Goal: Task Accomplishment & Management: Manage account settings

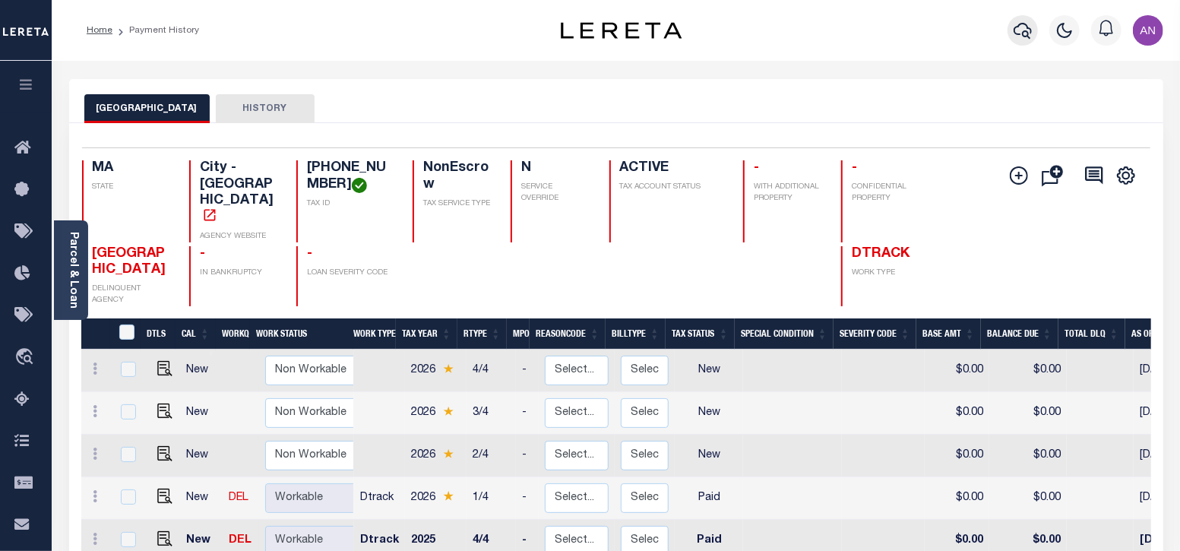
click at [1020, 23] on icon "button" at bounding box center [1023, 30] width 18 height 18
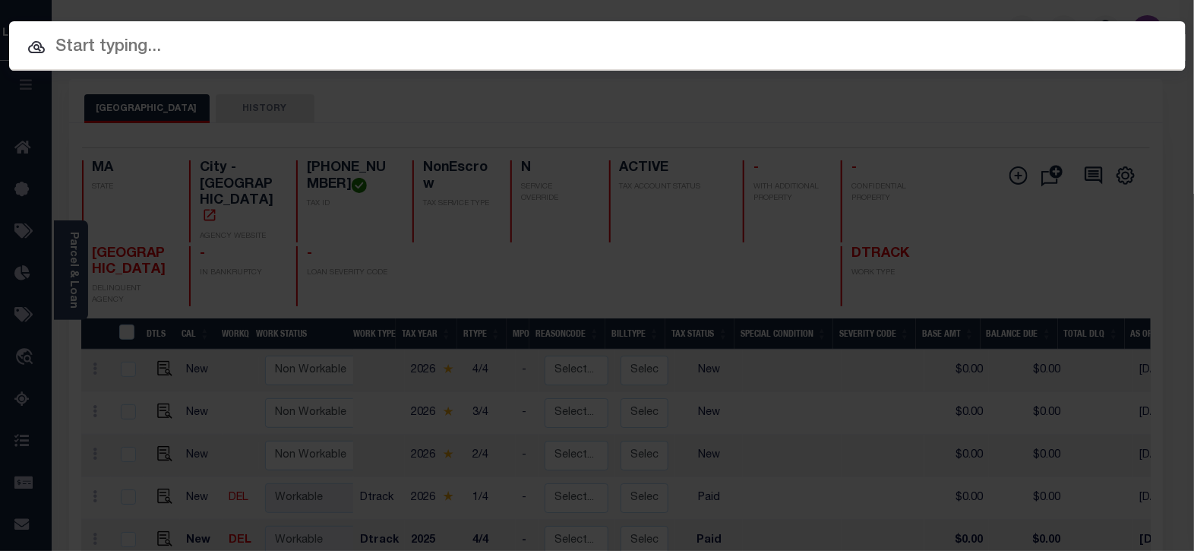
paste input "1747039090"
type input "1747039090"
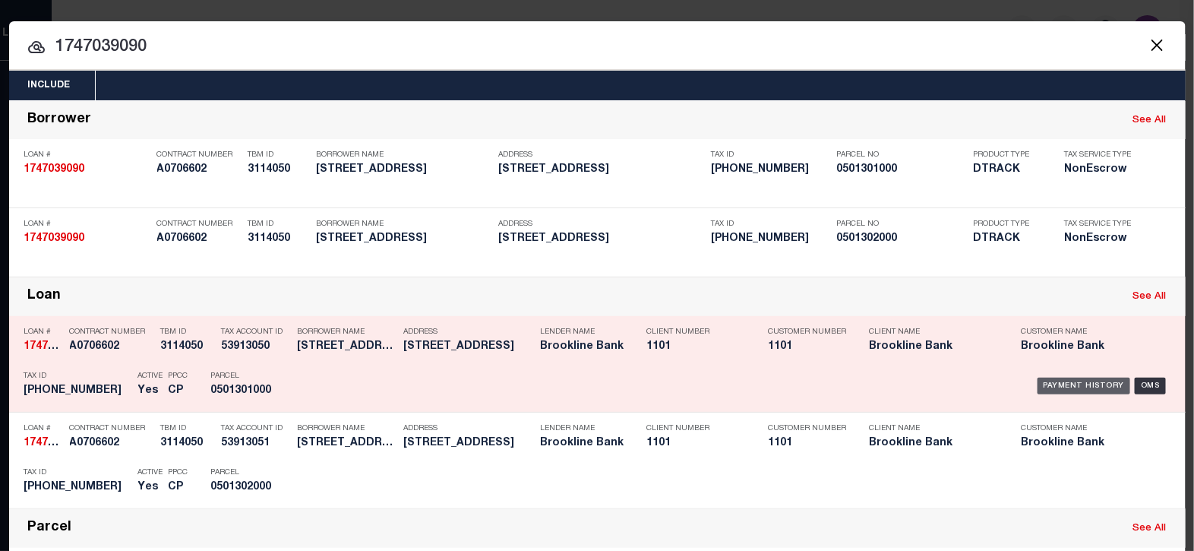
click at [1063, 378] on div "Payment History" at bounding box center [1084, 386] width 93 height 17
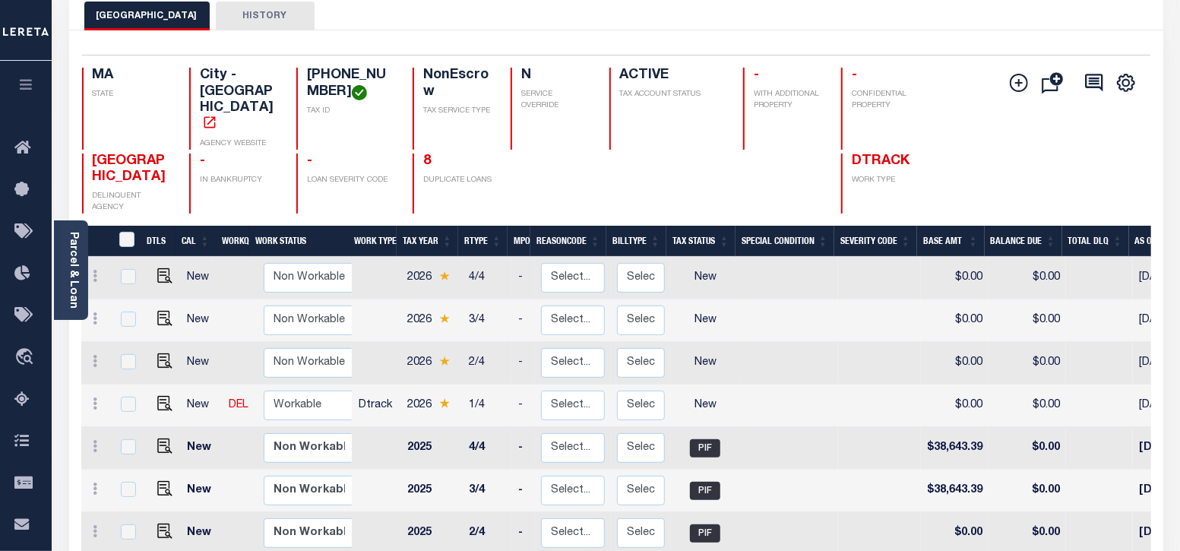
scroll to position [94, 0]
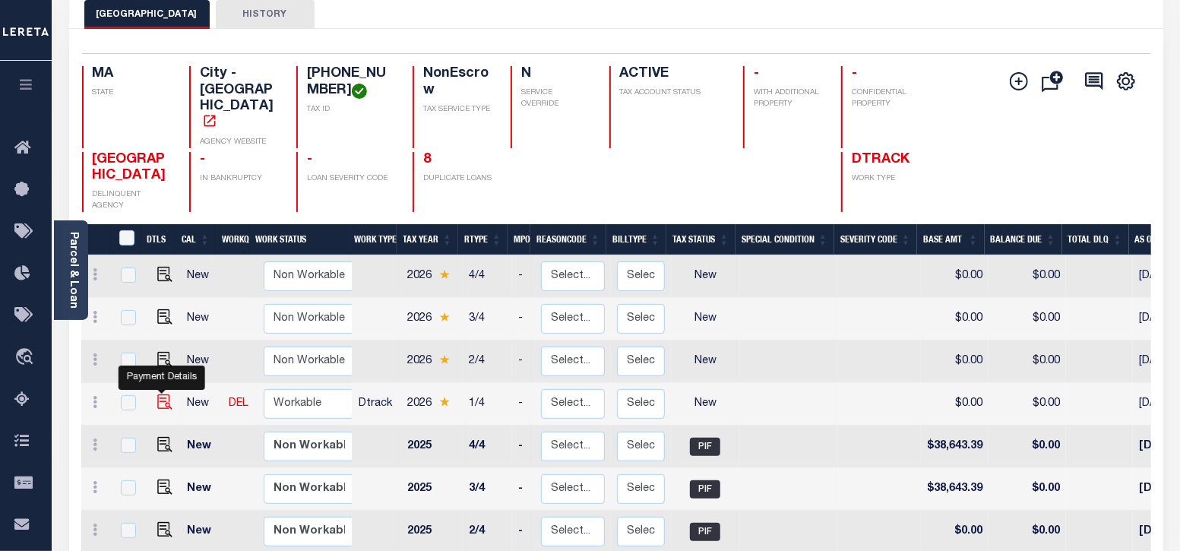
click at [163, 394] on img "" at bounding box center [164, 401] width 15 height 15
checkbox input "true"
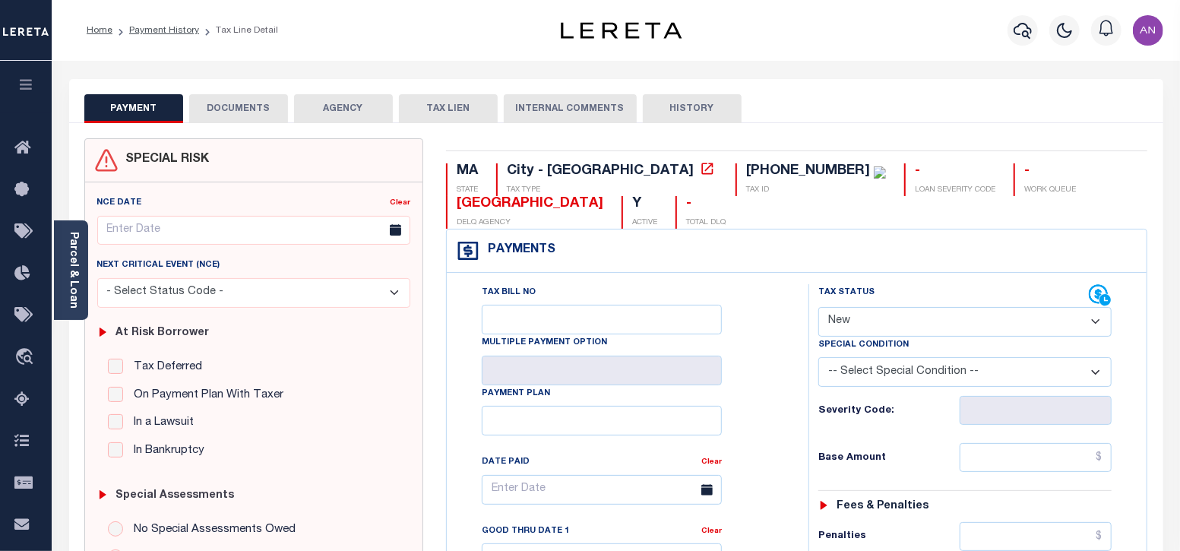
click at [840, 317] on select "- Select Status Code - Open Due/Unpaid Paid Incomplete No Tax Due Internal Refu…" at bounding box center [965, 322] width 294 height 30
select select "DUE"
click at [818, 307] on select "- Select Status Code - Open Due/Unpaid Paid Incomplete No Tax Due Internal Refu…" at bounding box center [965, 322] width 294 height 30
type input "08/29/2025"
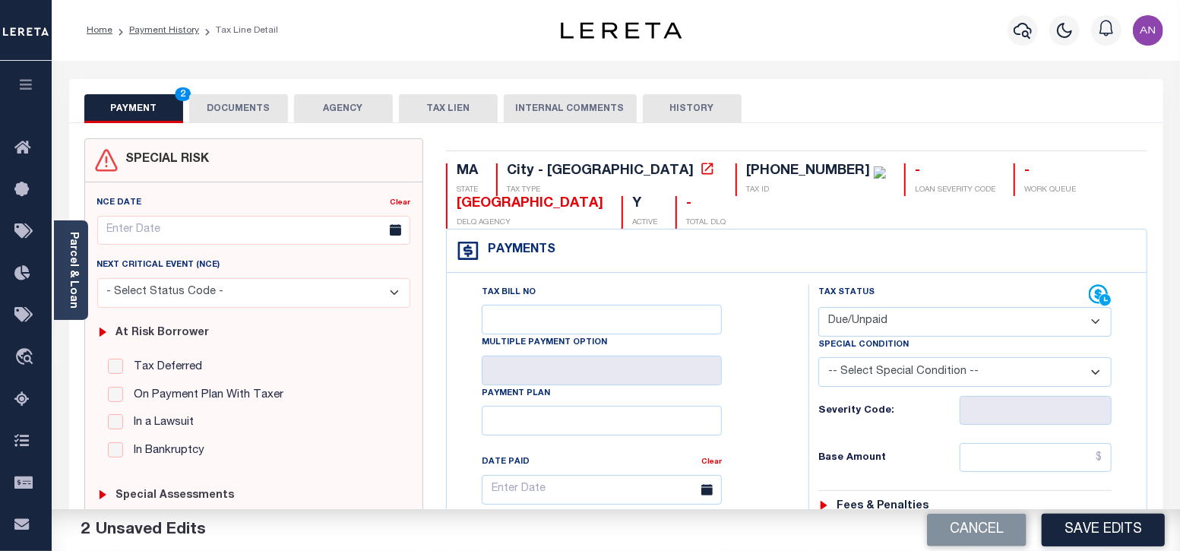
click at [247, 112] on button "DOCUMENTS" at bounding box center [238, 108] width 99 height 29
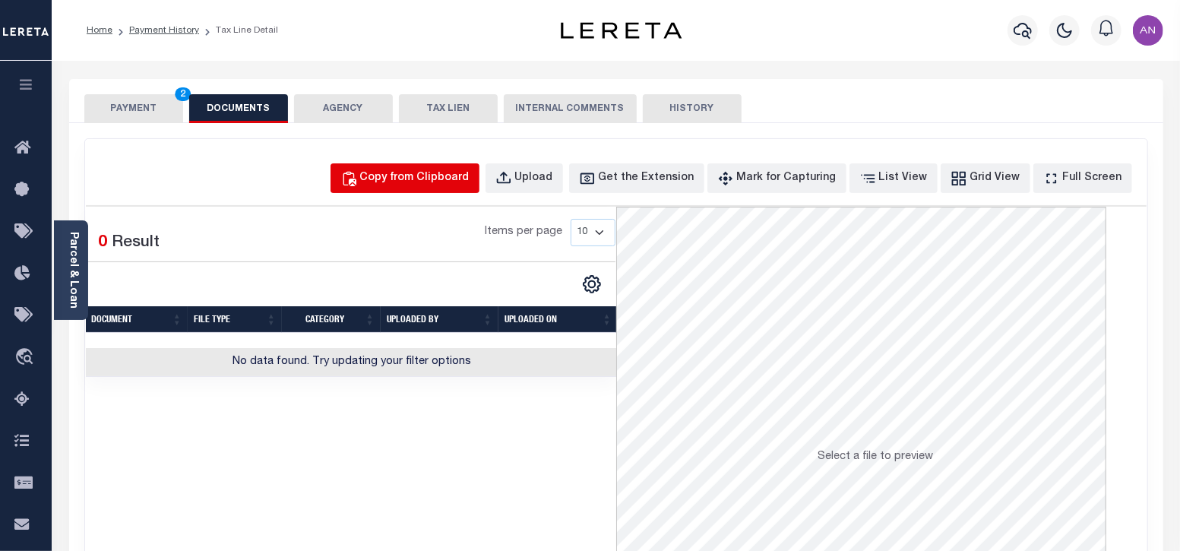
click at [409, 172] on div "Copy from Clipboard" at bounding box center [414, 178] width 109 height 17
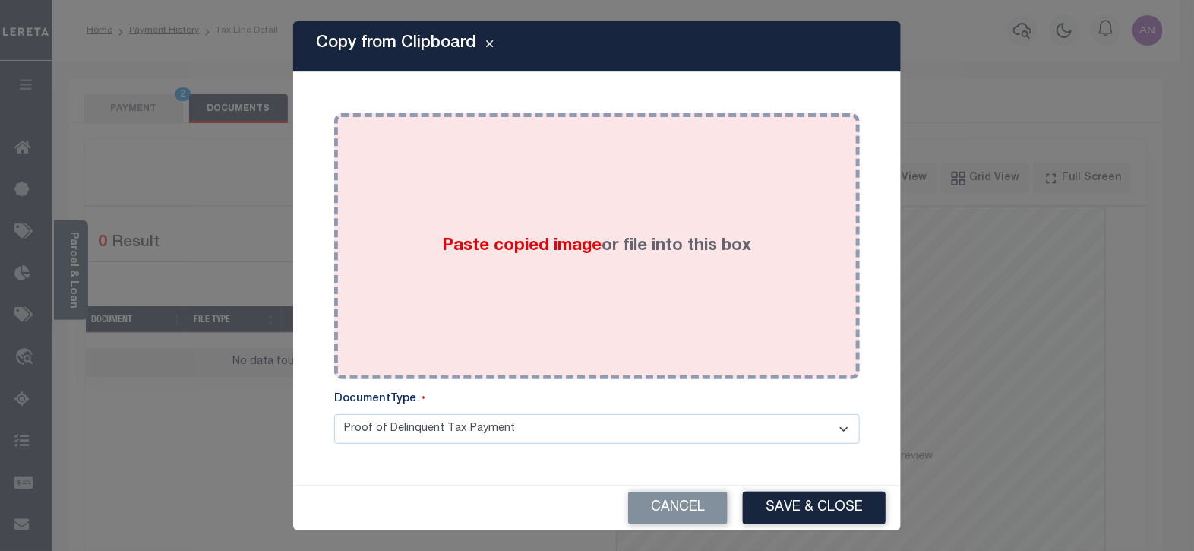
click at [392, 144] on div "Paste copied image or file into this box" at bounding box center [597, 246] width 503 height 243
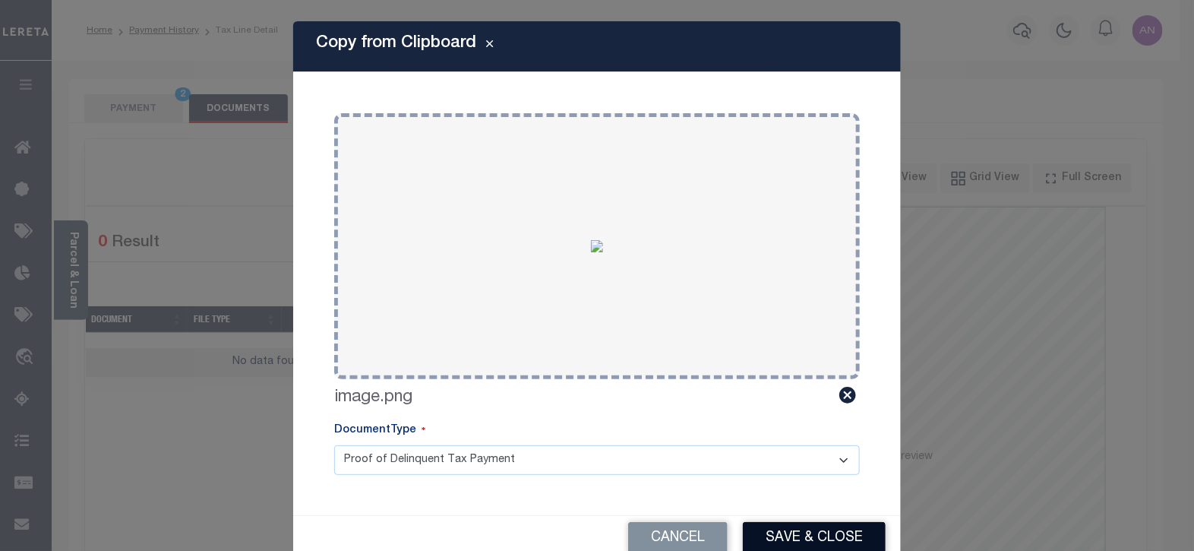
click at [770, 539] on button "Save & Close" at bounding box center [814, 538] width 143 height 33
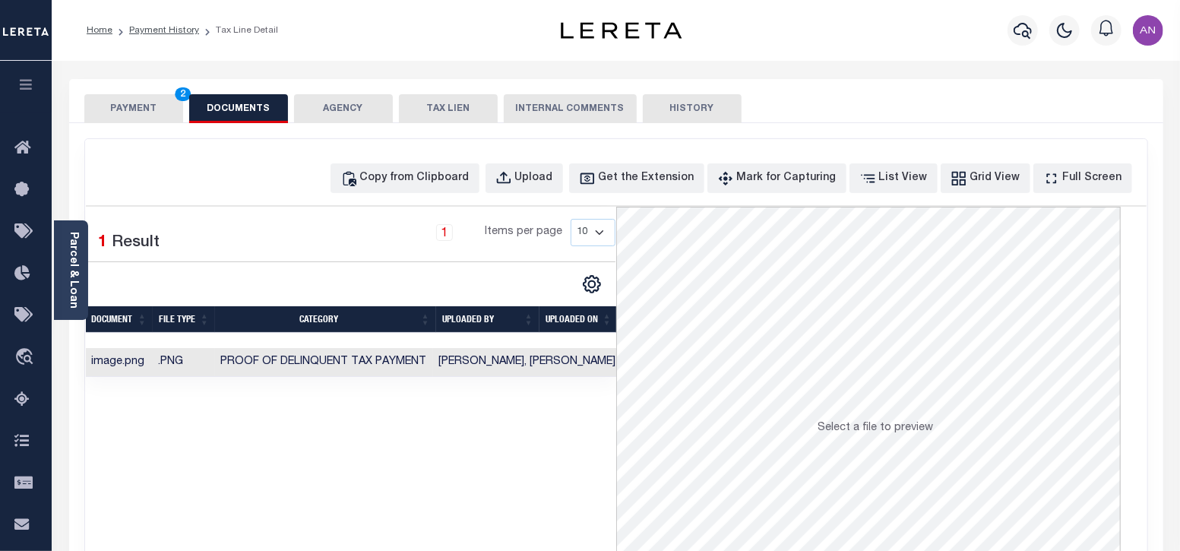
click at [148, 101] on button "PAYMENT 2" at bounding box center [133, 108] width 99 height 29
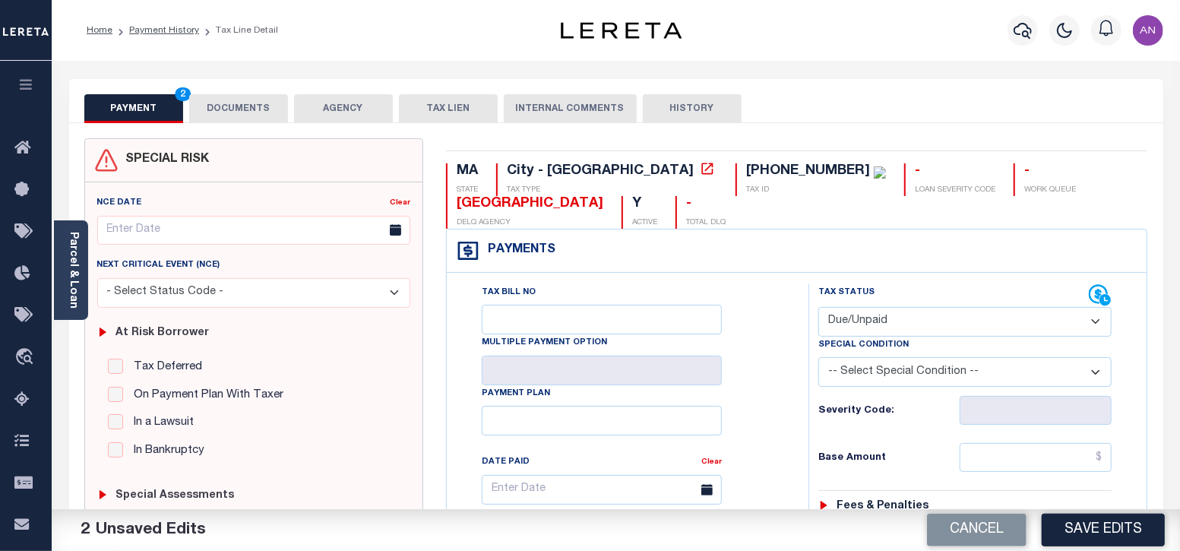
click at [251, 112] on button "DOCUMENTS" at bounding box center [238, 108] width 99 height 29
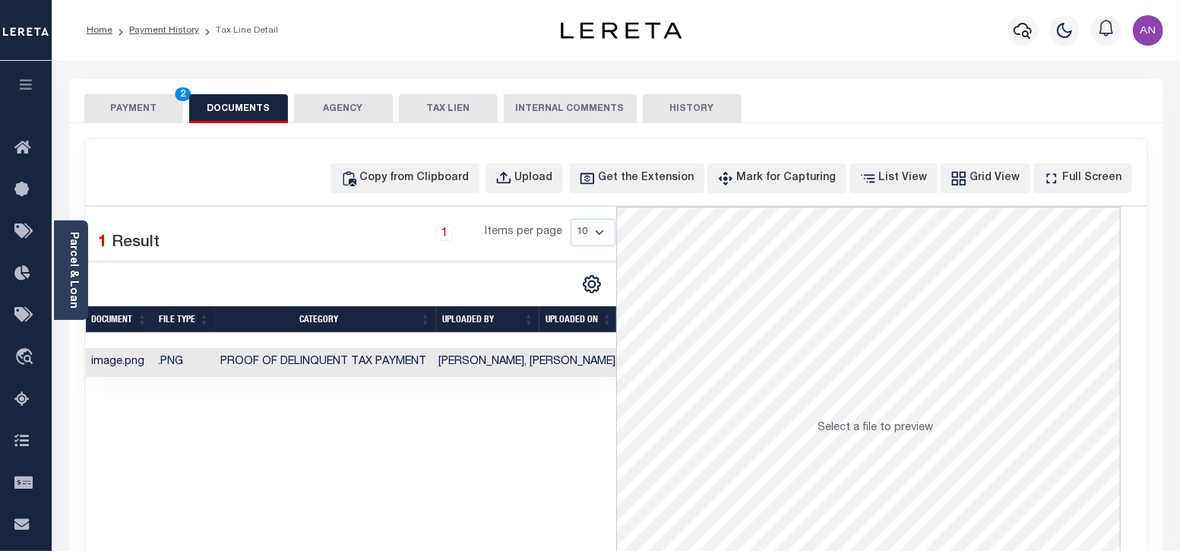
click at [142, 107] on button "PAYMENT 2" at bounding box center [133, 108] width 99 height 29
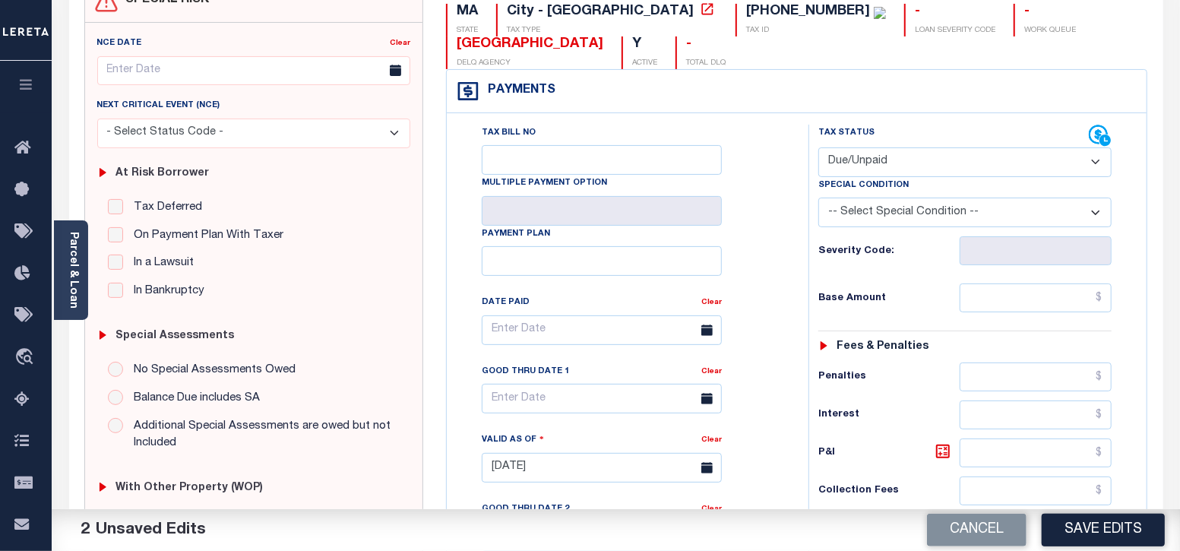
scroll to position [189, 0]
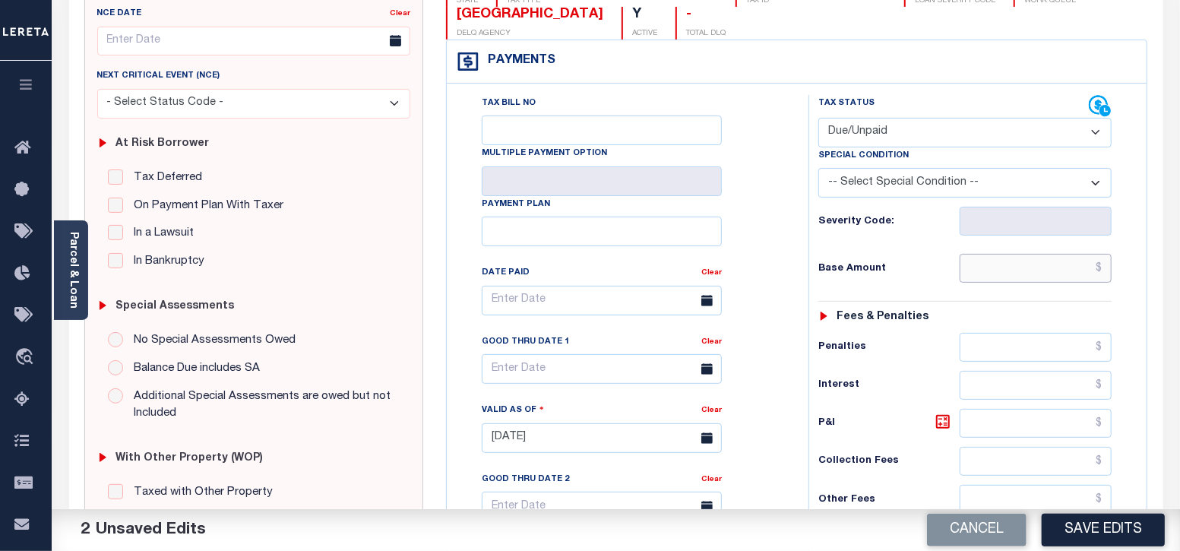
click at [1060, 270] on input "text" at bounding box center [1036, 268] width 152 height 29
paste input "39,837.94"
type input "$39,837.94"
click at [783, 253] on div "Tax Bill No Multiple Payment Option Payment Plan Clear" at bounding box center [624, 308] width 324 height 426
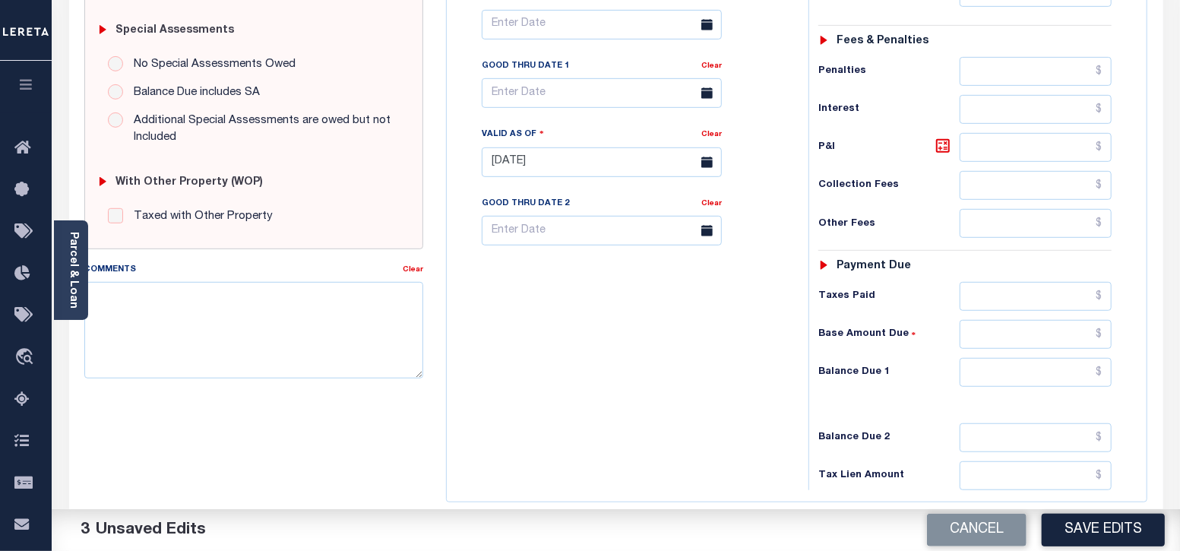
scroll to position [570, 0]
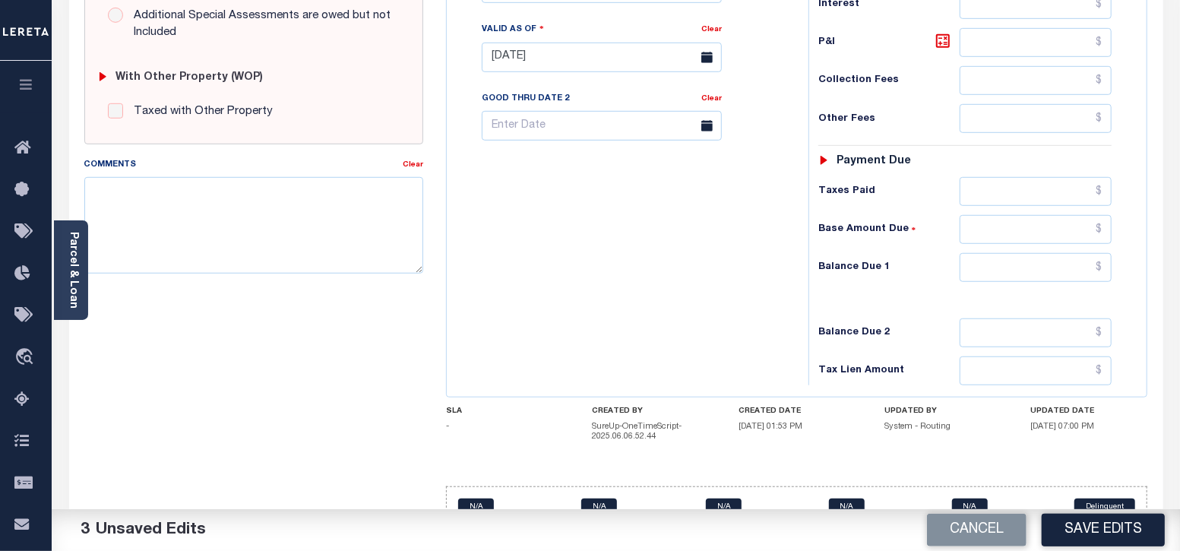
click at [1033, 347] on div "Tax Status Status - Select Status Code -" at bounding box center [970, 49] width 324 height 671
click at [1030, 333] on input "text" at bounding box center [1036, 332] width 152 height 29
paste input "1,010.74"
type input "$1,010.74"
click at [1007, 260] on input "text" at bounding box center [1036, 267] width 152 height 29
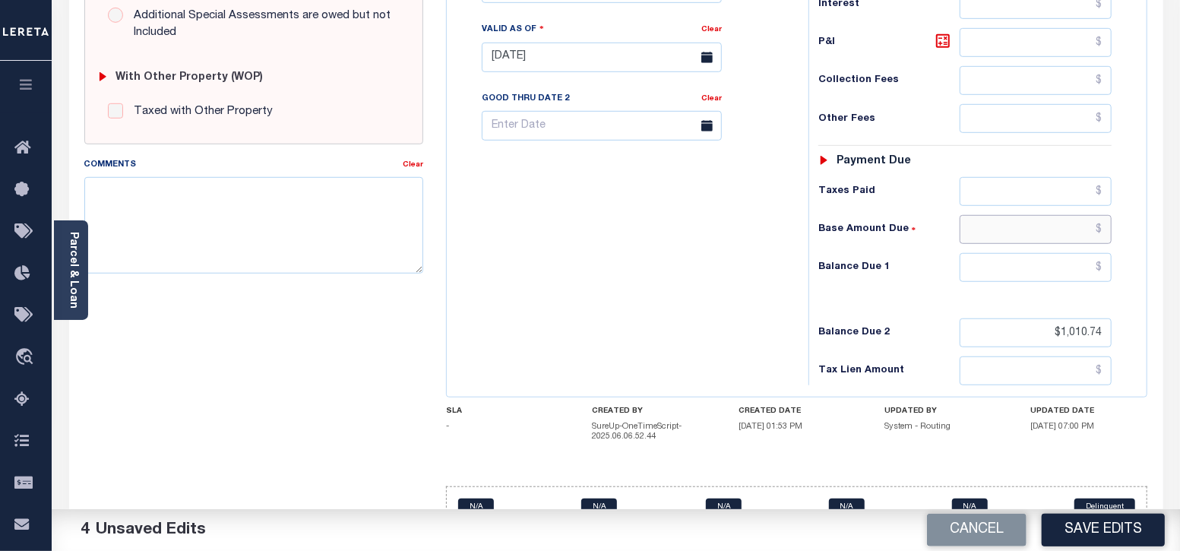
click at [1020, 236] on input "text" at bounding box center [1036, 229] width 152 height 29
paste input "38,827.2"
type input "$38,827.20"
drag, startPoint x: 1061, startPoint y: 327, endPoint x: 1132, endPoint y: 327, distance: 71.4
click at [1132, 327] on div "Tax Status Status" at bounding box center [970, 49] width 346 height 671
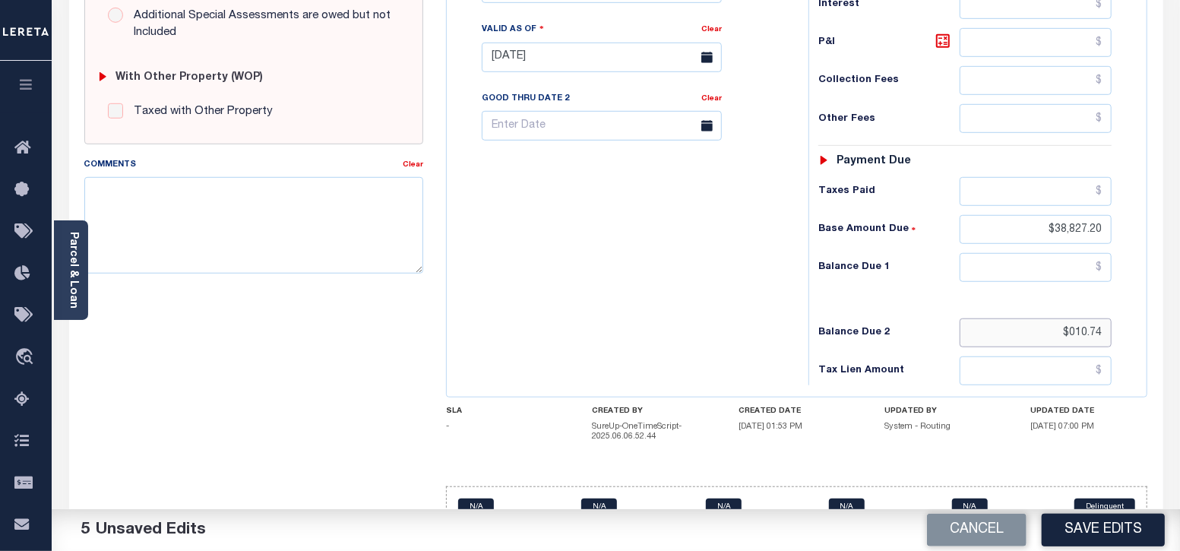
drag, startPoint x: 1071, startPoint y: 330, endPoint x: 1147, endPoint y: 333, distance: 75.3
click at [1147, 333] on div "Tax Bill No Multiple Payment Option Payment Plan" at bounding box center [797, 50] width 700 height 694
type input "$.00"
click at [1028, 258] on input "text" at bounding box center [1036, 267] width 152 height 29
paste input "1,010.74"
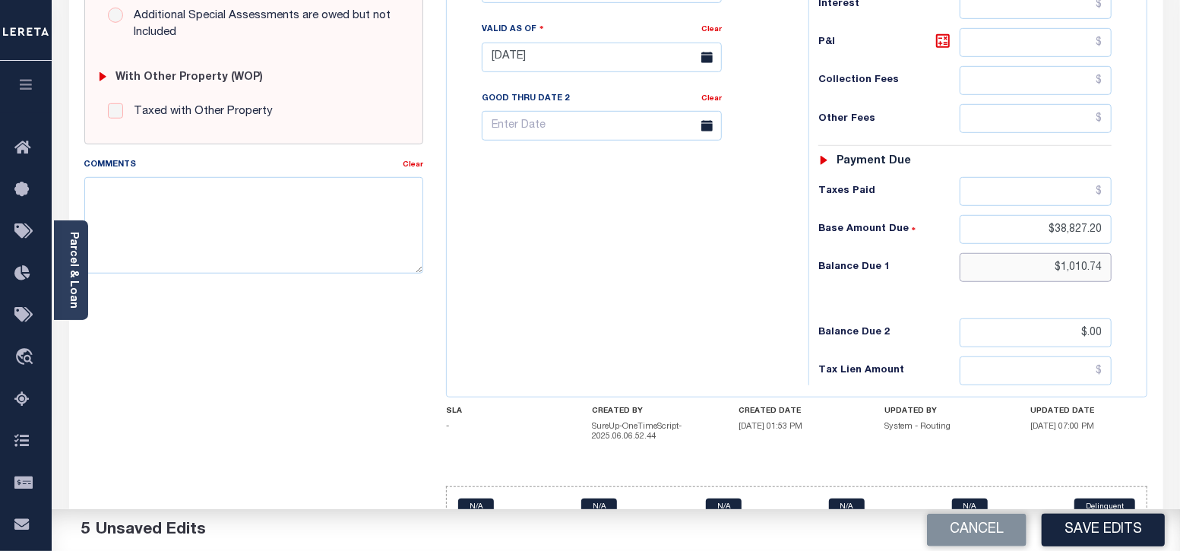
type input "$1,010.74"
click at [642, 258] on div "Tax Bill No Multiple Payment Option Payment Plan Clear" at bounding box center [624, 49] width 346 height 671
click at [947, 43] on icon at bounding box center [943, 41] width 18 height 18
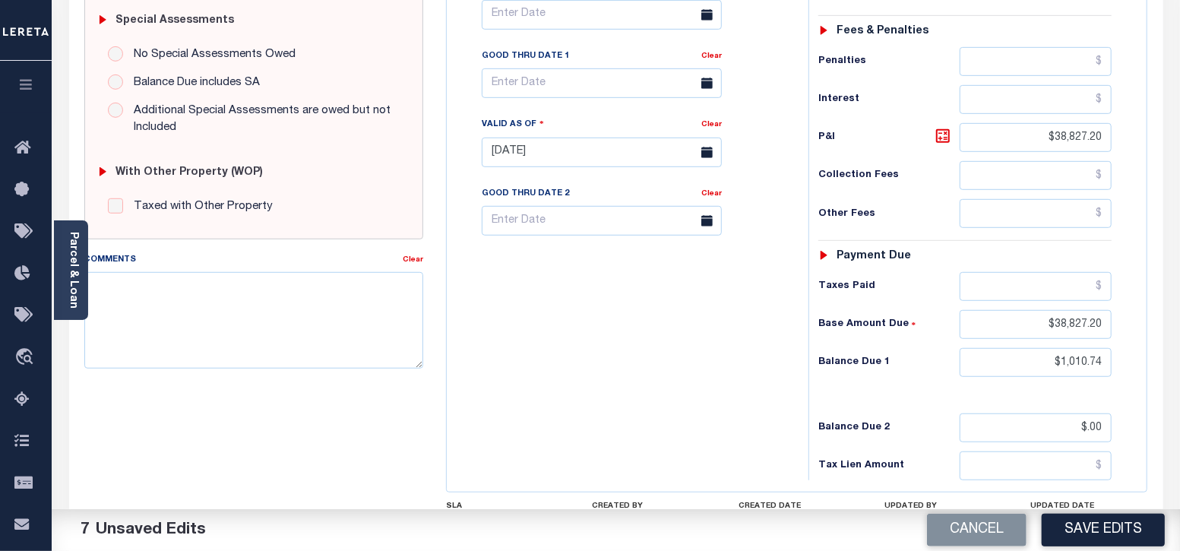
scroll to position [475, 0]
drag, startPoint x: 1059, startPoint y: 135, endPoint x: 1140, endPoint y: 131, distance: 80.6
click at [1140, 131] on div "Tax Status Status" at bounding box center [970, 144] width 346 height 671
type input "$.00"
click at [935, 205] on div "Other Fees" at bounding box center [965, 213] width 294 height 29
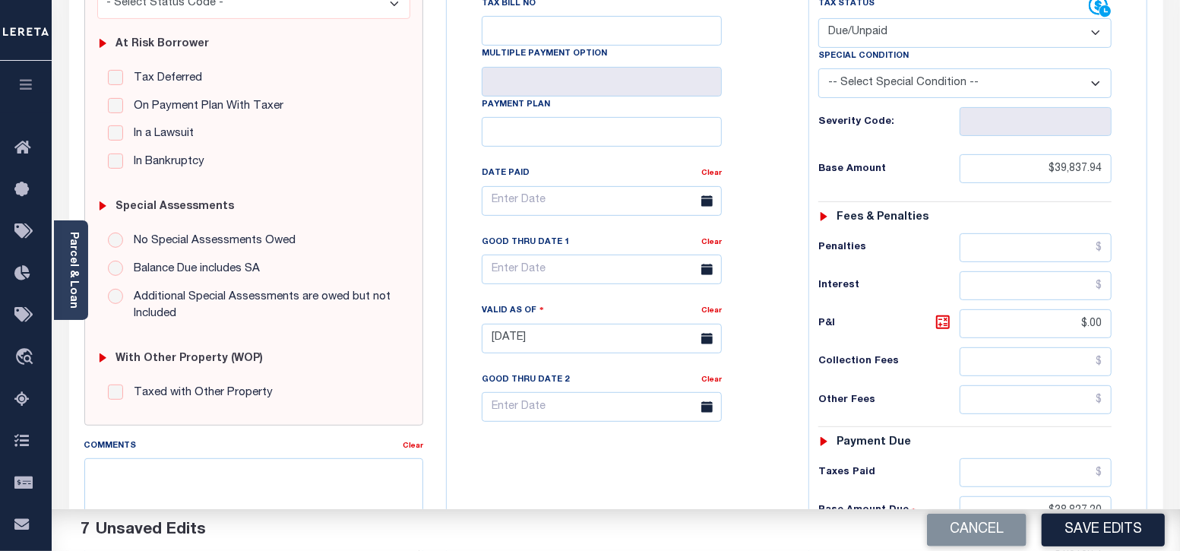
scroll to position [285, 0]
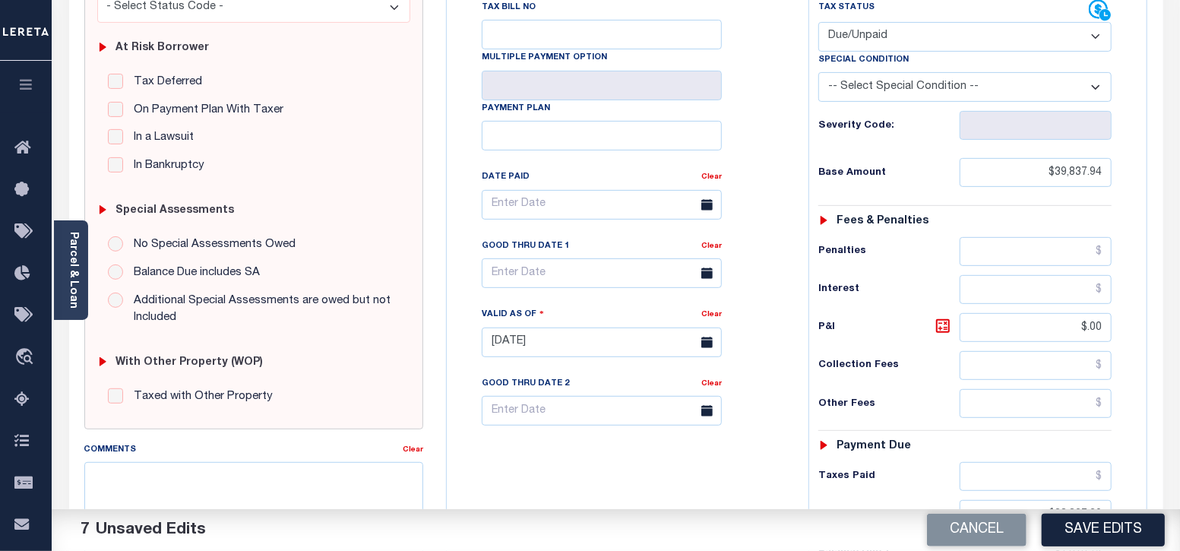
click at [935, 93] on select "-- Select Special Condition -- 3RD PARTY TAX LIEN AGENCY TAX LIEN (A.K.A Inside…" at bounding box center [965, 87] width 294 height 30
select select "15"
click at [818, 73] on select "-- Select Special Condition -- 3RD PARTY TAX LIEN AGENCY TAX LIEN (A.K.A Inside…" at bounding box center [965, 87] width 294 height 30
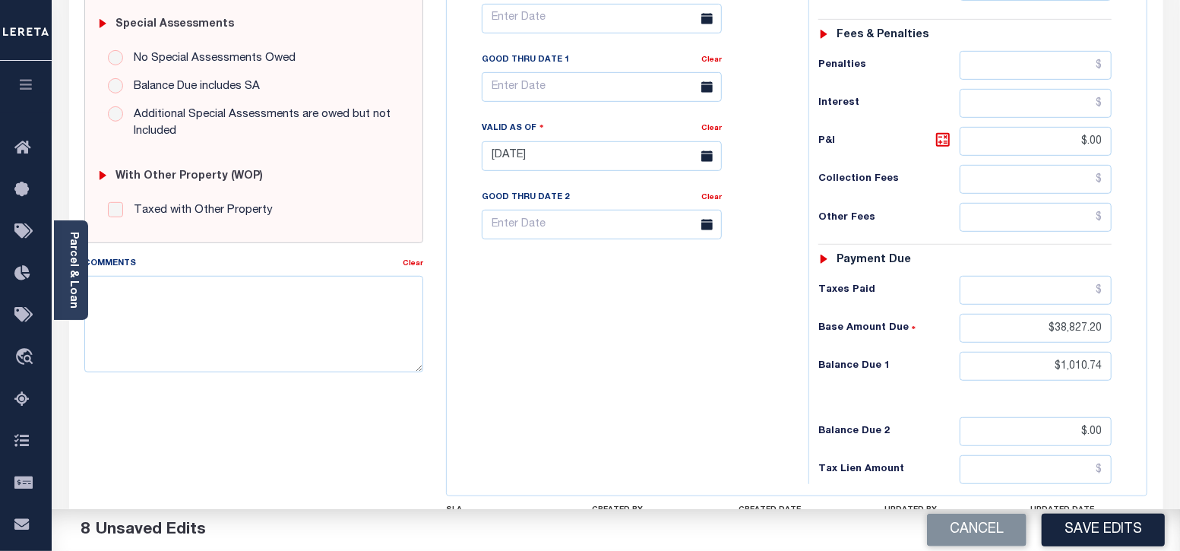
scroll to position [475, 0]
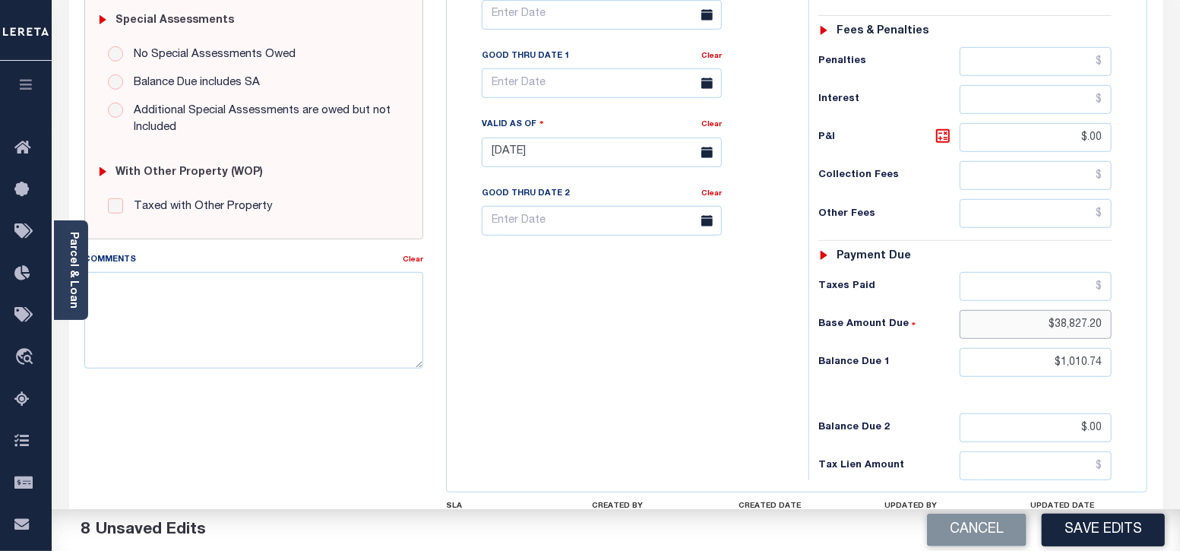
click at [1051, 327] on input "$38,827.20" at bounding box center [1036, 324] width 152 height 29
drag, startPoint x: 1056, startPoint y: 321, endPoint x: 1131, endPoint y: 321, distance: 74.5
click at [1131, 321] on div "Tax Status Status - Select Status Code -" at bounding box center [970, 144] width 324 height 671
click at [1036, 291] on input "text" at bounding box center [1036, 286] width 152 height 29
paste input "38,827.20"
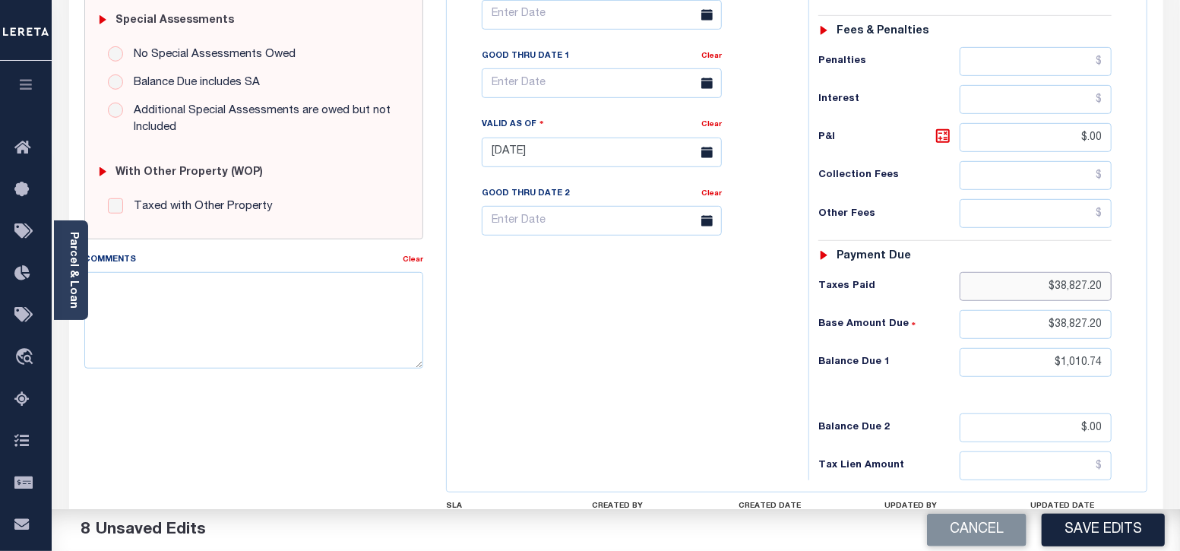
type input "$38,827.20"
drag, startPoint x: 1061, startPoint y: 359, endPoint x: 1115, endPoint y: 361, distance: 54.0
click at [1115, 361] on div "Tax Status Status - Select Status Code -" at bounding box center [970, 144] width 324 height 671
drag, startPoint x: 1058, startPoint y: 322, endPoint x: 1150, endPoint y: 328, distance: 92.1
click at [1150, 328] on div "MA STATE City - MA TAX TYPE 05-01301-000 TAX ID - LOAN SEVERITY CODE - WORK QUE…" at bounding box center [797, 156] width 724 height 986
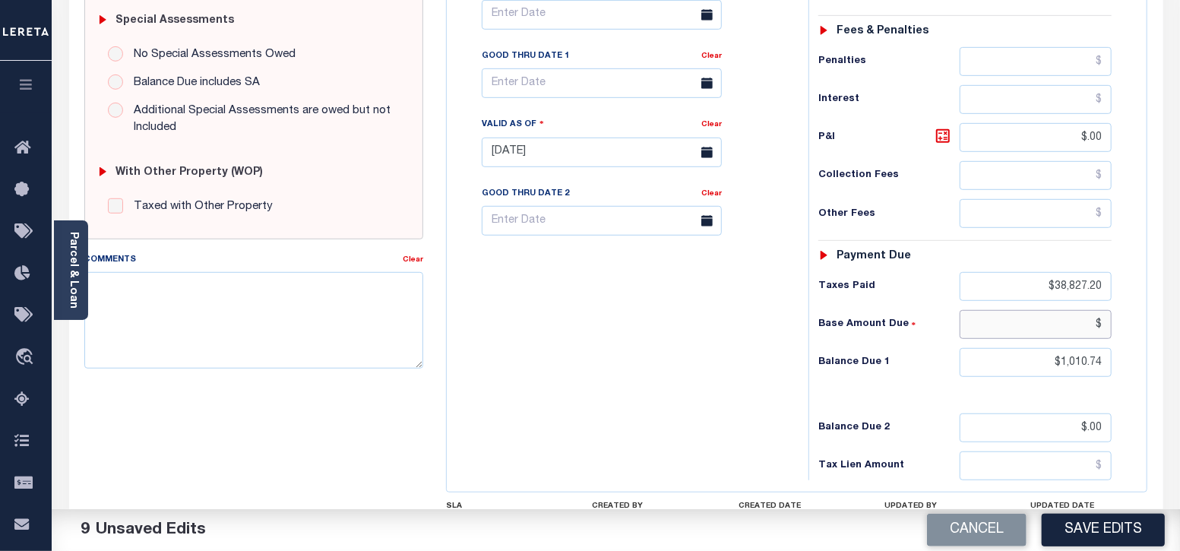
paste input "1,010.74"
type input "$1,010.74"
click at [935, 381] on div "Tax Status Status - Select Status Code -" at bounding box center [970, 144] width 324 height 671
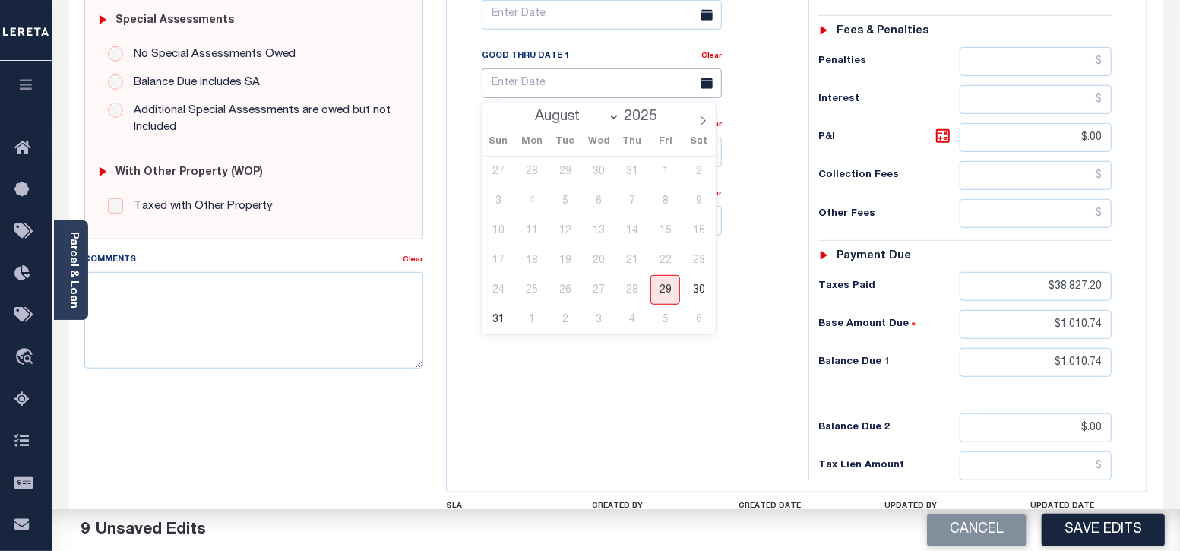
click at [608, 81] on input "text" at bounding box center [602, 83] width 240 height 30
click at [666, 293] on span "29" at bounding box center [665, 290] width 30 height 30
type input "[DATE]"
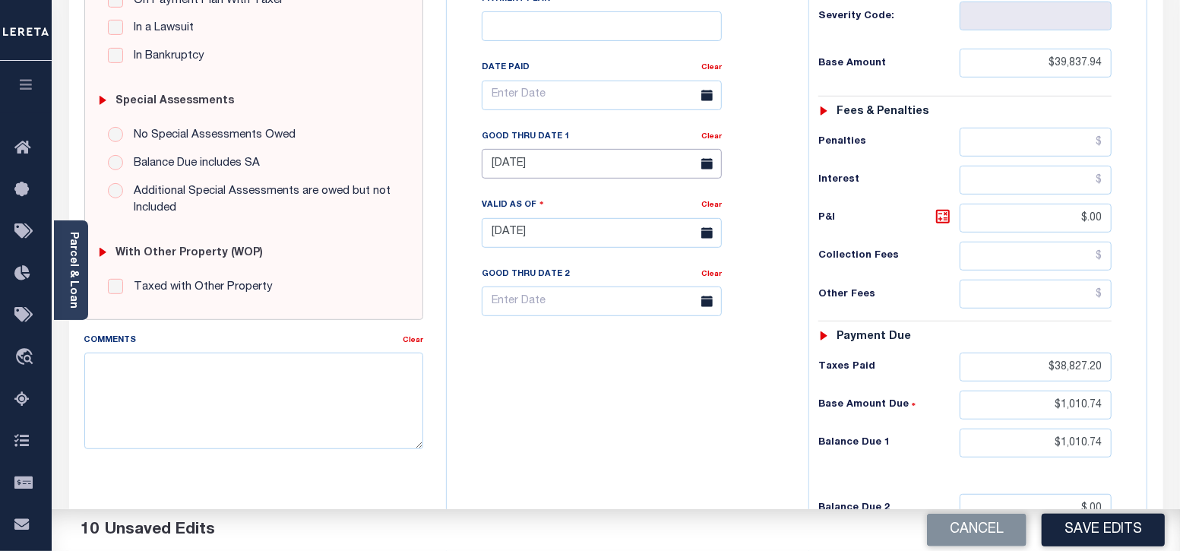
scroll to position [379, 0]
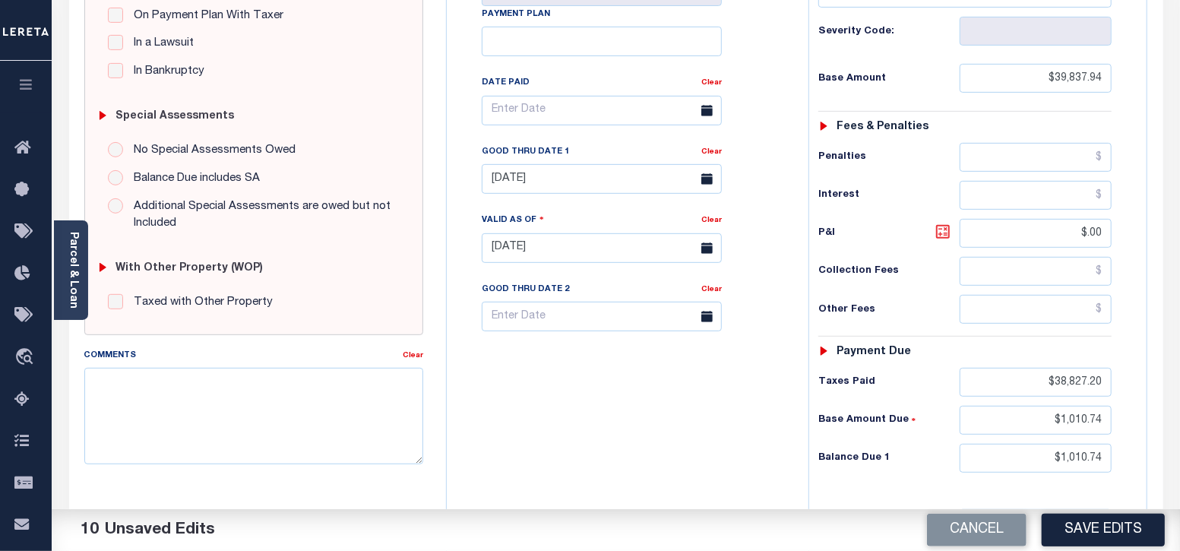
click at [944, 230] on icon at bounding box center [943, 232] width 18 height 18
drag, startPoint x: 1058, startPoint y: 235, endPoint x: 1148, endPoint y: 236, distance: 89.7
click at [1148, 236] on div "MA STATE City - MA TAX TYPE 05-01301-000 TAX ID - LOAN SEVERITY CODE - WORK QUE…" at bounding box center [797, 252] width 724 height 986
type input "$.00"
click at [943, 290] on div "Tax Status Status - Select Status Code -" at bounding box center [970, 240] width 324 height 671
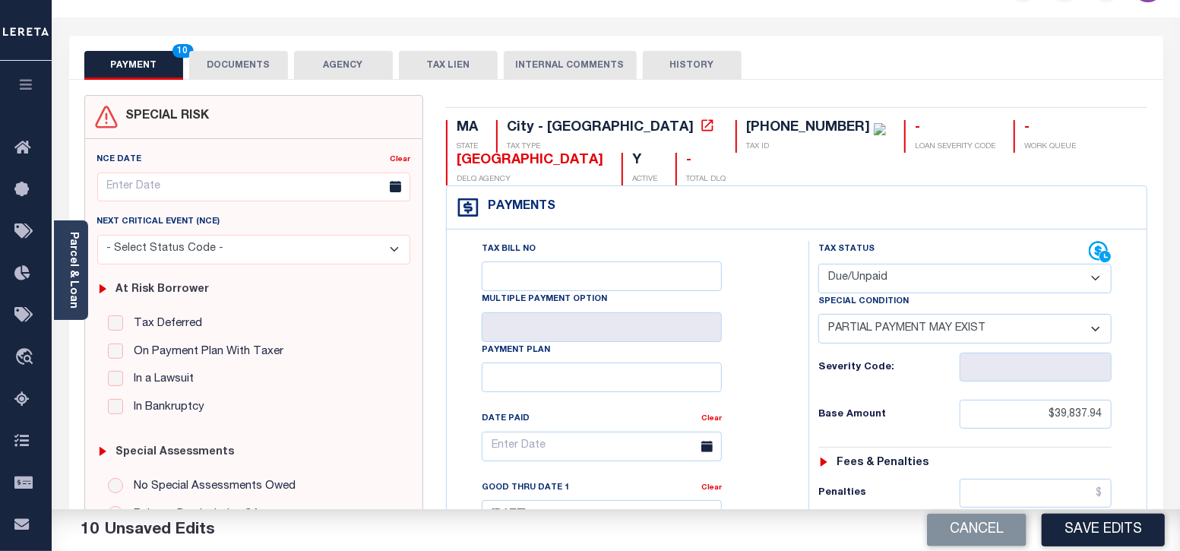
scroll to position [0, 0]
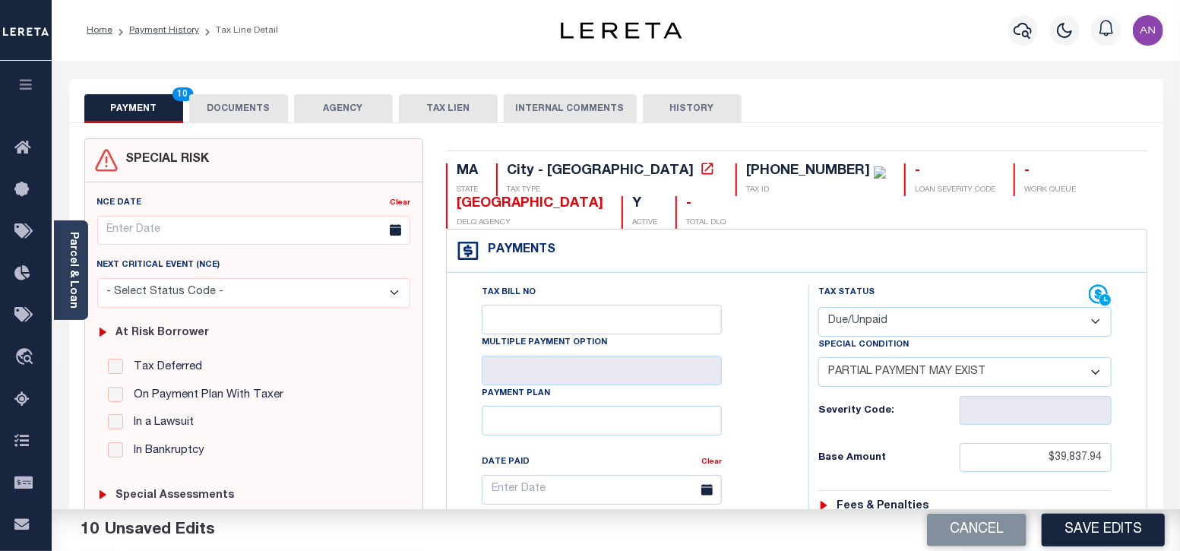
click at [260, 119] on button "DOCUMENTS" at bounding box center [238, 108] width 99 height 29
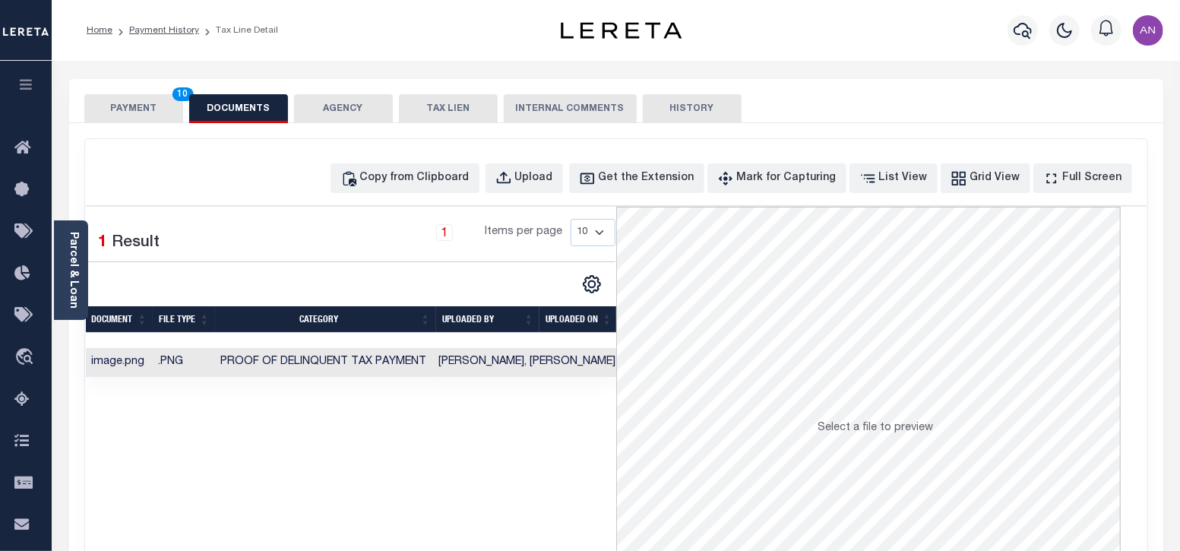
click at [159, 109] on button "PAYMENT 10" at bounding box center [133, 108] width 99 height 29
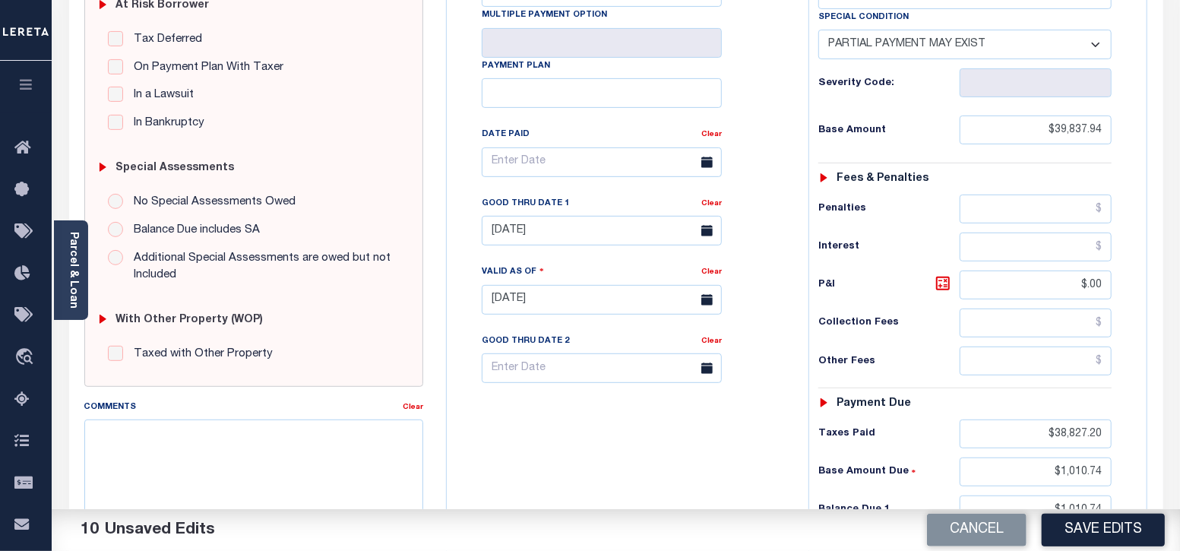
scroll to position [570, 0]
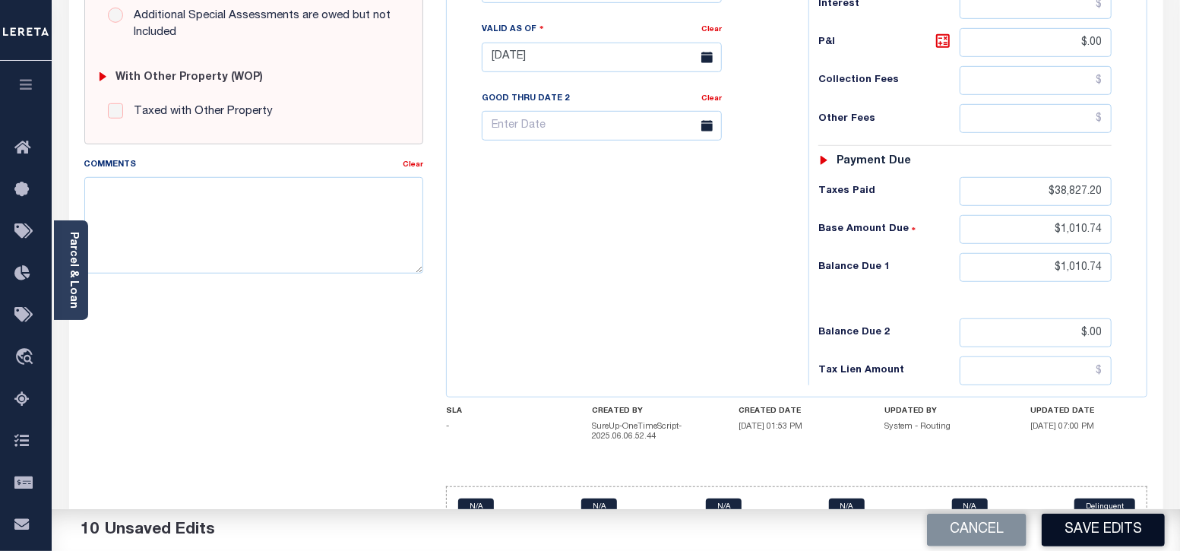
click at [1083, 531] on button "Save Edits" at bounding box center [1103, 530] width 123 height 33
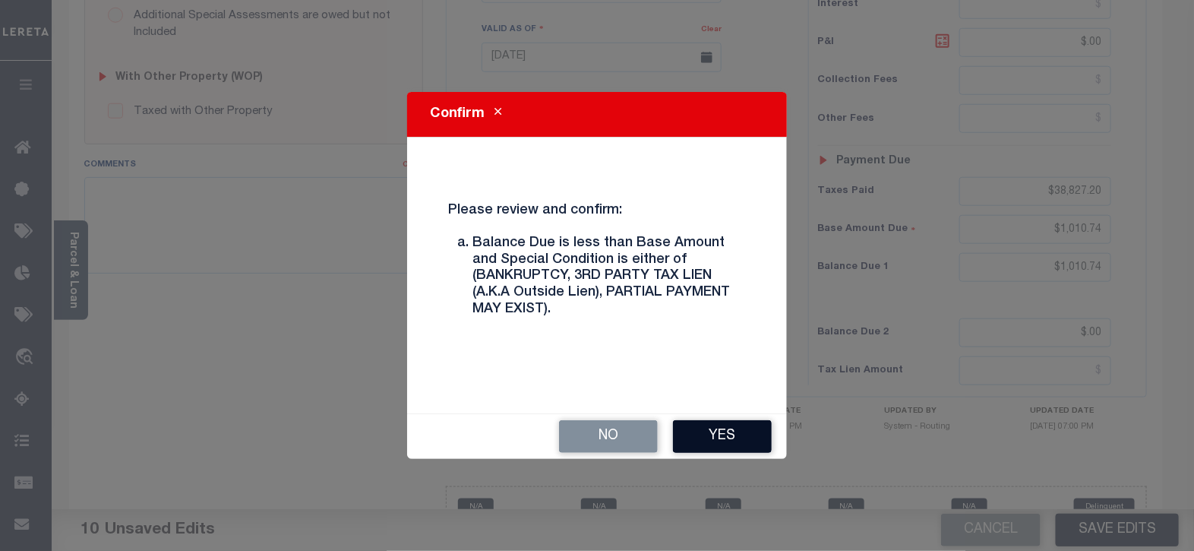
click at [712, 450] on button "Yes" at bounding box center [722, 436] width 99 height 33
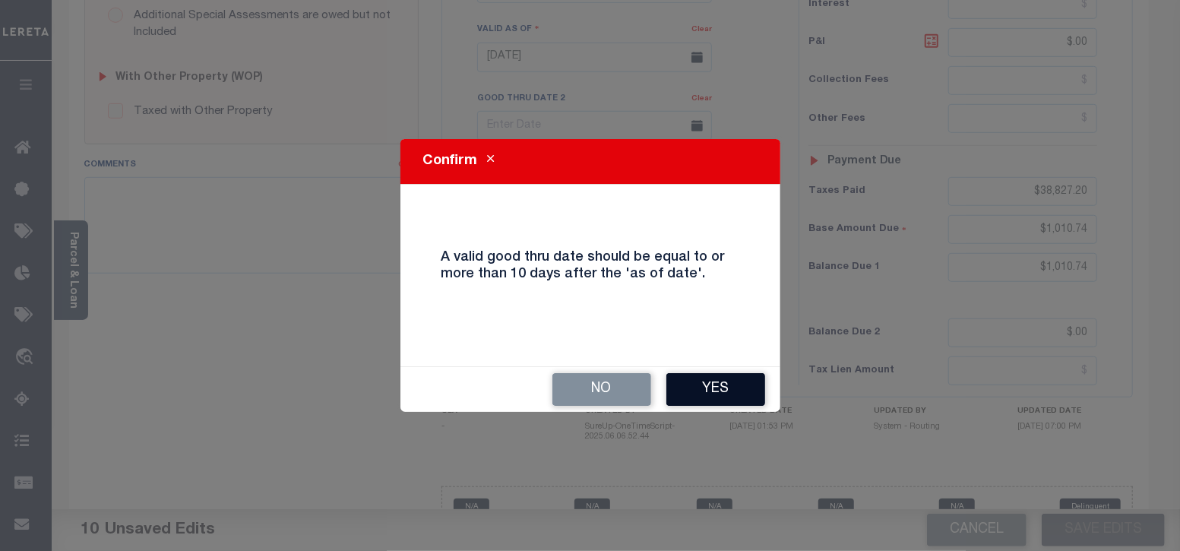
click at [700, 400] on button "Yes" at bounding box center [715, 389] width 99 height 33
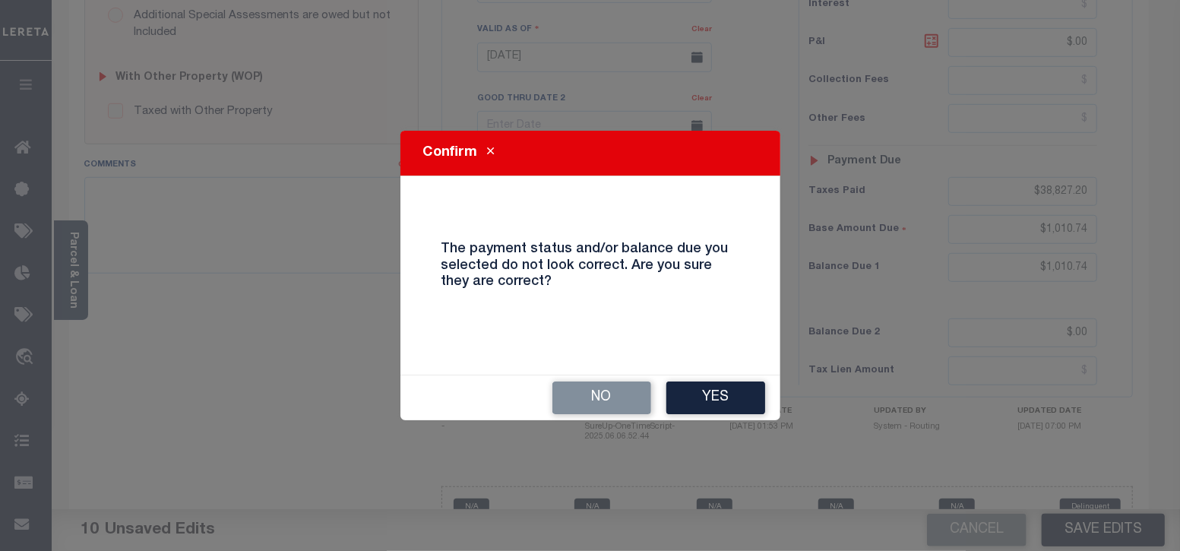
click at [700, 400] on button "Yes" at bounding box center [715, 397] width 99 height 33
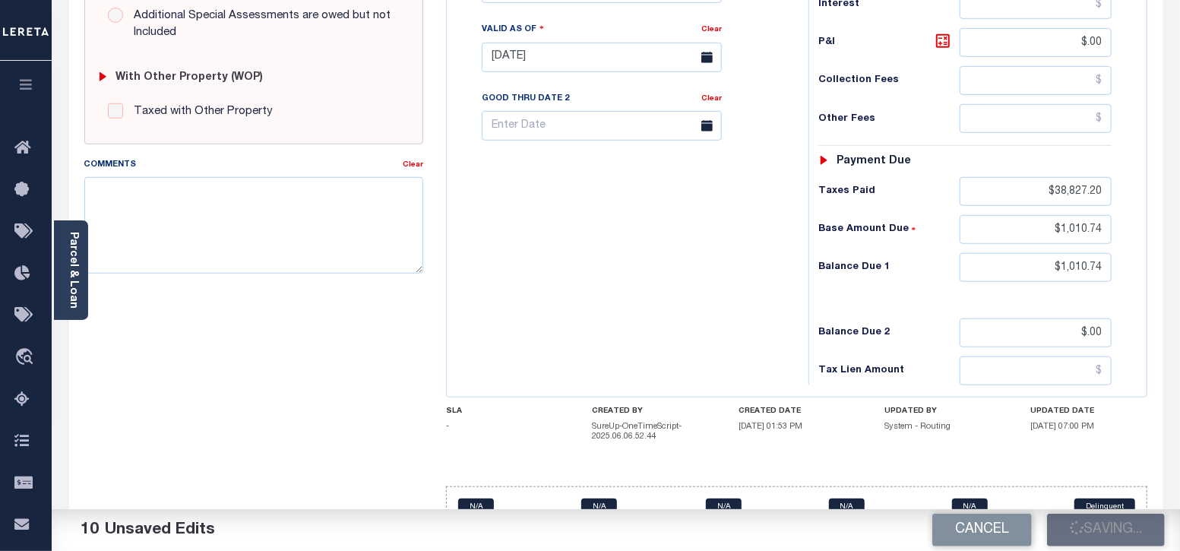
checkbox input "false"
type input "$39,837.94"
type input "$0"
type input "$38,827.2"
type input "$1,010.74"
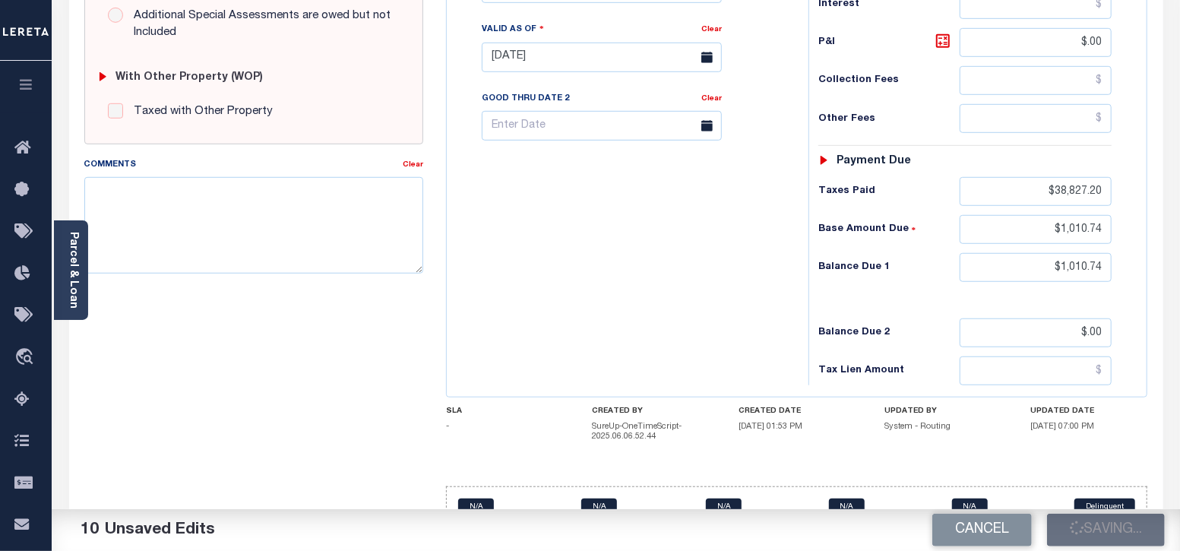
type input "$1,010.74"
type input "$0"
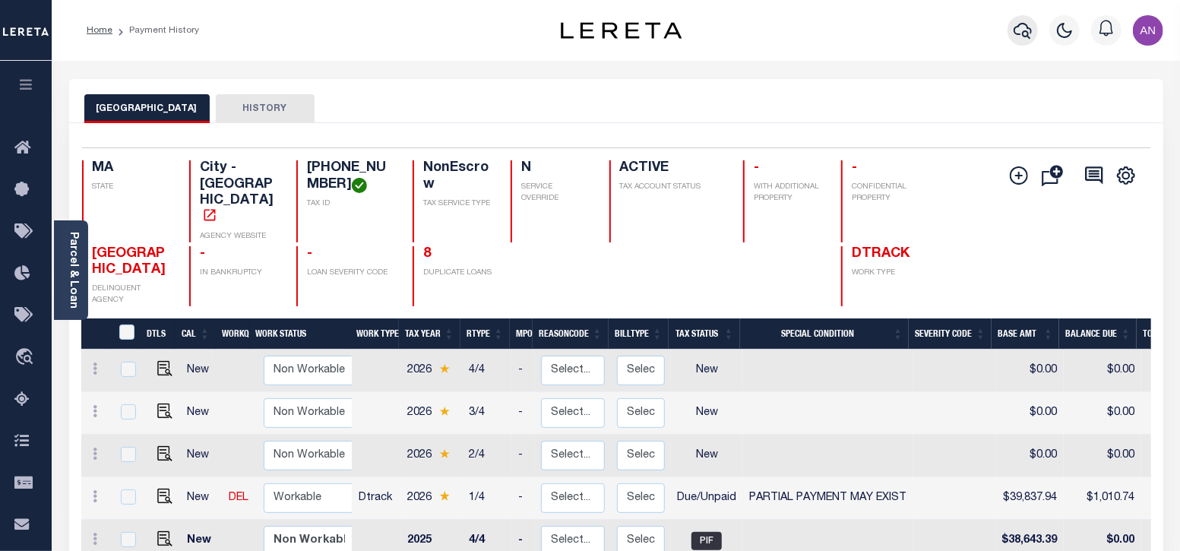
click at [1024, 32] on icon "button" at bounding box center [1023, 31] width 18 height 16
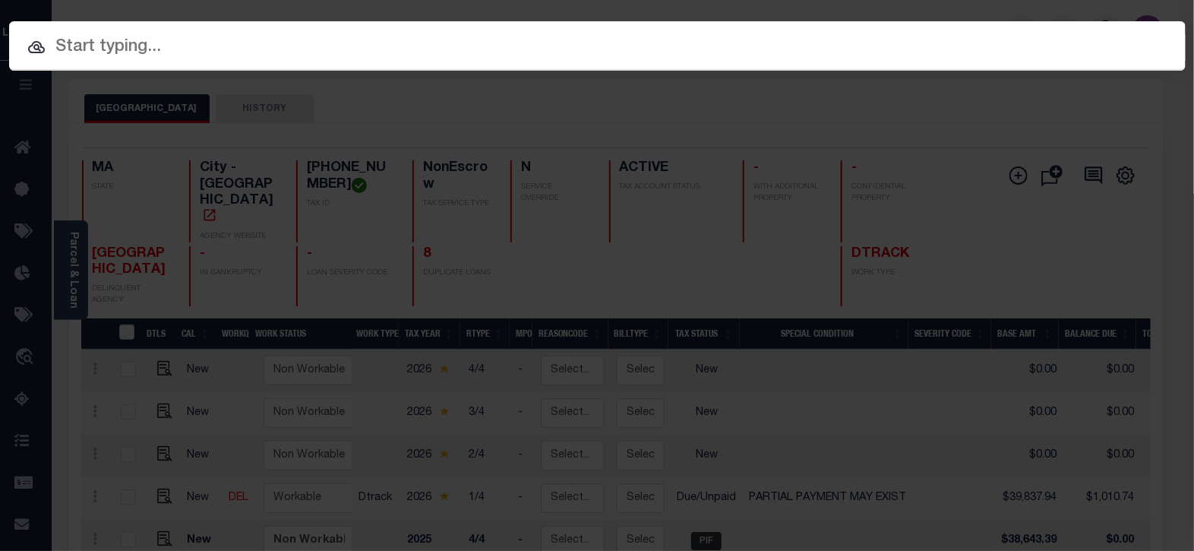
paste input "1747039090"
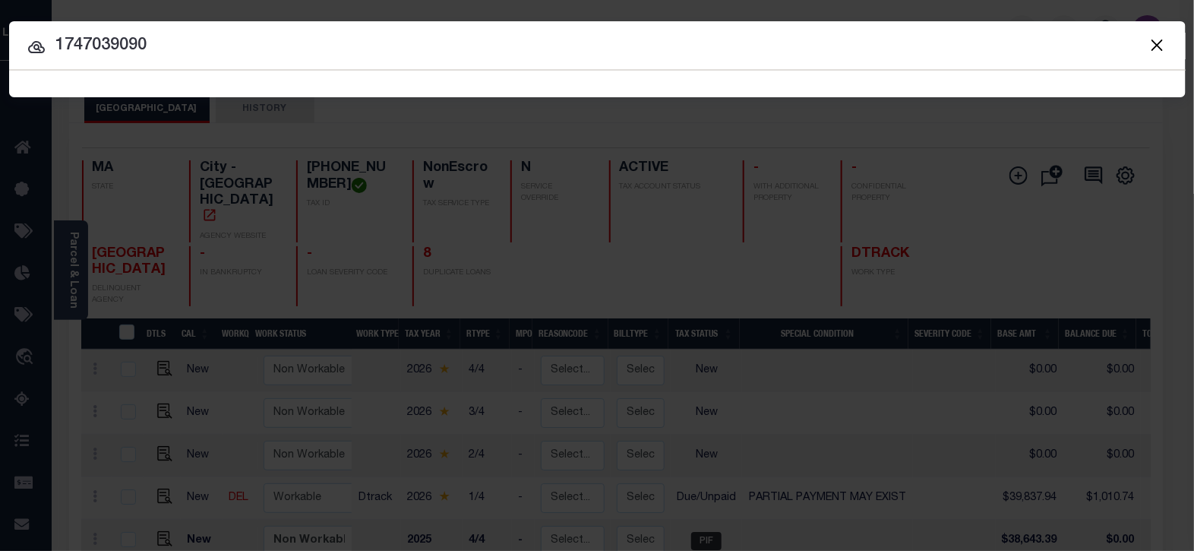
type input "1747039090"
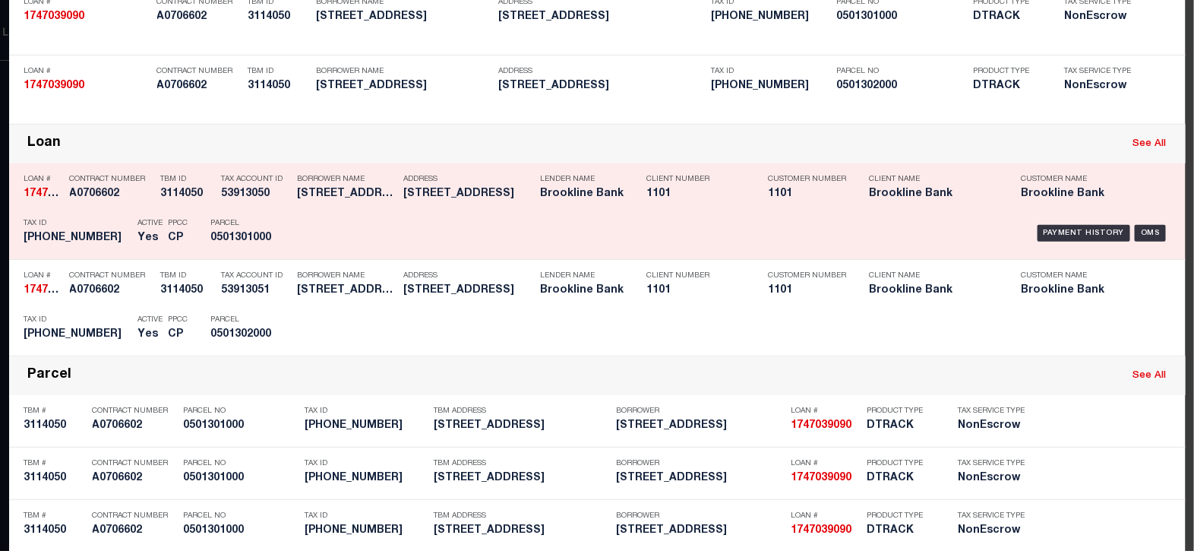
scroll to position [189, 0]
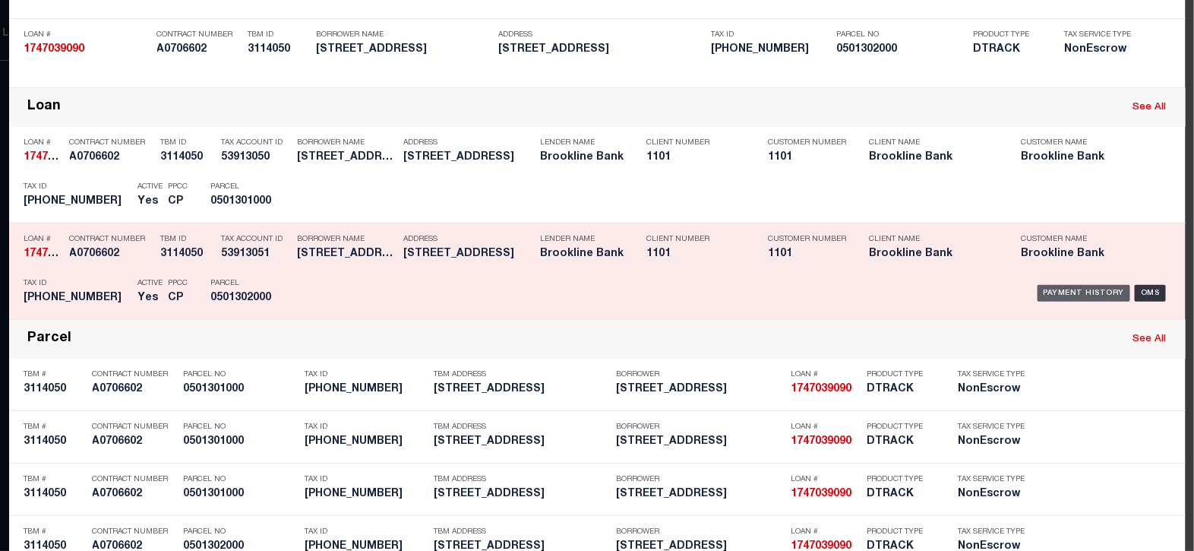
click at [1060, 290] on div "Payment History" at bounding box center [1084, 293] width 93 height 17
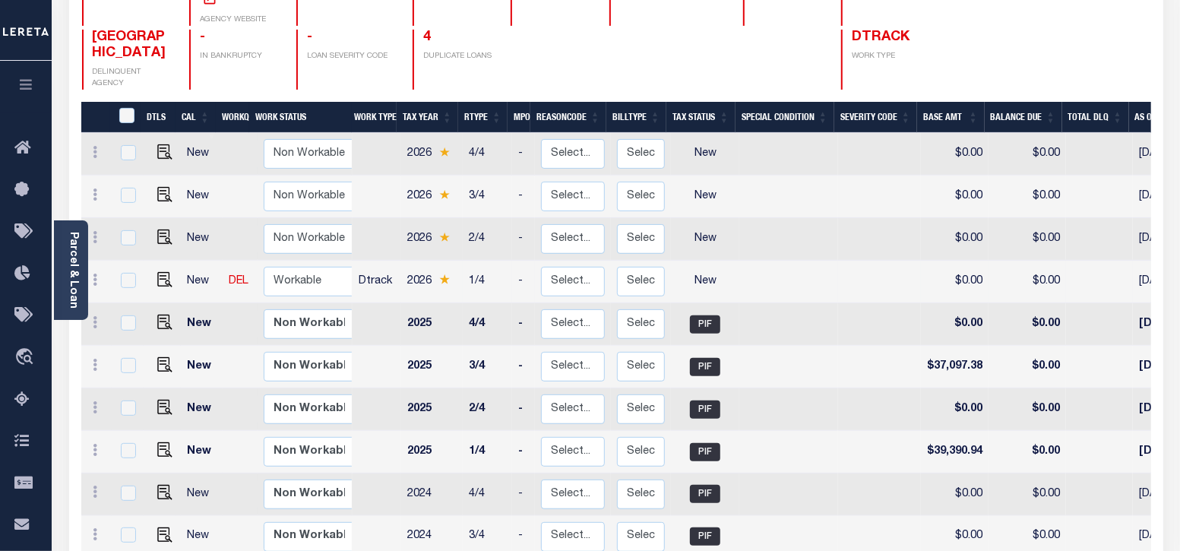
scroll to position [285, 0]
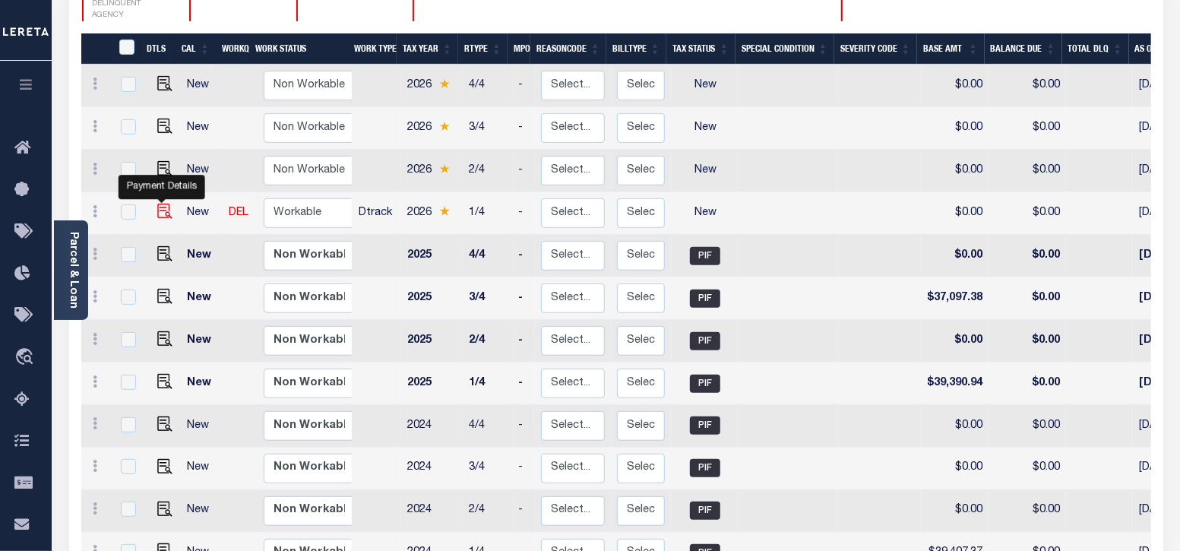
click at [163, 204] on img "" at bounding box center [164, 211] width 15 height 15
checkbox input "true"
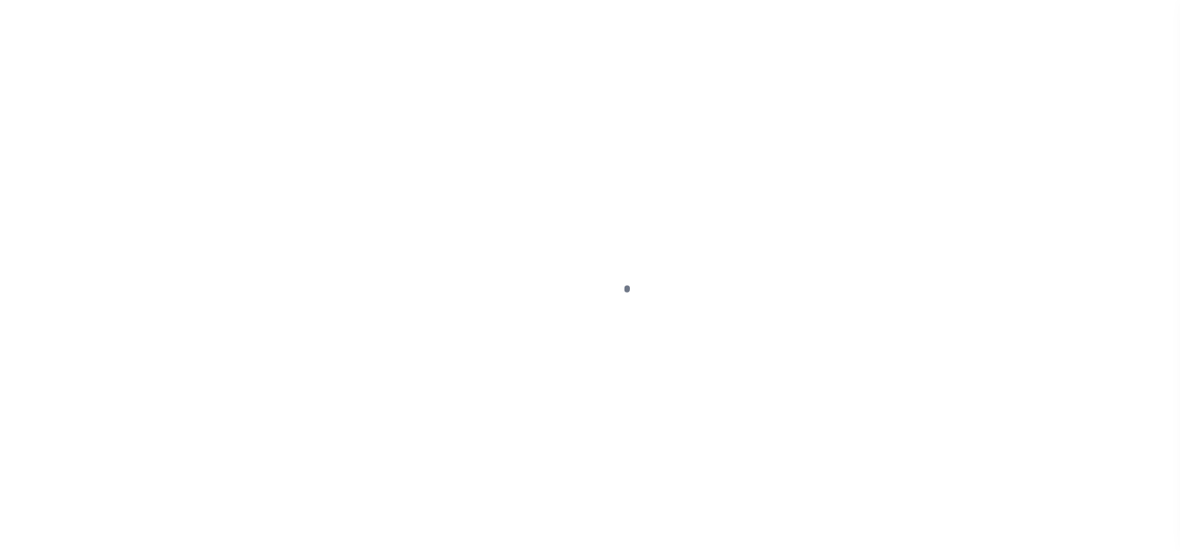
select select "NW2"
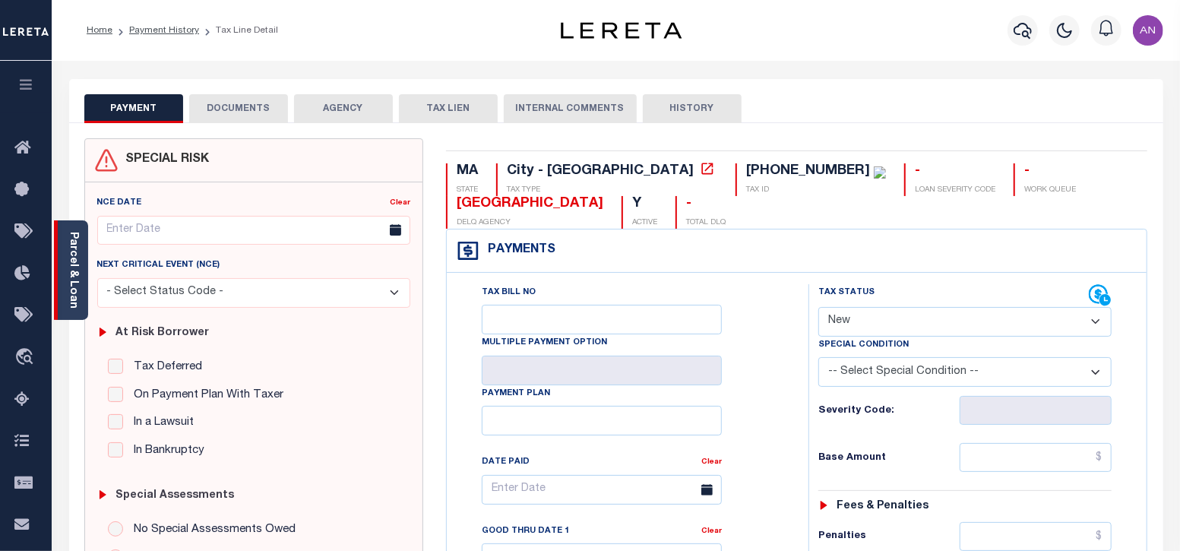
click at [77, 261] on link "Parcel & Loan" at bounding box center [73, 270] width 11 height 77
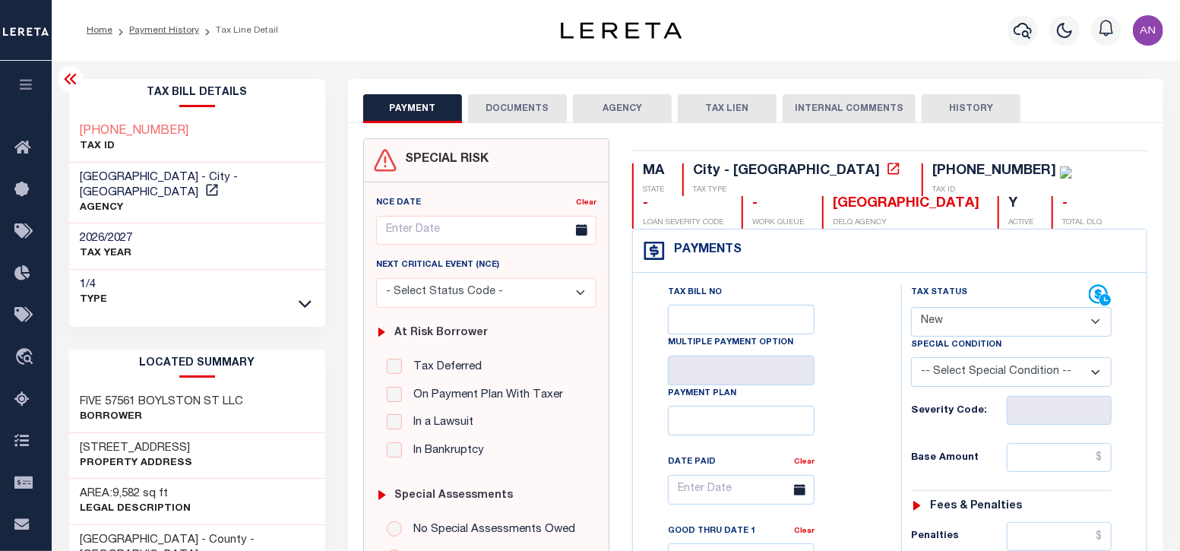
click at [512, 112] on button "DOCUMENTS" at bounding box center [517, 108] width 99 height 29
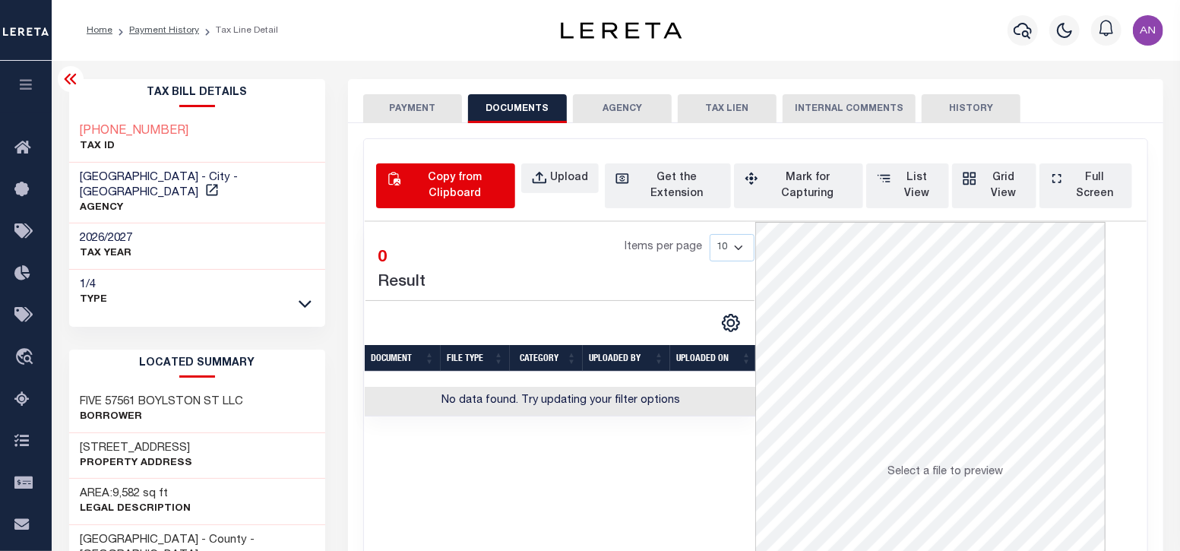
click at [423, 192] on div "Copy from Clipboard" at bounding box center [454, 186] width 100 height 32
select select "POP"
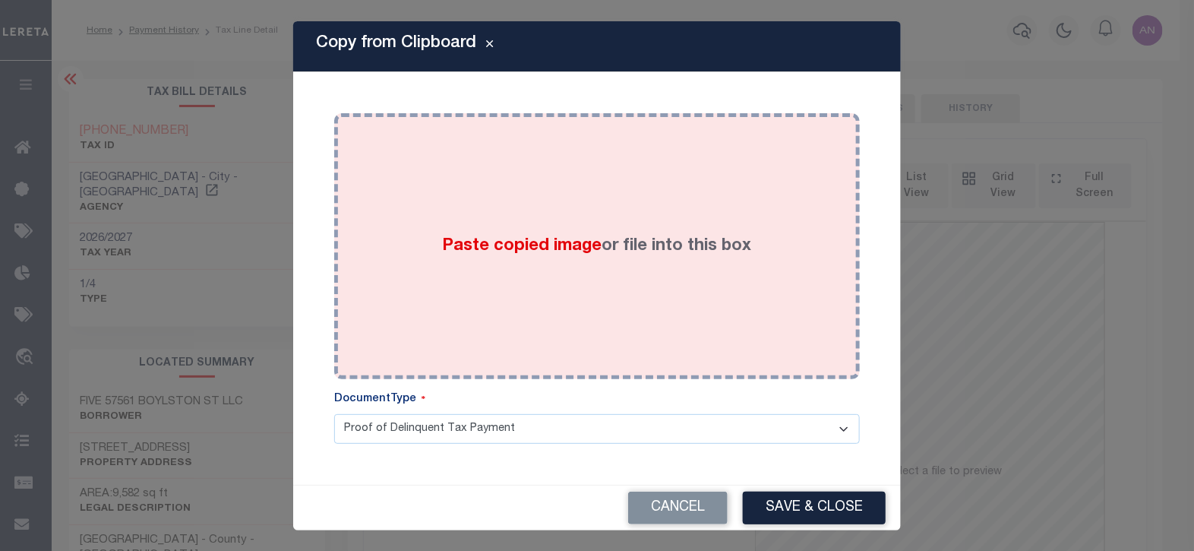
click at [649, 172] on div "Paste copied image or file into this box" at bounding box center [597, 246] width 503 height 243
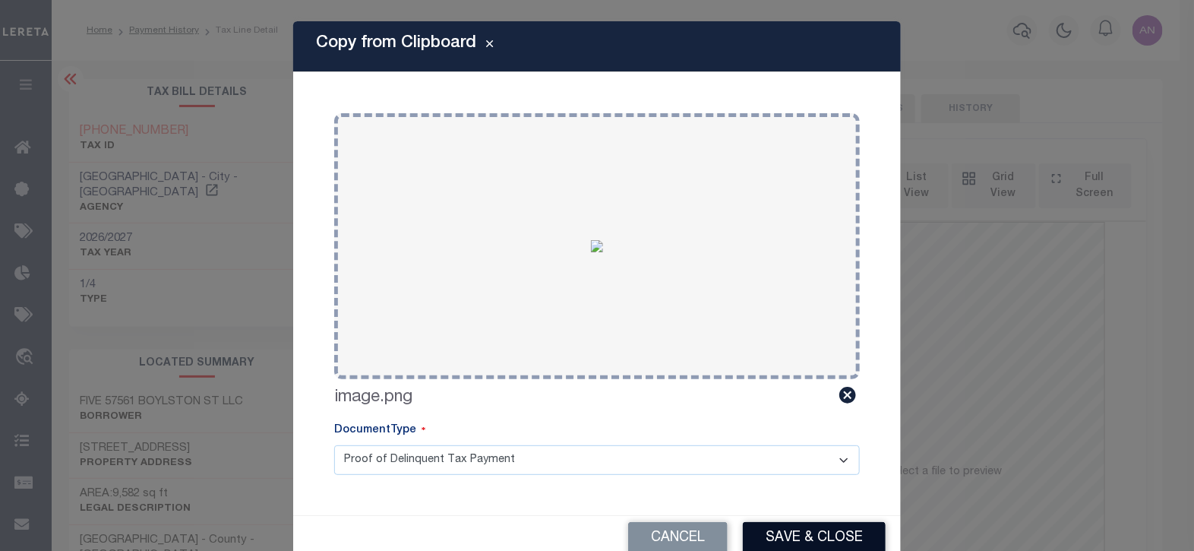
click at [792, 533] on button "Save & Close" at bounding box center [814, 538] width 143 height 33
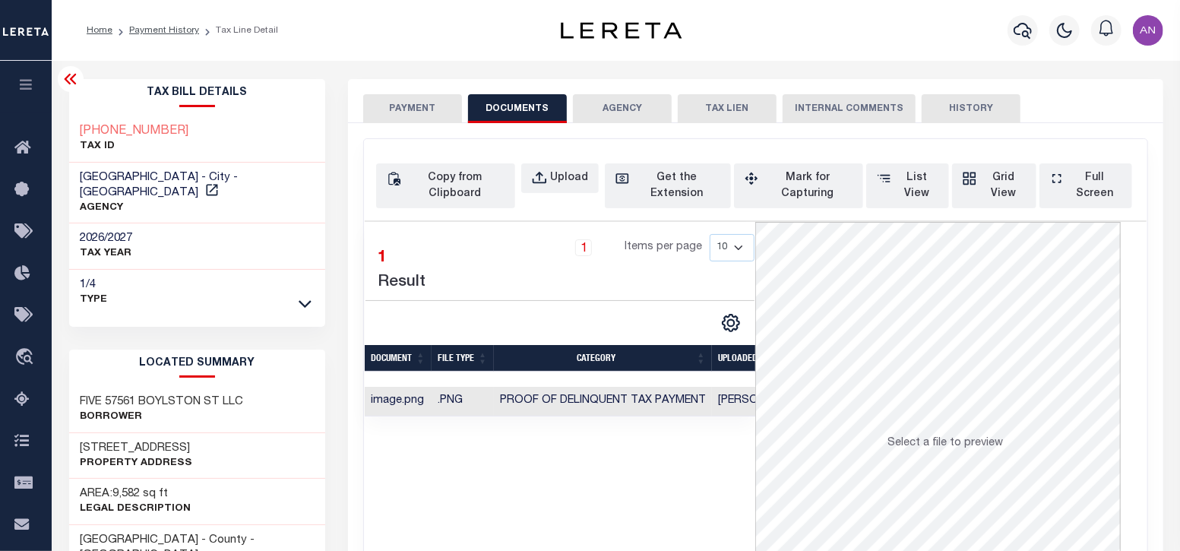
click at [433, 111] on button "PAYMENT" at bounding box center [412, 108] width 99 height 29
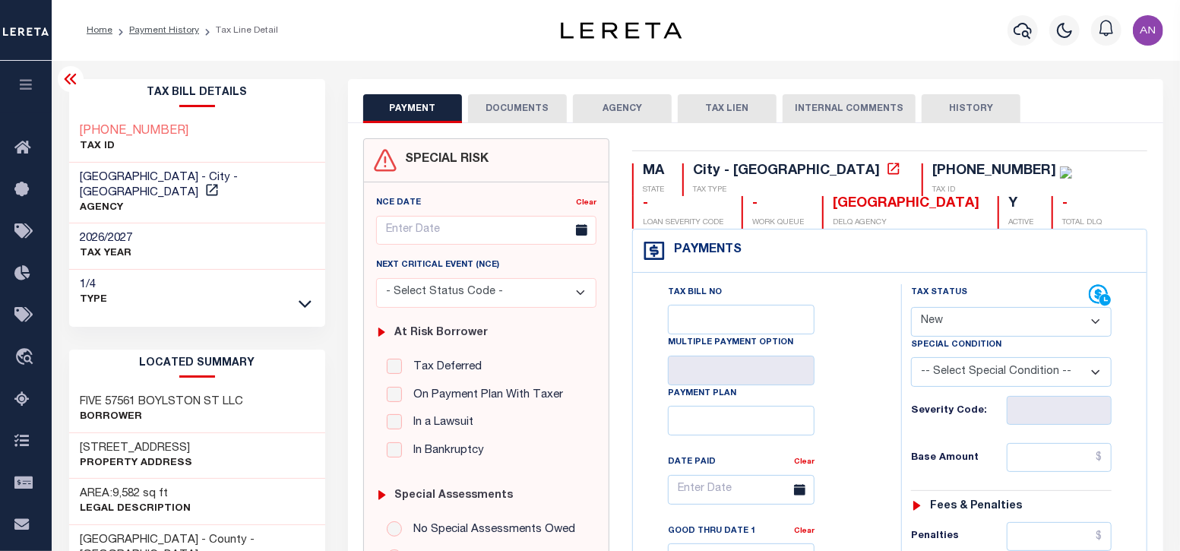
click at [957, 332] on select "- Select Status Code - Open Due/Unpaid Paid Incomplete No Tax Due Internal Refu…" at bounding box center [1011, 322] width 201 height 30
select select "PYD"
click at [911, 307] on select "- Select Status Code - Open Due/Unpaid Paid Incomplete No Tax Due Internal Refu…" at bounding box center [1011, 322] width 201 height 30
type input "08/29/2025"
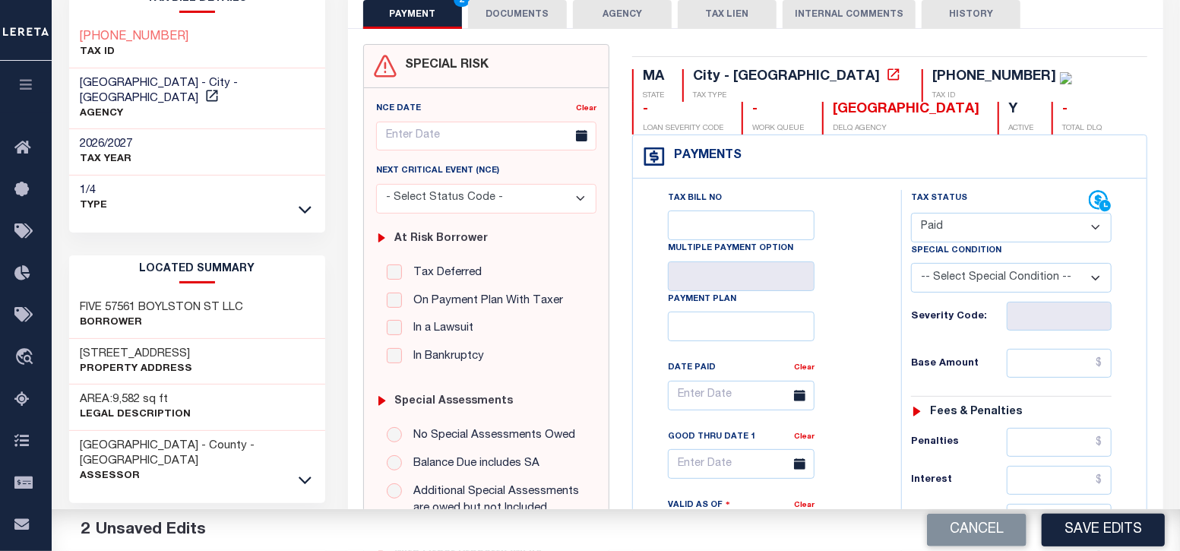
scroll to position [94, 0]
click at [1055, 356] on input "text" at bounding box center [1060, 363] width 106 height 29
type input "$0.00"
click at [877, 408] on div "Tax Bill No Multiple Payment Option Payment Plan Clear" at bounding box center [763, 403] width 230 height 426
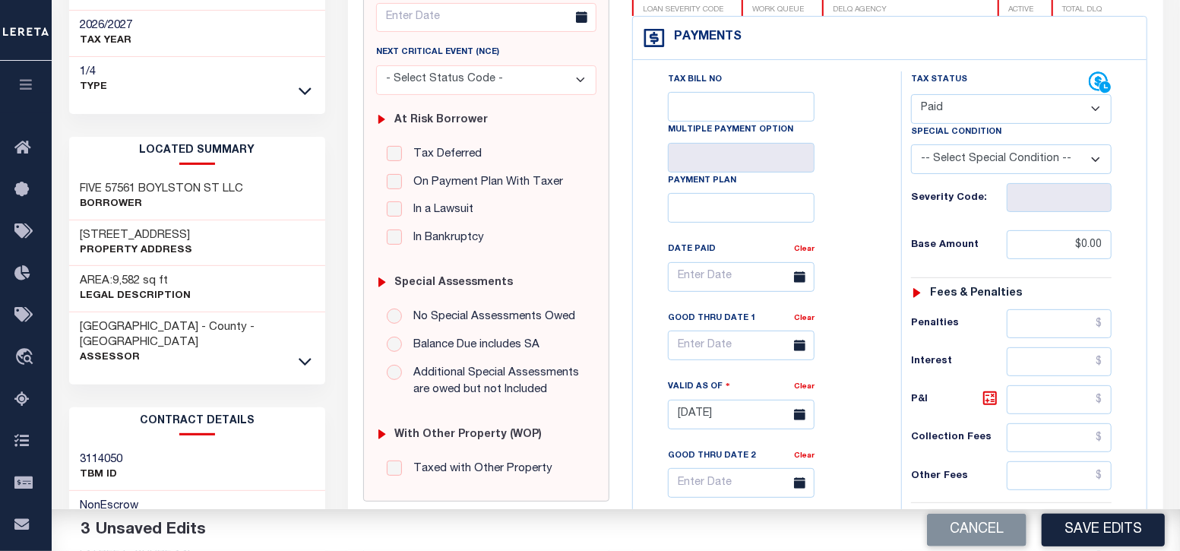
scroll to position [379, 0]
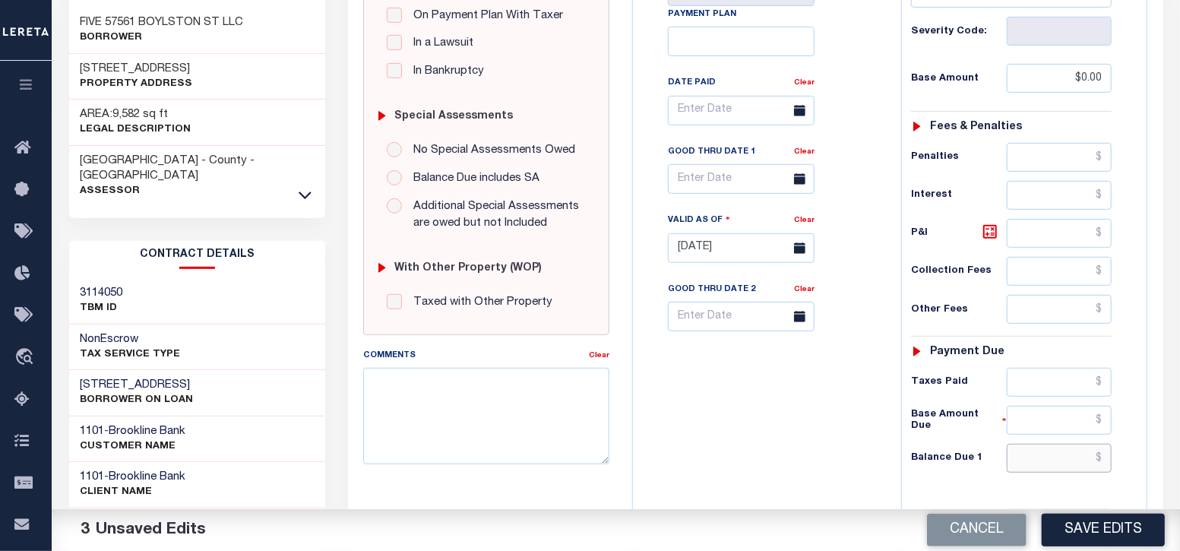
click at [1064, 467] on input "text" at bounding box center [1060, 458] width 106 height 29
type input "$0.00"
click at [811, 485] on div "Tax Bill No Multiple Payment Option Payment Plan Clear" at bounding box center [763, 240] width 253 height 671
click at [1147, 538] on button "Save Edits" at bounding box center [1103, 530] width 123 height 33
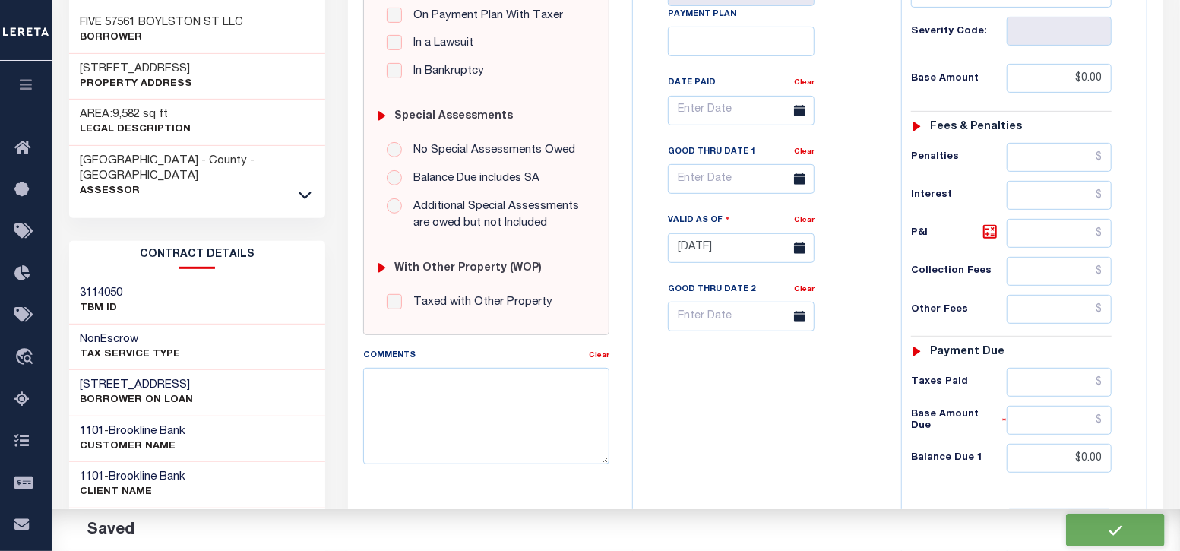
checkbox input "false"
type input "$0"
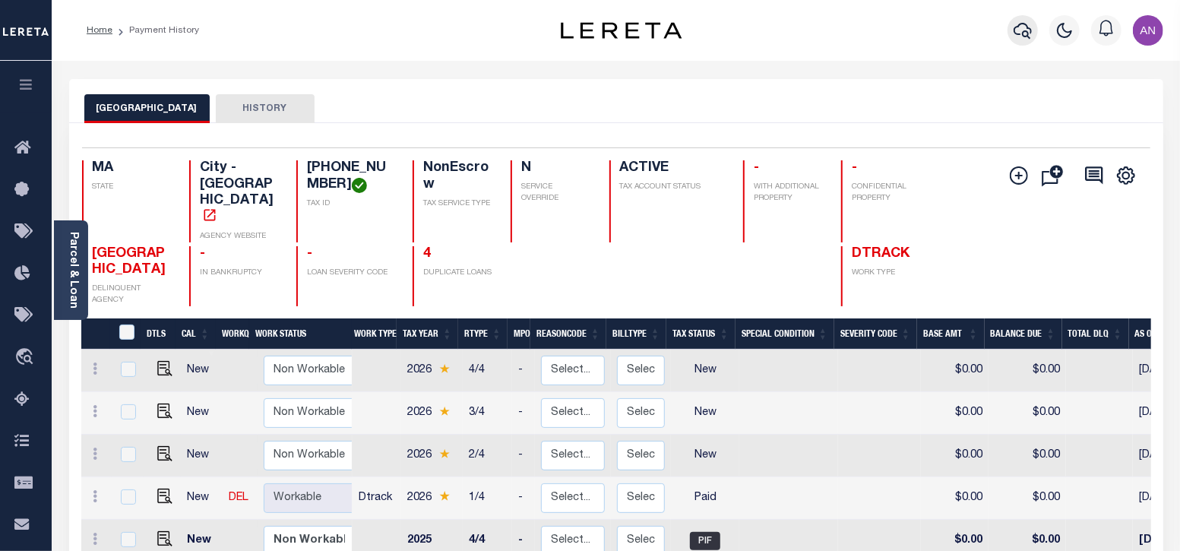
click at [1025, 23] on icon "button" at bounding box center [1023, 30] width 18 height 18
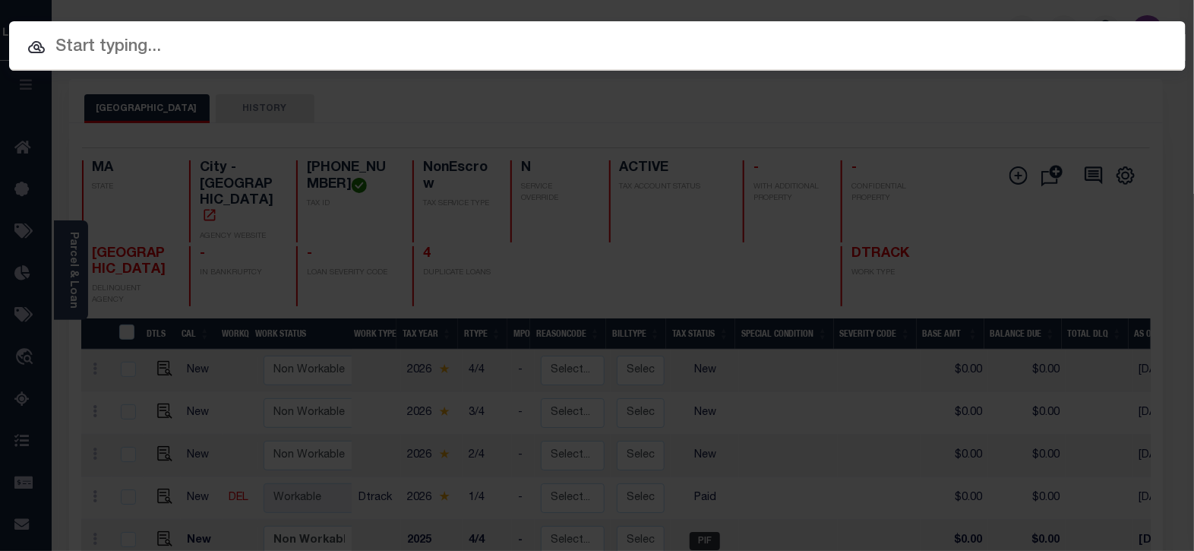
paste input "993271259"
type input "993271259"
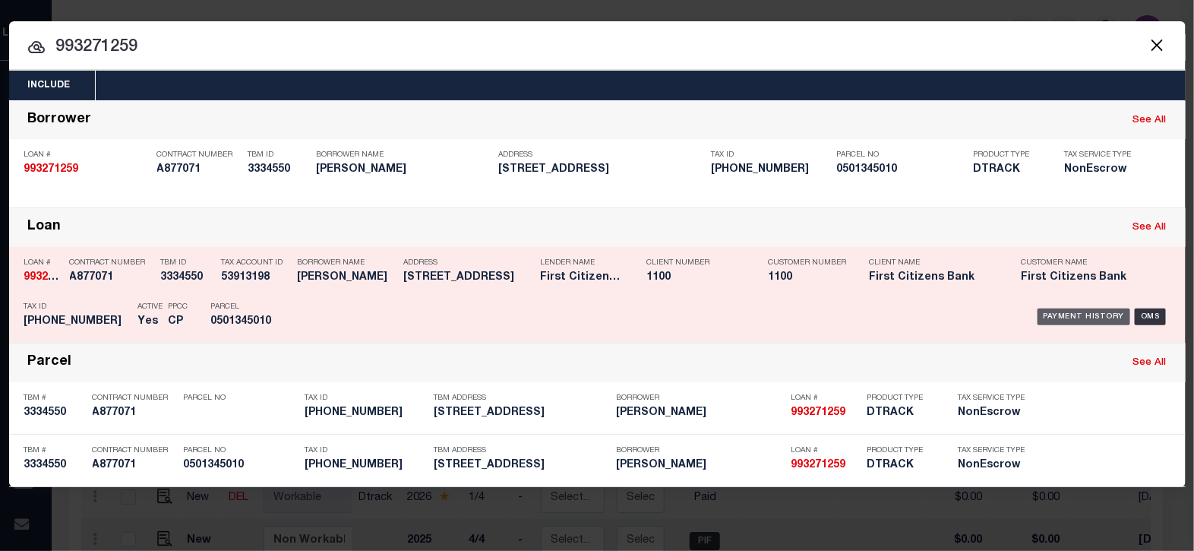
click at [1055, 309] on div "Payment History" at bounding box center [1084, 316] width 93 height 17
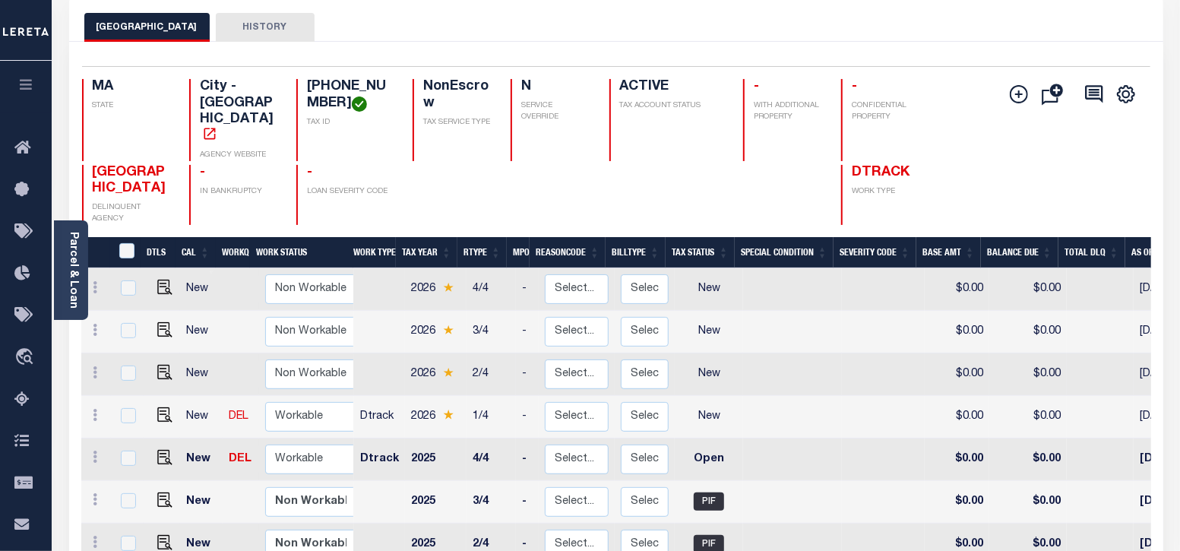
scroll to position [94, 0]
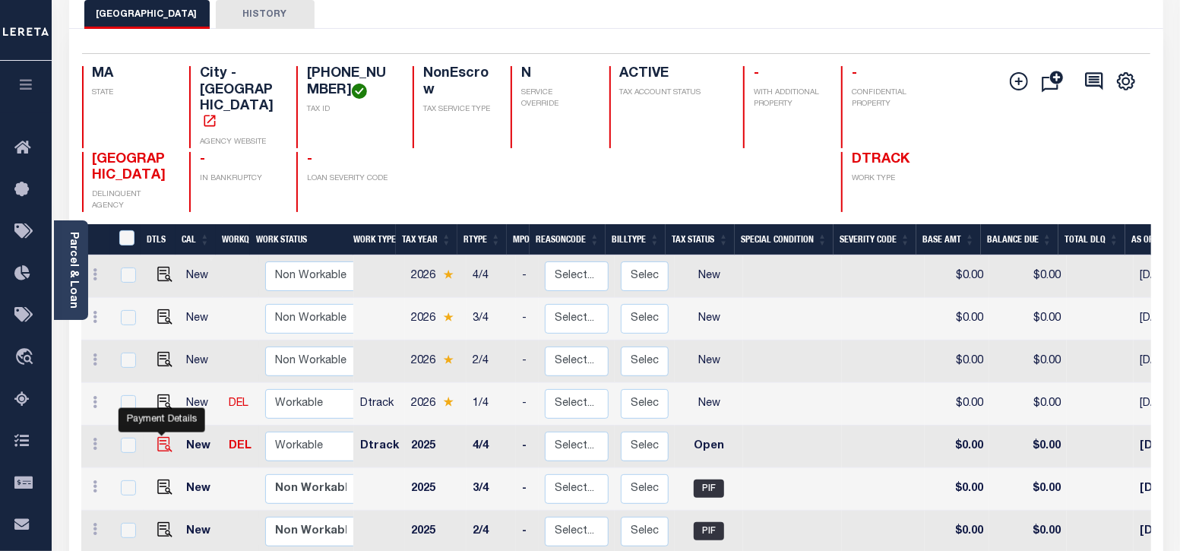
click at [158, 437] on img "" at bounding box center [164, 444] width 15 height 15
checkbox input "true"
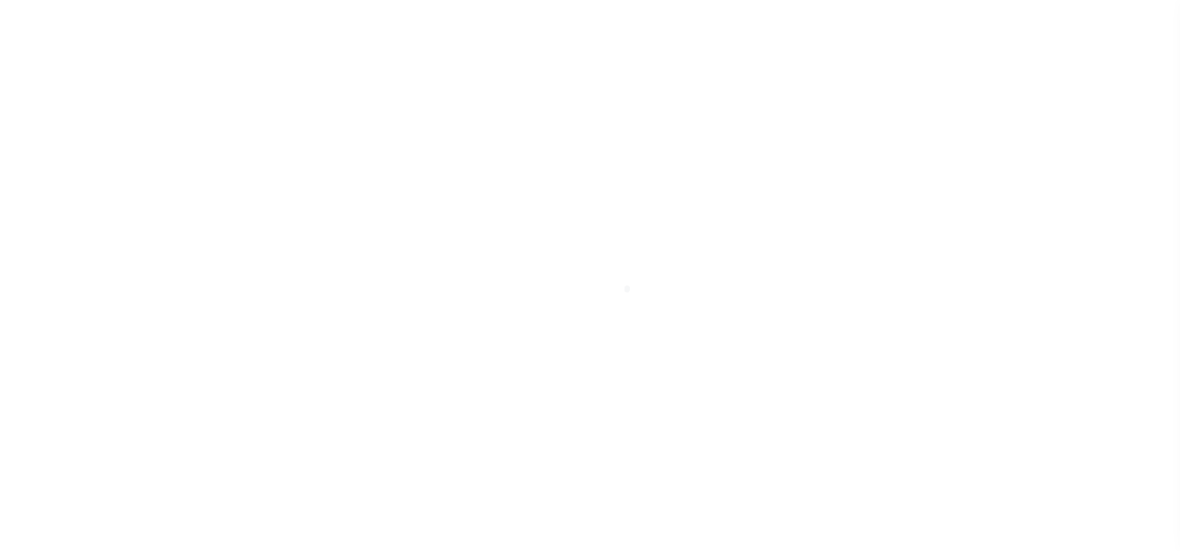
select select "OP2"
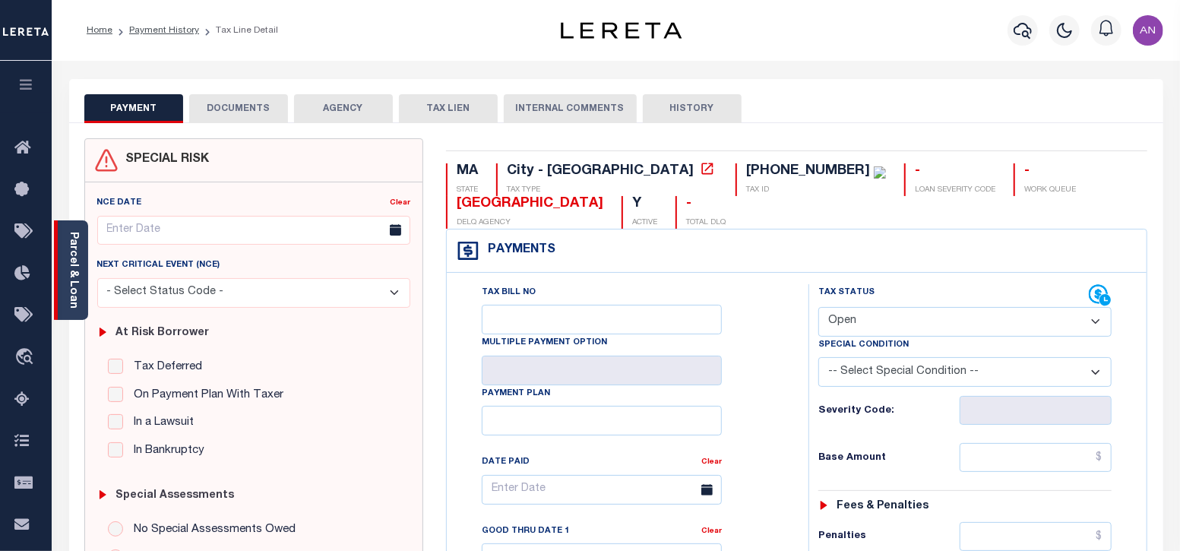
click at [72, 251] on link "Parcel & Loan" at bounding box center [73, 270] width 11 height 77
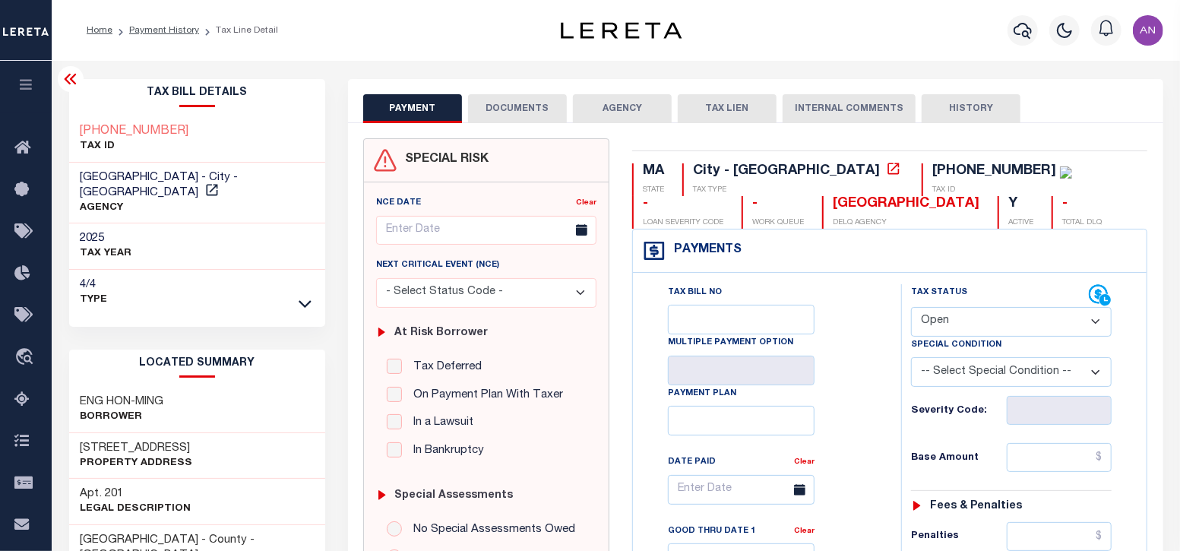
click at [470, 104] on button "DOCUMENTS" at bounding box center [517, 108] width 99 height 29
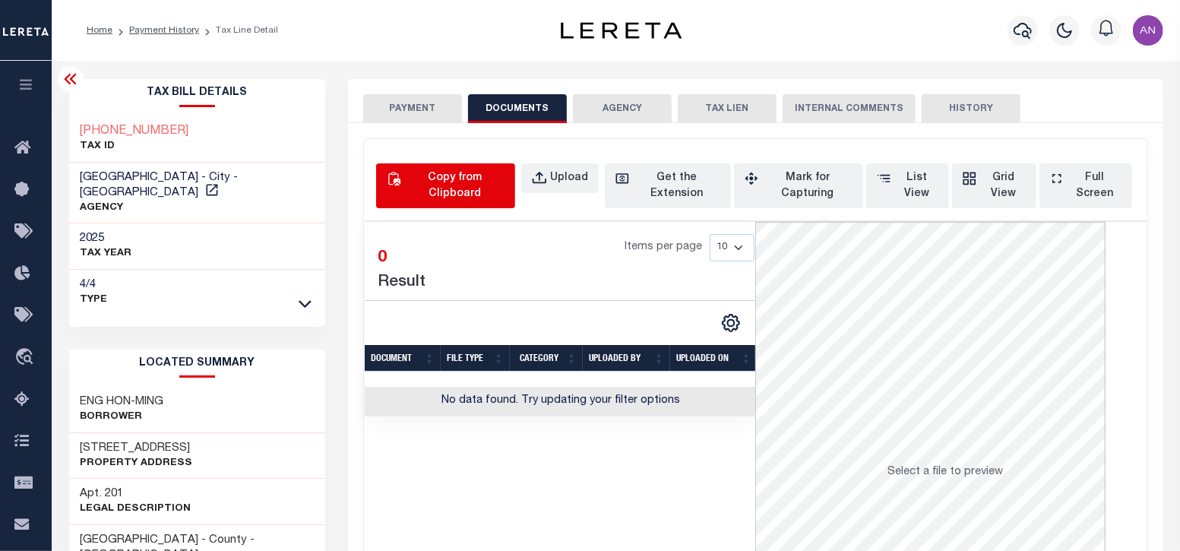
click at [435, 191] on div "Copy from Clipboard" at bounding box center [454, 186] width 100 height 32
select select "POP"
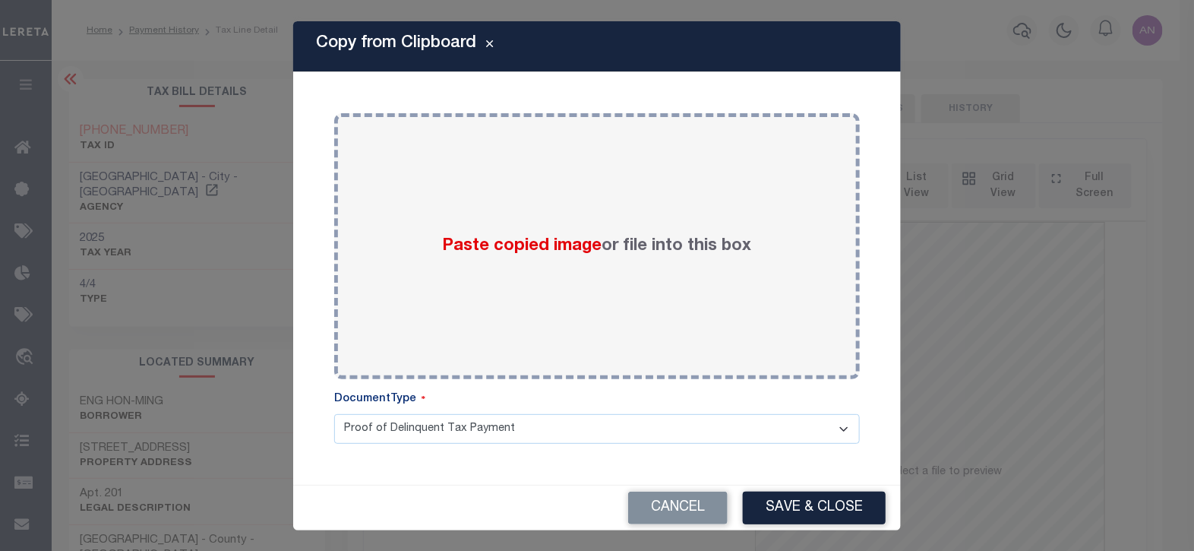
click at [435, 191] on div "Paste copied image or file into this box" at bounding box center [597, 246] width 503 height 243
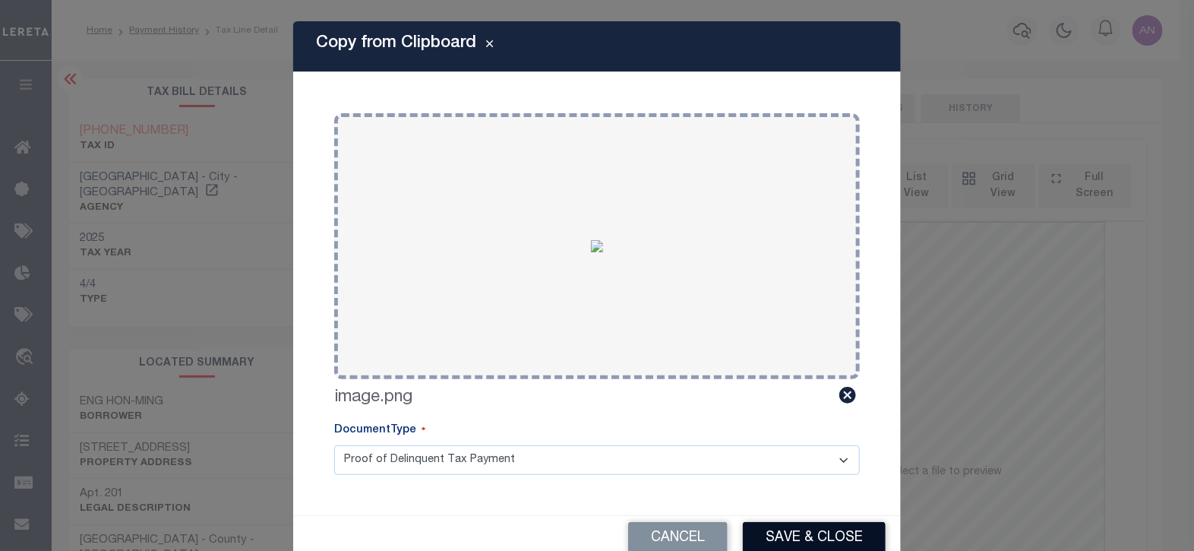
click at [767, 533] on button "Save & Close" at bounding box center [814, 538] width 143 height 33
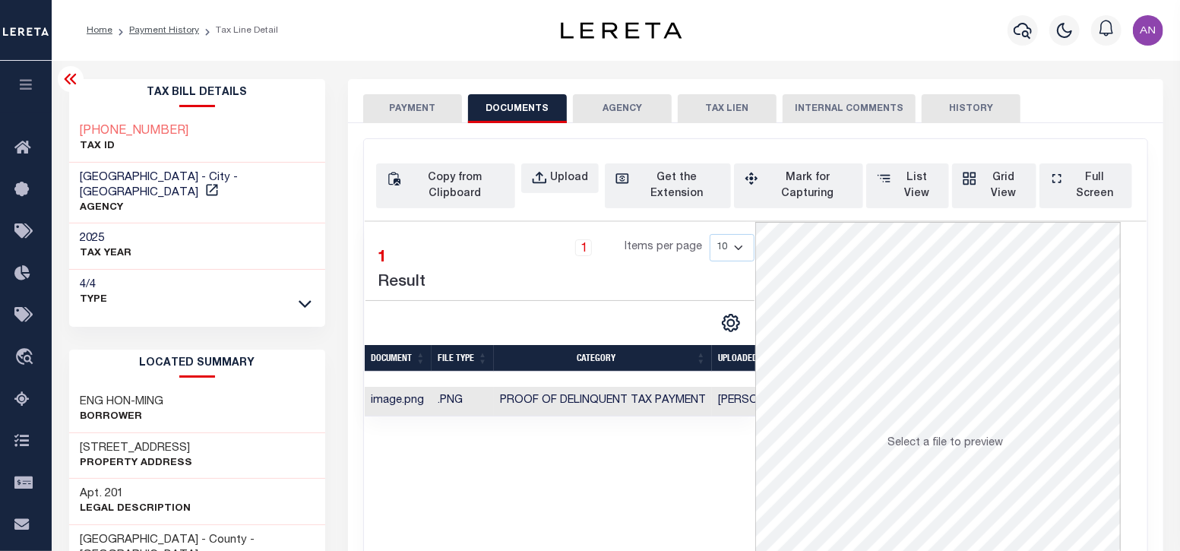
click at [392, 113] on button "PAYMENT" at bounding box center [412, 108] width 99 height 29
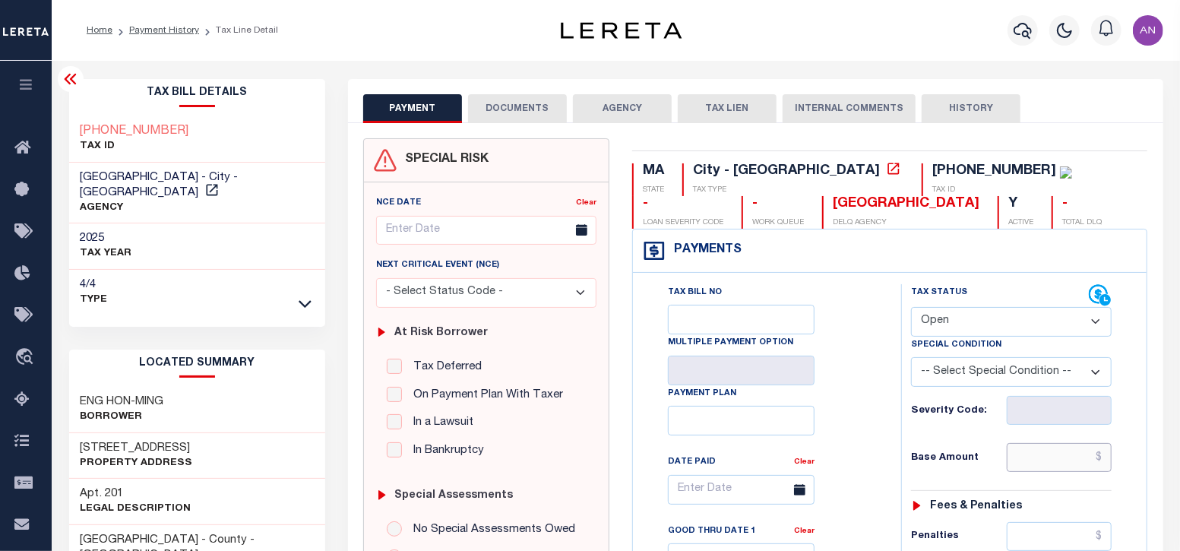
click at [1041, 455] on input "text" at bounding box center [1060, 457] width 106 height 29
type input "$0"
type input "[DATE]"
type input "$0.00"
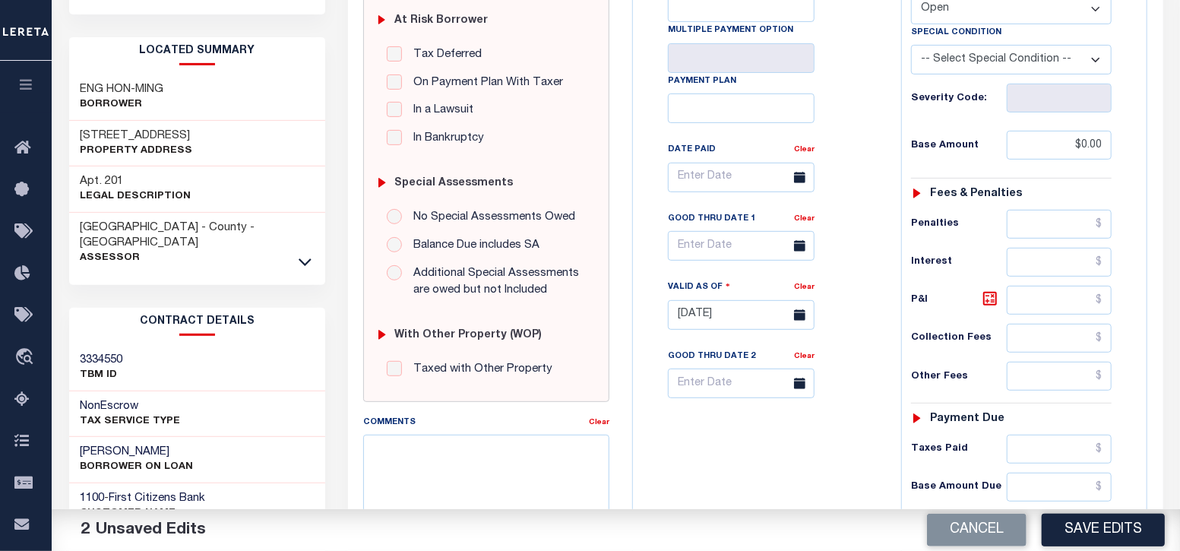
scroll to position [379, 0]
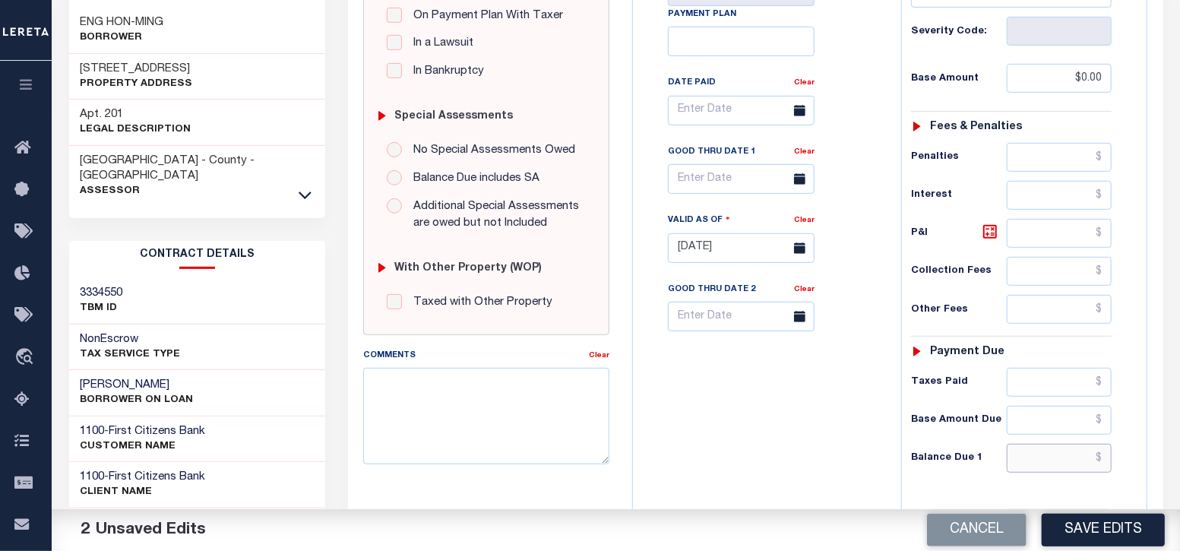
click at [1056, 450] on input "text" at bounding box center [1060, 458] width 106 height 29
type input "$0.00"
click at [829, 479] on div "Tax Bill No Multiple Payment Option Payment Plan Clear" at bounding box center [763, 240] width 253 height 671
click at [1102, 517] on button "Save Edits" at bounding box center [1103, 530] width 123 height 33
checkbox input "false"
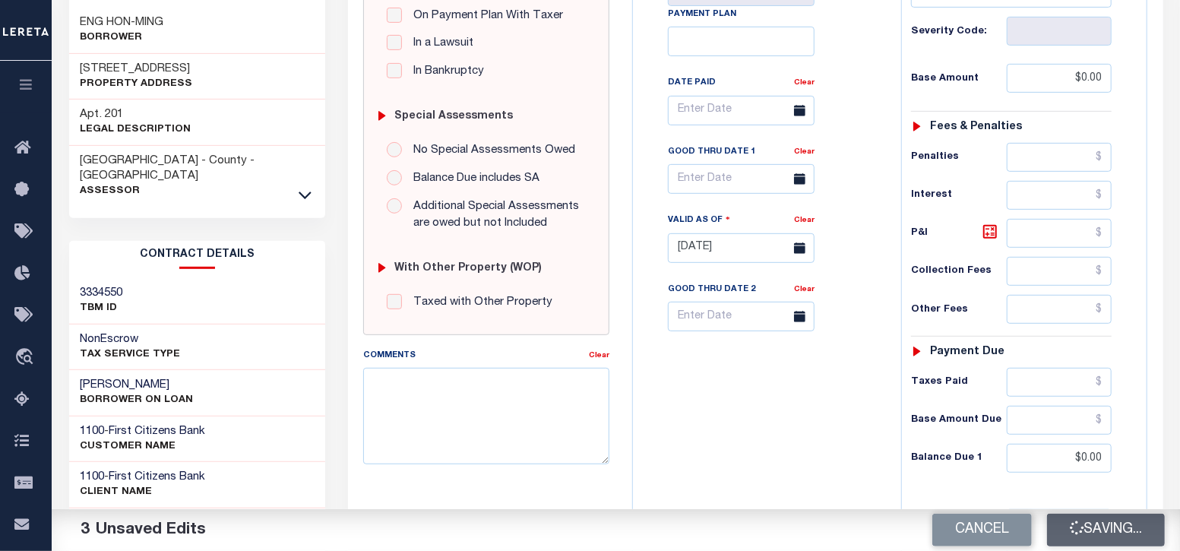
checkbox input "false"
type input "$0"
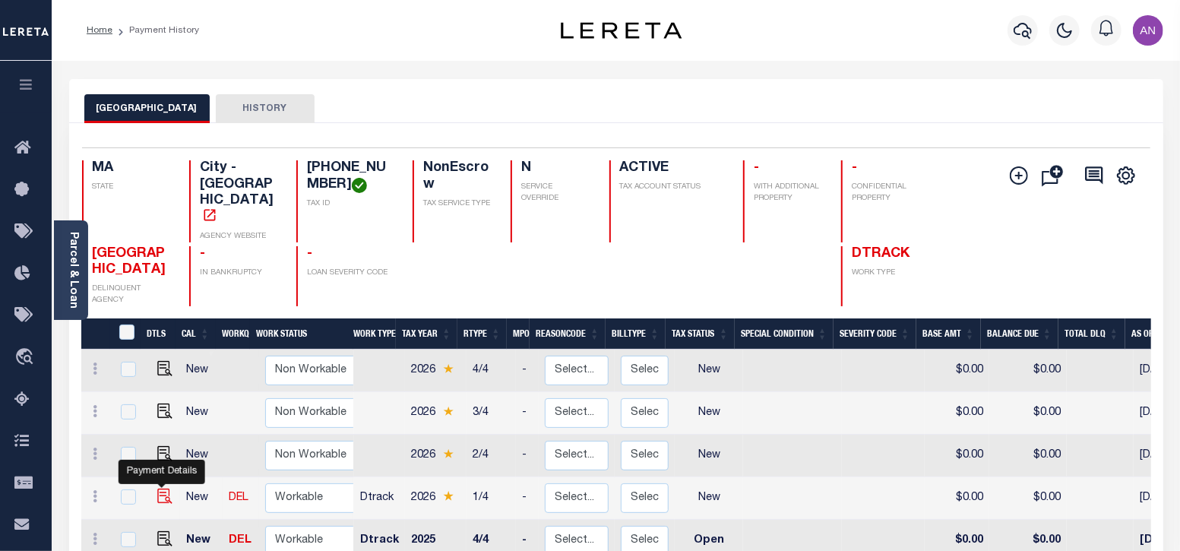
click at [160, 489] on img "" at bounding box center [164, 496] width 15 height 15
checkbox input "true"
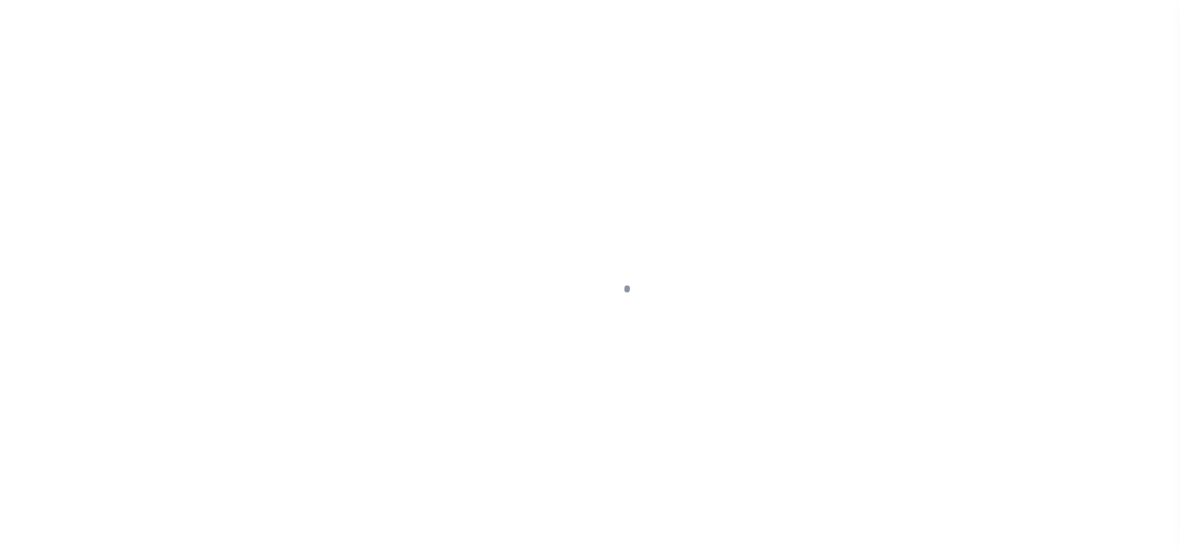
select select "NW2"
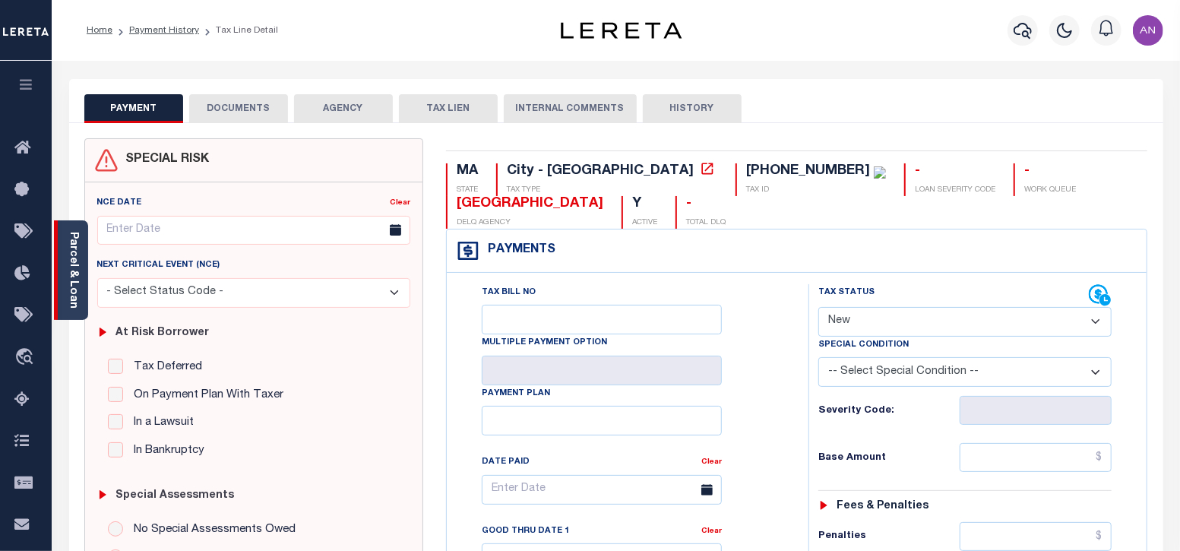
click at [68, 269] on link "Parcel & Loan" at bounding box center [73, 270] width 11 height 77
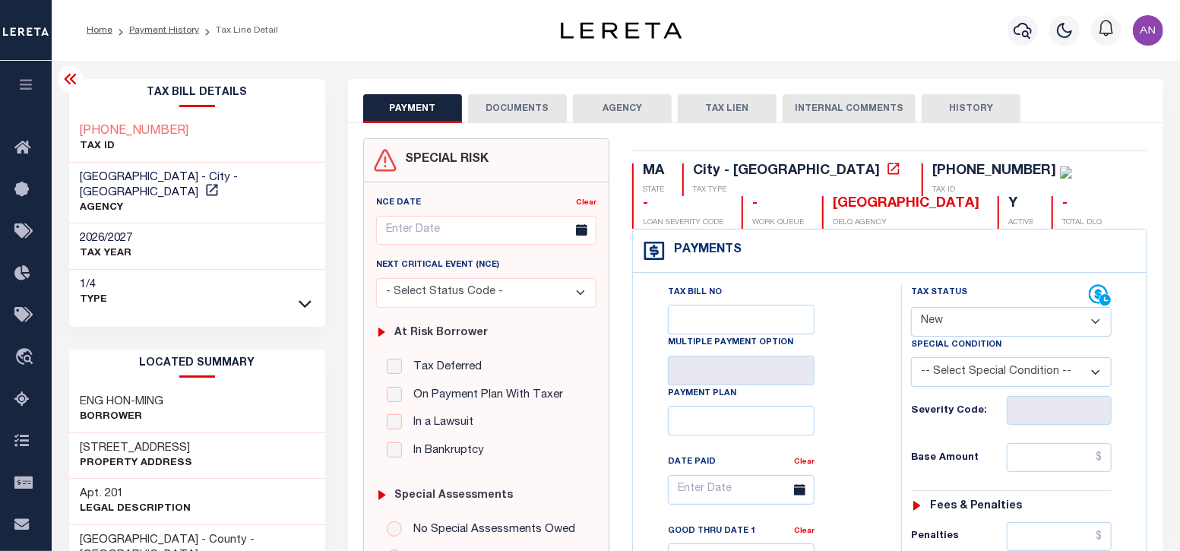
click at [495, 106] on button "DOCUMENTS" at bounding box center [517, 108] width 99 height 29
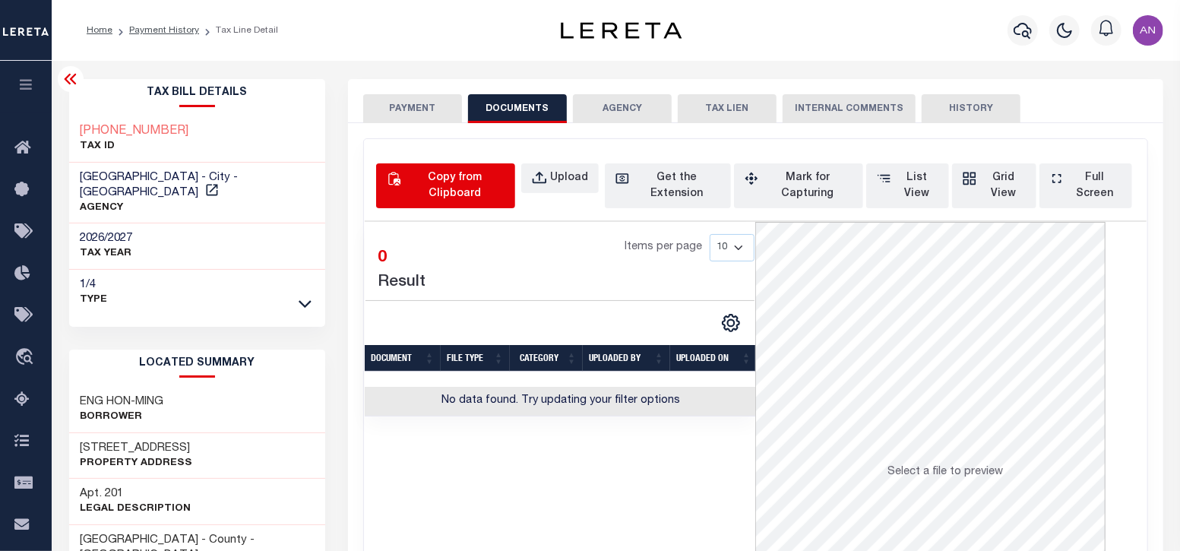
click at [426, 180] on div "Copy from Clipboard" at bounding box center [454, 186] width 100 height 32
select select "POP"
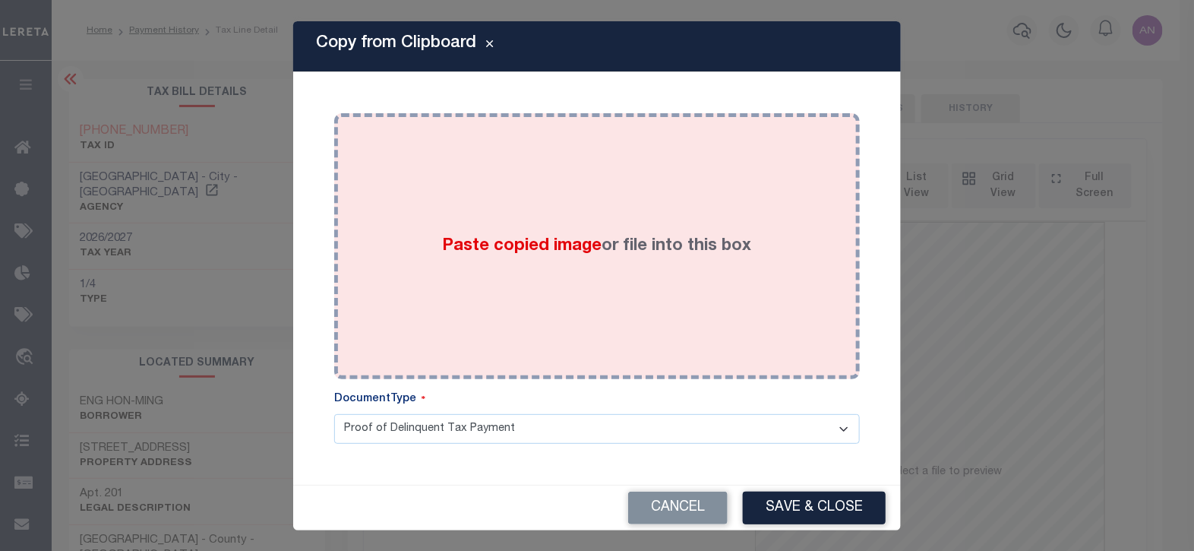
click at [593, 179] on div "Paste copied image or file into this box" at bounding box center [597, 246] width 503 height 243
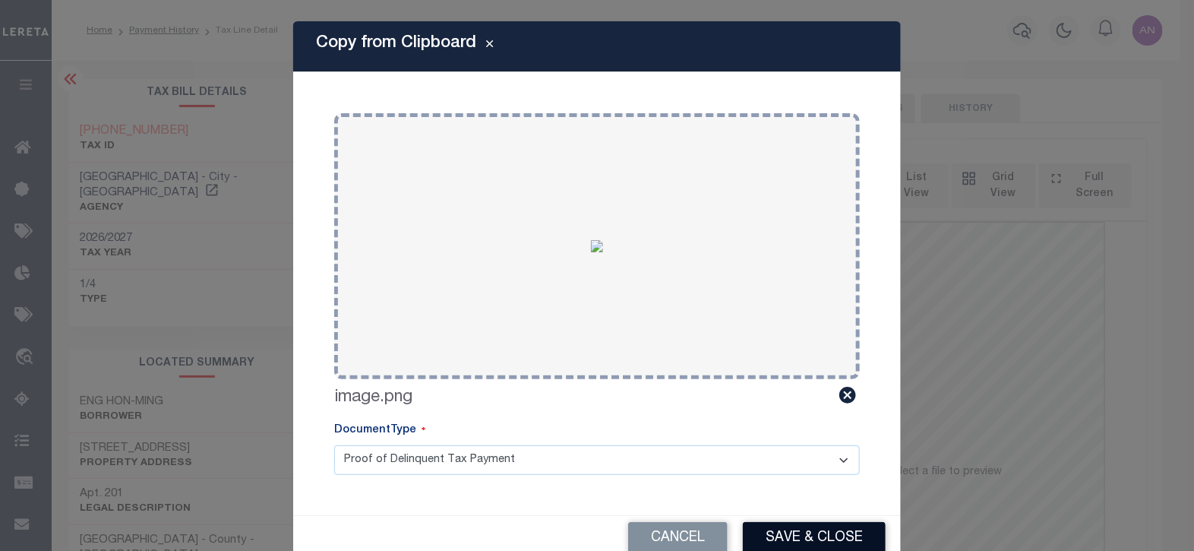
click at [796, 541] on button "Save & Close" at bounding box center [814, 538] width 143 height 33
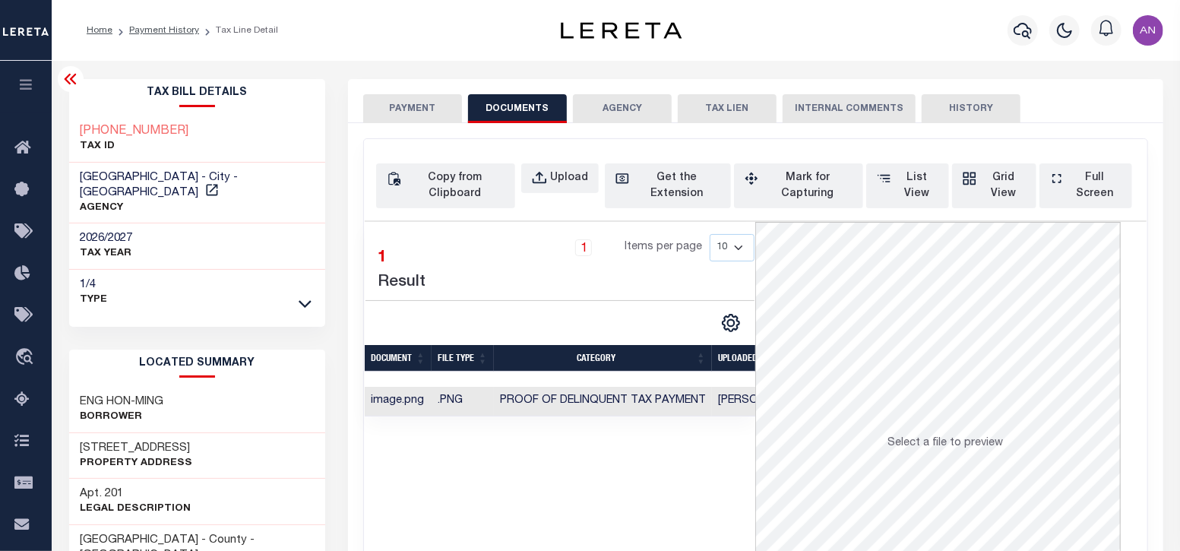
click at [417, 100] on button "PAYMENT" at bounding box center [412, 108] width 99 height 29
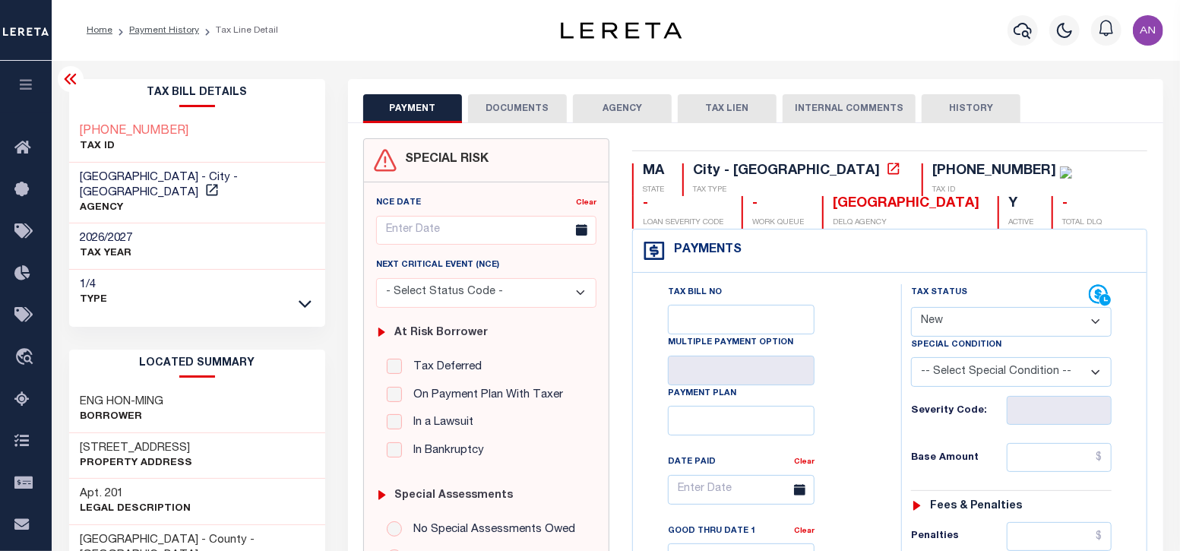
click at [941, 321] on select "- Select Status Code - Open Due/Unpaid Paid Incomplete No Tax Due Internal Refu…" at bounding box center [1011, 322] width 201 height 30
select select "PYD"
click at [911, 307] on select "- Select Status Code - Open Due/Unpaid Paid Incomplete No Tax Due Internal Refu…" at bounding box center [1011, 322] width 201 height 30
type input "[DATE]"
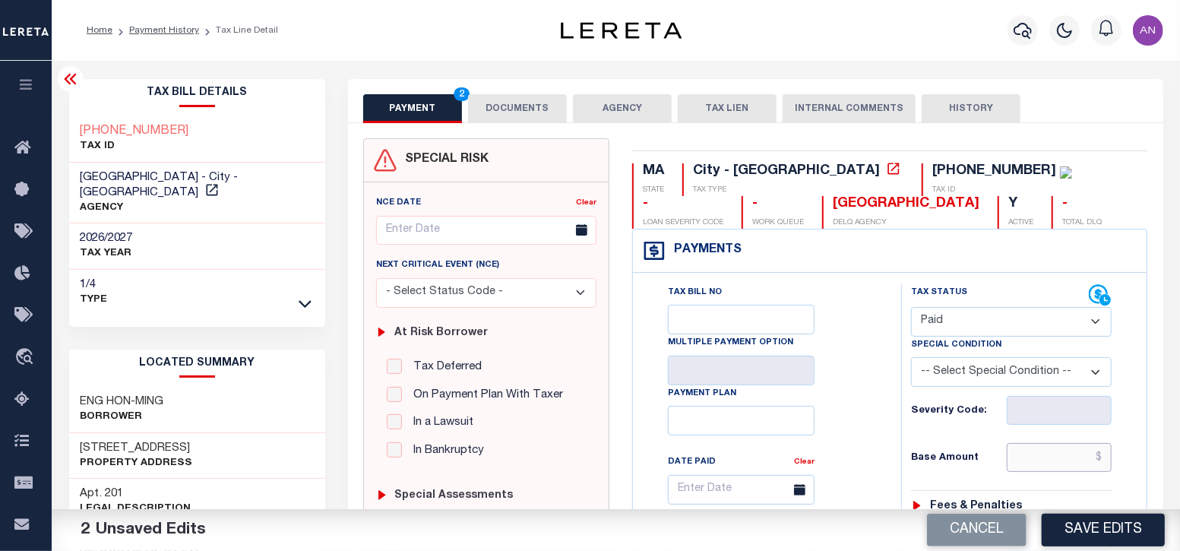
click at [1049, 462] on input "text" at bounding box center [1060, 457] width 106 height 29
type input "$0.00"
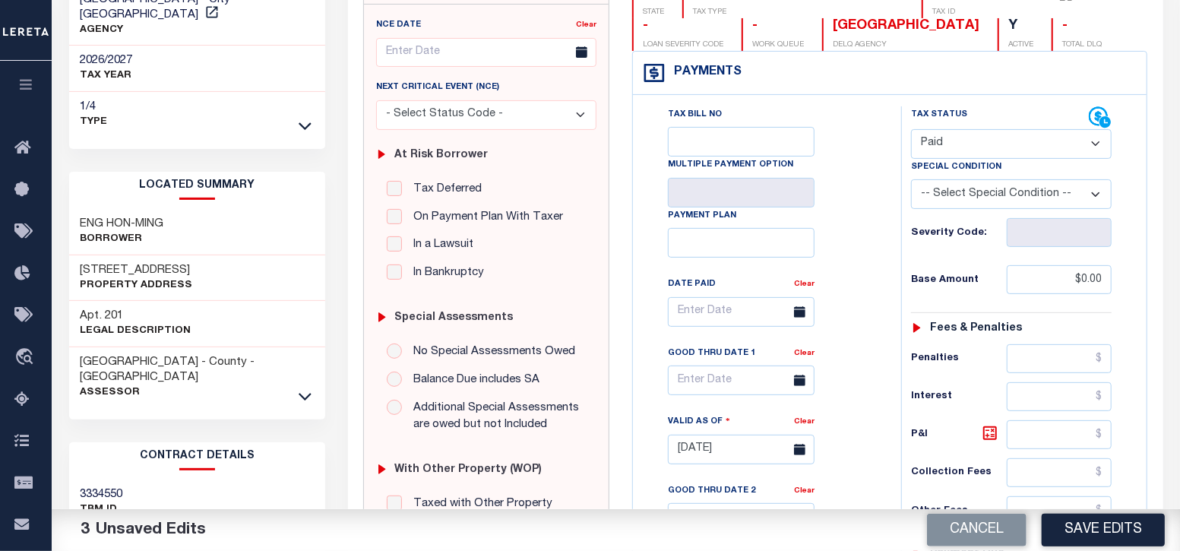
scroll to position [379, 0]
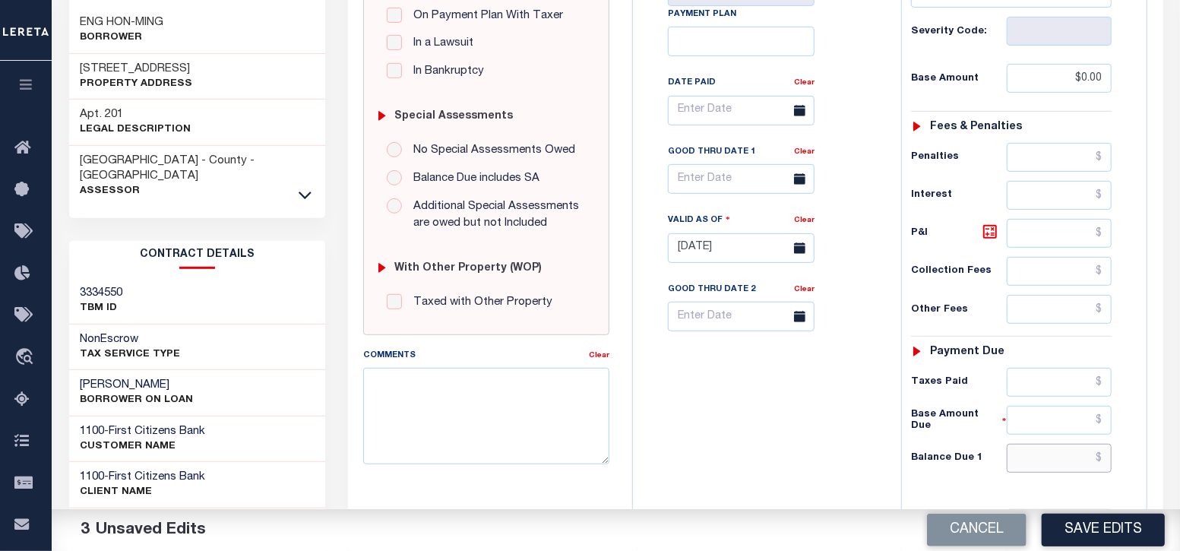
click at [1064, 460] on input "text" at bounding box center [1060, 458] width 106 height 29
type input "$0.00"
click at [868, 475] on div "Tax Bill No Multiple Payment Option Payment Plan Clear" at bounding box center [763, 240] width 253 height 671
click at [1069, 536] on button "Save Edits" at bounding box center [1103, 530] width 123 height 33
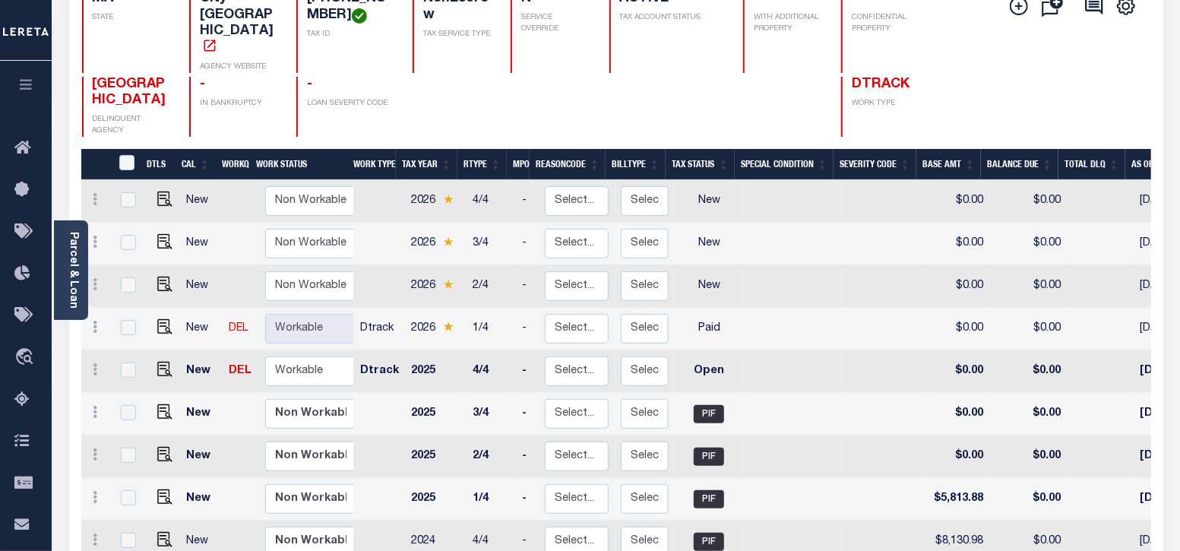
scroll to position [189, 0]
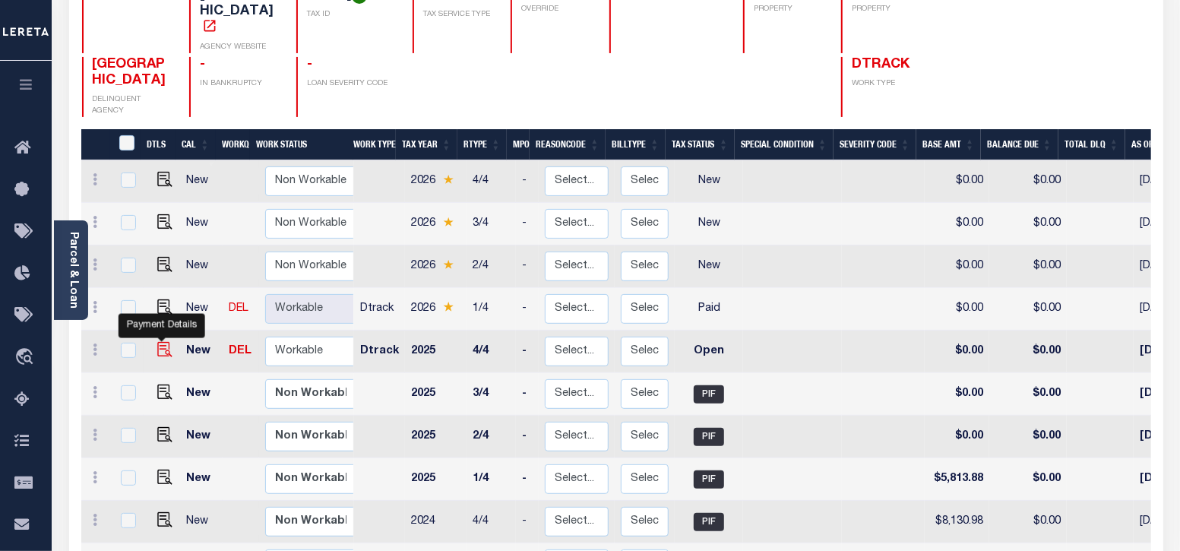
click at [158, 342] on img "" at bounding box center [164, 349] width 15 height 15
checkbox input "true"
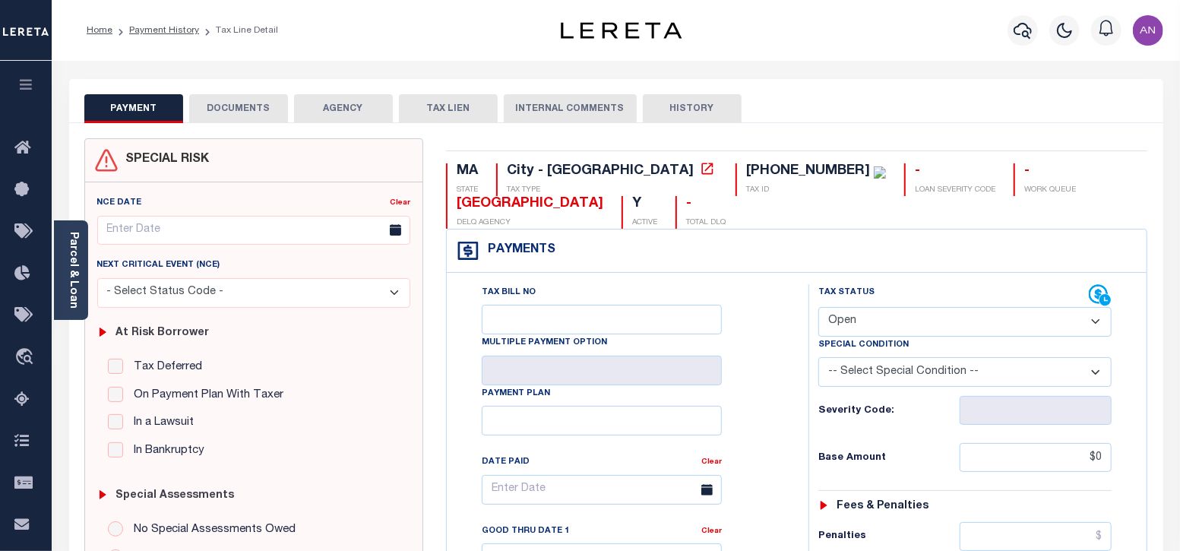
click at [256, 115] on button "DOCUMENTS" at bounding box center [238, 108] width 99 height 29
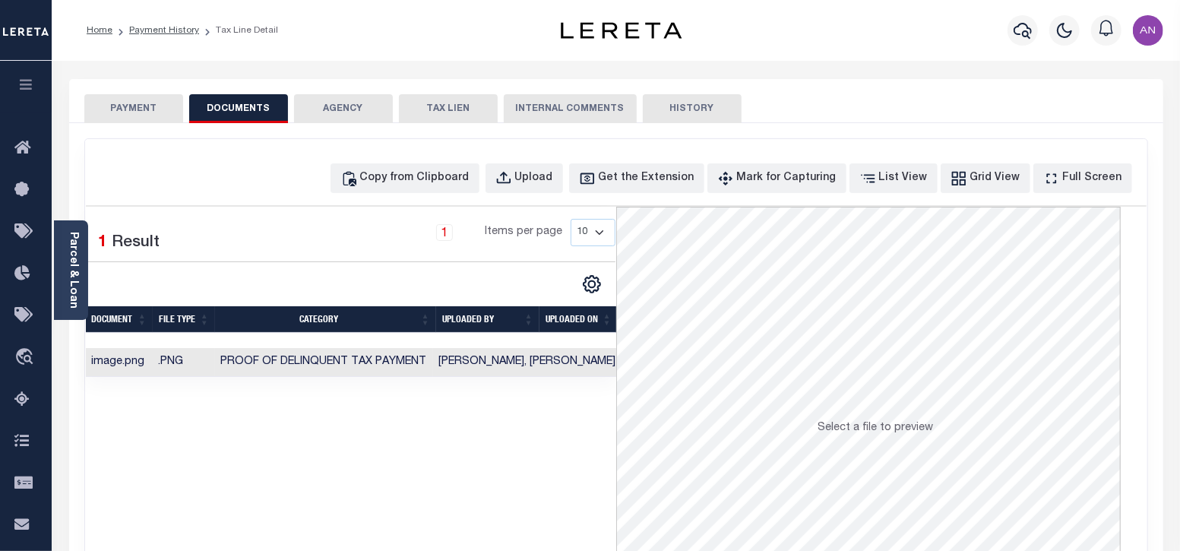
click at [153, 104] on button "PAYMENT" at bounding box center [133, 108] width 99 height 29
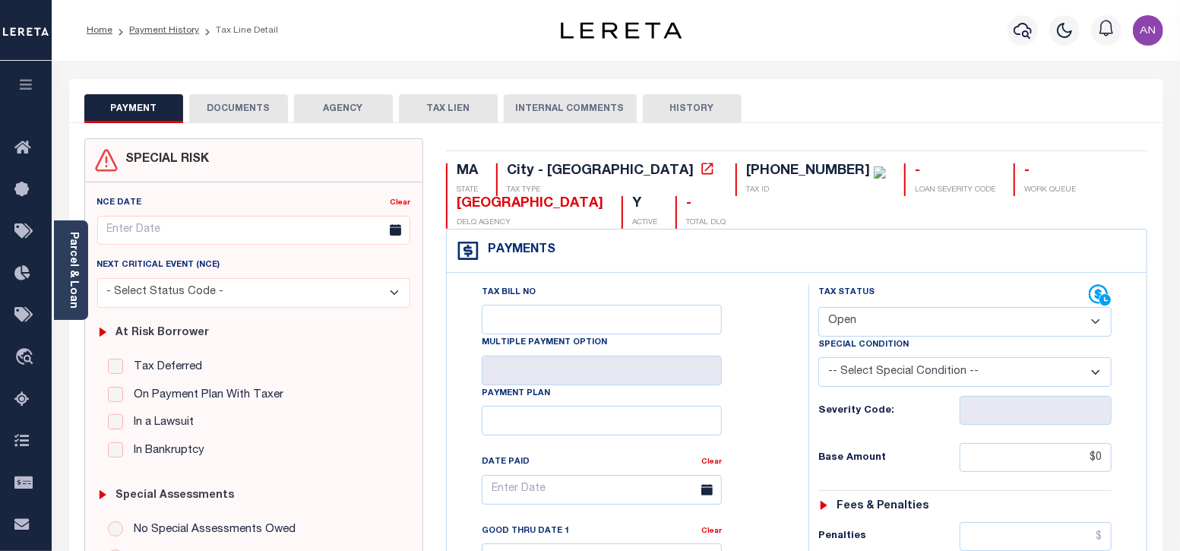
click at [922, 324] on select "- Select Status Code - Open Due/Unpaid Paid Incomplete No Tax Due Internal Refu…" at bounding box center [965, 322] width 294 height 30
select select "PYD"
click at [818, 307] on select "- Select Status Code - Open Due/Unpaid Paid Incomplete No Tax Due Internal Refu…" at bounding box center [965, 322] width 294 height 30
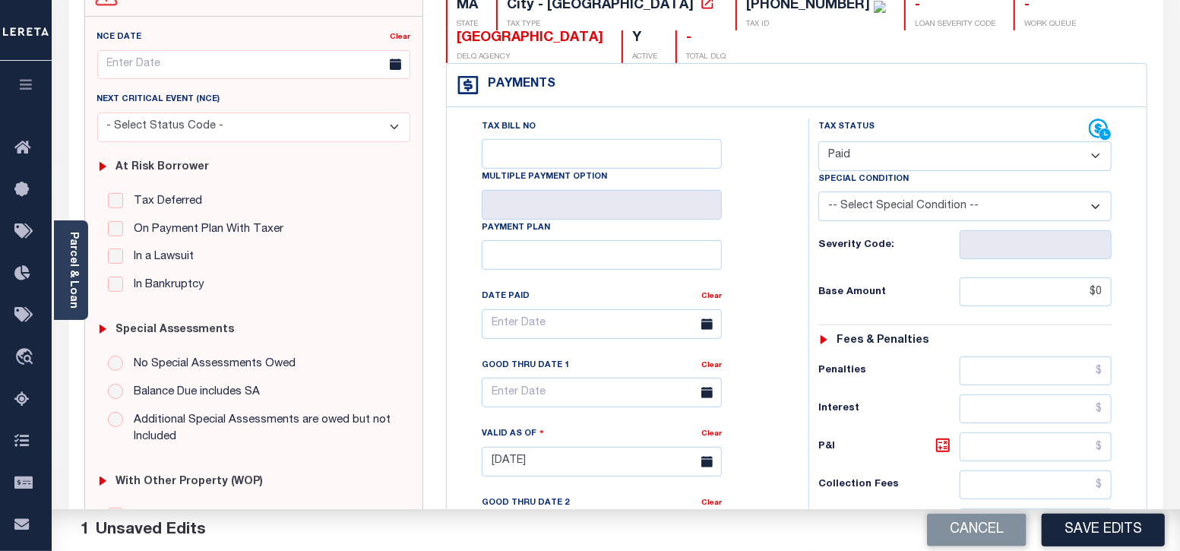
scroll to position [285, 0]
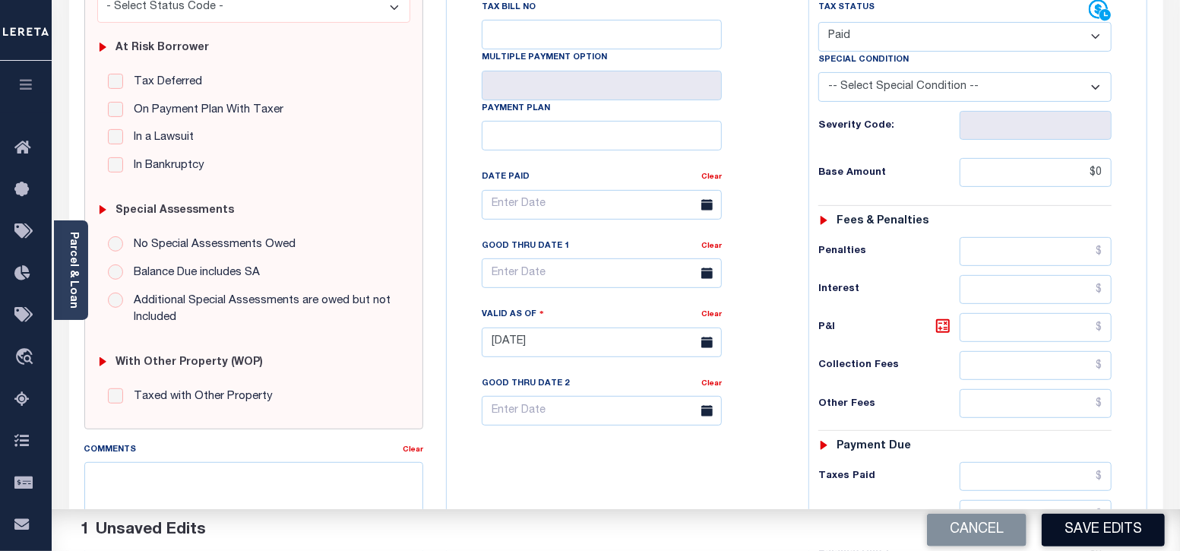
click at [1063, 537] on button "Save Edits" at bounding box center [1103, 530] width 123 height 33
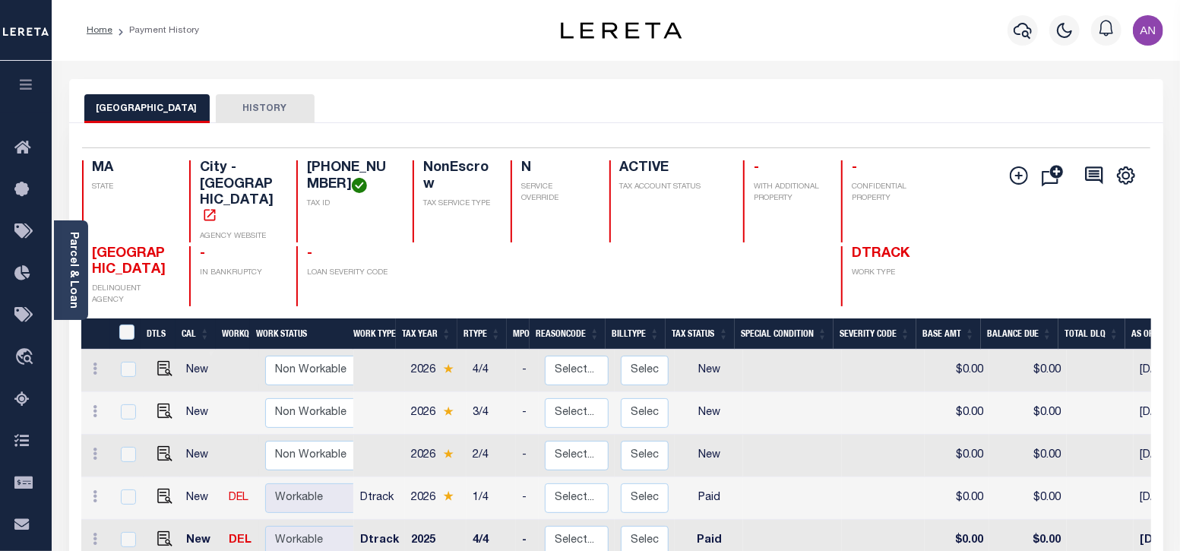
click at [1024, 28] on icon "button" at bounding box center [1023, 30] width 18 height 18
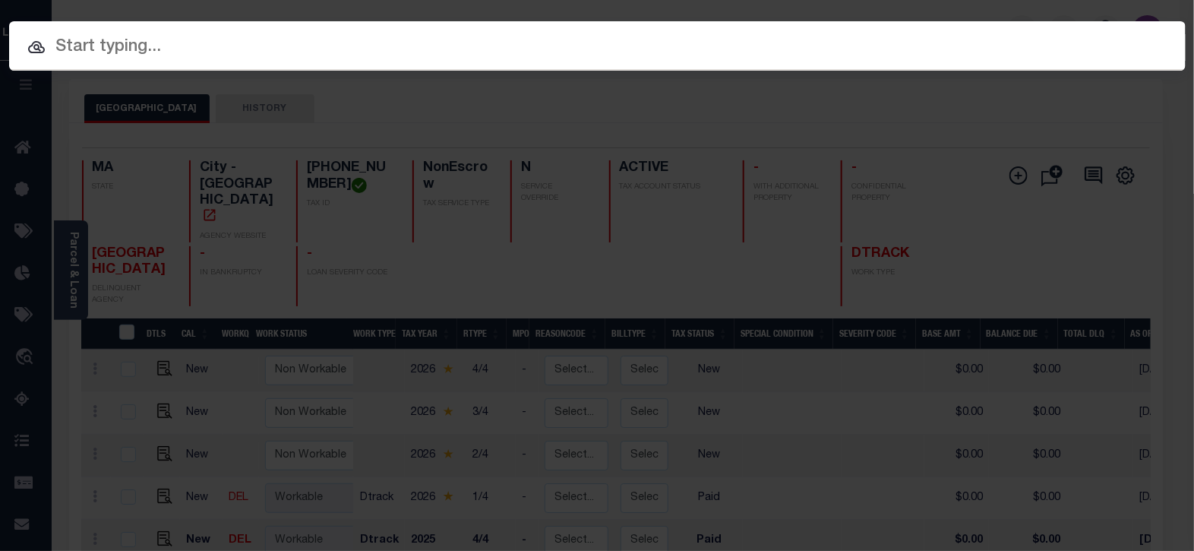
paste input "993250450"
type input "993250450"
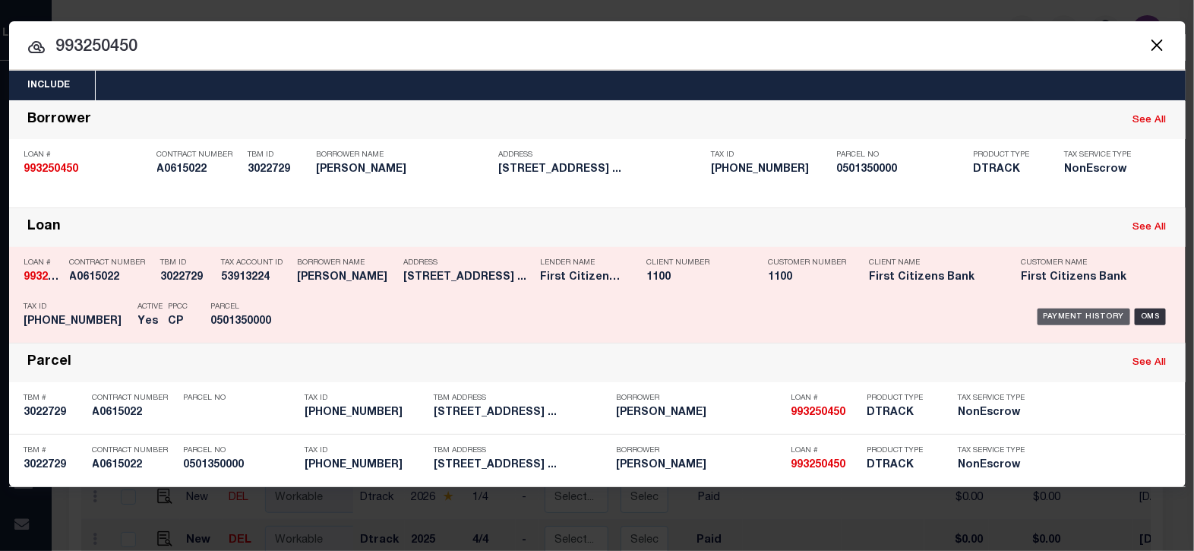
click at [1067, 309] on div "Payment History" at bounding box center [1084, 316] width 93 height 17
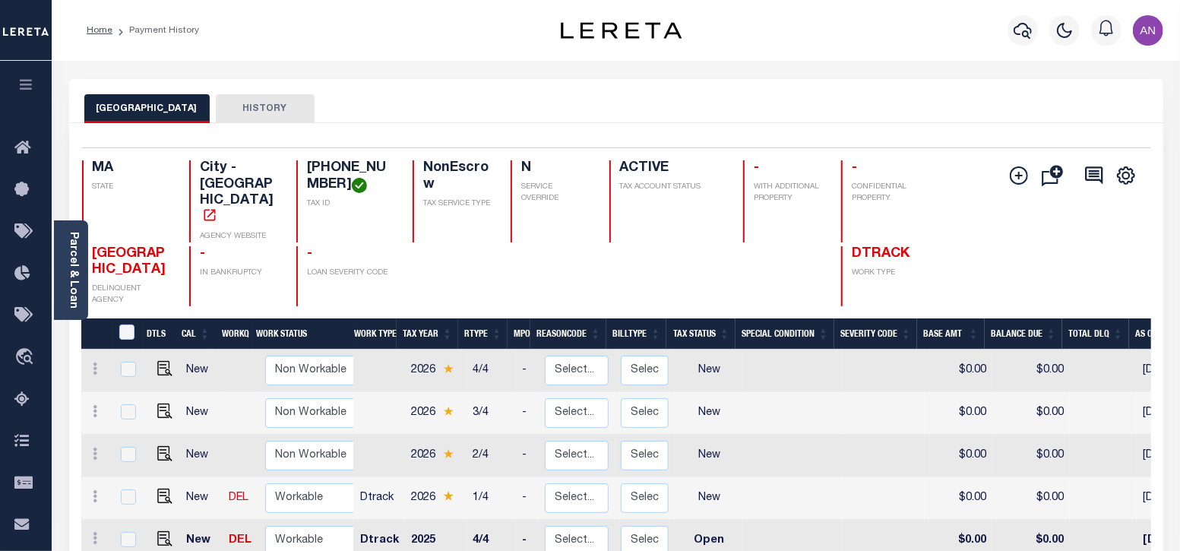
scroll to position [94, 0]
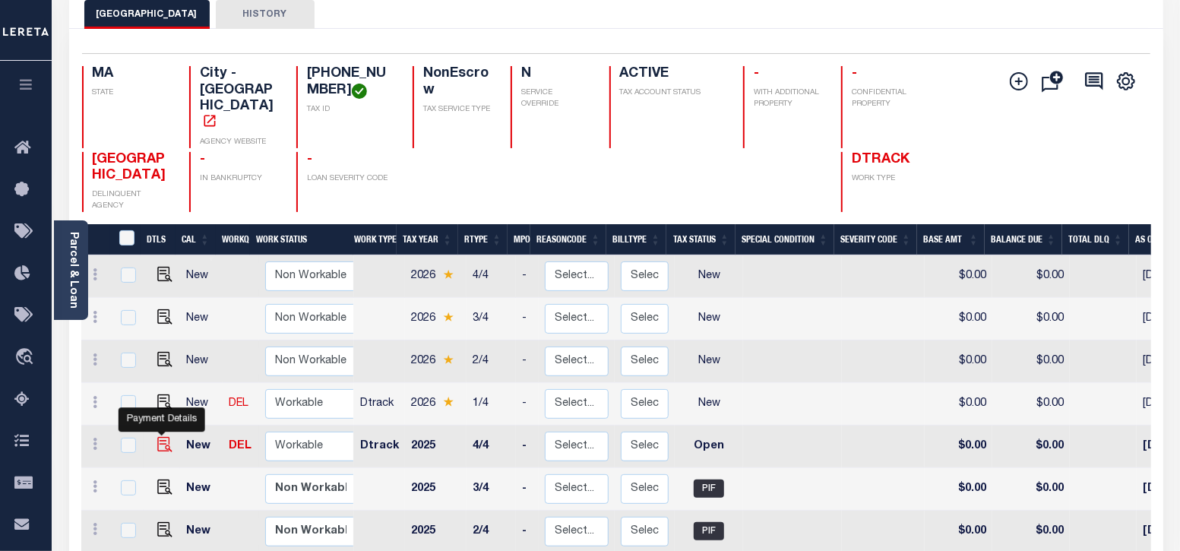
click at [159, 437] on img "" at bounding box center [164, 444] width 15 height 15
checkbox input "true"
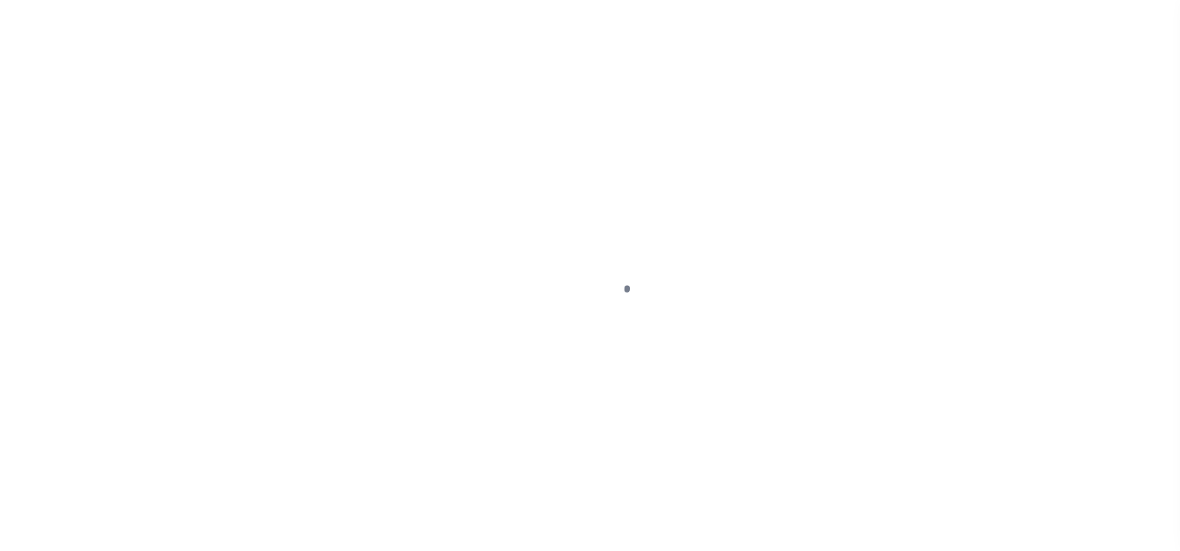
select select "OP2"
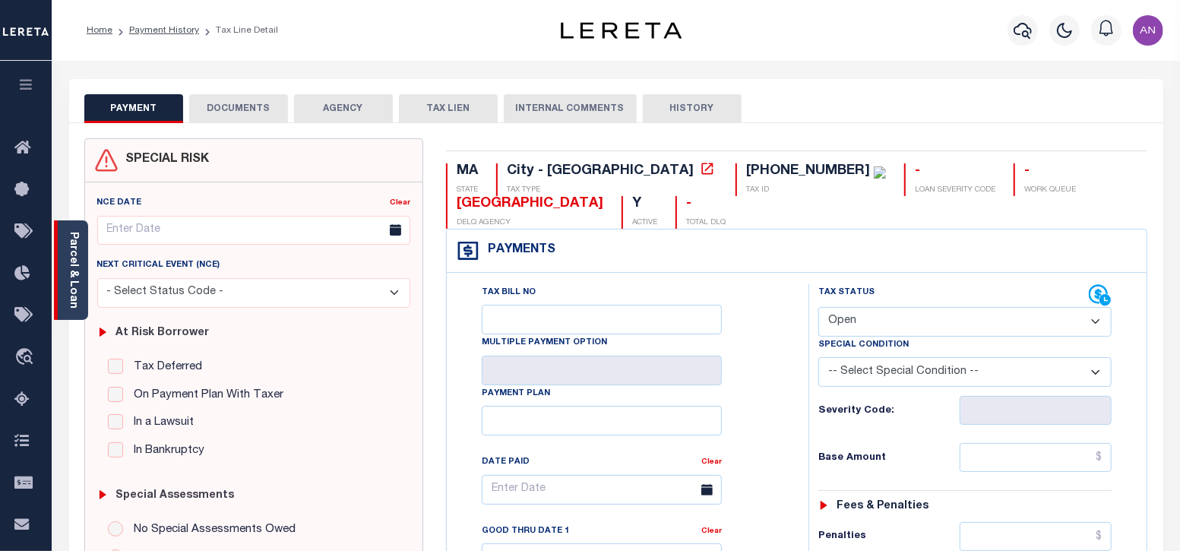
click at [72, 287] on link "Parcel & Loan" at bounding box center [73, 270] width 11 height 77
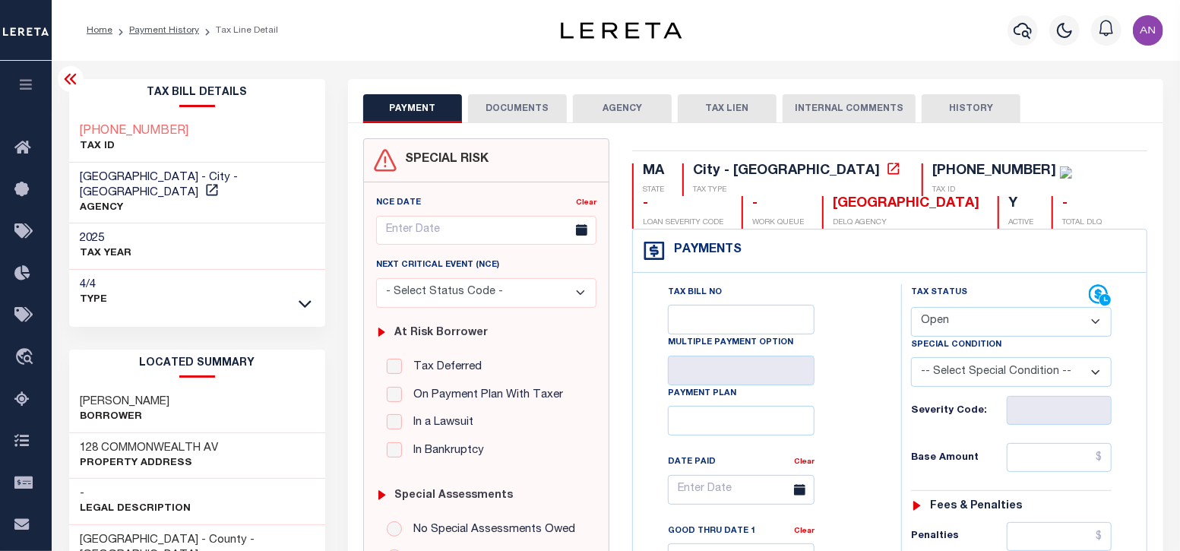
click at [522, 112] on button "DOCUMENTS" at bounding box center [517, 108] width 99 height 29
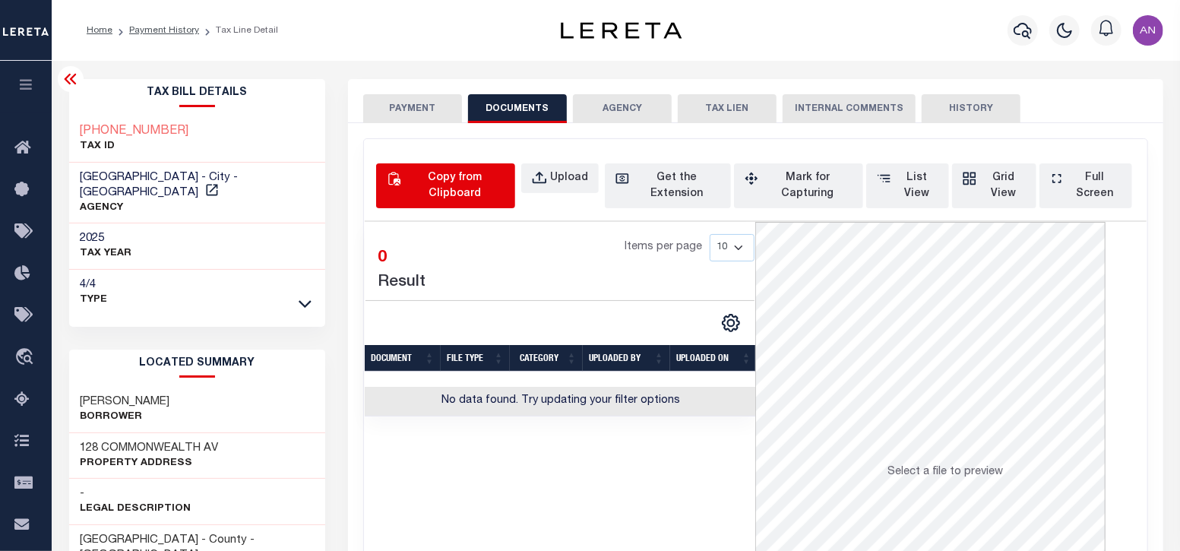
click at [402, 188] on button "Copy from Clipboard" at bounding box center [445, 185] width 139 height 45
select select "POP"
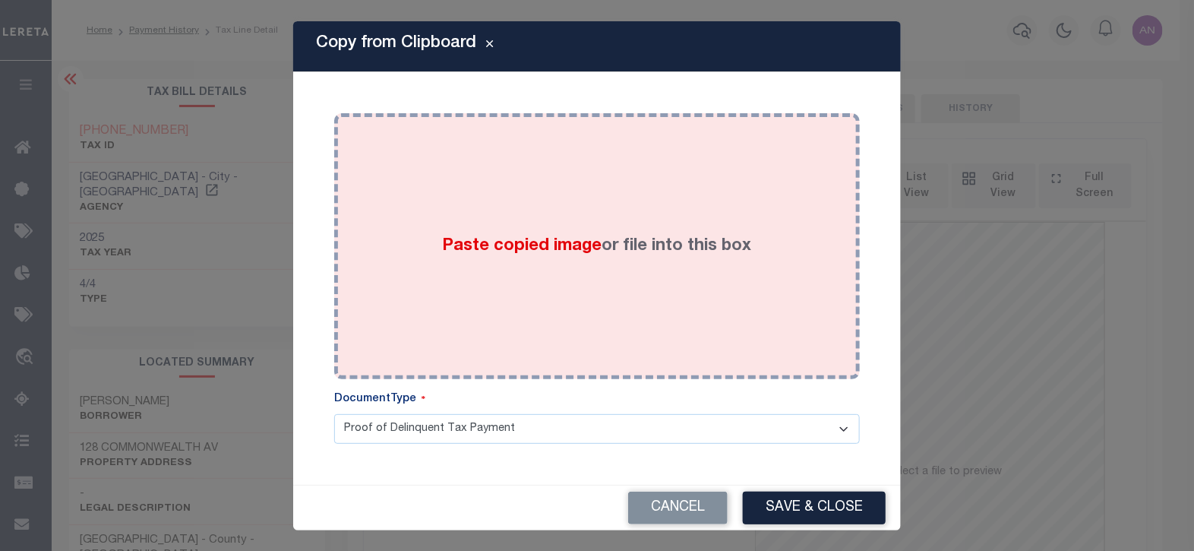
click at [463, 210] on div "Paste copied image or file into this box" at bounding box center [597, 246] width 503 height 243
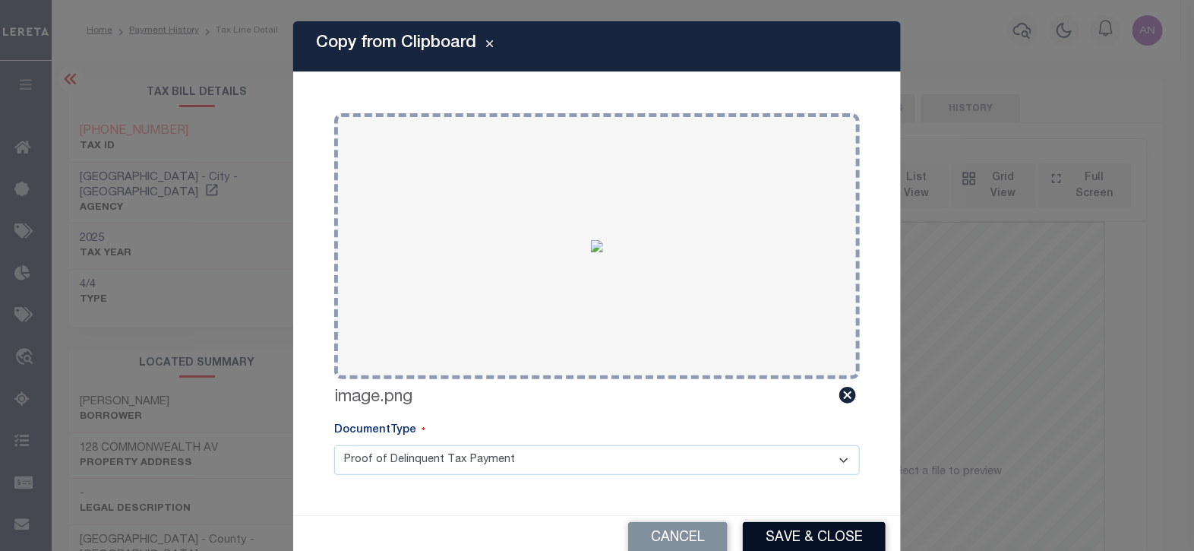
click at [757, 543] on button "Save & Close" at bounding box center [814, 538] width 143 height 33
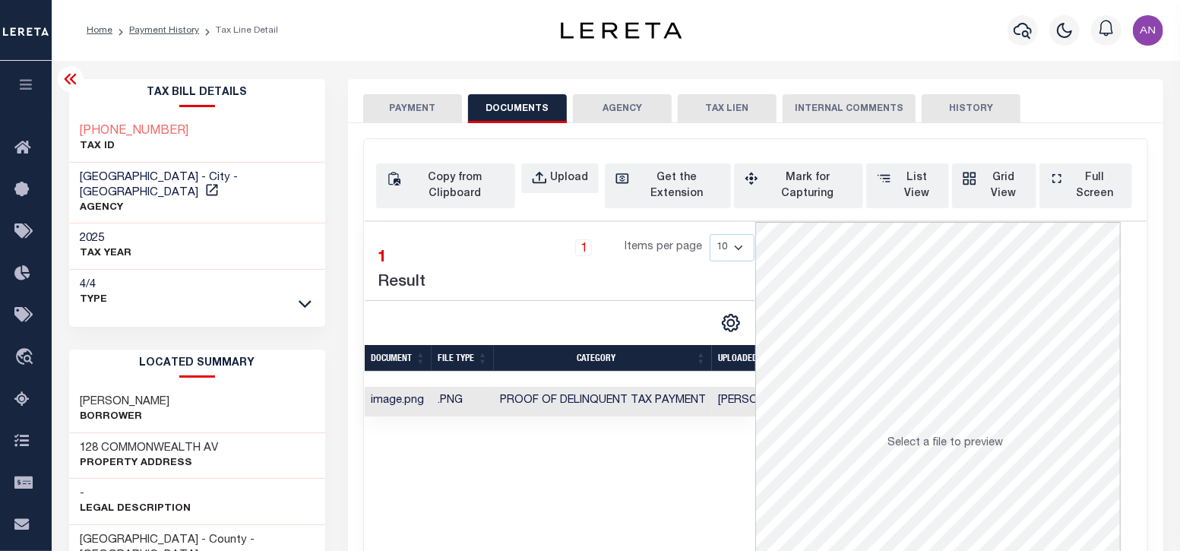
click at [403, 98] on button "PAYMENT" at bounding box center [412, 108] width 99 height 29
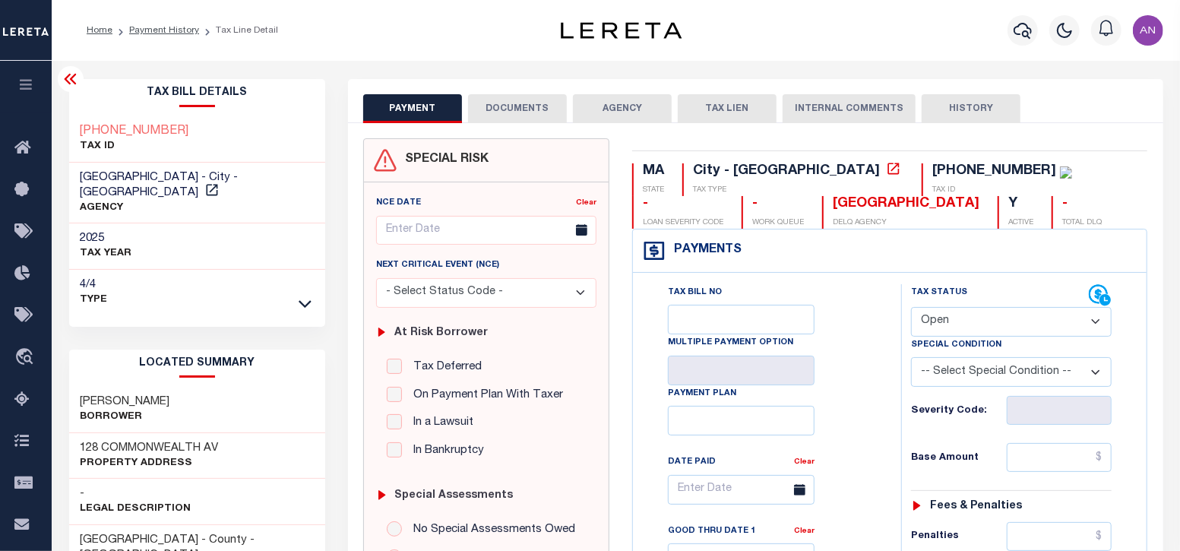
click at [937, 315] on select "- Select Status Code - Open Due/Unpaid Paid Incomplete No Tax Due Internal Refu…" at bounding box center [1011, 322] width 201 height 30
select select "PYD"
click at [911, 307] on select "- Select Status Code - Open Due/Unpaid Paid Incomplete No Tax Due Internal Refu…" at bounding box center [1011, 322] width 201 height 30
type input "[DATE]"
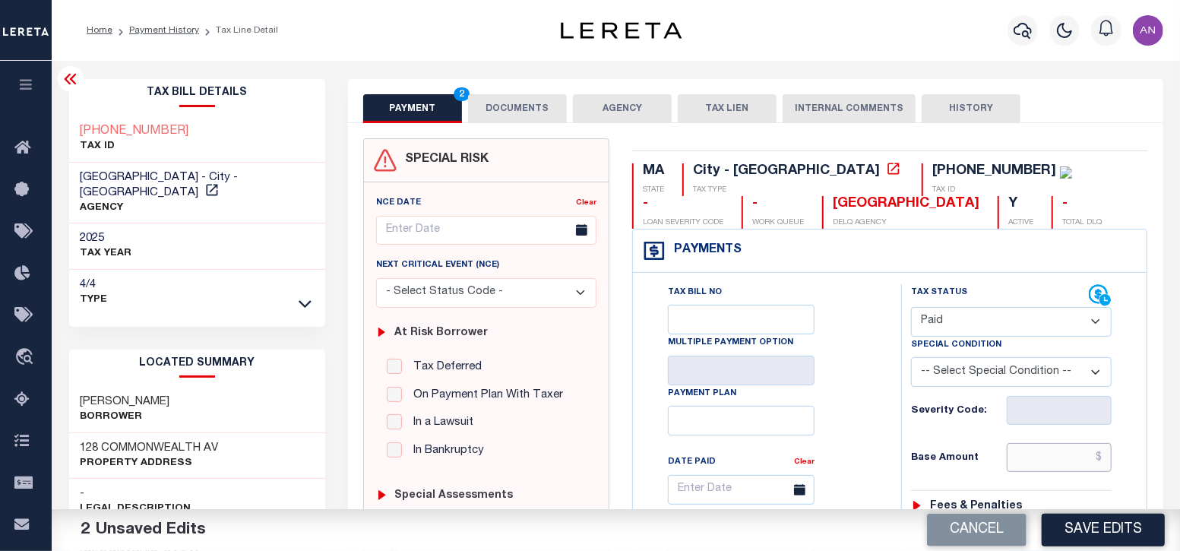
click at [1041, 464] on input "text" at bounding box center [1060, 457] width 106 height 29
type input "$0.00"
click at [866, 472] on div "Tax Bill No Multiple Payment Option Payment Plan Clear" at bounding box center [763, 497] width 230 height 426
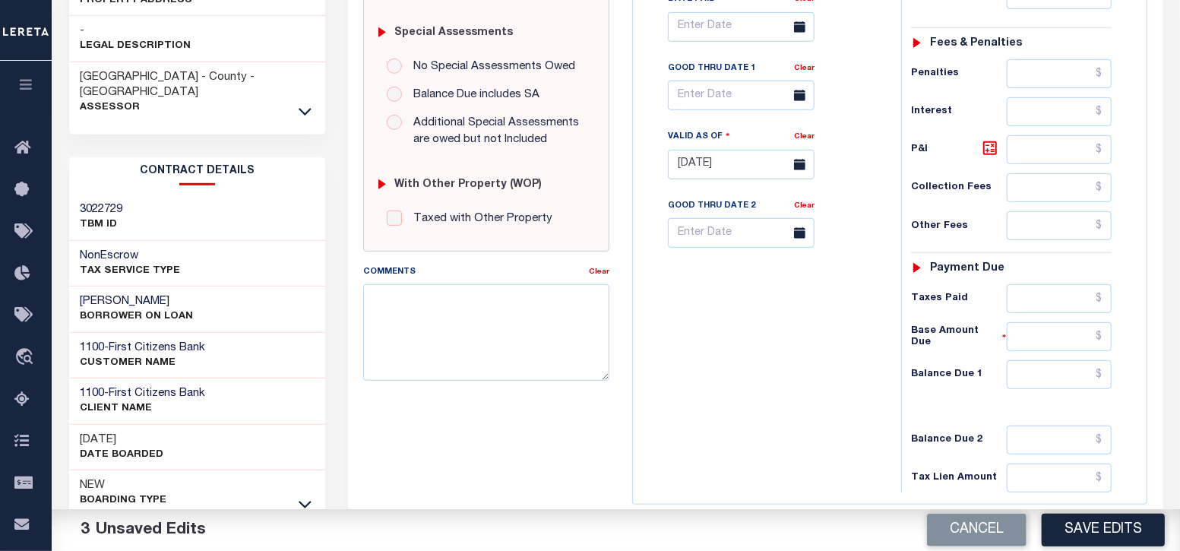
scroll to position [475, 0]
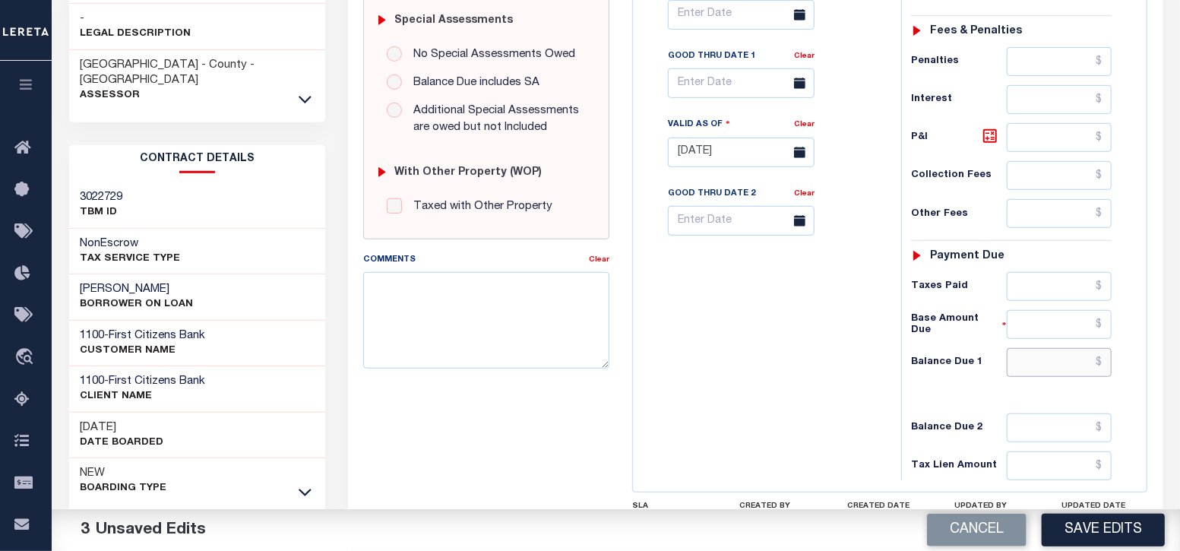
click at [1045, 368] on input "text" at bounding box center [1060, 362] width 106 height 29
type input "$0.00"
click at [848, 412] on div "Tax Bill No Multiple Payment Option Payment Plan Clear" at bounding box center [763, 144] width 253 height 671
click at [1106, 516] on button "Save Edits" at bounding box center [1103, 530] width 123 height 33
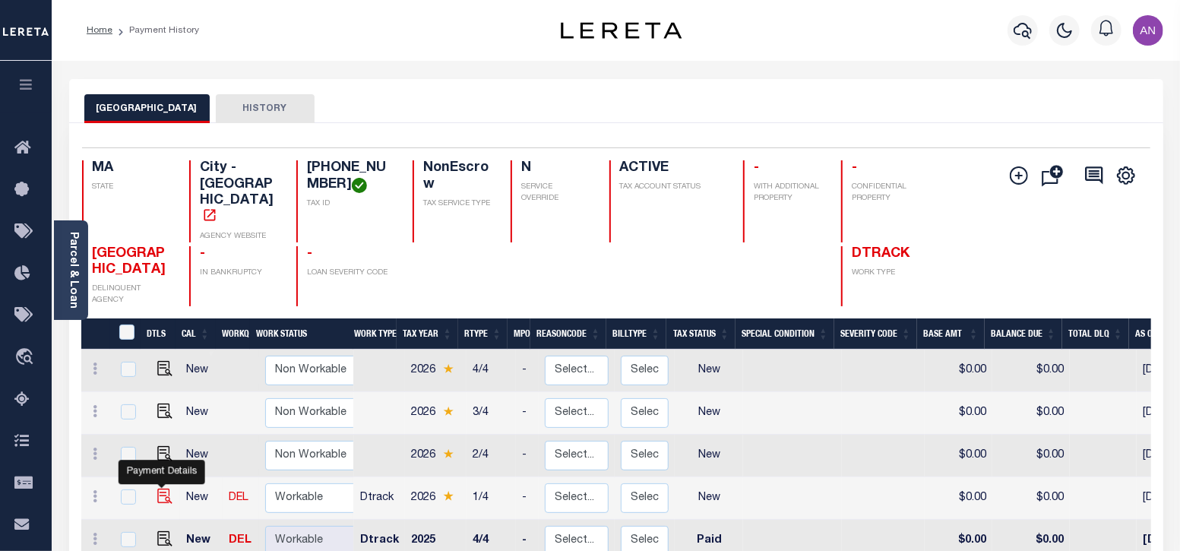
click at [158, 489] on img "" at bounding box center [164, 496] width 15 height 15
checkbox input "true"
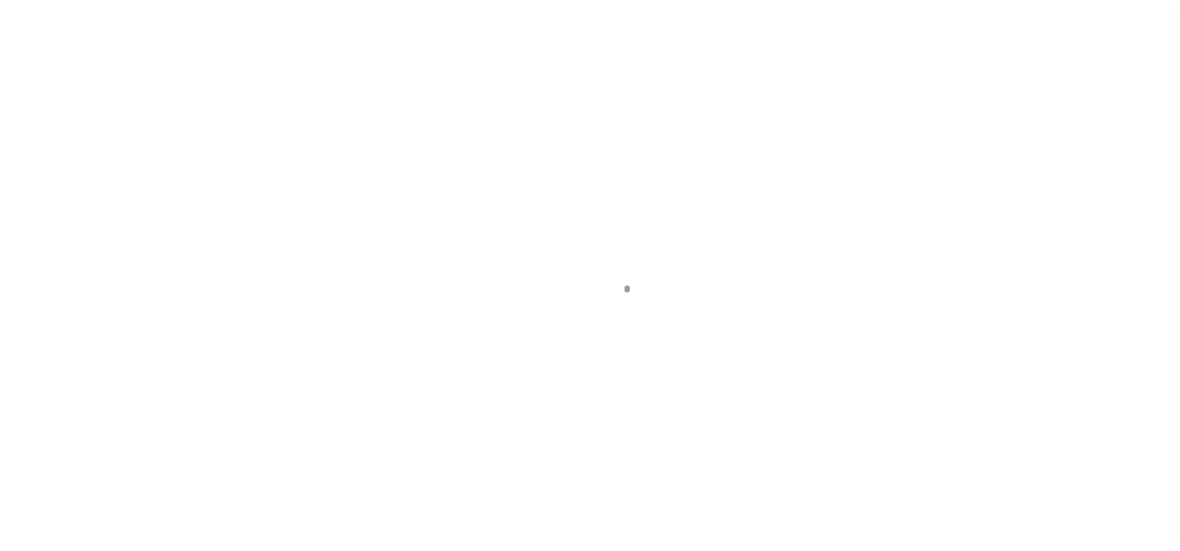
select select "NW2"
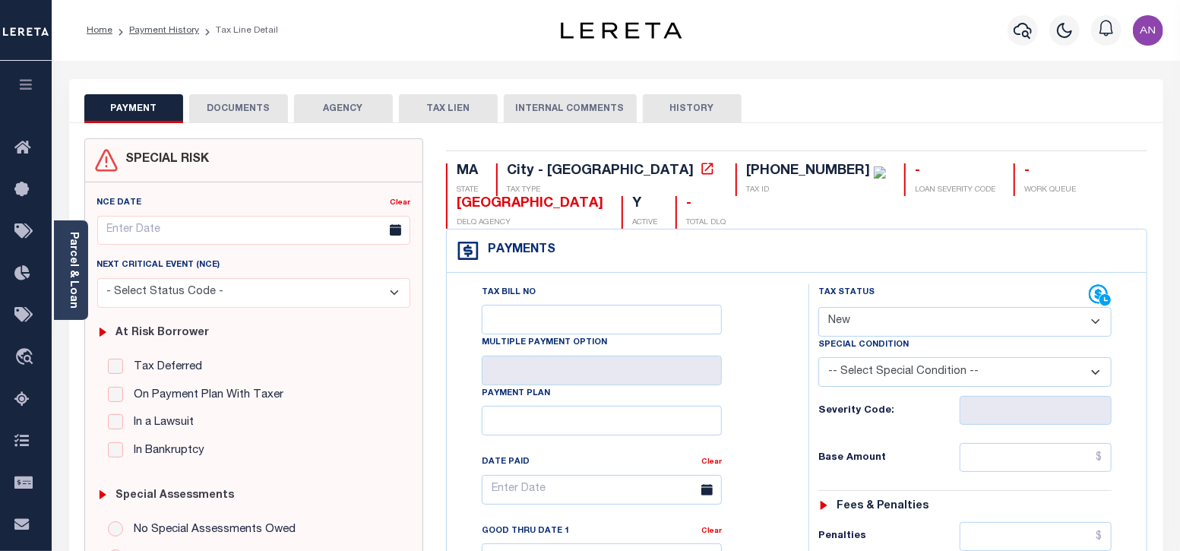
click at [250, 104] on button "DOCUMENTS" at bounding box center [238, 108] width 99 height 29
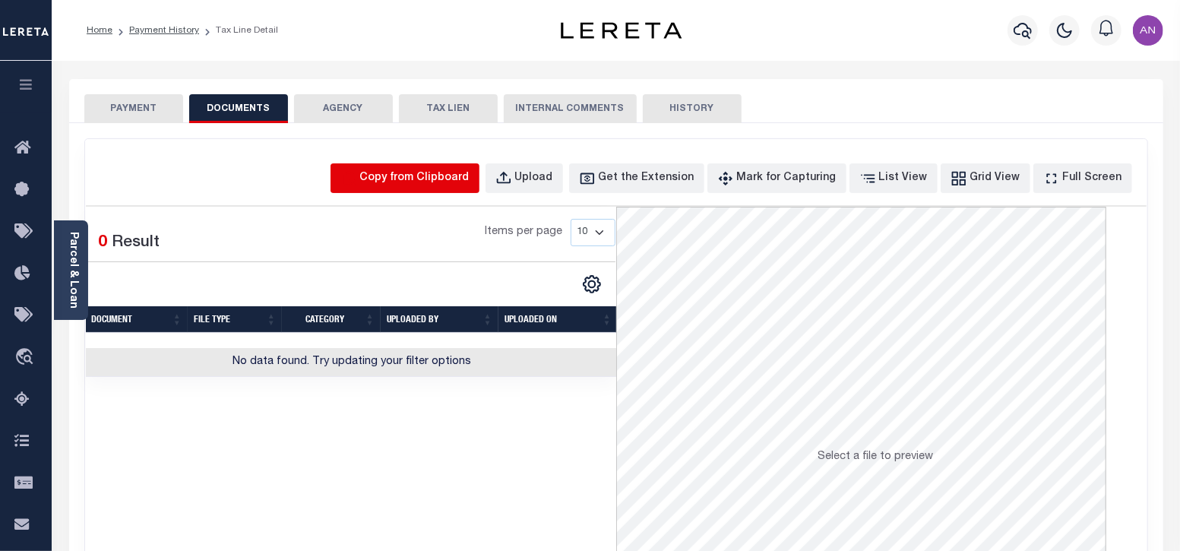
click at [357, 184] on icon "button" at bounding box center [348, 178] width 17 height 17
select select "POP"
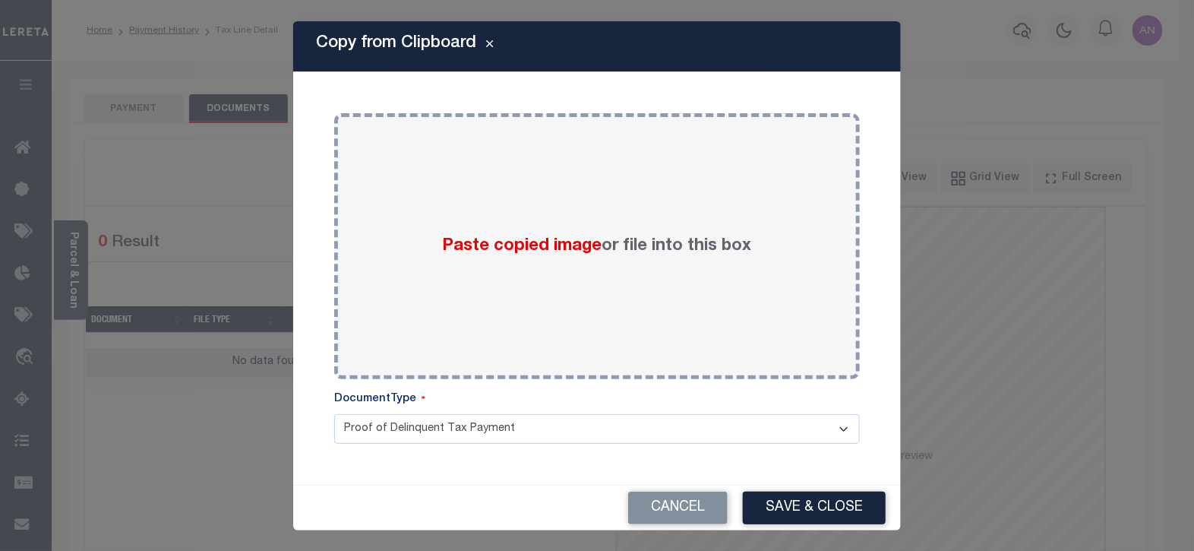
click at [387, 184] on div "Paste copied image or file into this box" at bounding box center [597, 246] width 503 height 243
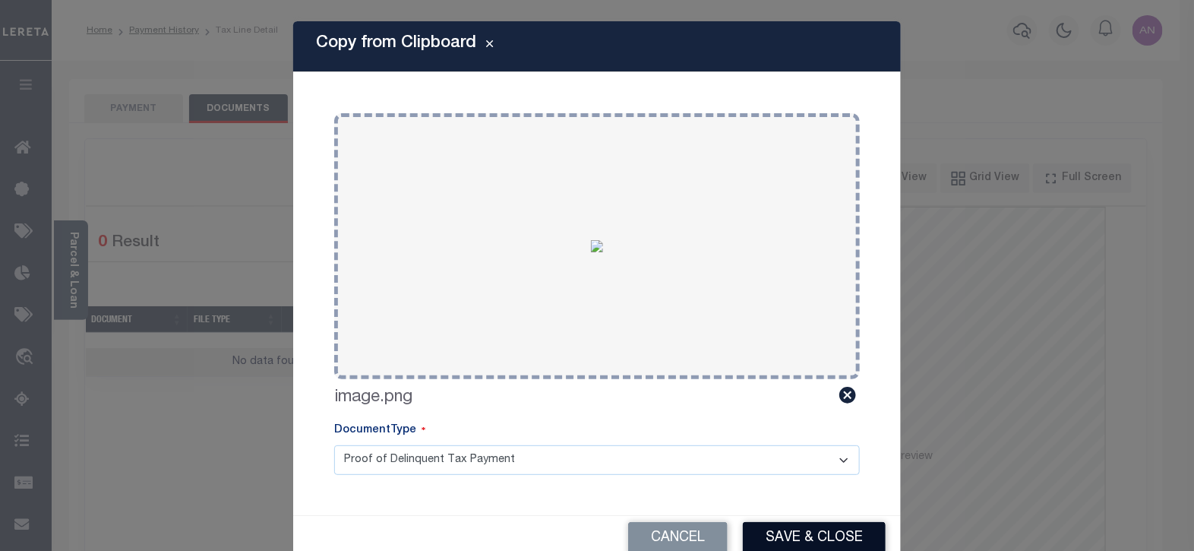
click at [756, 535] on button "Save & Close" at bounding box center [814, 538] width 143 height 33
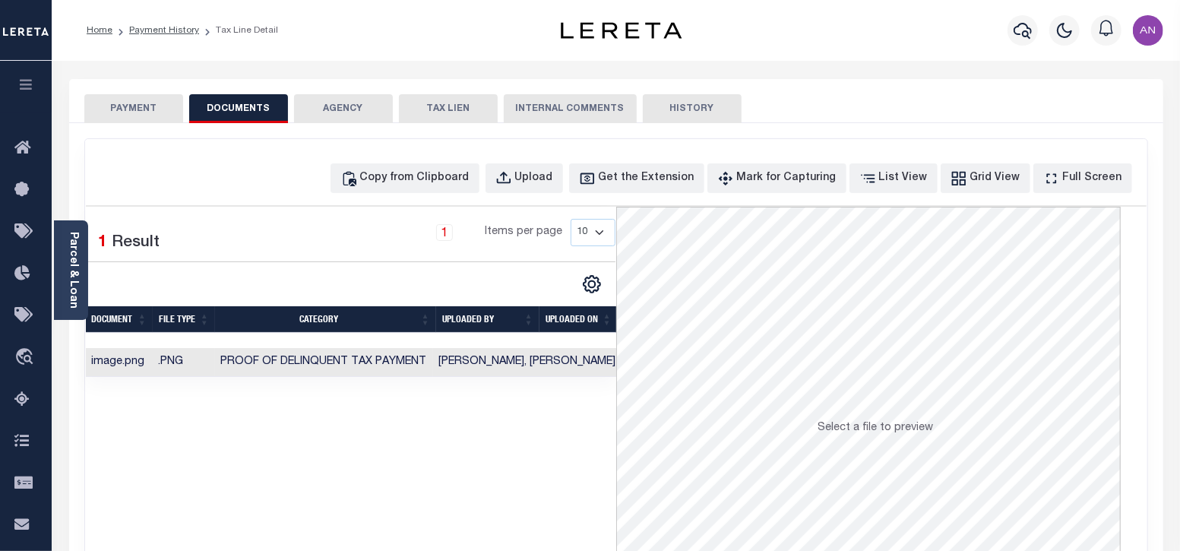
click at [152, 100] on button "PAYMENT" at bounding box center [133, 108] width 99 height 29
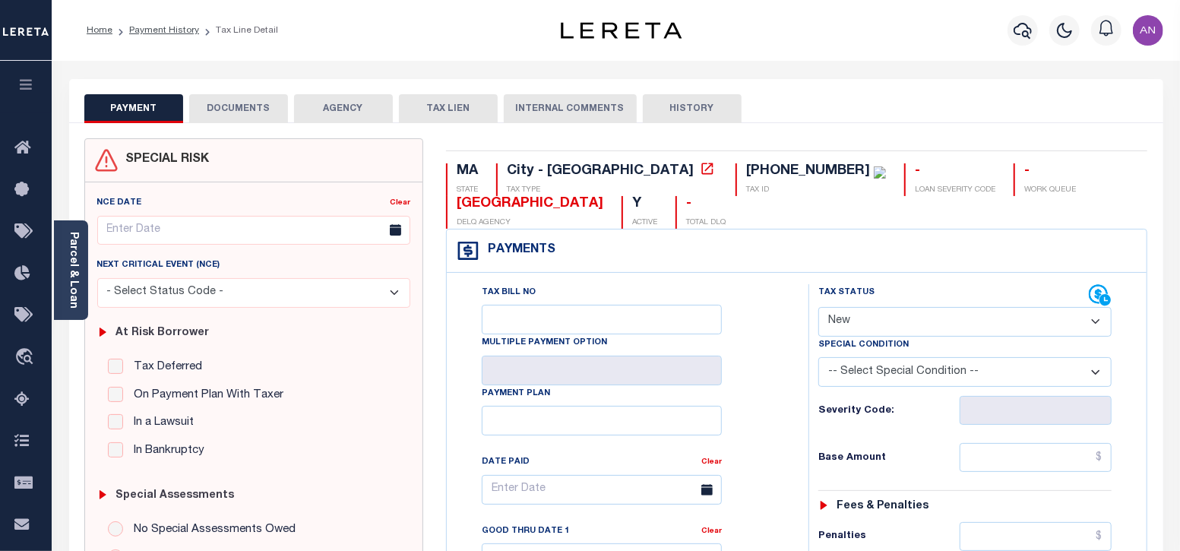
click at [872, 324] on select "- Select Status Code - Open Due/Unpaid Paid Incomplete No Tax Due Internal Refu…" at bounding box center [965, 322] width 294 height 30
select select "PYD"
click at [818, 307] on select "- Select Status Code - Open Due/Unpaid Paid Incomplete No Tax Due Internal Refu…" at bounding box center [965, 322] width 294 height 30
type input "[DATE]"
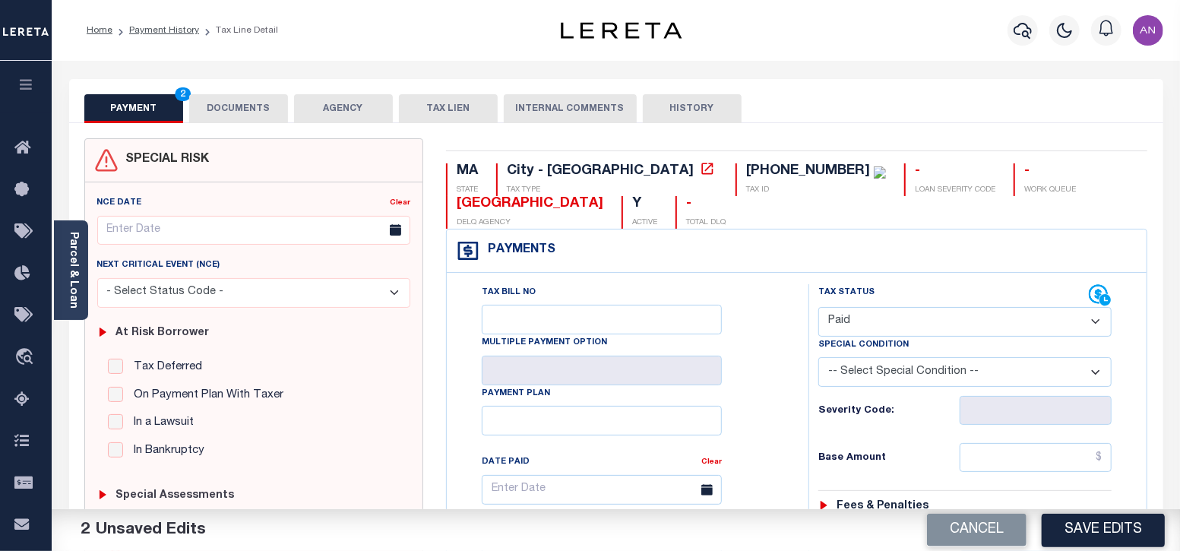
click at [231, 108] on button "DOCUMENTS" at bounding box center [238, 108] width 99 height 29
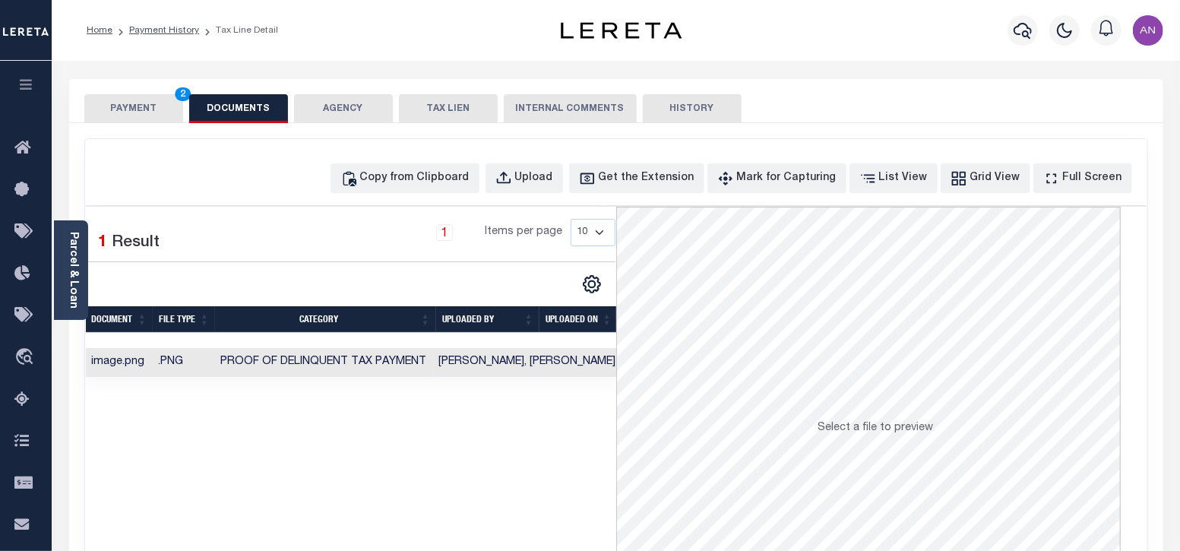
click at [171, 108] on button "PAYMENT 2" at bounding box center [133, 108] width 99 height 29
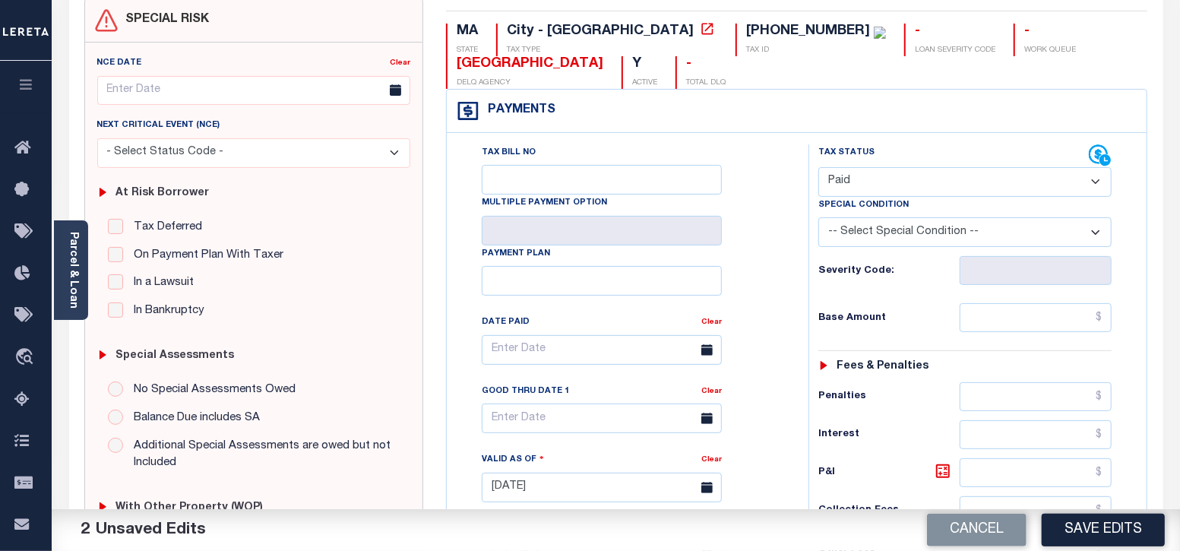
scroll to position [189, 0]
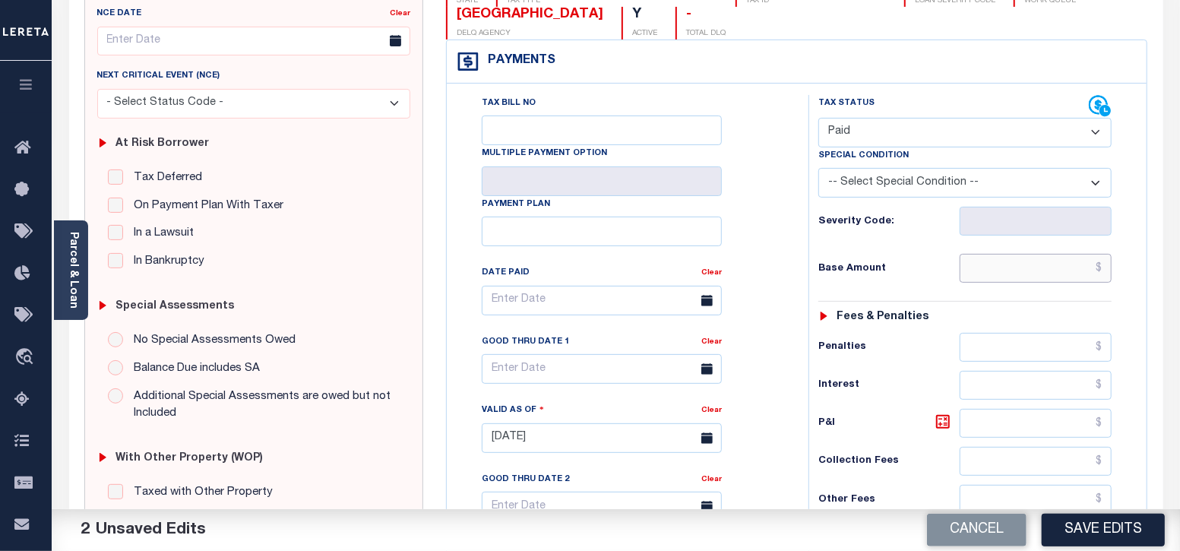
click at [1053, 276] on input "text" at bounding box center [1036, 268] width 152 height 29
type input "$0.00"
click at [783, 233] on div "Tax Bill No Multiple Payment Option Payment Plan Clear" at bounding box center [624, 308] width 324 height 426
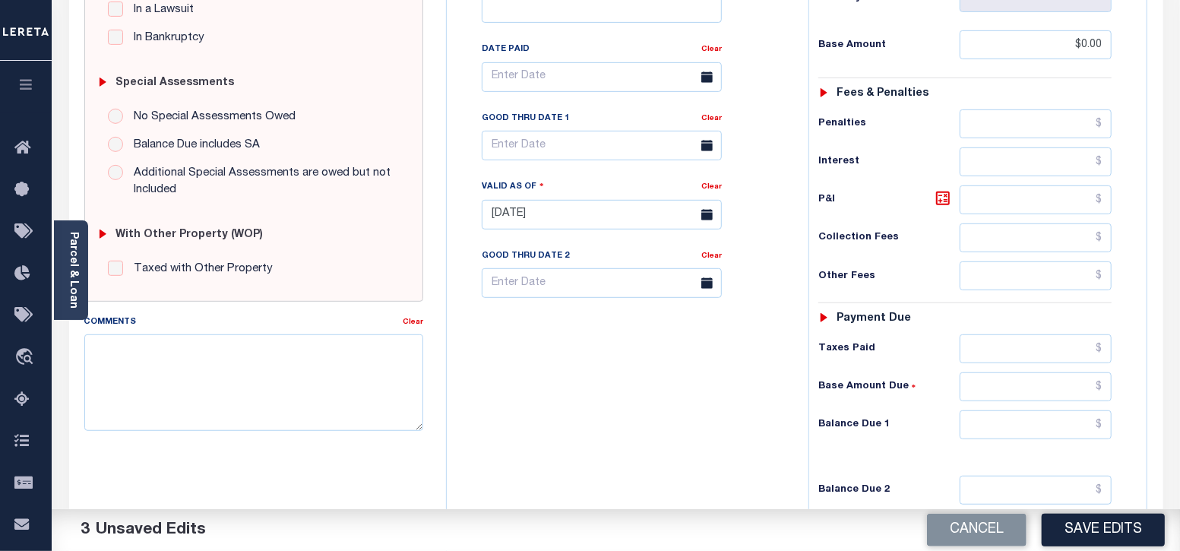
scroll to position [475, 0]
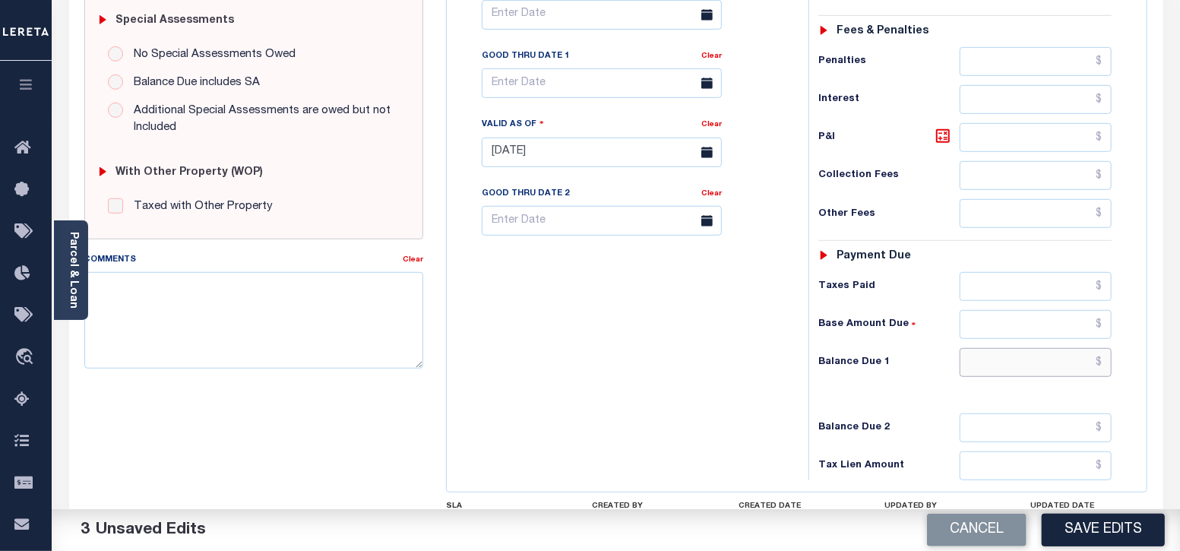
click at [1022, 358] on input "text" at bounding box center [1036, 362] width 152 height 29
type input "$0.00"
click at [681, 400] on div "Tax Bill No Multiple Payment Option Payment Plan Clear" at bounding box center [624, 144] width 346 height 671
click at [1128, 521] on button "Save Edits" at bounding box center [1103, 530] width 123 height 33
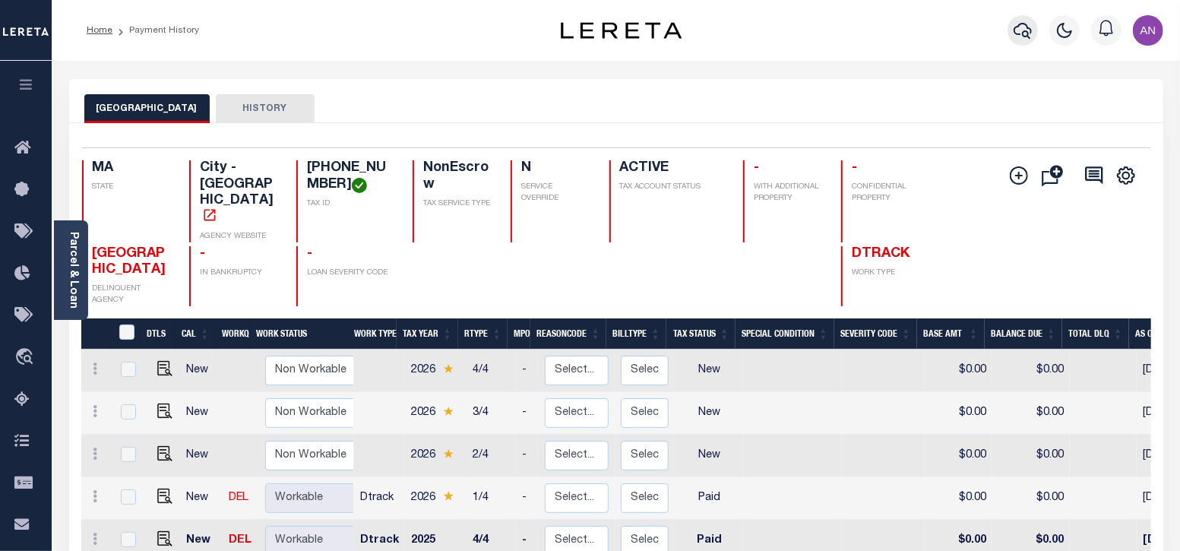
click at [1023, 36] on icon "button" at bounding box center [1023, 31] width 18 height 16
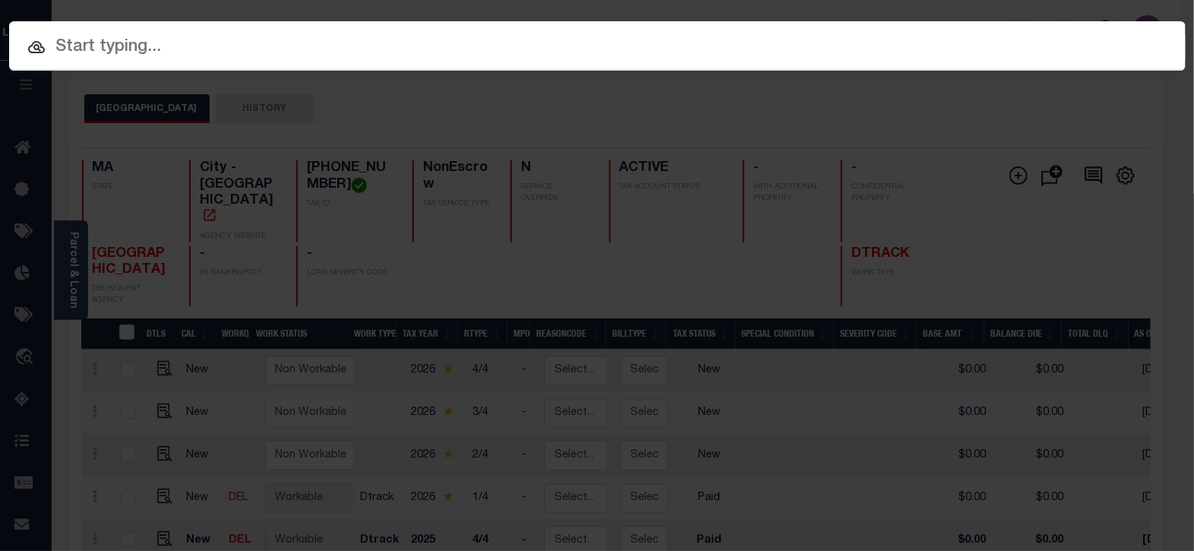
paste input "910013088604"
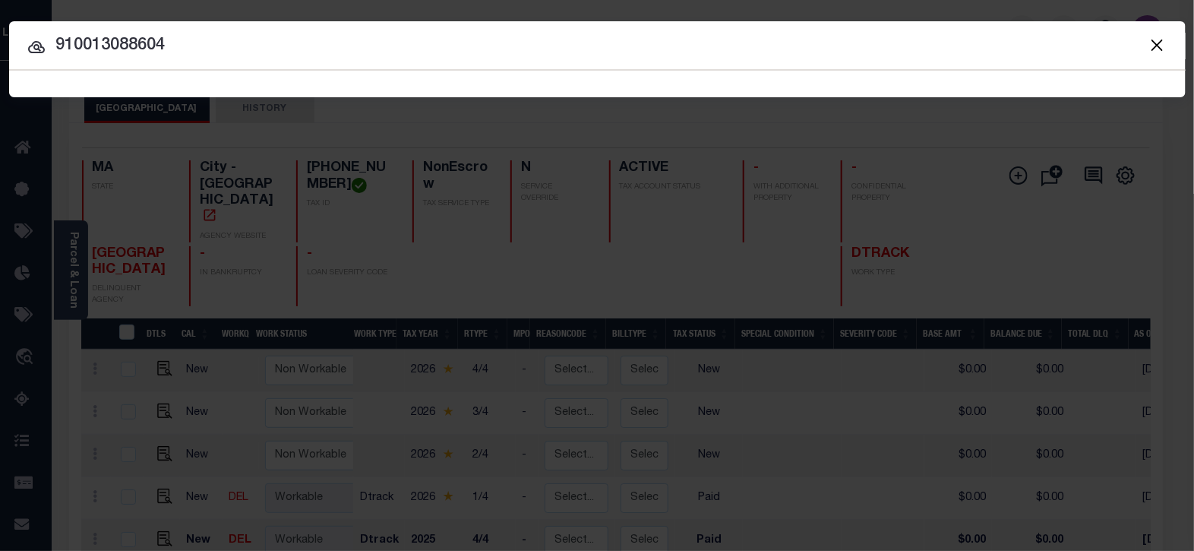
type input "910013088604"
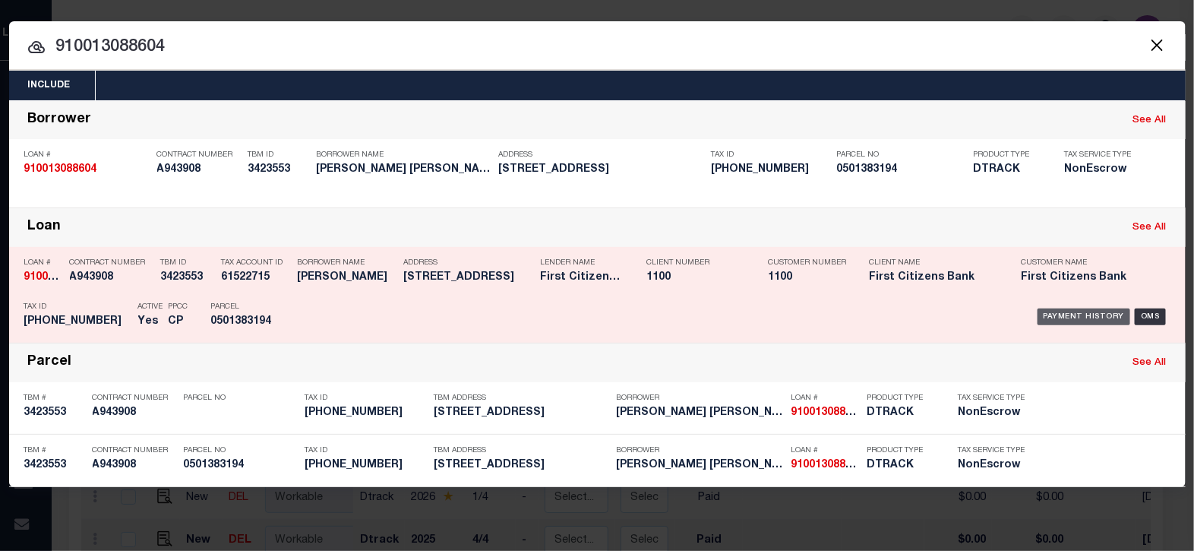
click at [1057, 321] on div "Payment History" at bounding box center [1084, 316] width 93 height 17
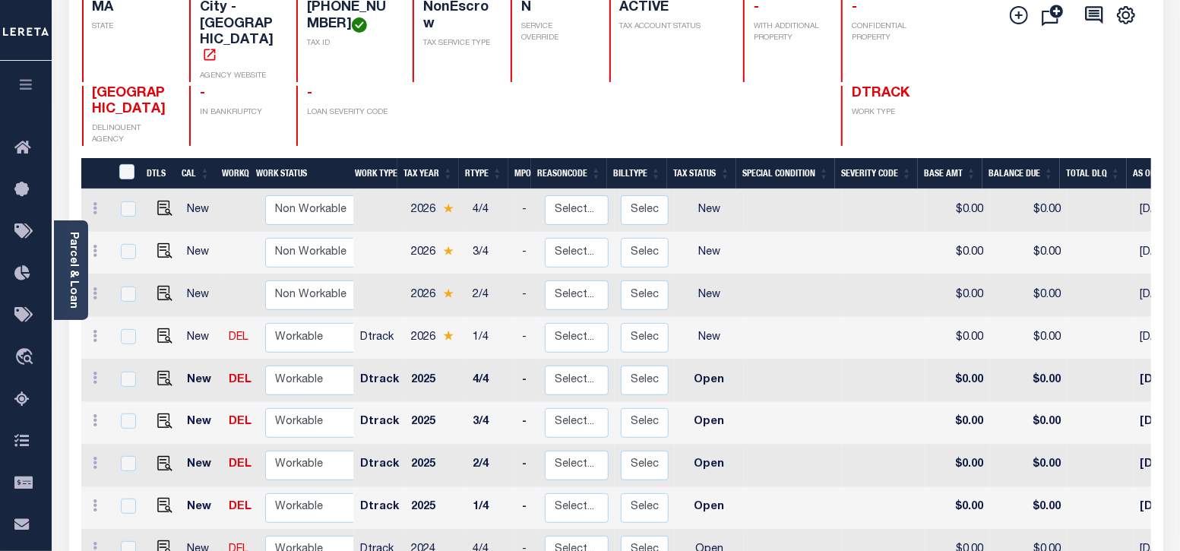
scroll to position [189, 0]
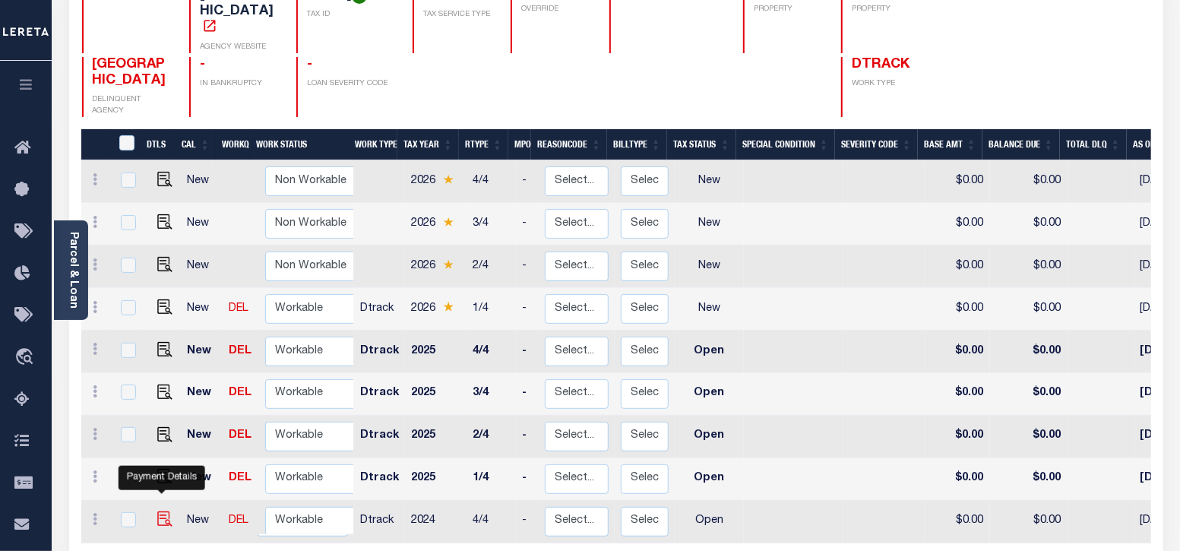
click at [163, 511] on img "" at bounding box center [164, 518] width 15 height 15
checkbox input "true"
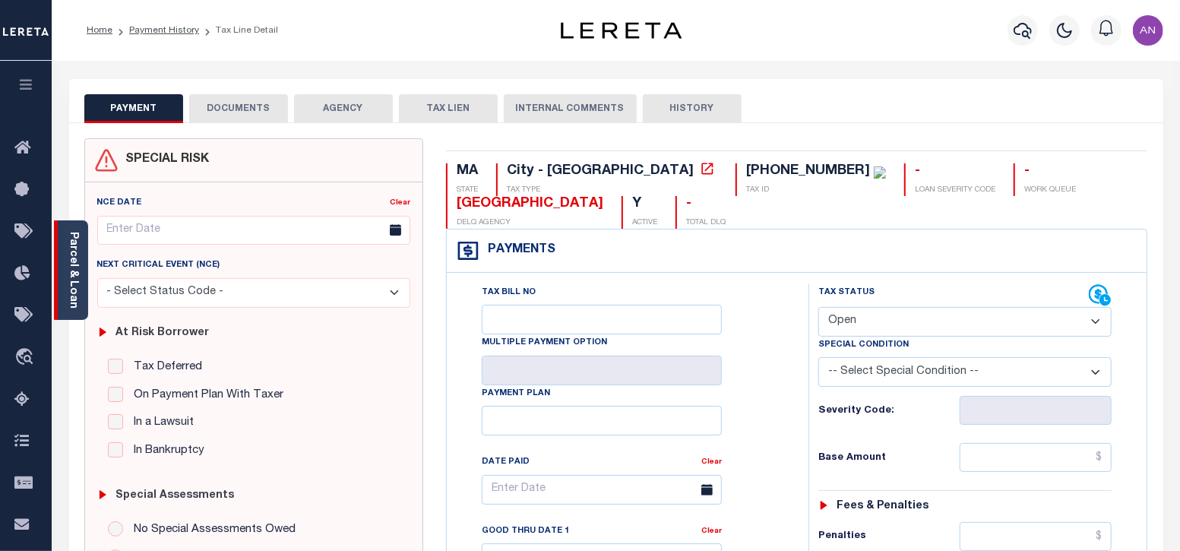
click at [77, 259] on link "Parcel & Loan" at bounding box center [73, 270] width 11 height 77
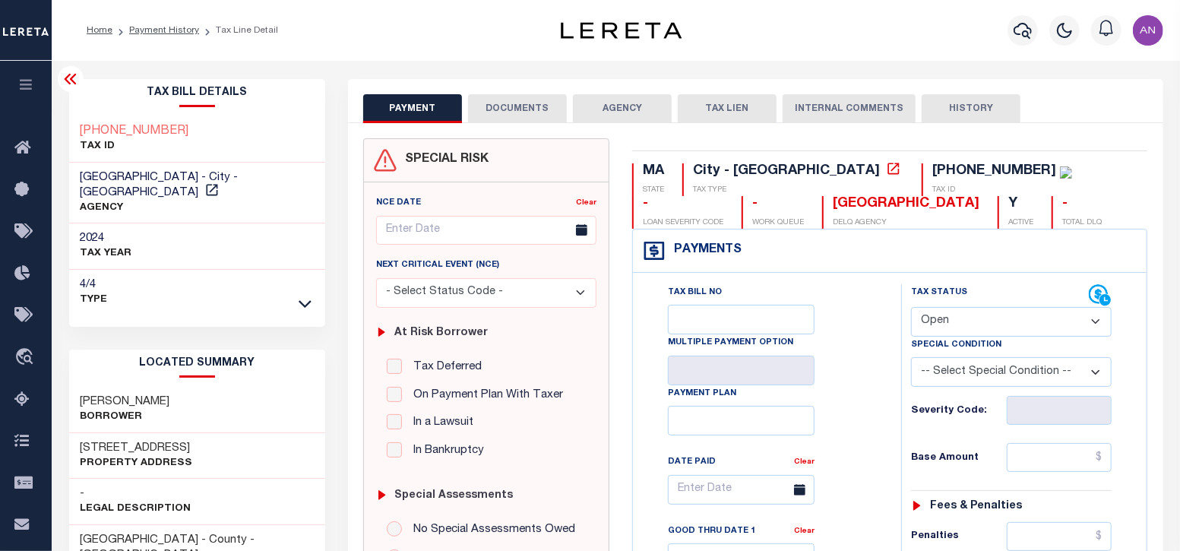
click at [494, 108] on button "DOCUMENTS" at bounding box center [517, 108] width 99 height 29
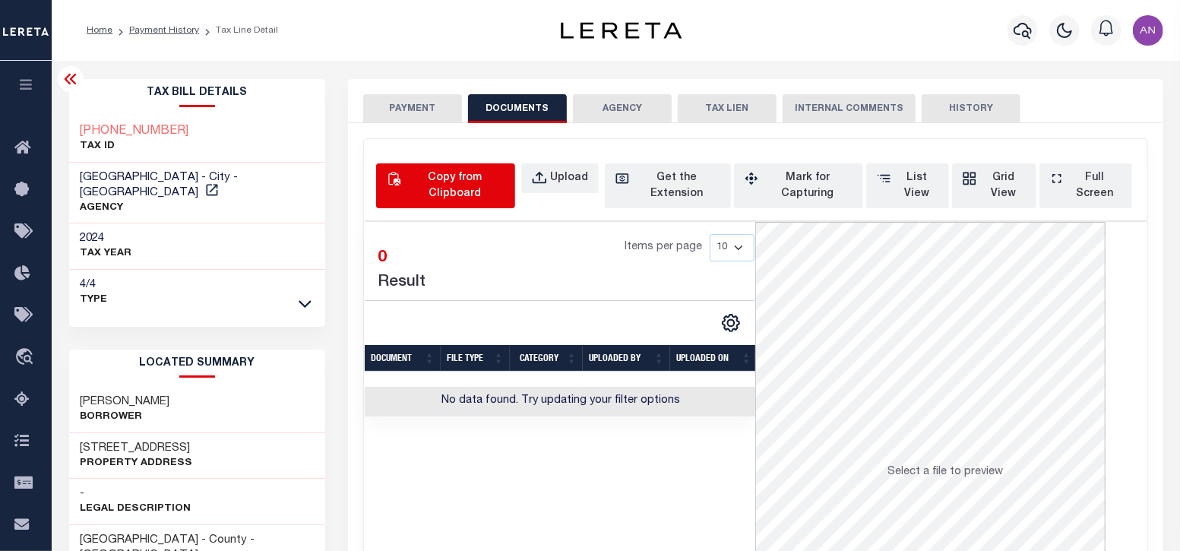
click at [432, 180] on div "Copy from Clipboard" at bounding box center [454, 186] width 100 height 32
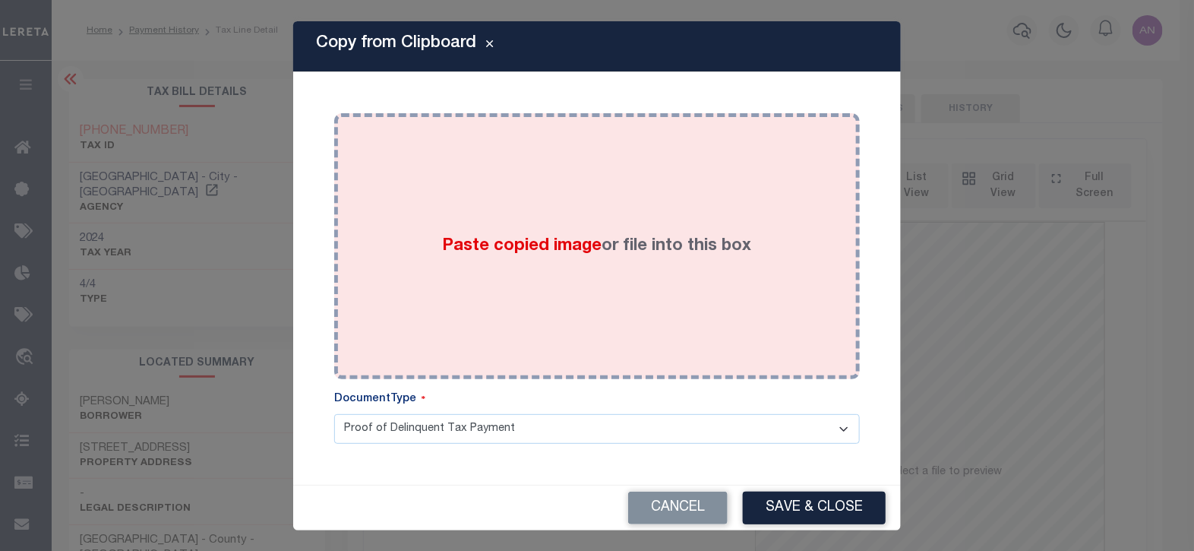
click at [666, 200] on div "Paste copied image or file into this box" at bounding box center [597, 246] width 503 height 243
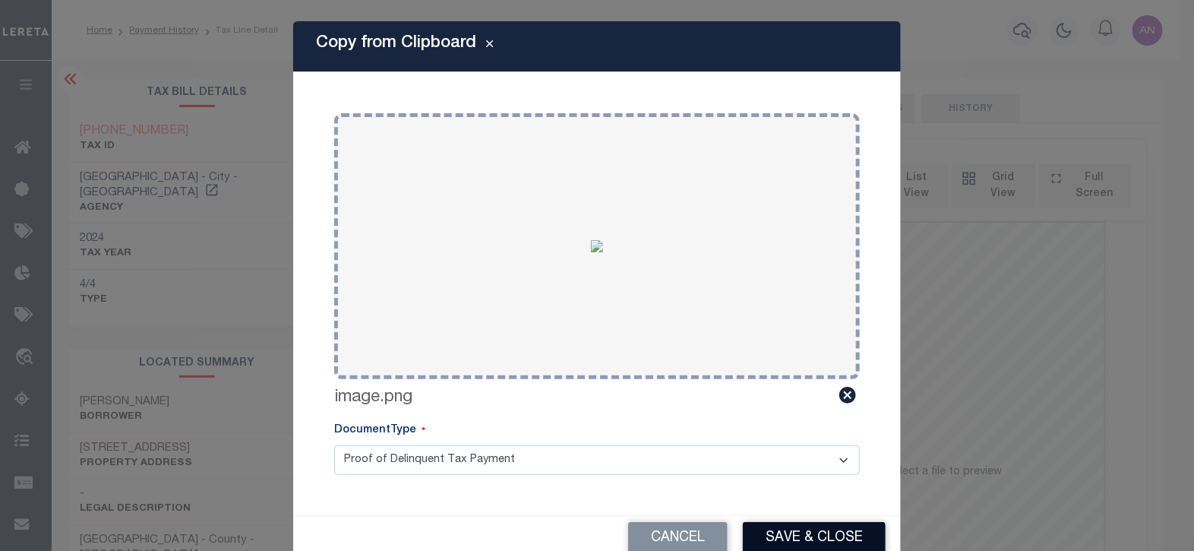
click at [802, 536] on button "Save & Close" at bounding box center [814, 538] width 143 height 33
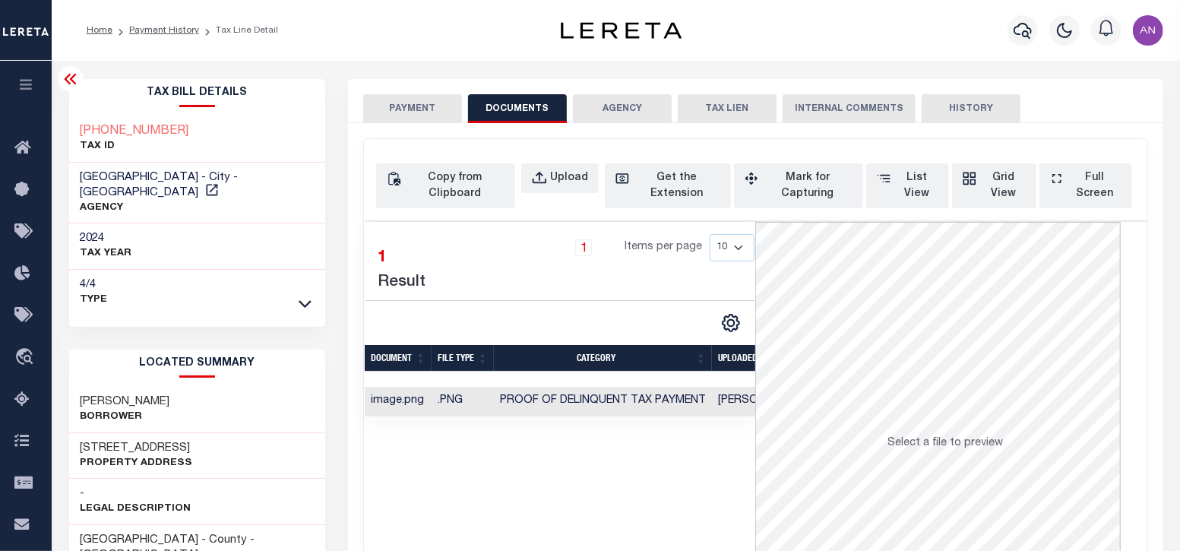
click at [377, 108] on button "PAYMENT" at bounding box center [412, 108] width 99 height 29
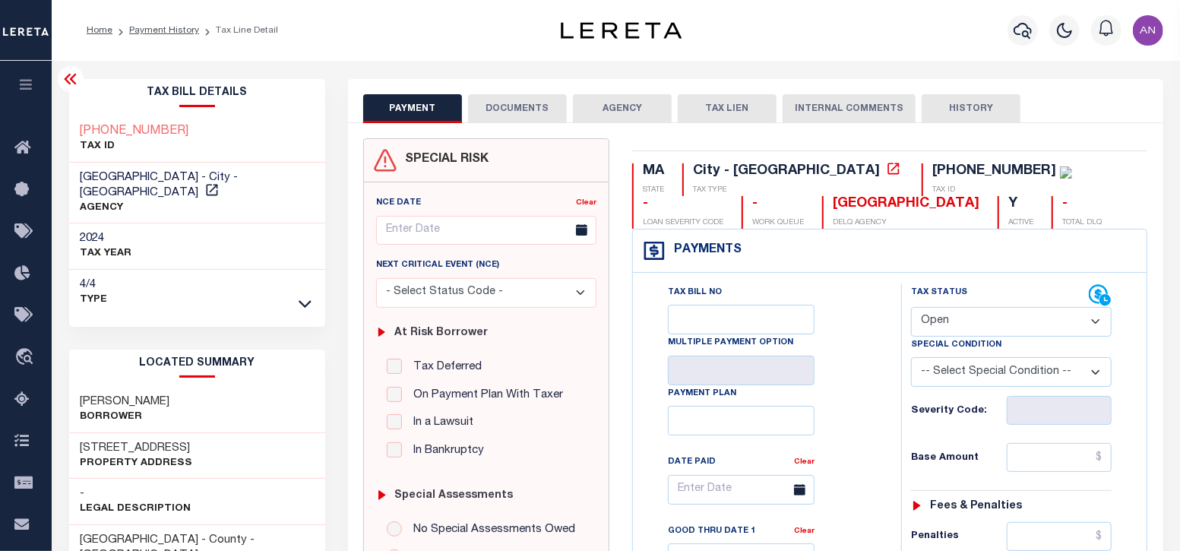
click at [1033, 313] on select "- Select Status Code - Open Due/Unpaid Paid Incomplete No Tax Due Internal Refu…" at bounding box center [1011, 322] width 201 height 30
select select "PYD"
click at [911, 307] on select "- Select Status Code - Open Due/Unpaid Paid Incomplete No Tax Due Internal Refu…" at bounding box center [1011, 322] width 201 height 30
type input "[DATE]"
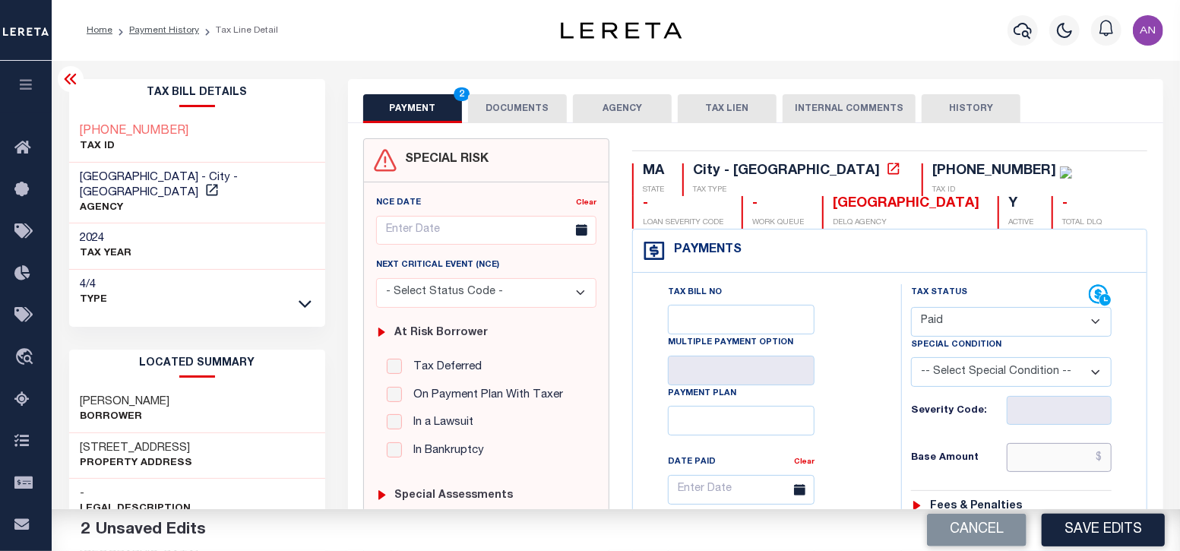
click at [1060, 458] on input "text" at bounding box center [1060, 457] width 106 height 29
type input "$0.00"
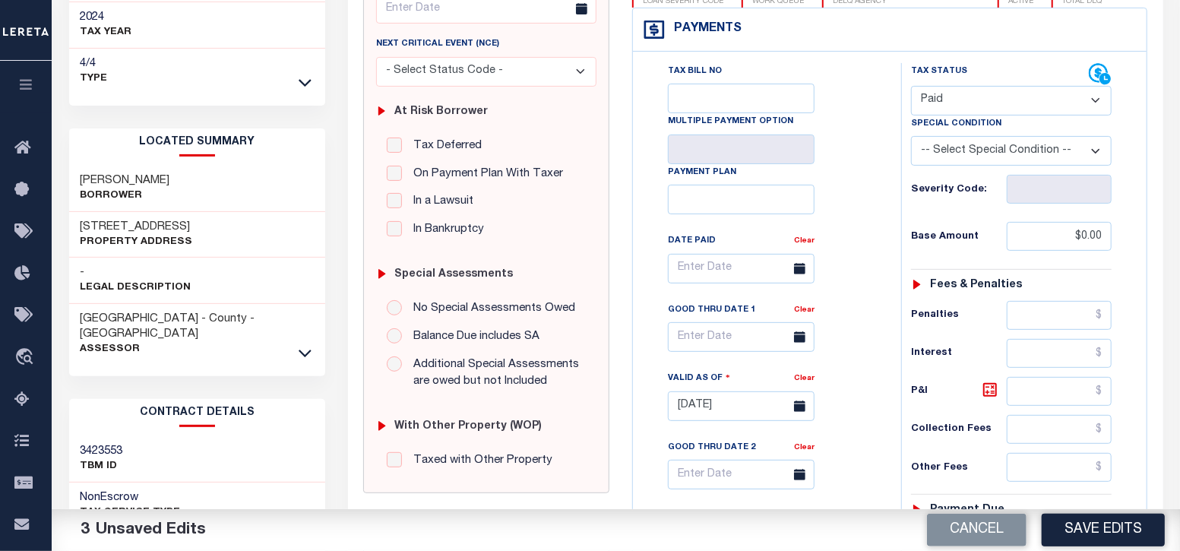
scroll to position [285, 0]
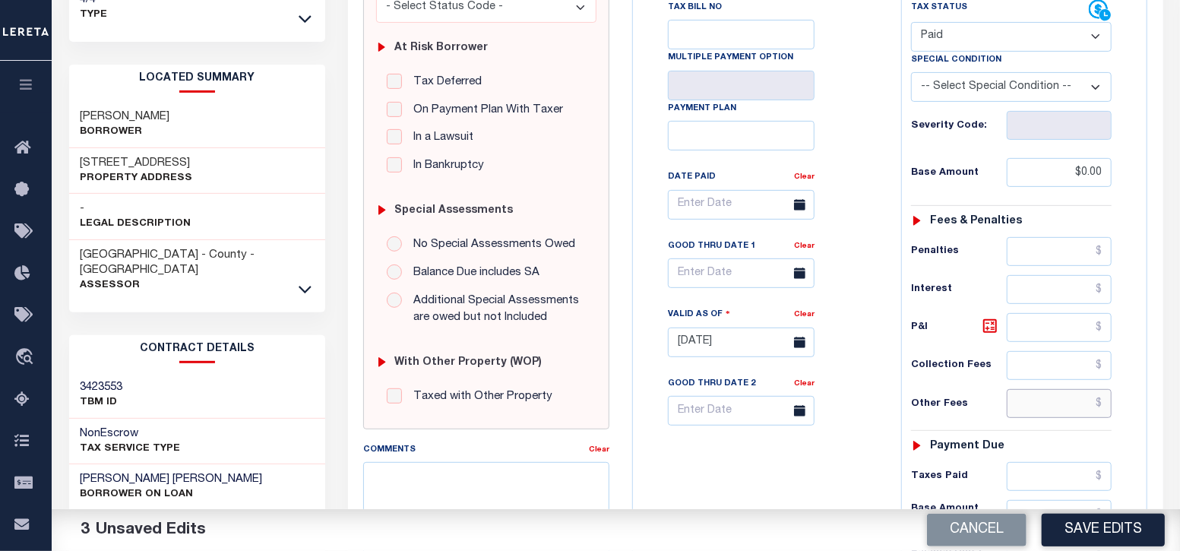
click at [1056, 411] on input "text" at bounding box center [1060, 403] width 106 height 29
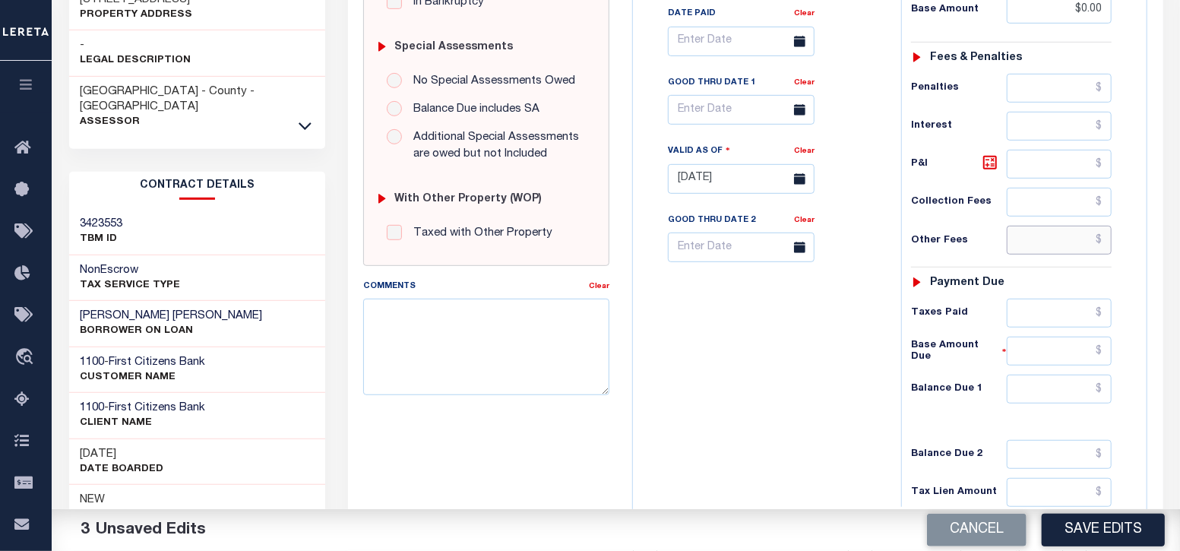
scroll to position [475, 0]
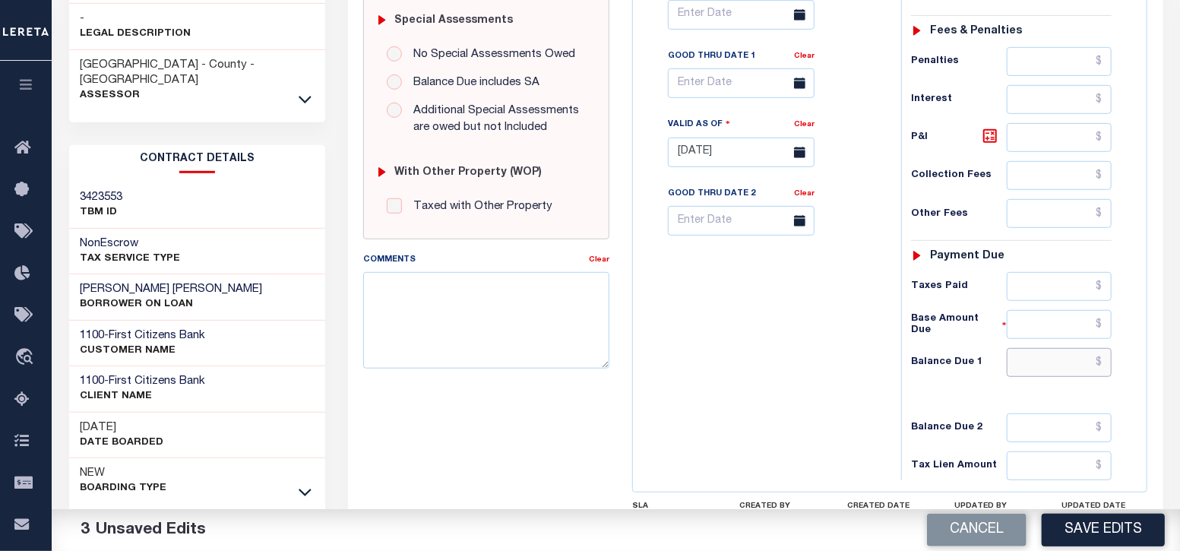
click at [1062, 365] on input "text" at bounding box center [1060, 362] width 106 height 29
type input "$0.00"
click at [832, 412] on div "Tax Bill No Multiple Payment Option Payment Plan Clear" at bounding box center [763, 144] width 253 height 671
click at [1083, 534] on button "Save Edits" at bounding box center [1103, 530] width 123 height 33
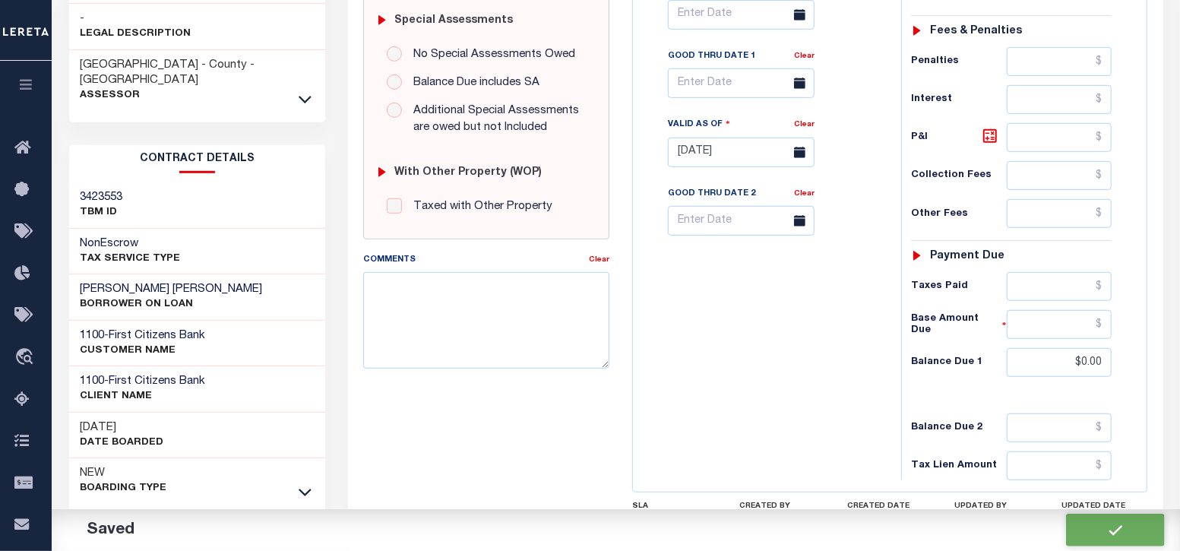
checkbox input "false"
type input "$0"
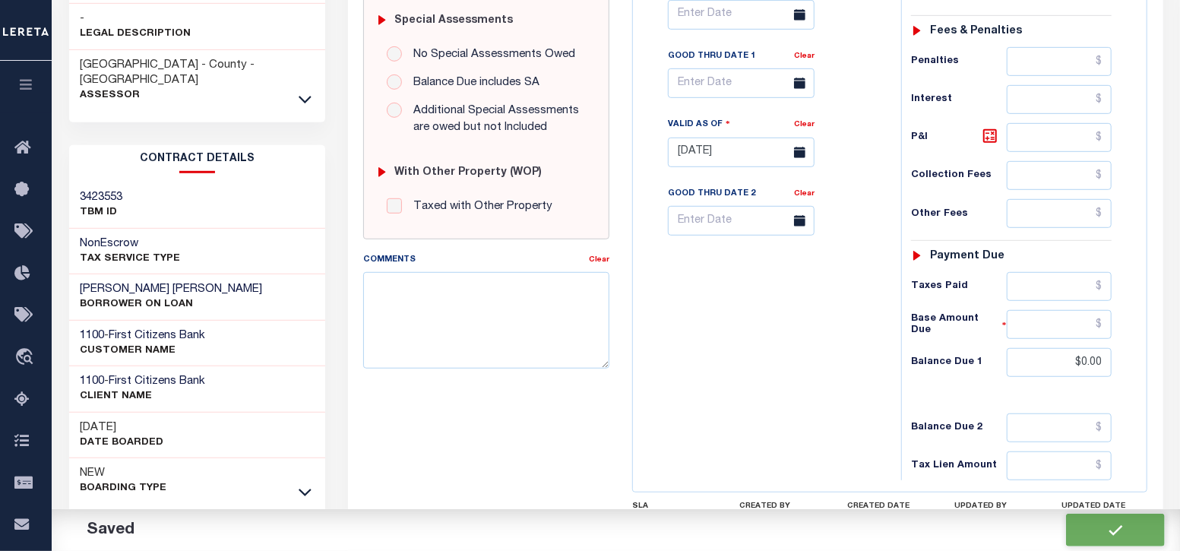
type input "$0"
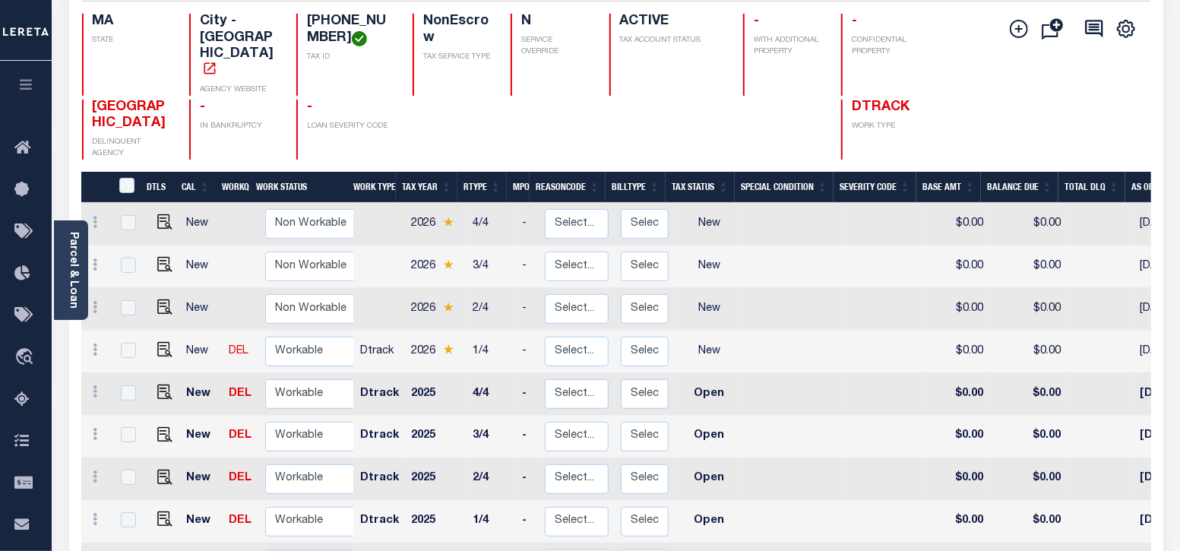
scroll to position [285, 0]
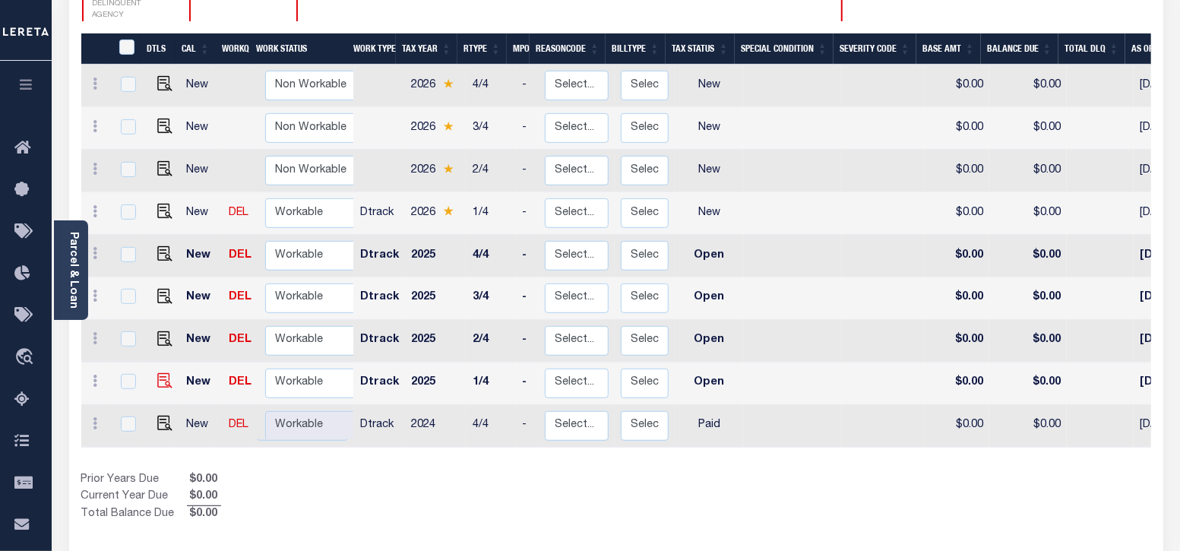
click at [164, 373] on img at bounding box center [164, 380] width 15 height 15
checkbox input "true"
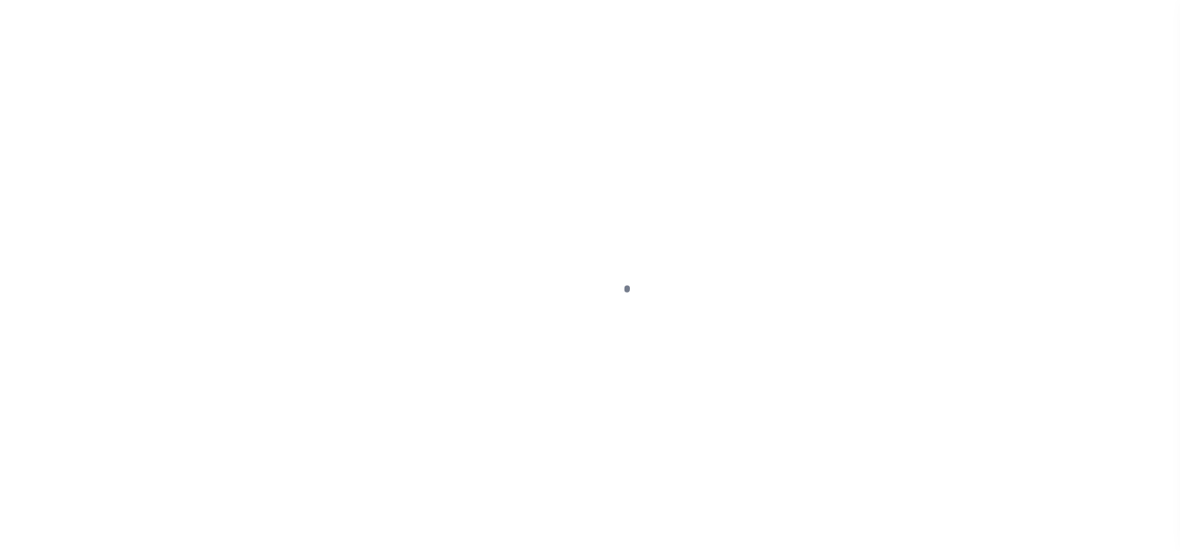
select select "OP2"
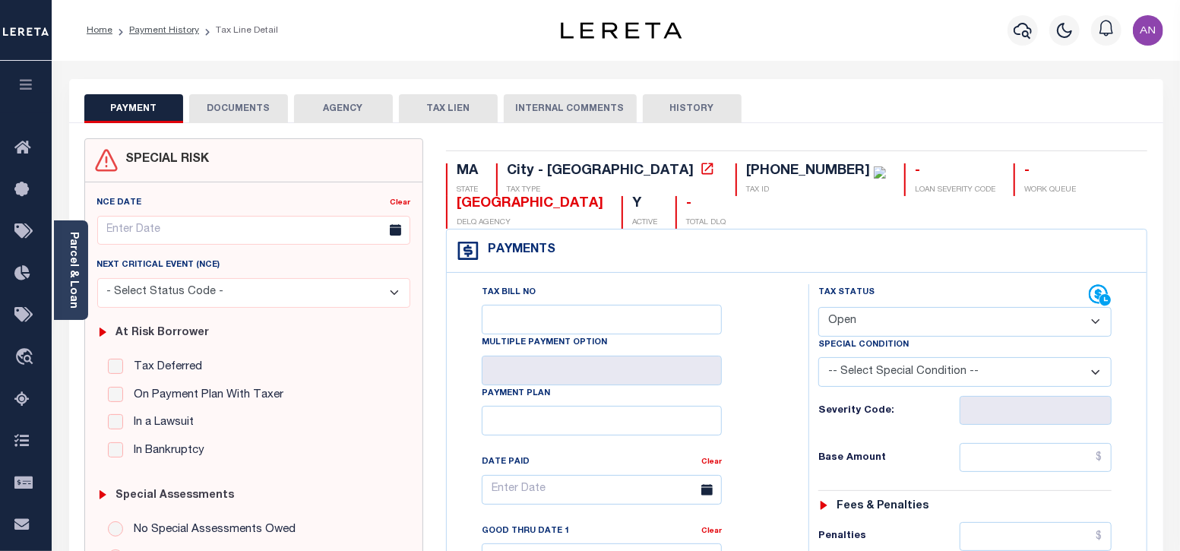
click at [240, 112] on button "DOCUMENTS" at bounding box center [238, 108] width 99 height 29
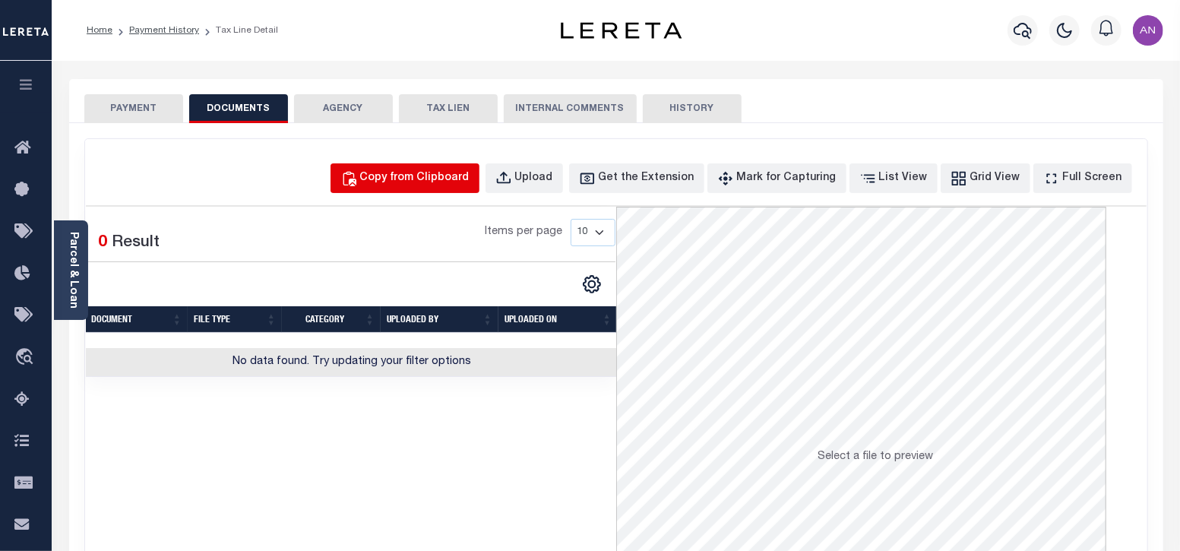
click at [410, 188] on button "Copy from Clipboard" at bounding box center [405, 178] width 149 height 30
select select "POP"
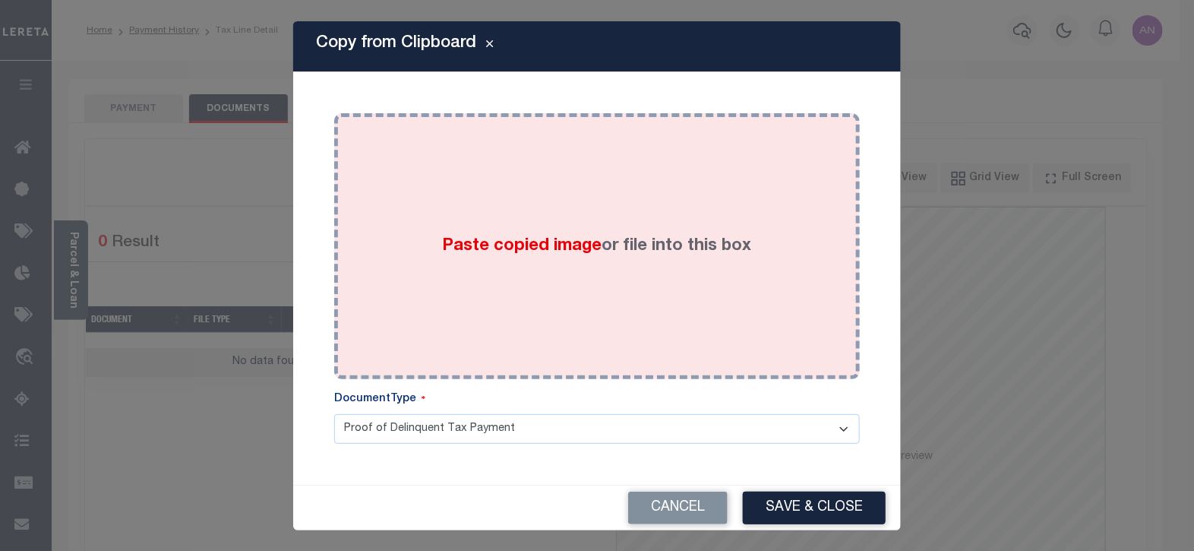
click at [479, 173] on div "Paste copied image or file into this box" at bounding box center [597, 246] width 503 height 243
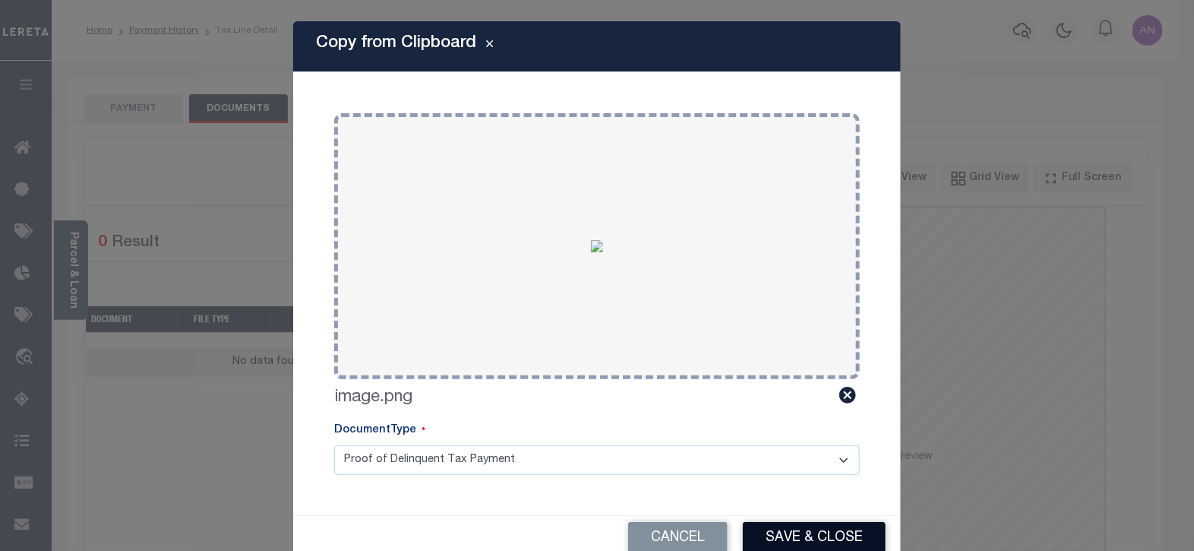
click at [784, 538] on button "Save & Close" at bounding box center [814, 538] width 143 height 33
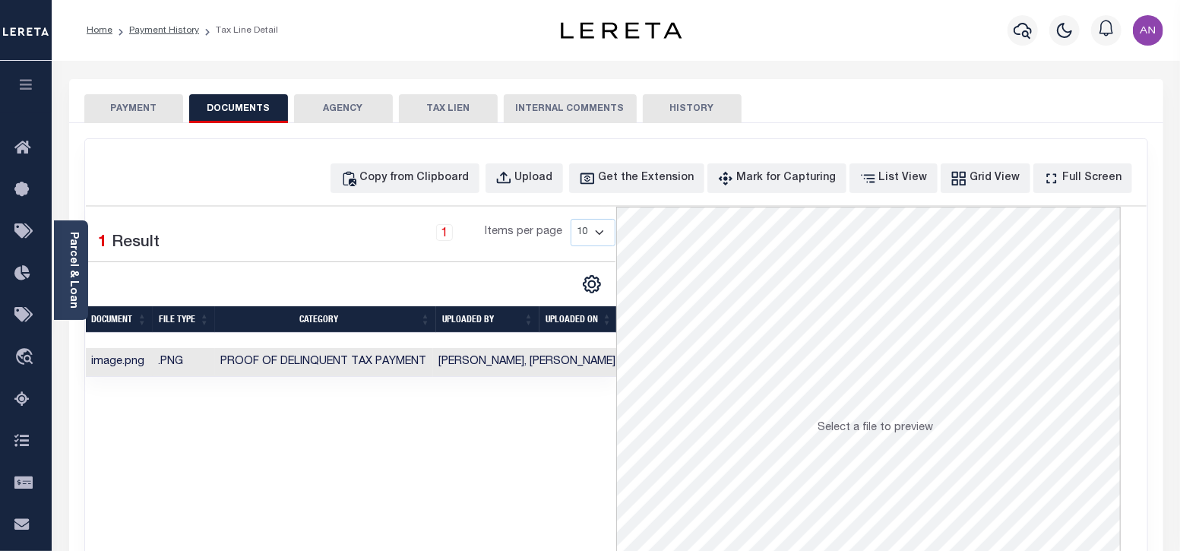
click at [153, 111] on button "PAYMENT" at bounding box center [133, 108] width 99 height 29
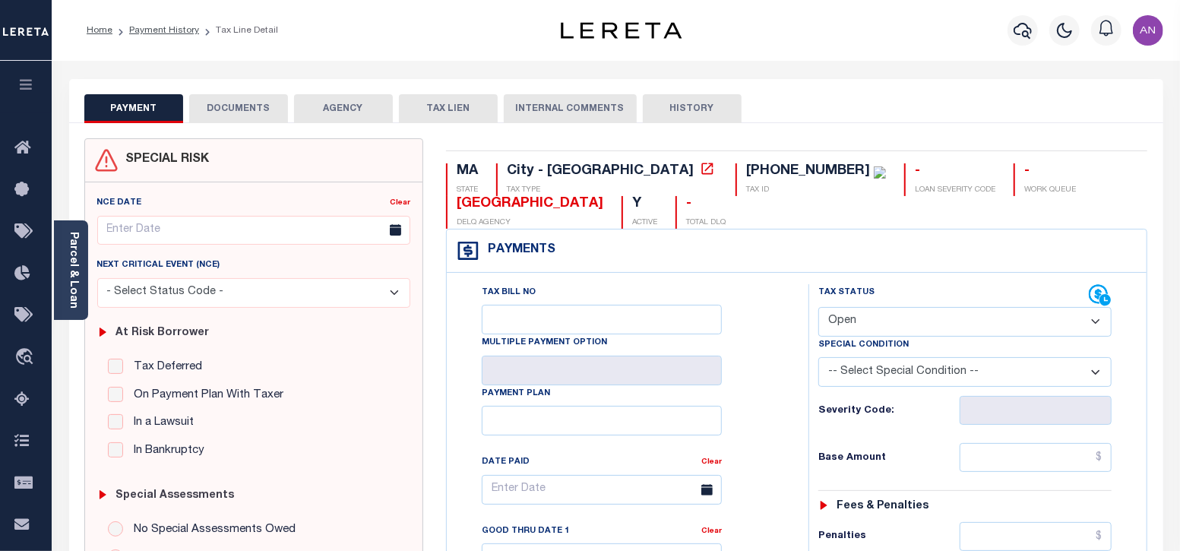
click at [846, 329] on select "- Select Status Code - Open Due/Unpaid Paid Incomplete No Tax Due Internal Refu…" at bounding box center [965, 322] width 294 height 30
select select "PYD"
click at [818, 307] on select "- Select Status Code - Open Due/Unpaid Paid Incomplete No Tax Due Internal Refu…" at bounding box center [965, 322] width 294 height 30
type input "[DATE]"
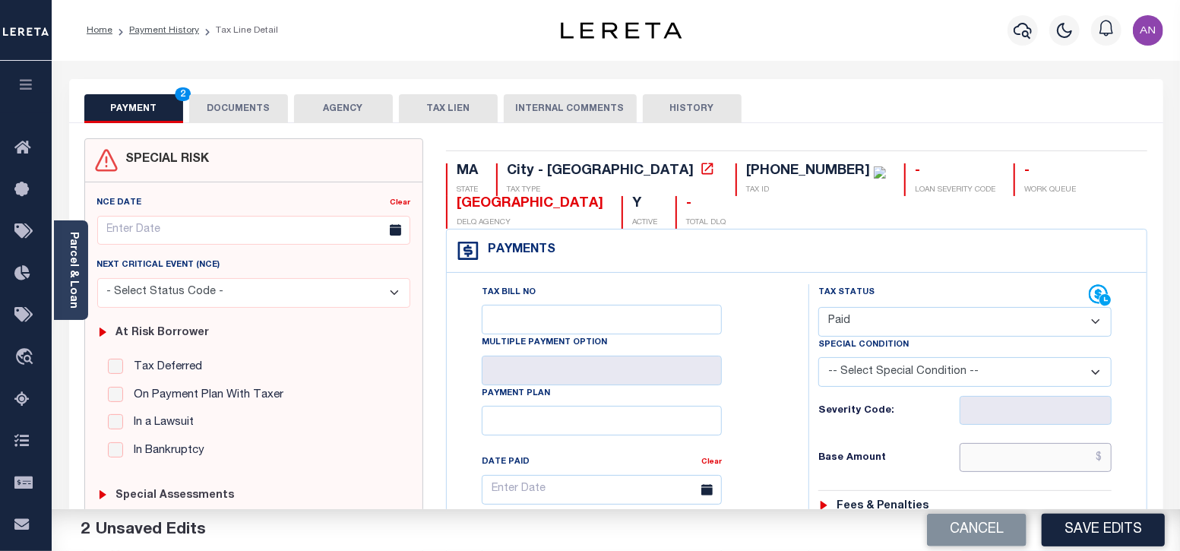
click at [1018, 463] on input "text" at bounding box center [1036, 457] width 152 height 29
type input "$0.00"
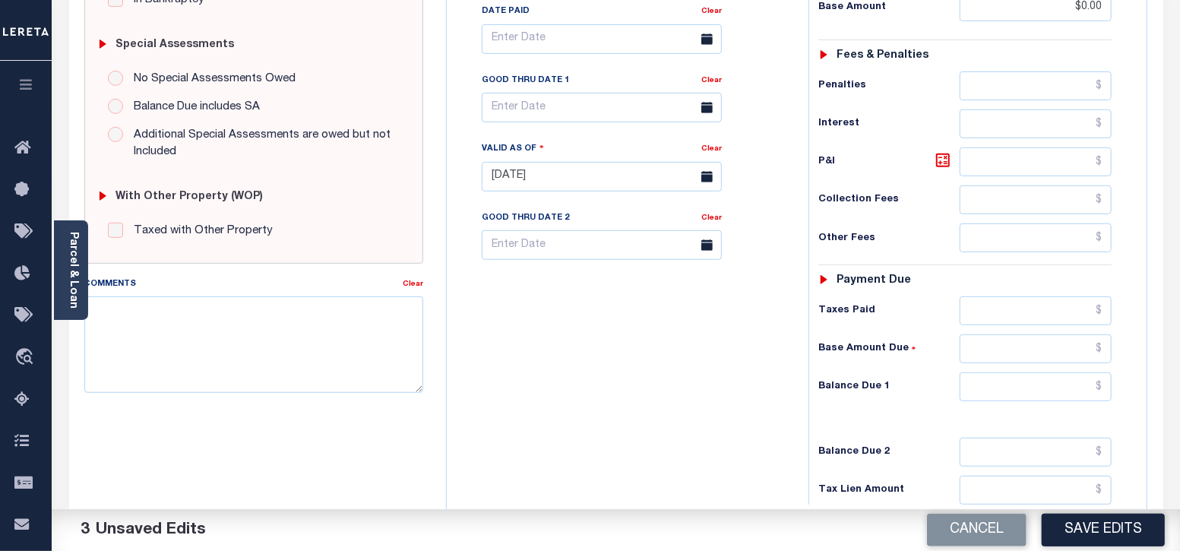
scroll to position [475, 0]
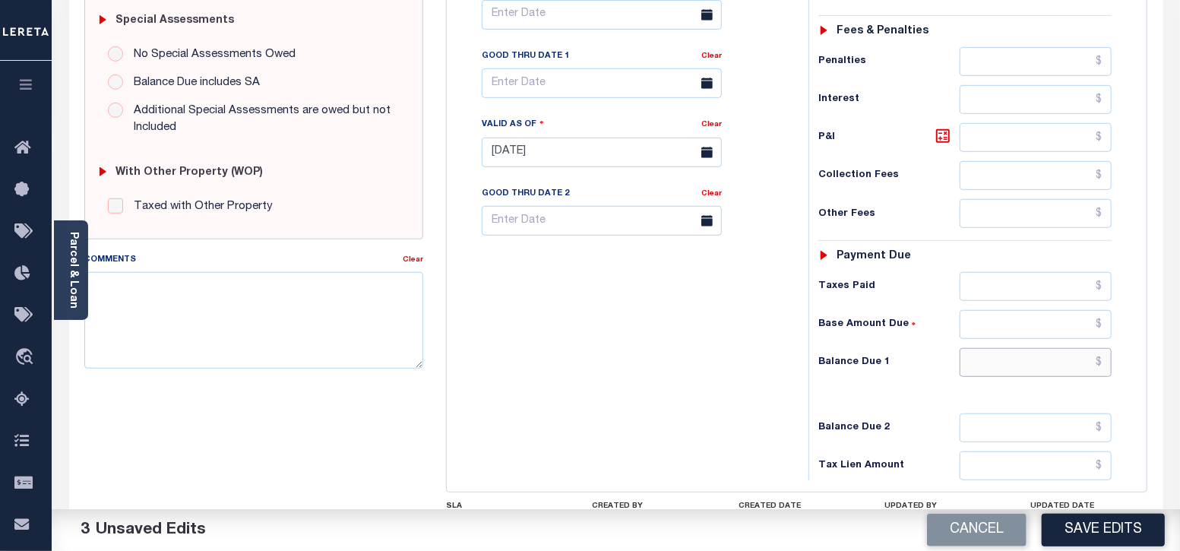
click at [1027, 366] on input "text" at bounding box center [1036, 362] width 152 height 29
type input "$0.00"
click at [700, 441] on div "Tax Bill No Multiple Payment Option Payment Plan Clear" at bounding box center [624, 144] width 346 height 671
click at [1102, 533] on button "Save Edits" at bounding box center [1103, 530] width 123 height 33
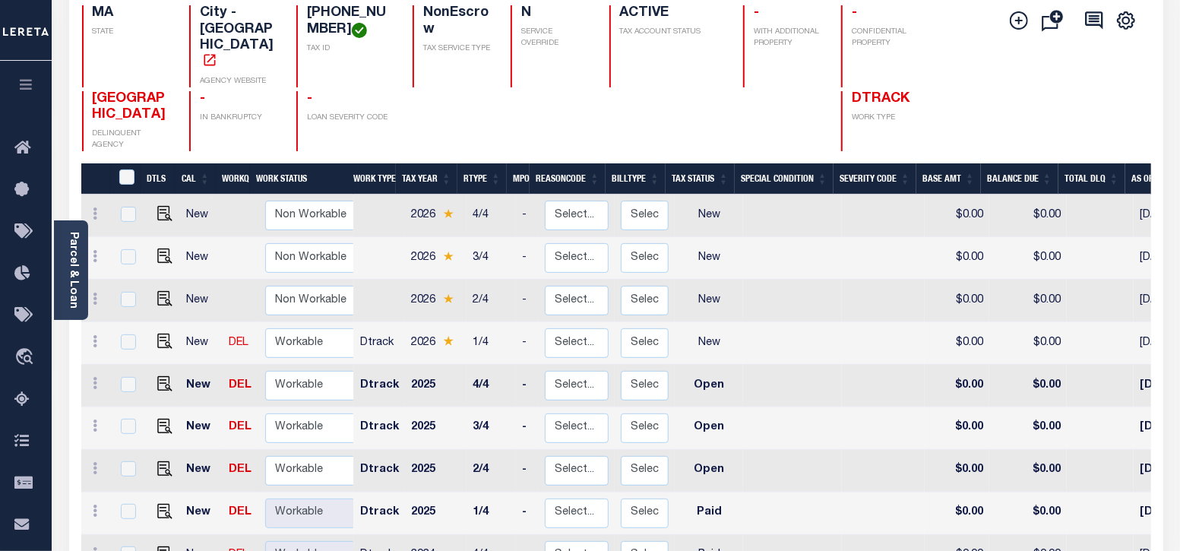
scroll to position [189, 0]
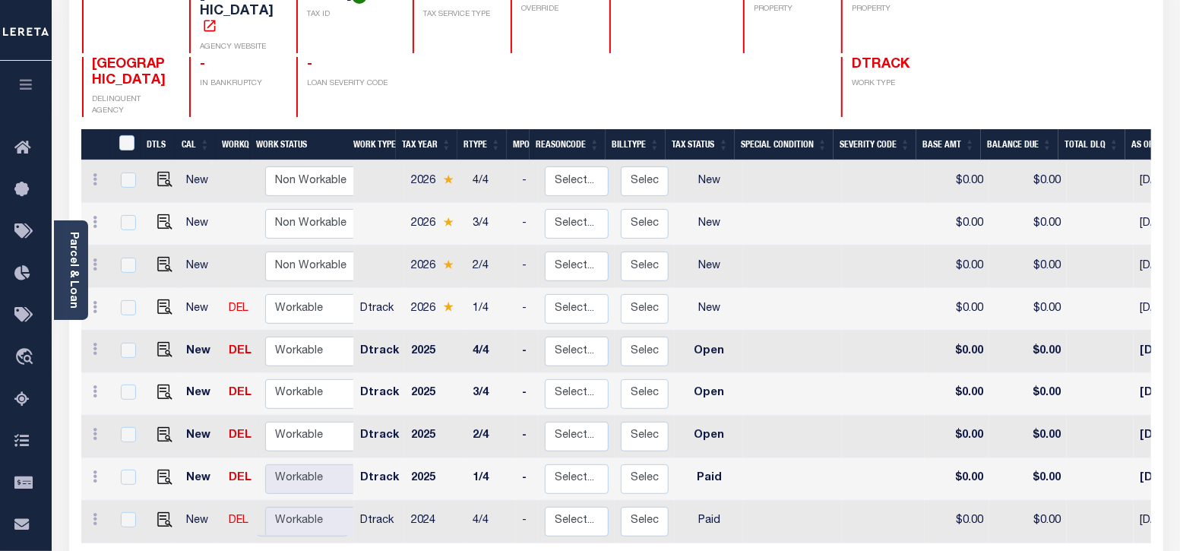
click at [169, 416] on td at bounding box center [162, 437] width 36 height 43
checkbox input "true"
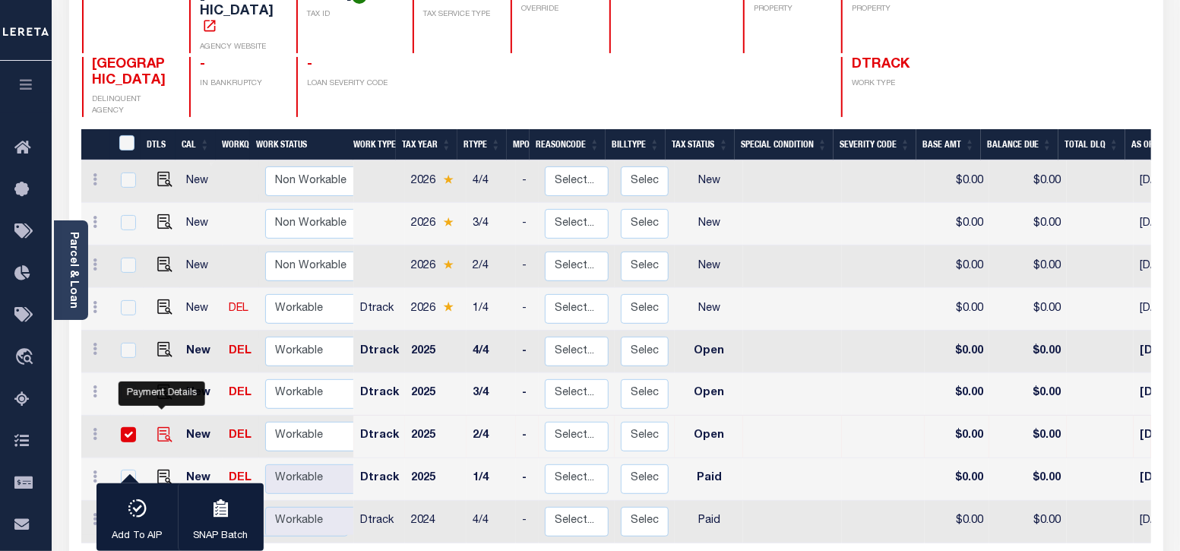
click at [157, 427] on img "" at bounding box center [164, 434] width 15 height 15
checkbox input "false"
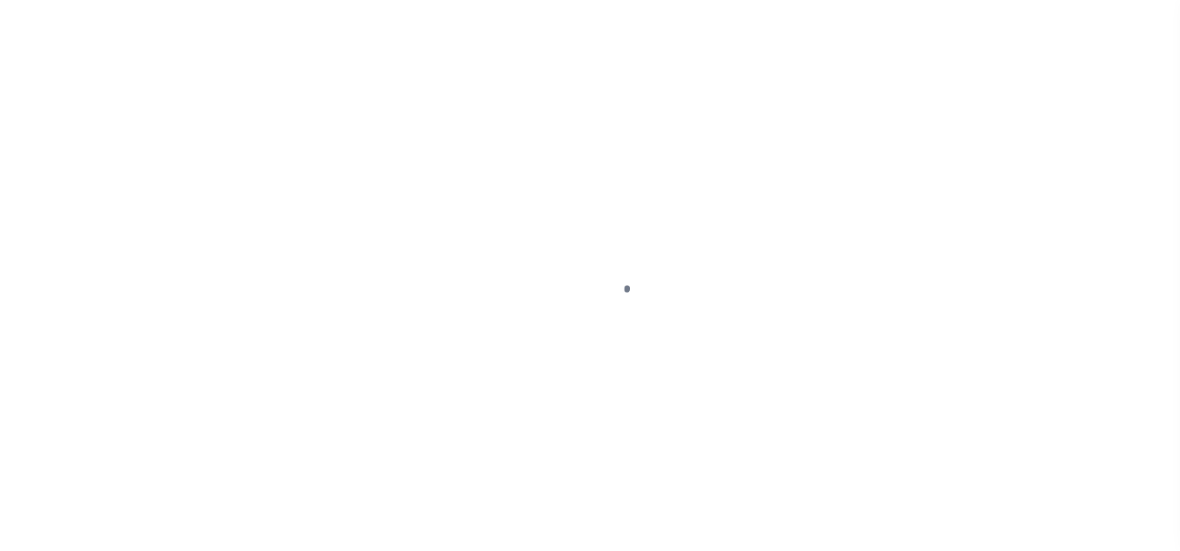
select select "OP2"
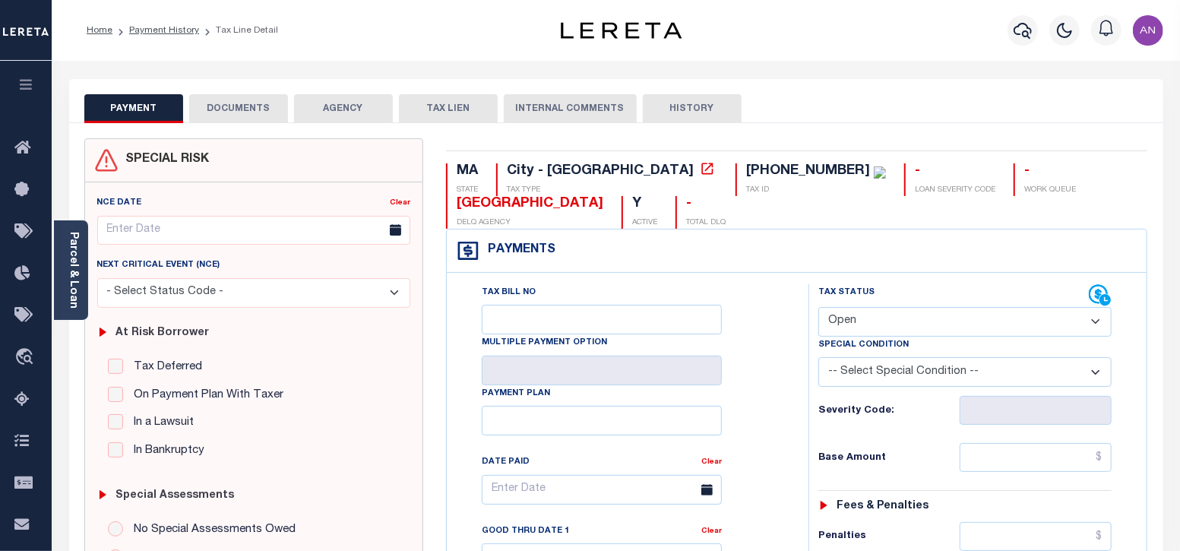
click at [262, 103] on button "DOCUMENTS" at bounding box center [238, 108] width 99 height 29
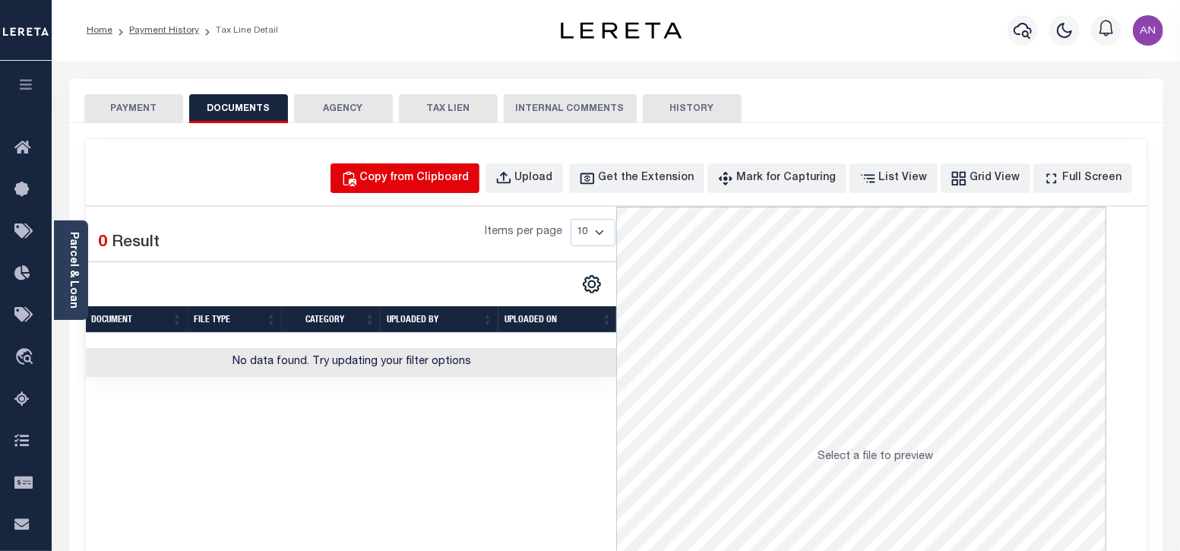
click at [422, 176] on div "Copy from Clipboard" at bounding box center [414, 178] width 109 height 17
select select "POP"
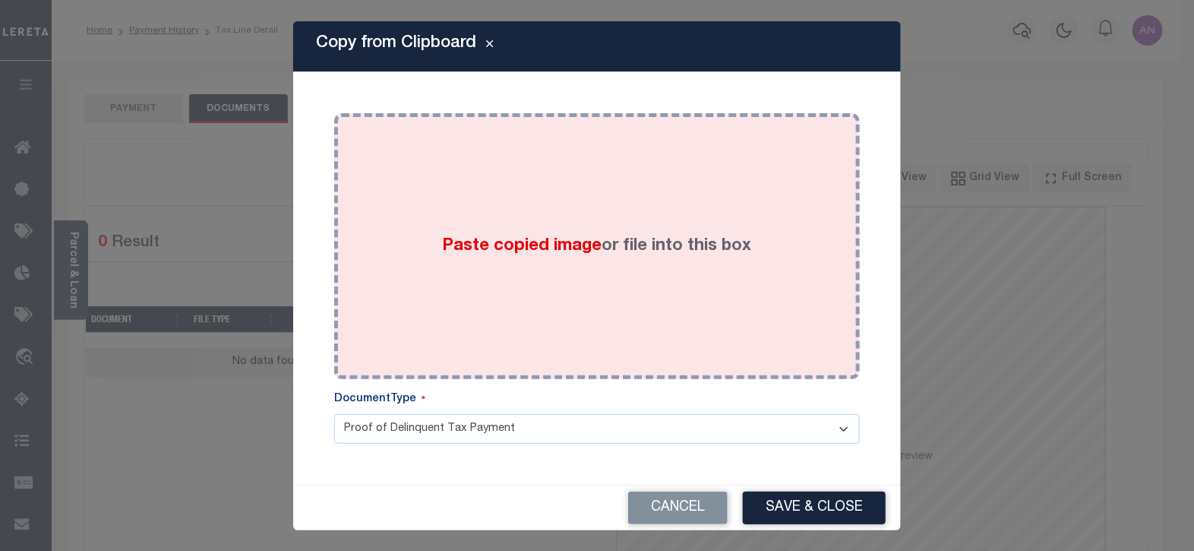
click at [523, 195] on div "Paste copied image or file into this box" at bounding box center [597, 246] width 503 height 243
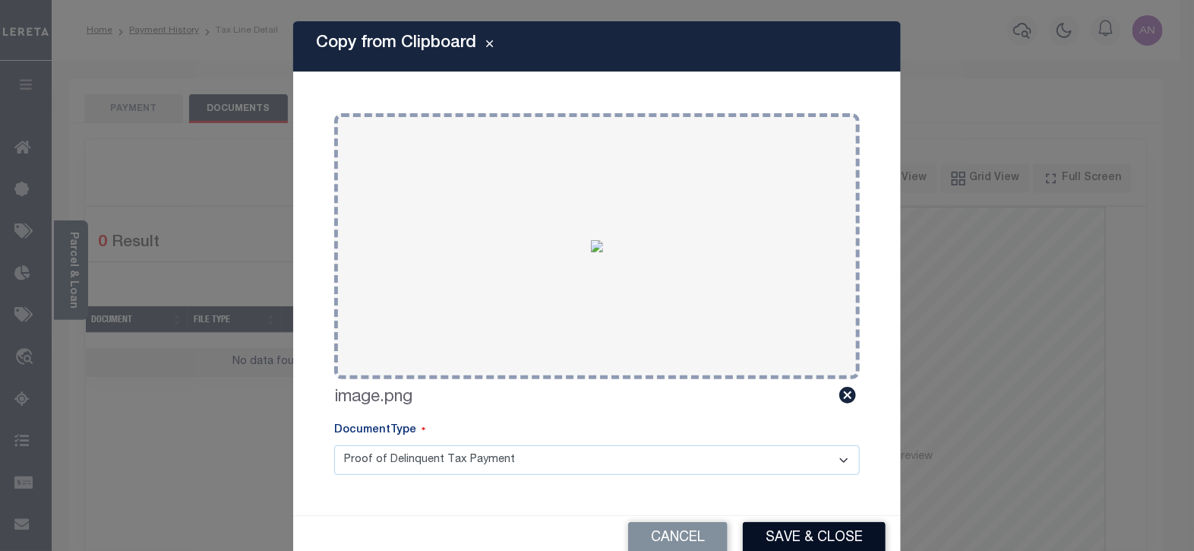
click at [787, 537] on button "Save & Close" at bounding box center [814, 538] width 143 height 33
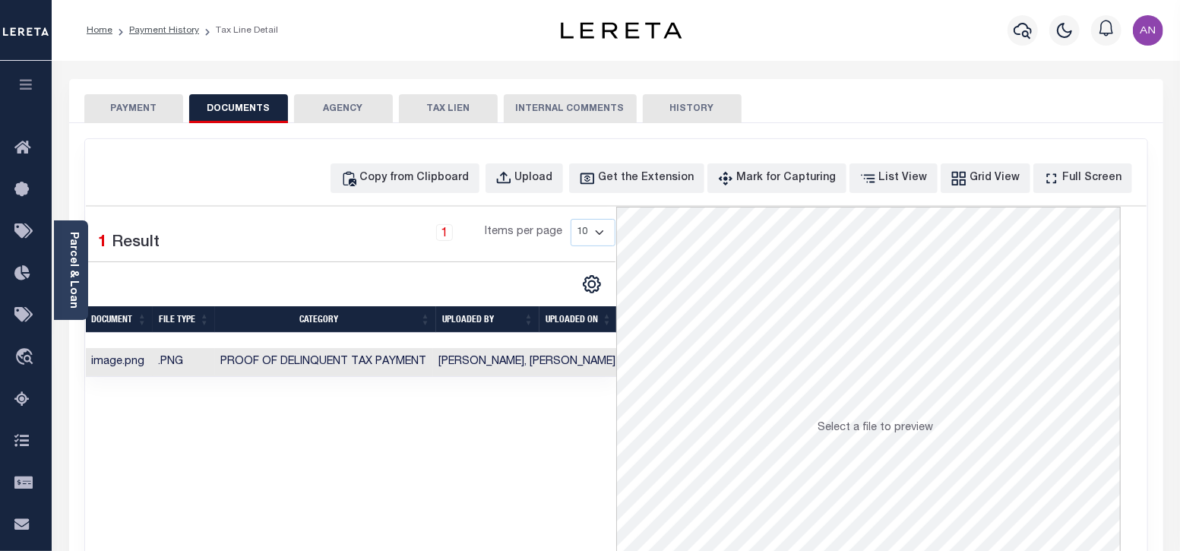
click at [141, 103] on button "PAYMENT" at bounding box center [133, 108] width 99 height 29
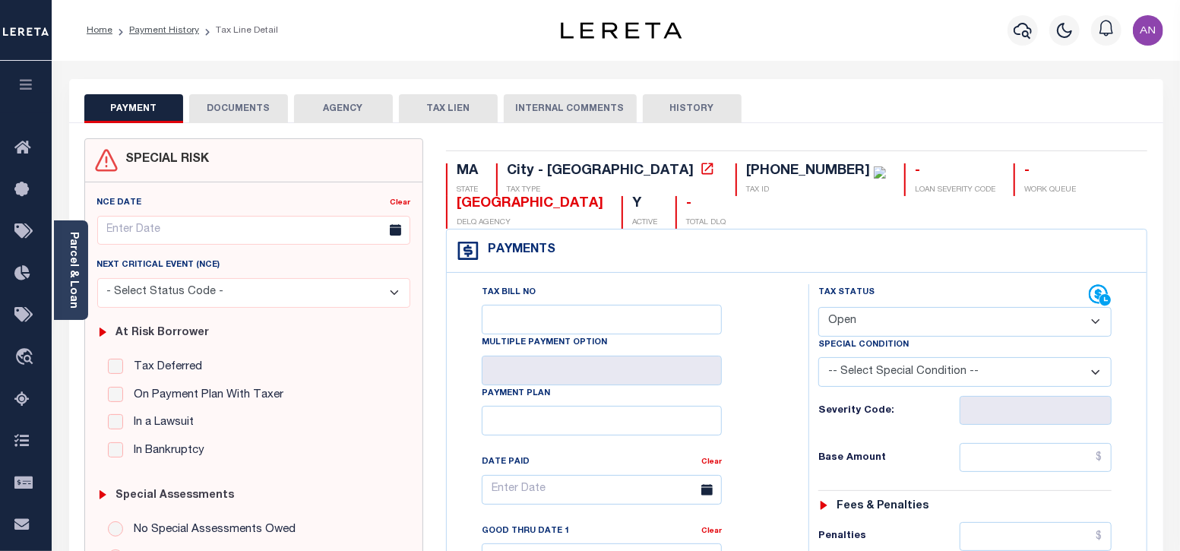
click at [865, 313] on select "- Select Status Code - Open Due/Unpaid Paid Incomplete No Tax Due Internal Refu…" at bounding box center [965, 322] width 294 height 30
select select "PYD"
click at [818, 307] on select "- Select Status Code - Open Due/Unpaid Paid Incomplete No Tax Due Internal Refu…" at bounding box center [965, 322] width 294 height 30
type input "[DATE]"
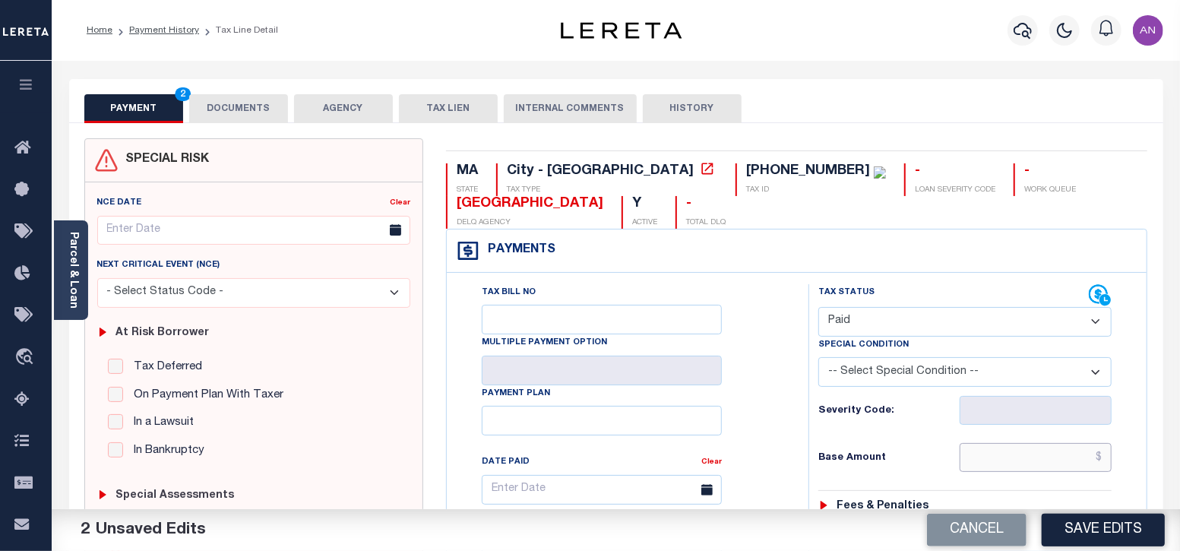
click at [1024, 457] on input "text" at bounding box center [1036, 457] width 152 height 29
type input "$0.00"
click at [773, 471] on div "Tax Bill No Multiple Payment Option Payment Plan Clear" at bounding box center [624, 497] width 324 height 426
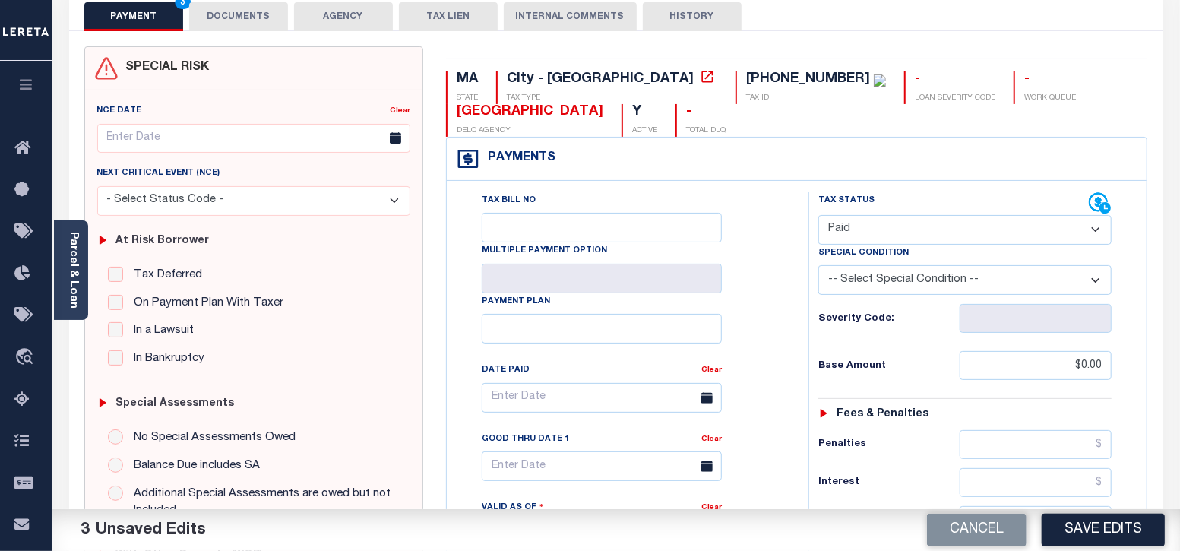
scroll to position [379, 0]
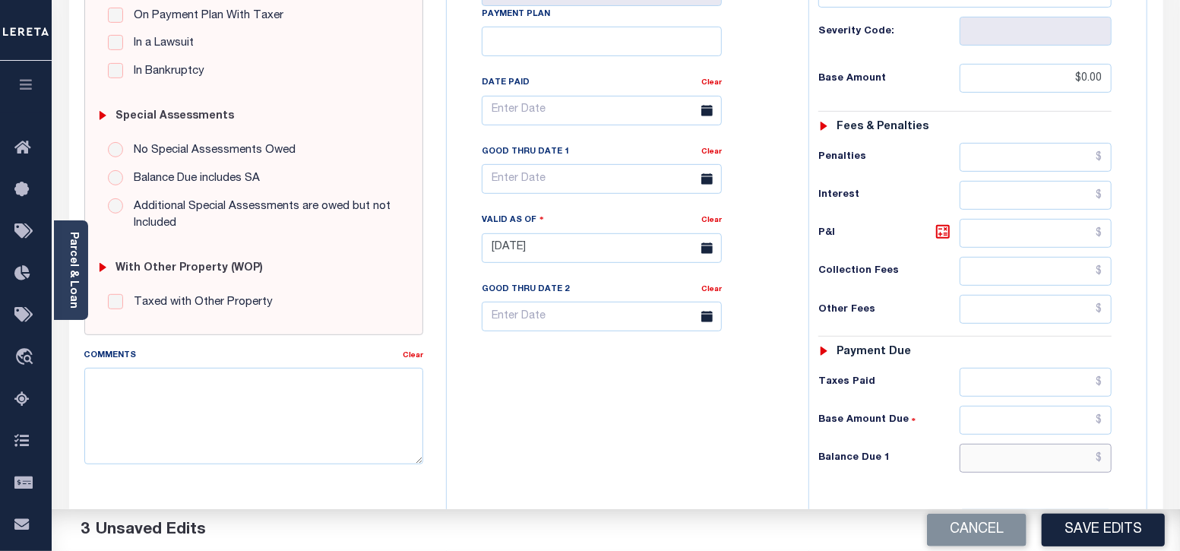
click at [1007, 454] on input "text" at bounding box center [1036, 458] width 152 height 29
type input "$0.00"
click at [758, 463] on div "Tax Bill No Multiple Payment Option Payment Plan Clear" at bounding box center [624, 240] width 346 height 671
click at [1072, 534] on button "Save Edits" at bounding box center [1103, 530] width 123 height 33
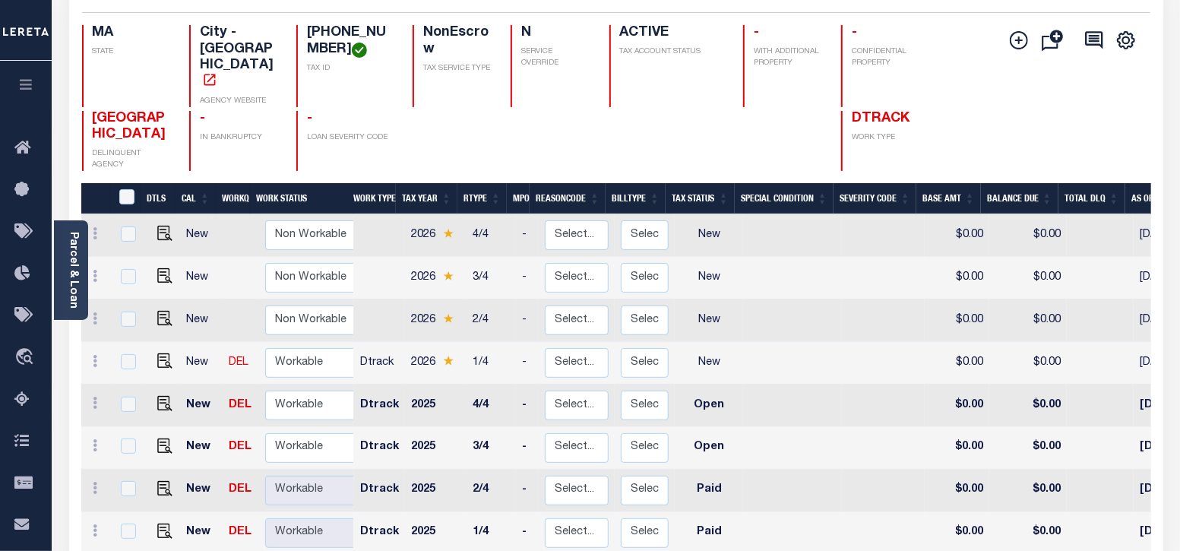
scroll to position [189, 0]
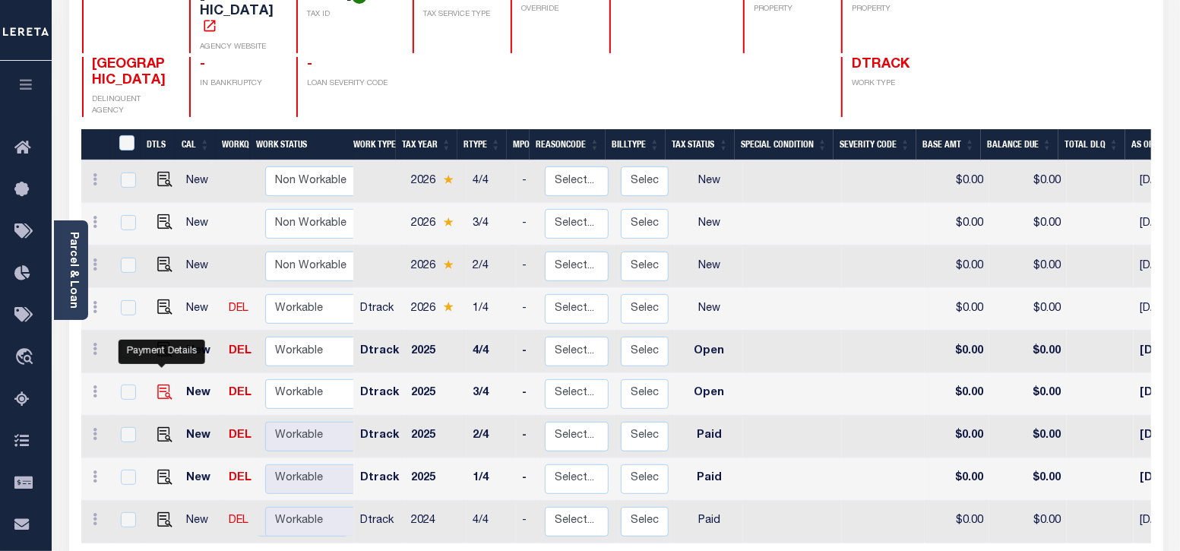
click at [166, 384] on img "" at bounding box center [164, 391] width 15 height 15
checkbox input "true"
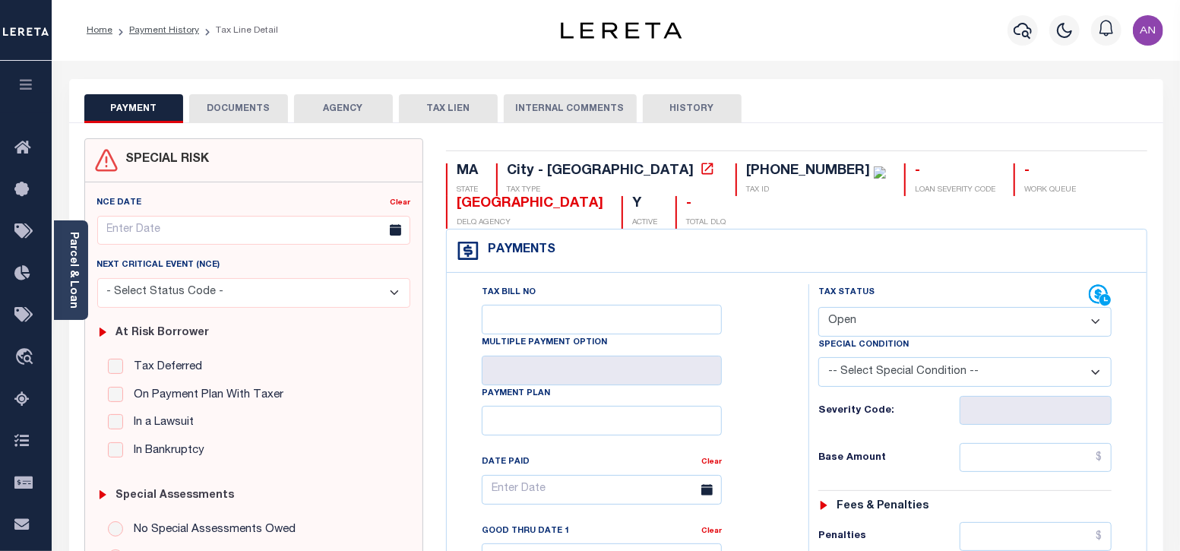
click at [870, 309] on select "- Select Status Code - Open Due/Unpaid Paid Incomplete No Tax Due Internal Refu…" at bounding box center [965, 322] width 294 height 30
select select "PYD"
click at [818, 307] on select "- Select Status Code - Open Due/Unpaid Paid Incomplete No Tax Due Internal Refu…" at bounding box center [965, 322] width 294 height 30
type input "[DATE]"
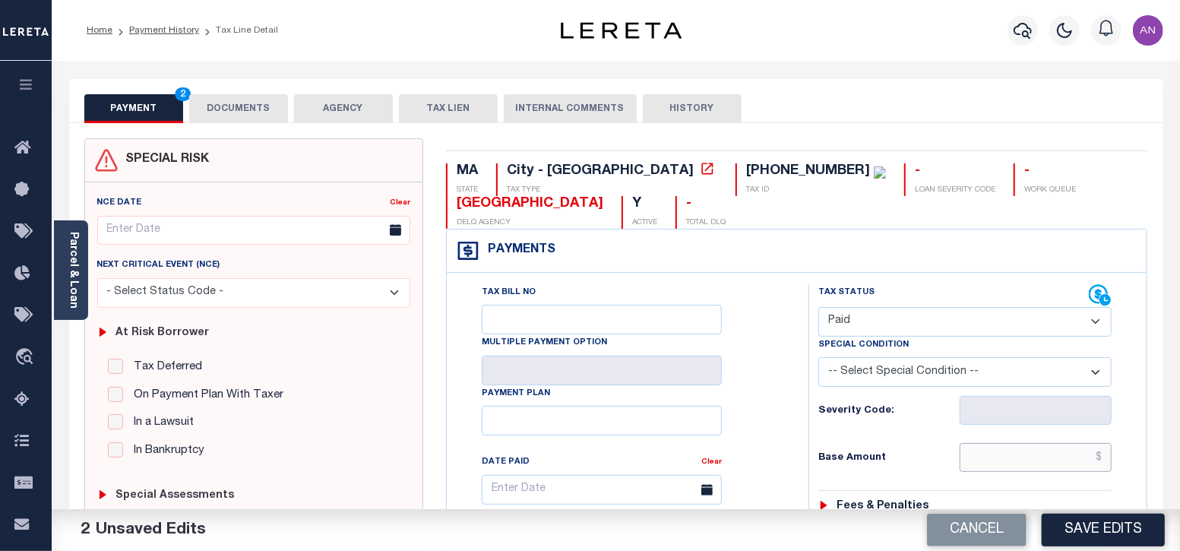
click at [1054, 461] on input "text" at bounding box center [1036, 457] width 152 height 29
type input "$0.00"
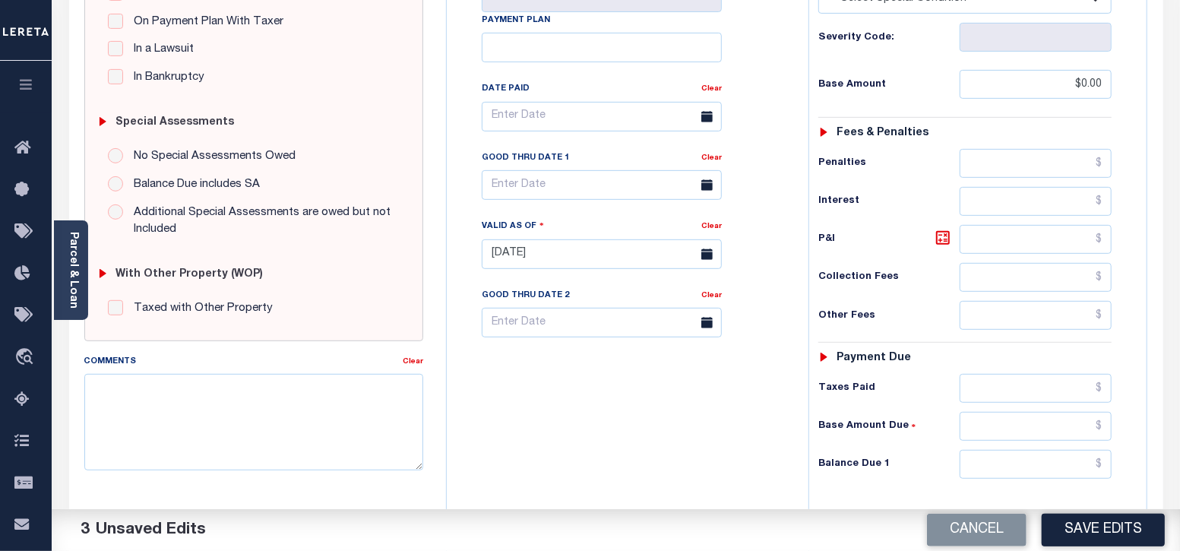
scroll to position [475, 0]
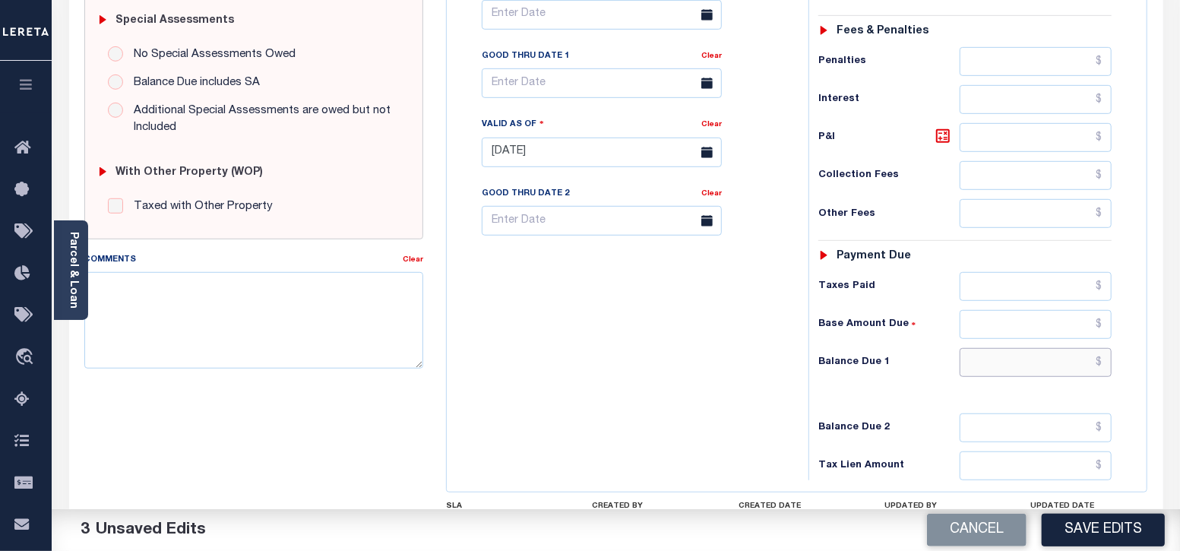
click at [1043, 362] on input "text" at bounding box center [1036, 362] width 152 height 29
type input "$0.00"
click at [735, 422] on div "Tax Bill No Multiple Payment Option Payment Plan Clear" at bounding box center [624, 144] width 346 height 671
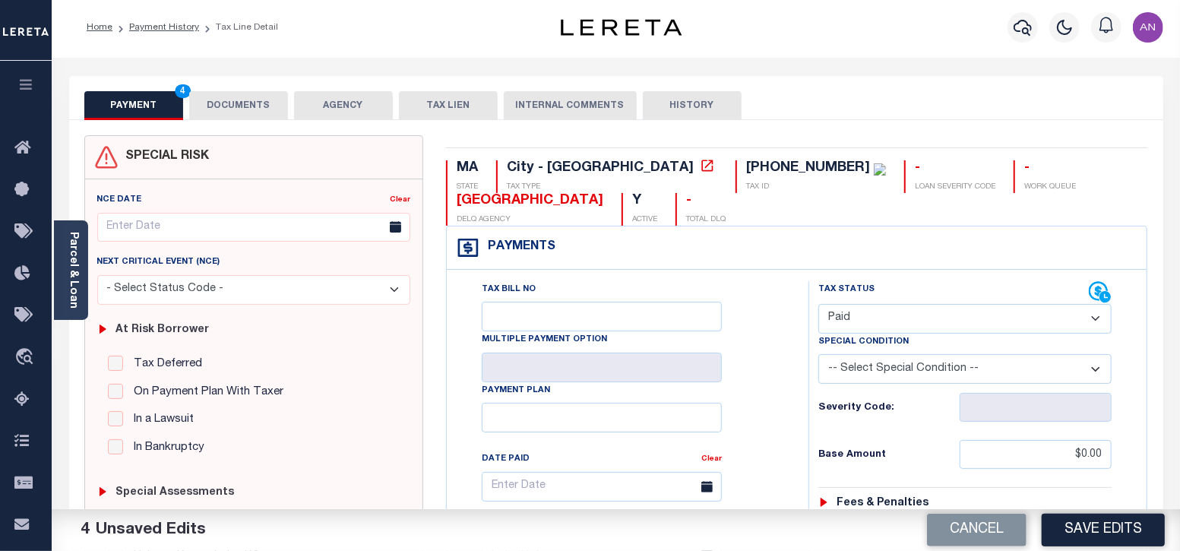
scroll to position [0, 0]
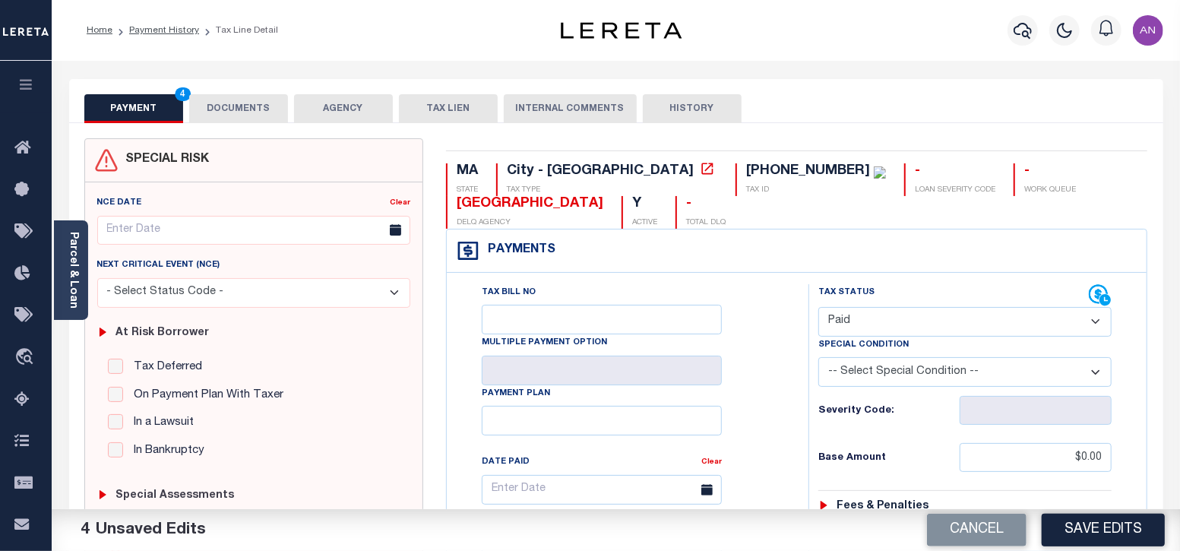
click at [239, 100] on button "DOCUMENTS" at bounding box center [238, 108] width 99 height 29
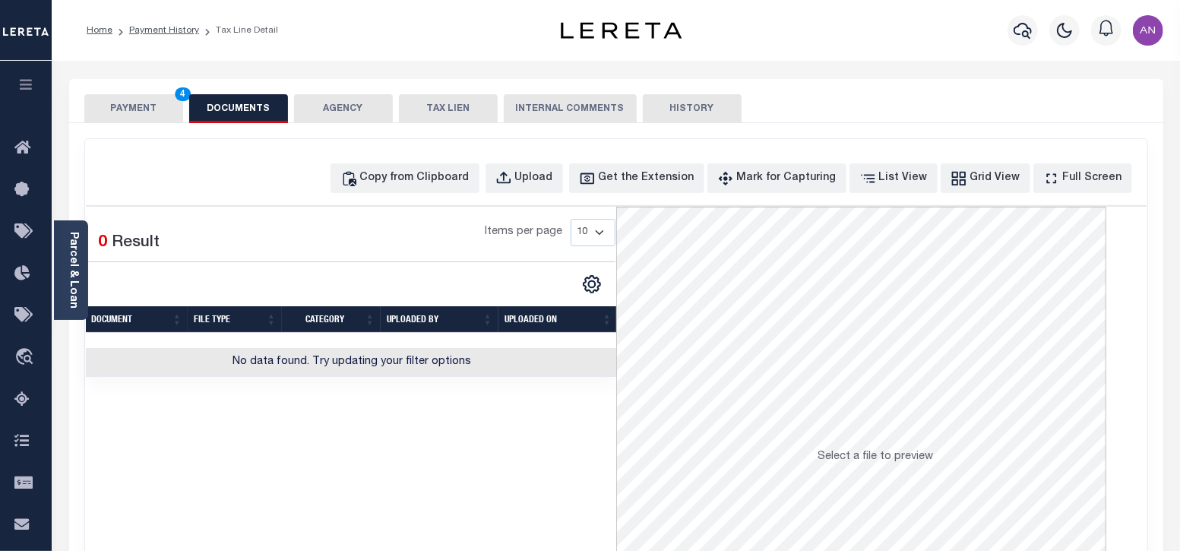
click at [136, 115] on button "PAYMENT 4" at bounding box center [133, 108] width 99 height 29
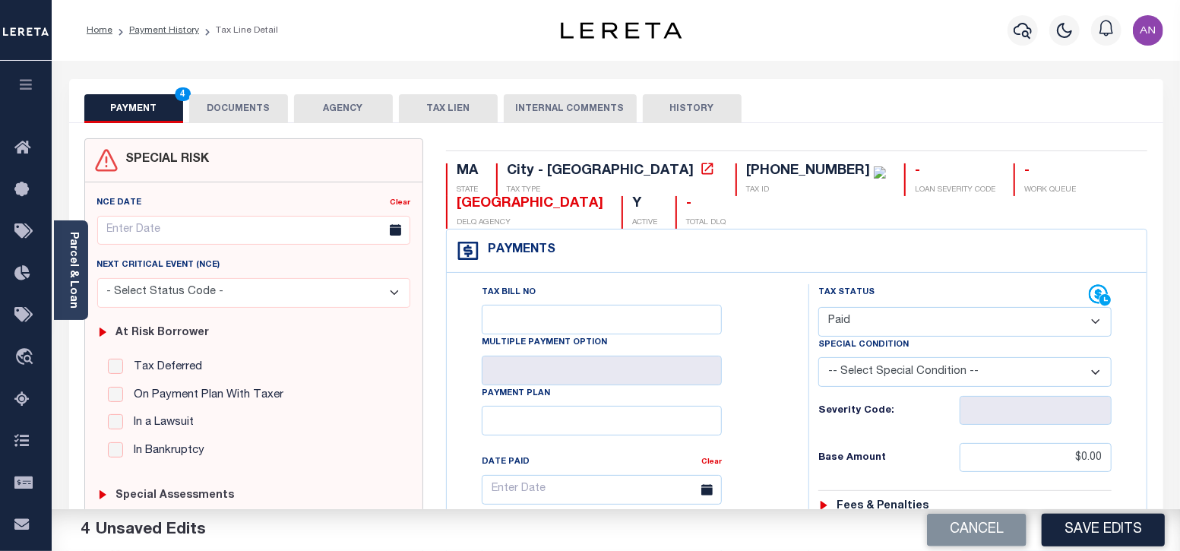
click at [198, 113] on button "DOCUMENTS" at bounding box center [238, 108] width 99 height 29
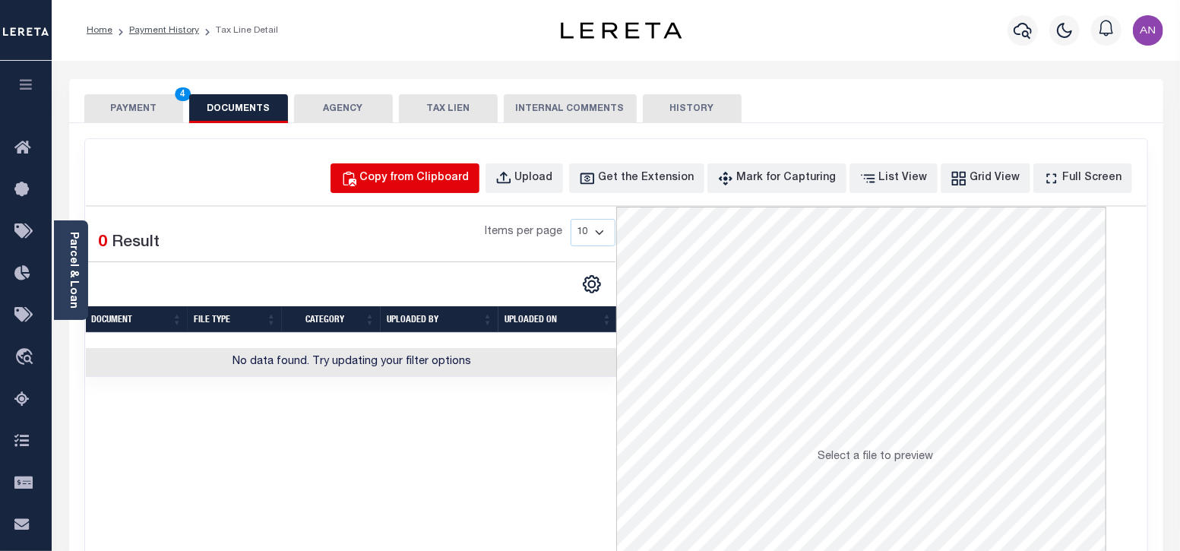
click at [470, 177] on div "Copy from Clipboard" at bounding box center [414, 178] width 109 height 17
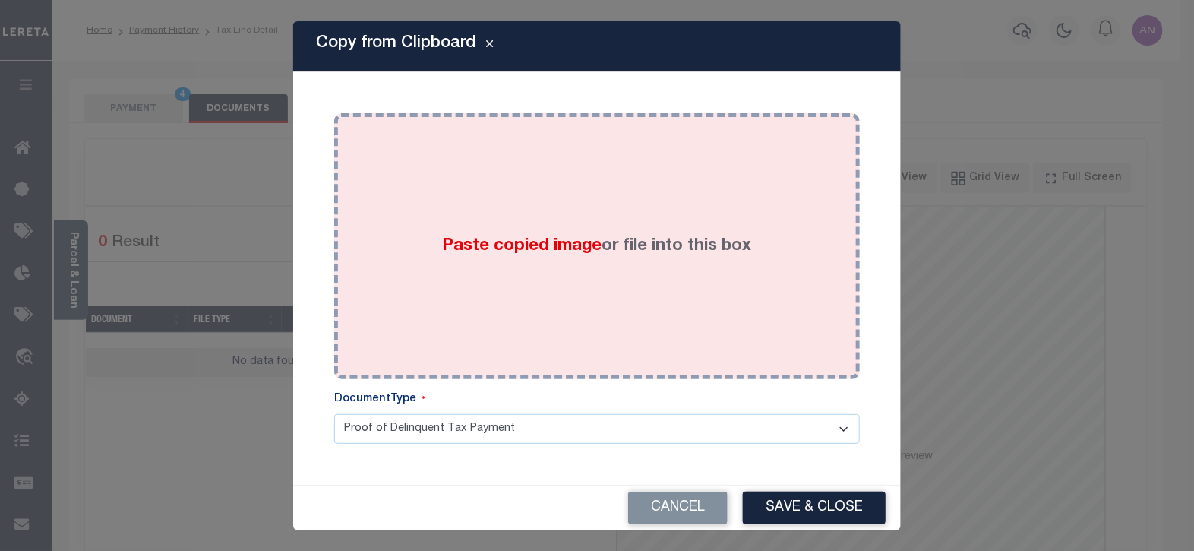
click at [445, 219] on div "Paste copied image or file into this box" at bounding box center [597, 246] width 503 height 243
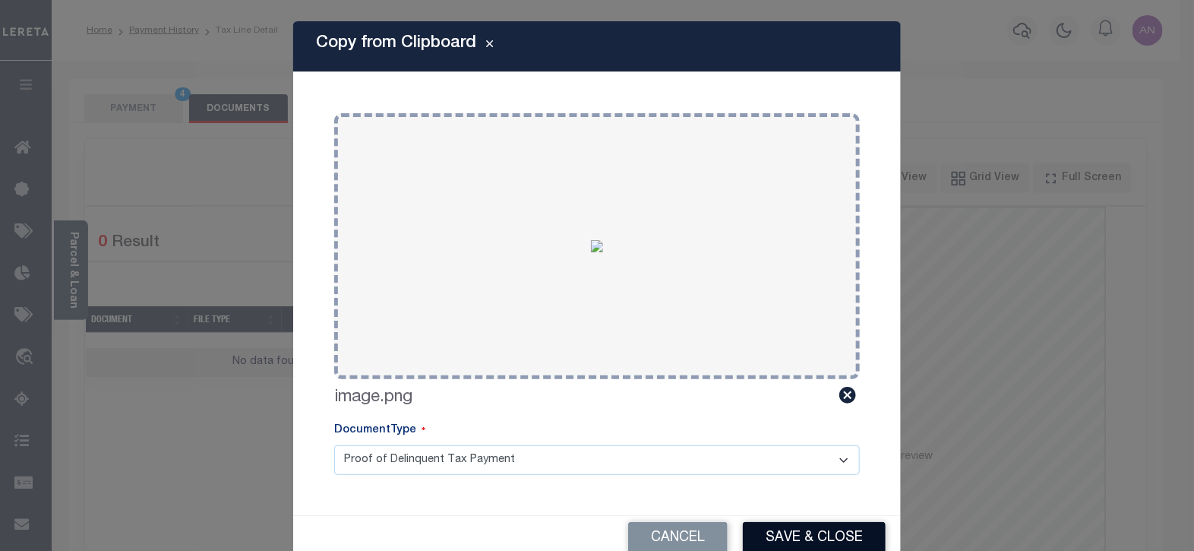
click at [794, 536] on button "Save & Close" at bounding box center [814, 538] width 143 height 33
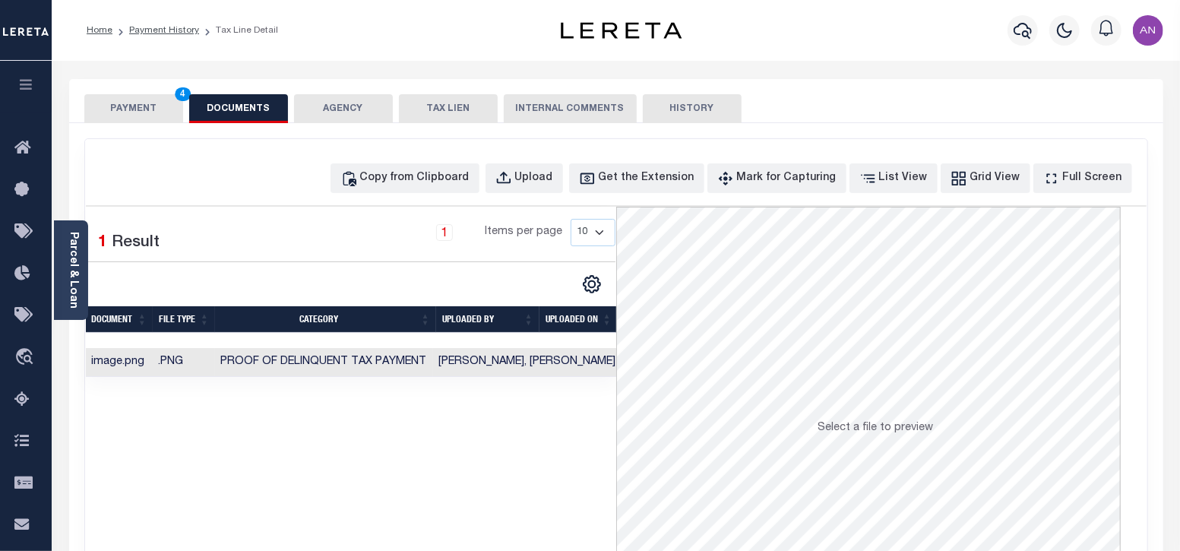
click at [144, 110] on button "PAYMENT 4" at bounding box center [133, 108] width 99 height 29
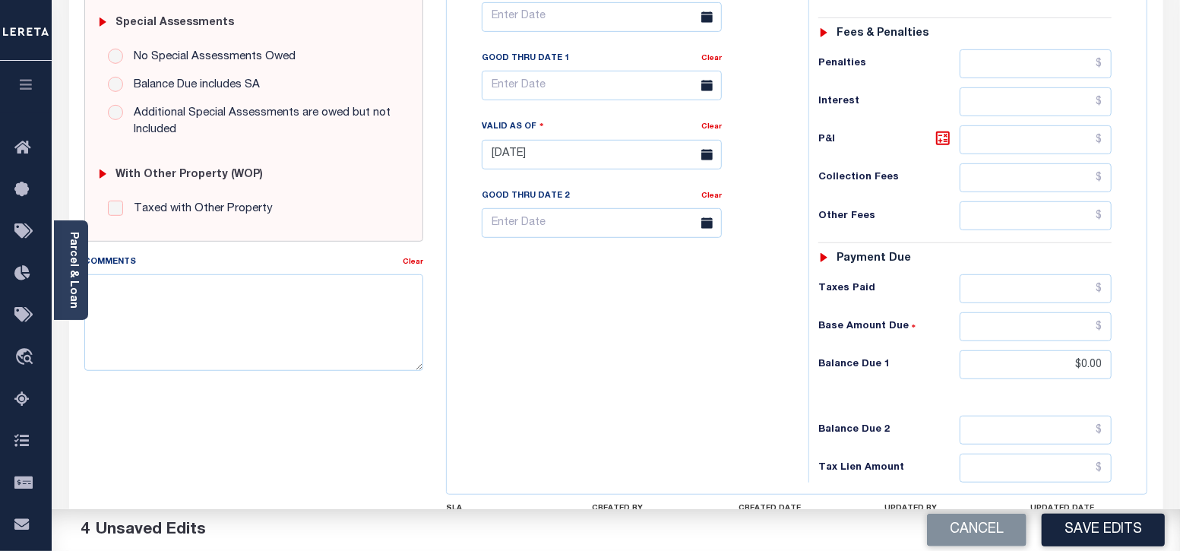
scroll to position [475, 0]
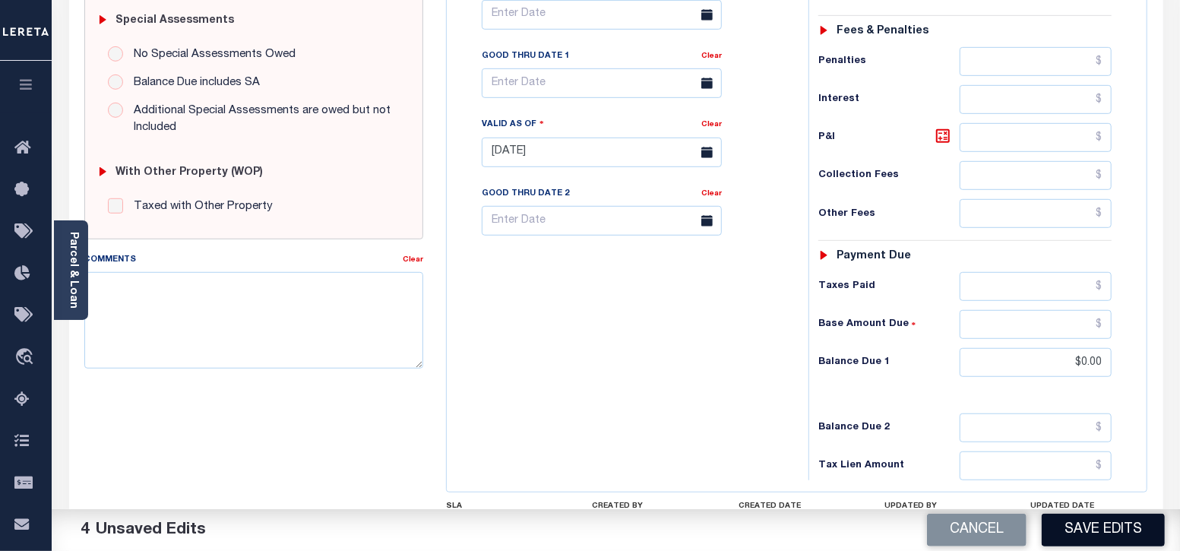
click at [1061, 526] on button "Save Edits" at bounding box center [1103, 530] width 123 height 33
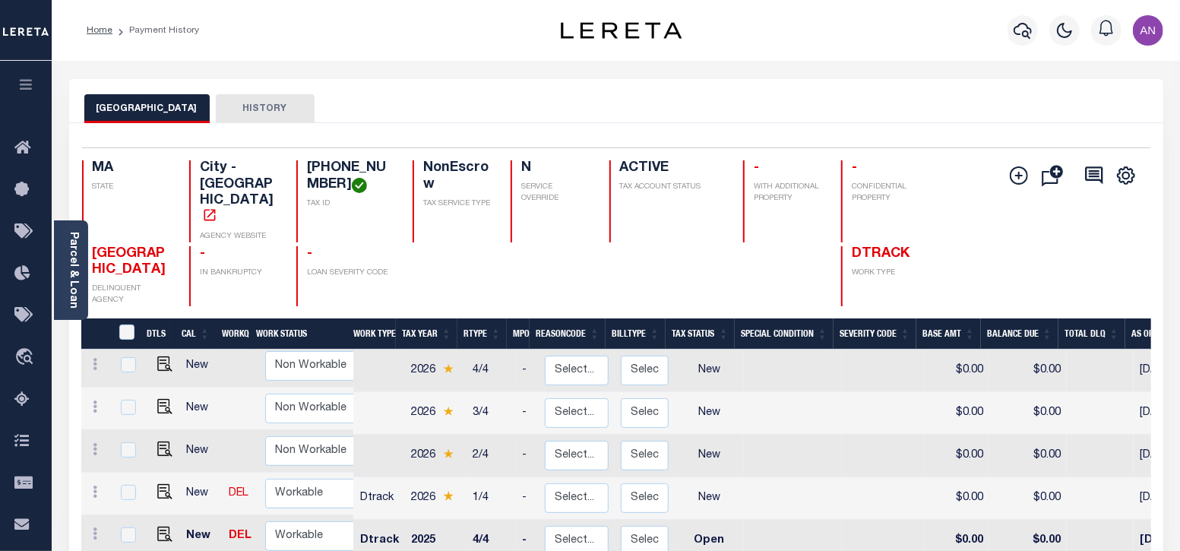
scroll to position [94, 0]
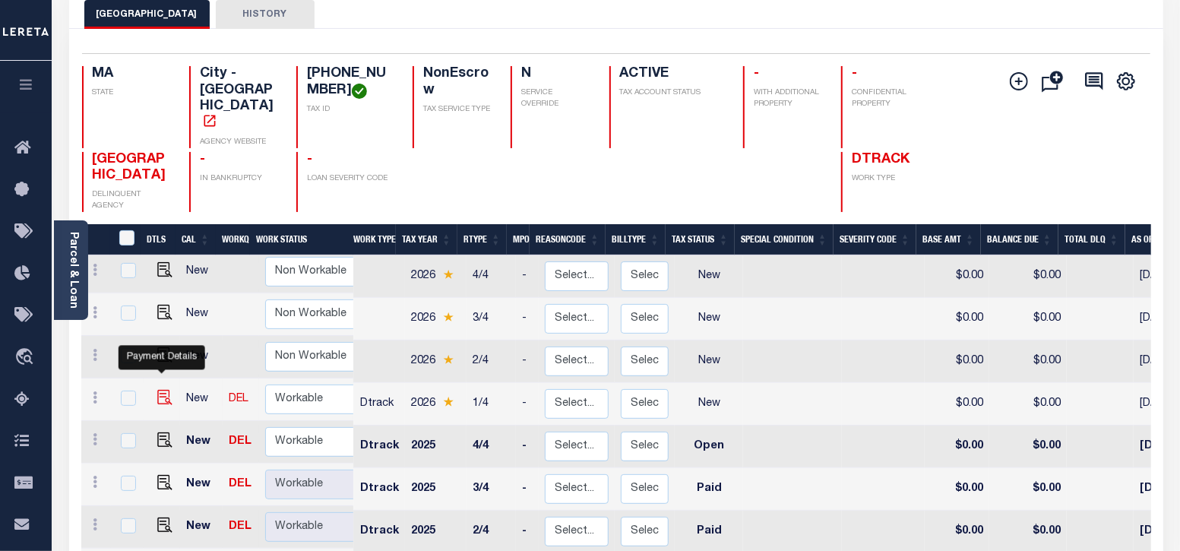
click at [160, 390] on img "" at bounding box center [164, 397] width 15 height 15
checkbox input "true"
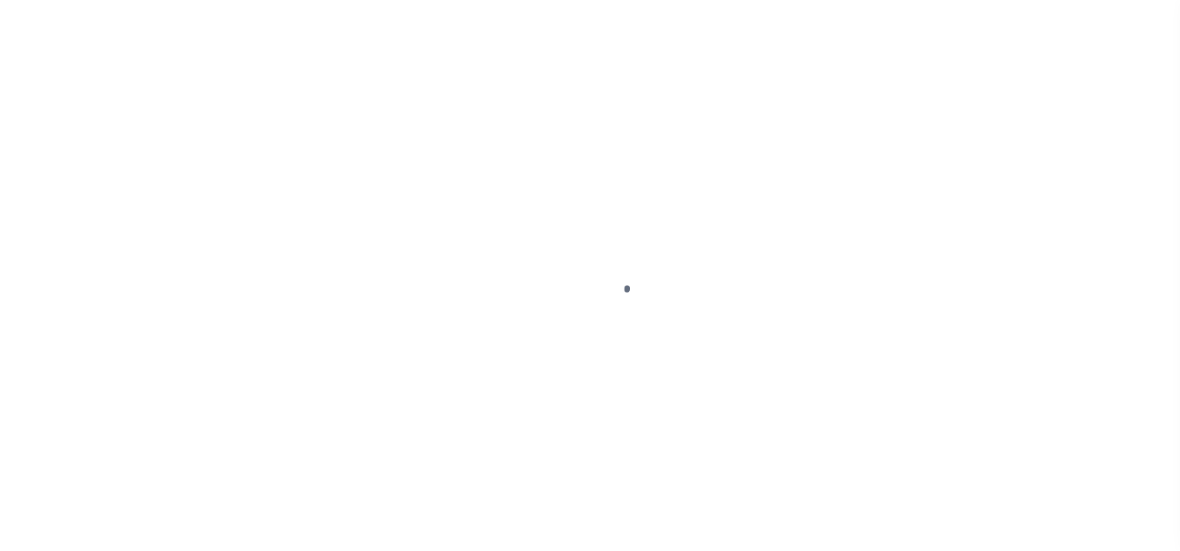
select select "NW2"
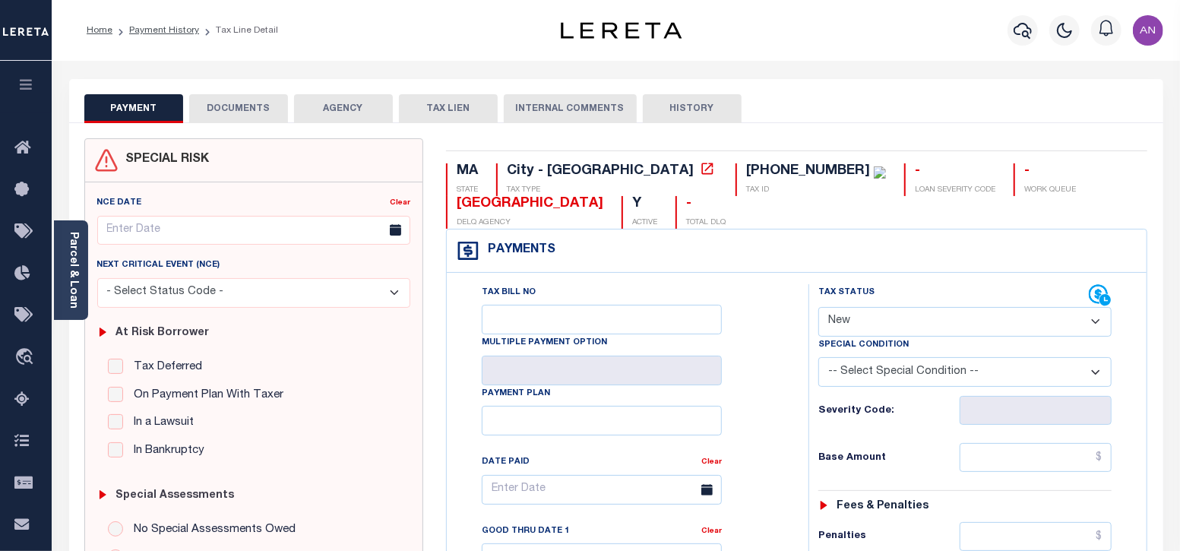
click at [229, 103] on button "DOCUMENTS" at bounding box center [238, 108] width 99 height 29
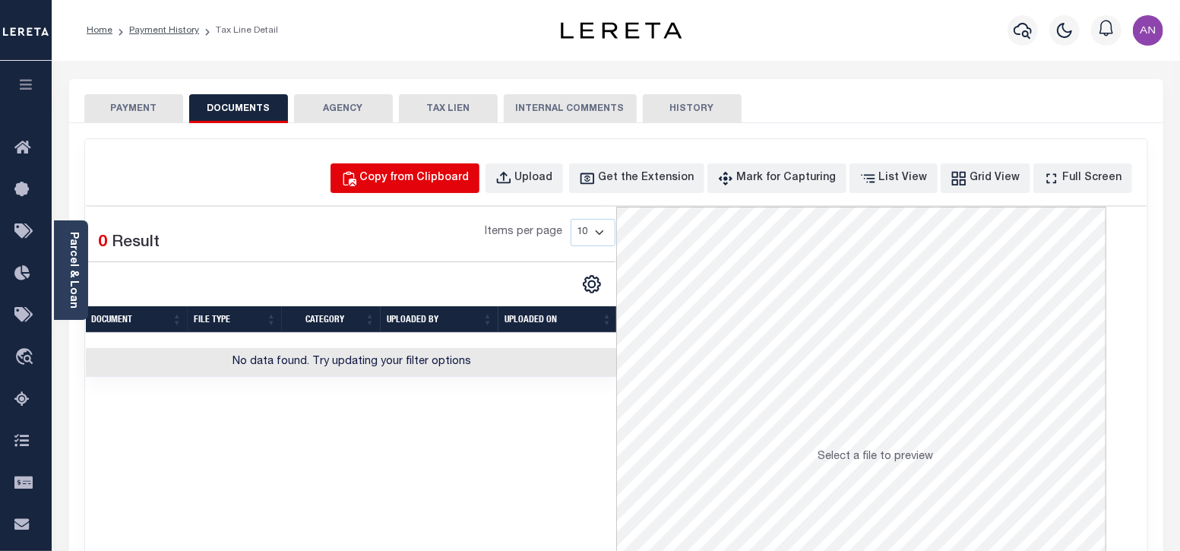
click at [422, 186] on button "Copy from Clipboard" at bounding box center [405, 178] width 149 height 30
select select "POP"
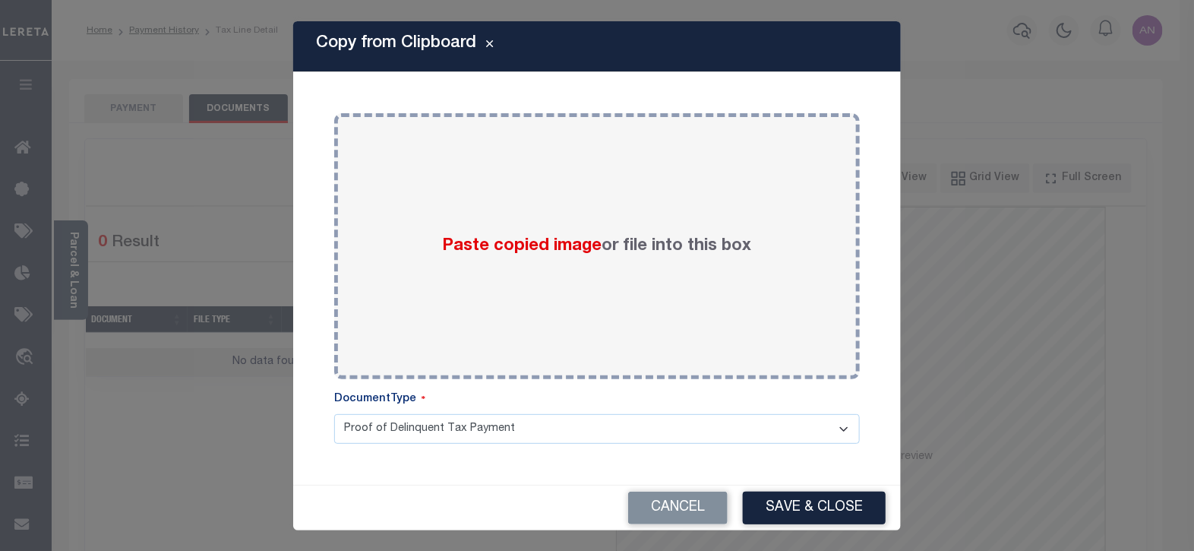
click at [422, 186] on div "Paste copied image or file into this box" at bounding box center [597, 246] width 503 height 243
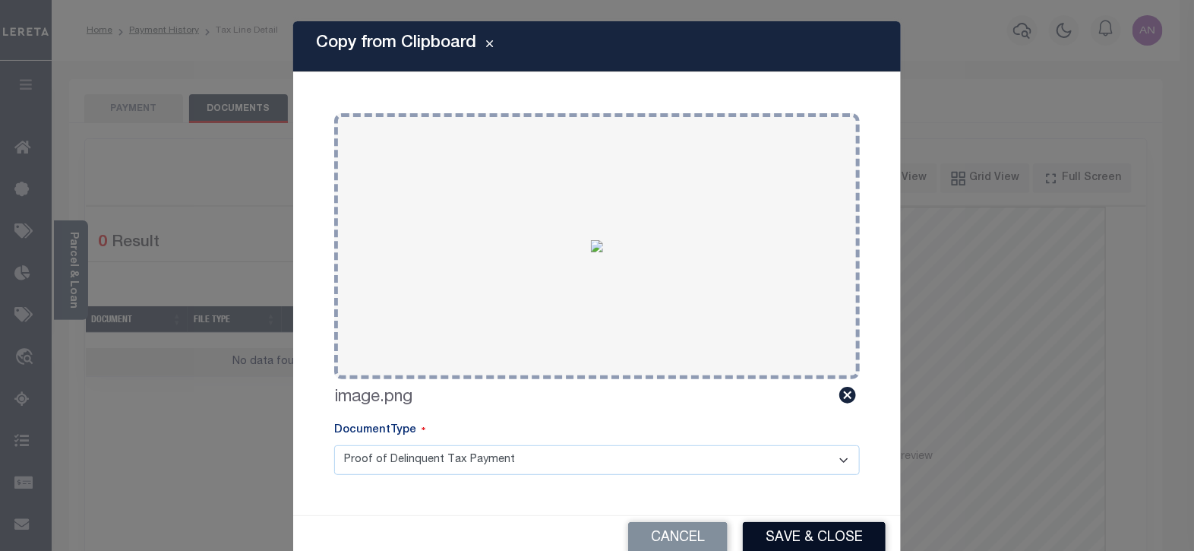
click at [753, 541] on button "Save & Close" at bounding box center [814, 538] width 143 height 33
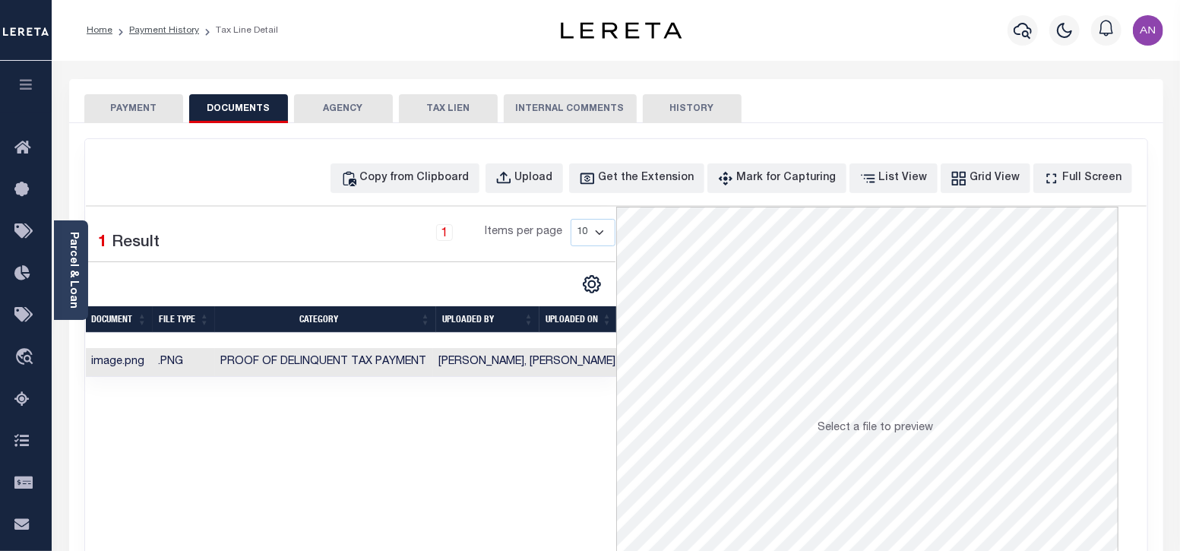
click at [138, 109] on button "PAYMENT" at bounding box center [133, 108] width 99 height 29
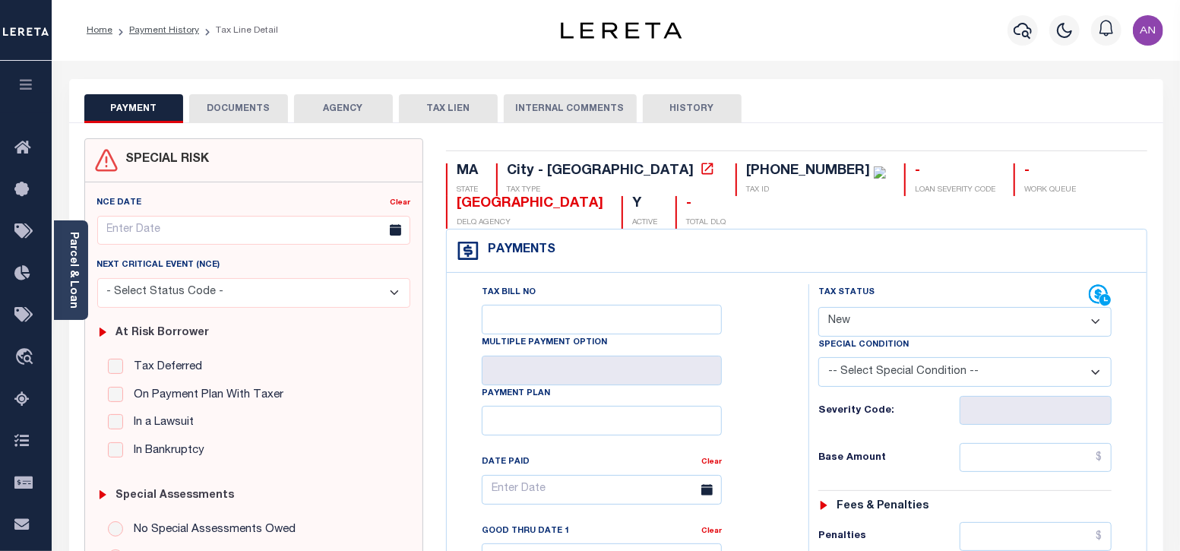
click at [234, 113] on button "DOCUMENTS" at bounding box center [238, 108] width 99 height 29
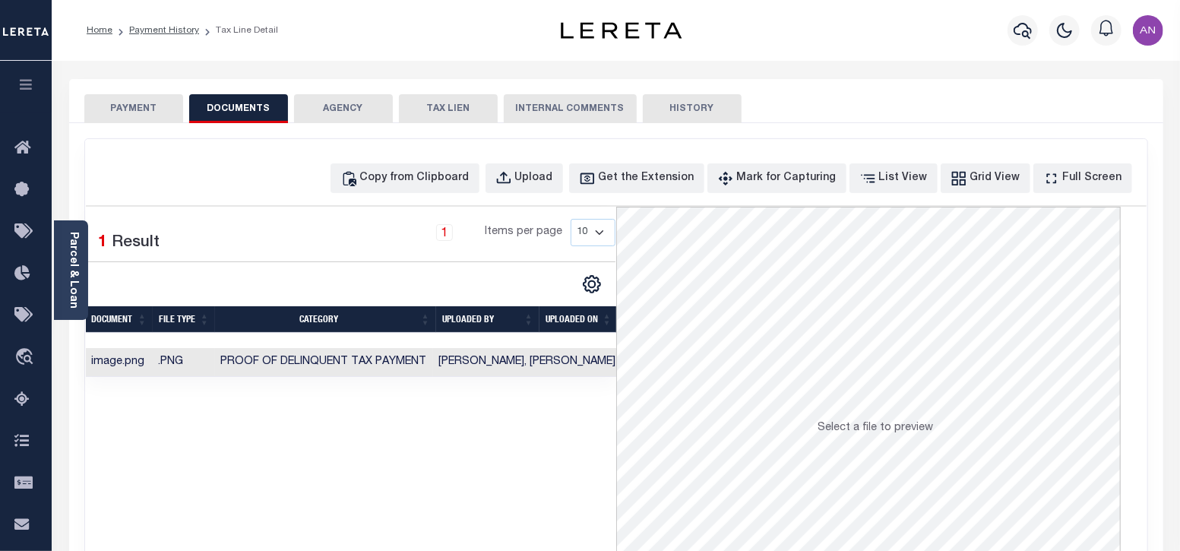
click at [160, 106] on button "PAYMENT" at bounding box center [133, 108] width 99 height 29
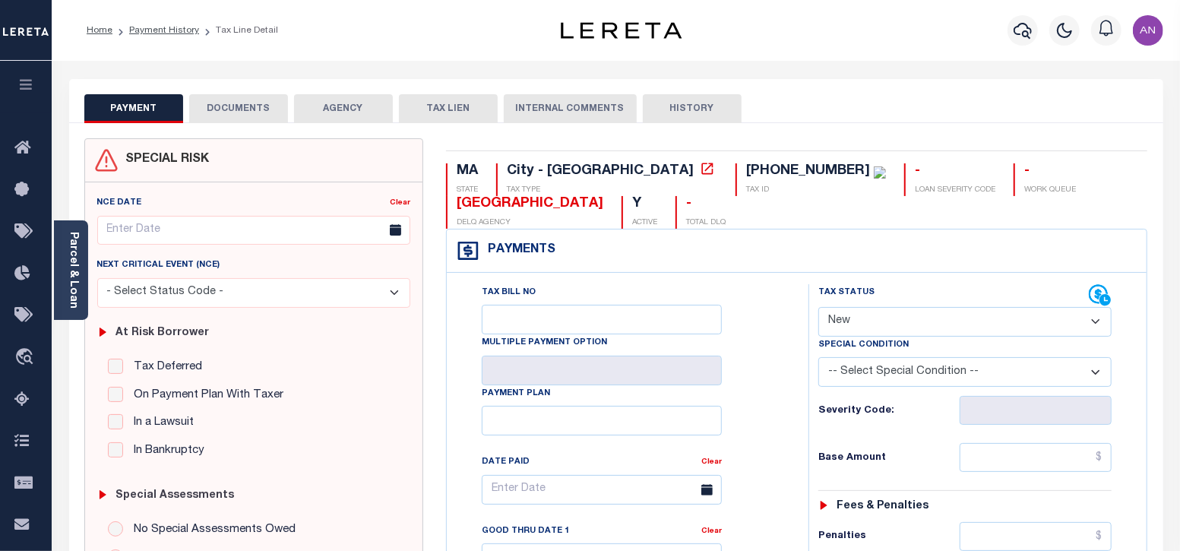
click at [880, 327] on select "- Select Status Code - Open Due/Unpaid Paid Incomplete No Tax Due Internal Refu…" at bounding box center [965, 322] width 294 height 30
select select "PYD"
click at [818, 307] on select "- Select Status Code - Open Due/Unpaid Paid Incomplete No Tax Due Internal Refu…" at bounding box center [965, 322] width 294 height 30
type input "[DATE]"
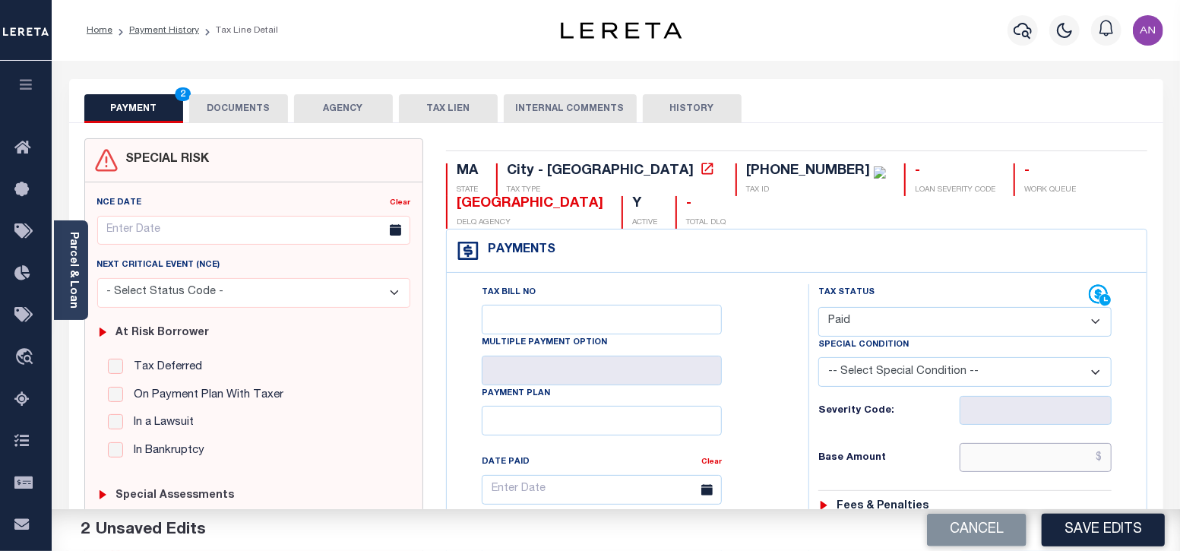
click at [1002, 453] on input "text" at bounding box center [1036, 457] width 152 height 29
type input "$0.00"
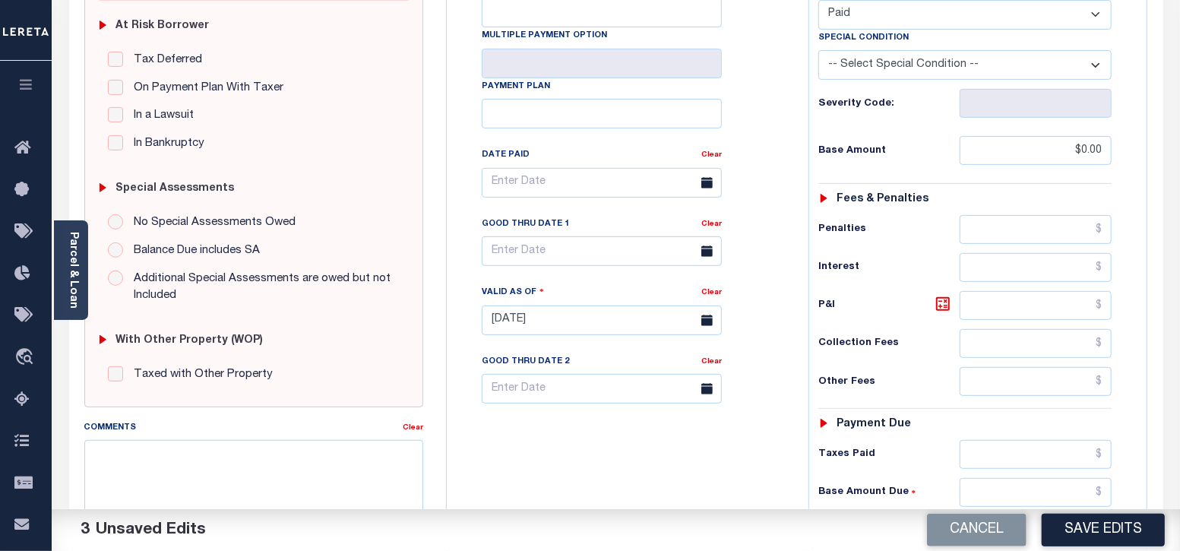
scroll to position [379, 0]
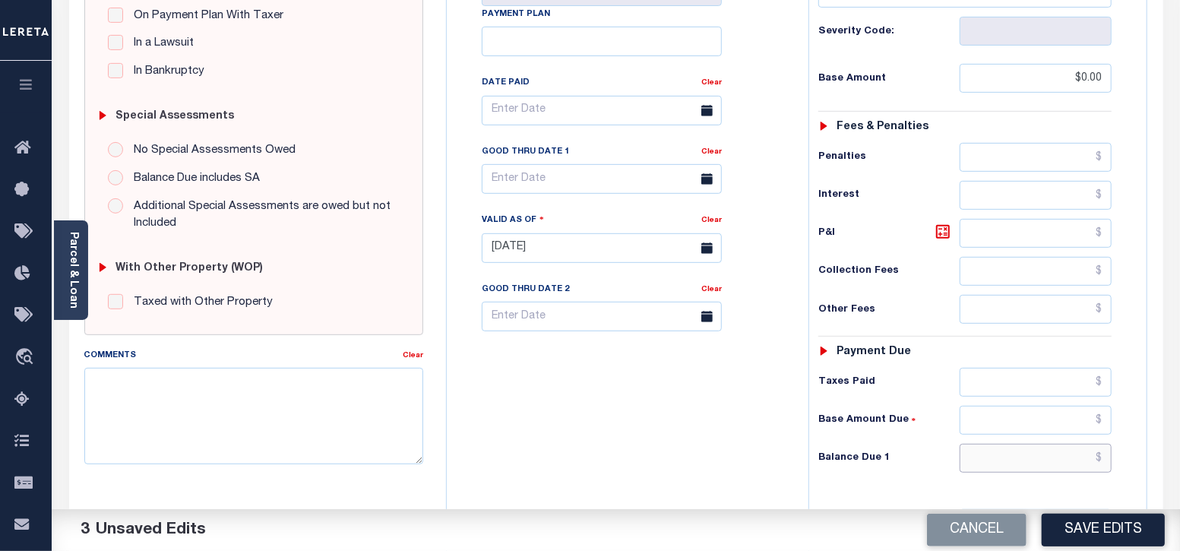
click at [1055, 458] on input "text" at bounding box center [1036, 458] width 152 height 29
type input "$0.00"
click at [694, 469] on div "Tax Bill No Multiple Payment Option Payment Plan Clear" at bounding box center [624, 240] width 346 height 671
click at [1079, 530] on button "Save Edits" at bounding box center [1103, 530] width 123 height 33
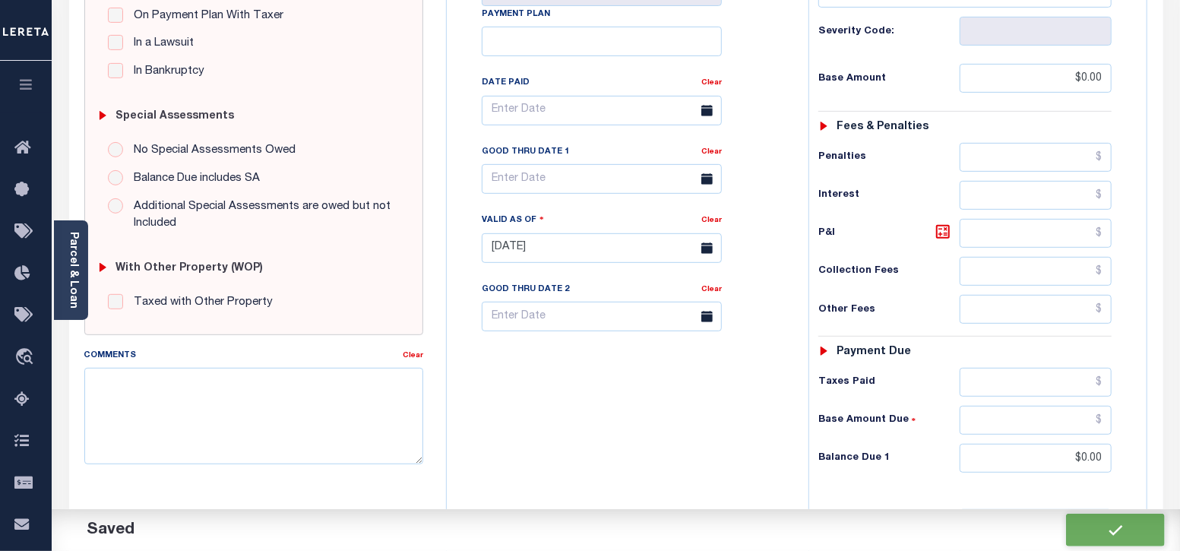
checkbox input "false"
type input "$0"
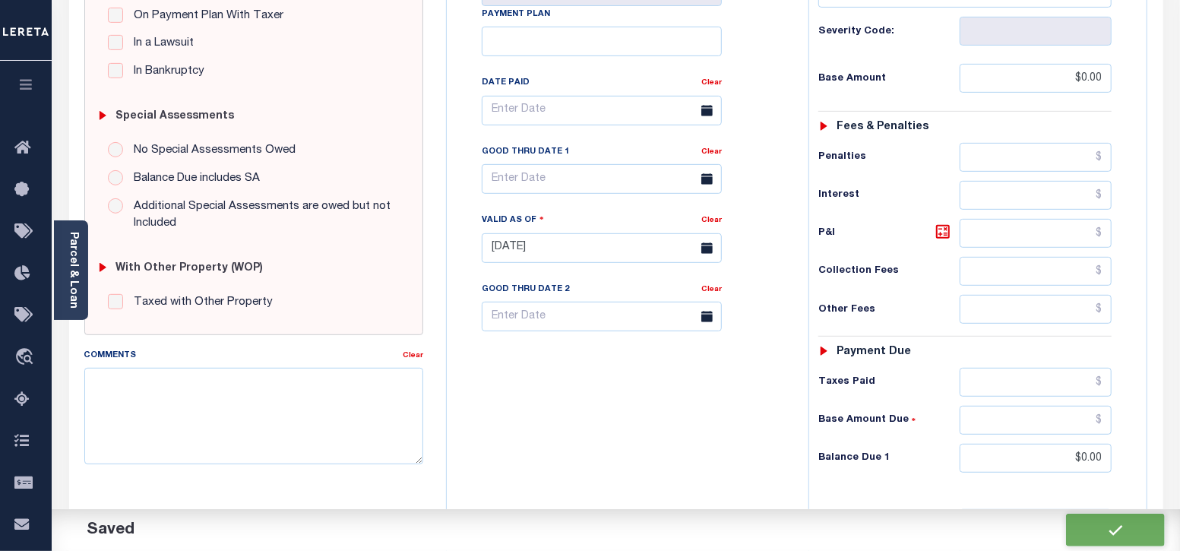
type input "$0"
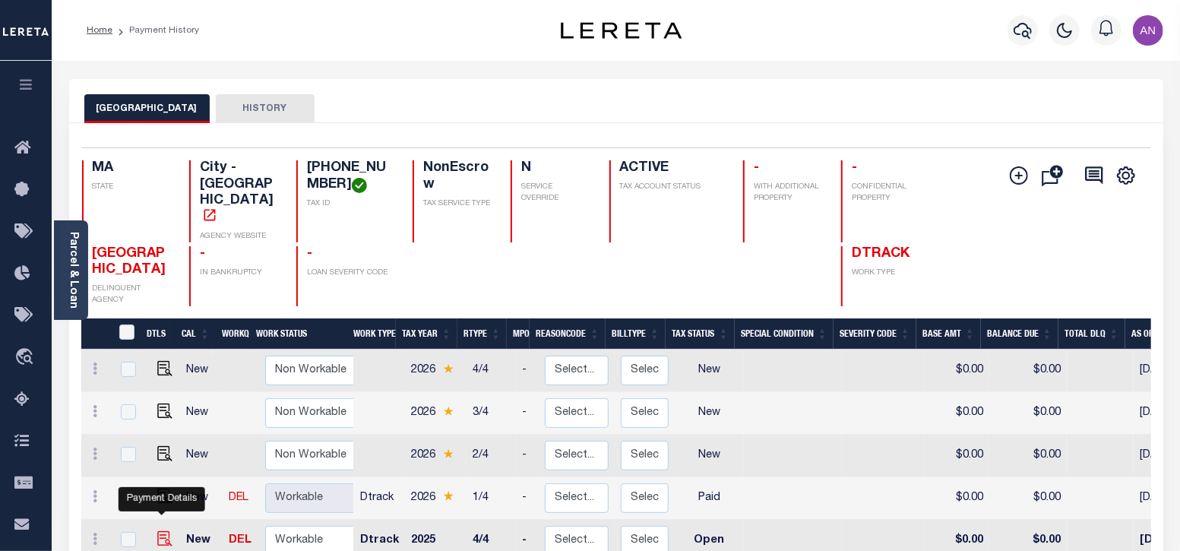
click at [157, 531] on img "" at bounding box center [164, 538] width 15 height 15
checkbox input "true"
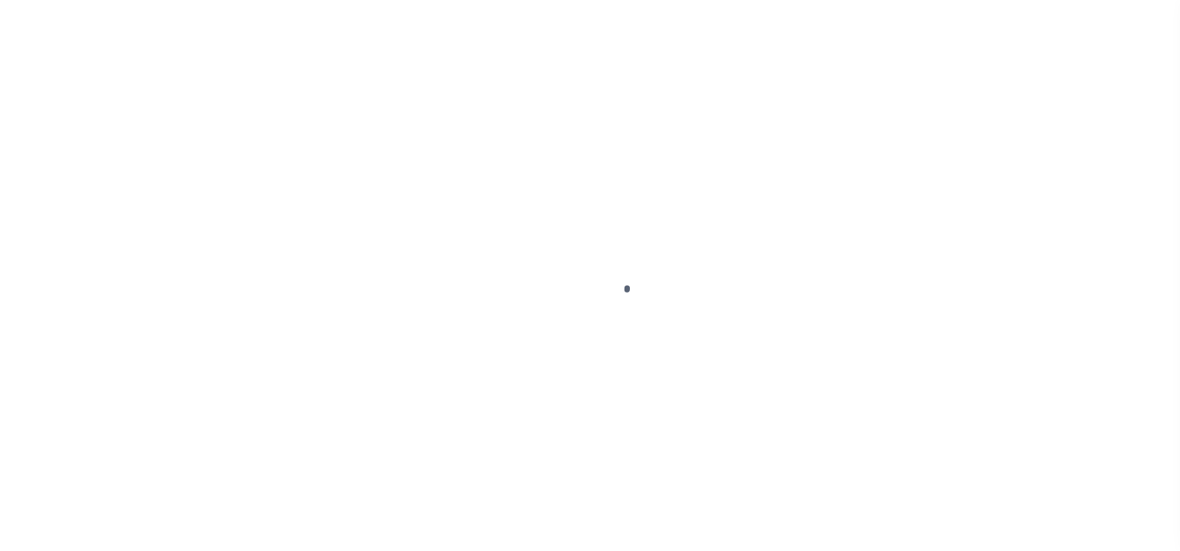
select select "OP2"
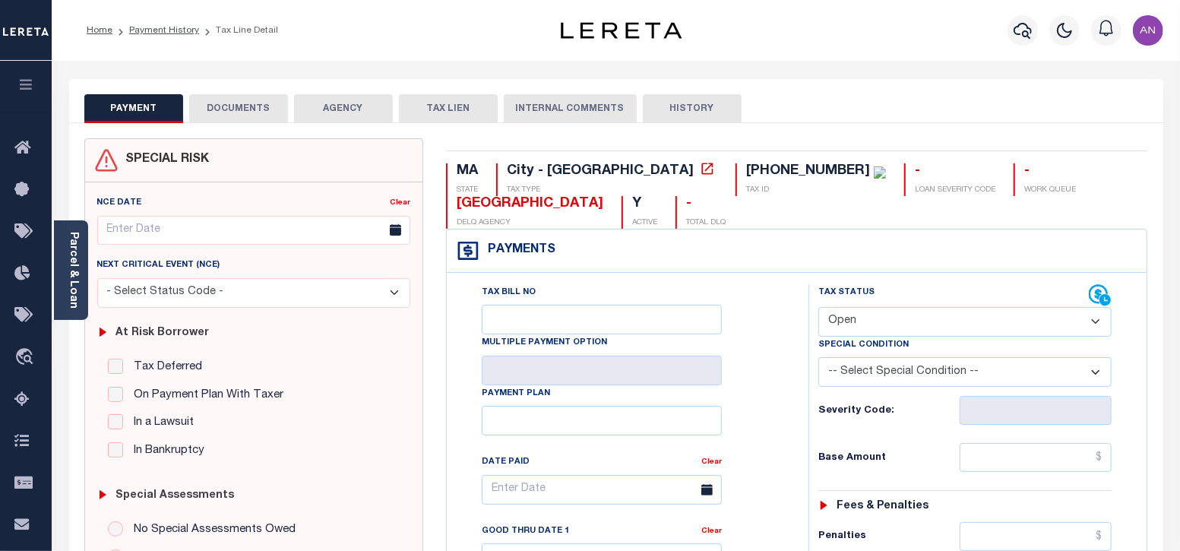
click at [259, 109] on button "DOCUMENTS" at bounding box center [238, 108] width 99 height 29
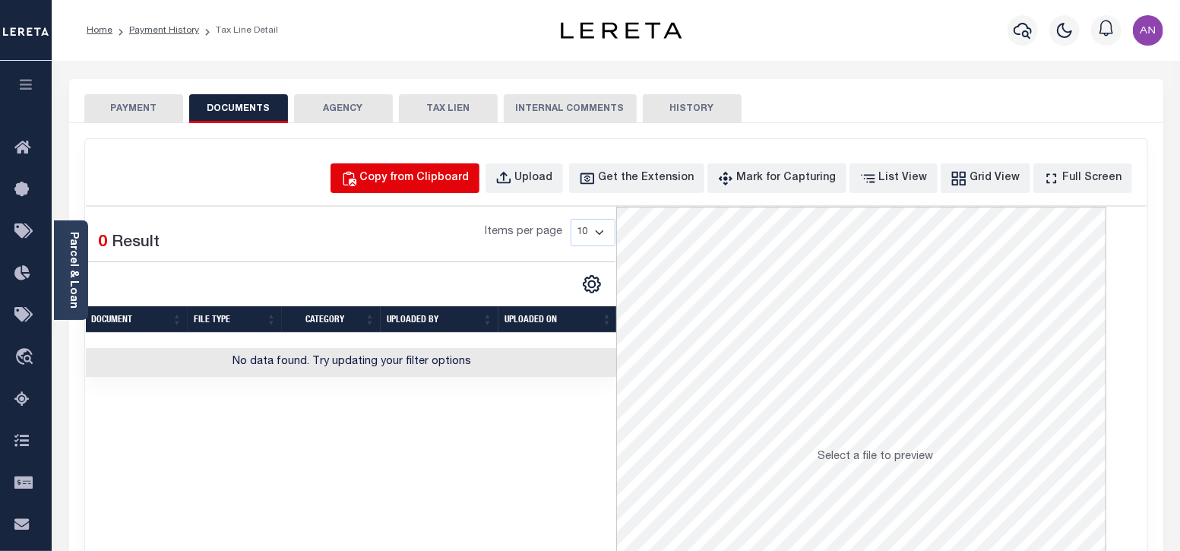
click at [458, 178] on div "Copy from Clipboard" at bounding box center [414, 178] width 109 height 17
select select "POP"
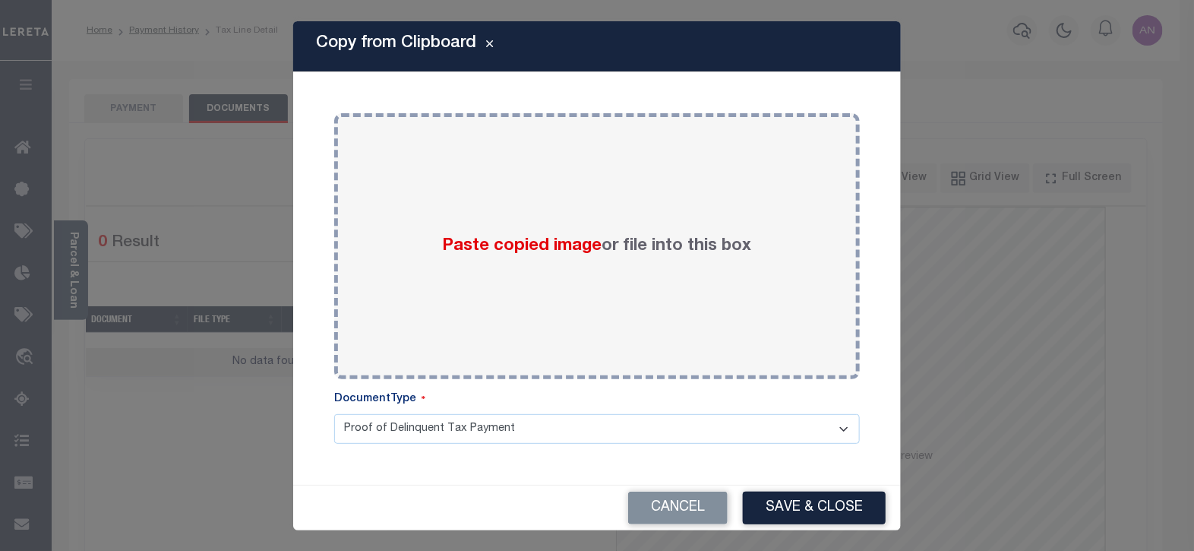
click at [458, 178] on div "Paste copied image or file into this box" at bounding box center [597, 246] width 503 height 243
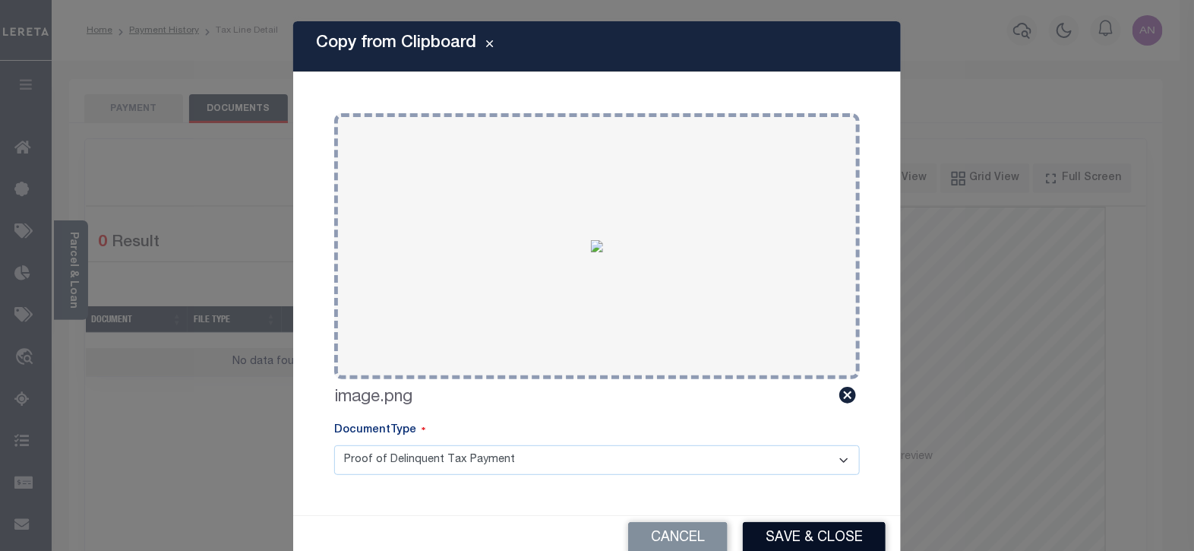
click at [779, 533] on button "Save & Close" at bounding box center [814, 538] width 143 height 33
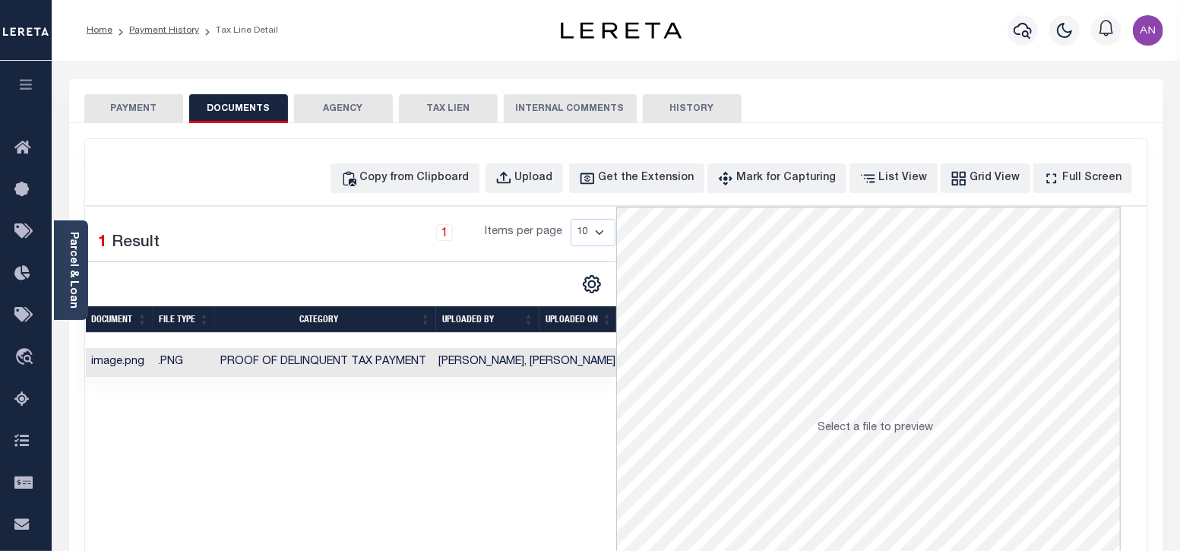
click at [146, 112] on button "PAYMENT" at bounding box center [133, 108] width 99 height 29
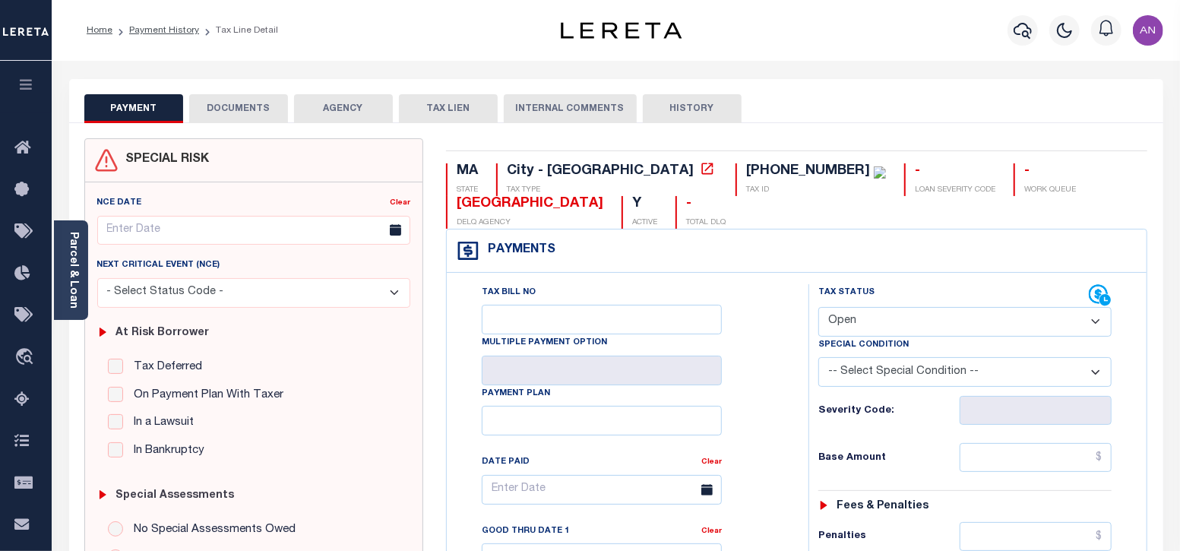
click at [838, 321] on select "- Select Status Code - Open Due/Unpaid Paid Incomplete No Tax Due Internal Refu…" at bounding box center [965, 322] width 294 height 30
select select "DUE"
click at [818, 307] on select "- Select Status Code - Open Due/Unpaid Paid Incomplete No Tax Due Internal Refu…" at bounding box center [965, 322] width 294 height 30
type input "[DATE]"
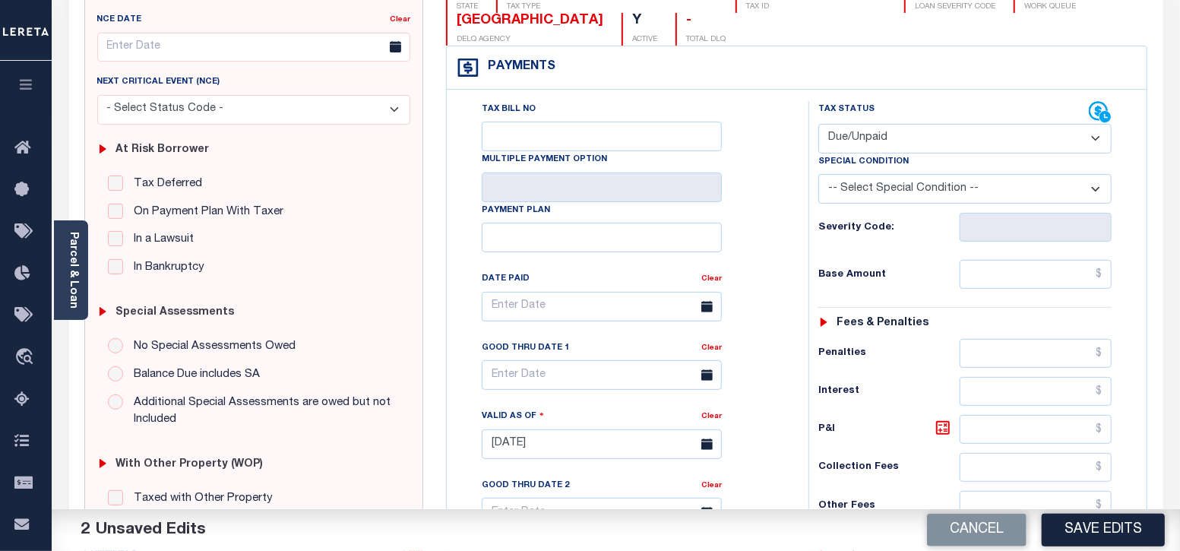
scroll to position [189, 0]
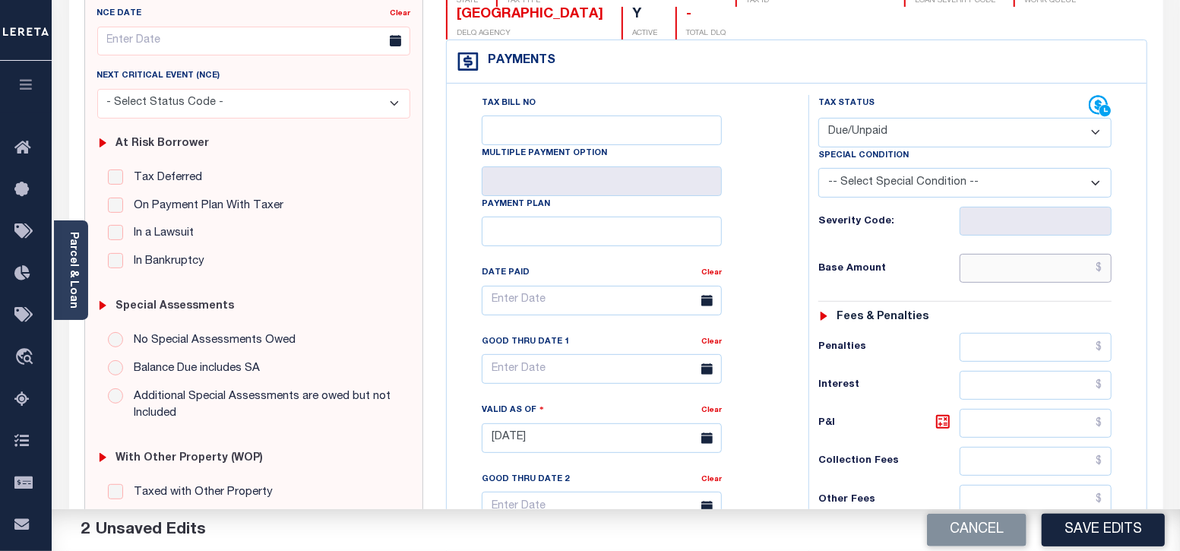
click at [998, 274] on input "text" at bounding box center [1036, 268] width 152 height 29
paste input "2,711.61"
type input "$2,711.61"
click at [773, 274] on div "Tax Bill No Multiple Payment Option Payment Plan Clear" at bounding box center [624, 308] width 324 height 426
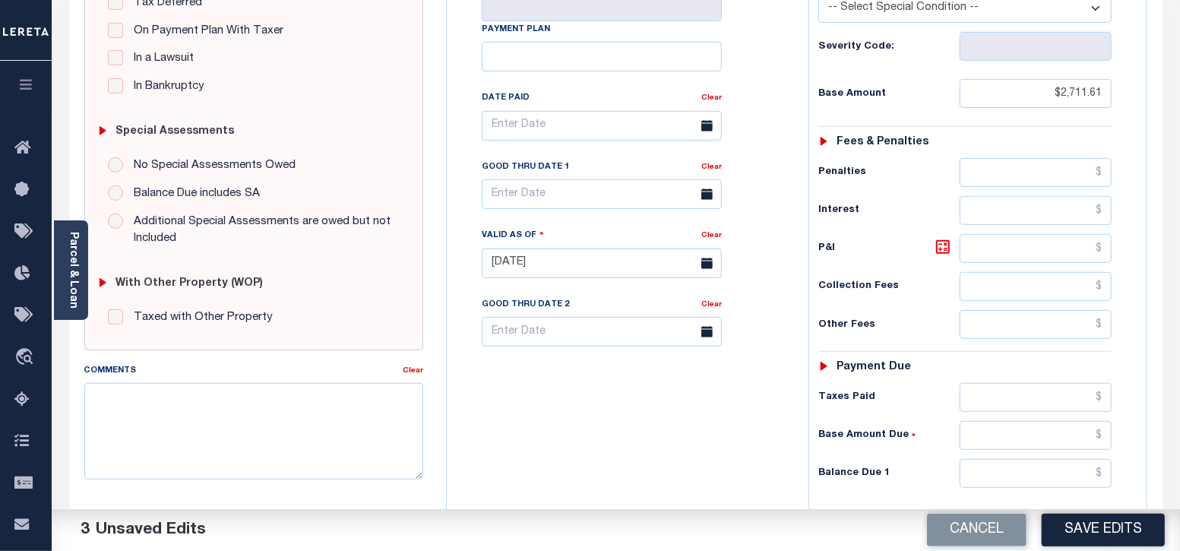
scroll to position [379, 0]
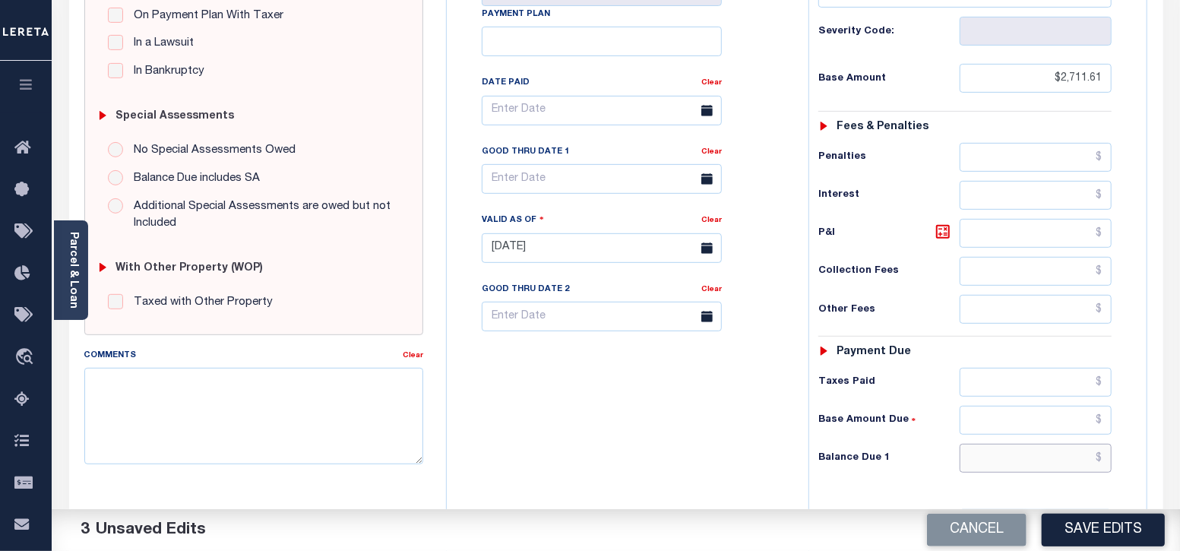
click at [1001, 457] on input "text" at bounding box center [1036, 458] width 152 height 29
paste input "2,845.84"
type input "$2,845.84"
click at [938, 227] on icon at bounding box center [943, 232] width 18 height 18
type input "$134.23"
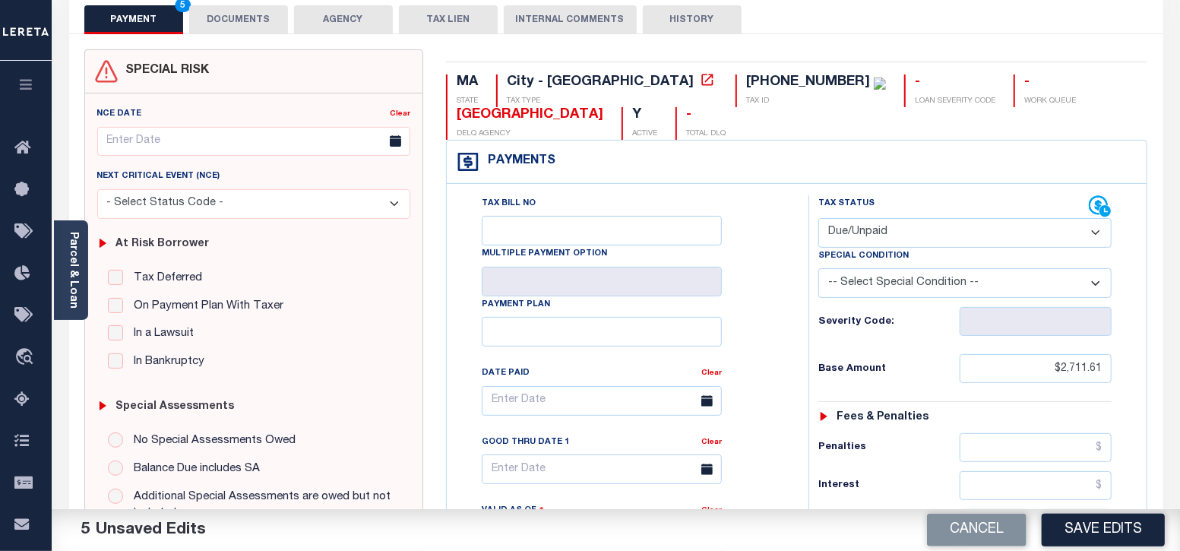
scroll to position [0, 0]
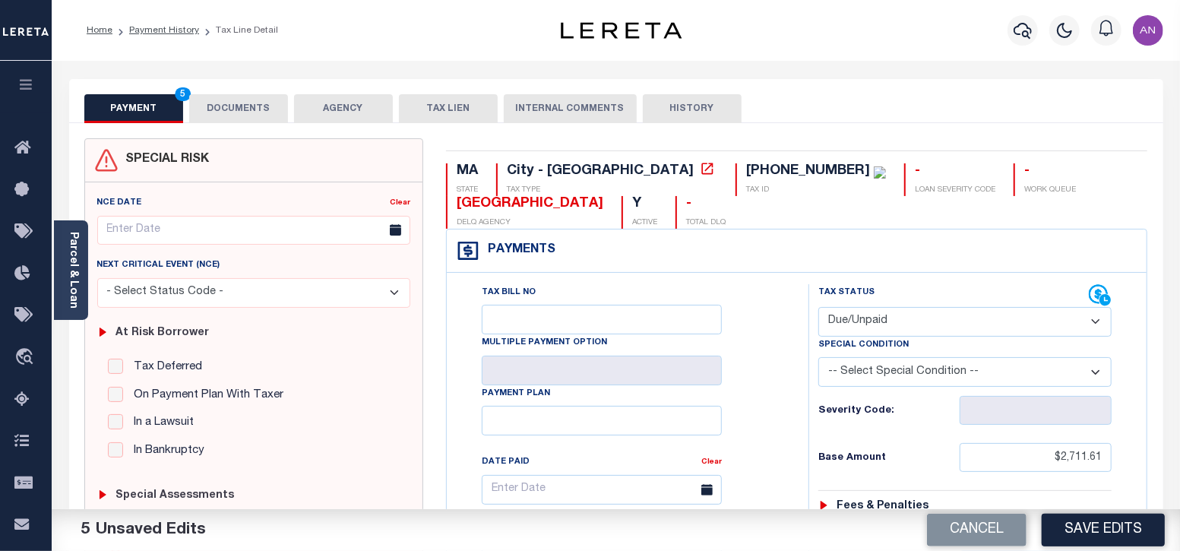
click at [265, 112] on button "DOCUMENTS" at bounding box center [238, 108] width 99 height 29
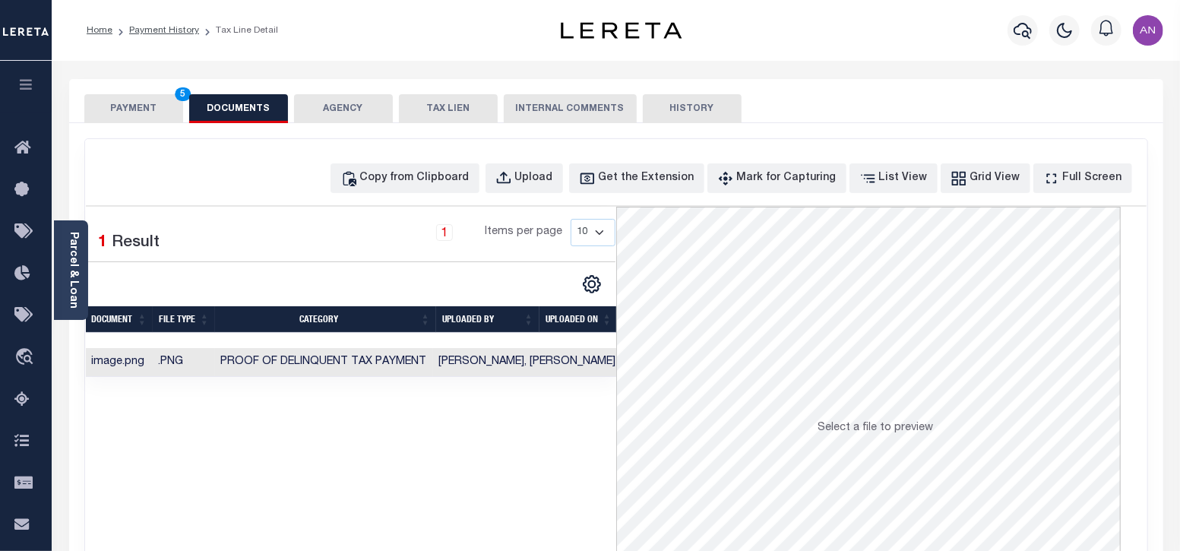
click at [163, 107] on button "PAYMENT 5" at bounding box center [133, 108] width 99 height 29
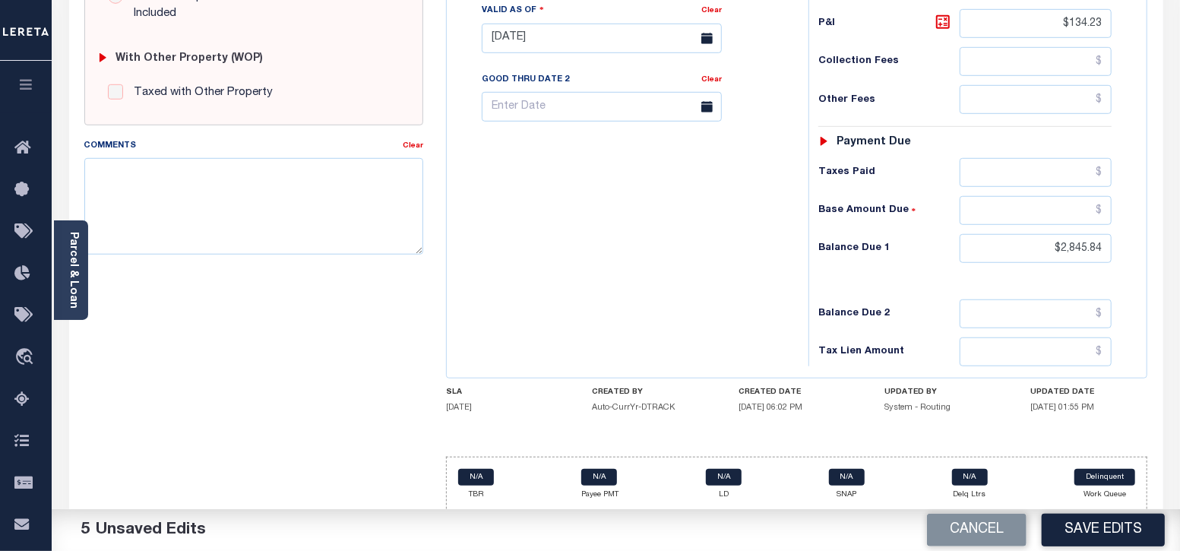
scroll to position [590, 0]
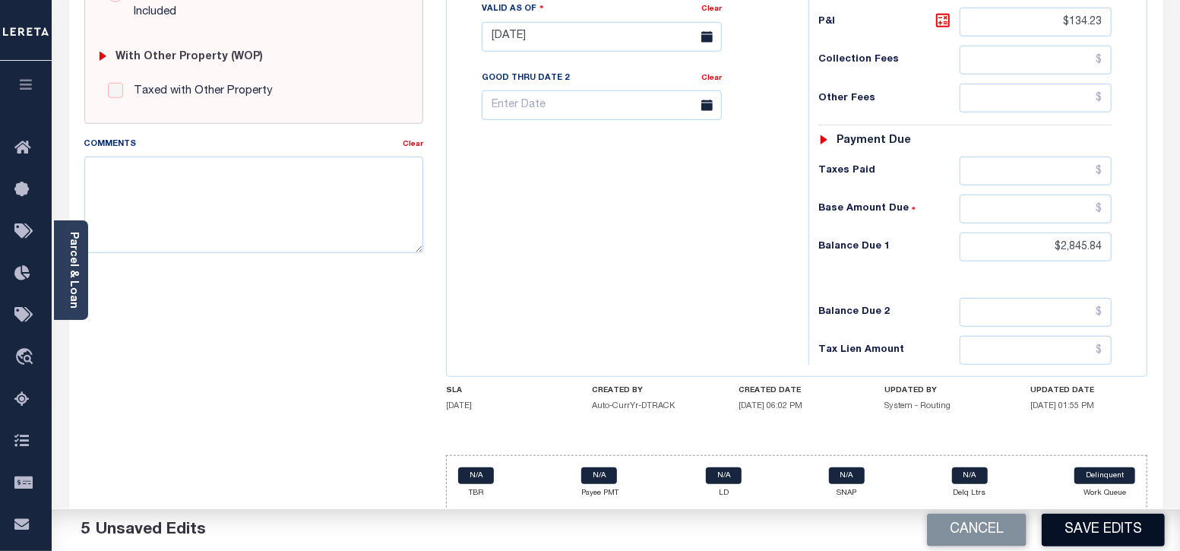
click at [1091, 537] on button "Save Edits" at bounding box center [1103, 530] width 123 height 33
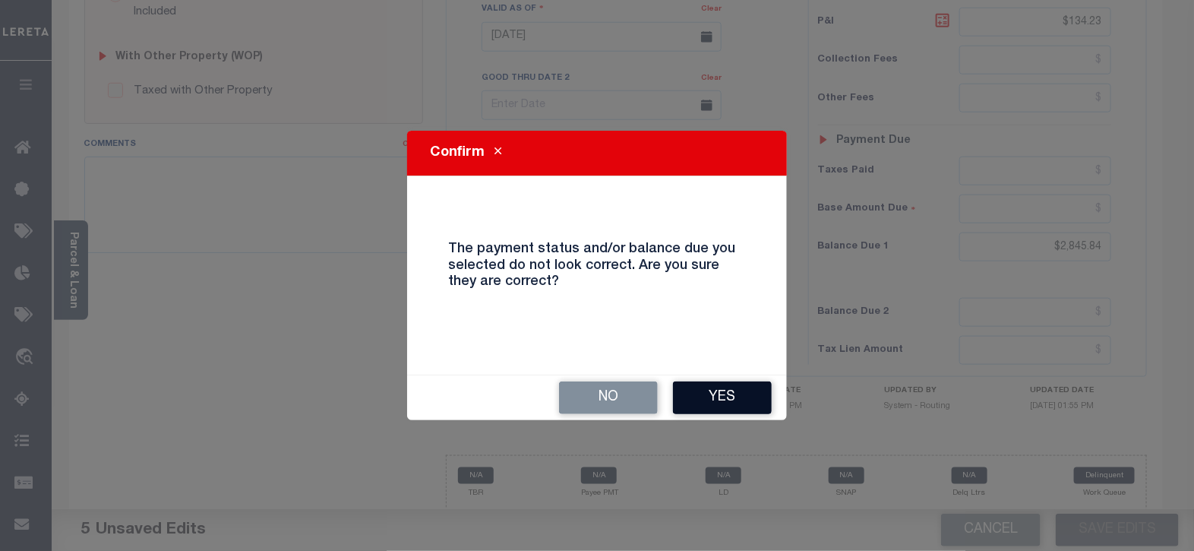
click at [764, 400] on button "Yes" at bounding box center [722, 397] width 99 height 33
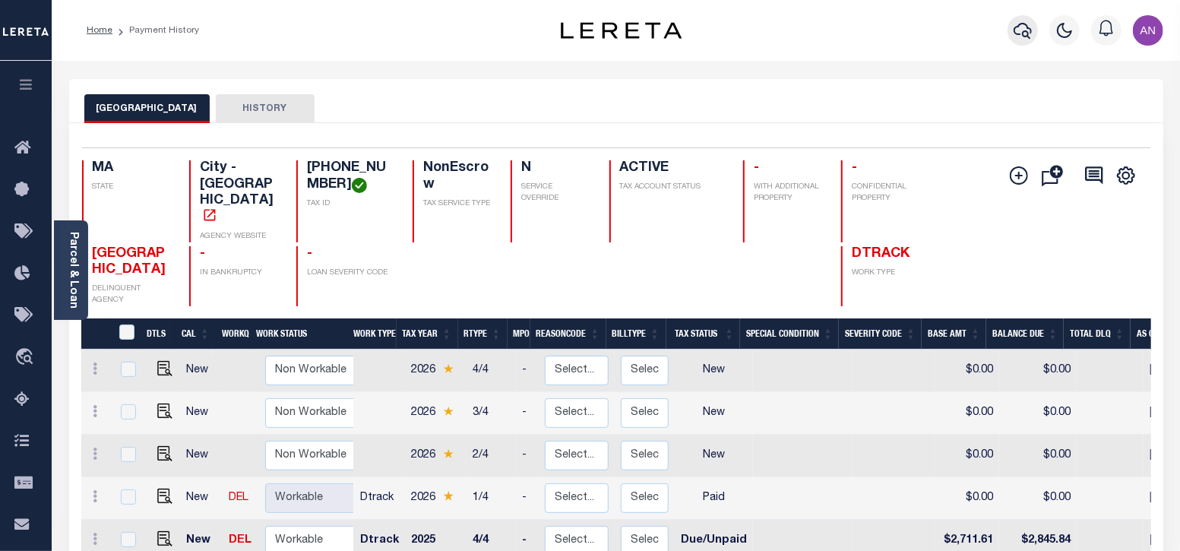
click at [1033, 26] on button "button" at bounding box center [1022, 30] width 30 height 30
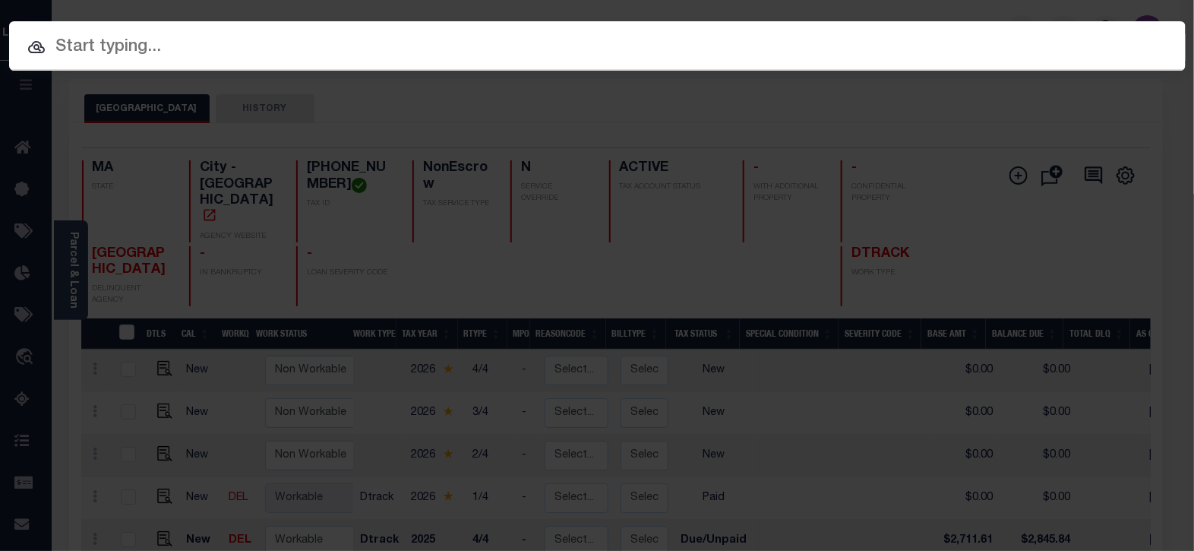
paste input "993242086"
type input "993242086"
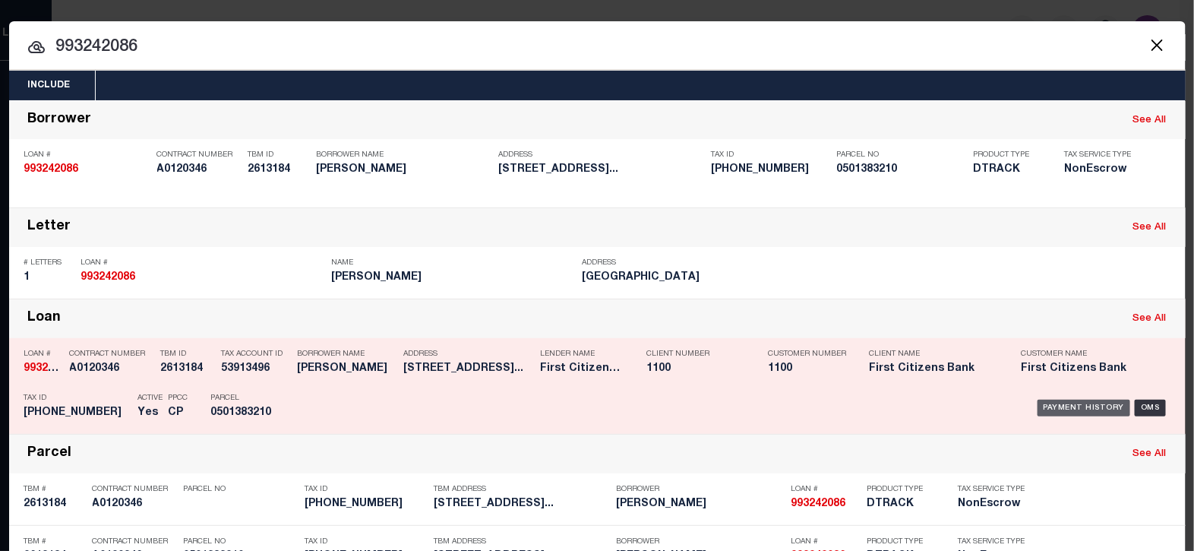
click at [1045, 406] on div "Payment History" at bounding box center [1084, 408] width 93 height 17
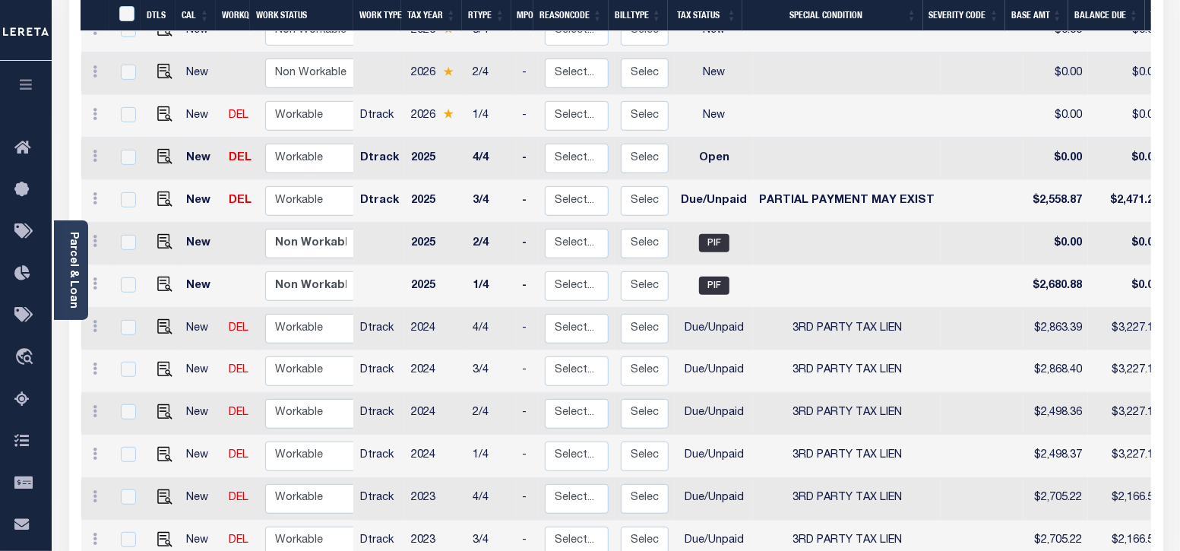
scroll to position [379, 0]
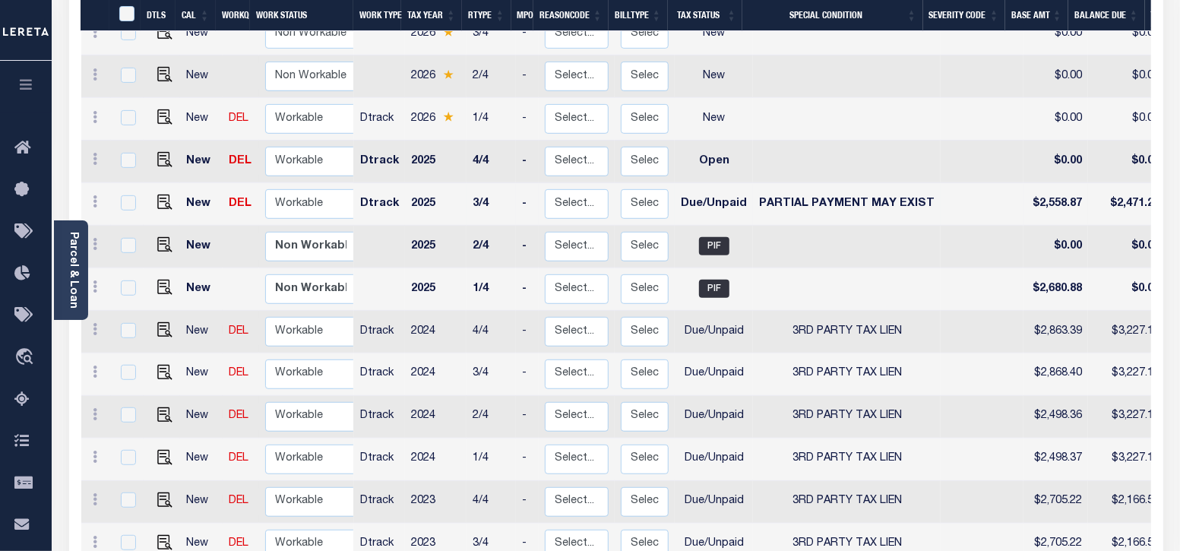
click at [778, 198] on span "PARTIAL PAYMENT MAY EXIST" at bounding box center [847, 203] width 176 height 11
checkbox input "true"
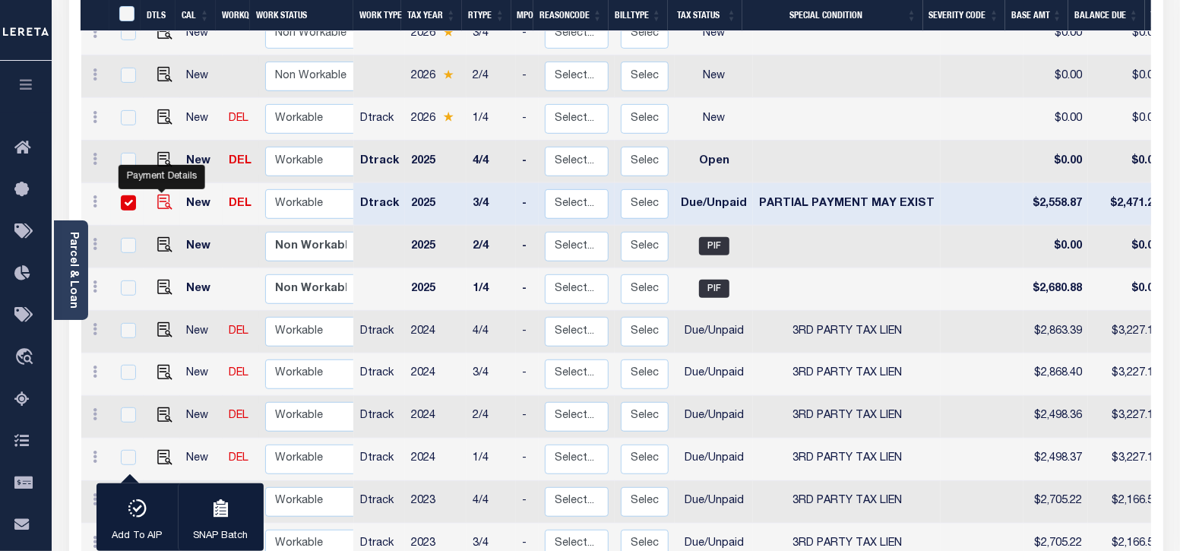
click at [165, 195] on img "" at bounding box center [164, 202] width 15 height 15
checkbox input "false"
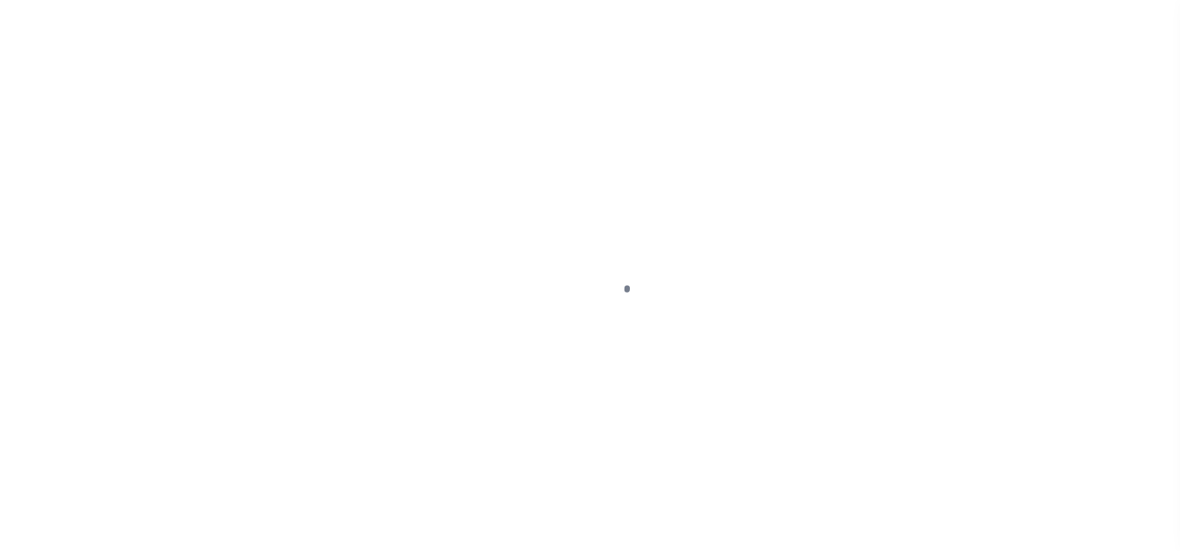
select select "DUE"
select select "15"
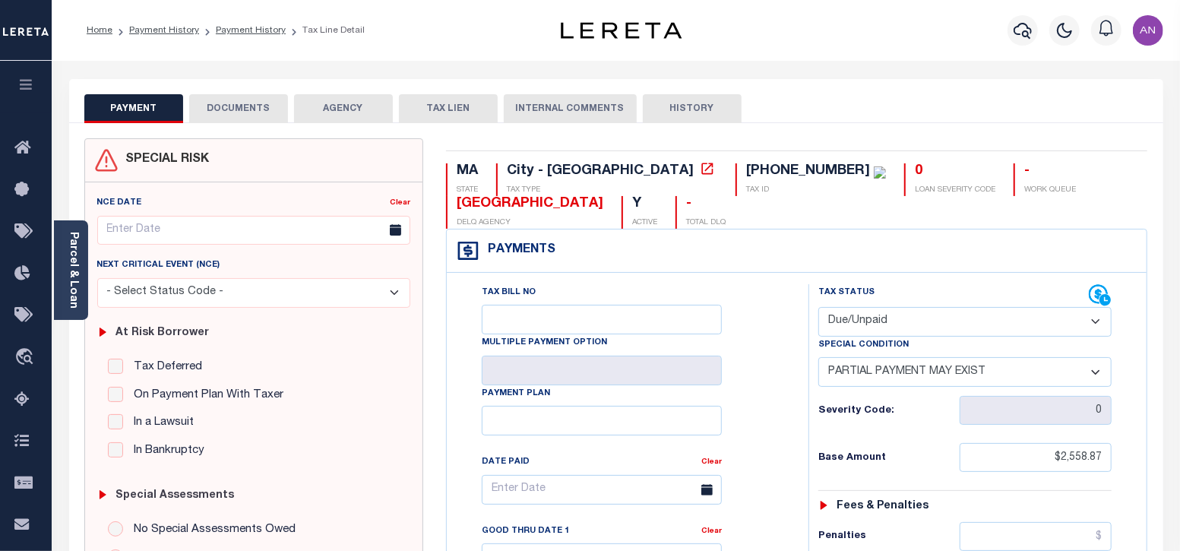
click at [182, 22] on ol "Home Payment History Payment History Tax Line Detail" at bounding box center [225, 30] width 302 height 32
click at [179, 32] on link "Payment History" at bounding box center [164, 30] width 70 height 9
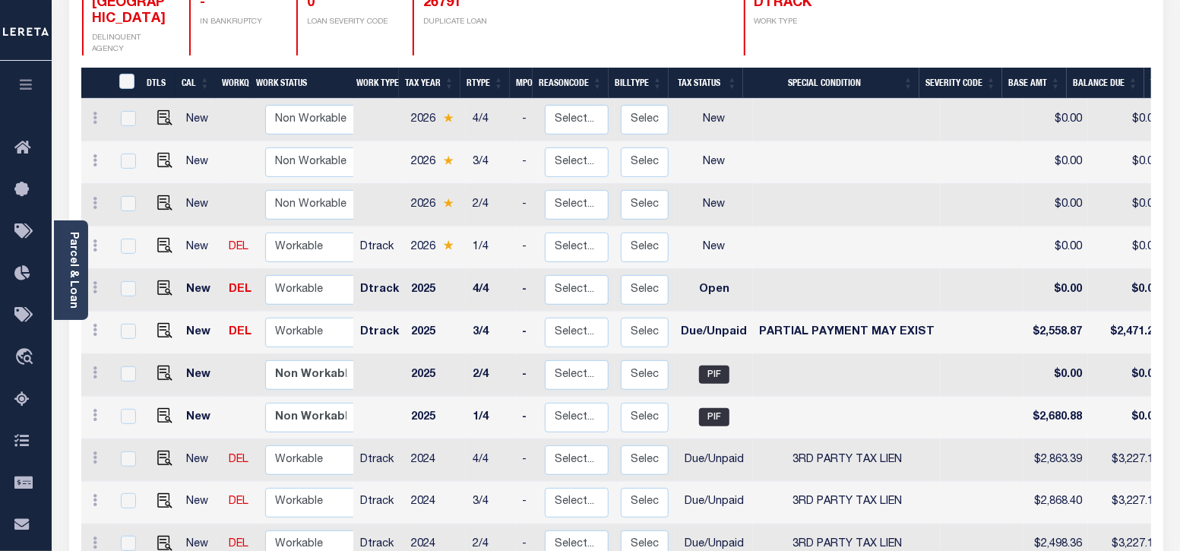
scroll to position [285, 0]
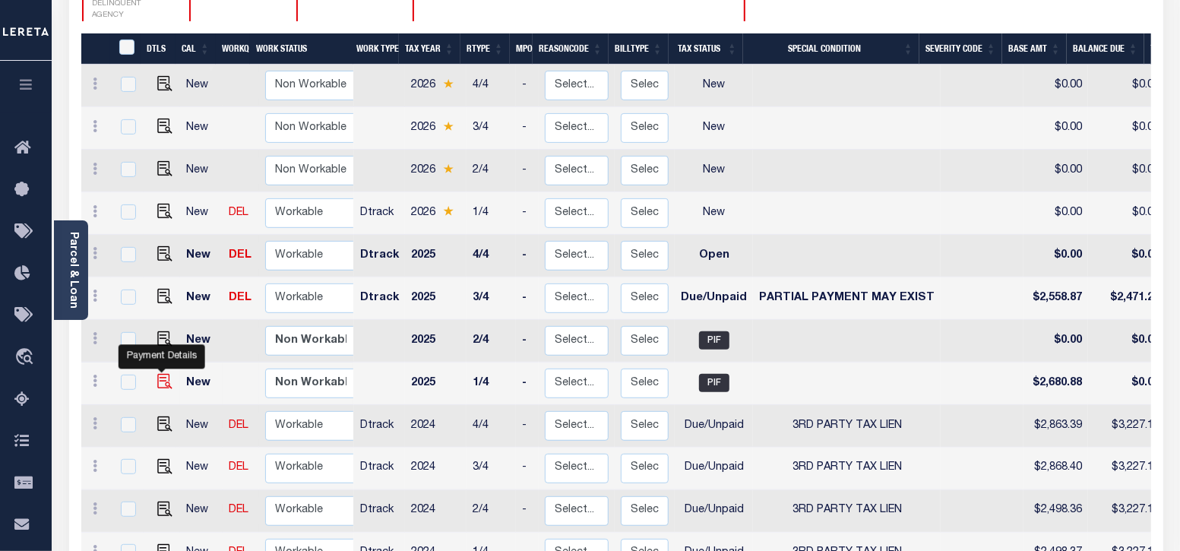
click at [160, 374] on img "" at bounding box center [164, 381] width 15 height 15
checkbox input "true"
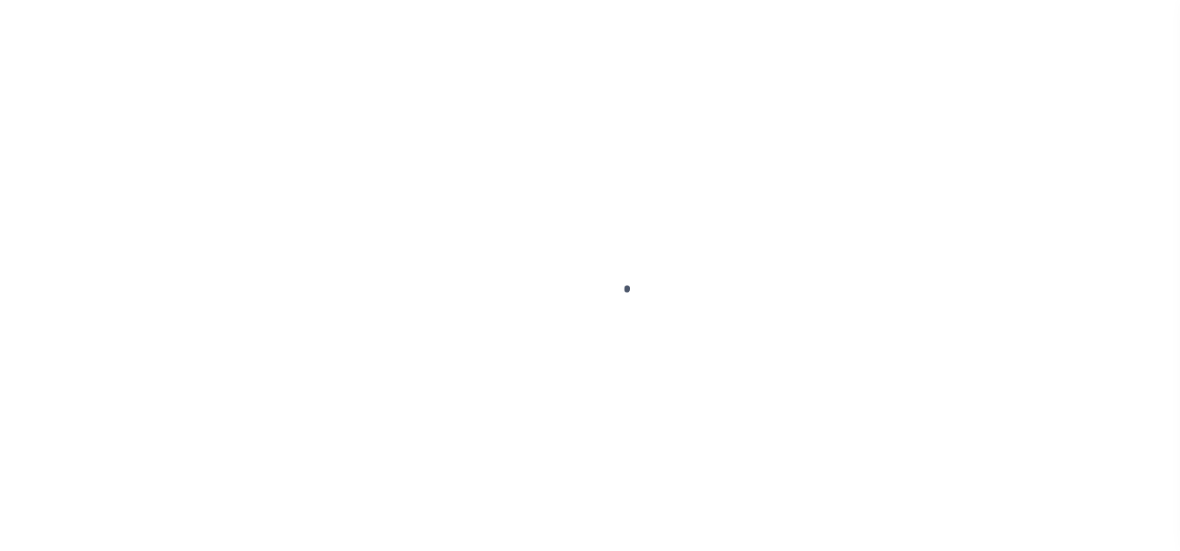
select select "PIF"
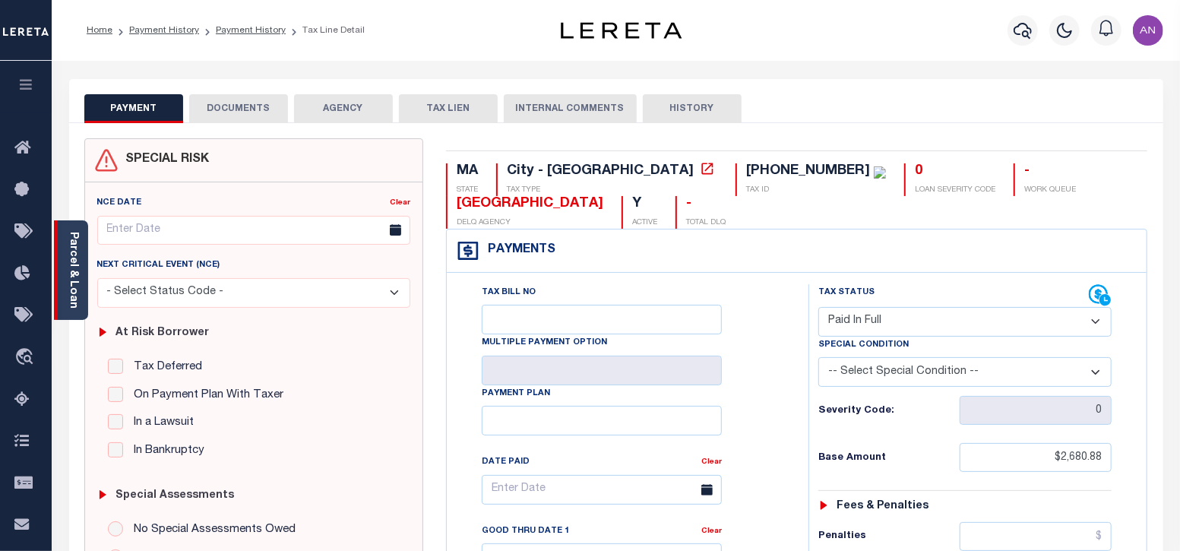
click at [71, 279] on link "Parcel & Loan" at bounding box center [73, 270] width 11 height 77
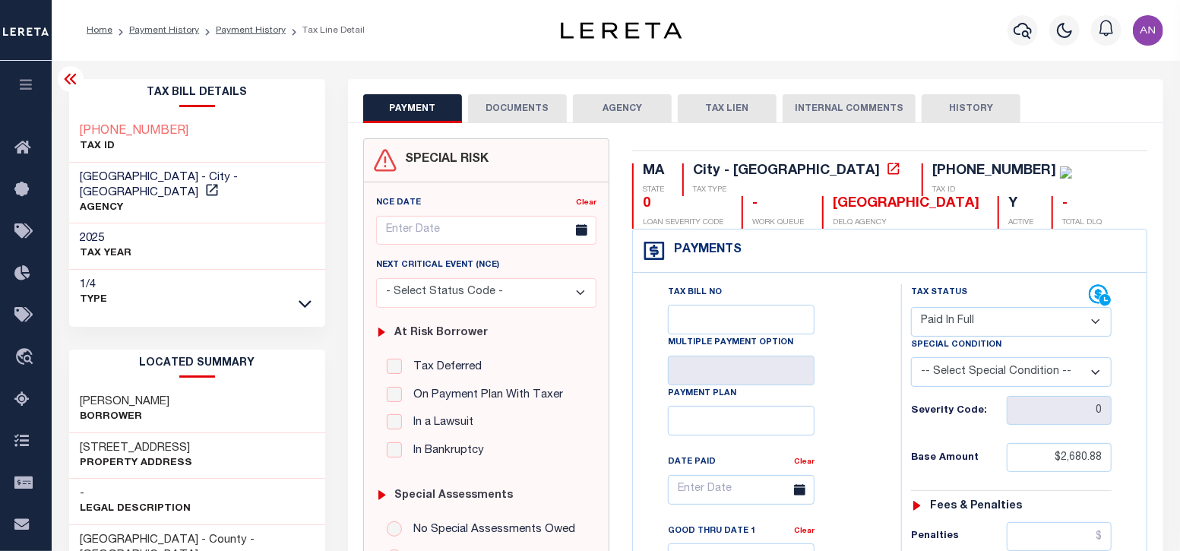
click at [512, 108] on button "DOCUMENTS" at bounding box center [517, 108] width 99 height 29
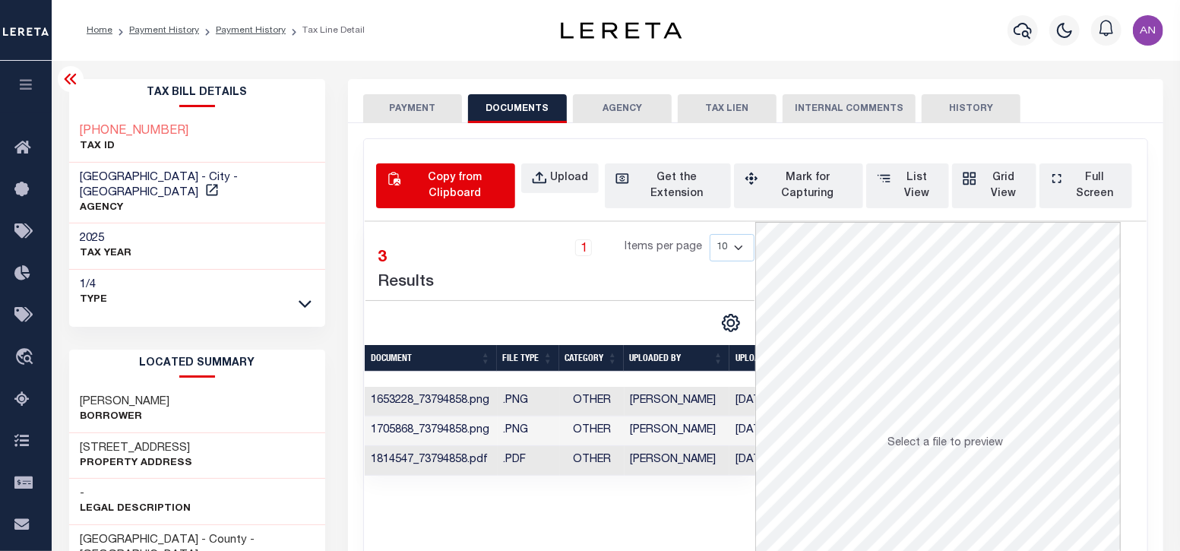
click at [448, 183] on div "Copy from Clipboard" at bounding box center [454, 186] width 100 height 32
select select "POP"
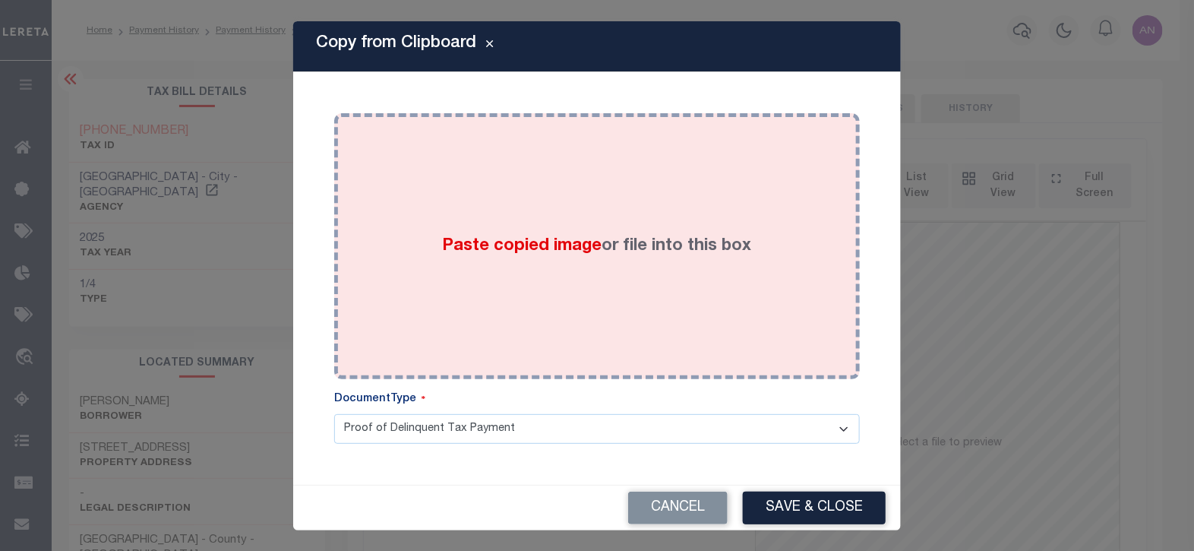
click at [496, 166] on div "Paste copied image or file into this box" at bounding box center [597, 246] width 503 height 243
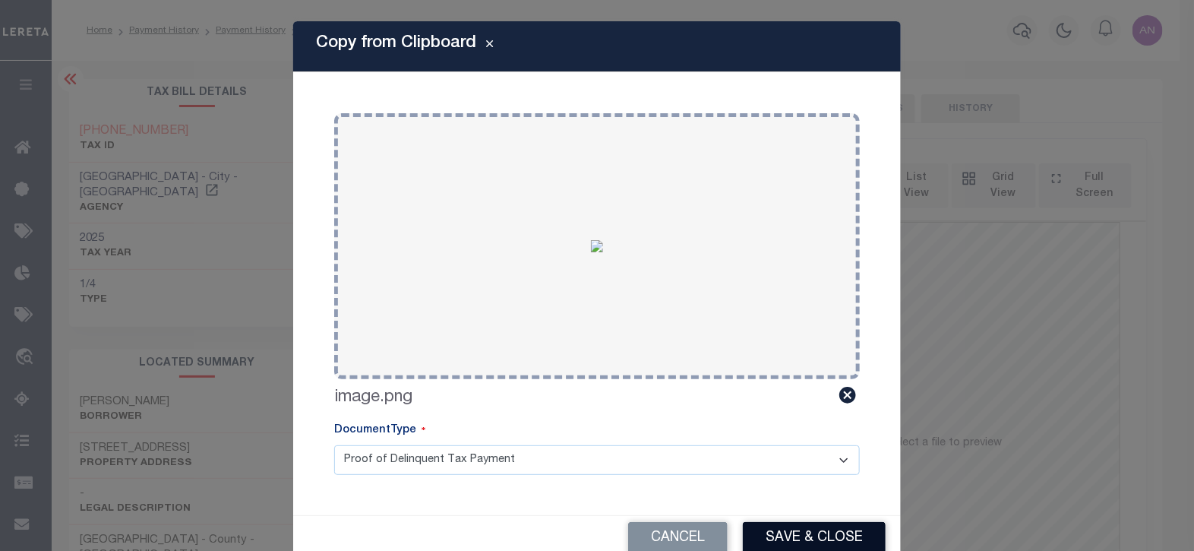
click at [801, 534] on button "Save & Close" at bounding box center [814, 538] width 143 height 33
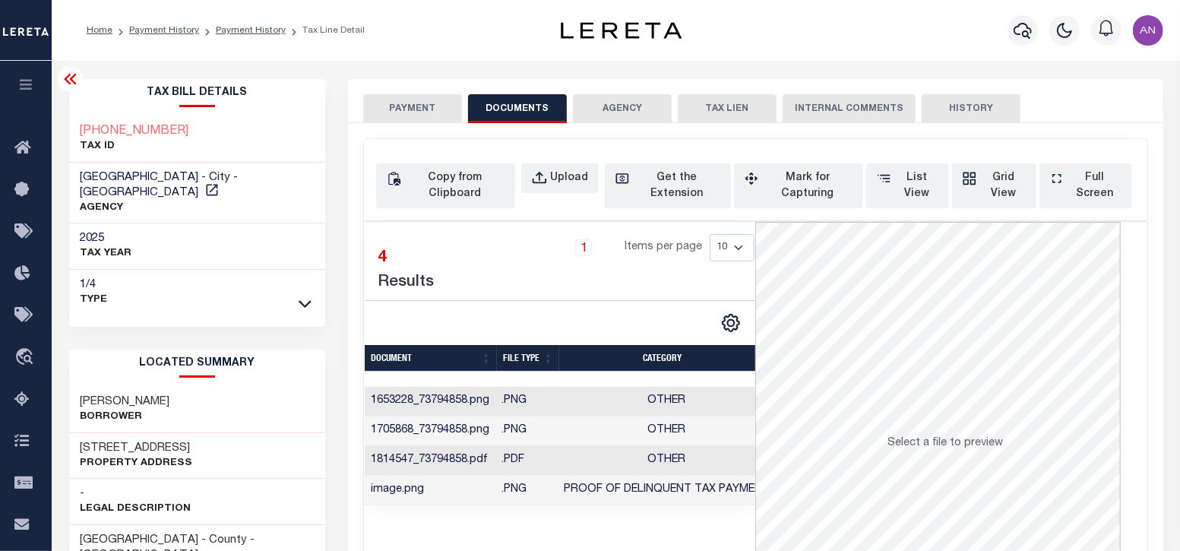
click at [400, 115] on button "PAYMENT" at bounding box center [412, 108] width 99 height 29
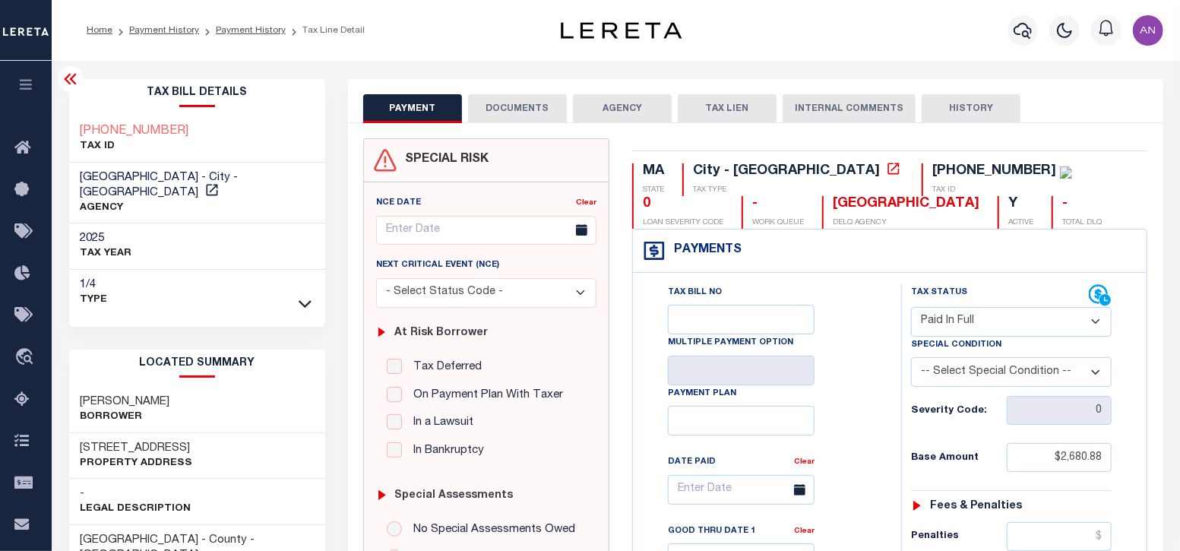
click at [956, 320] on select "- Select Status Code - Open Due/Unpaid Paid Incomplete No Tax Due Internal Refu…" at bounding box center [1011, 322] width 201 height 30
select select "PYD"
click at [911, 307] on select "- Select Status Code - Open Due/Unpaid Paid Incomplete No Tax Due Internal Refu…" at bounding box center [1011, 322] width 201 height 30
type input "[DATE]"
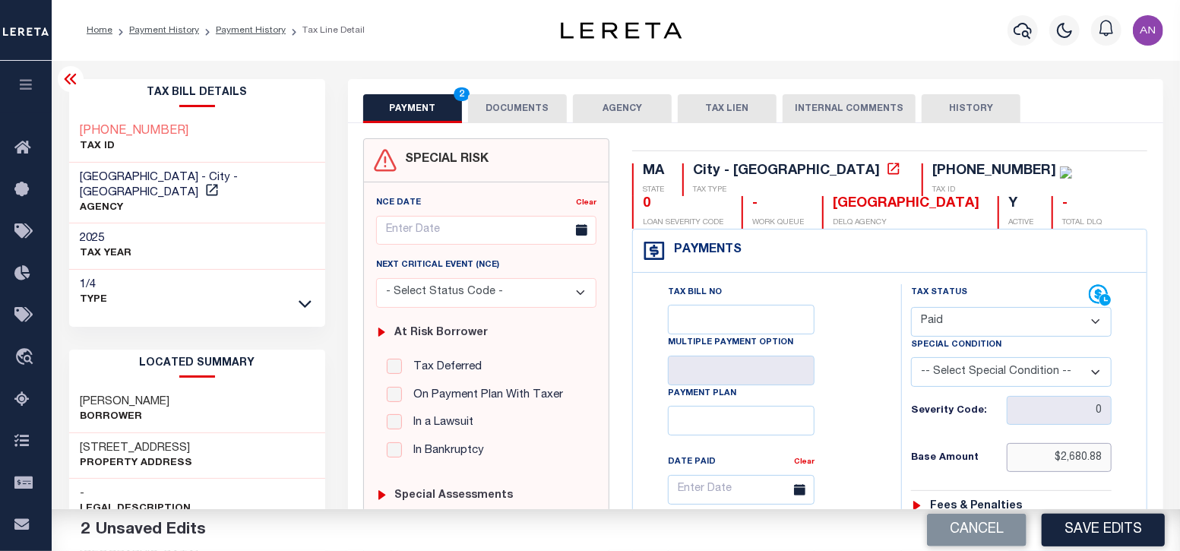
drag, startPoint x: 1059, startPoint y: 460, endPoint x: 1125, endPoint y: 457, distance: 66.2
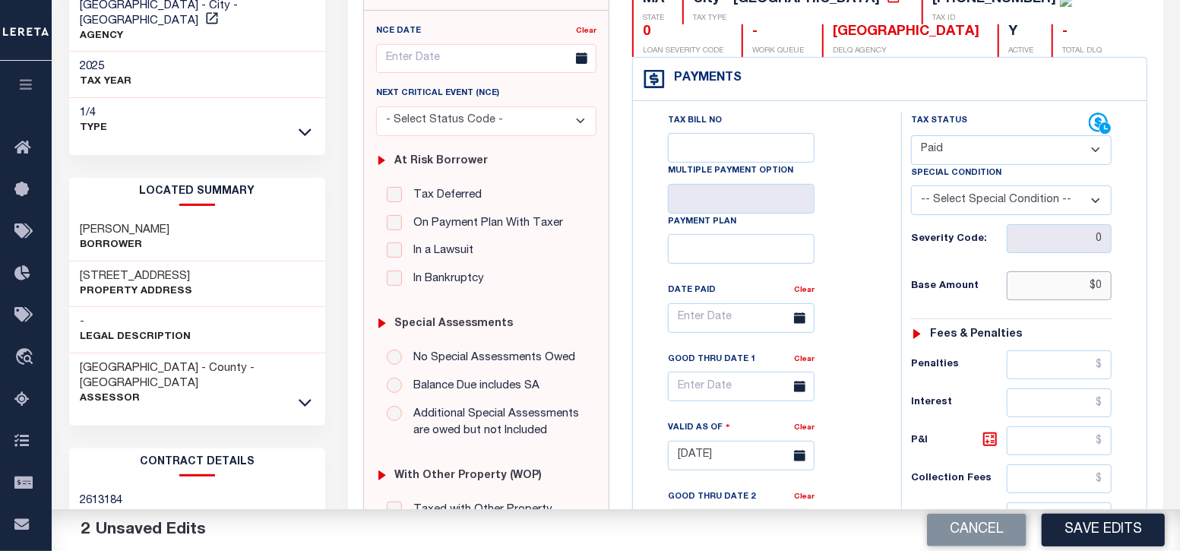
scroll to position [189, 0]
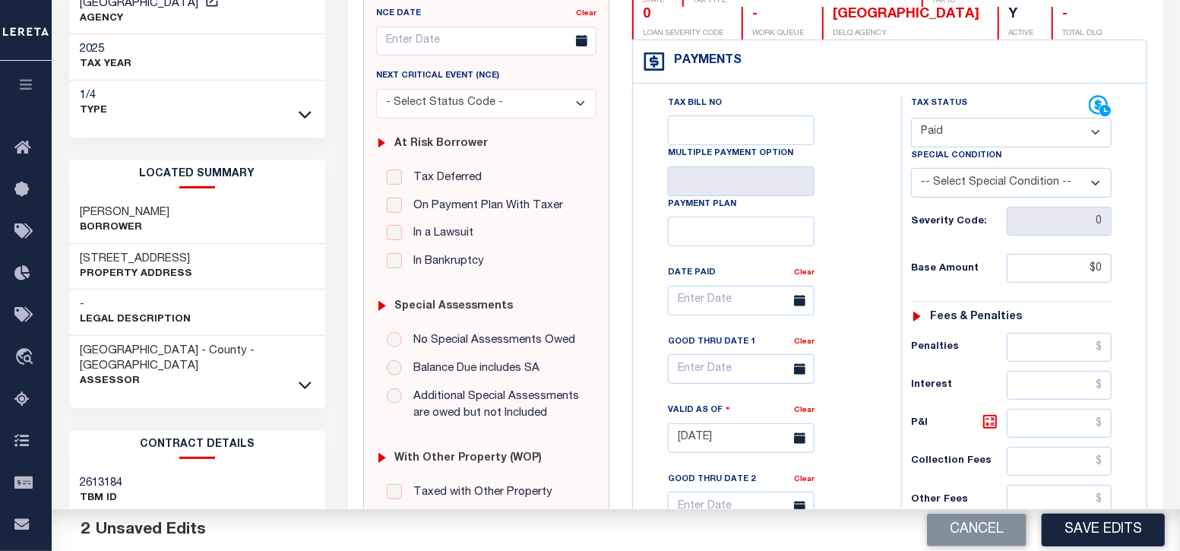
type input "$0.00"
click at [862, 333] on div "Tax Bill No Multiple Payment Option Payment Plan Clear" at bounding box center [763, 308] width 230 height 426
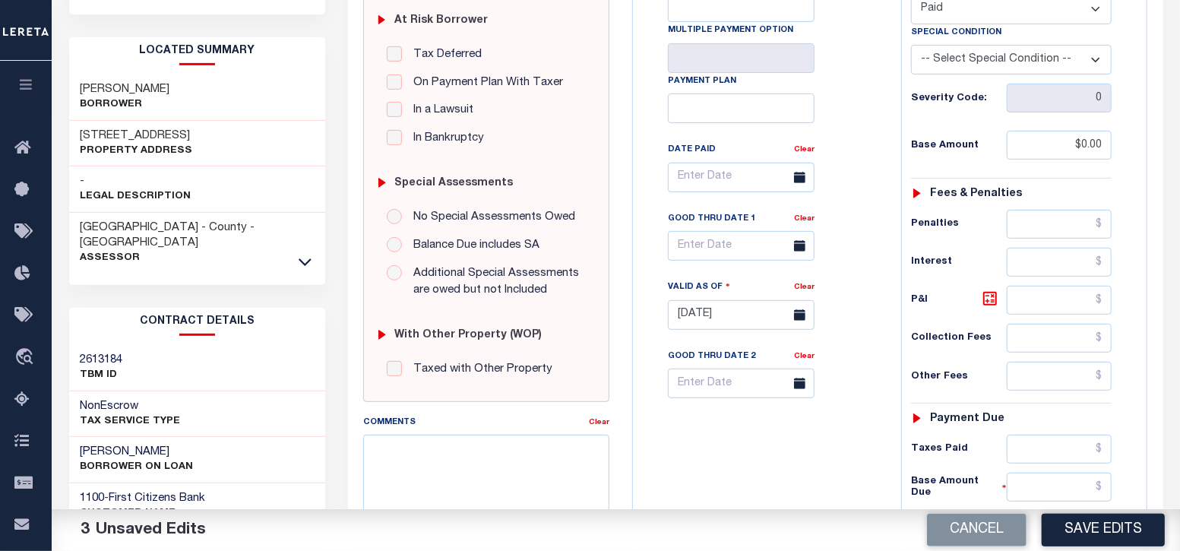
scroll to position [379, 0]
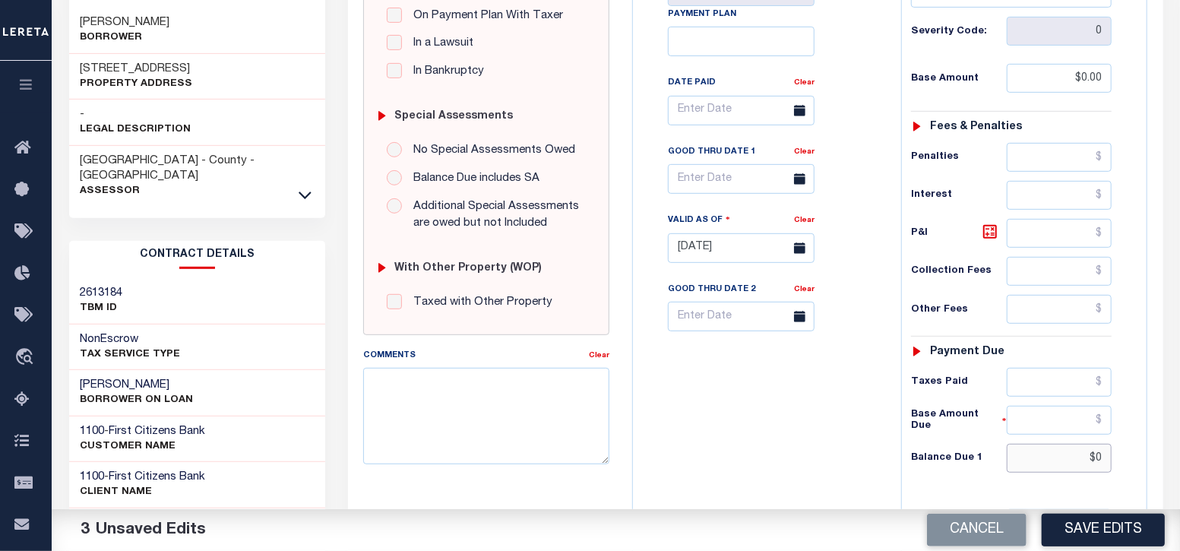
click at [1069, 458] on input "$0" at bounding box center [1060, 458] width 106 height 29
drag, startPoint x: 1098, startPoint y: 457, endPoint x: 1125, endPoint y: 457, distance: 27.4
click at [1125, 457] on div "Tax Status Status - Select Status Code -" at bounding box center [1016, 240] width 230 height 671
type input "$0.00"
click at [837, 473] on div "Tax Bill No Multiple Payment Option Payment Plan Clear" at bounding box center [763, 240] width 253 height 671
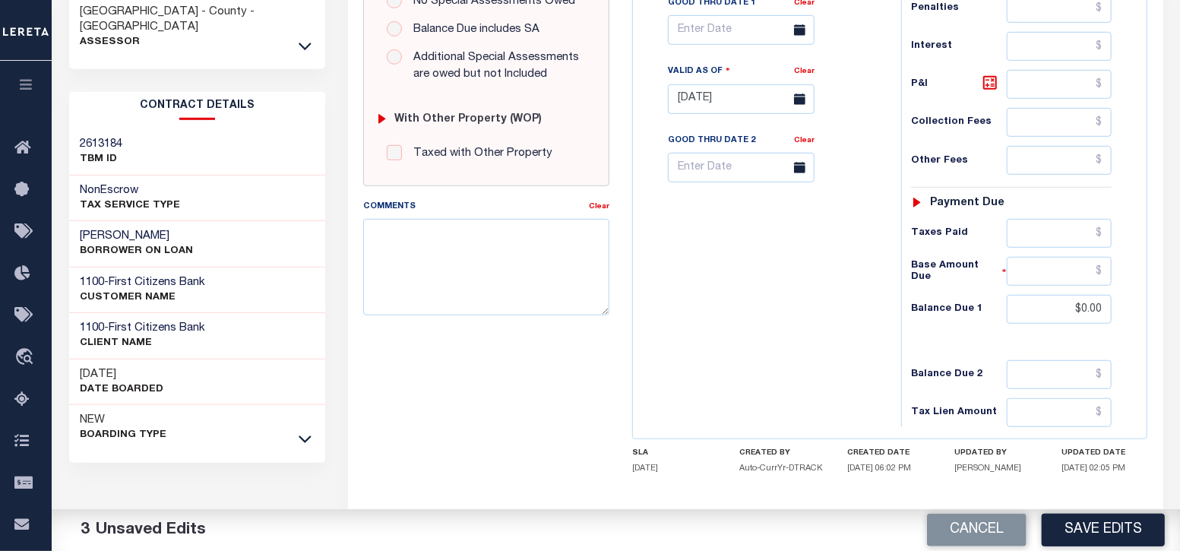
scroll to position [590, 0]
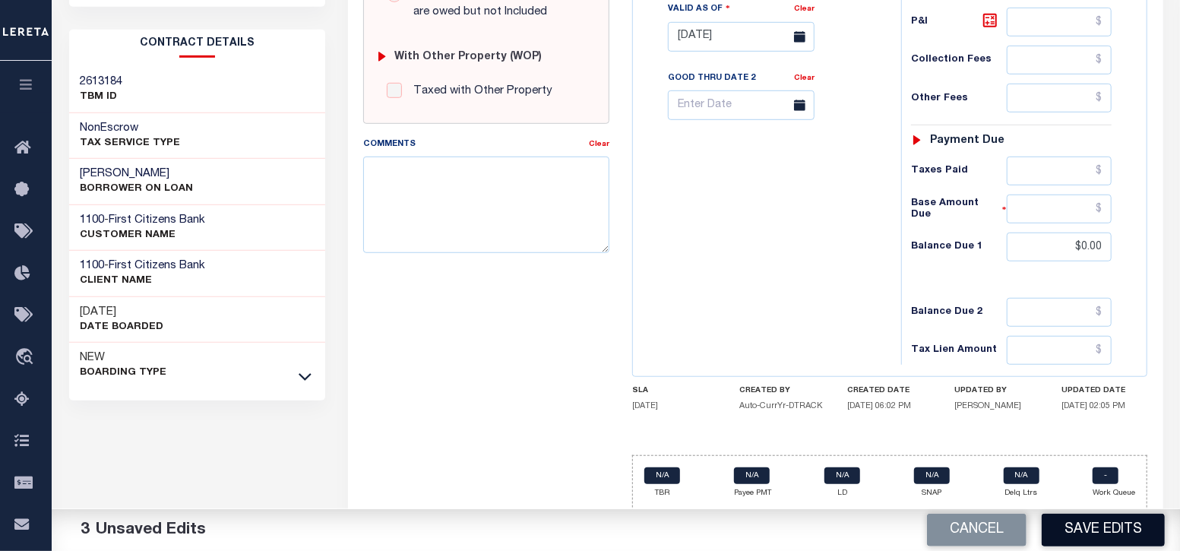
click at [1089, 531] on button "Save Edits" at bounding box center [1103, 530] width 123 height 33
checkbox input "false"
type input "$0"
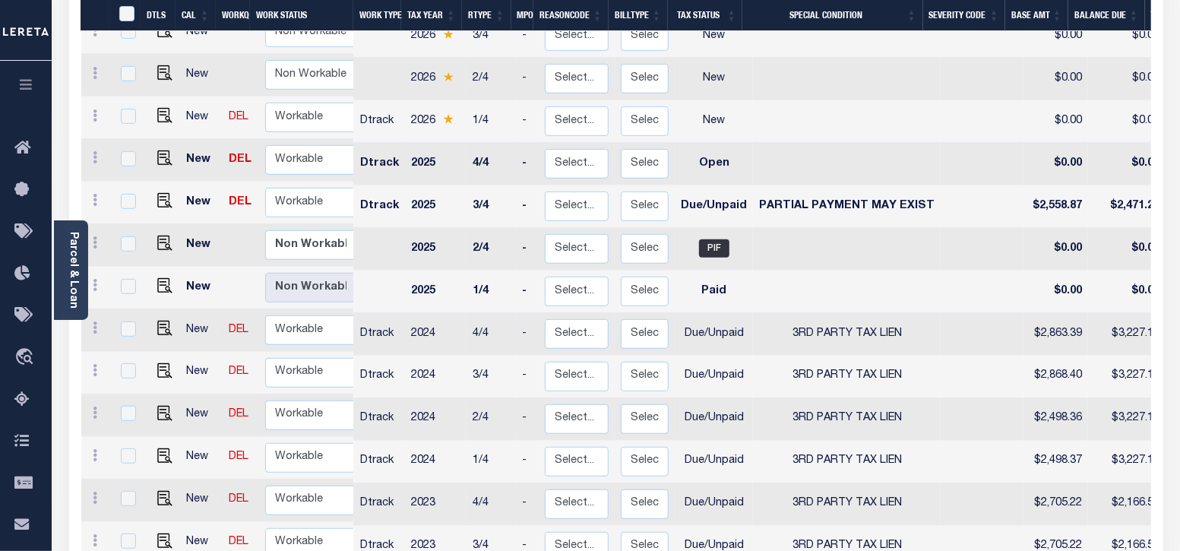
scroll to position [379, 0]
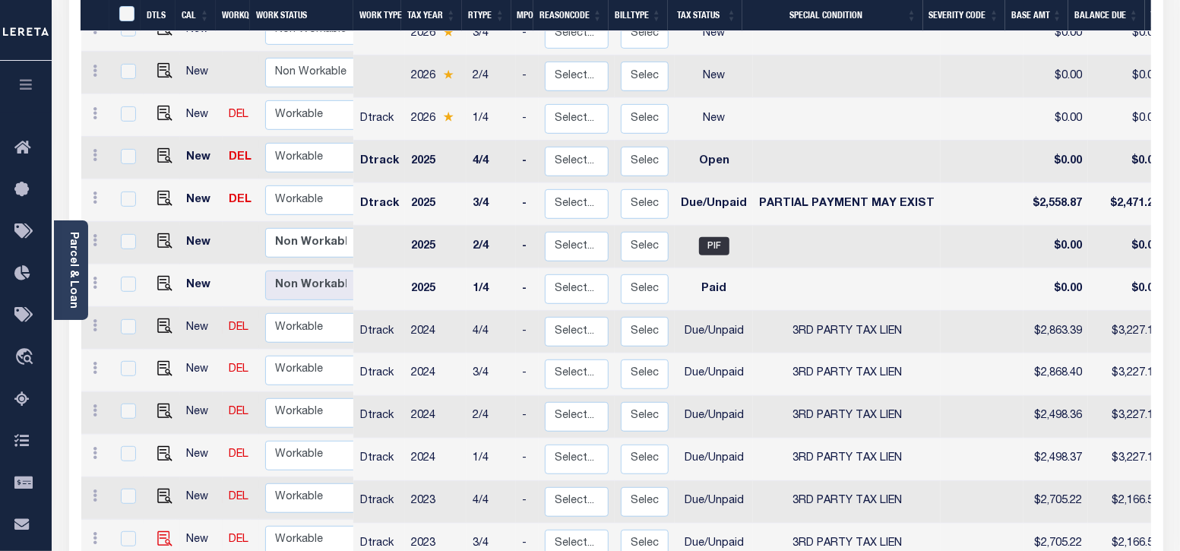
click at [165, 531] on img at bounding box center [164, 538] width 15 height 15
checkbox input "true"
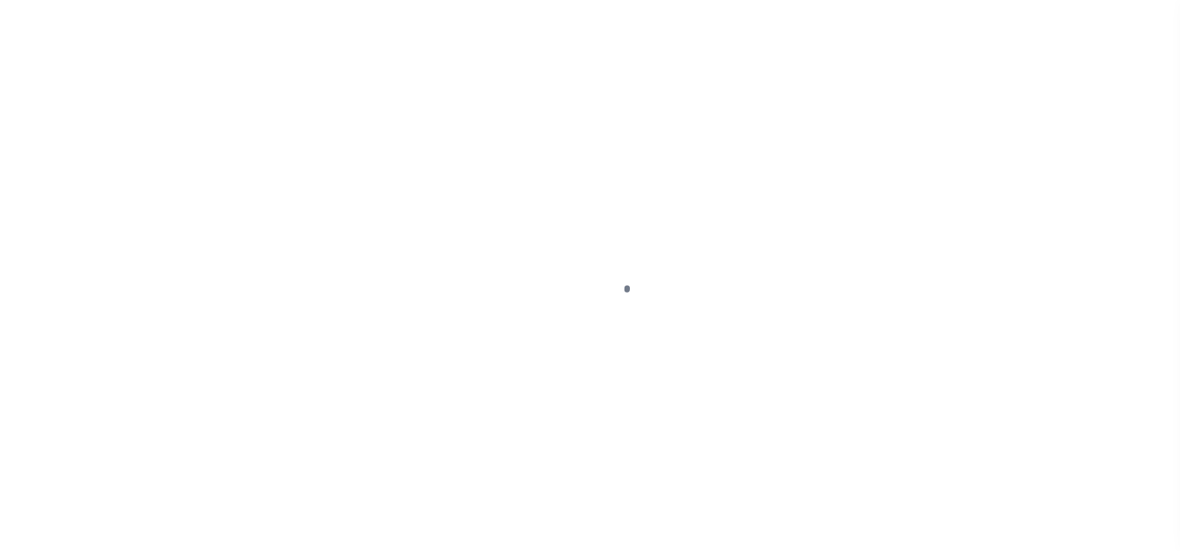
select select "DUE"
select select "20"
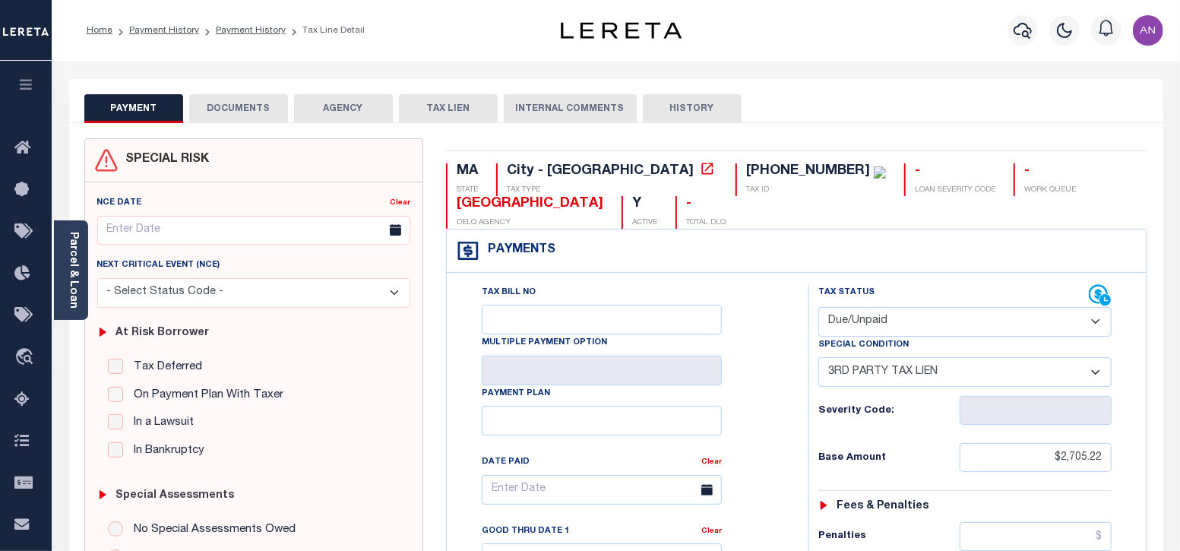
click at [951, 320] on select "- Select Status Code - Open Due/Unpaid Paid Incomplete No Tax Due Internal Refu…" at bounding box center [965, 322] width 294 height 30
select select "PYD"
click at [818, 307] on select "- Select Status Code - Open Due/Unpaid Paid Incomplete No Tax Due Internal Refu…" at bounding box center [965, 322] width 294 height 30
select select "0"
type input "[DATE]"
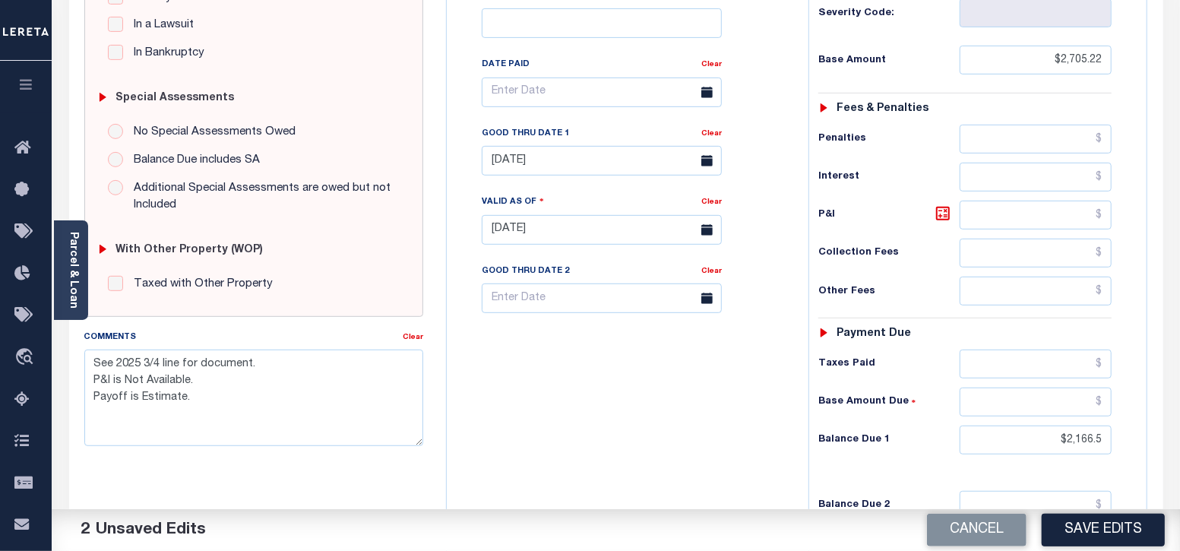
scroll to position [475, 0]
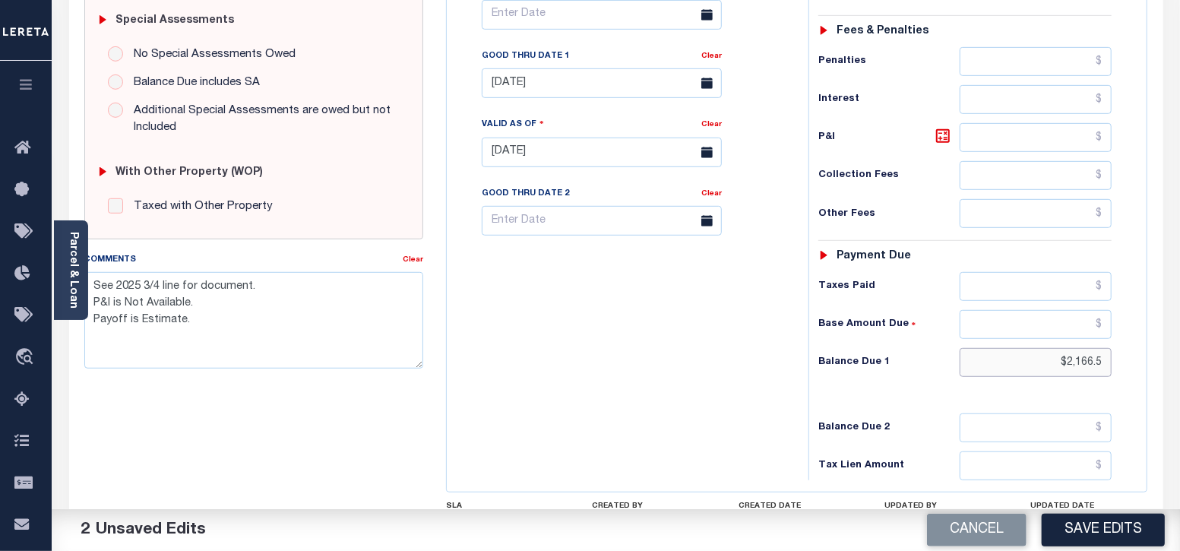
drag, startPoint x: 1068, startPoint y: 357, endPoint x: 1138, endPoint y: 367, distance: 71.3
click at [1138, 367] on div "Tax Status Status" at bounding box center [970, 144] width 346 height 671
type input "$0.00"
click at [765, 372] on div "Tax Bill No Multiple Payment Option Payment Plan Clear" at bounding box center [624, 144] width 346 height 671
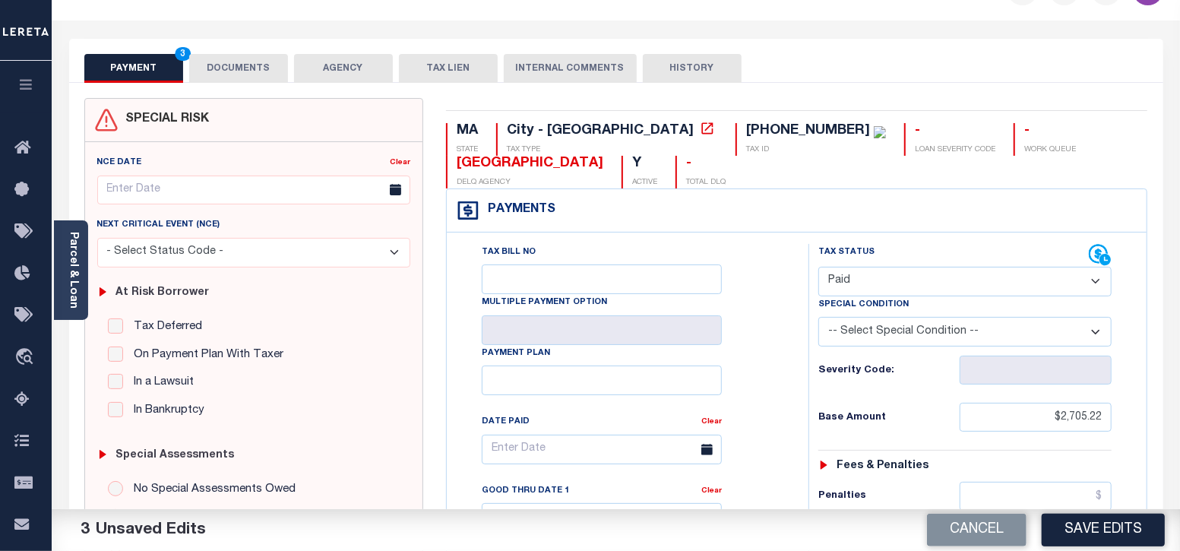
scroll to position [0, 0]
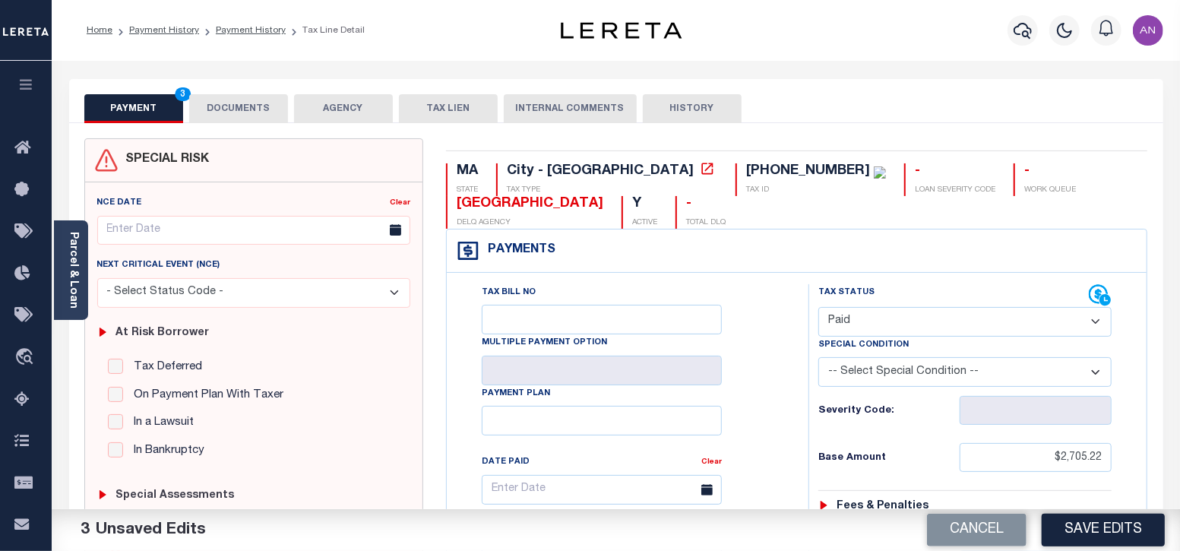
click at [229, 112] on button "DOCUMENTS" at bounding box center [238, 108] width 99 height 29
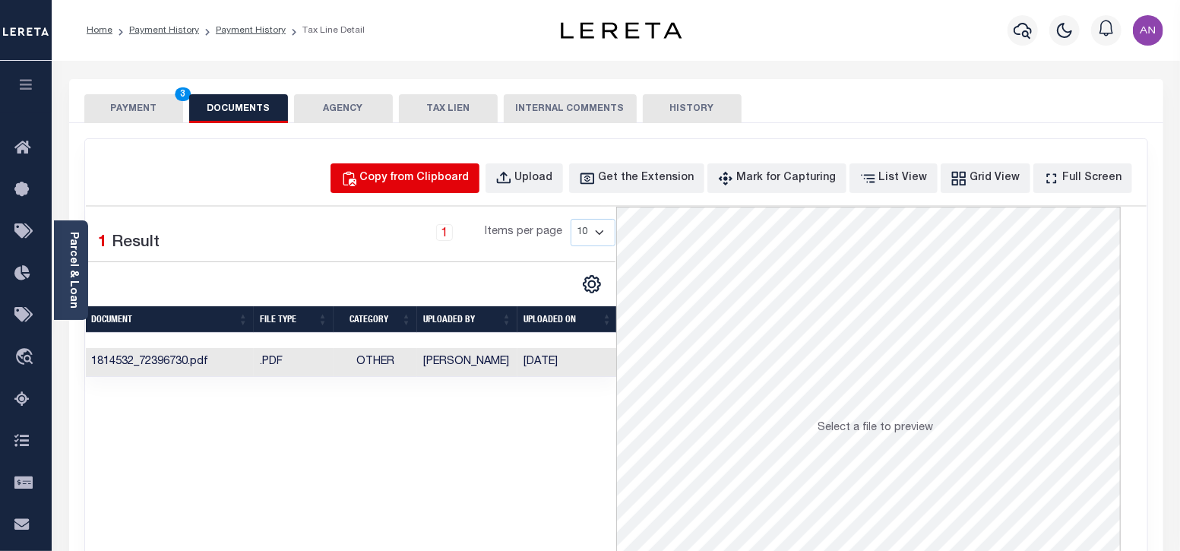
click at [429, 184] on div "Copy from Clipboard" at bounding box center [414, 178] width 109 height 17
select select "POP"
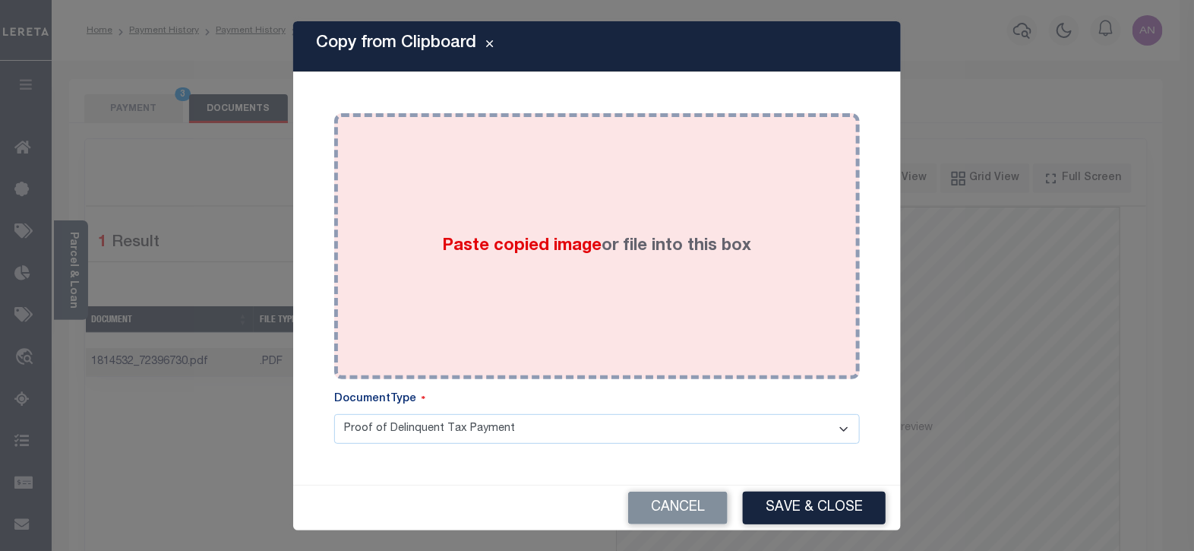
click at [543, 169] on div "Paste copied image or file into this box" at bounding box center [597, 246] width 503 height 243
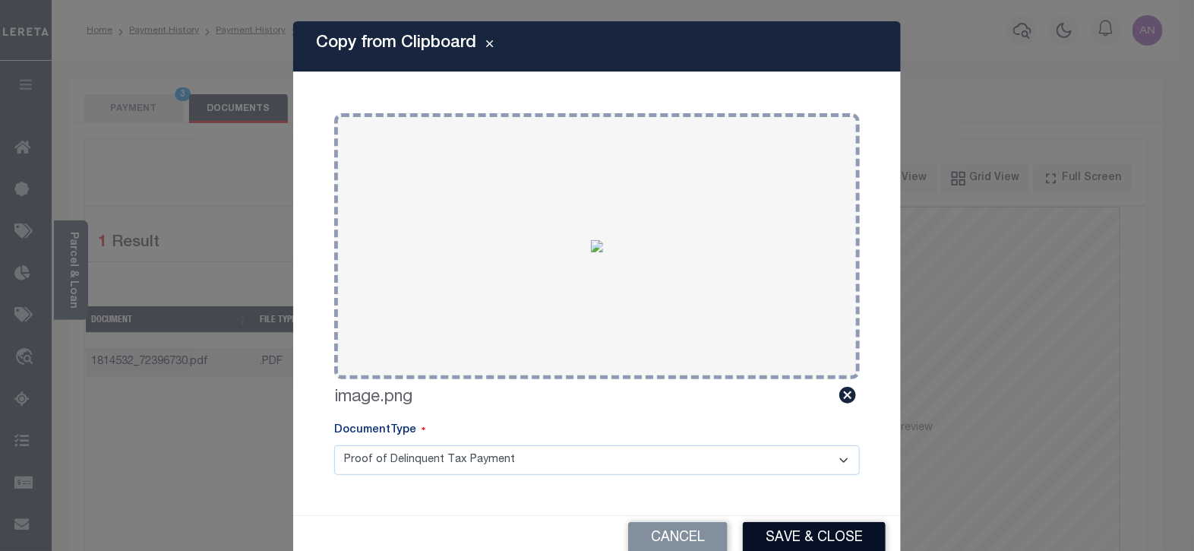
click at [790, 537] on button "Save & Close" at bounding box center [814, 538] width 143 height 33
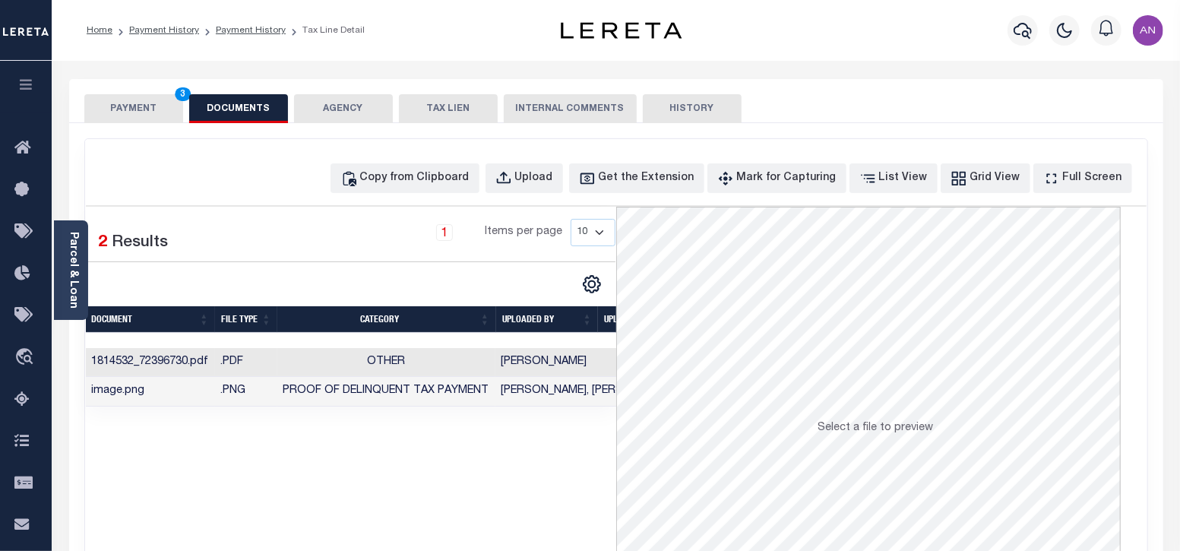
click at [142, 114] on button "PAYMENT 3" at bounding box center [133, 108] width 99 height 29
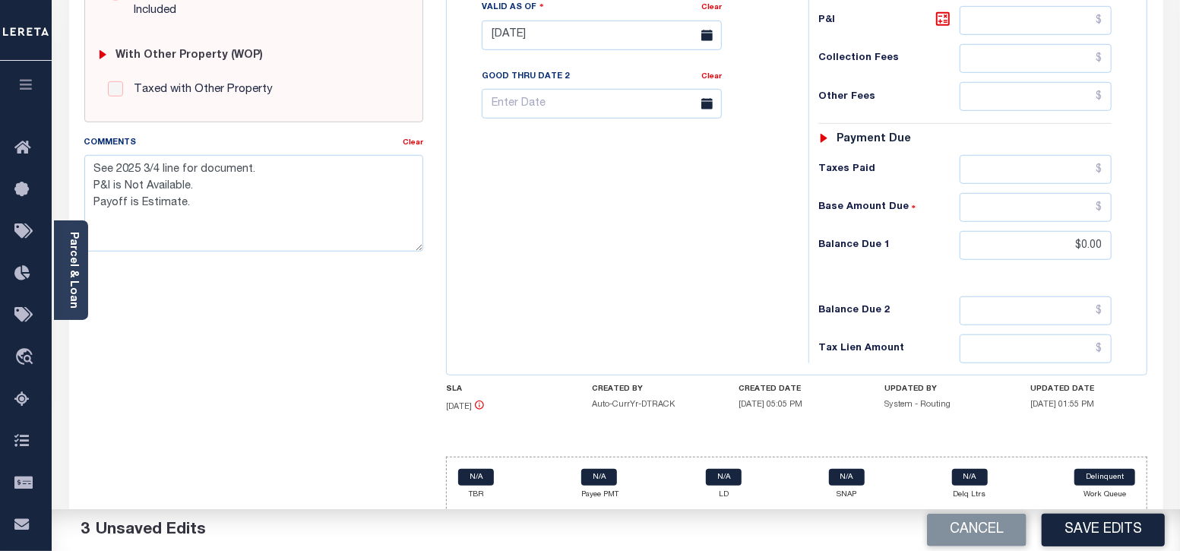
scroll to position [592, 0]
click at [1132, 522] on button "Save Edits" at bounding box center [1103, 530] width 123 height 33
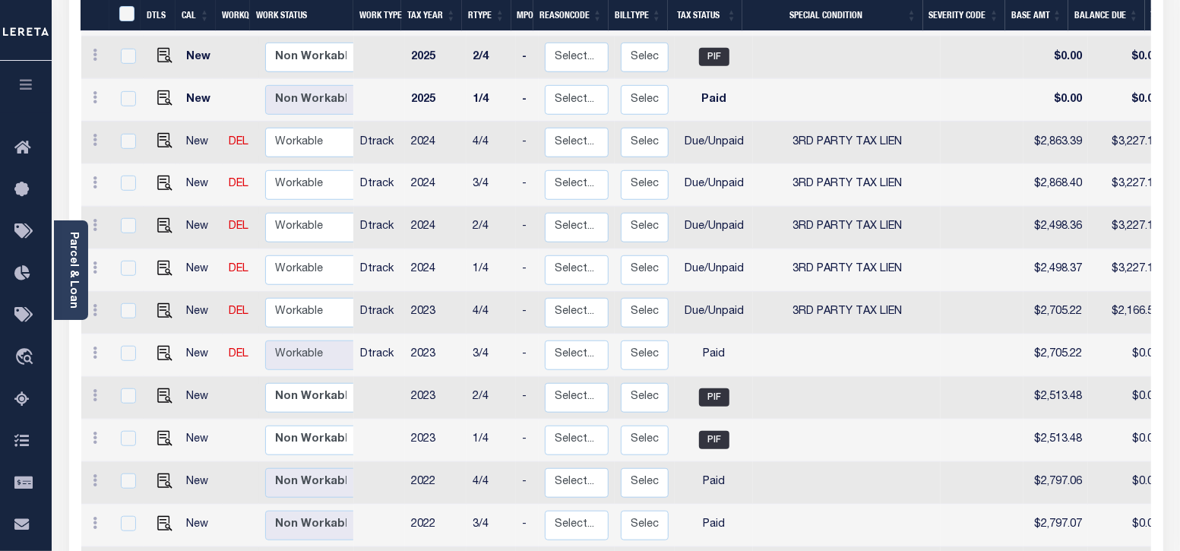
scroll to position [570, 0]
click at [162, 302] on img "" at bounding box center [164, 309] width 15 height 15
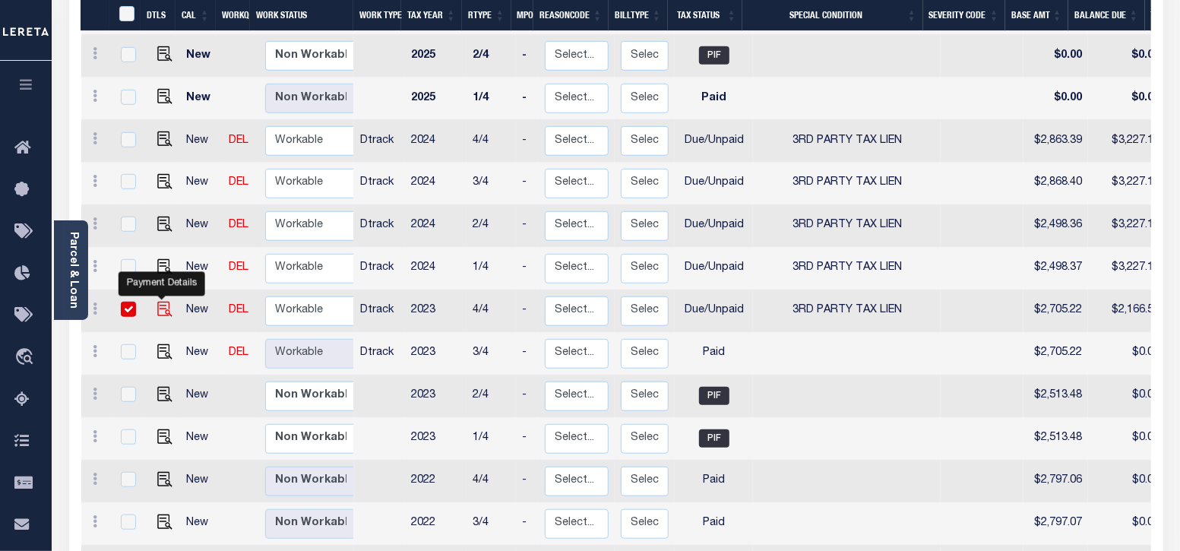
checkbox input "true"
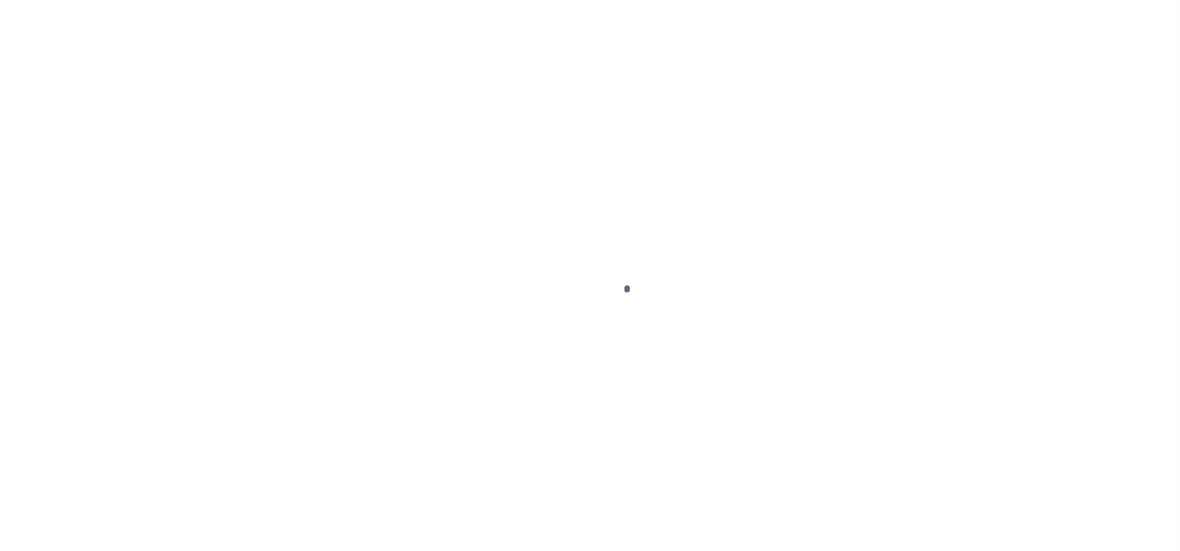
select select "DUE"
select select "20"
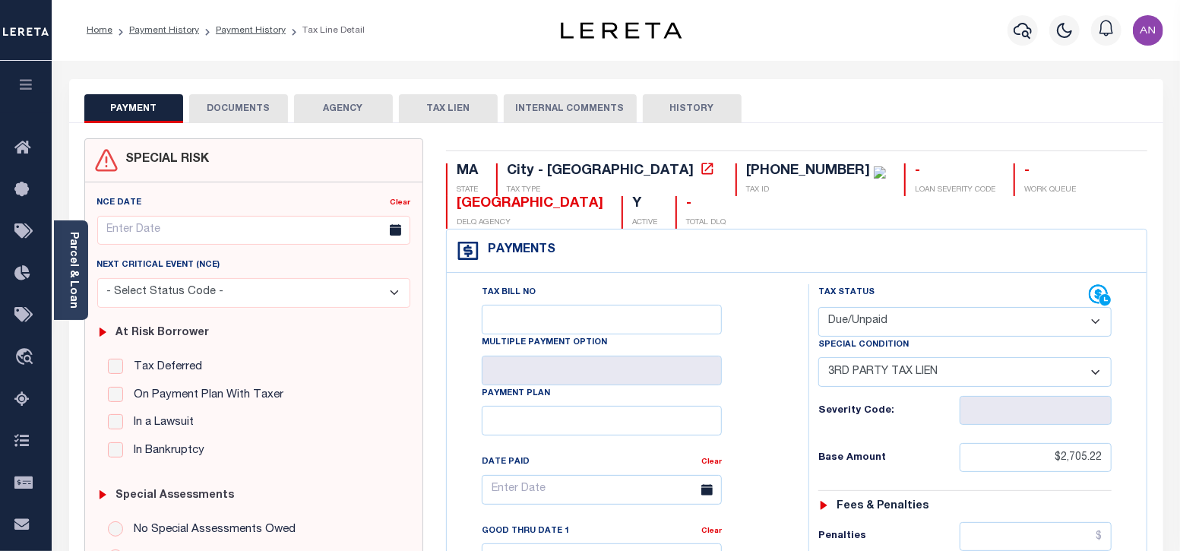
click at [873, 322] on select "- Select Status Code - Open Due/Unpaid Paid Incomplete No Tax Due Internal Refu…" at bounding box center [965, 322] width 294 height 30
select select "PYD"
click at [818, 307] on select "- Select Status Code - Open Due/Unpaid Paid Incomplete No Tax Due Internal Refu…" at bounding box center [965, 322] width 294 height 30
select select "0"
type input "[DATE]"
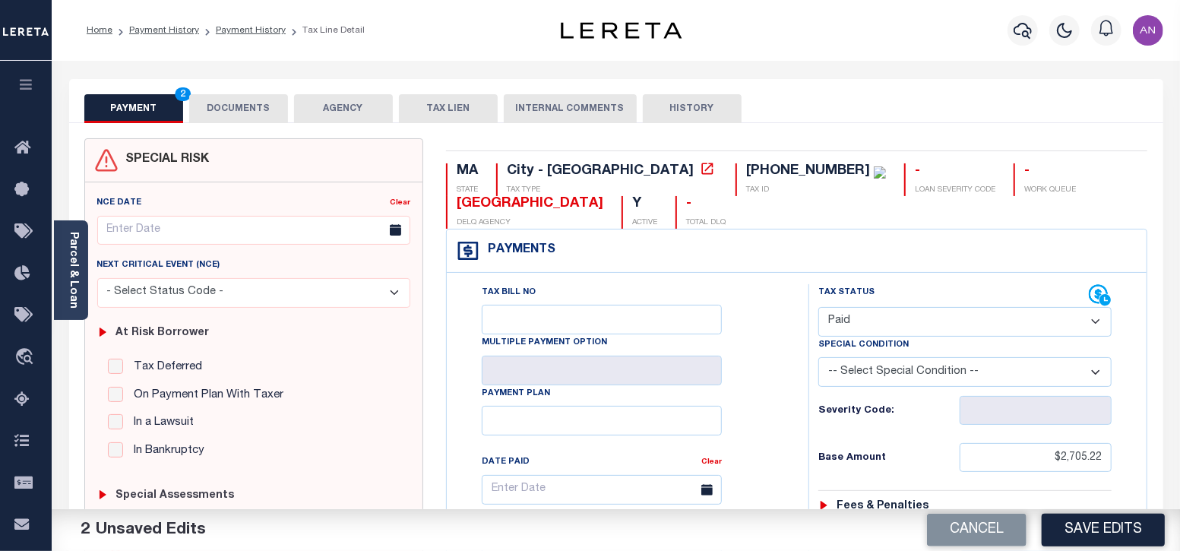
click at [264, 107] on button "DOCUMENTS" at bounding box center [238, 108] width 99 height 29
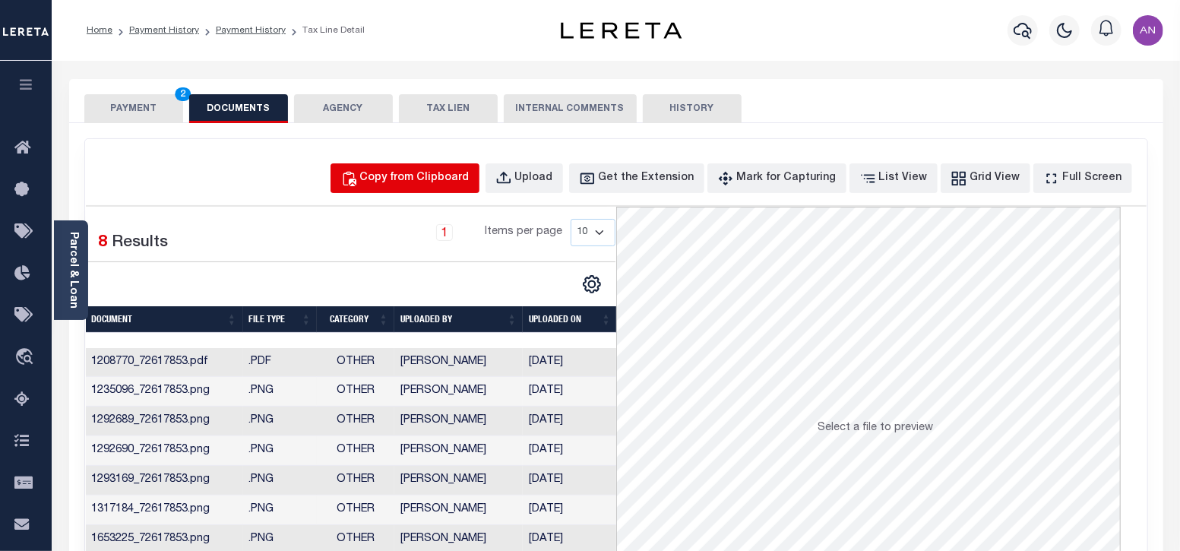
click at [410, 179] on div "Copy from Clipboard" at bounding box center [414, 178] width 109 height 17
select select "POP"
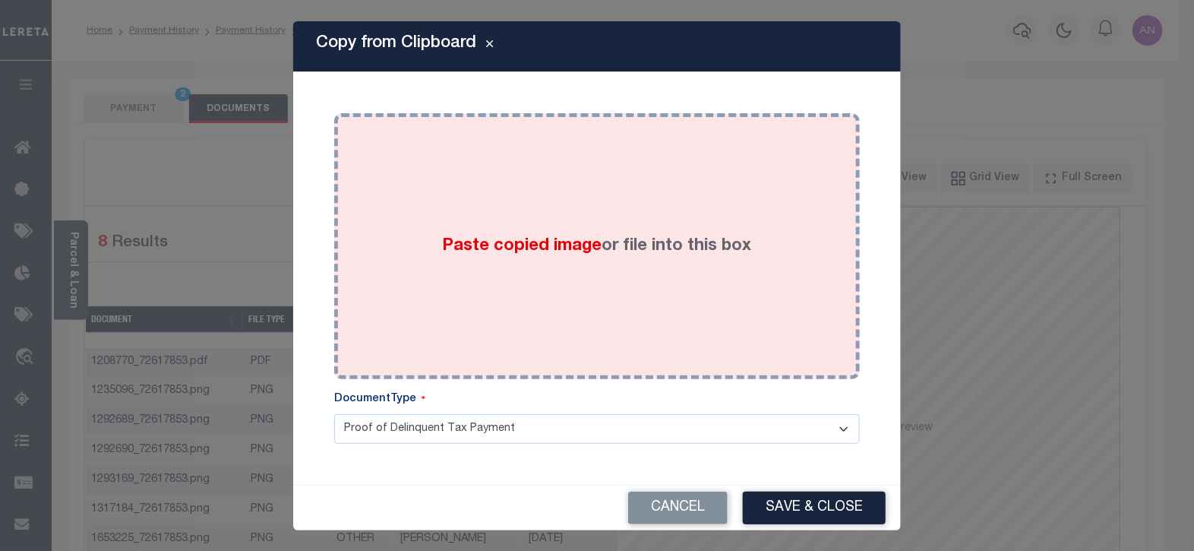
click at [505, 207] on div "Paste copied image or file into this box" at bounding box center [597, 246] width 503 height 243
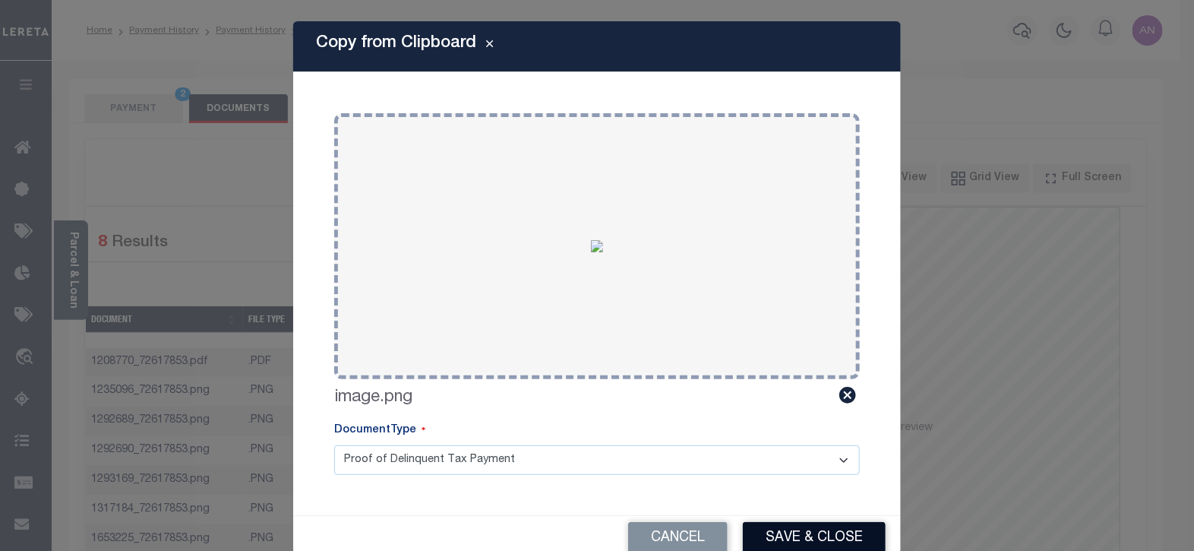
click at [789, 530] on button "Save & Close" at bounding box center [814, 538] width 143 height 33
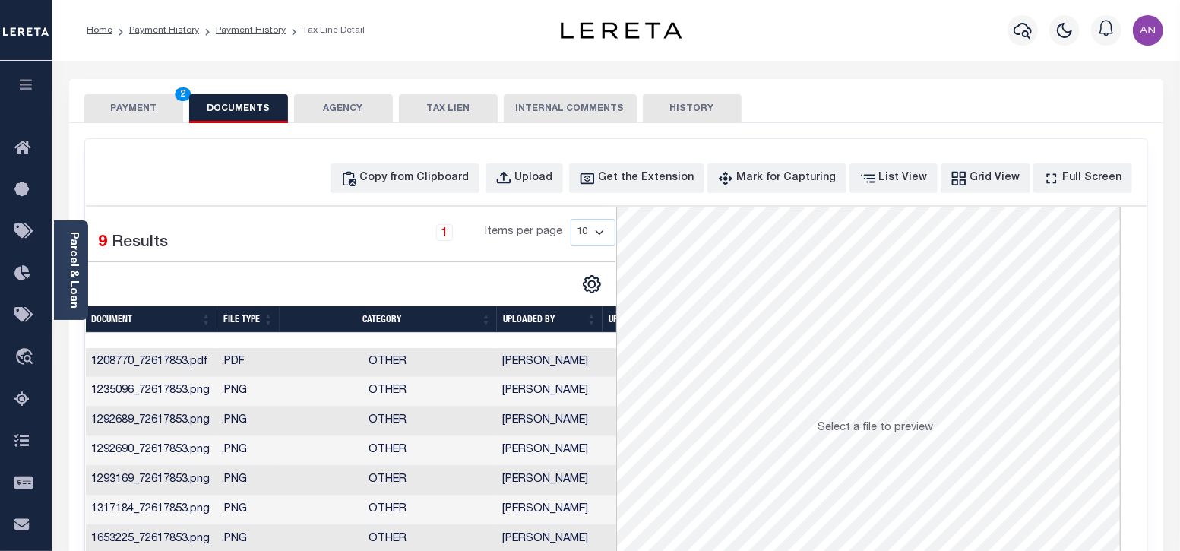
click at [141, 109] on button "PAYMENT 2" at bounding box center [133, 108] width 99 height 29
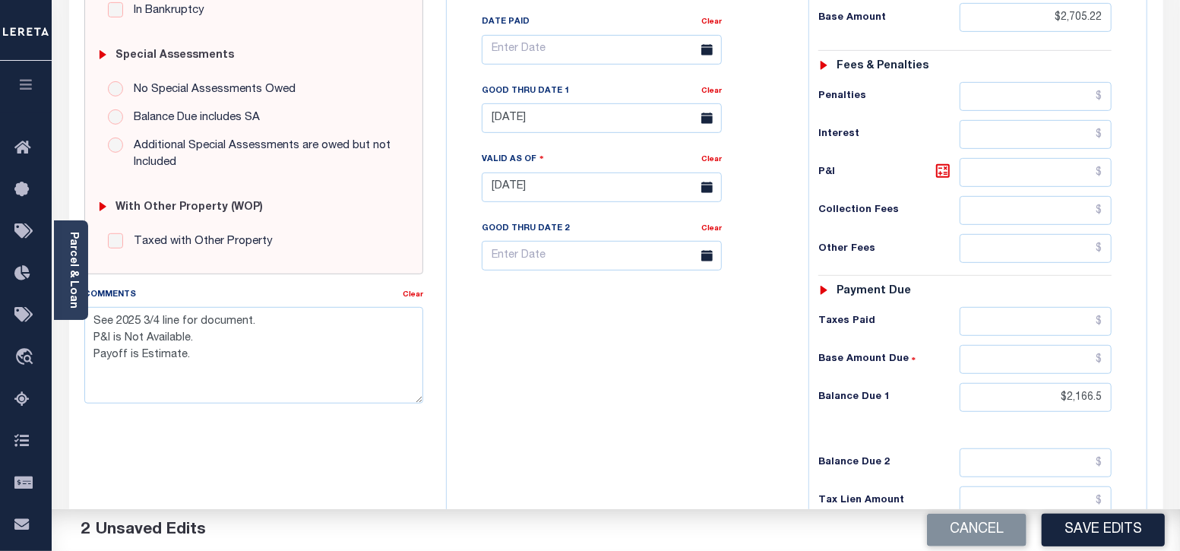
scroll to position [475, 0]
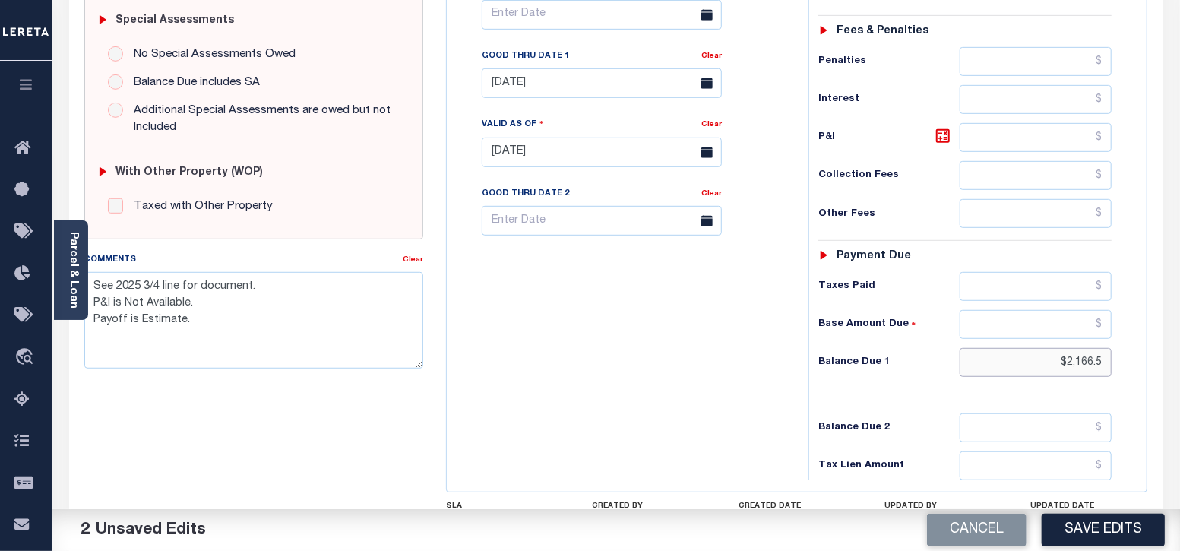
drag, startPoint x: 1066, startPoint y: 362, endPoint x: 1133, endPoint y: 361, distance: 66.9
click at [1133, 361] on div "Tax Status Status" at bounding box center [970, 144] width 346 height 671
type input "$0.00"
click at [709, 412] on div "Tax Bill No Multiple Payment Option Payment Plan Clear" at bounding box center [624, 144] width 346 height 671
click at [1086, 533] on button "Save Edits" at bounding box center [1103, 530] width 123 height 33
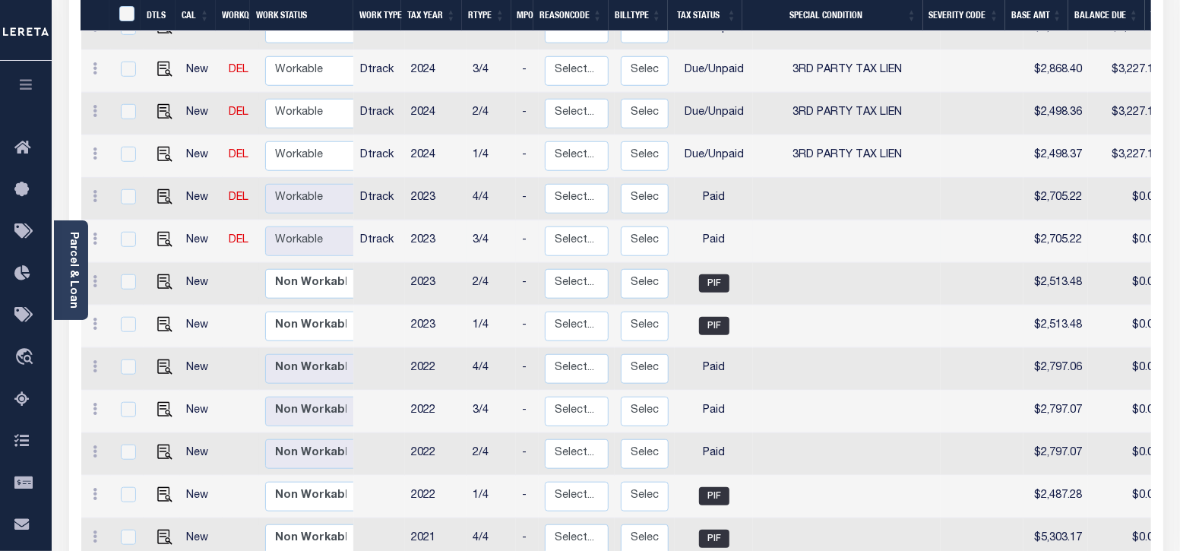
scroll to position [664, 0]
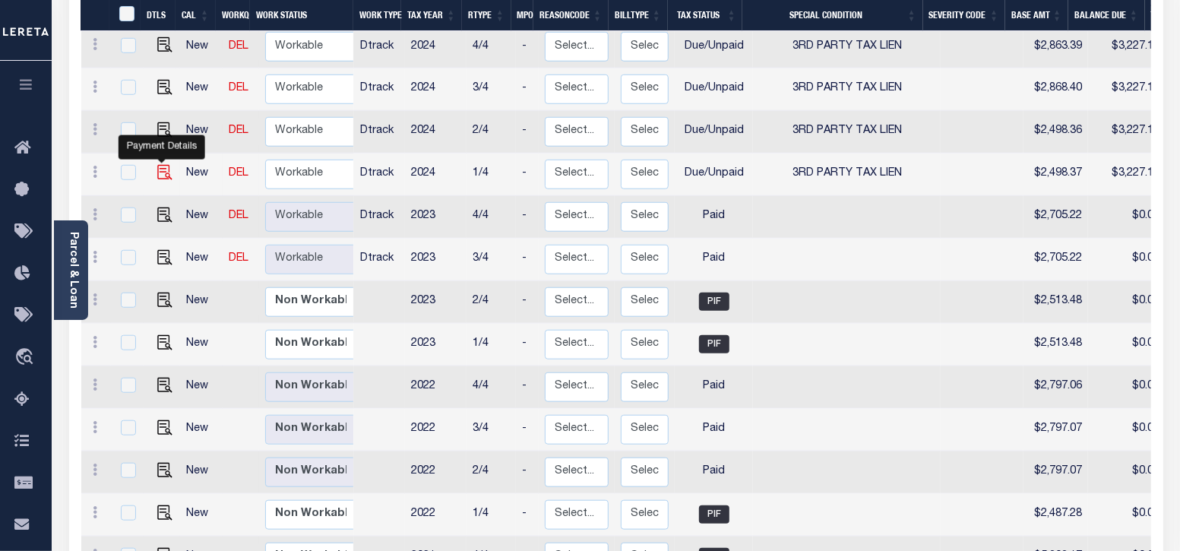
click at [163, 165] on img "" at bounding box center [164, 172] width 15 height 15
checkbox input "true"
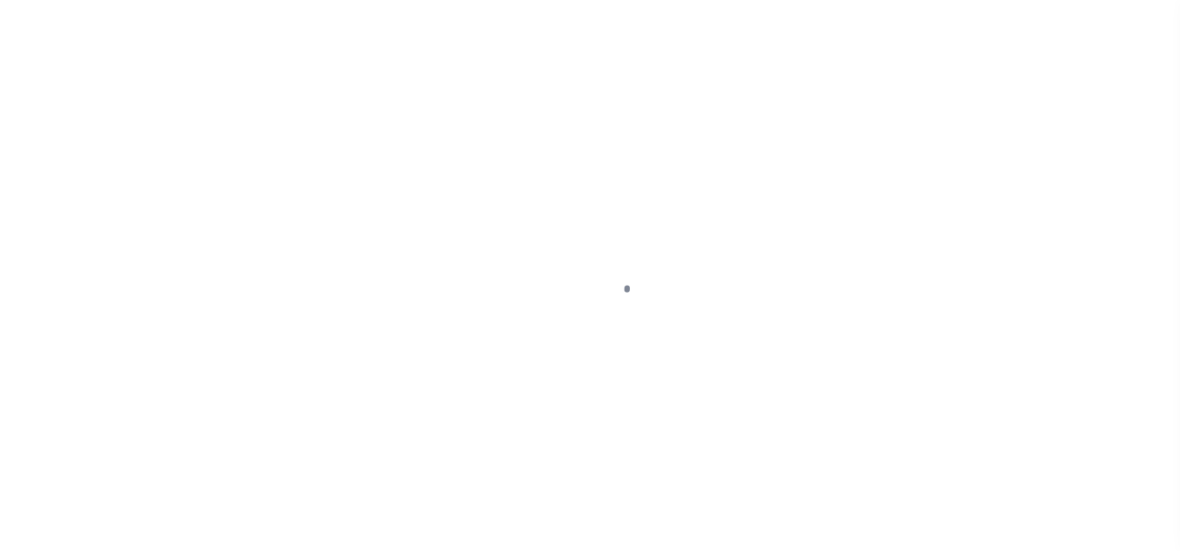
select select "DUE"
select select "20"
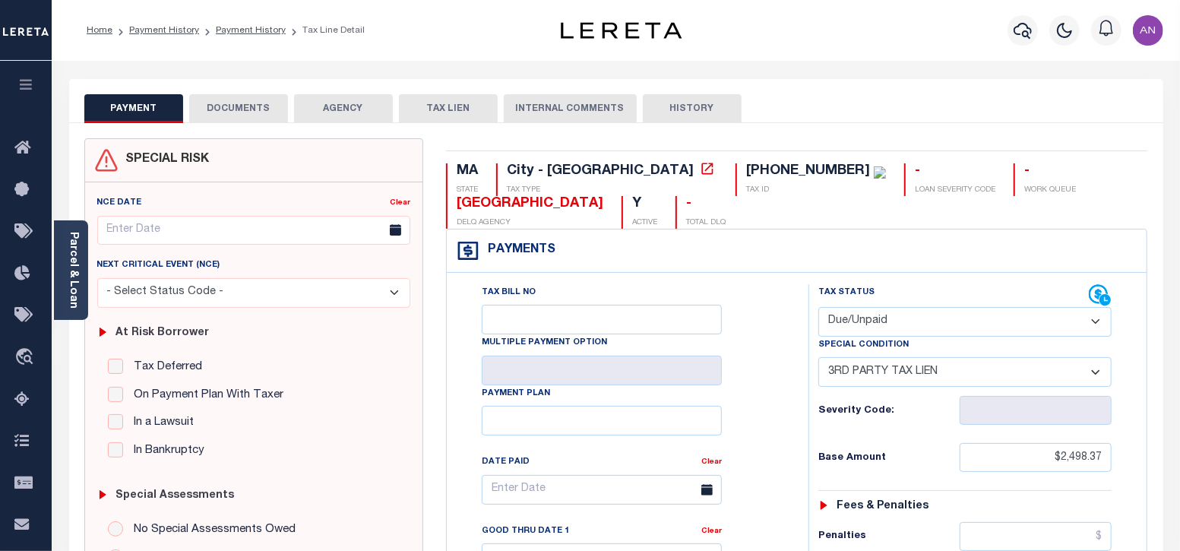
click at [261, 109] on button "DOCUMENTS" at bounding box center [238, 108] width 99 height 29
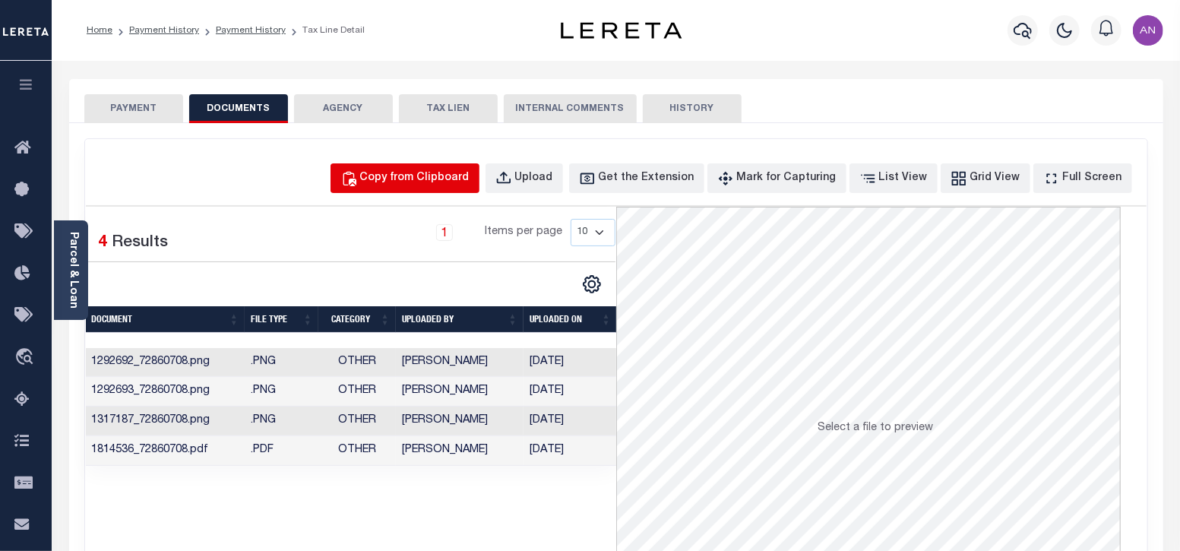
click at [451, 175] on div "Copy from Clipboard" at bounding box center [414, 178] width 109 height 17
select select "POP"
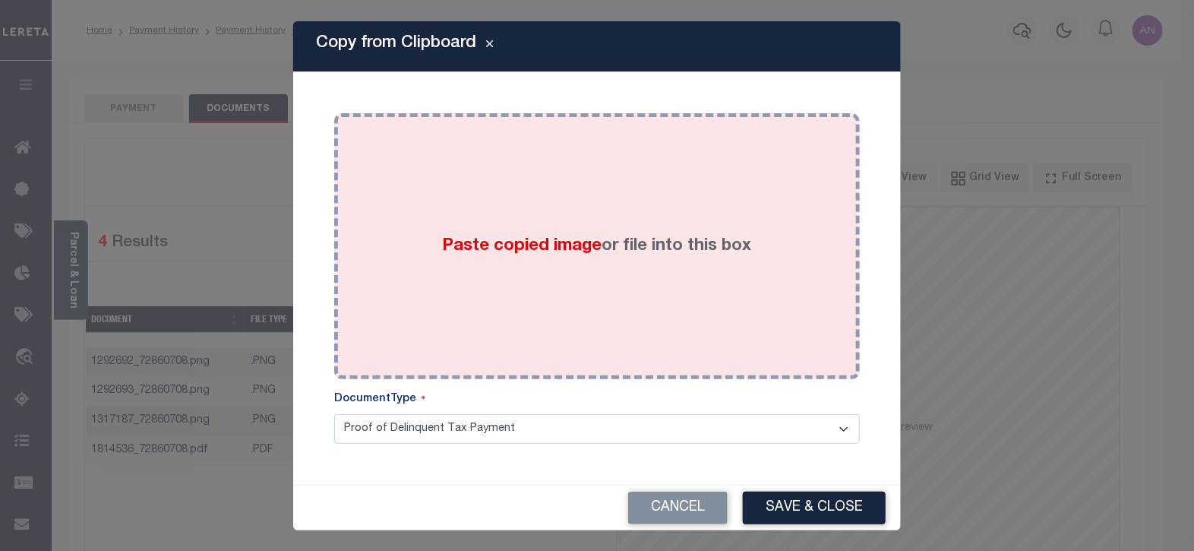
click at [463, 152] on div "Paste copied image or file into this box" at bounding box center [597, 246] width 503 height 243
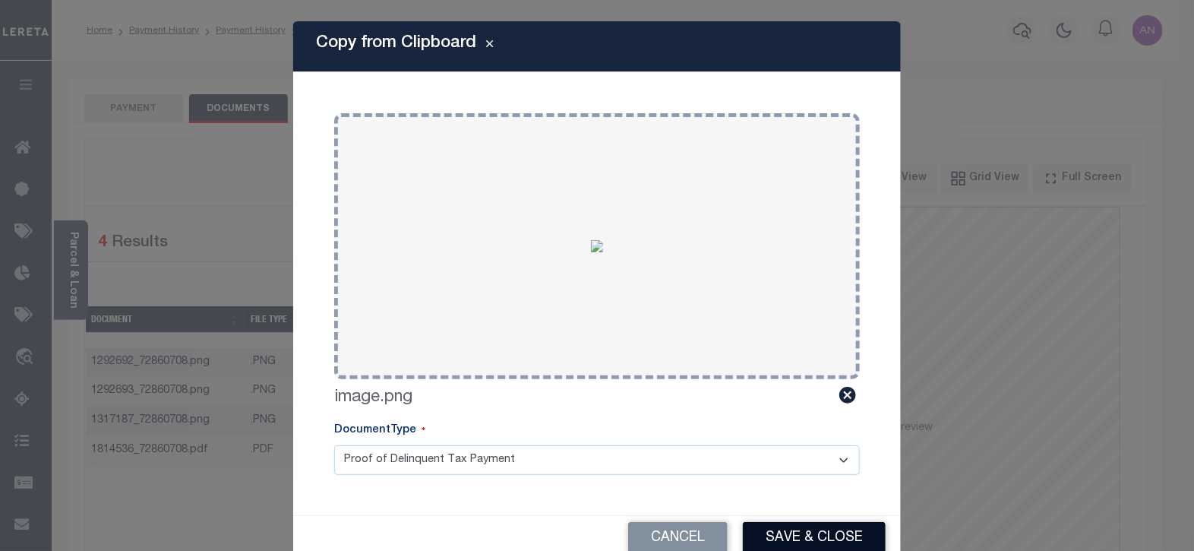
click at [802, 539] on button "Save & Close" at bounding box center [814, 538] width 143 height 33
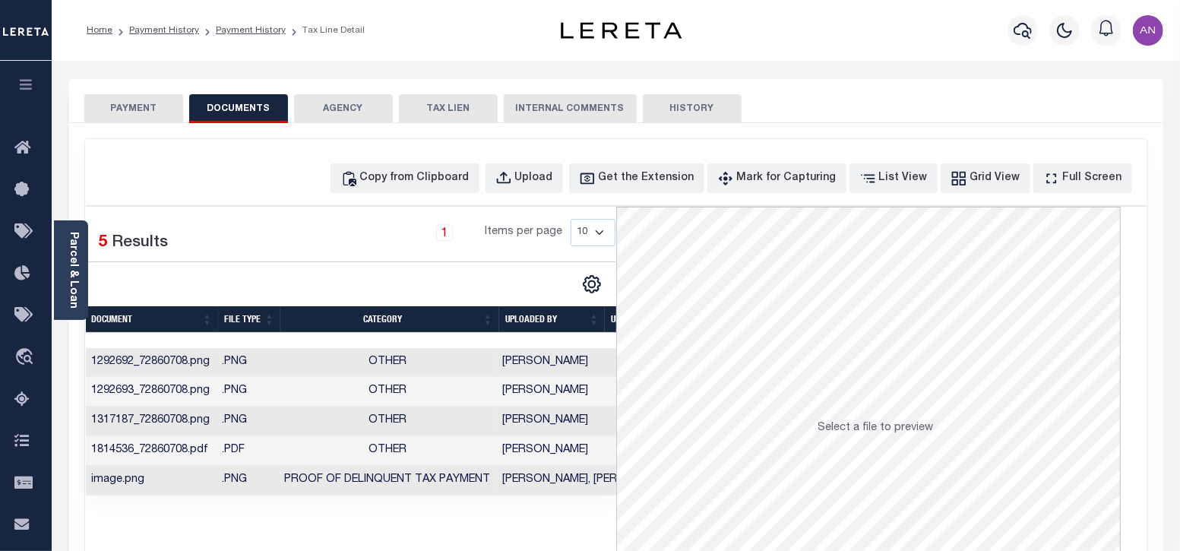
click at [109, 100] on button "PAYMENT" at bounding box center [133, 108] width 99 height 29
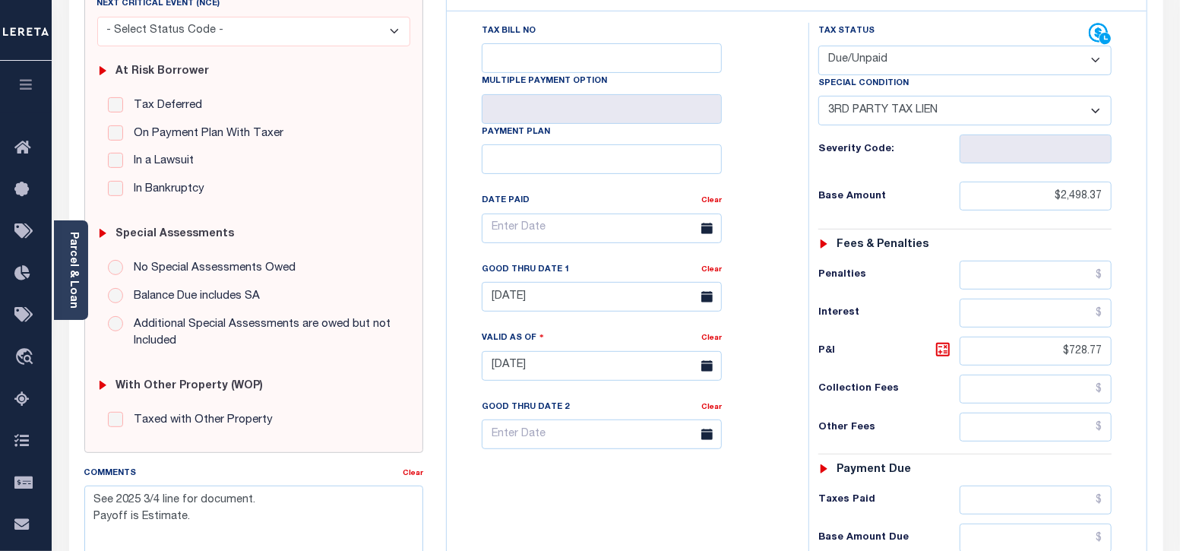
scroll to position [285, 0]
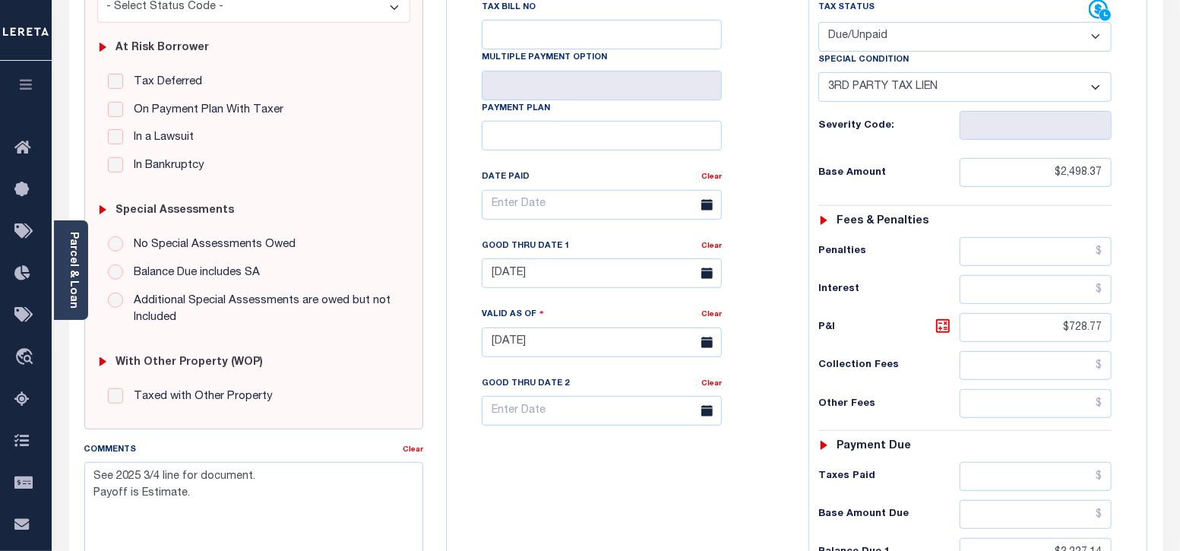
click at [859, 43] on select "- Select Status Code - Open Due/Unpaid Paid Incomplete No Tax Due Internal Refu…" at bounding box center [965, 37] width 294 height 30
select select "PYD"
click at [818, 22] on select "- Select Status Code - Open Due/Unpaid Paid Incomplete No Tax Due Internal Refu…" at bounding box center [965, 37] width 294 height 30
select select "0"
type input "[DATE]"
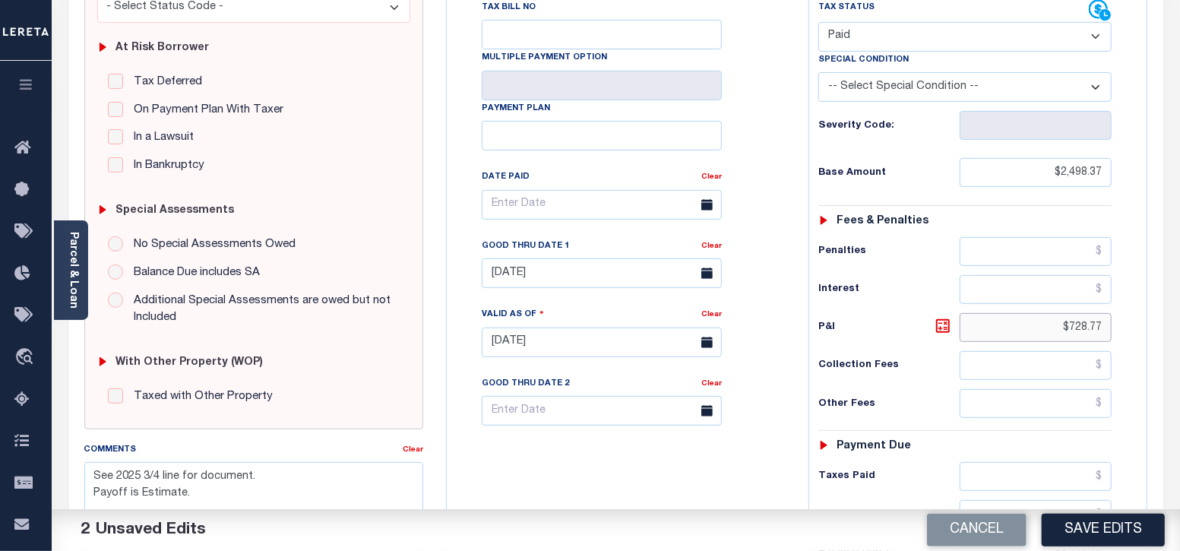
drag, startPoint x: 1073, startPoint y: 327, endPoint x: 1156, endPoint y: 331, distance: 83.6
click at [1156, 331] on div "MA STATE City - MA TAX TYPE 05-01383-210 TAX ID - LOAN SEVERITY CODE - WORK QUE…" at bounding box center [797, 342] width 724 height 979
click at [1072, 330] on input "$728.77" at bounding box center [1036, 327] width 152 height 29
drag, startPoint x: 1071, startPoint y: 329, endPoint x: 1140, endPoint y: 329, distance: 69.1
click at [1140, 329] on div "Tax Status Status" at bounding box center [970, 334] width 346 height 671
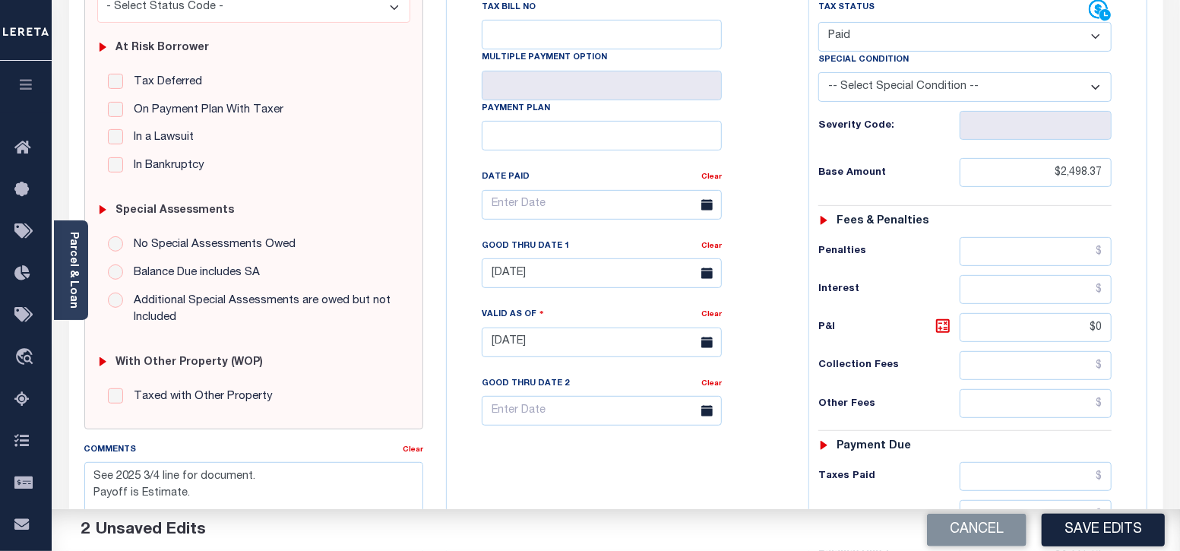
type input "$0.00"
click at [799, 405] on div "Tax Status Status" at bounding box center [970, 334] width 346 height 671
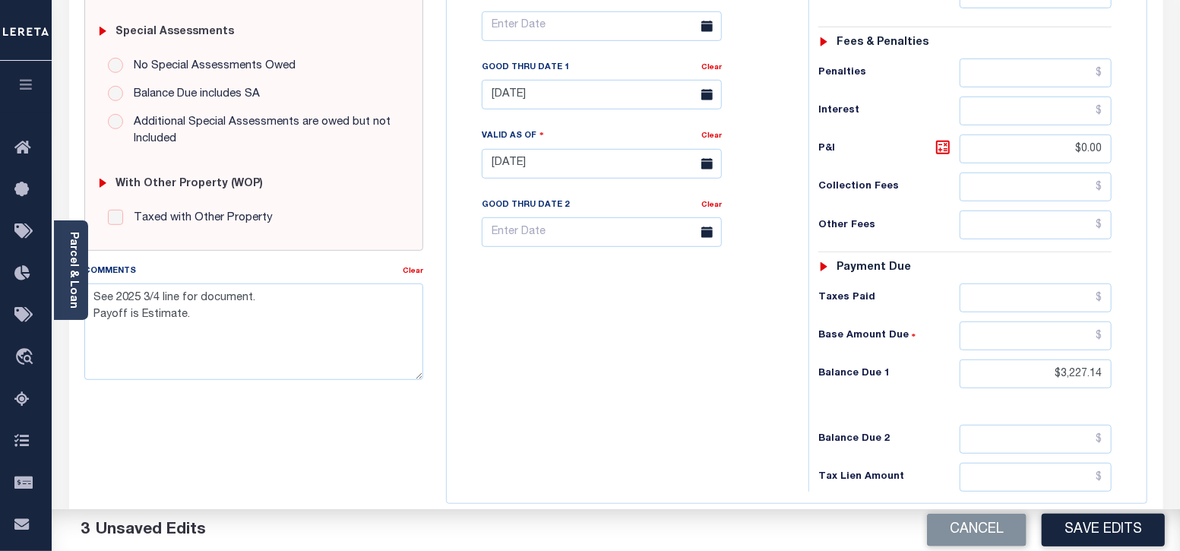
scroll to position [570, 0]
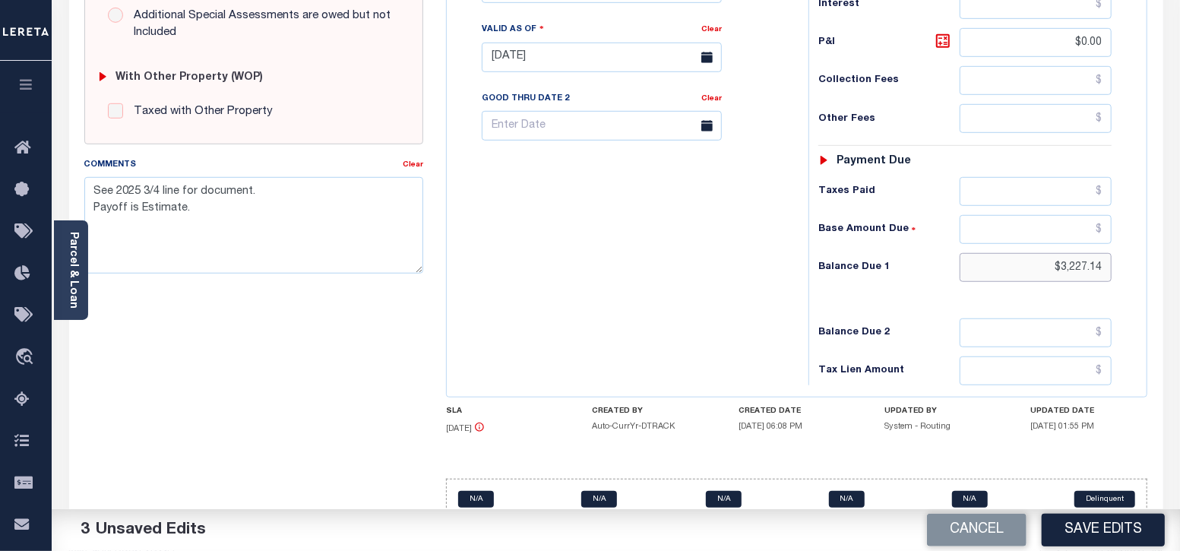
drag, startPoint x: 1061, startPoint y: 267, endPoint x: 1204, endPoint y: 267, distance: 143.6
click at [1179, 267] on html "Home Payment History Payment History Tax Line Detail Profile Sign out" at bounding box center [590, 3] width 1180 height 1147
type input "$0.00"
click at [641, 317] on div "Tax Bill No Multiple Payment Option Payment Plan Clear" at bounding box center [624, 49] width 346 height 671
click at [1069, 524] on button "Save Edits" at bounding box center [1103, 530] width 123 height 33
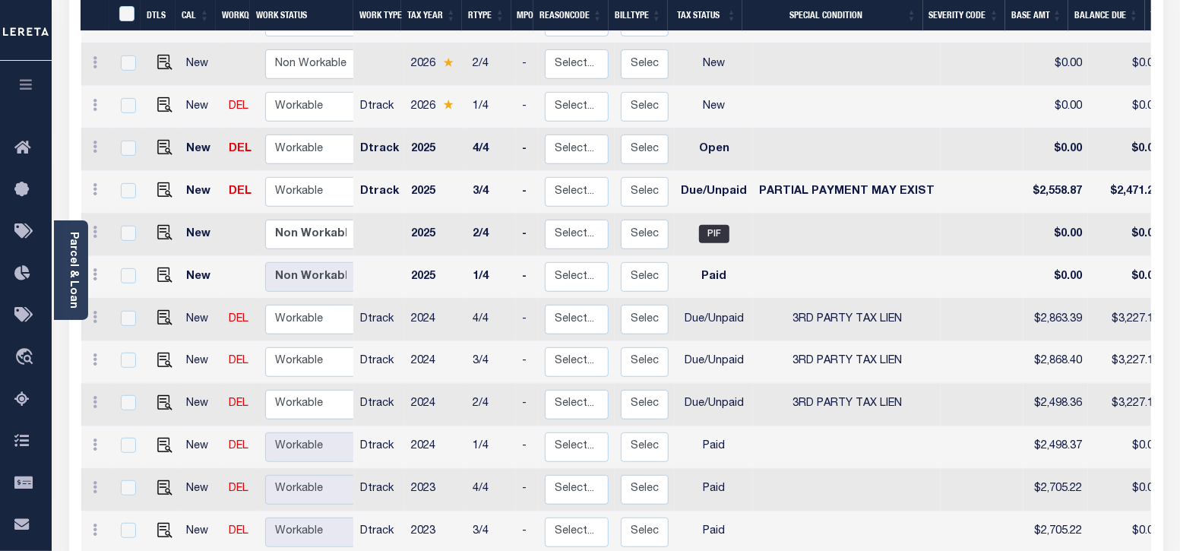
scroll to position [475, 0]
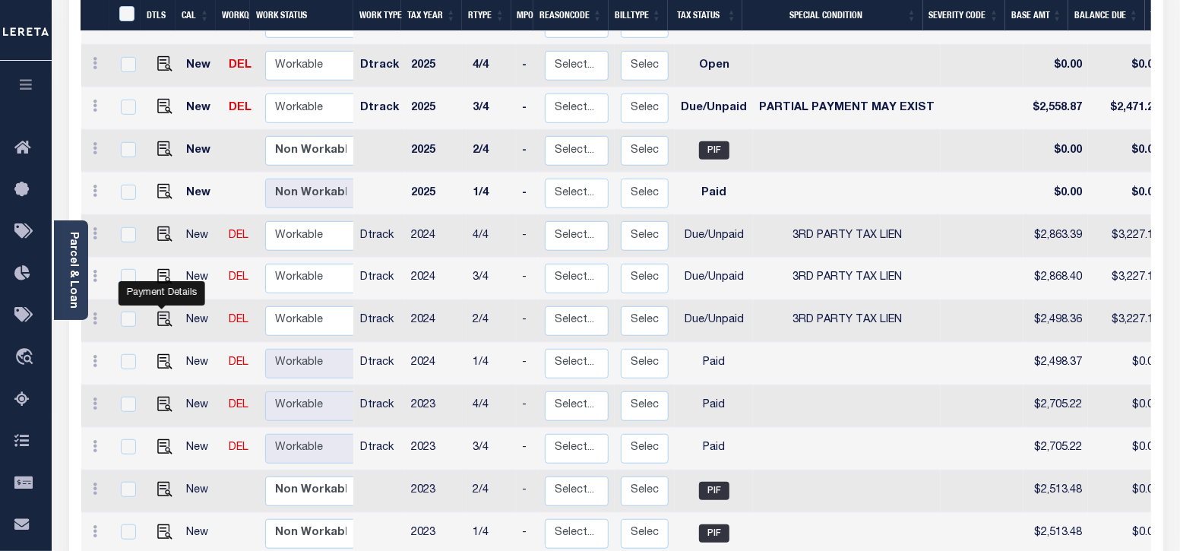
drag, startPoint x: 162, startPoint y: 284, endPoint x: 182, endPoint y: 284, distance: 20.5
click at [161, 312] on img "" at bounding box center [164, 319] width 15 height 15
checkbox input "true"
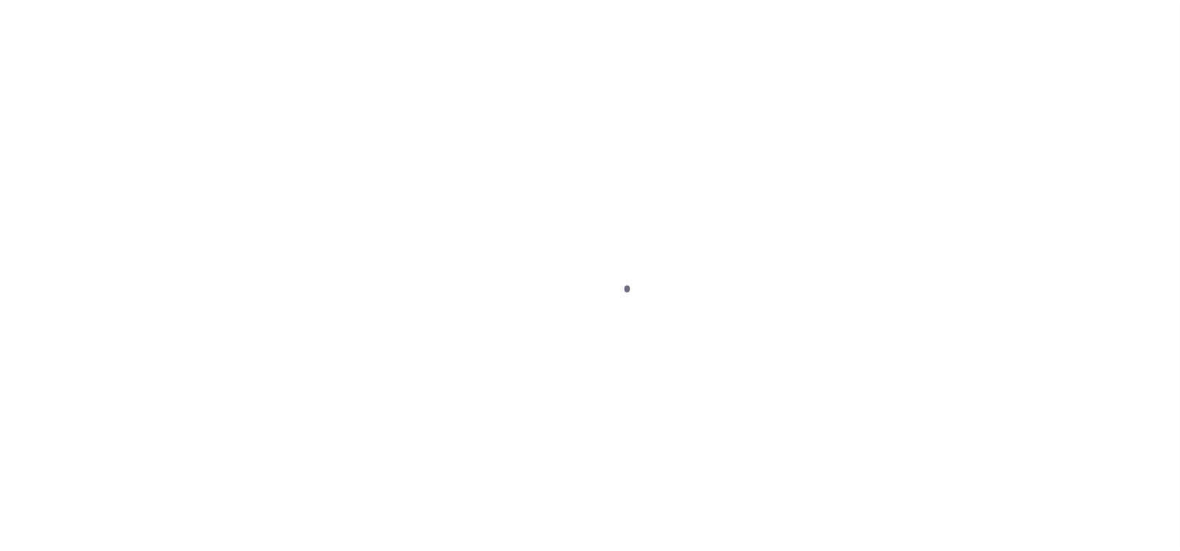
select select "DUE"
select select "20"
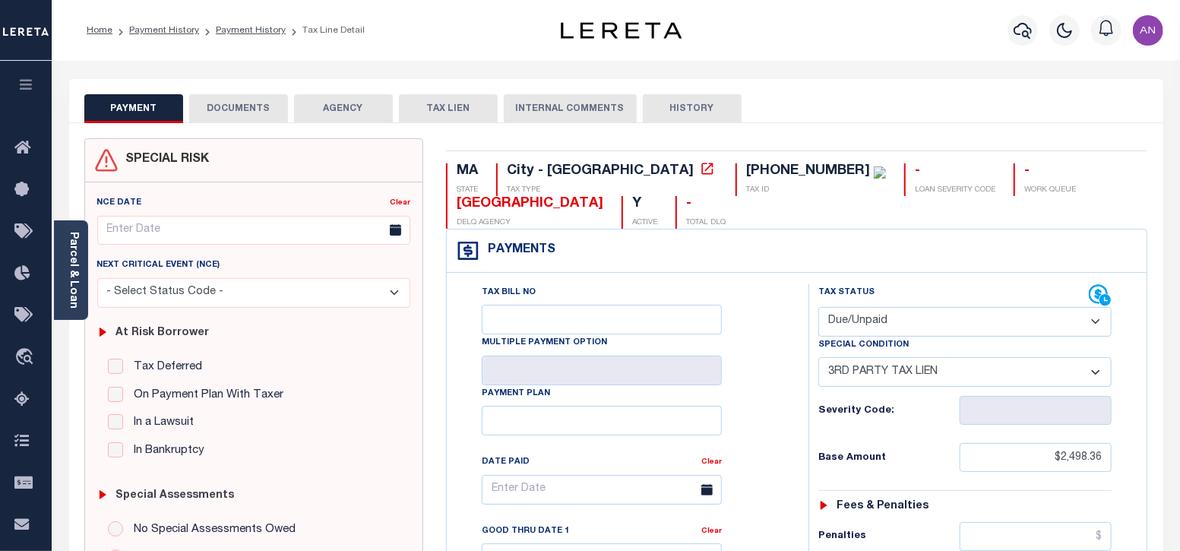
click at [220, 102] on button "DOCUMENTS" at bounding box center [238, 108] width 99 height 29
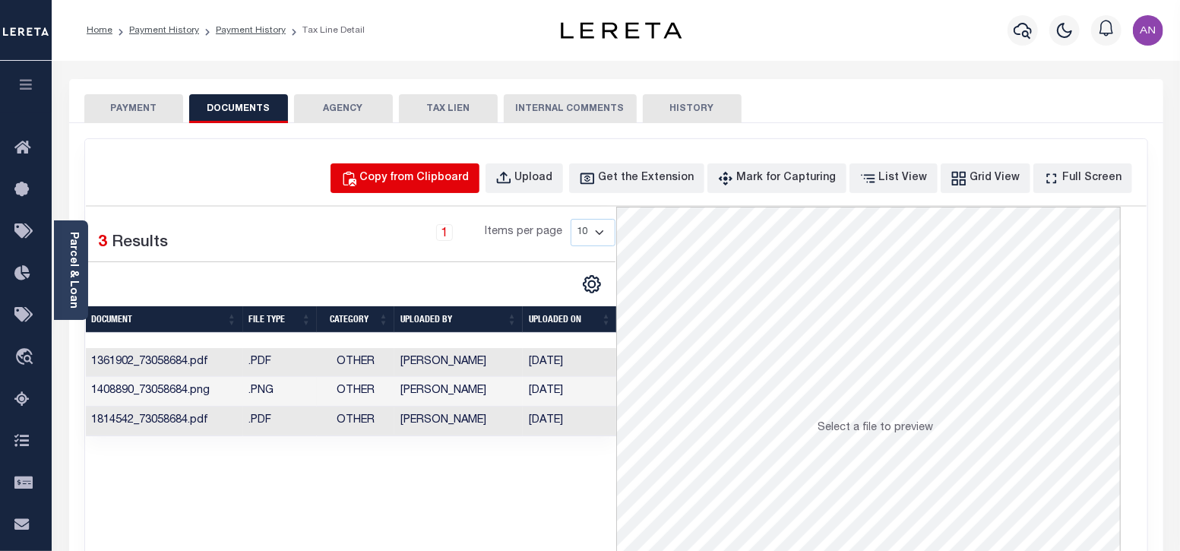
click at [420, 166] on button "Copy from Clipboard" at bounding box center [405, 178] width 149 height 30
select select "POP"
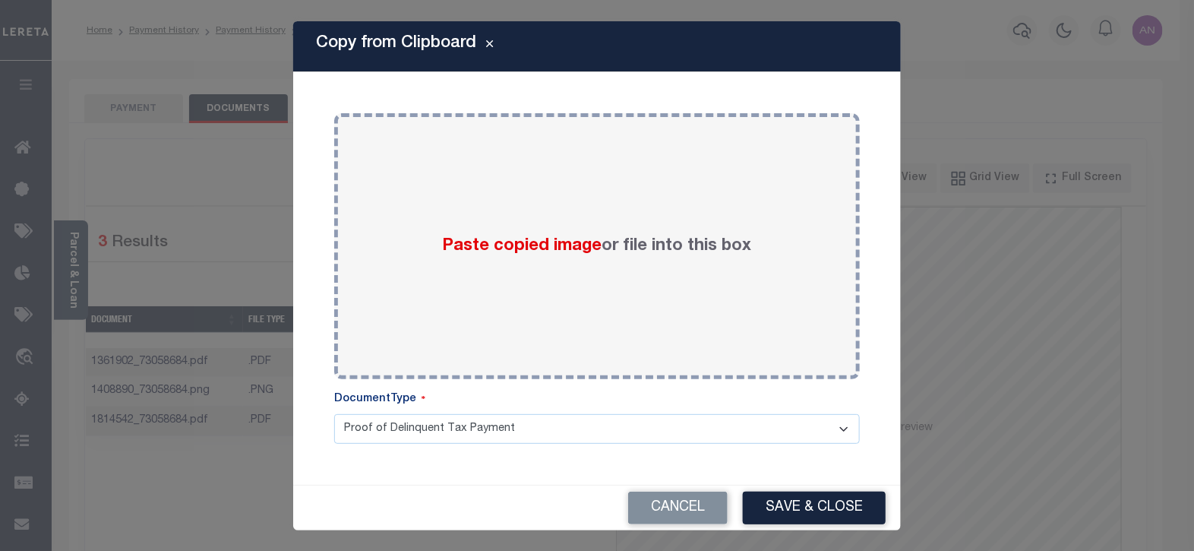
click at [421, 177] on div "Paste copied image or file into this box" at bounding box center [597, 246] width 503 height 243
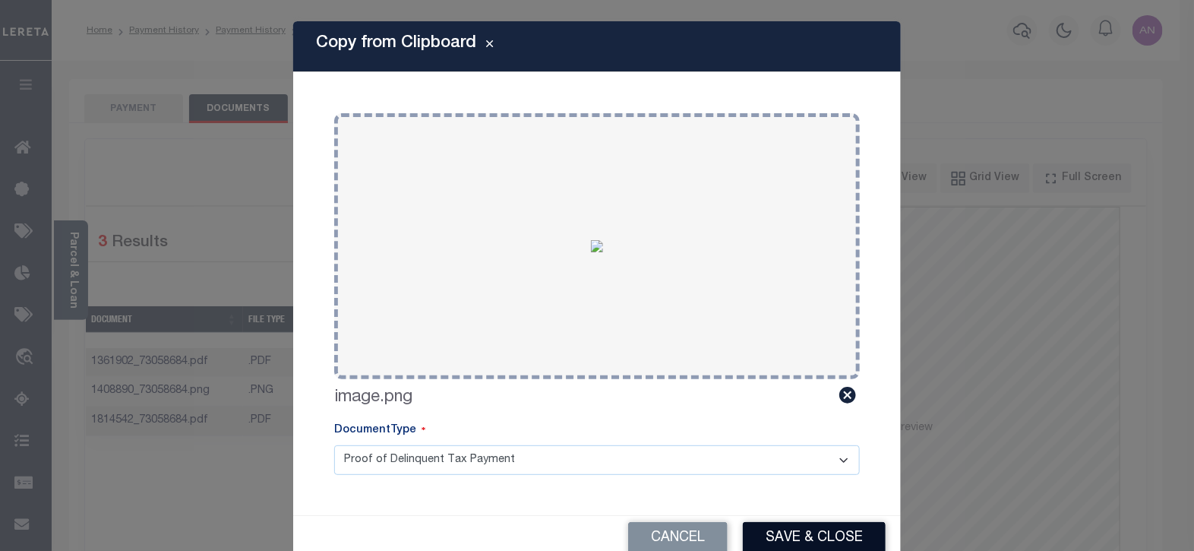
click at [779, 535] on button "Save & Close" at bounding box center [814, 538] width 143 height 33
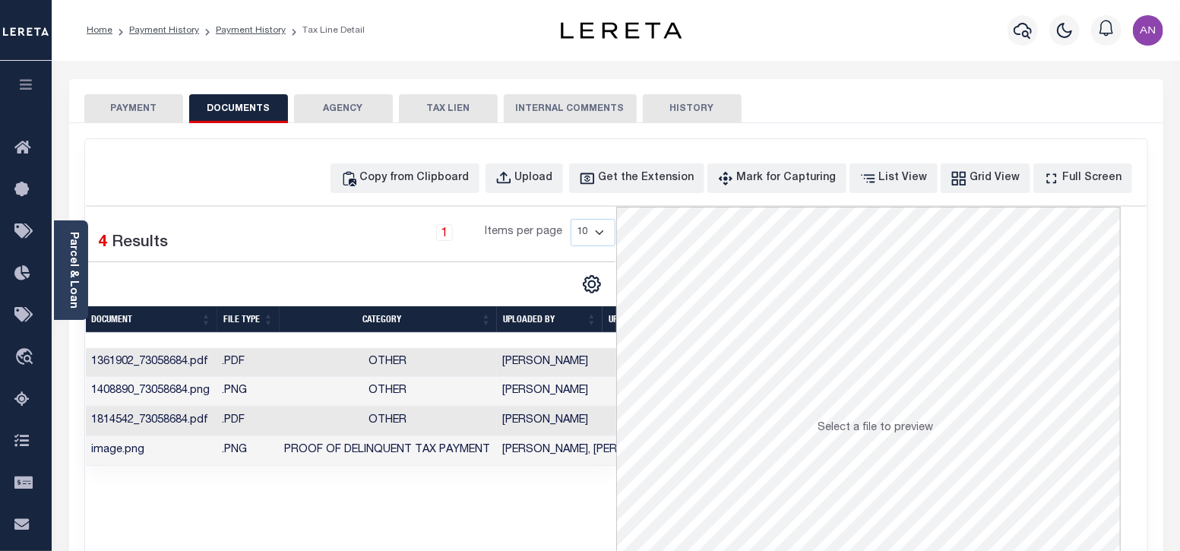
click at [158, 109] on button "PAYMENT" at bounding box center [133, 108] width 99 height 29
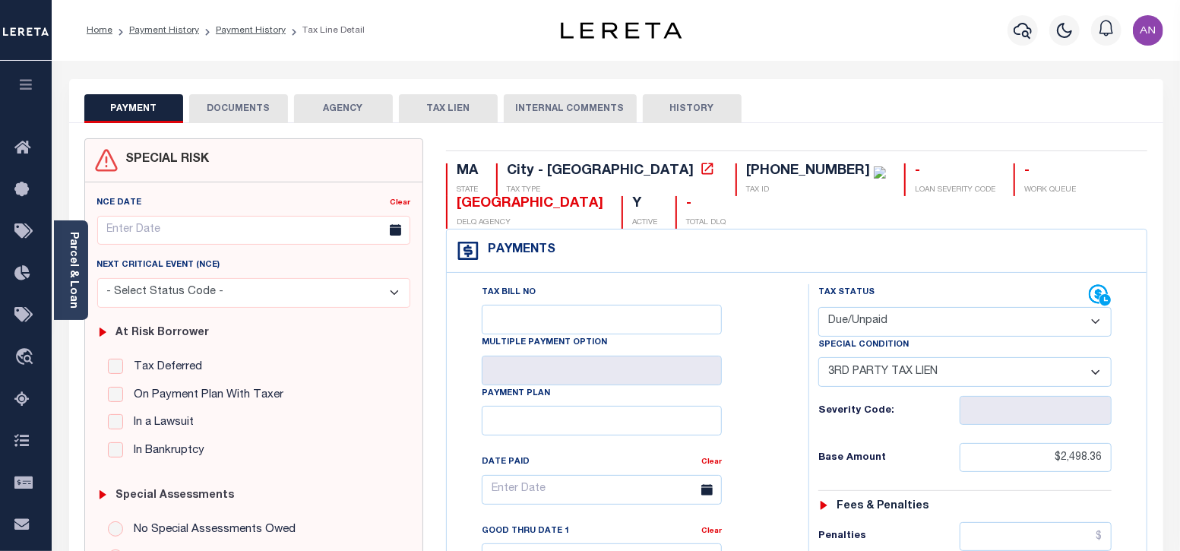
click at [906, 319] on select "- Select Status Code - Open Due/Unpaid Paid Incomplete No Tax Due Internal Refu…" at bounding box center [965, 322] width 294 height 30
select select "PYD"
click at [818, 307] on select "- Select Status Code - Open Due/Unpaid Paid Incomplete No Tax Due Internal Refu…" at bounding box center [965, 322] width 294 height 30
select select "0"
type input "[DATE]"
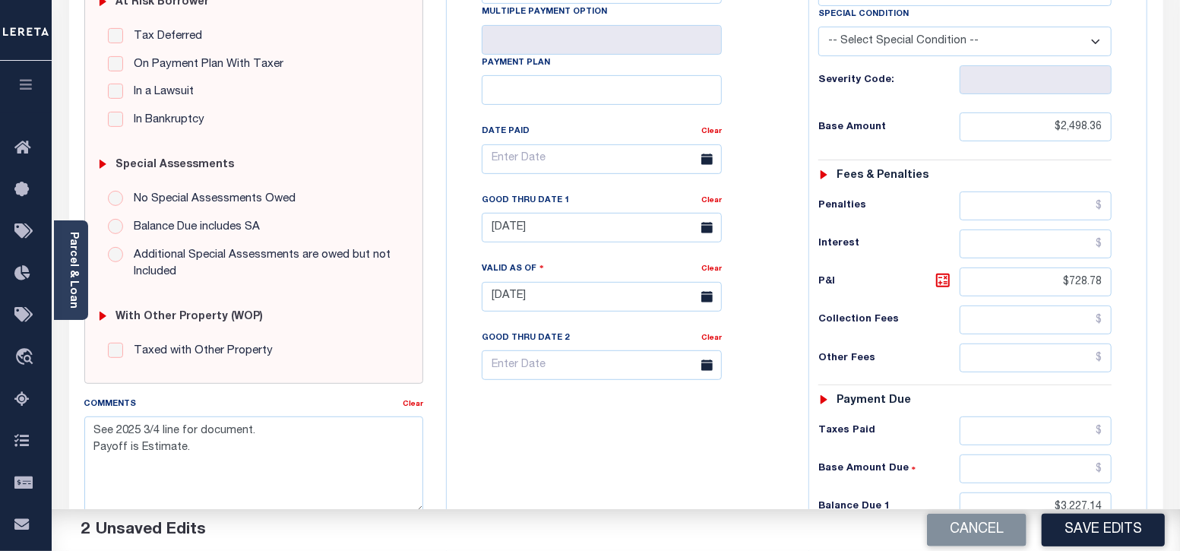
scroll to position [475, 0]
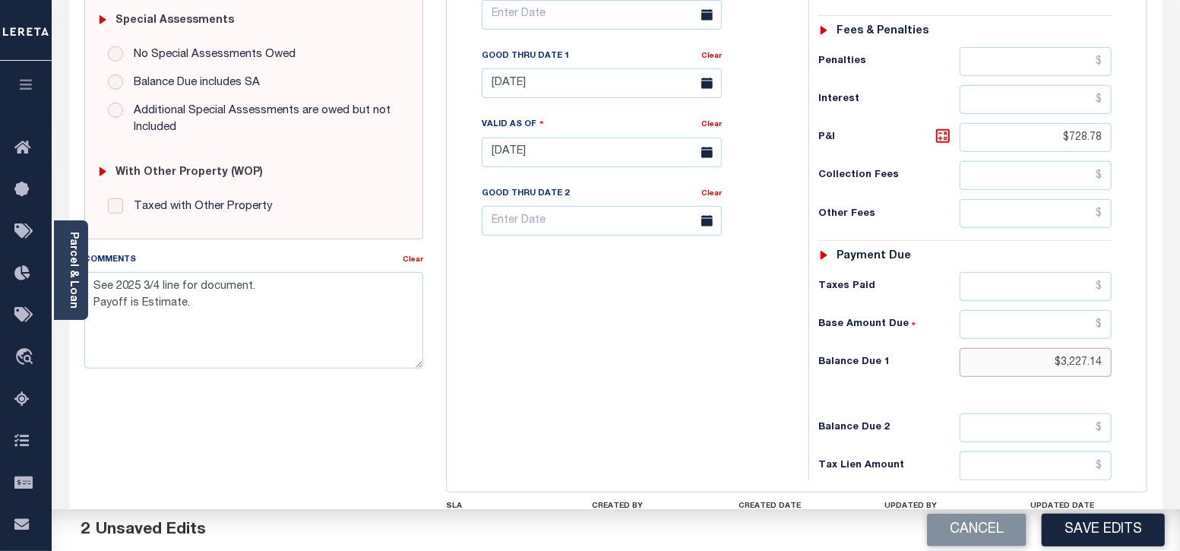
drag, startPoint x: 1062, startPoint y: 364, endPoint x: 1171, endPoint y: 363, distance: 108.7
click at [1171, 363] on div "PAYMENT 2 DOCUMENTS AGENCY DELINQUENT PAYEE" at bounding box center [616, 138] width 1117 height 1068
type input "$0.00"
click at [1115, 530] on button "Save Edits" at bounding box center [1103, 530] width 123 height 33
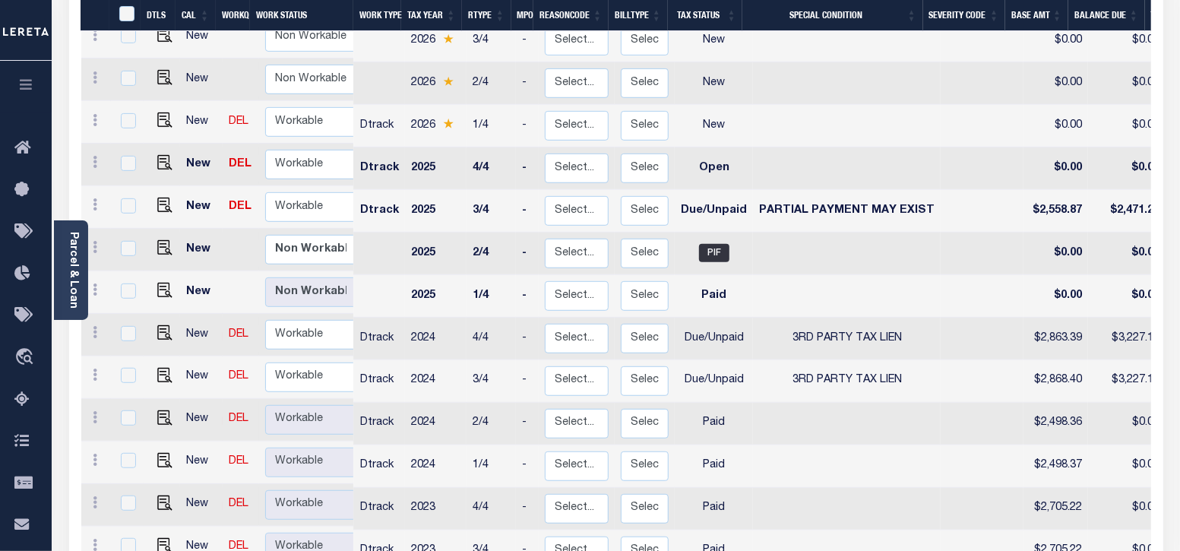
scroll to position [379, 0]
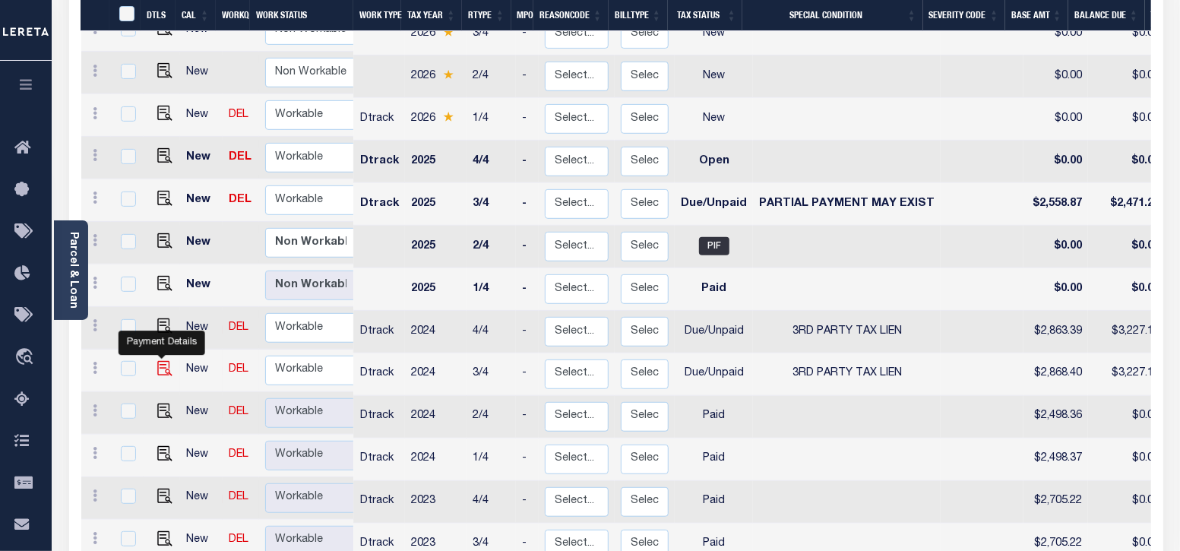
click at [167, 361] on img "" at bounding box center [164, 368] width 15 height 15
checkbox input "true"
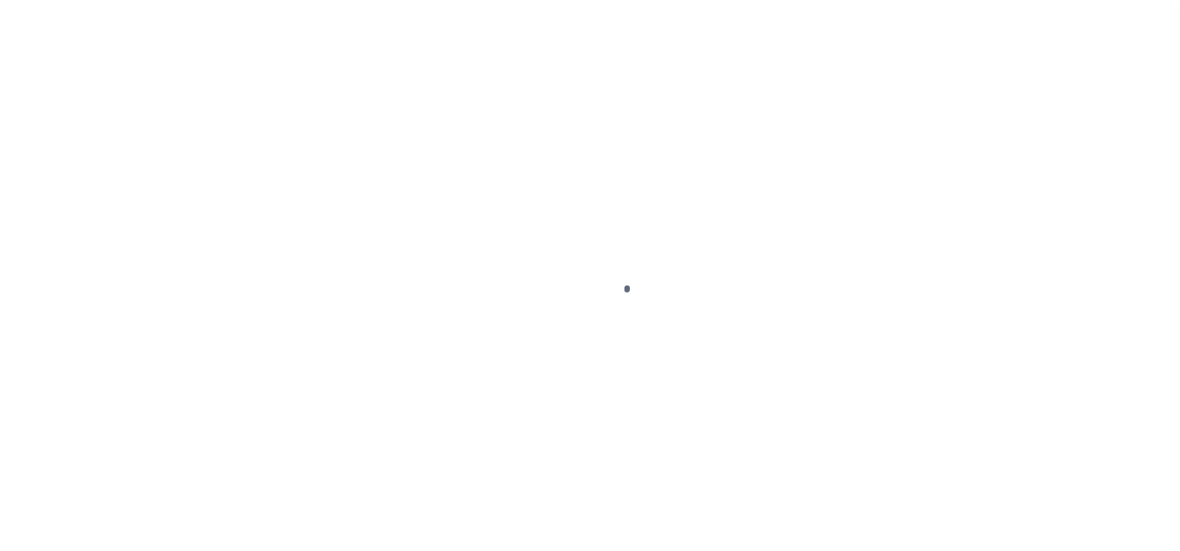
select select "DUE"
select select "20"
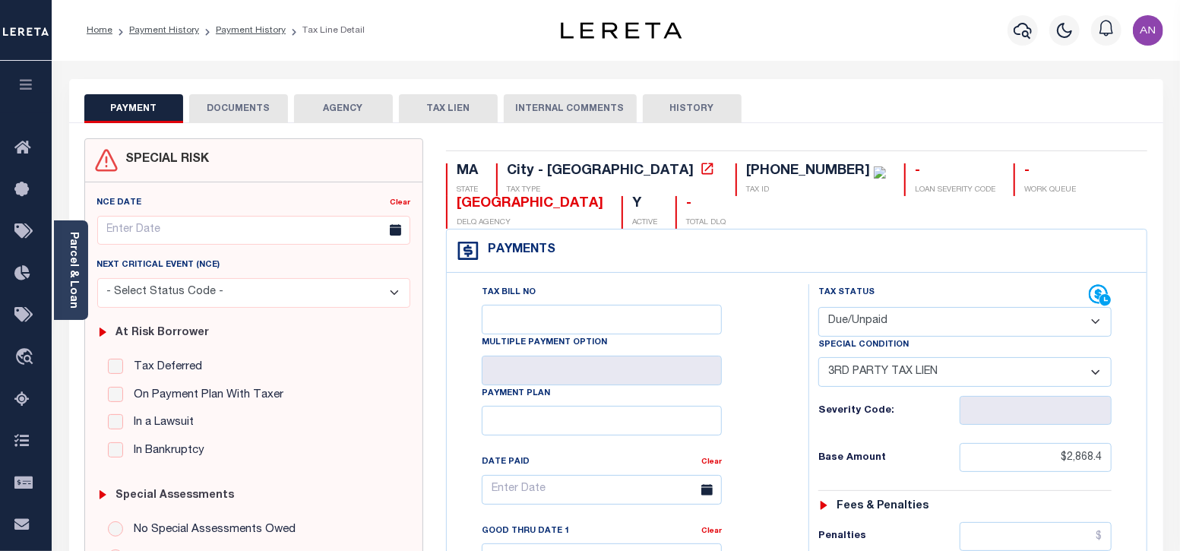
click at [247, 117] on button "DOCUMENTS" at bounding box center [238, 108] width 99 height 29
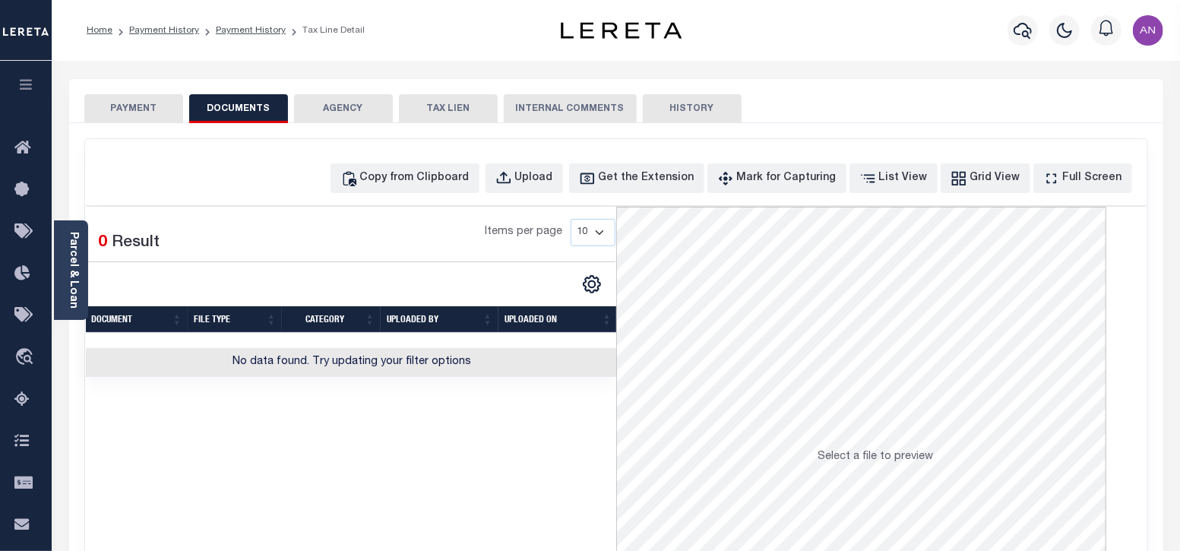
click at [445, 198] on div "Copy from Clipboard Upload Get the Extension Mark for Capturing Got it List Vie…" at bounding box center [616, 407] width 1062 height 536
click at [424, 176] on div "Copy from Clipboard" at bounding box center [414, 178] width 109 height 17
select select "POP"
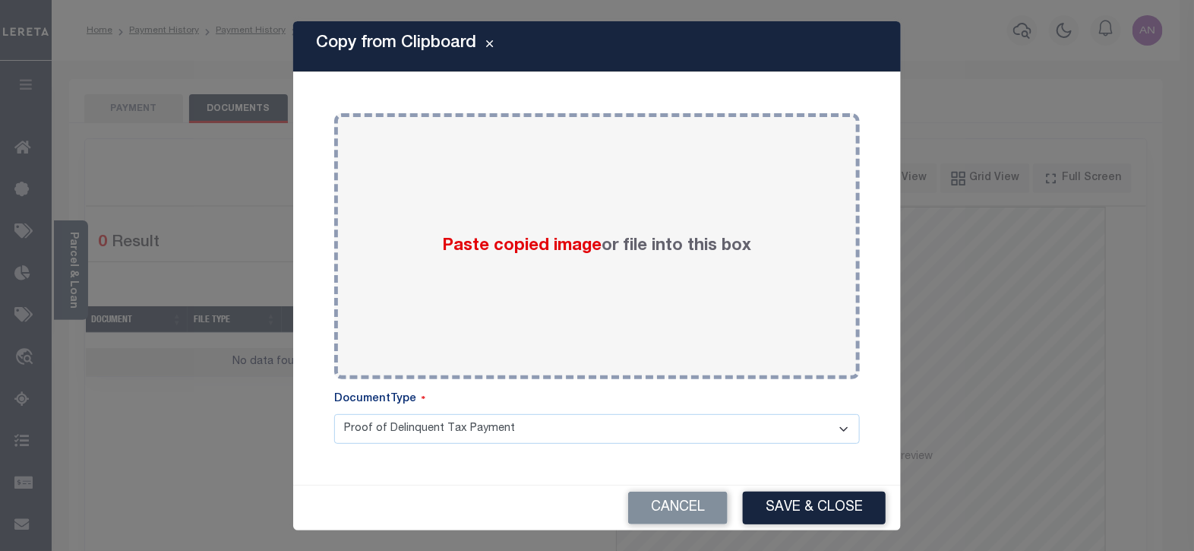
click at [424, 176] on div "Paste copied image or file into this box" at bounding box center [597, 246] width 503 height 243
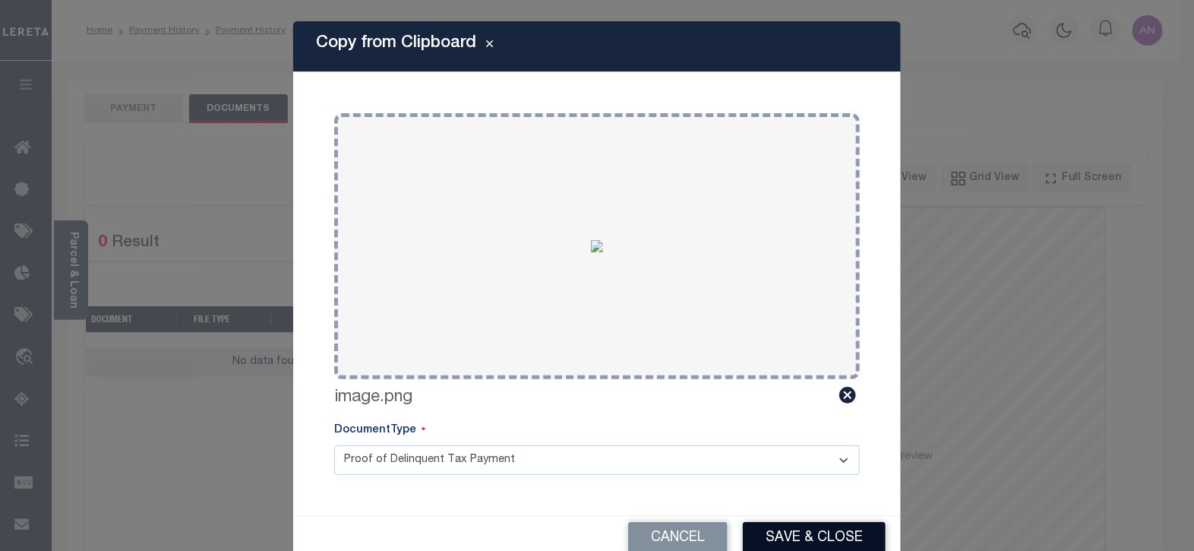
click at [781, 528] on button "Save & Close" at bounding box center [814, 538] width 143 height 33
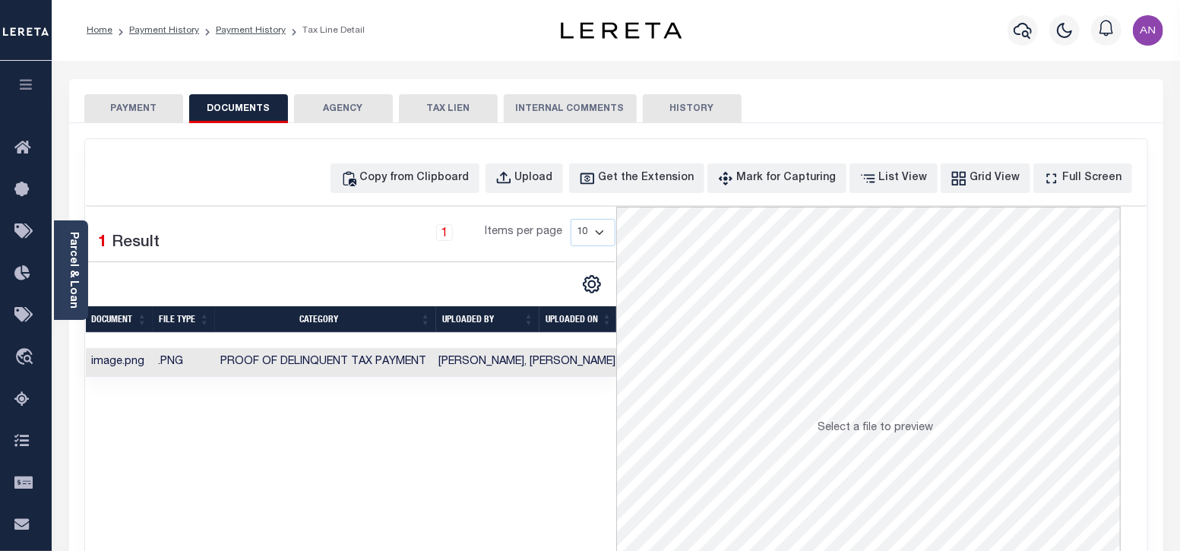
click at [122, 113] on button "PAYMENT" at bounding box center [133, 108] width 99 height 29
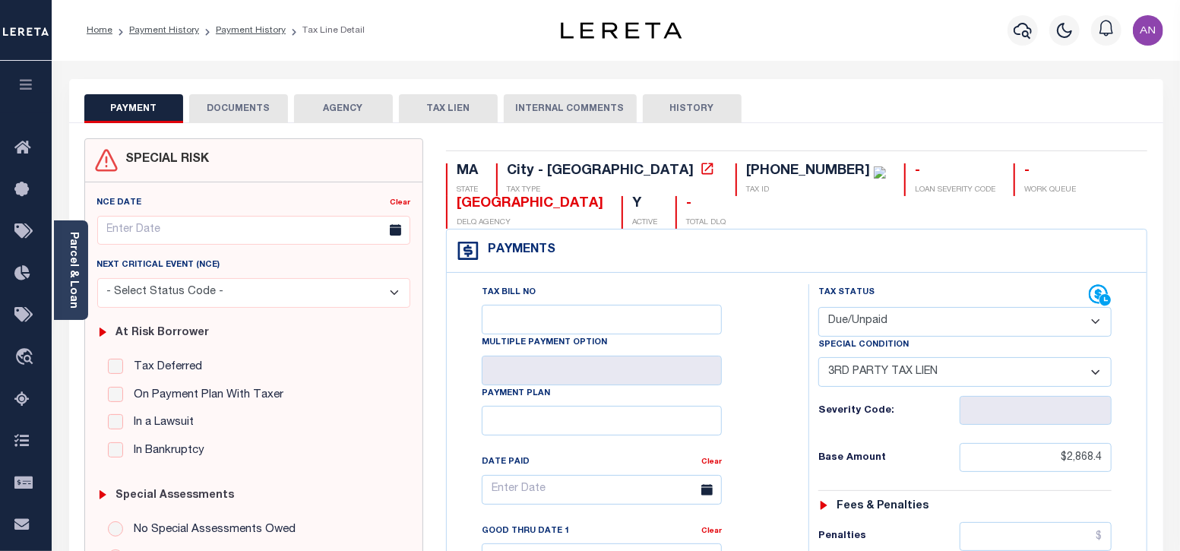
click at [915, 323] on select "- Select Status Code - Open Due/Unpaid Paid Incomplete No Tax Due Internal Refu…" at bounding box center [965, 322] width 294 height 30
select select "PYD"
click at [818, 307] on select "- Select Status Code - Open Due/Unpaid Paid Incomplete No Tax Due Internal Refu…" at bounding box center [965, 322] width 294 height 30
select select "0"
type input "[DATE]"
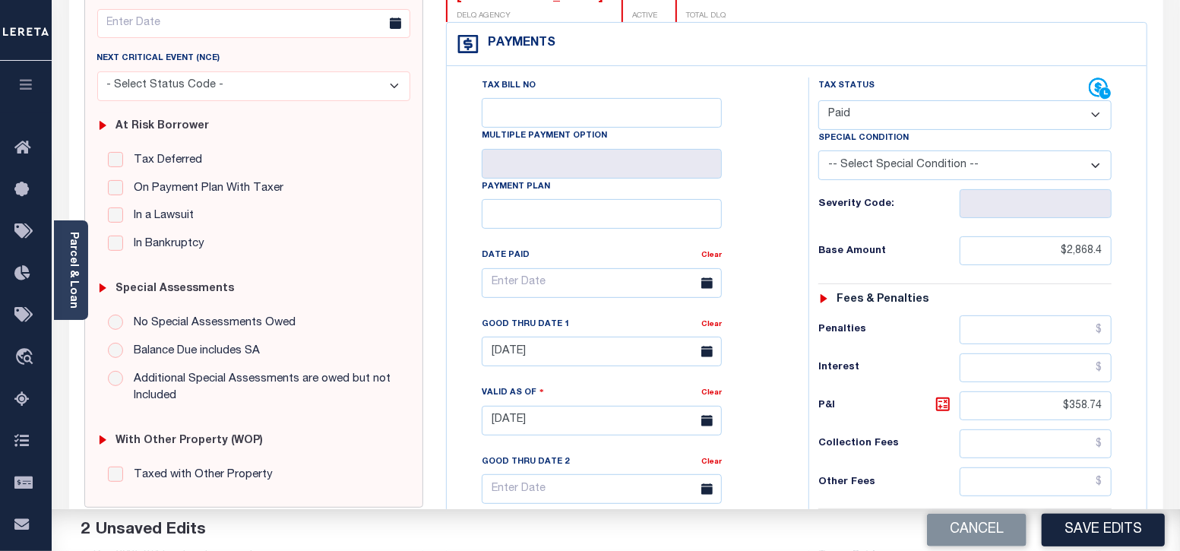
scroll to position [379, 0]
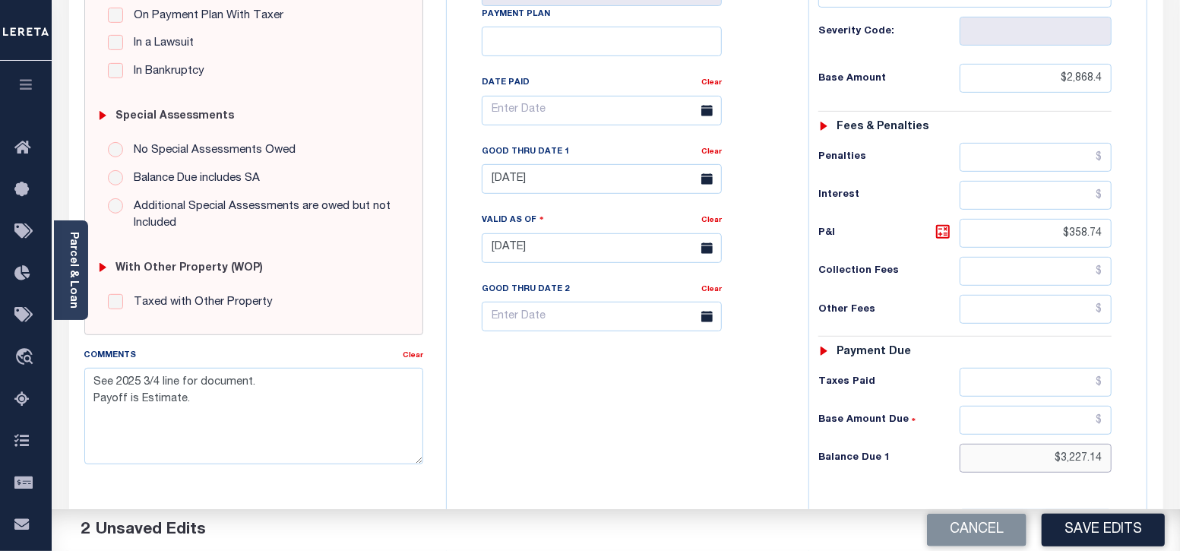
drag, startPoint x: 1061, startPoint y: 454, endPoint x: 1136, endPoint y: 457, distance: 75.3
click at [1136, 457] on div "Tax Status Status" at bounding box center [970, 240] width 346 height 671
type input "$0.00"
click at [719, 444] on div "Tax Bill No Multiple Payment Option Payment Plan Clear" at bounding box center [624, 240] width 346 height 671
click at [1070, 235] on input "$358.74" at bounding box center [1036, 233] width 152 height 29
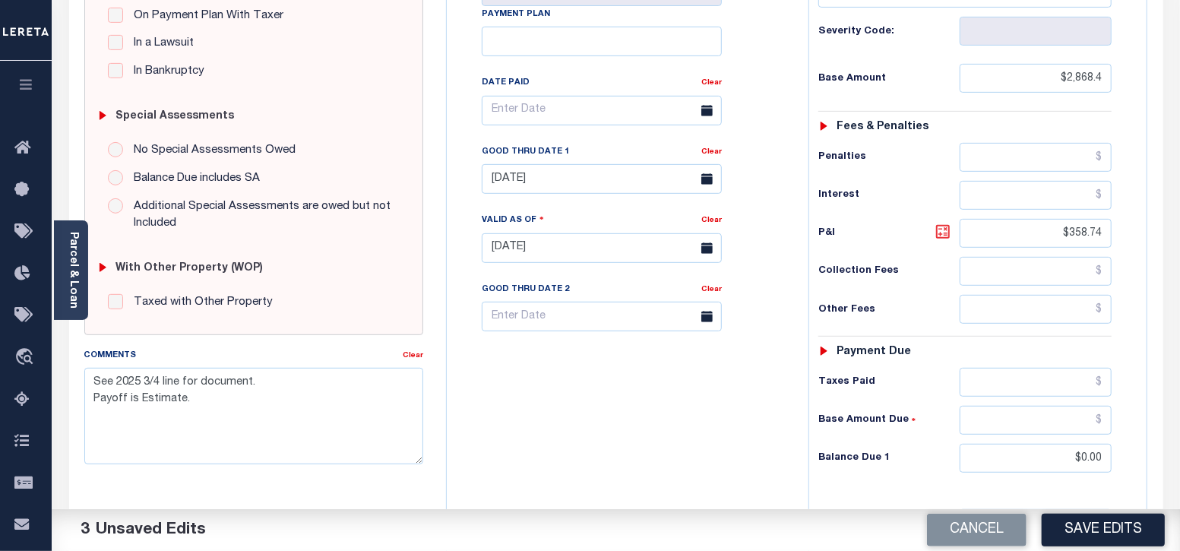
click at [942, 232] on icon at bounding box center [943, 232] width 18 height 18
drag, startPoint x: 1061, startPoint y: 232, endPoint x: 1147, endPoint y: 232, distance: 85.9
click at [1147, 232] on div "MA STATE City - MA TAX TYPE 05-01383-210 TAX ID - LOAN SEVERITY CODE - WORK QUE…" at bounding box center [797, 248] width 724 height 979
type input "$0.00"
click at [726, 396] on div "Tax Bill No Multiple Payment Option Payment Plan Clear" at bounding box center [624, 240] width 346 height 671
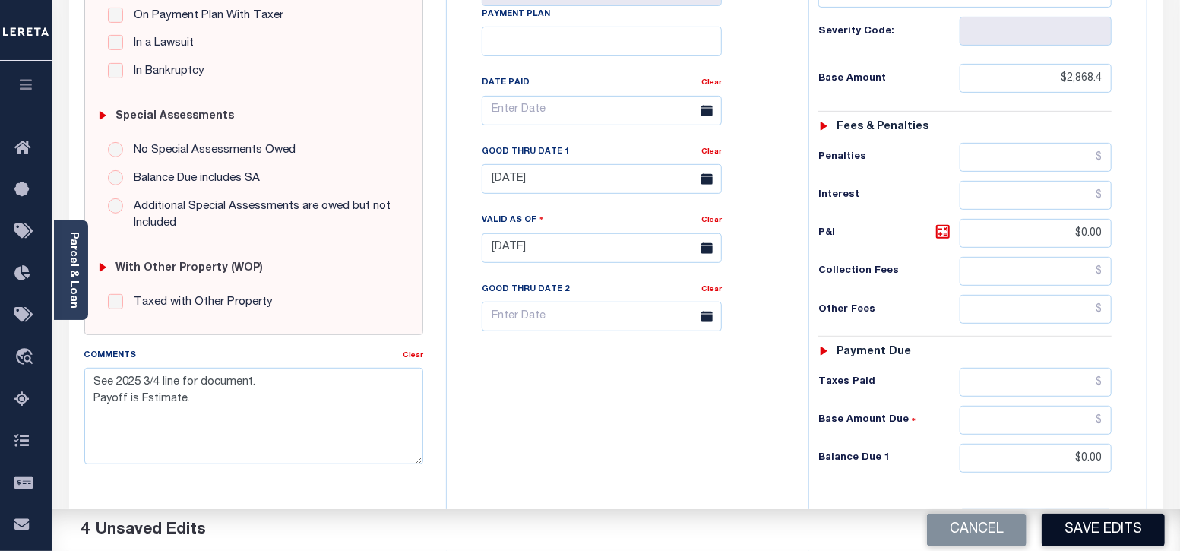
click at [1080, 536] on button "Save Edits" at bounding box center [1103, 530] width 123 height 33
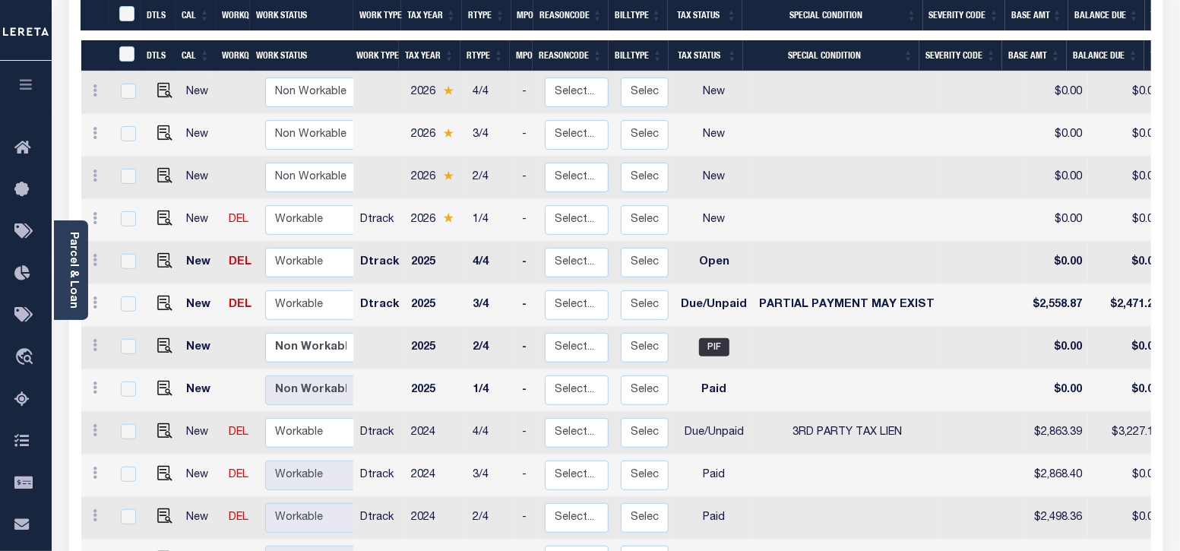
scroll to position [379, 0]
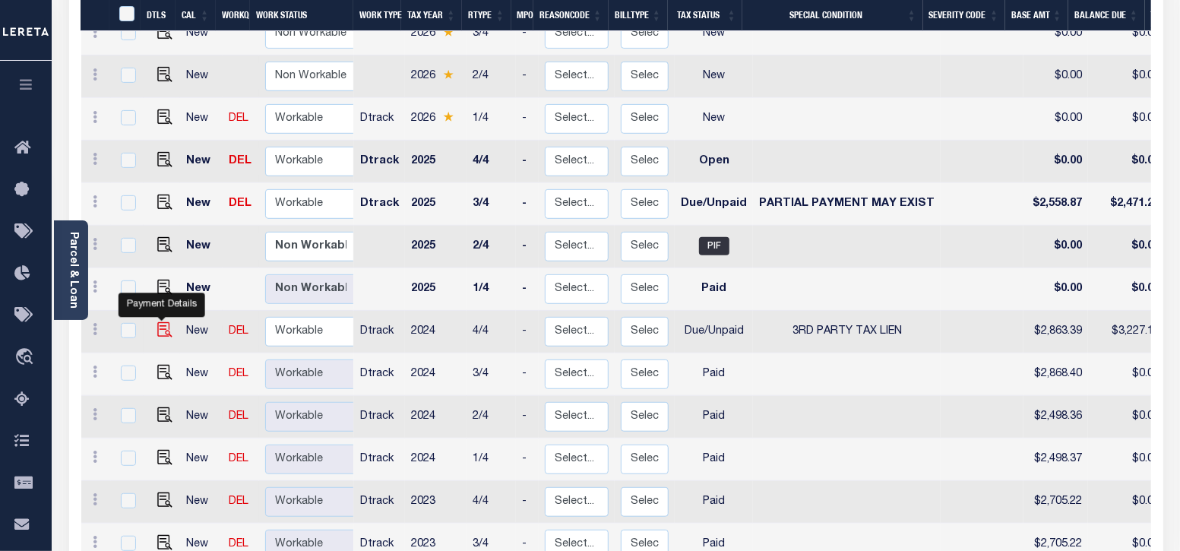
click at [157, 322] on img "" at bounding box center [164, 329] width 15 height 15
checkbox input "true"
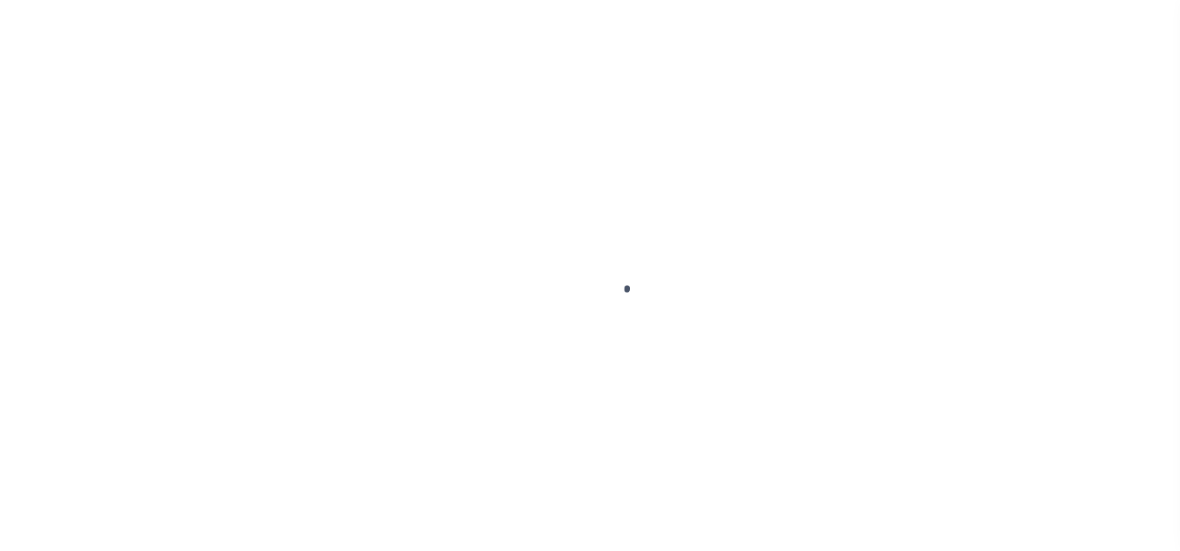
select select "DUE"
select select "20"
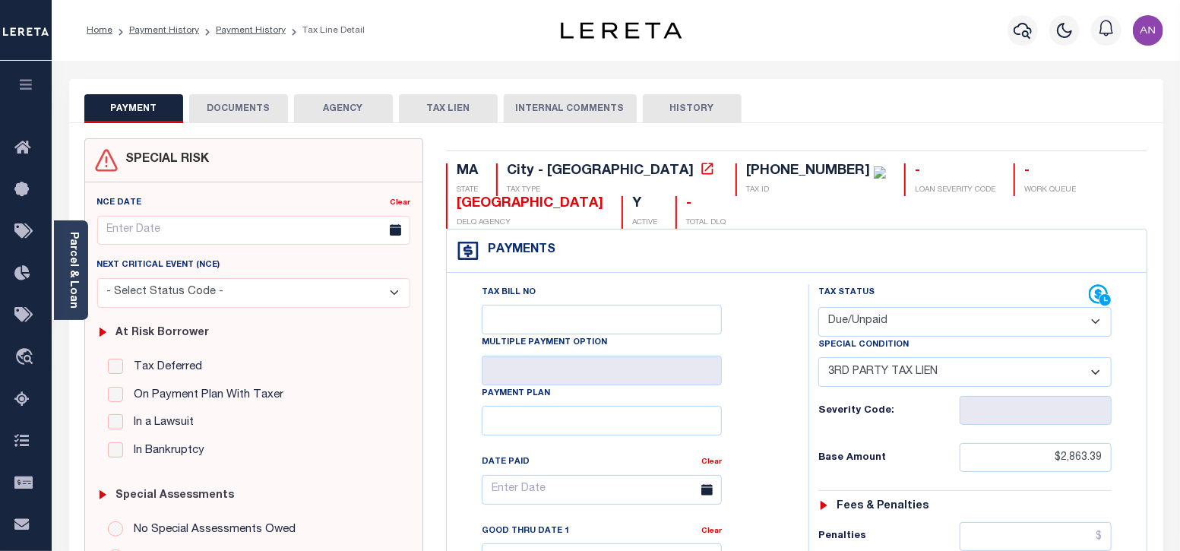
click at [222, 108] on button "DOCUMENTS" at bounding box center [238, 108] width 99 height 29
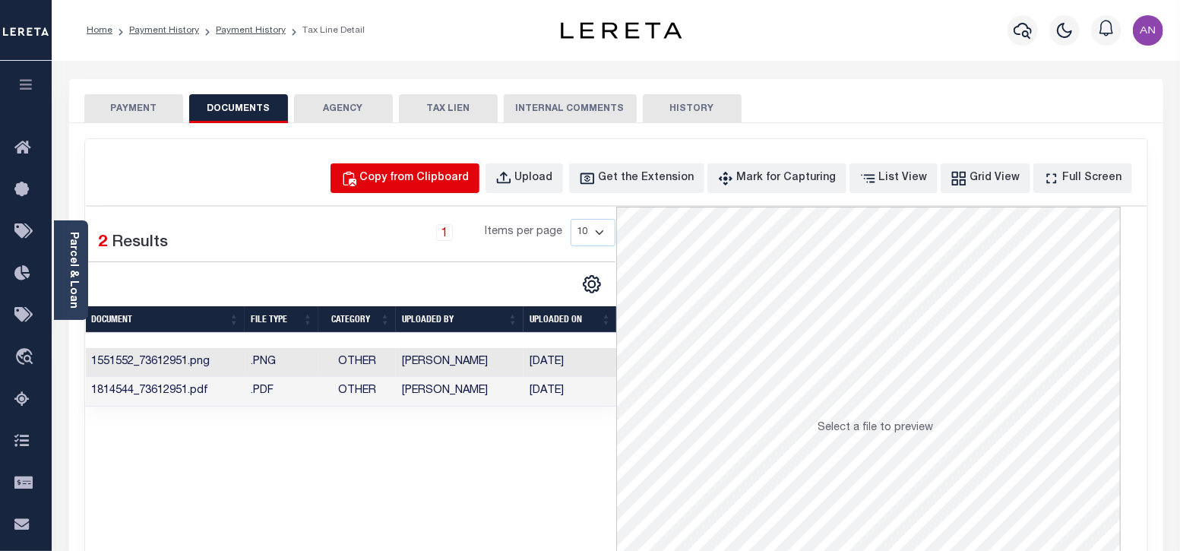
click at [437, 178] on div "Copy from Clipboard" at bounding box center [414, 178] width 109 height 17
select select "POP"
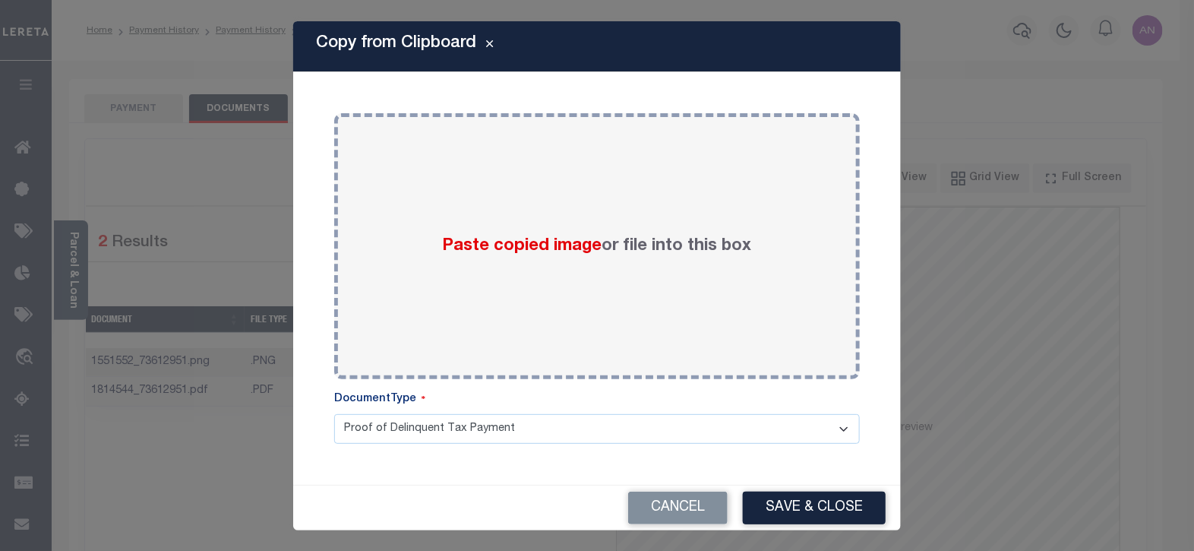
click at [437, 178] on div "Paste copied image or file into this box" at bounding box center [597, 246] width 503 height 243
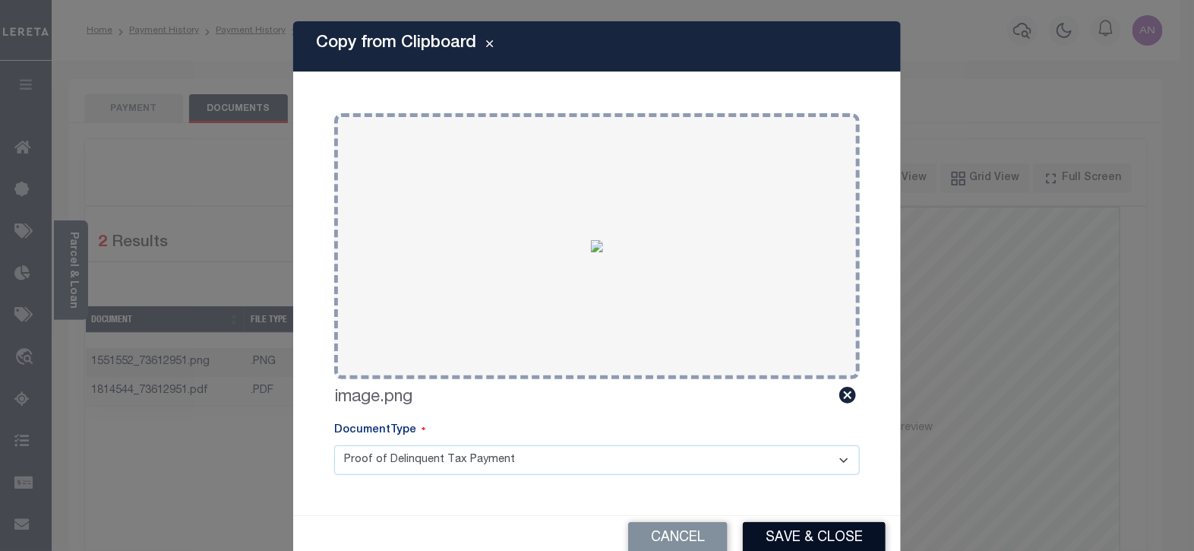
click at [796, 542] on button "Save & Close" at bounding box center [814, 538] width 143 height 33
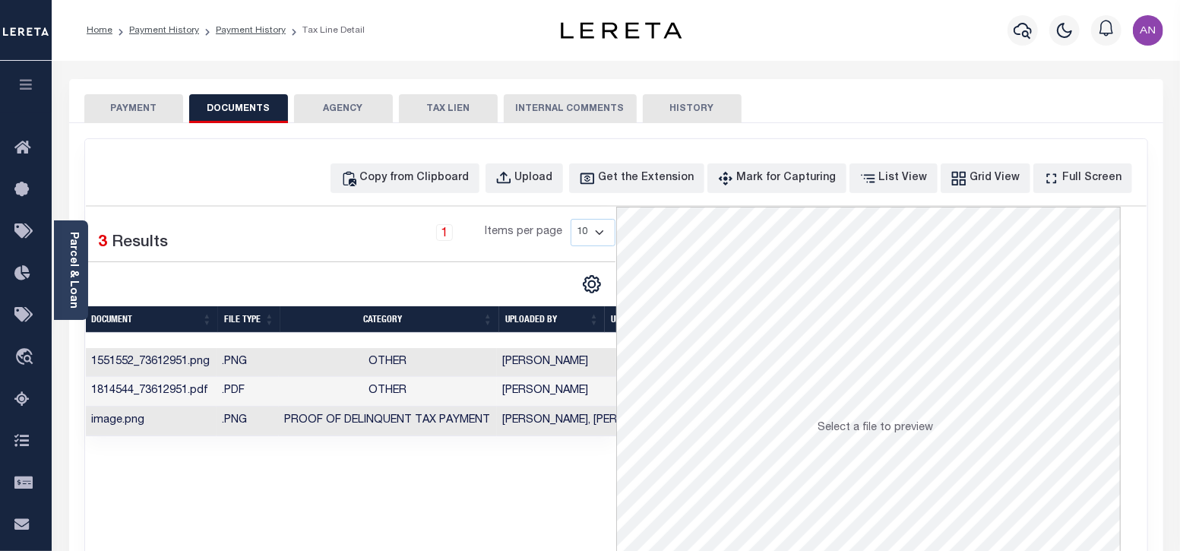
click at [118, 112] on button "PAYMENT" at bounding box center [133, 108] width 99 height 29
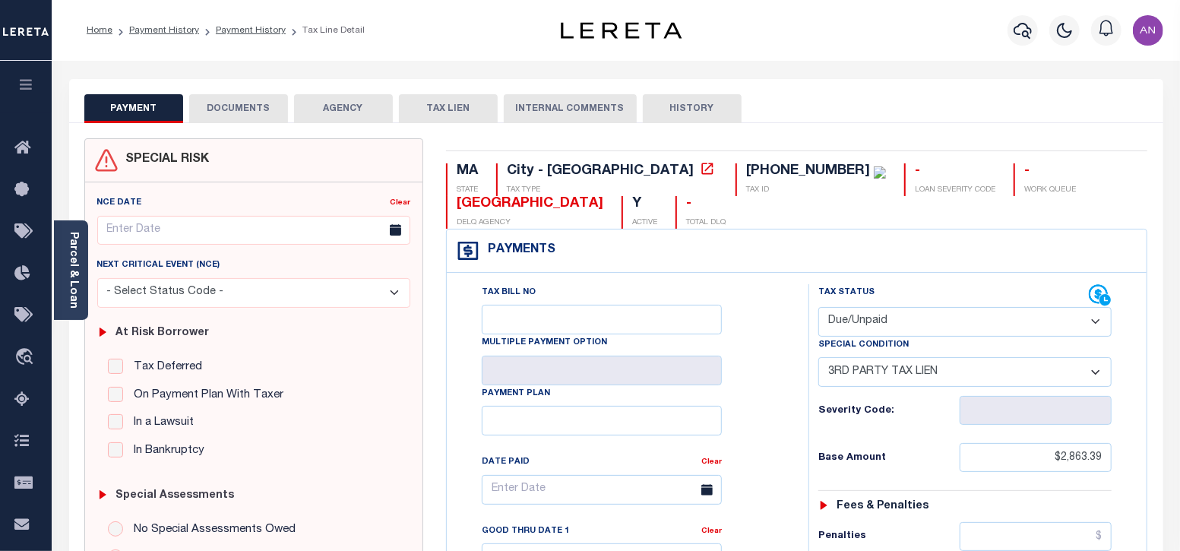
click at [994, 329] on select "- Select Status Code - Open Due/Unpaid Paid Incomplete No Tax Due Internal Refu…" at bounding box center [965, 322] width 294 height 30
select select "PYD"
click at [818, 307] on select "- Select Status Code - Open Due/Unpaid Paid Incomplete No Tax Due Internal Refu…" at bounding box center [965, 322] width 294 height 30
select select "0"
type input "[DATE]"
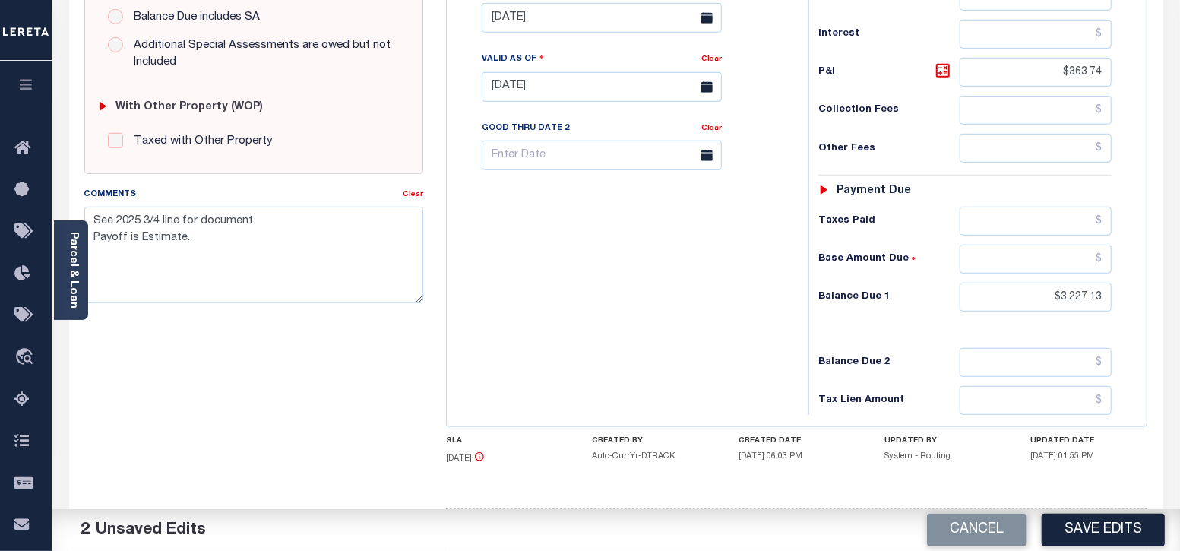
scroll to position [570, 0]
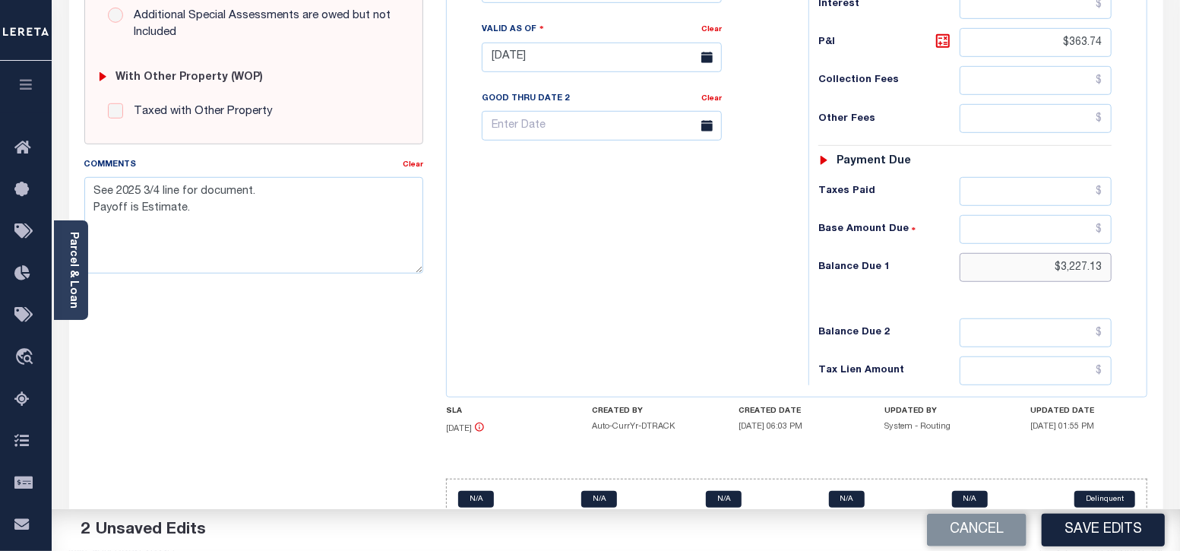
drag, startPoint x: 1064, startPoint y: 267, endPoint x: 1169, endPoint y: 264, distance: 104.9
click at [1169, 264] on div "PAYMENT 2 DOCUMENTS AGENCY DELINQUENT PAYEE" at bounding box center [616, 43] width 1117 height 1068
type input "$0.00"
drag, startPoint x: 1072, startPoint y: 42, endPoint x: 1124, endPoint y: 37, distance: 52.6
click at [1124, 37] on div "Tax Status Status - Select Status Code -" at bounding box center [970, 49] width 324 height 671
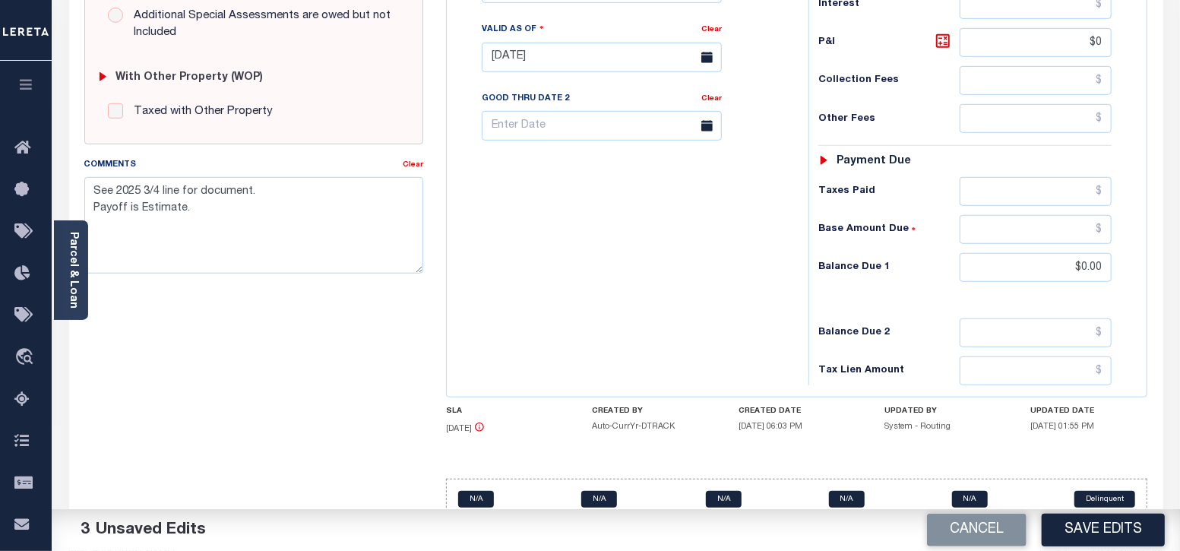
type input "$0.00"
click at [930, 226] on h6 "Base Amount Due" at bounding box center [889, 229] width 142 height 12
click at [1099, 533] on button "Save Edits" at bounding box center [1103, 530] width 123 height 33
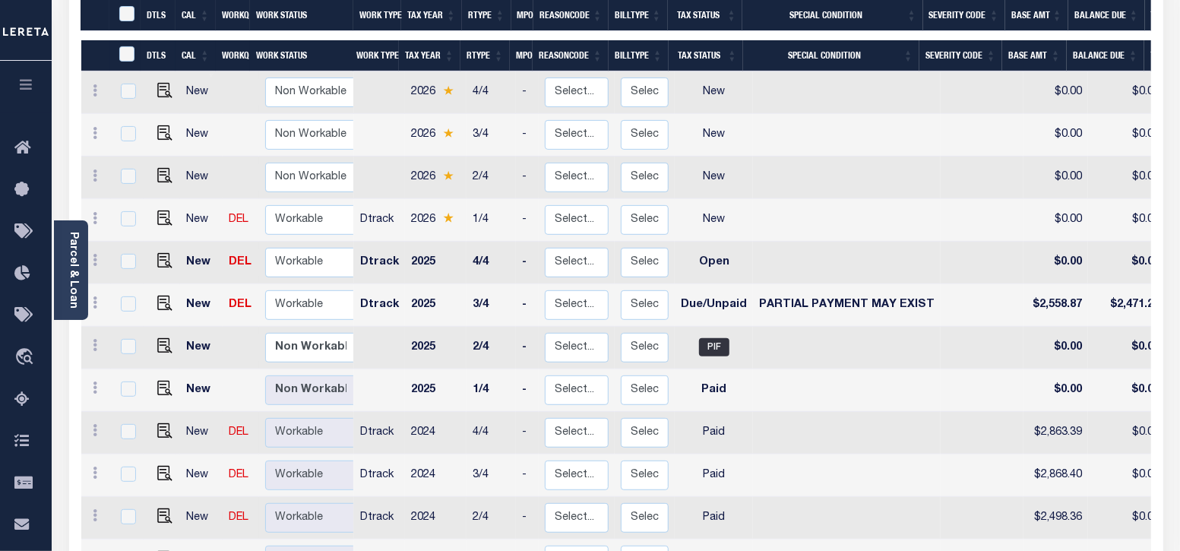
scroll to position [189, 0]
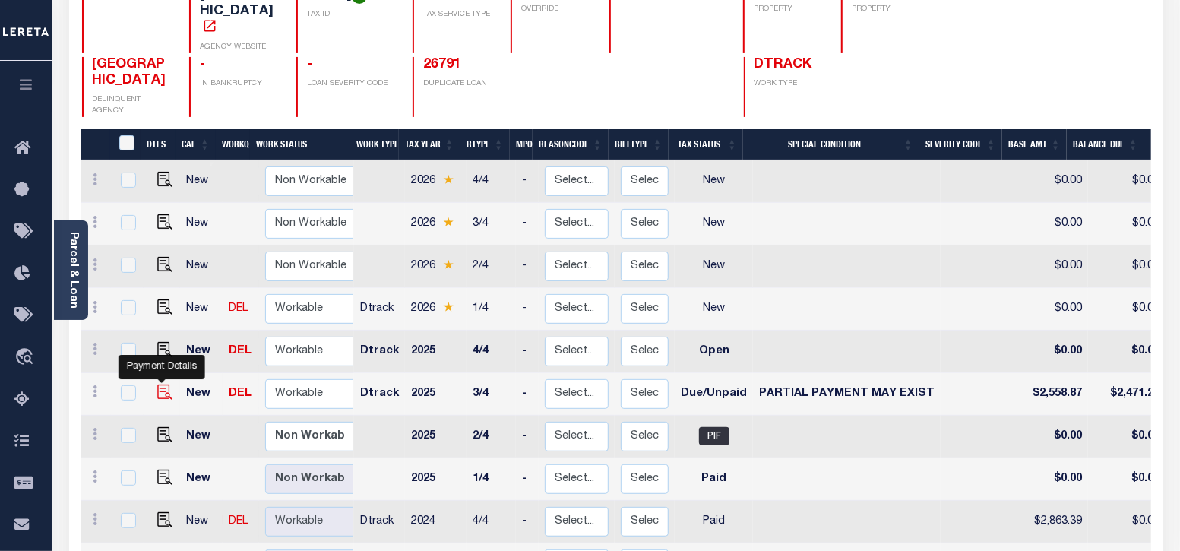
click at [157, 384] on img "" at bounding box center [164, 391] width 15 height 15
checkbox input "true"
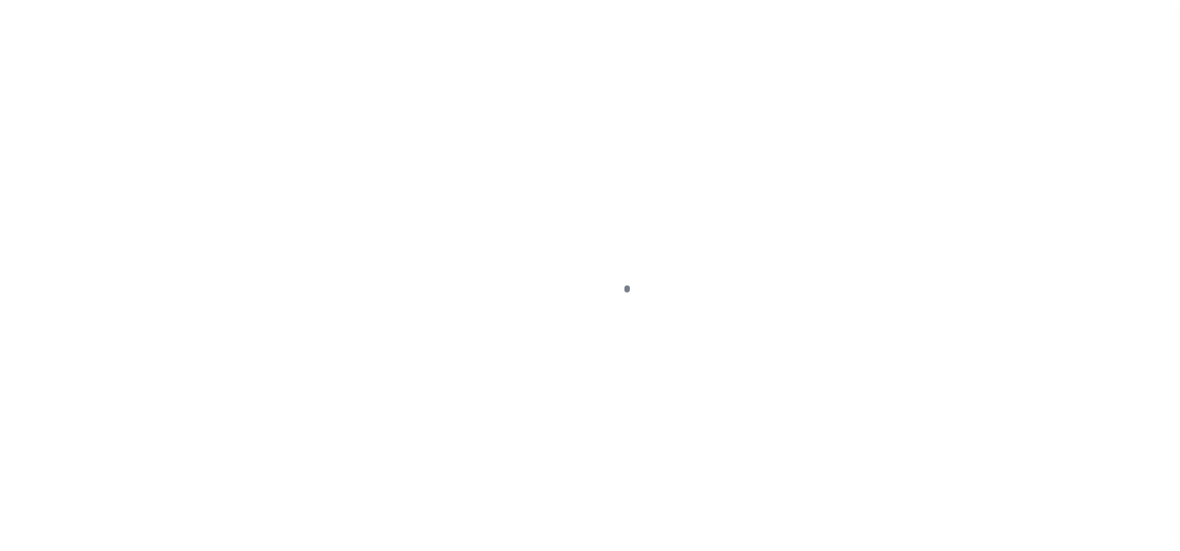
select select "DUE"
select select "15"
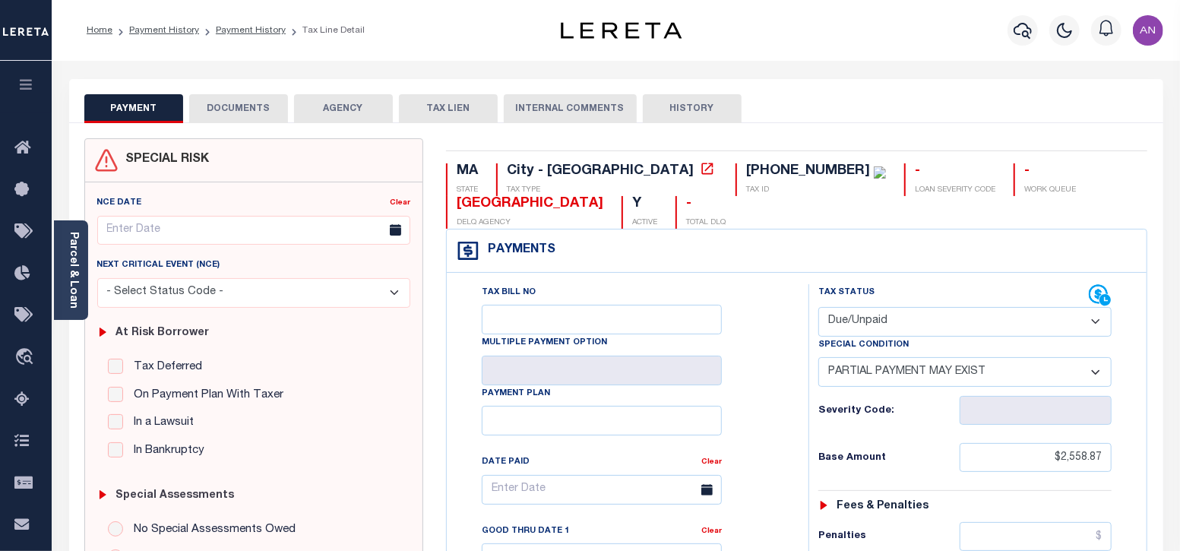
click at [227, 111] on button "DOCUMENTS" at bounding box center [238, 108] width 99 height 29
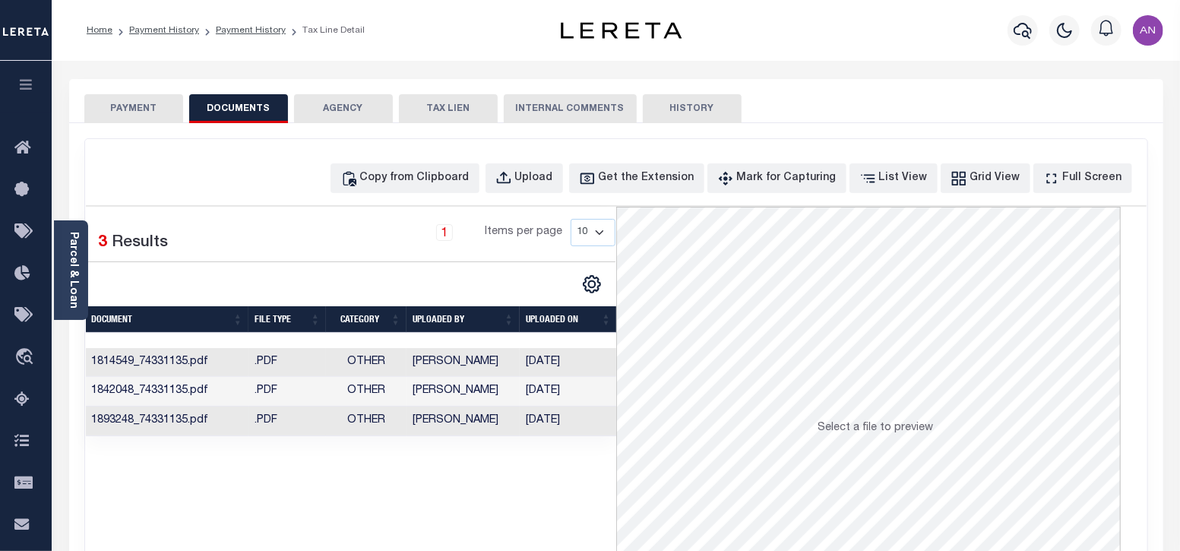
click at [149, 417] on td "1893248_74331135.pdf" at bounding box center [167, 421] width 163 height 30
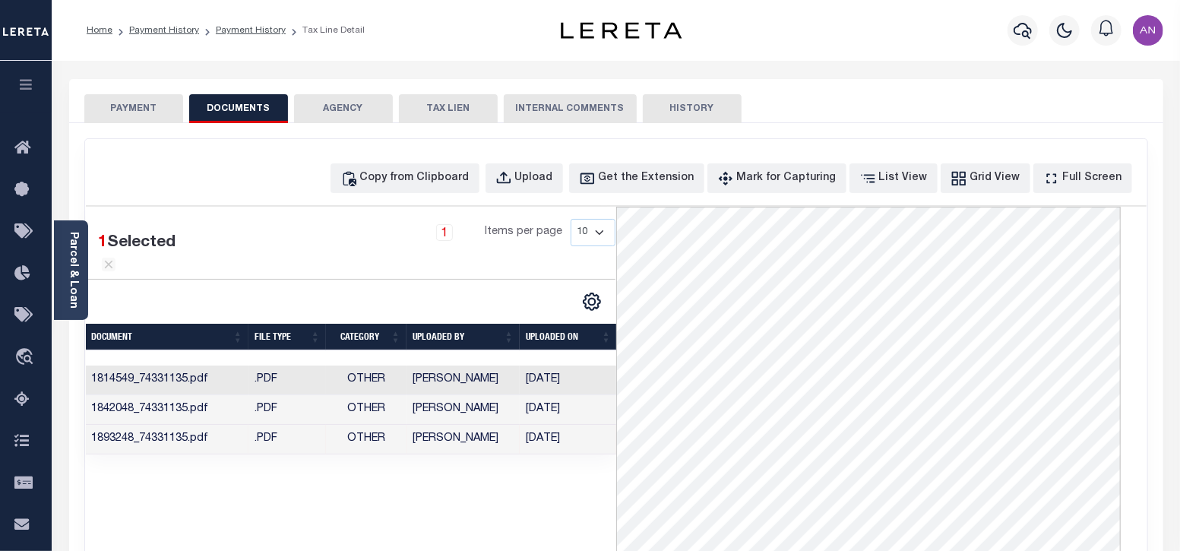
click at [489, 498] on div "1 Selected 3 Results 1 Items per page 10 25 50 100" at bounding box center [351, 435] width 530 height 456
click at [414, 180] on div "Copy from Clipboard" at bounding box center [414, 178] width 109 height 17
select select "POP"
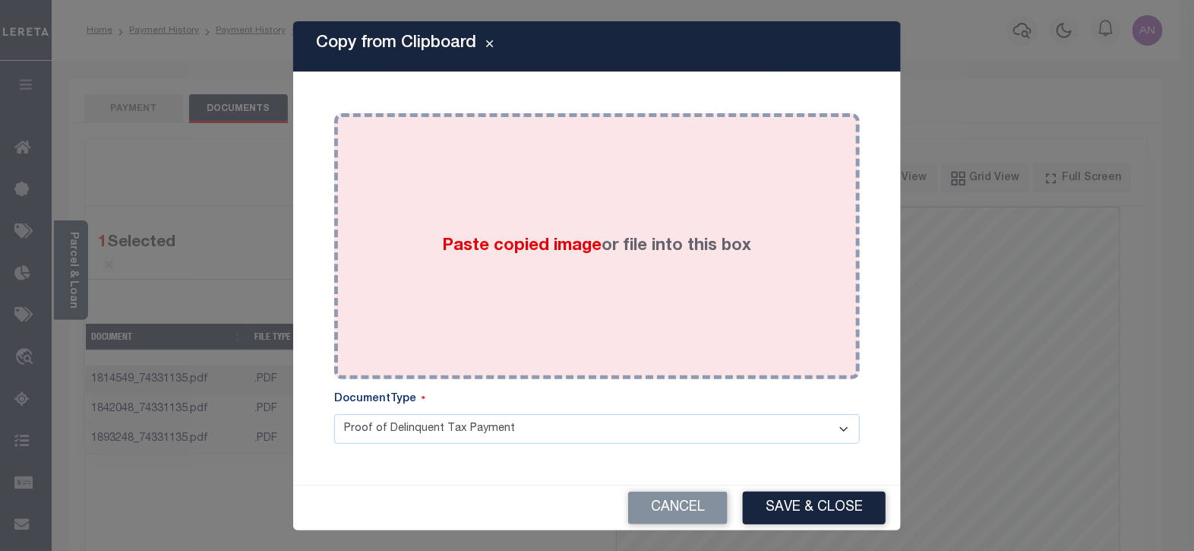
click at [429, 223] on div "Paste copied image or file into this box" at bounding box center [597, 246] width 503 height 243
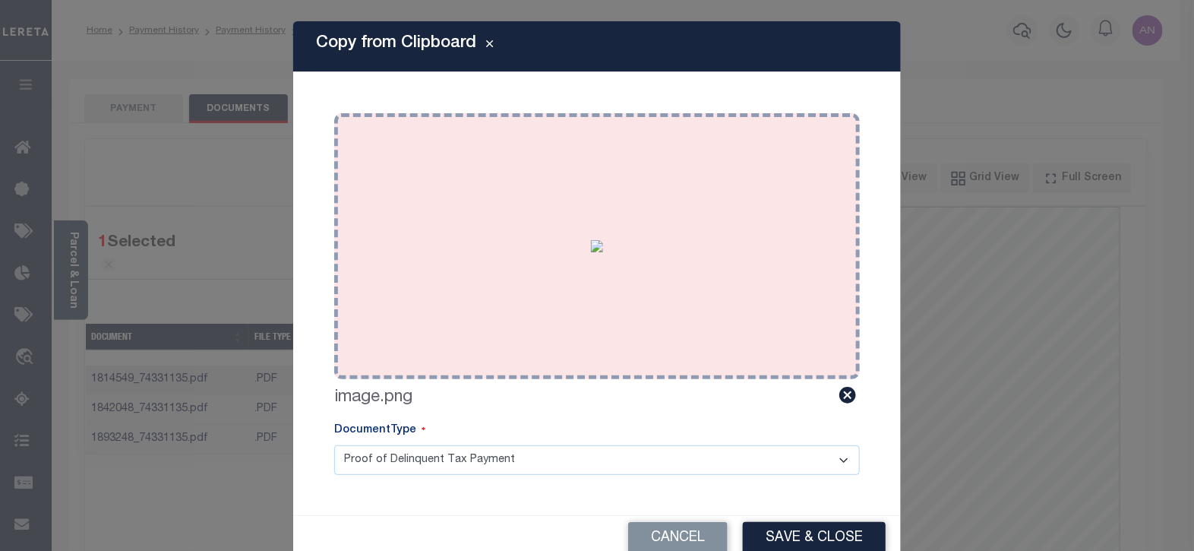
click at [532, 182] on div "Paste copied image or file into this box" at bounding box center [597, 246] width 503 height 243
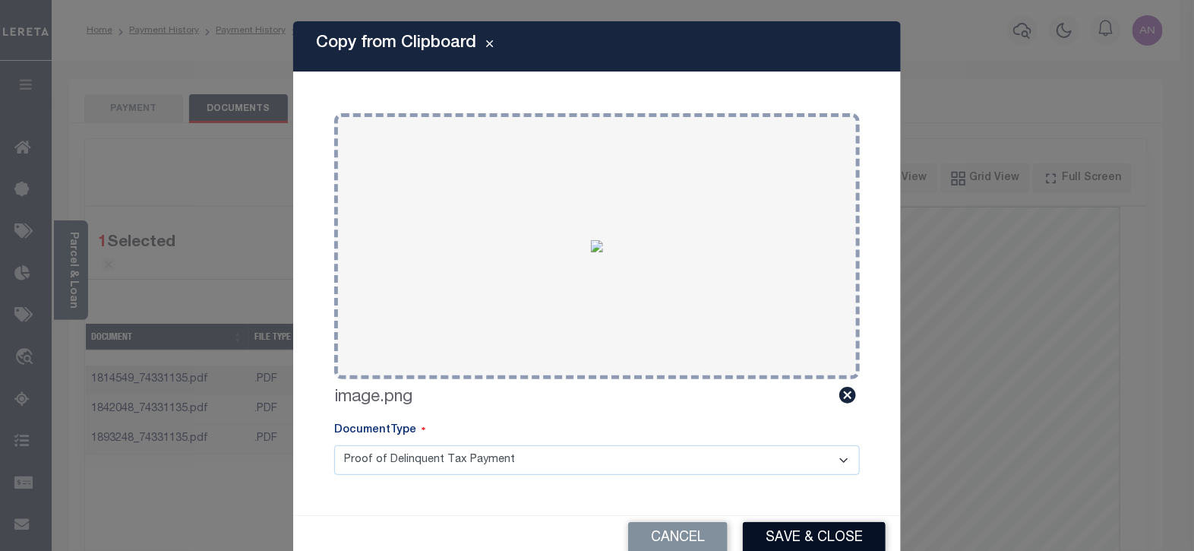
click at [775, 544] on button "Save & Close" at bounding box center [814, 538] width 143 height 33
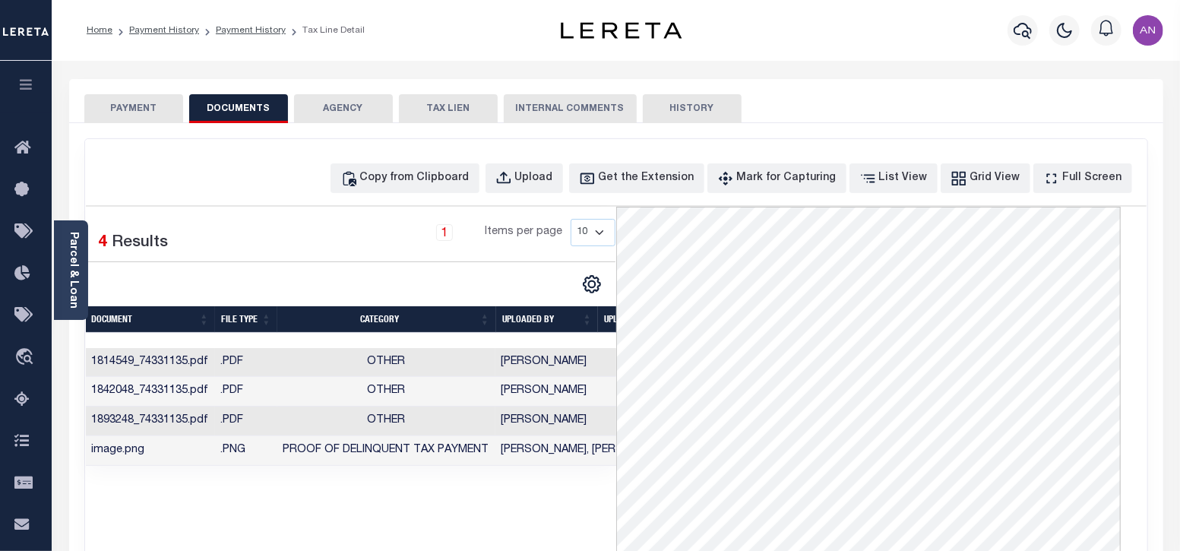
click at [146, 110] on button "PAYMENT" at bounding box center [133, 108] width 99 height 29
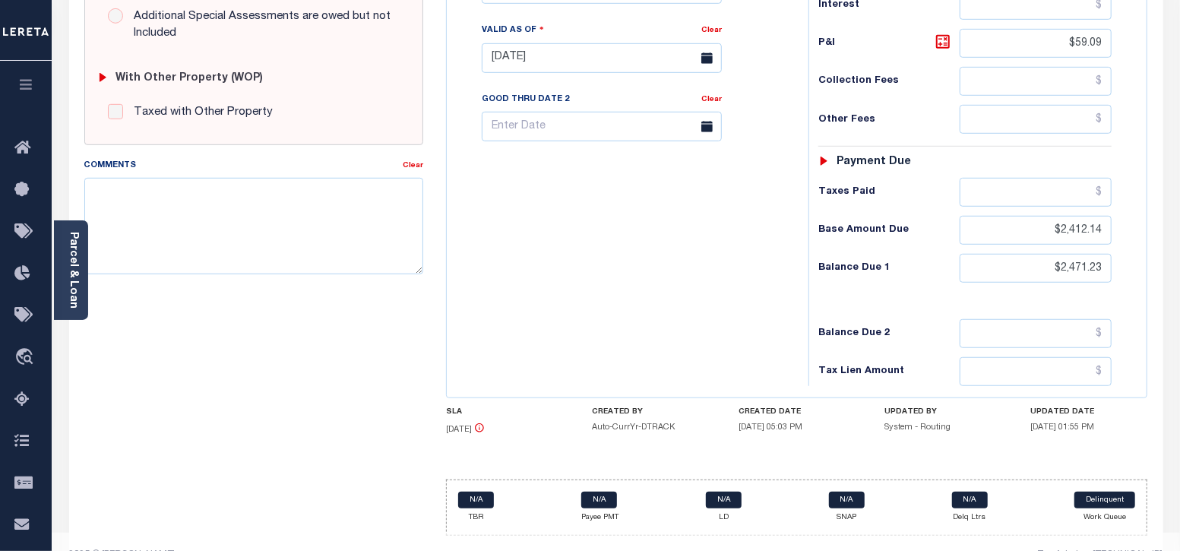
scroll to position [592, 0]
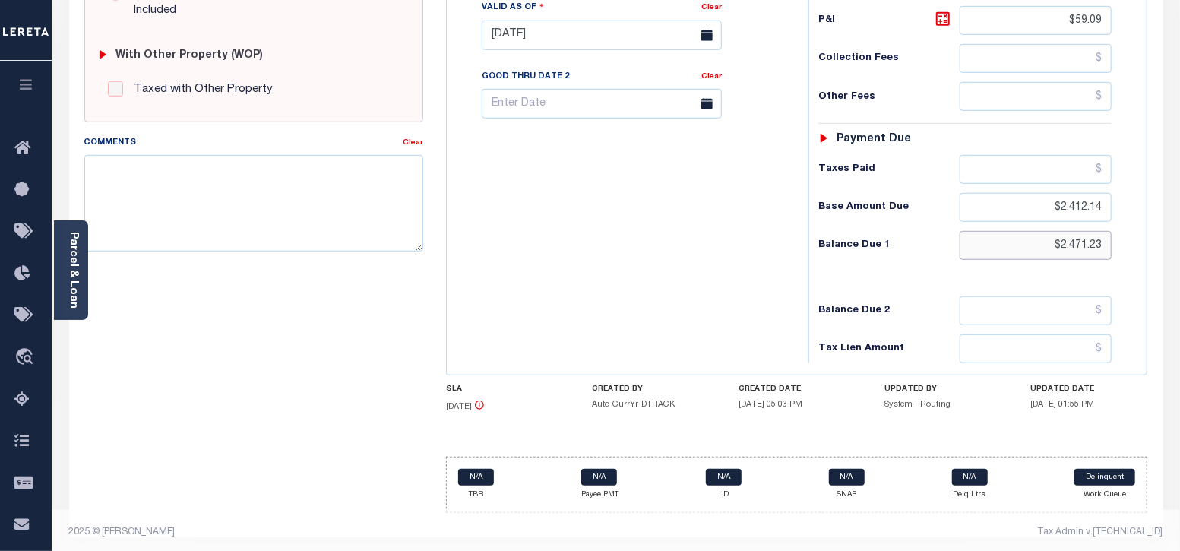
click at [1017, 241] on input "$2,471.23" at bounding box center [1036, 245] width 152 height 29
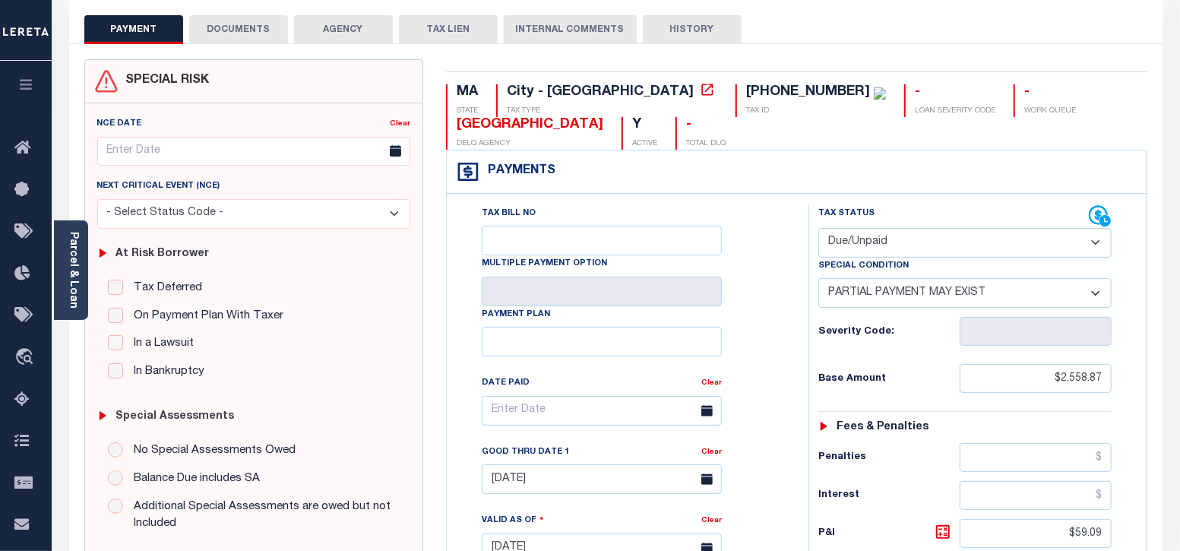
scroll to position [0, 0]
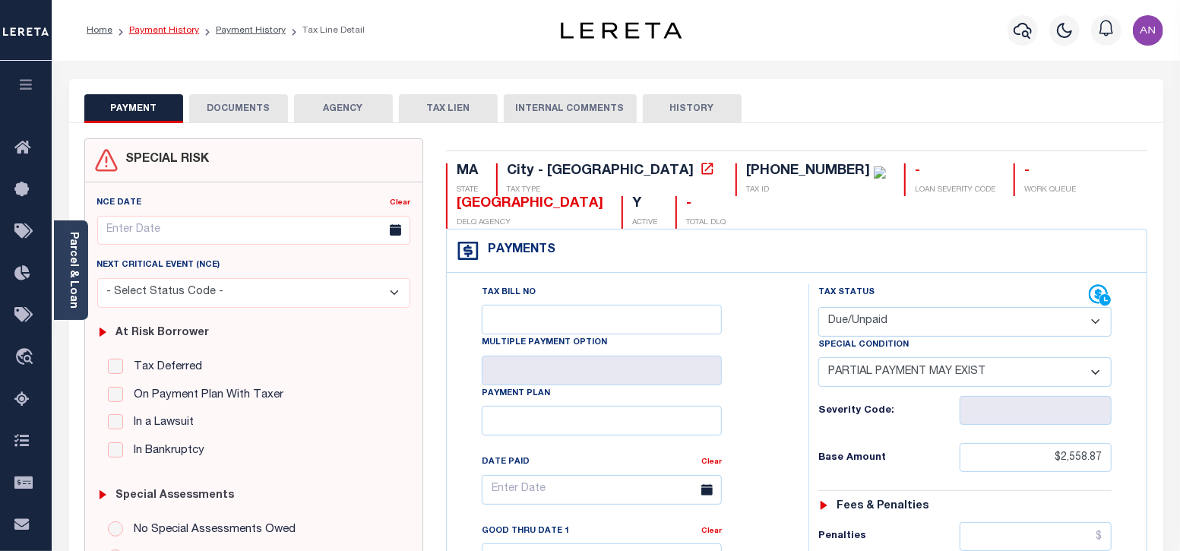
click at [164, 31] on link "Payment History" at bounding box center [164, 30] width 70 height 9
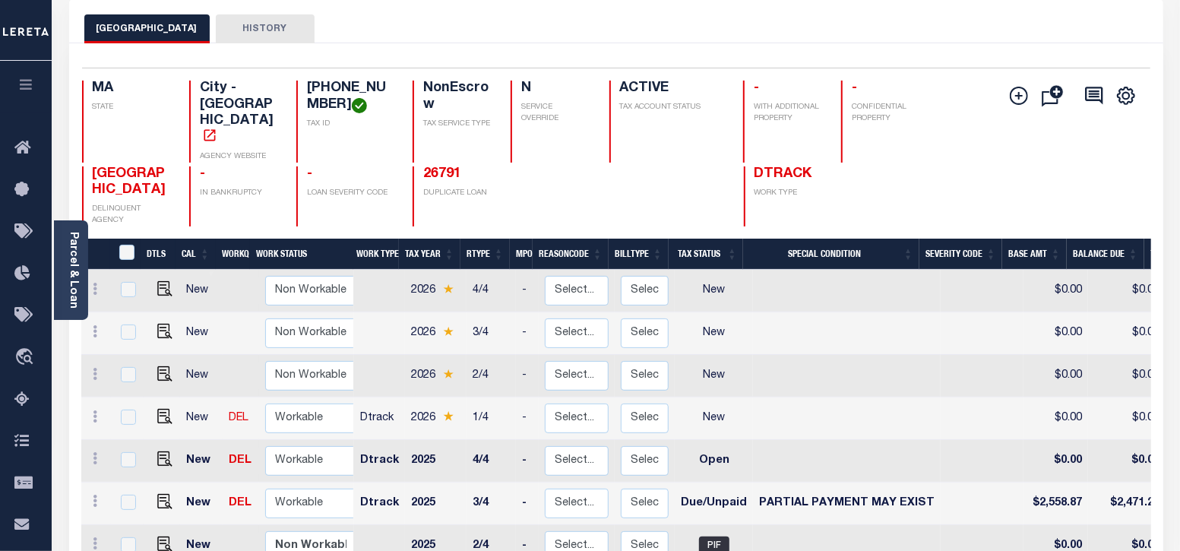
scroll to position [94, 0]
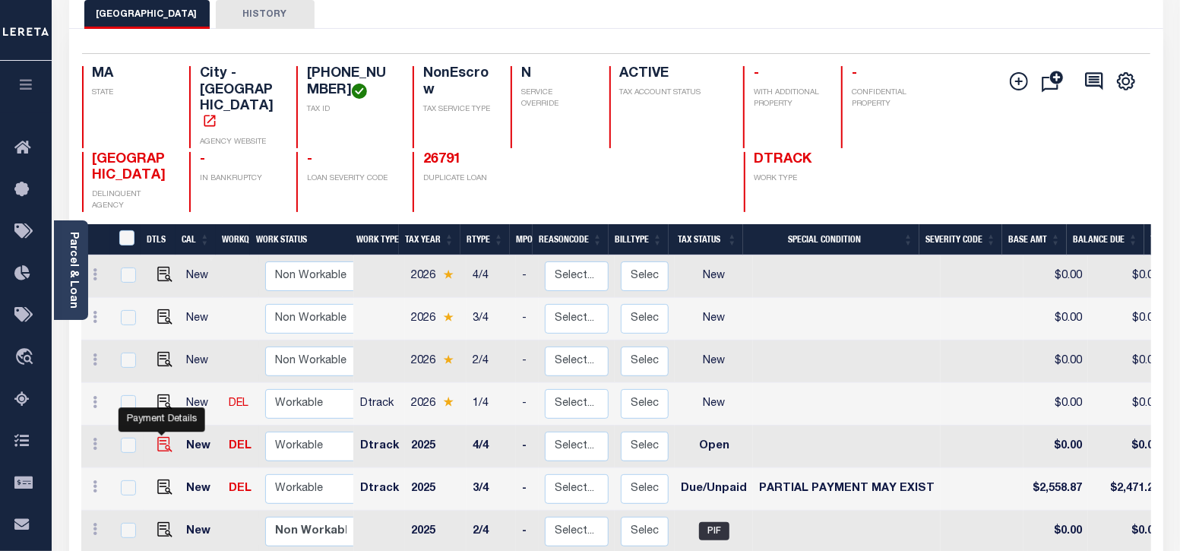
click at [161, 437] on img "" at bounding box center [164, 444] width 15 height 15
checkbox input "true"
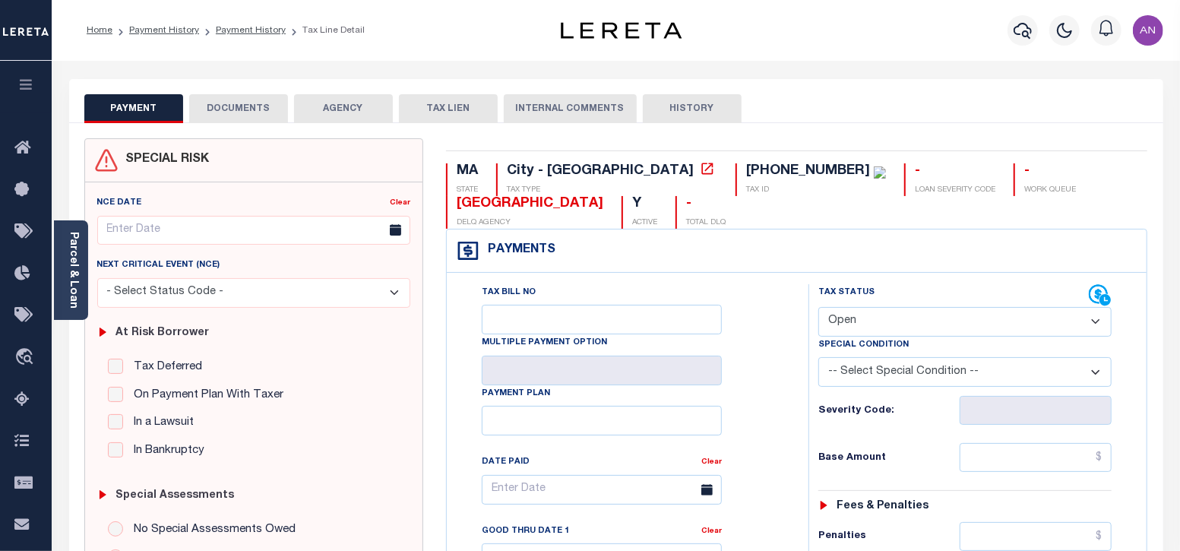
click at [911, 328] on select "- Select Status Code - Open Due/Unpaid Paid Incomplete No Tax Due Internal Refu…" at bounding box center [965, 322] width 294 height 30
select select "DUE"
click at [818, 307] on select "- Select Status Code - Open Due/Unpaid Paid Incomplete No Tax Due Internal Refu…" at bounding box center [965, 322] width 294 height 30
type input "[DATE]"
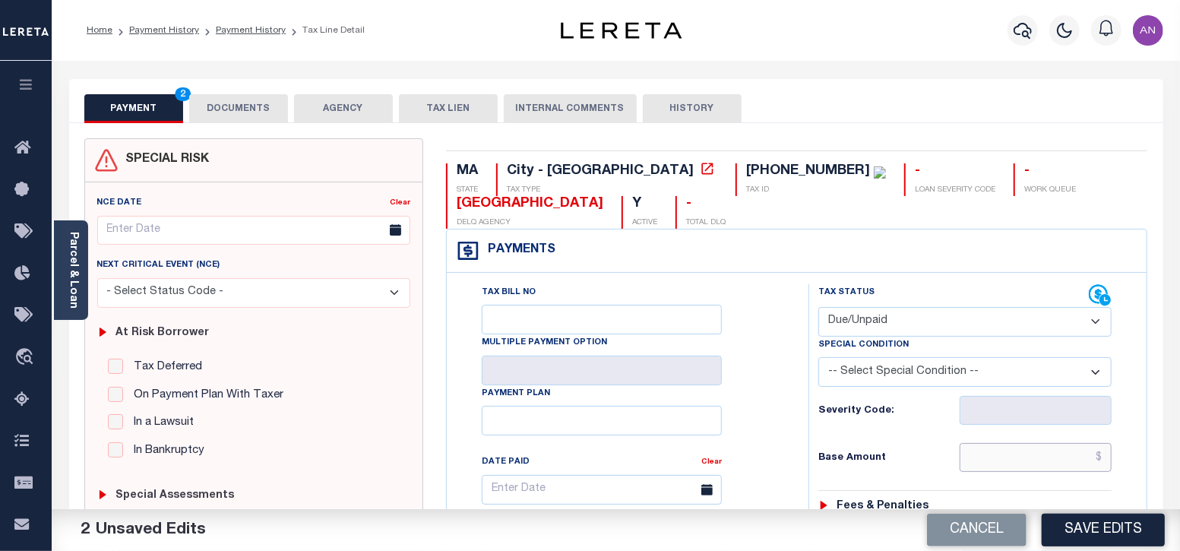
click at [1003, 454] on input "text" at bounding box center [1036, 457] width 152 height 29
paste input "2,553.86"
type input "$2,553.86"
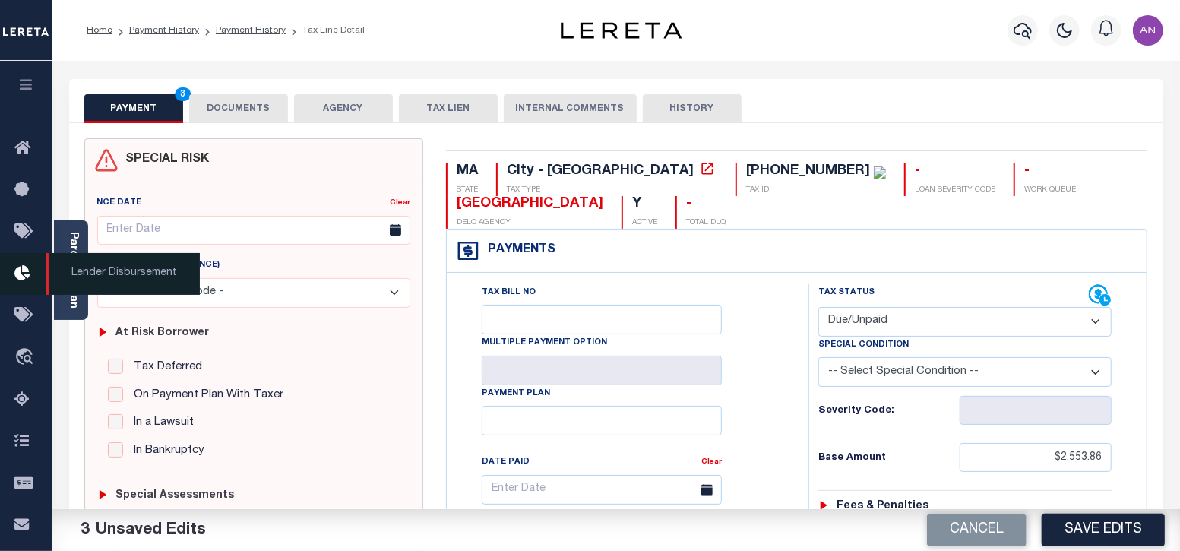
click at [53, 286] on span "Lender Disbursement" at bounding box center [123, 274] width 154 height 42
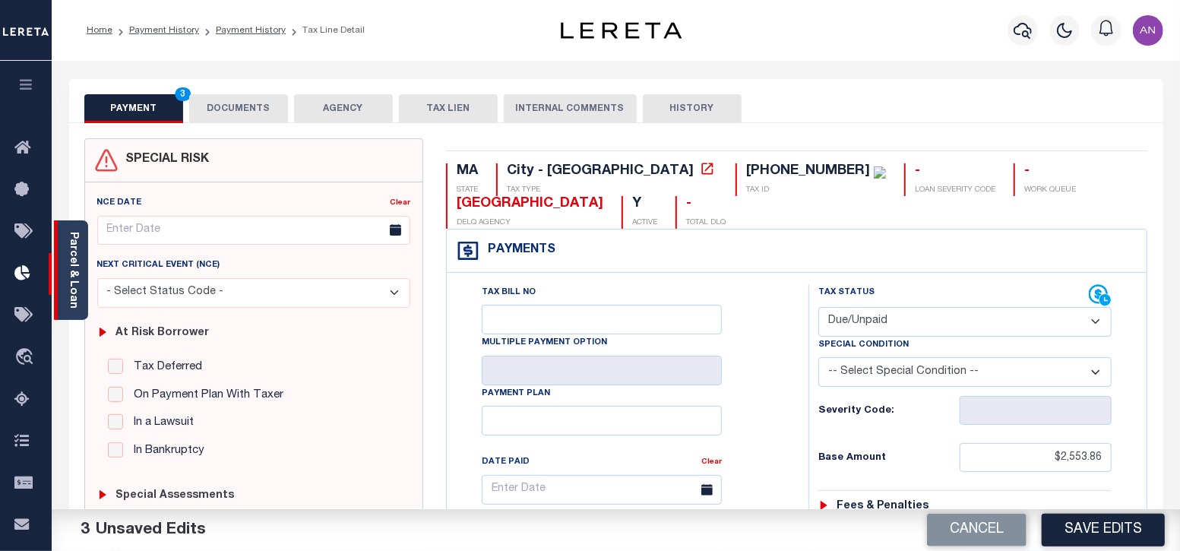
click at [78, 258] on link "Parcel & Loan" at bounding box center [73, 270] width 11 height 77
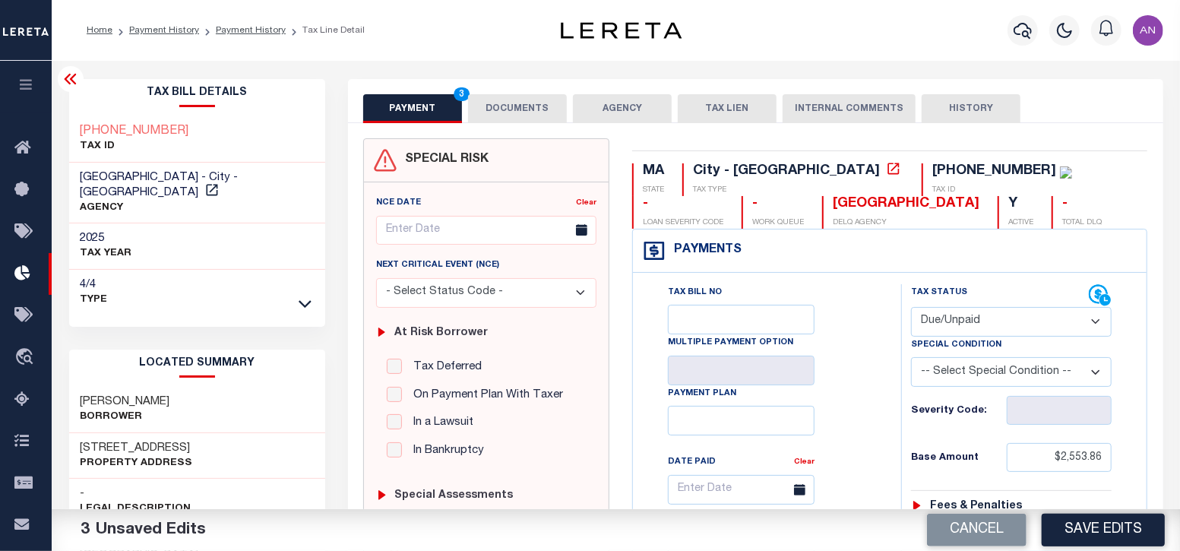
click at [514, 103] on button "DOCUMENTS" at bounding box center [517, 108] width 99 height 29
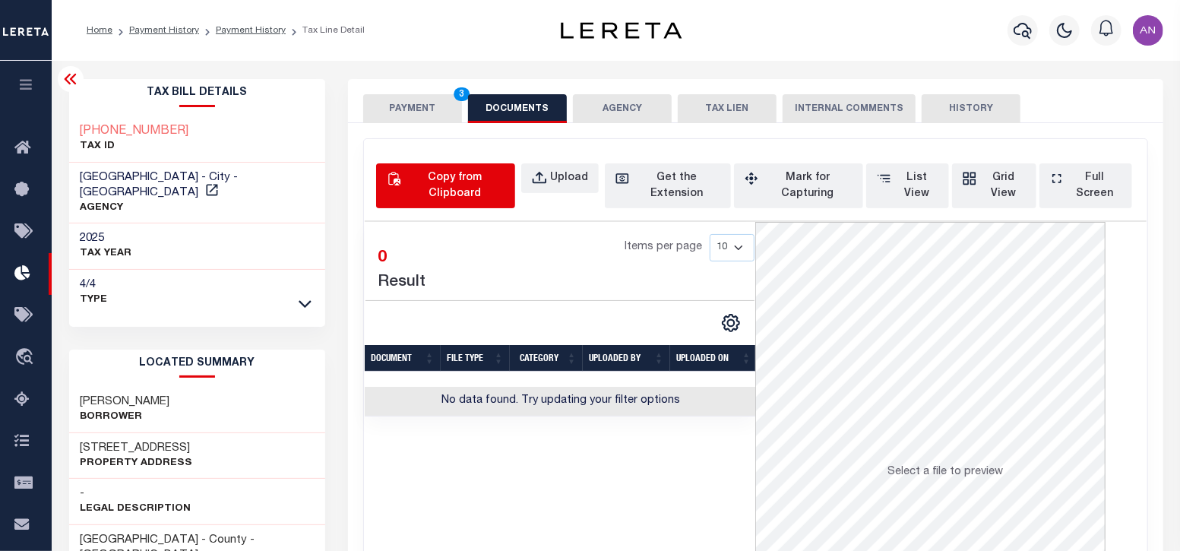
click at [448, 188] on div "Copy from Clipboard" at bounding box center [454, 186] width 100 height 32
select select "POP"
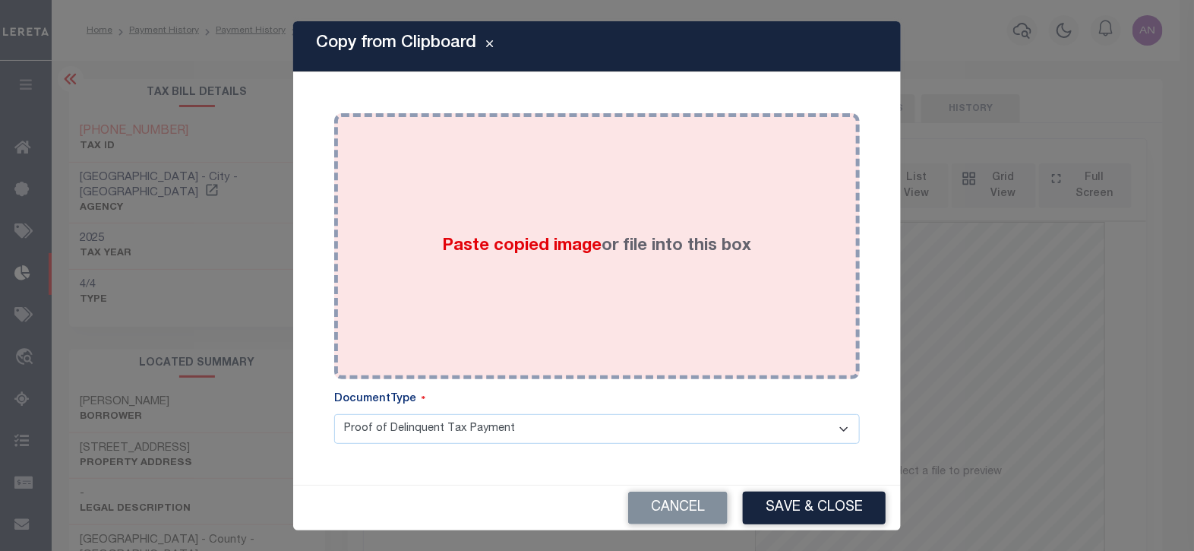
click at [461, 182] on div "Paste copied image or file into this box" at bounding box center [597, 246] width 503 height 243
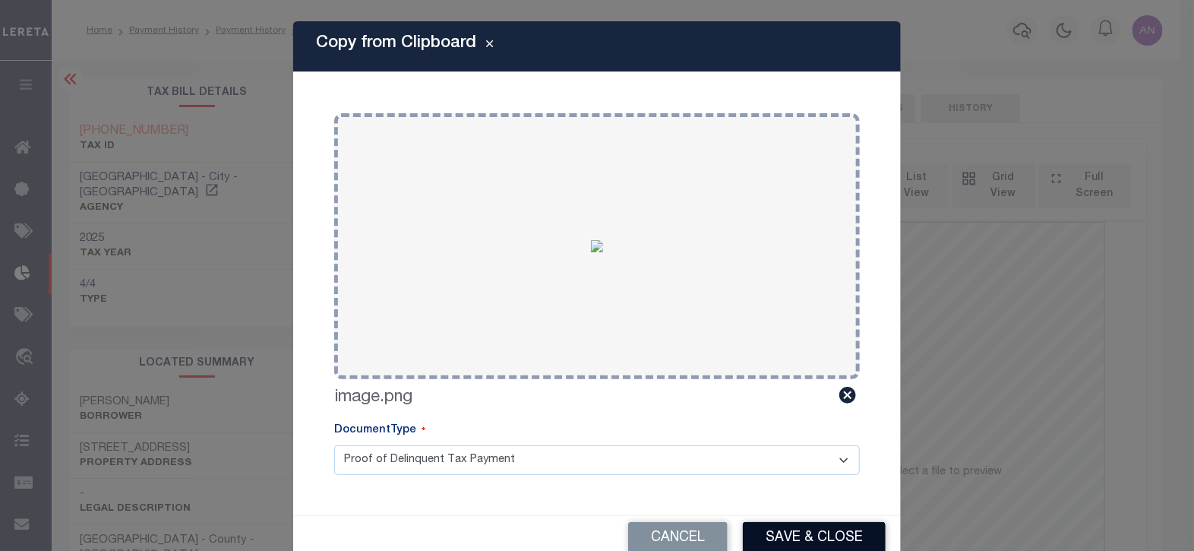
click at [761, 535] on button "Save & Close" at bounding box center [814, 538] width 143 height 33
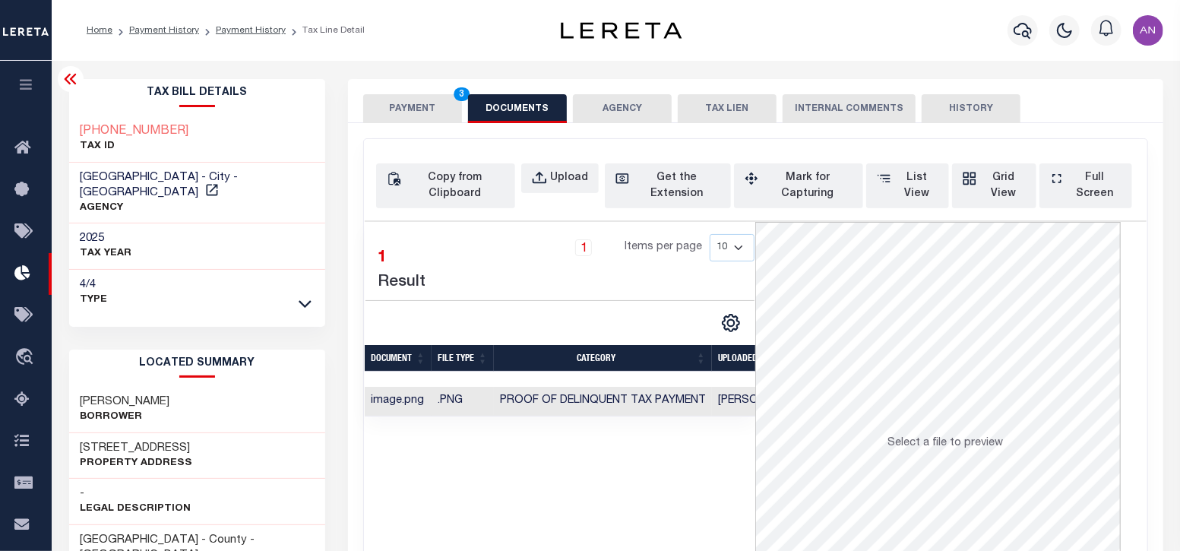
click at [429, 116] on button "PAYMENT 3" at bounding box center [412, 108] width 99 height 29
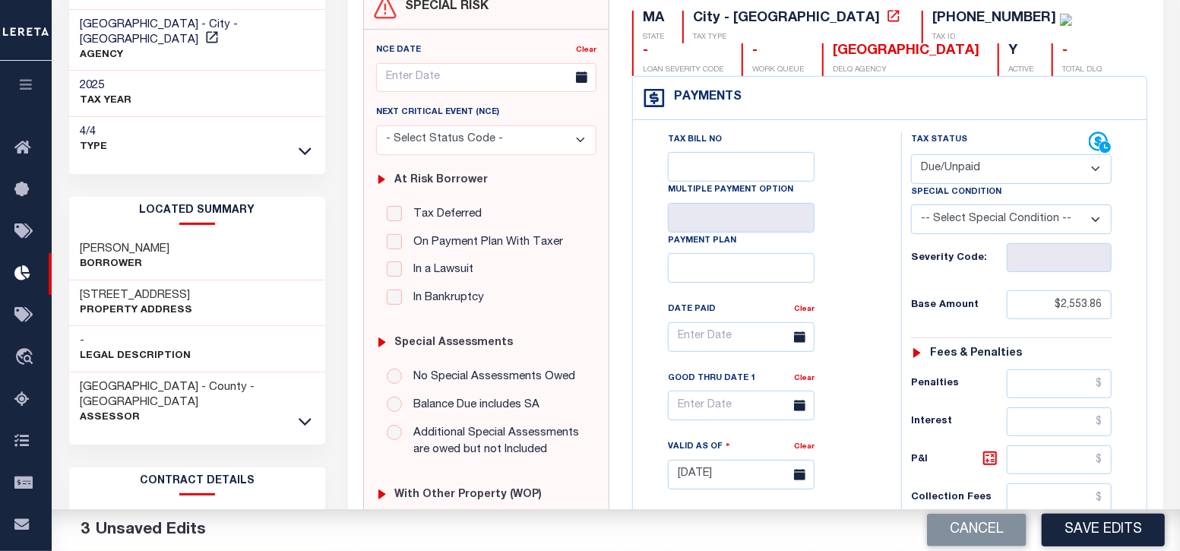
scroll to position [189, 0]
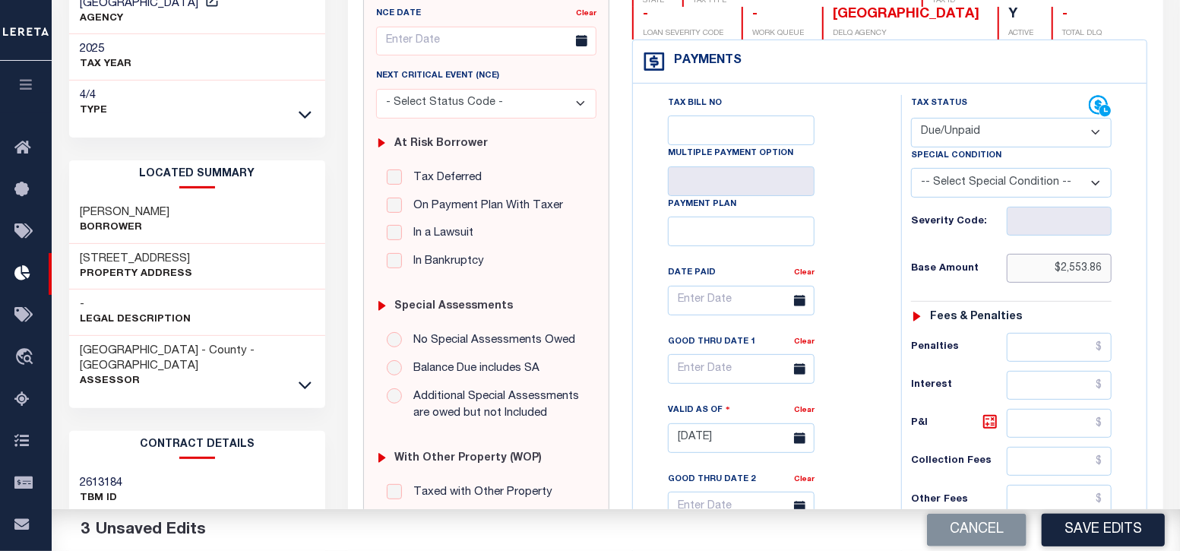
drag, startPoint x: 1060, startPoint y: 267, endPoint x: 1113, endPoint y: 267, distance: 53.2
click at [1113, 267] on div "Tax Status Status - Select Status Code -" at bounding box center [1016, 430] width 230 height 671
click at [1132, 522] on button "Save Edits" at bounding box center [1103, 530] width 123 height 33
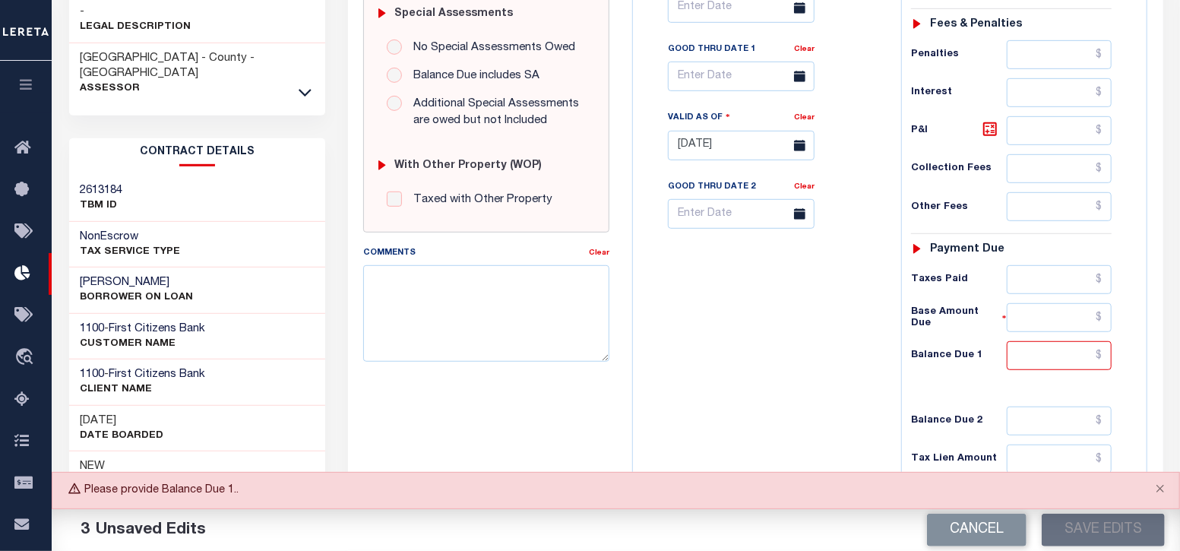
scroll to position [570, 0]
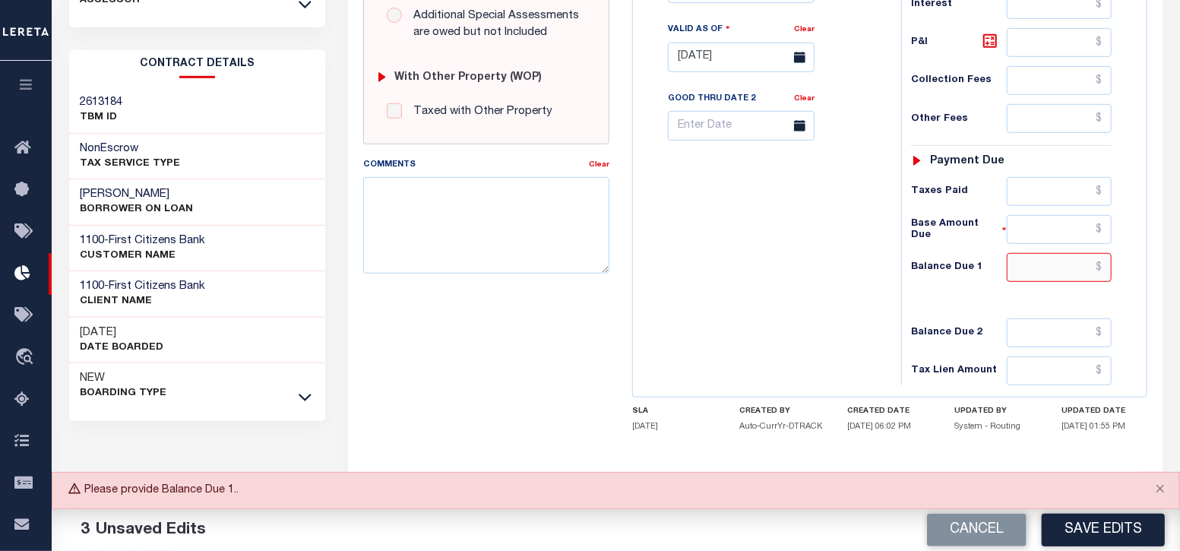
click at [1053, 275] on input "text" at bounding box center [1060, 267] width 106 height 29
click at [793, 209] on div "Tax Bill No Multiple Payment Option Payment Plan Clear" at bounding box center [763, 49] width 253 height 671
click at [1093, 534] on button "Save Edits" at bounding box center [1103, 530] width 123 height 33
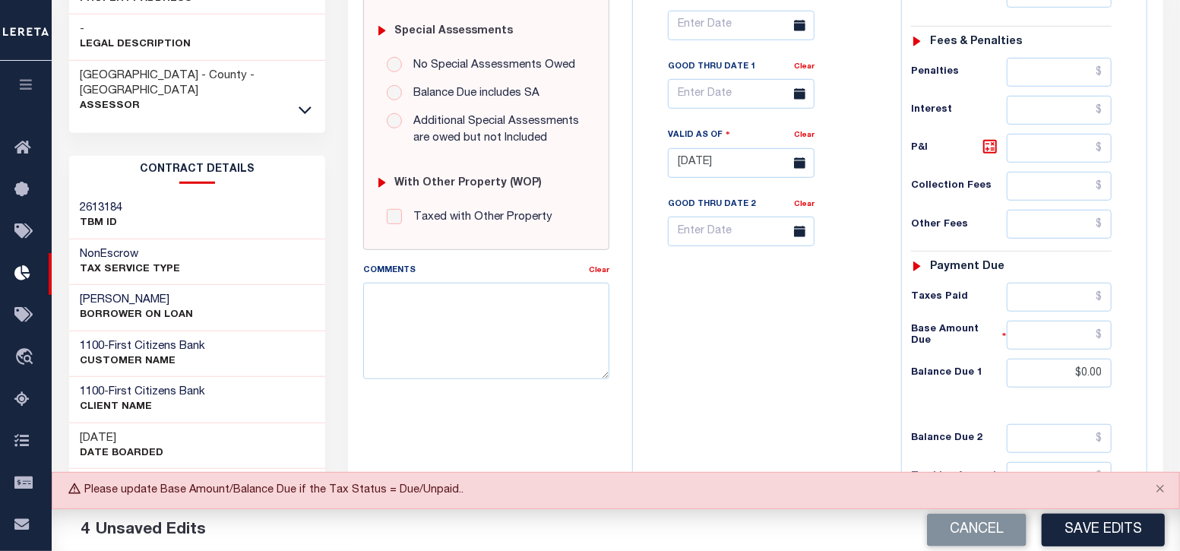
scroll to position [379, 0]
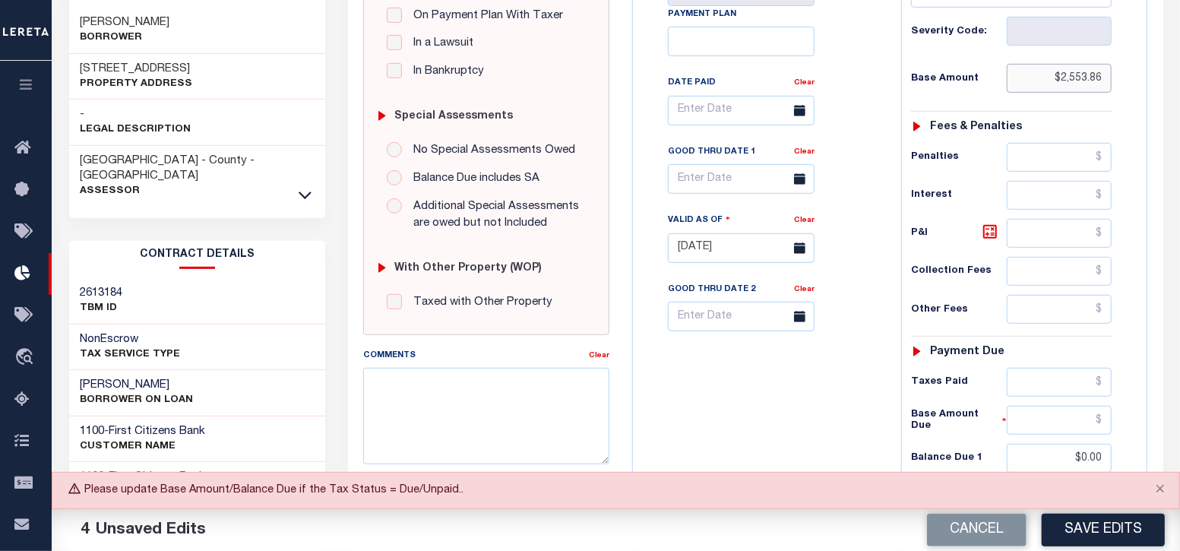
drag, startPoint x: 1063, startPoint y: 81, endPoint x: 1162, endPoint y: 77, distance: 99.6
click at [1162, 77] on div "SPECIAL RISK NCE Date Clear" at bounding box center [755, 245] width 815 height 1003
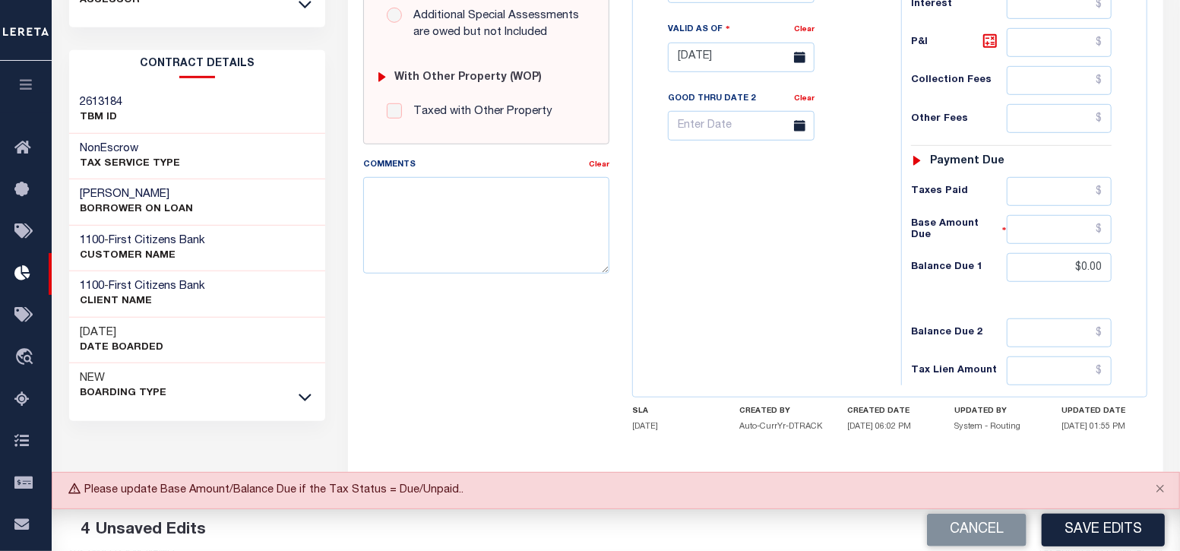
scroll to position [590, 0]
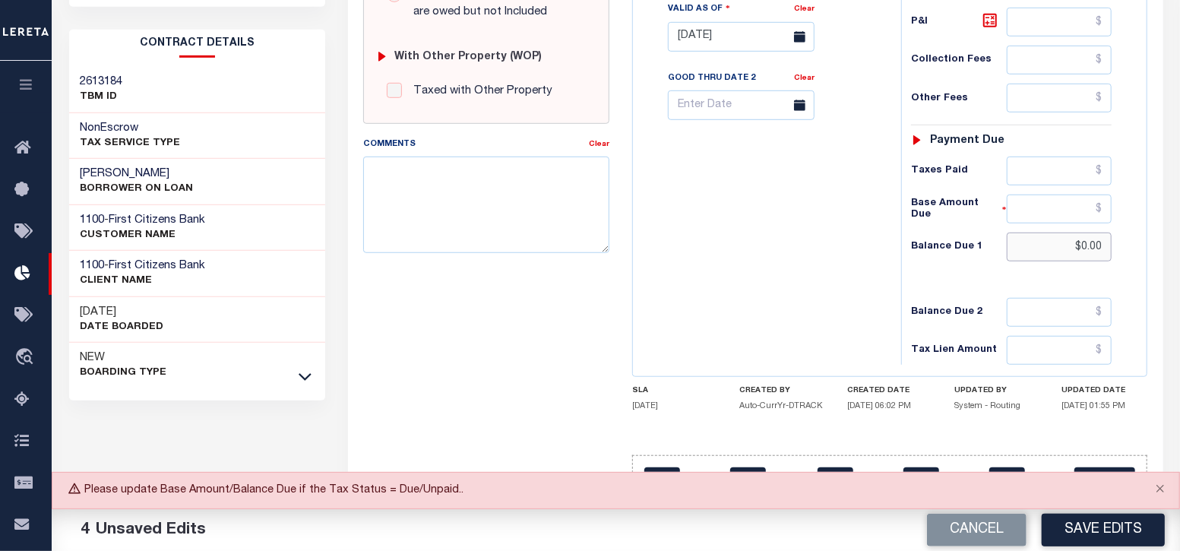
drag, startPoint x: 1080, startPoint y: 237, endPoint x: 1107, endPoint y: 244, distance: 28.2
click at [1107, 244] on input "$0.00" at bounding box center [1060, 246] width 106 height 29
paste input "2,553.86"
type input "$2,553.86"
click at [884, 312] on div "Tax Bill No Multiple Payment Option Payment Plan Clear" at bounding box center [763, 29] width 253 height 671
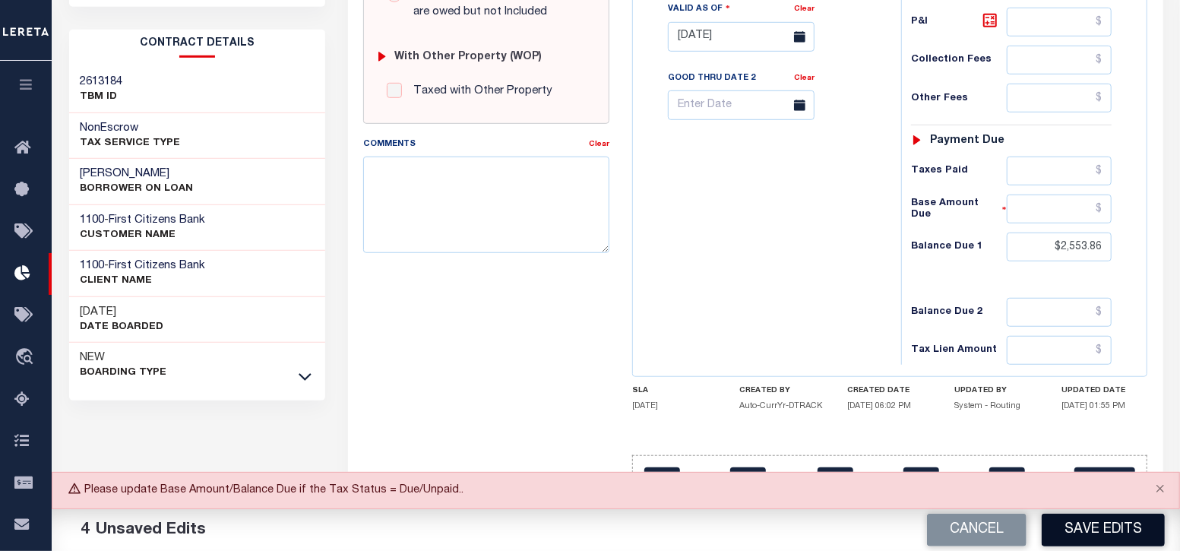
click at [1064, 533] on button "Save Edits" at bounding box center [1103, 530] width 123 height 33
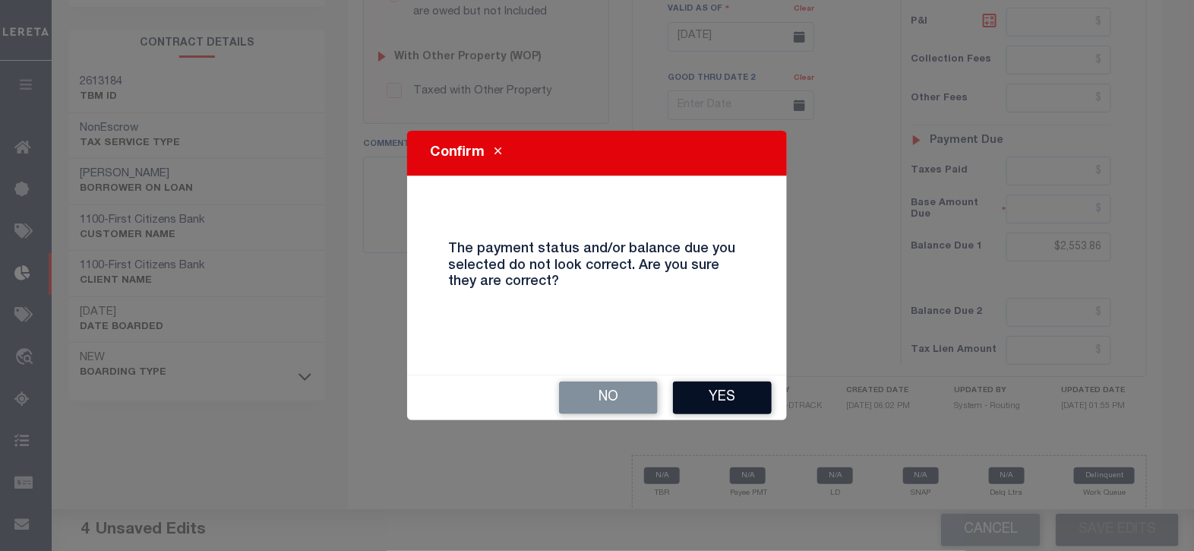
click at [692, 391] on button "Yes" at bounding box center [722, 397] width 99 height 33
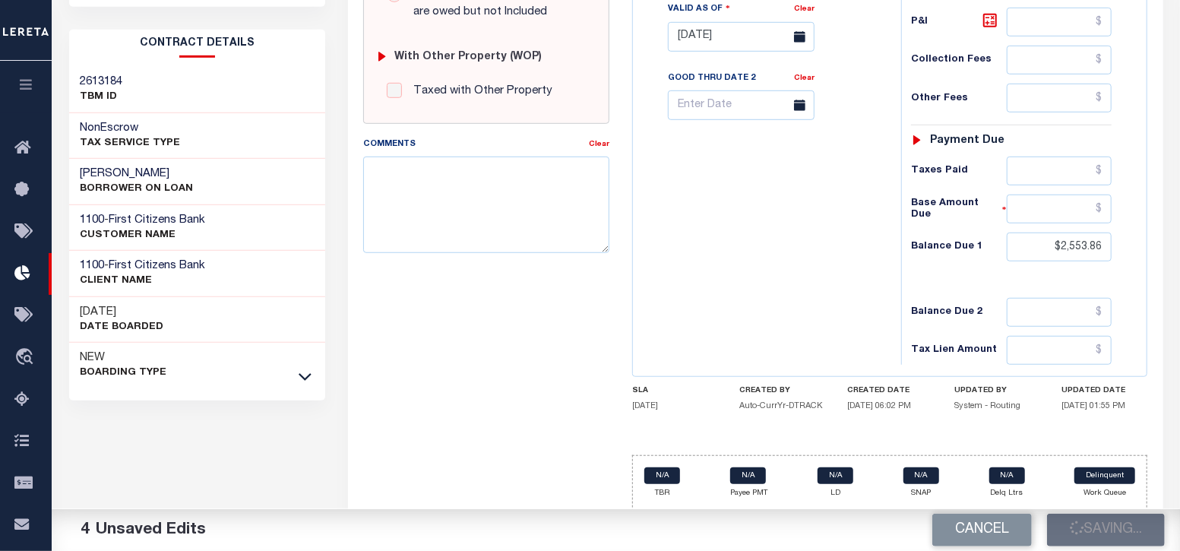
checkbox input "false"
type input "$2,553.86"
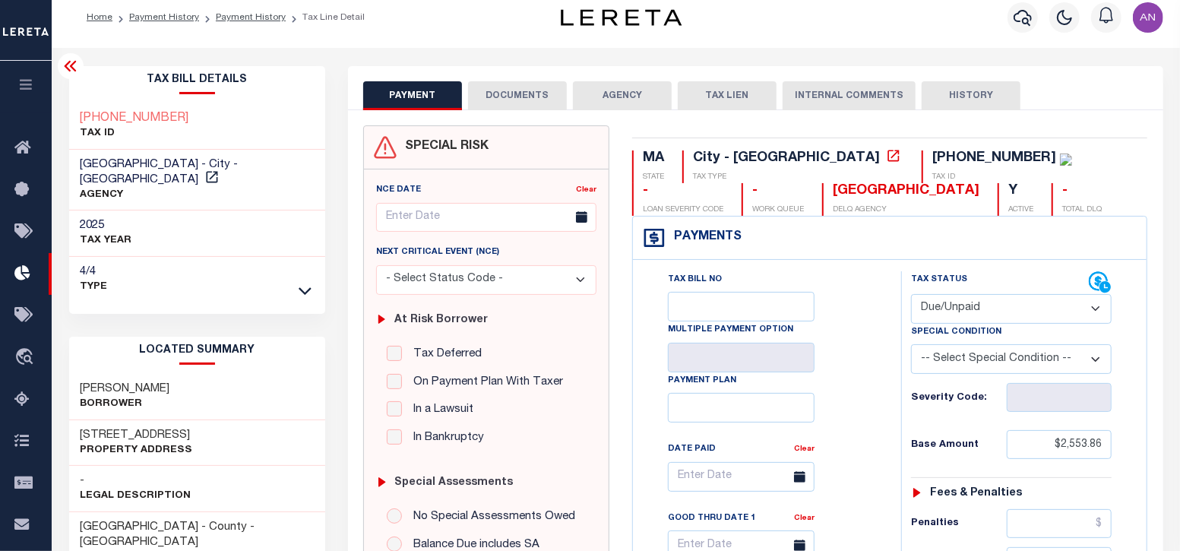
scroll to position [0, 0]
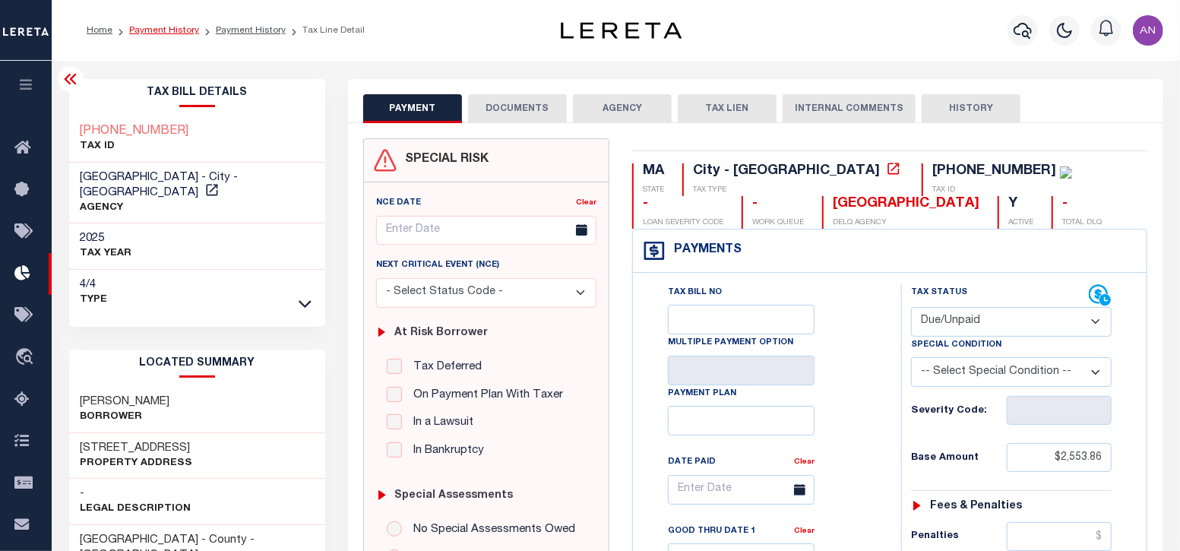
click at [177, 33] on link "Payment History" at bounding box center [164, 30] width 70 height 9
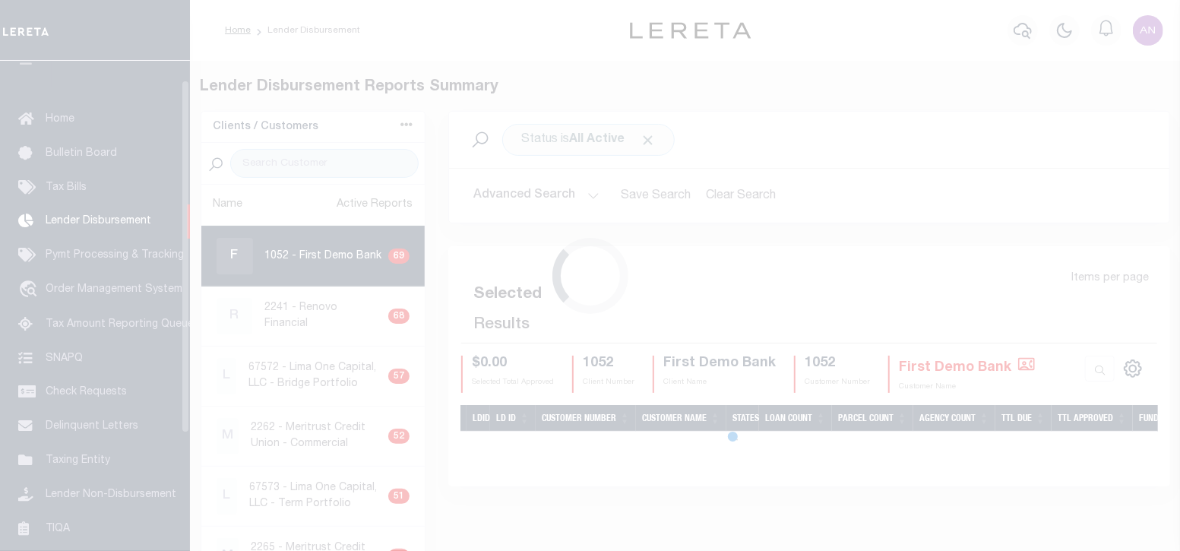
scroll to position [27, 0]
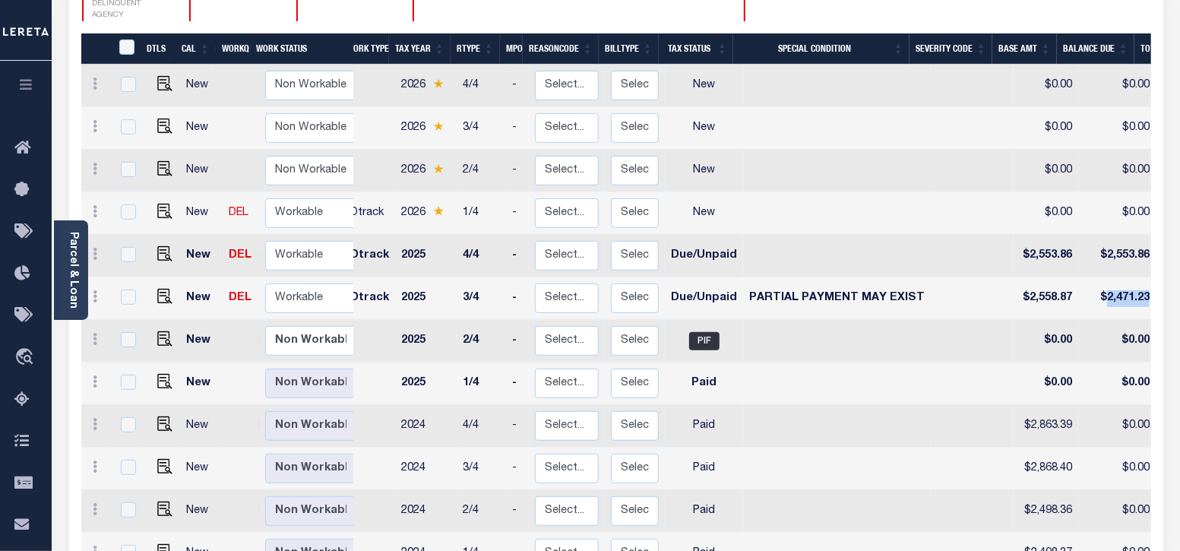
scroll to position [0, 16]
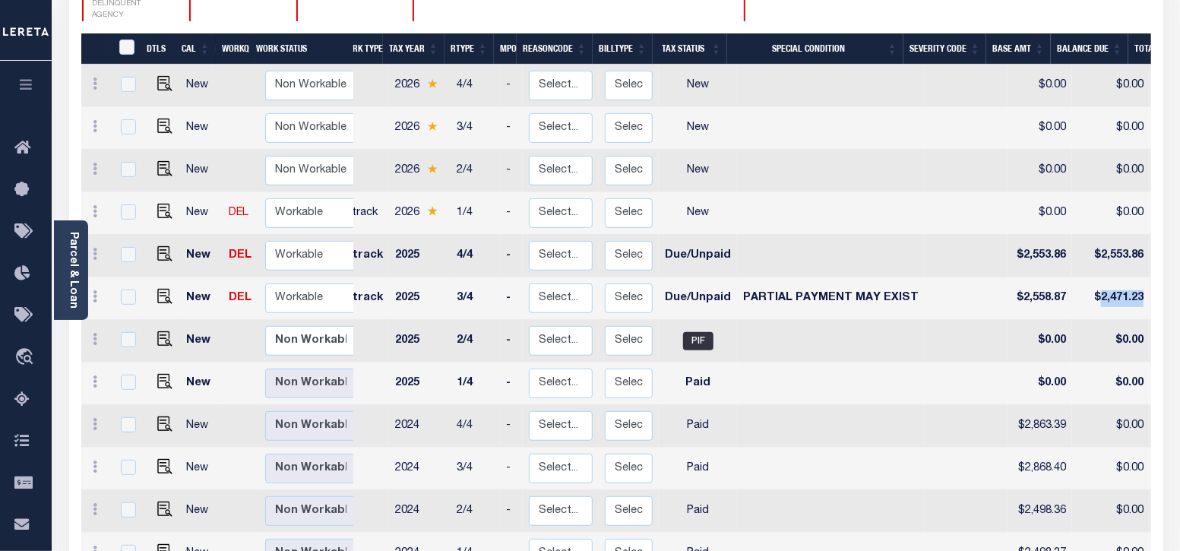
drag, startPoint x: 1097, startPoint y: 269, endPoint x: 1139, endPoint y: 264, distance: 42.1
click at [1139, 277] on tr "New DEL Non Workable Workable Dtrack 2025 3/4 - Select... Payment Reversal Taxa…" at bounding box center [853, 298] width 1577 height 43
copy td "2,471.23"
click at [805, 150] on td at bounding box center [831, 171] width 188 height 43
checkbox input "true"
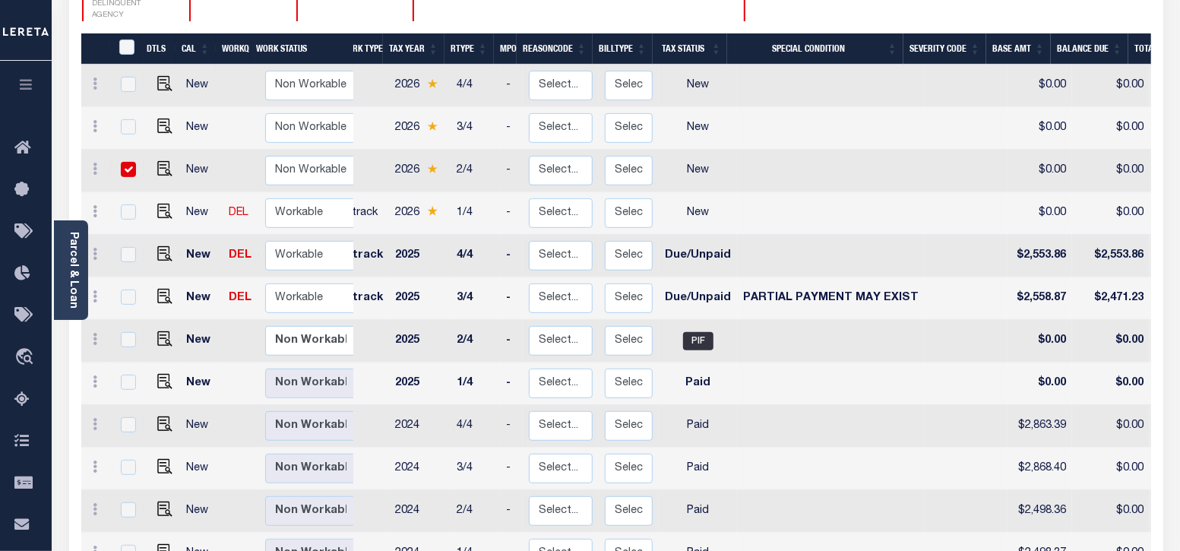
checkbox input "true"
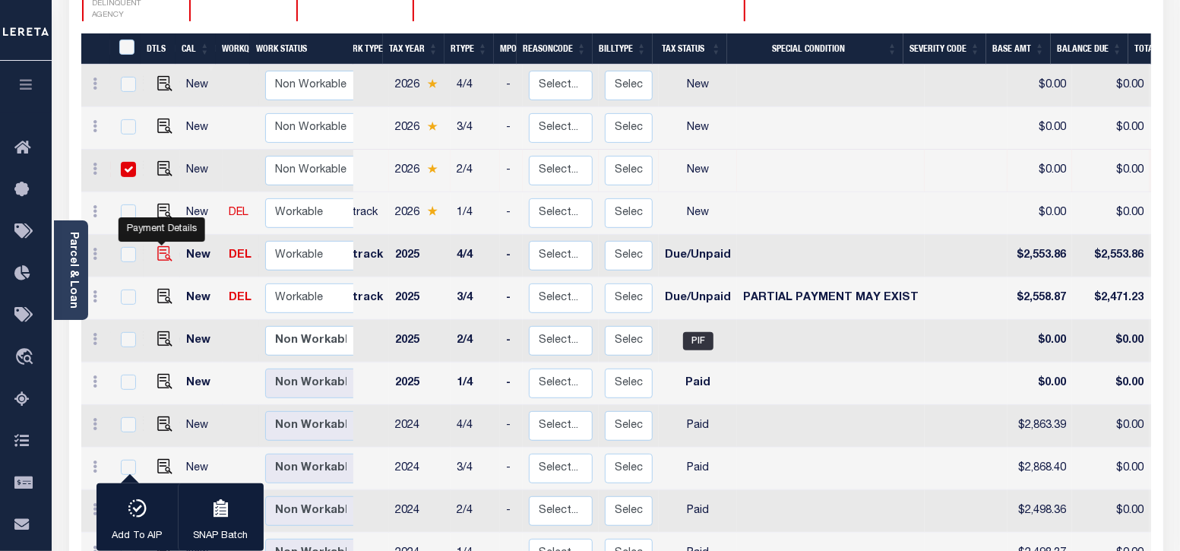
click at [163, 246] on img "" at bounding box center [164, 253] width 15 height 15
checkbox input "true"
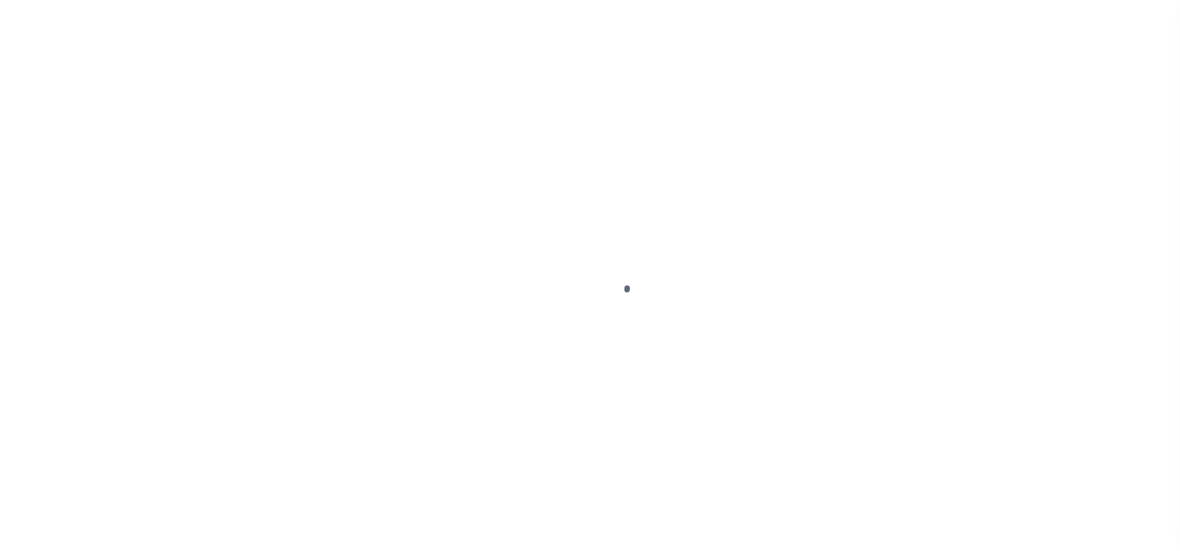
select select "DUE"
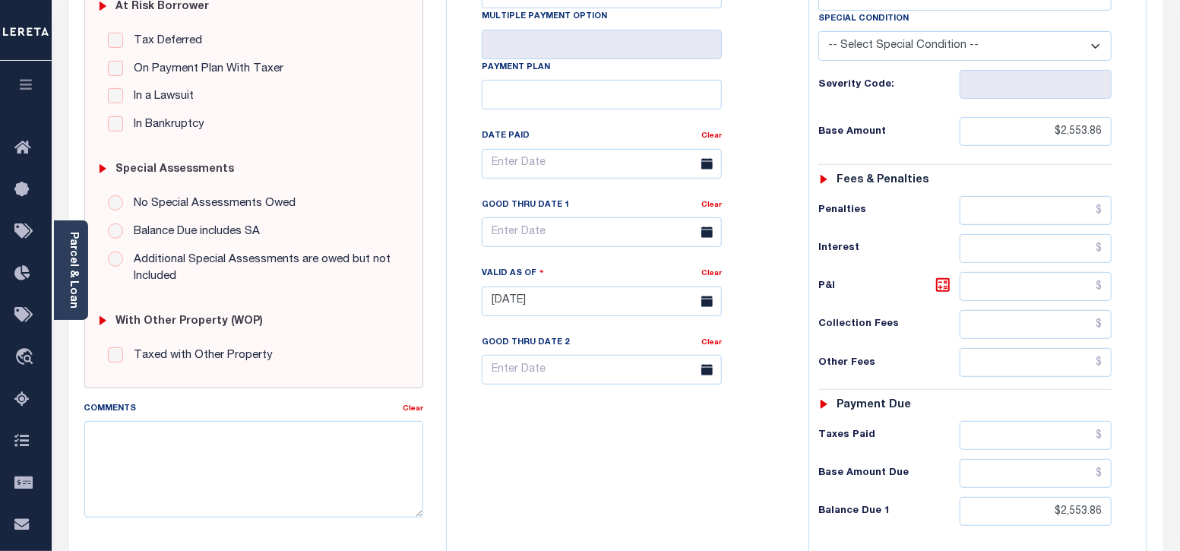
scroll to position [379, 0]
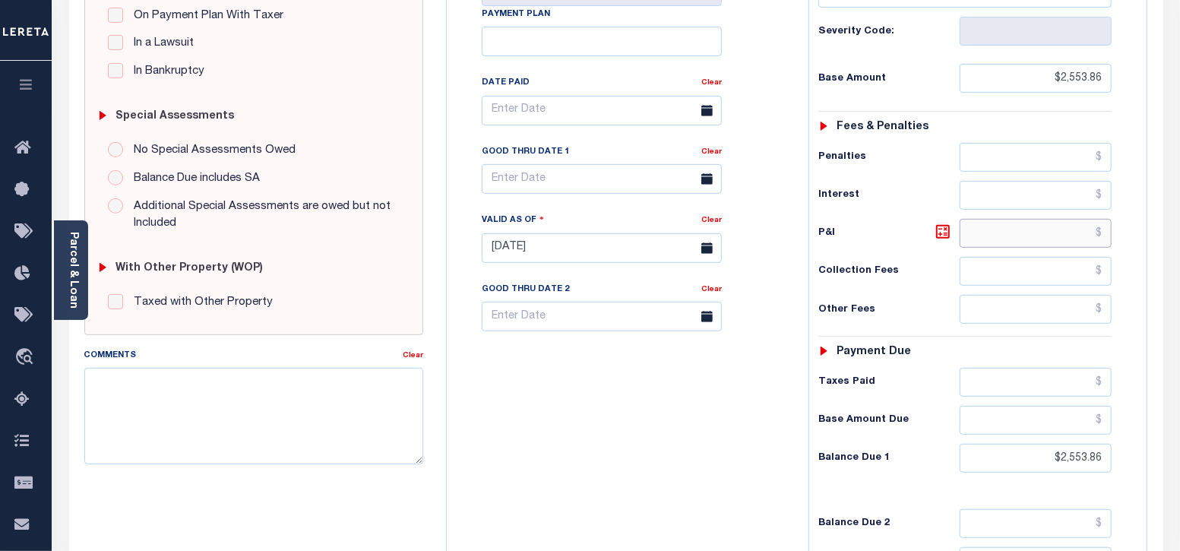
click at [1055, 233] on input "text" at bounding box center [1036, 233] width 152 height 29
paste input "266.57"
type input "$266.57"
click at [782, 285] on div "Tax Bill No Multiple Payment Option Payment Plan Clear" at bounding box center [624, 118] width 324 height 426
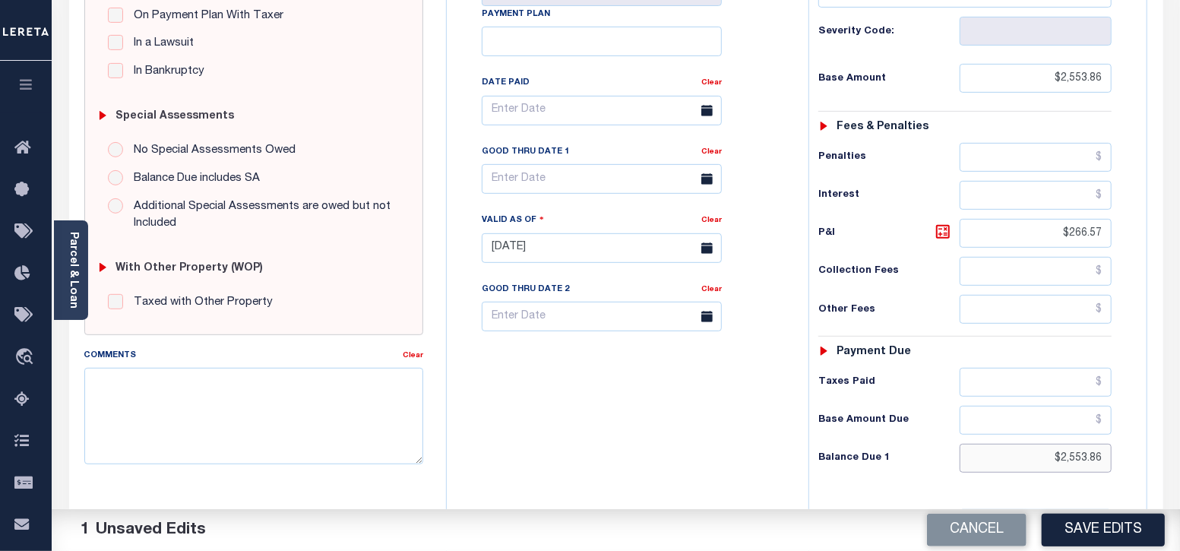
drag, startPoint x: 1060, startPoint y: 454, endPoint x: 1112, endPoint y: 454, distance: 51.7
click at [1112, 454] on input "$2,553.86" at bounding box center [1036, 458] width 152 height 29
click at [924, 416] on h6 "Base Amount Due" at bounding box center [889, 420] width 142 height 12
drag, startPoint x: 1061, startPoint y: 454, endPoint x: 1140, endPoint y: 454, distance: 79.0
click at [1140, 454] on div "Tax Status Status" at bounding box center [970, 240] width 346 height 671
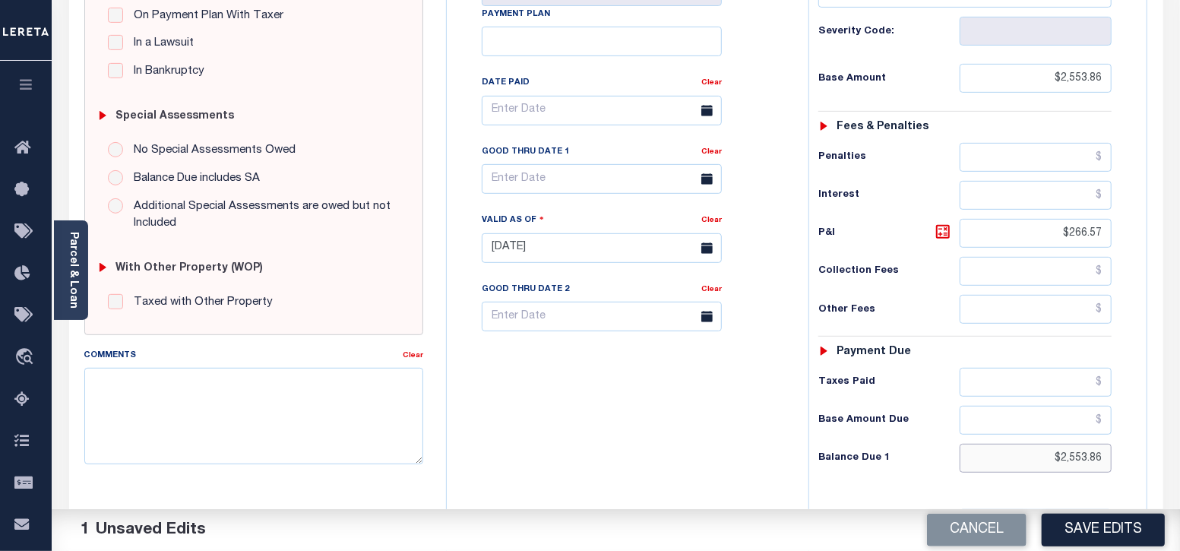
paste input "820.43"
type input "$2,820.43"
click at [922, 473] on div "Tax Status Status - Select Status Code -" at bounding box center [970, 240] width 324 height 671
click at [1113, 537] on button "Save Edits" at bounding box center [1103, 530] width 123 height 33
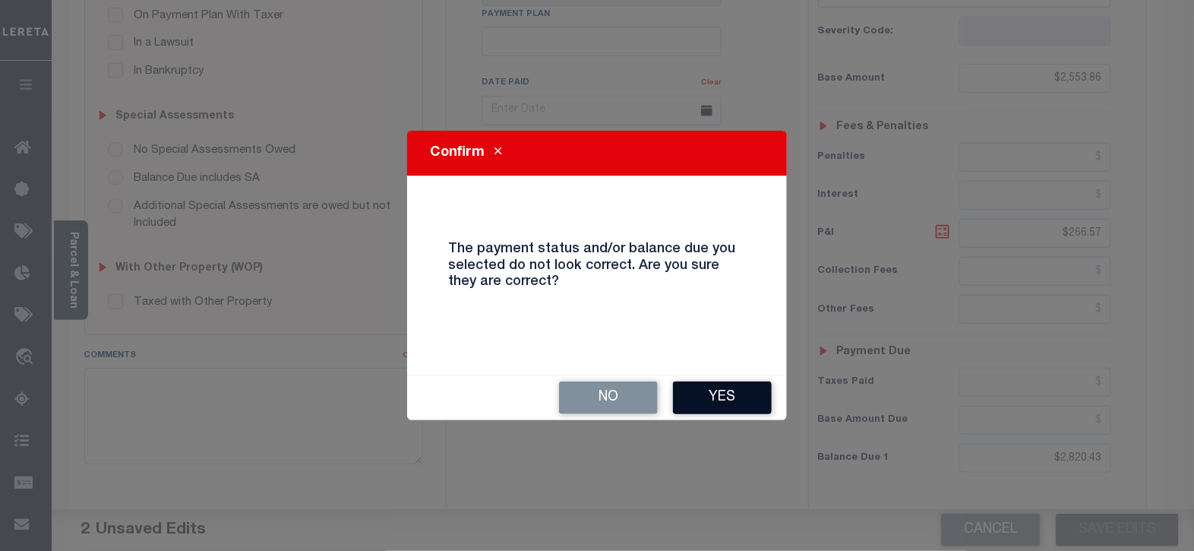
click at [719, 396] on button "Yes" at bounding box center [722, 397] width 99 height 33
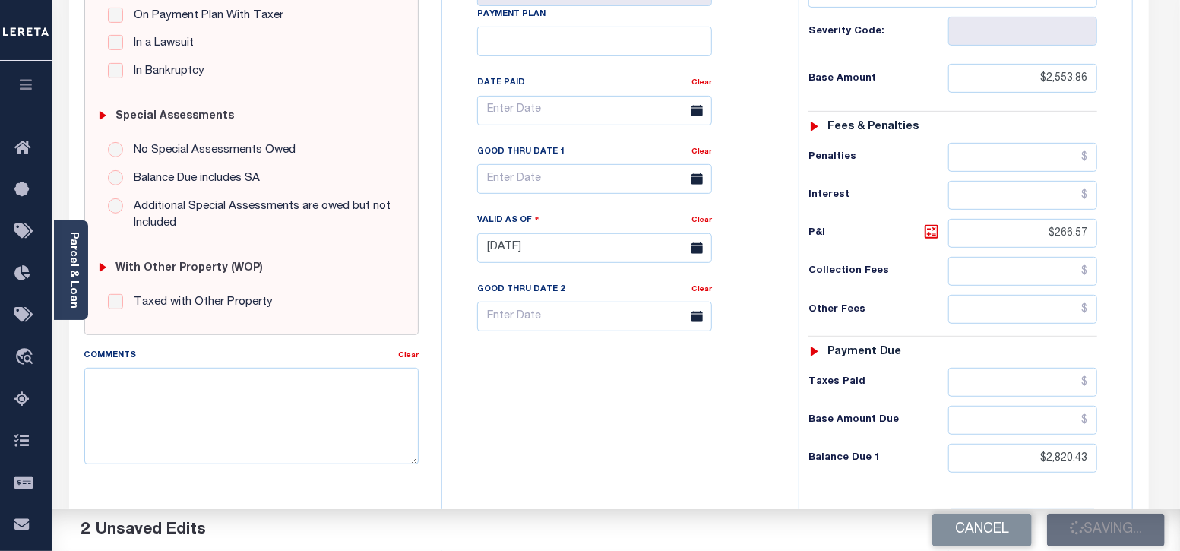
checkbox input "false"
type input "$2,553.86"
type input "$266.57"
type input "$2,820.43"
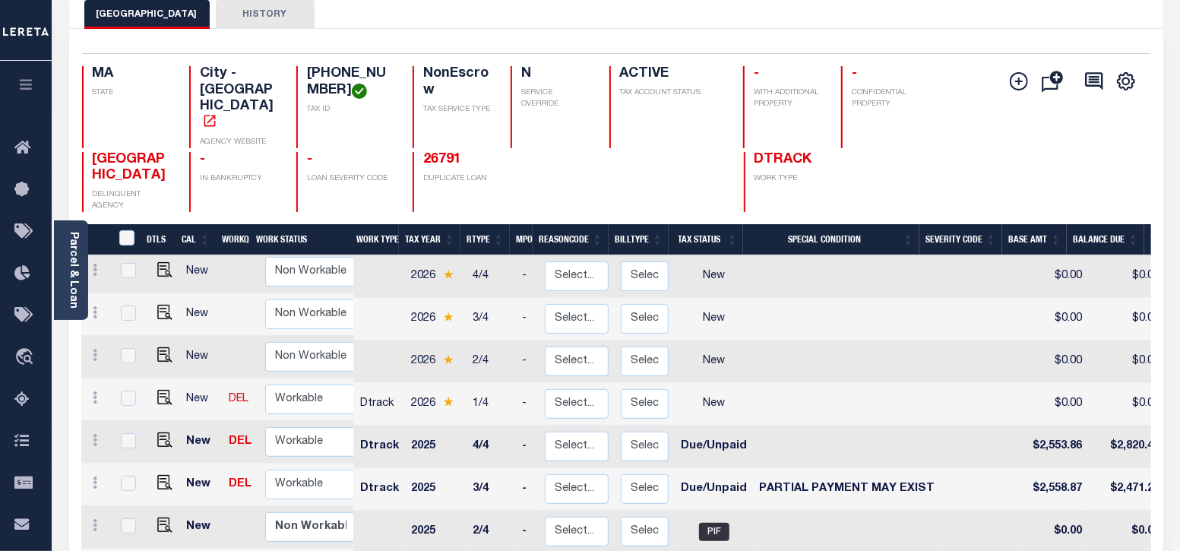
scroll to position [94, 0]
click at [163, 475] on img "" at bounding box center [164, 482] width 15 height 15
checkbox input "true"
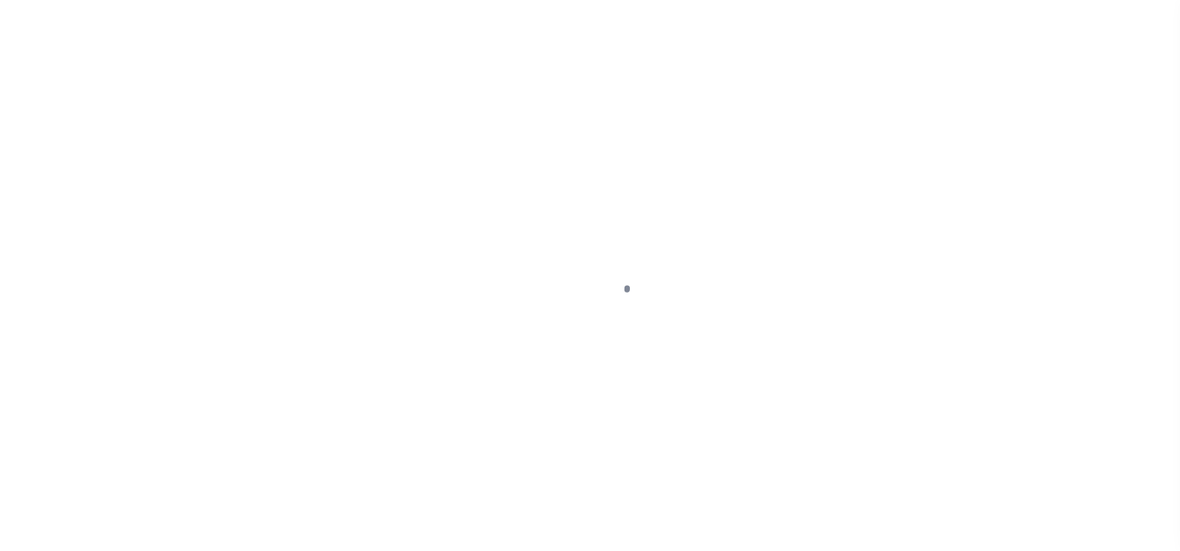
select select "DUE"
select select "15"
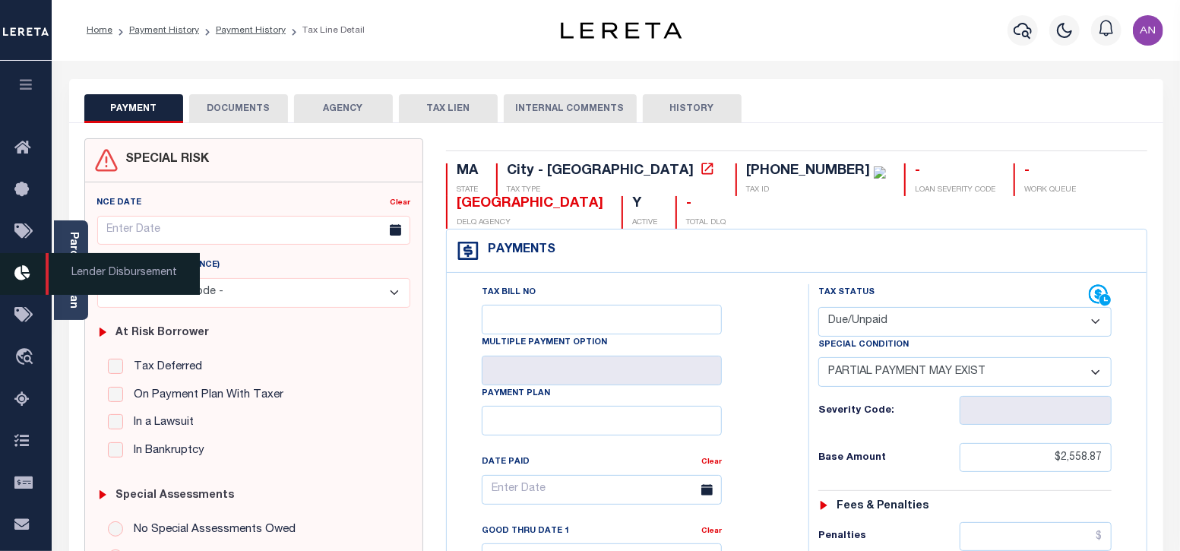
click at [77, 272] on span "Lender Disbursement" at bounding box center [123, 274] width 154 height 42
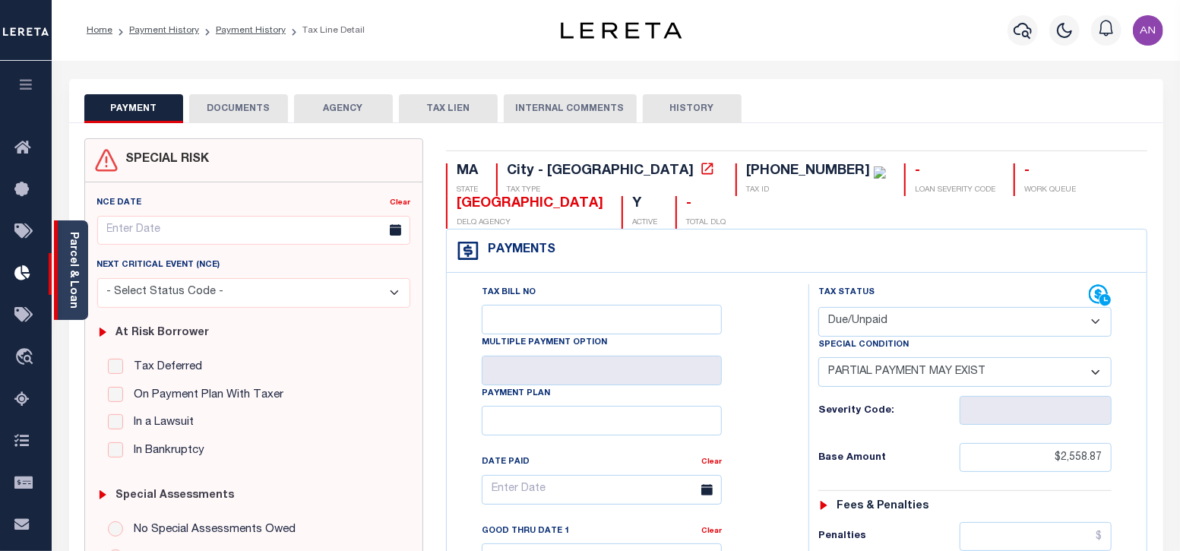
click at [68, 277] on link "Parcel & Loan" at bounding box center [73, 270] width 11 height 77
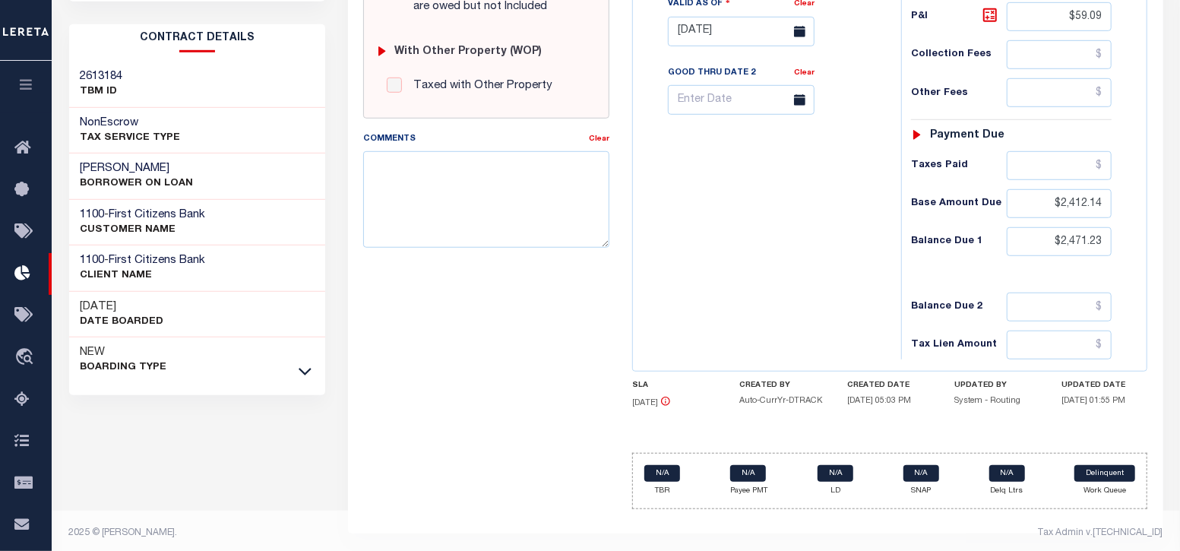
scroll to position [596, 0]
click at [433, 180] on textarea "Comments" at bounding box center [486, 198] width 246 height 96
paste textarea "08/29/2025 - As P&I break down not available, total P&I is updated in 2025 4/4 …"
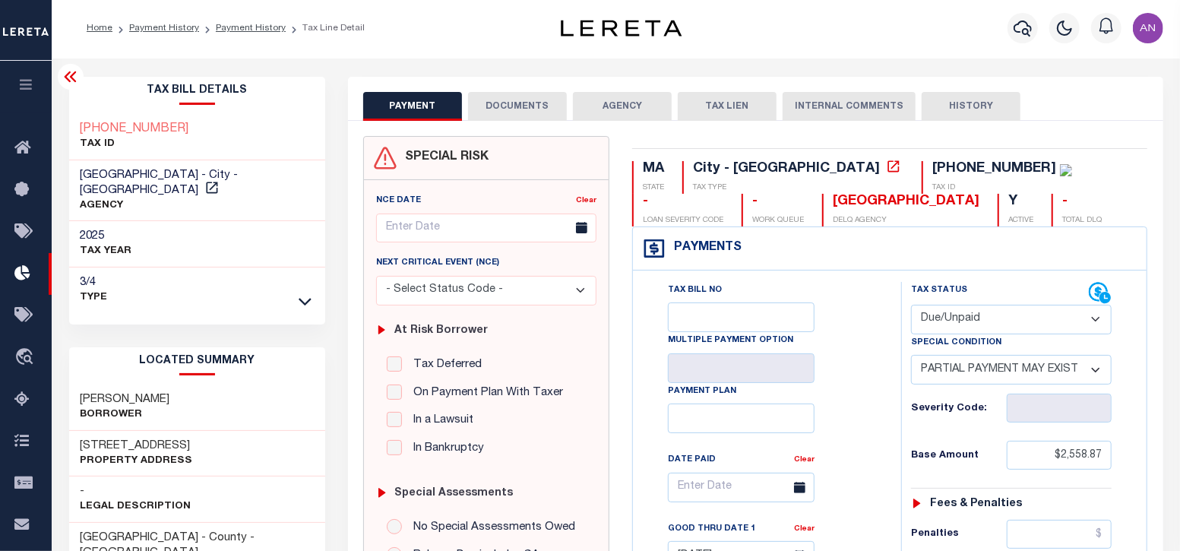
scroll to position [0, 0]
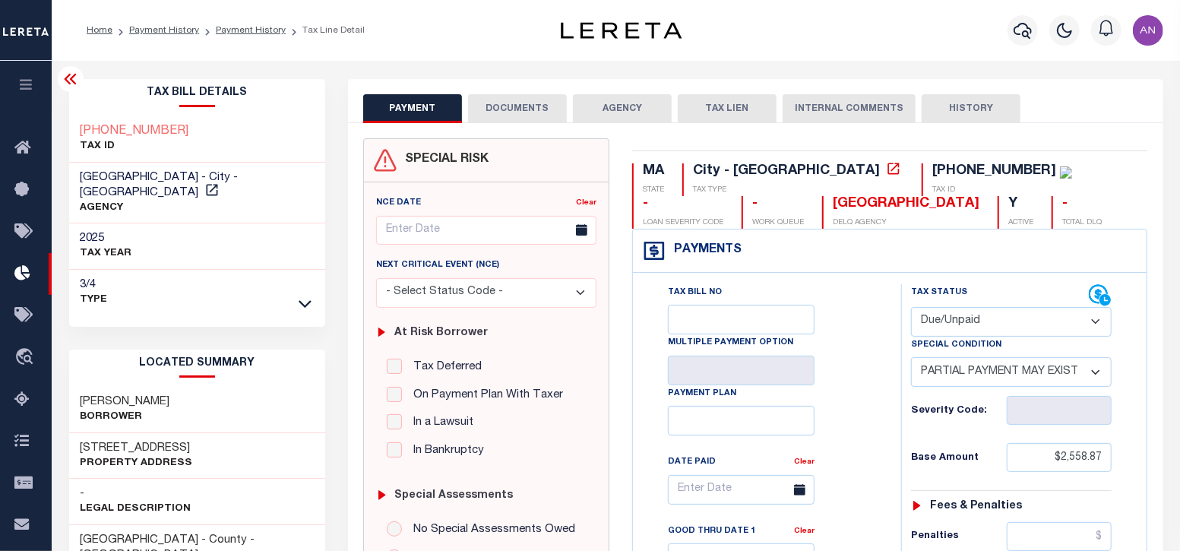
type textarea "[DATE] - As P&I break down not available, total P&I is updated in [DATE] 4/4 in…"
type input "[DATE]"
click at [505, 119] on button "DOCUMENTS" at bounding box center [517, 108] width 99 height 29
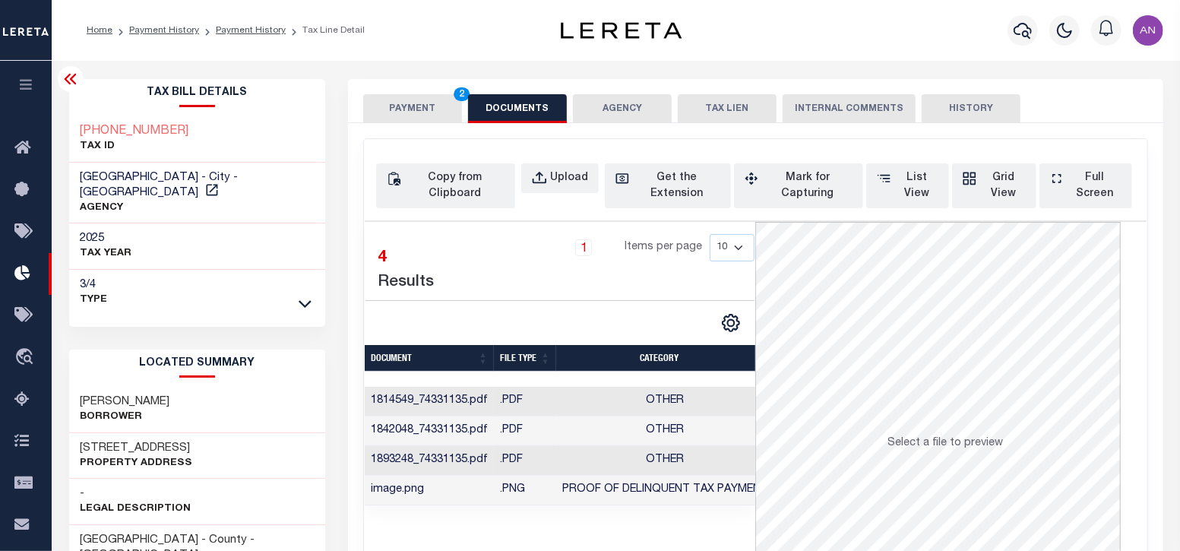
drag, startPoint x: 585, startPoint y: 516, endPoint x: 633, endPoint y: 511, distance: 48.2
click at [633, 511] on div "Selected 4 Results 1 Items per page 10 25 50 100" at bounding box center [560, 450] width 391 height 456
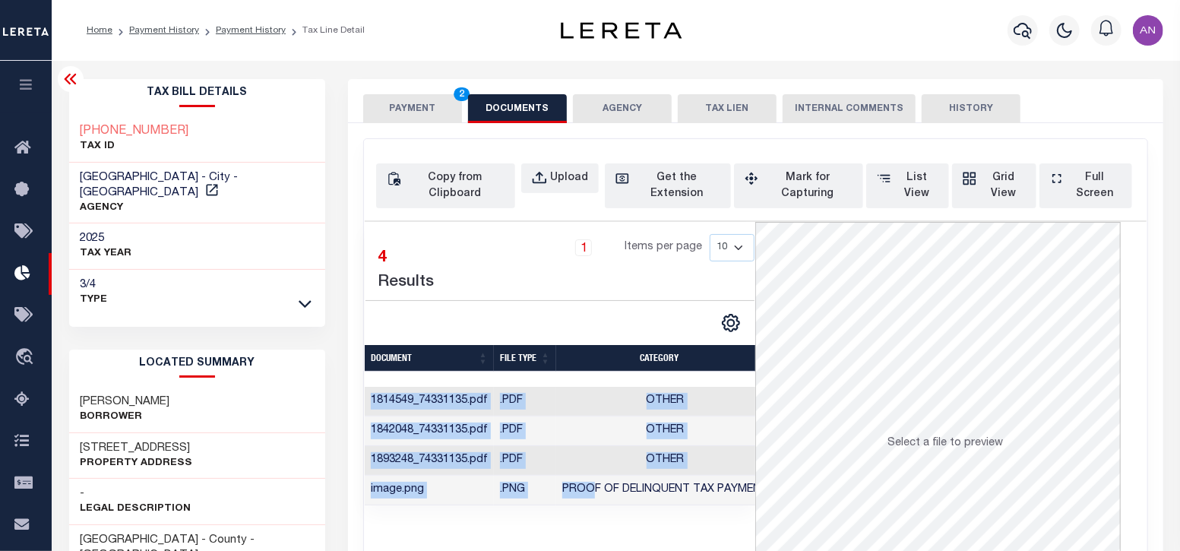
drag, startPoint x: 593, startPoint y: 503, endPoint x: 653, endPoint y: 506, distance: 60.1
click at [653, 505] on div "Document FILE TYPE CATEGORY UPLOADED BY UPLOADED ON 1814549_74331135.pdf .PDF O…" at bounding box center [560, 446] width 391 height 119
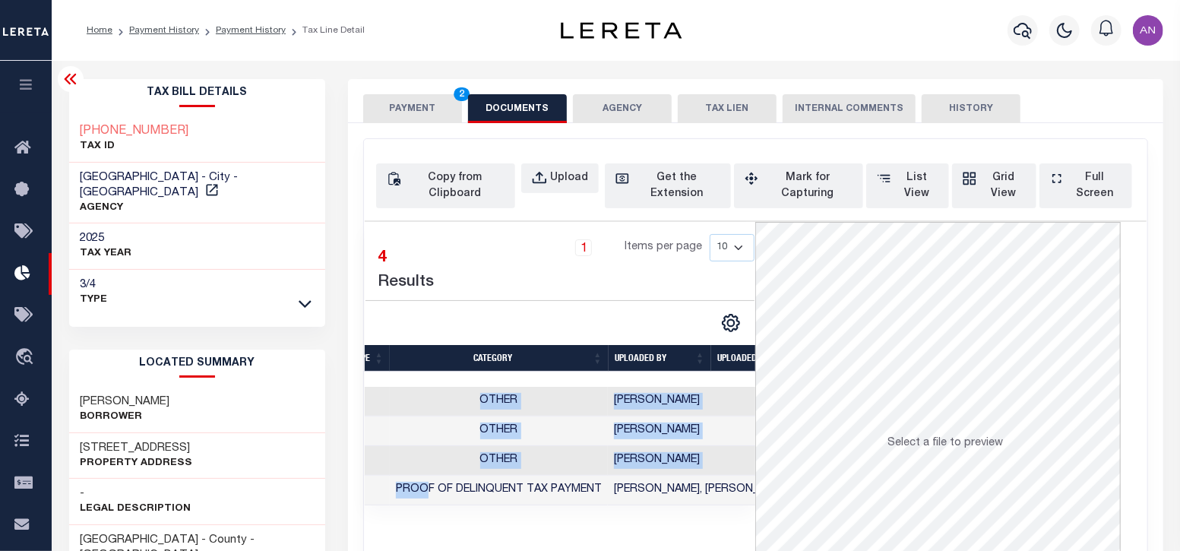
click at [437, 104] on button "PAYMENT 2" at bounding box center [412, 108] width 99 height 29
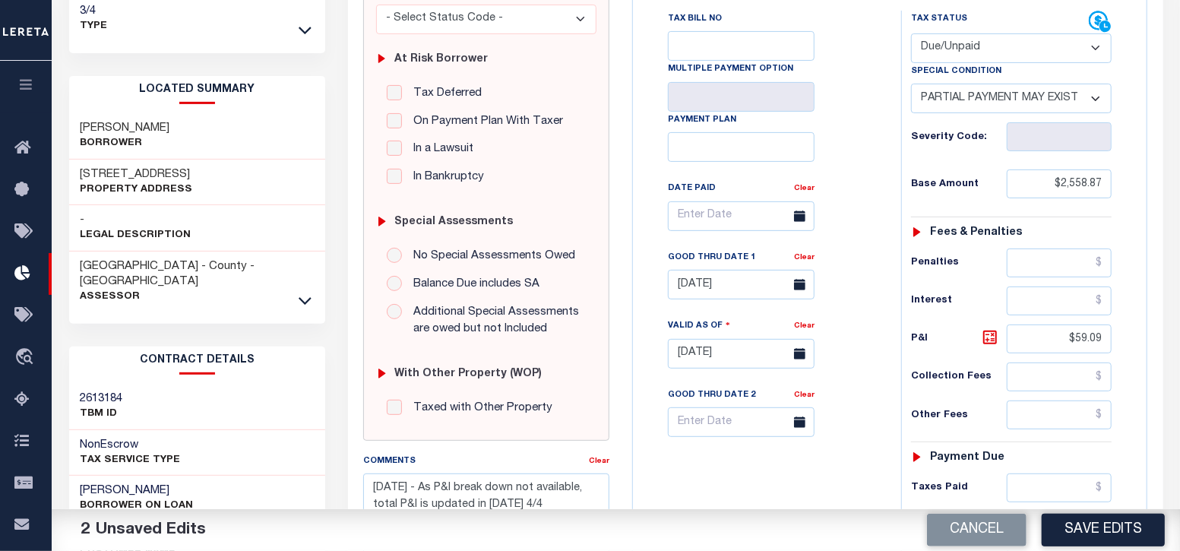
scroll to position [379, 0]
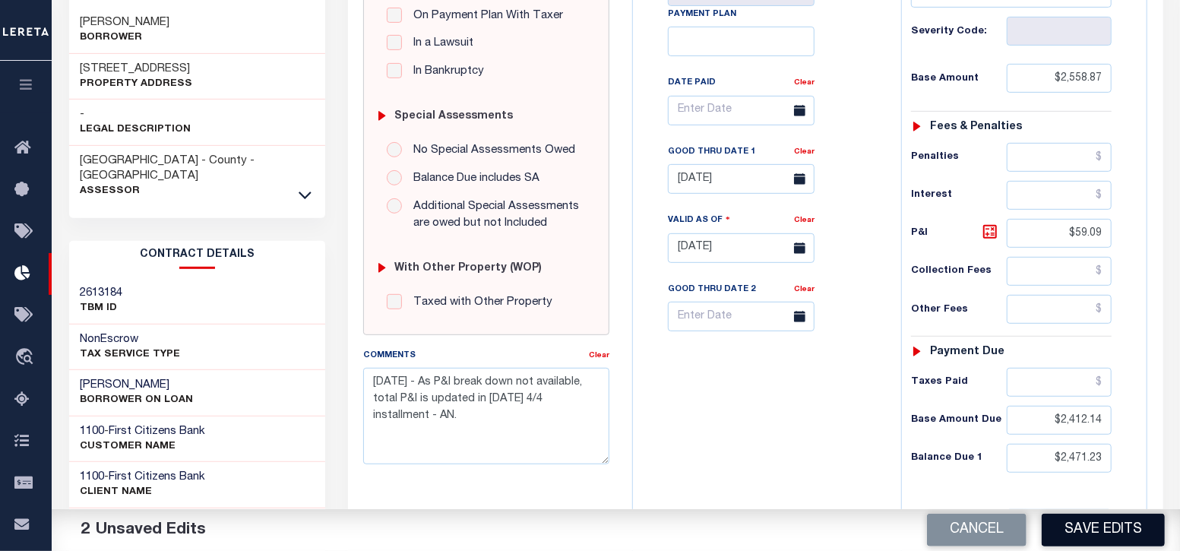
click at [1120, 537] on button "Save Edits" at bounding box center [1103, 530] width 123 height 33
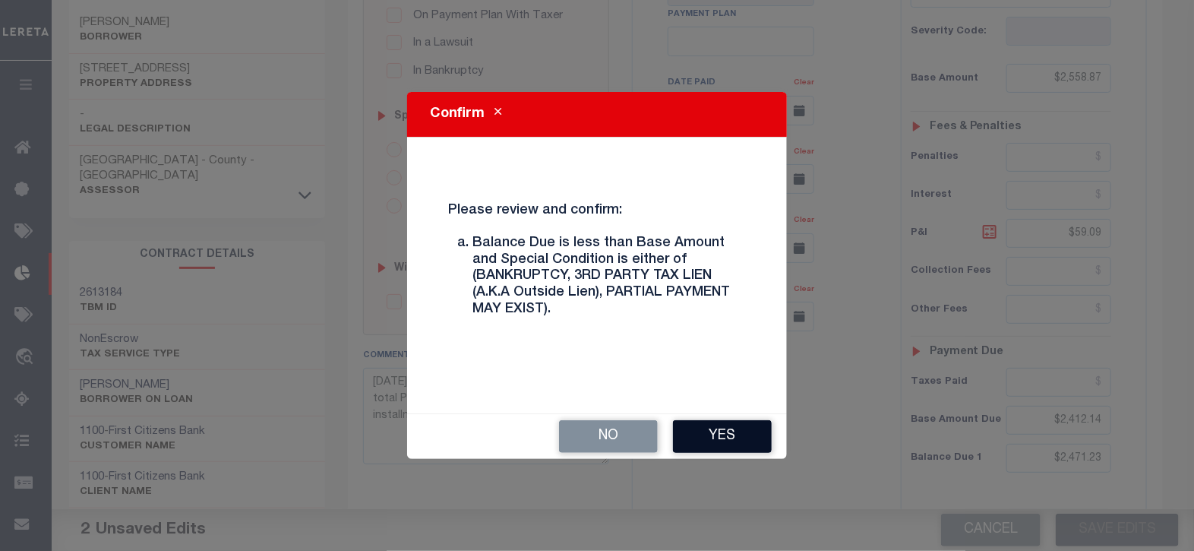
click at [726, 432] on button "Yes" at bounding box center [722, 436] width 99 height 33
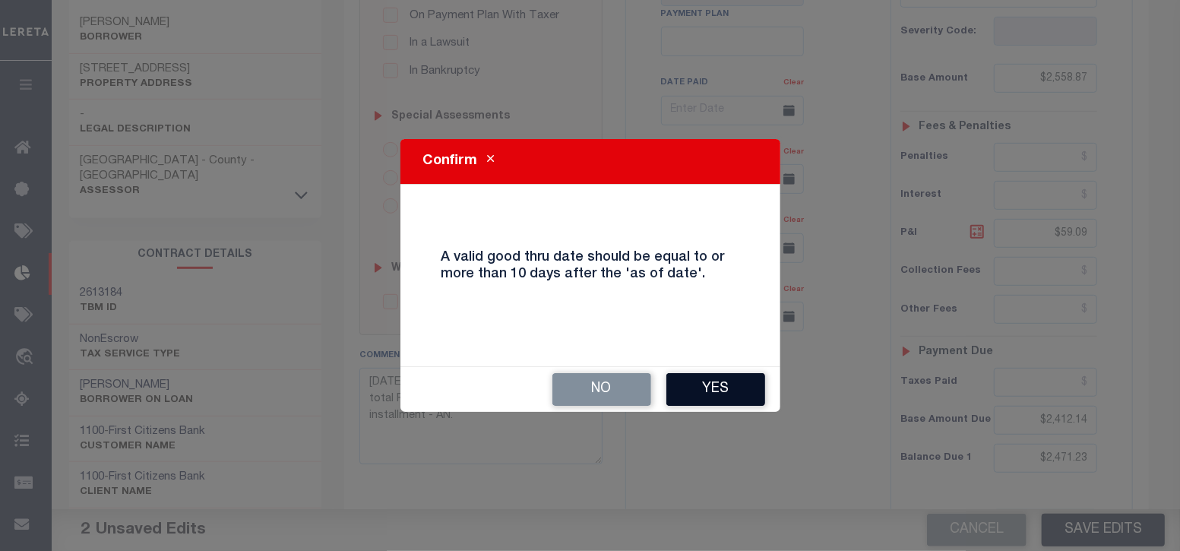
click at [730, 393] on button "Yes" at bounding box center [715, 389] width 99 height 33
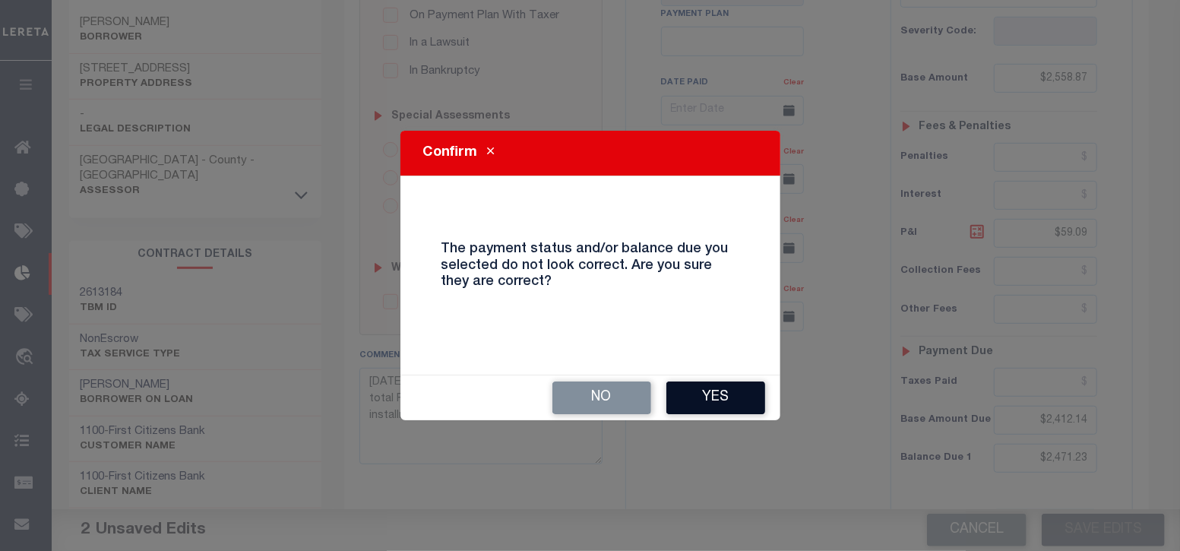
click at [715, 404] on button "Yes" at bounding box center [715, 397] width 99 height 33
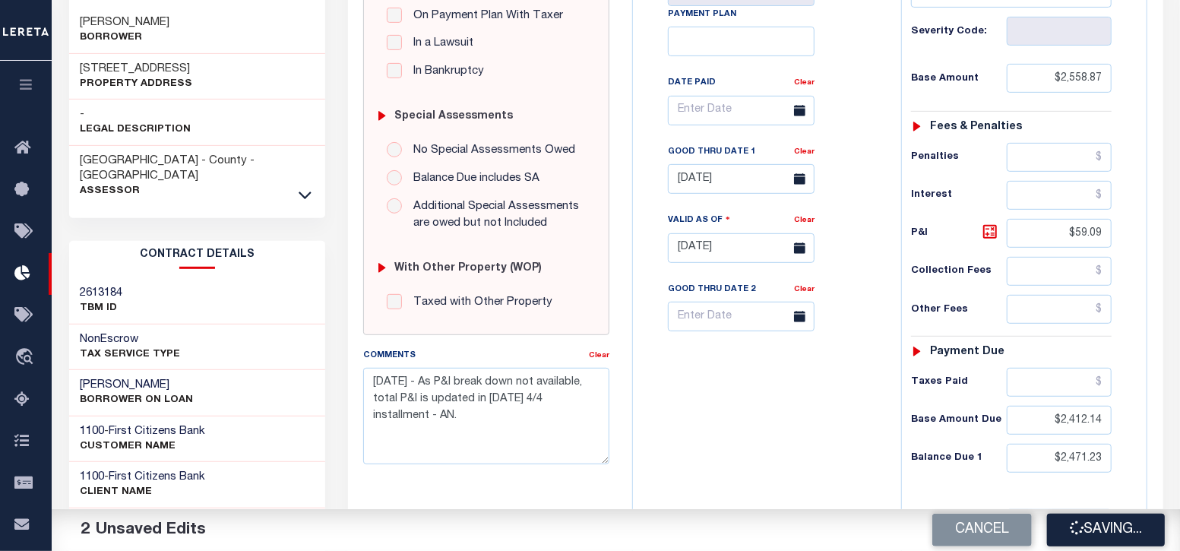
checkbox input "false"
type input "$2,558.87"
type input "$59.09"
type input "$2,412.14"
type input "$2,471.23"
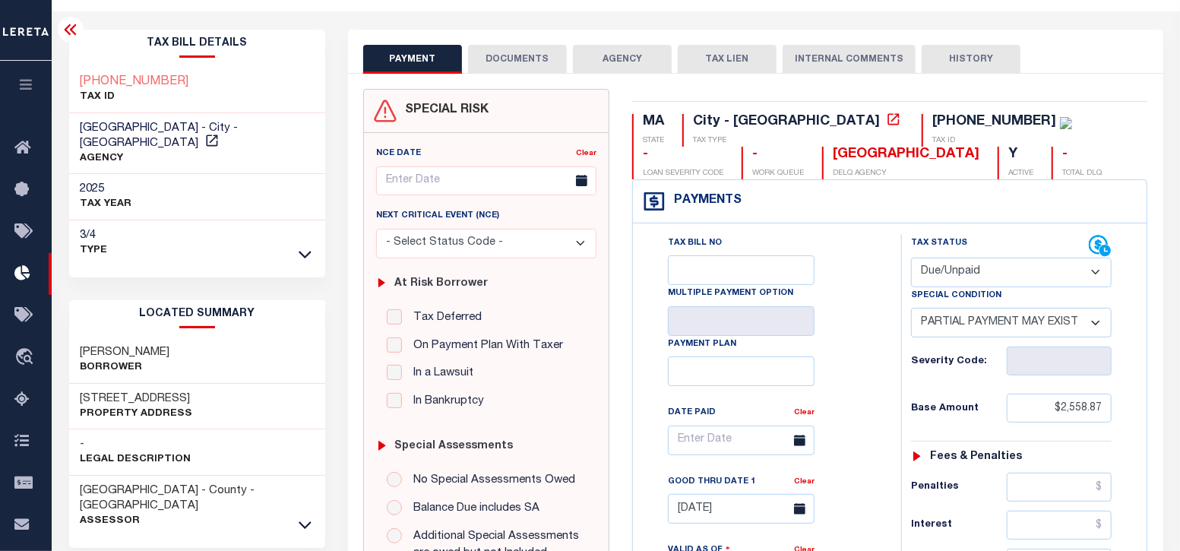
scroll to position [0, 0]
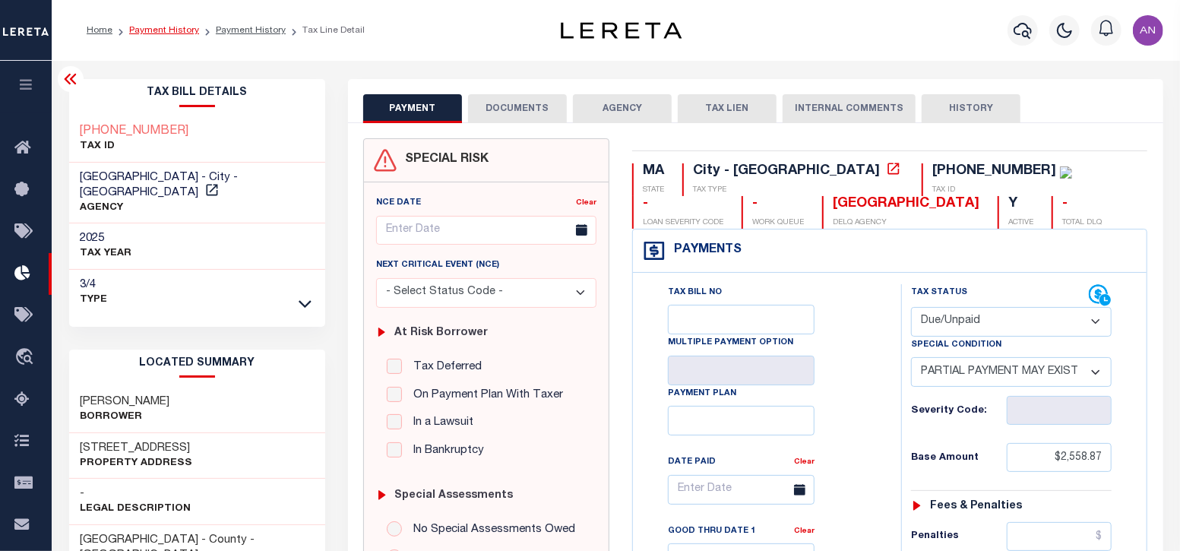
click at [158, 28] on link "Payment History" at bounding box center [164, 30] width 70 height 9
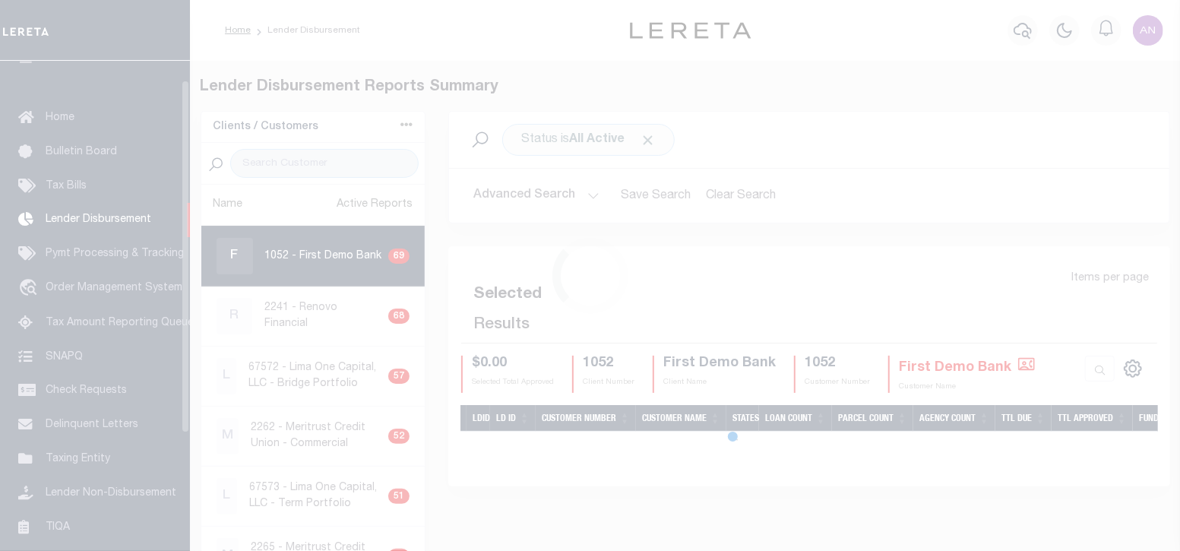
scroll to position [27, 0]
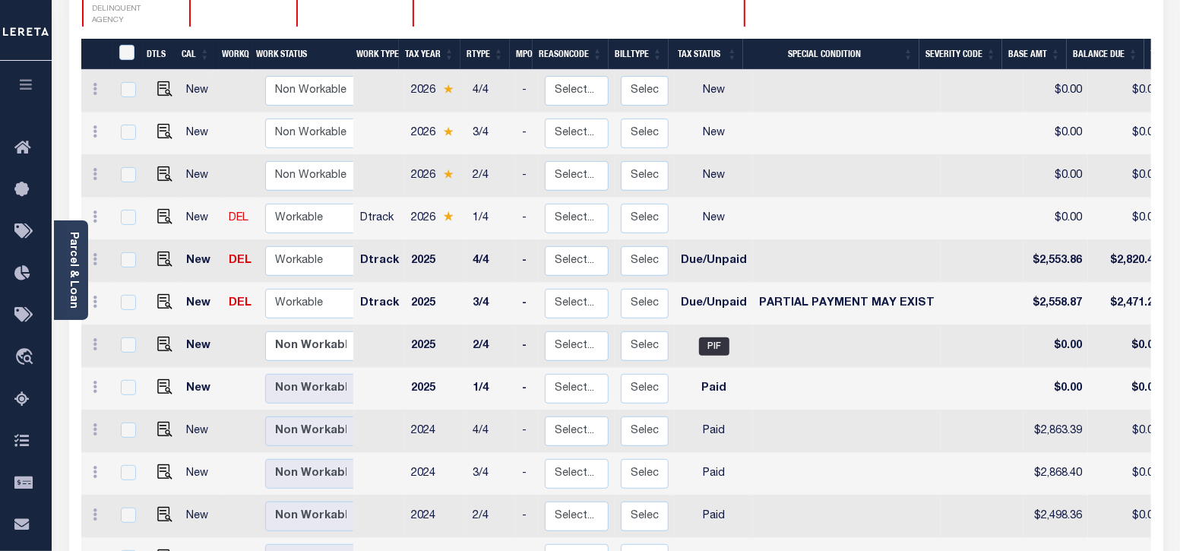
scroll to position [285, 0]
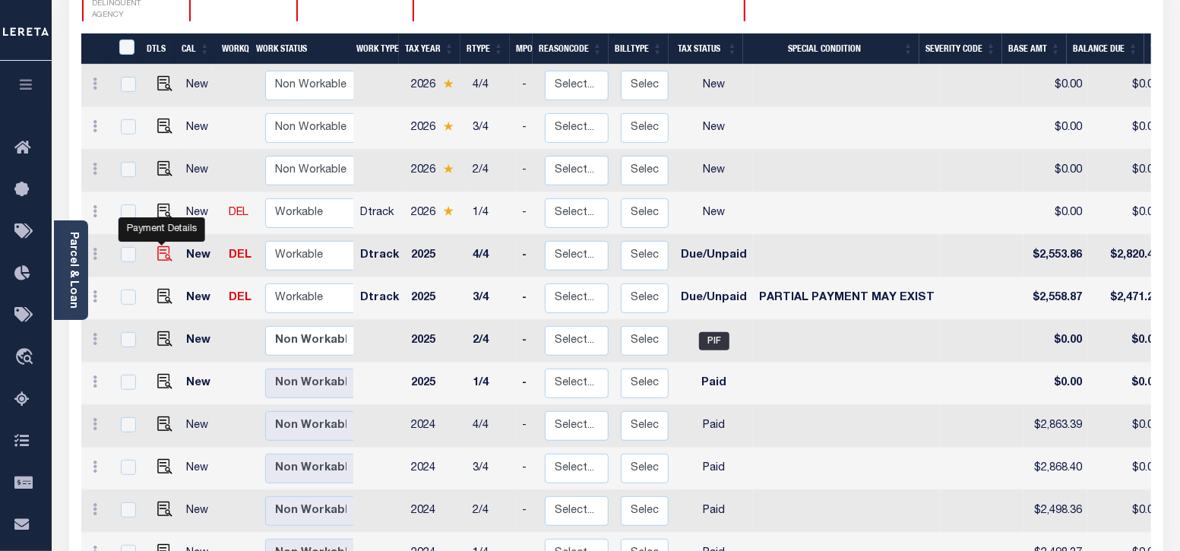
click at [162, 246] on img "" at bounding box center [164, 253] width 15 height 15
checkbox input "true"
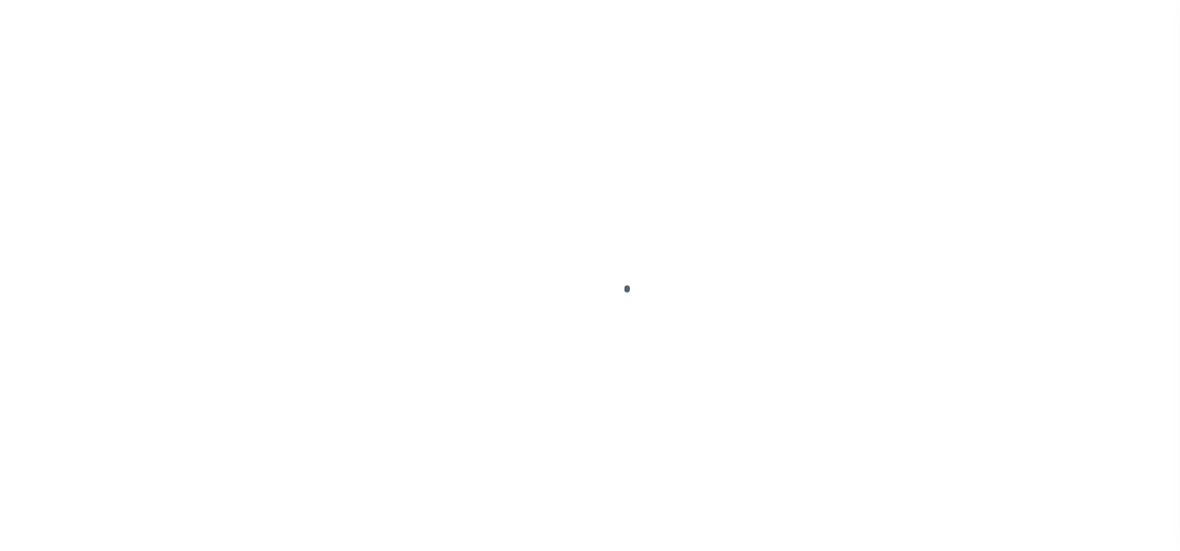
select select "DUE"
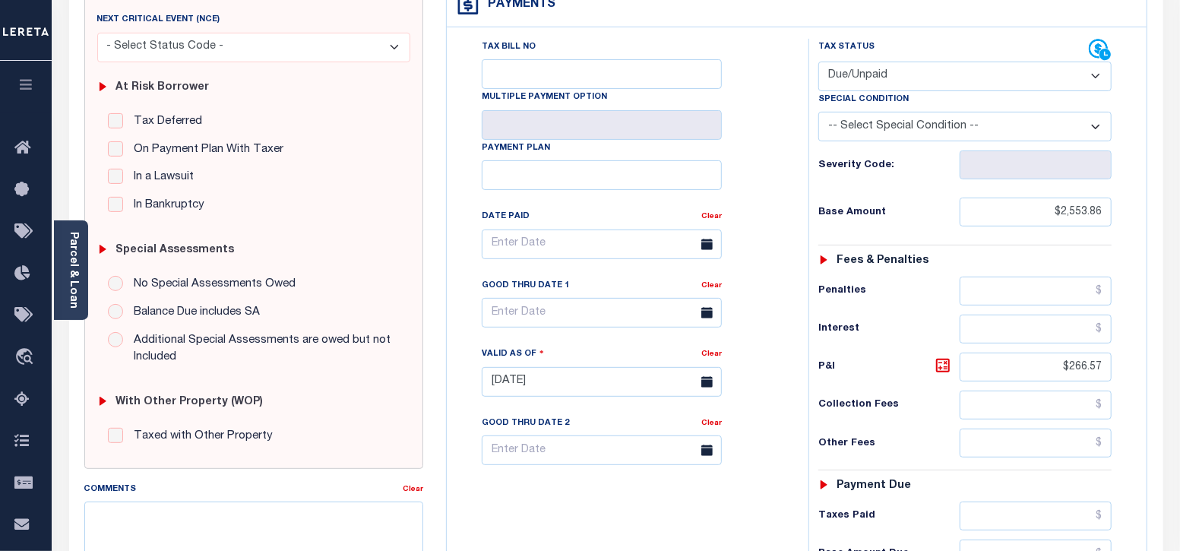
scroll to position [379, 0]
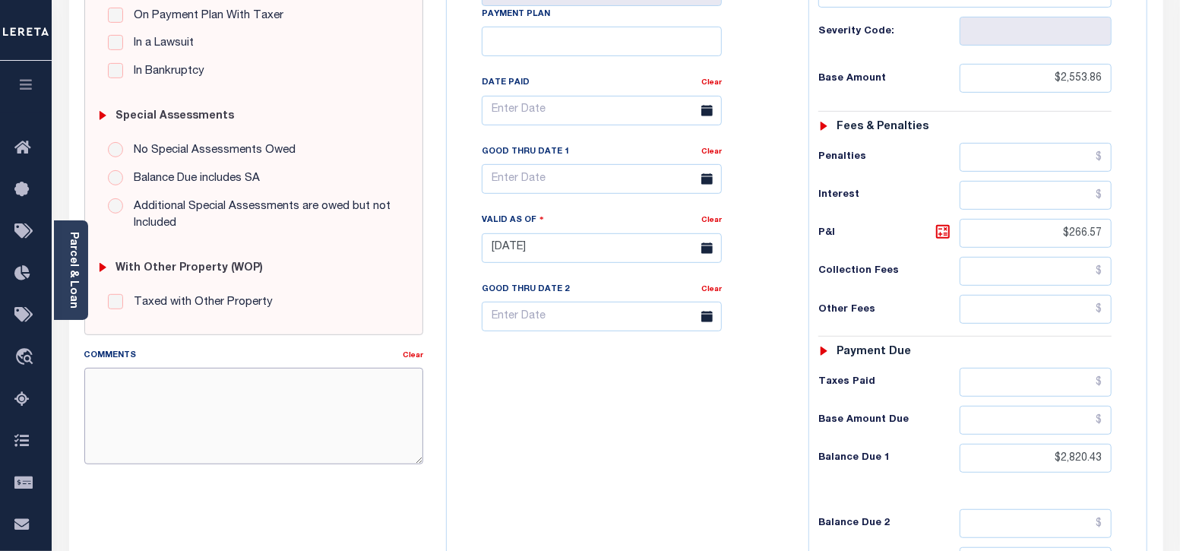
click at [232, 391] on textarea "Comments" at bounding box center [254, 416] width 340 height 96
paste textarea "08/29/2025 - As P&I break down not available, total P&I is updated in 2025 4/4 …"
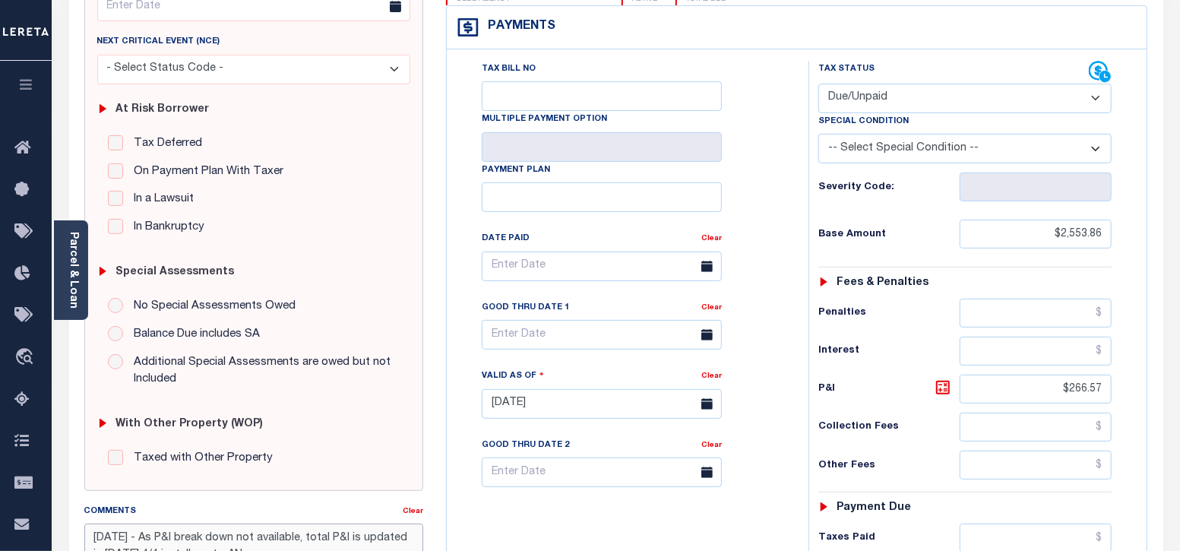
scroll to position [94, 0]
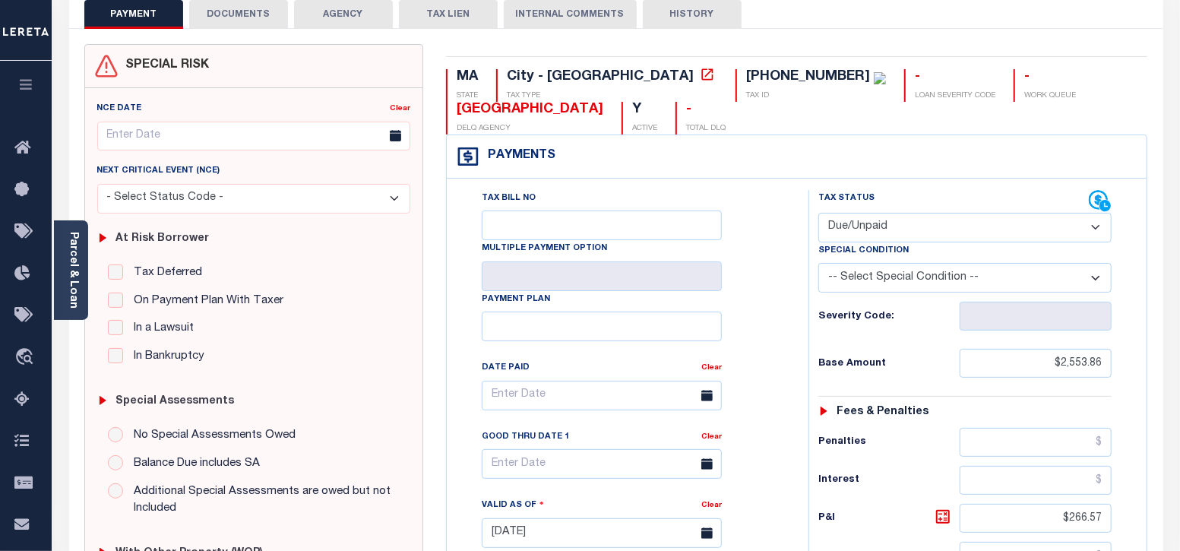
type textarea "08/29/2025 - As P&I break down not available, total P&I is updated in 2025 4/4 …"
click at [259, 14] on button "DOCUMENTS" at bounding box center [238, 14] width 99 height 29
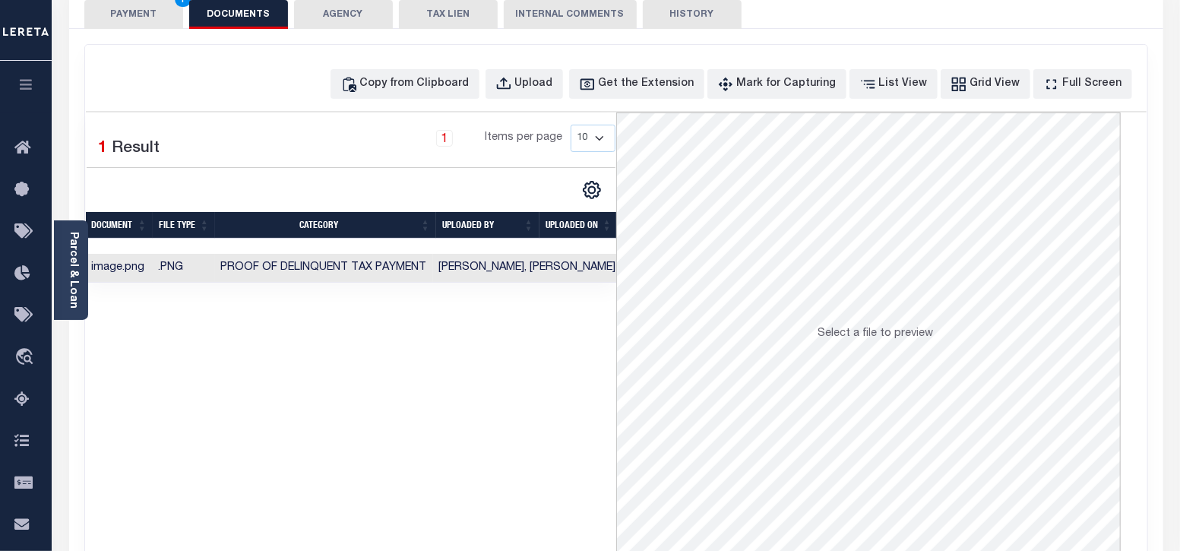
click at [144, 14] on button "PAYMENT 1" at bounding box center [133, 14] width 99 height 29
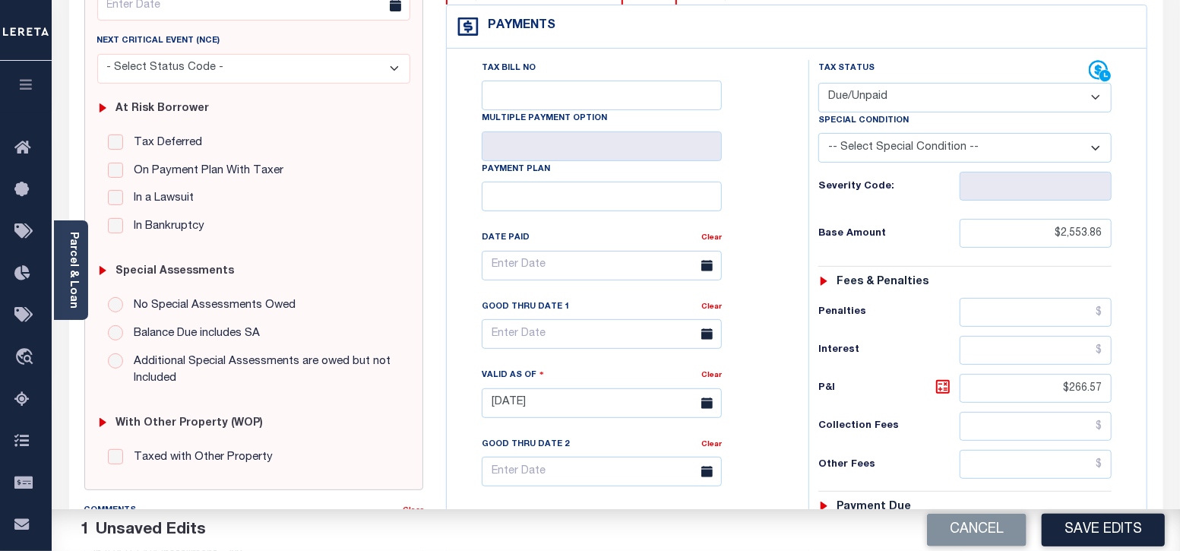
scroll to position [379, 0]
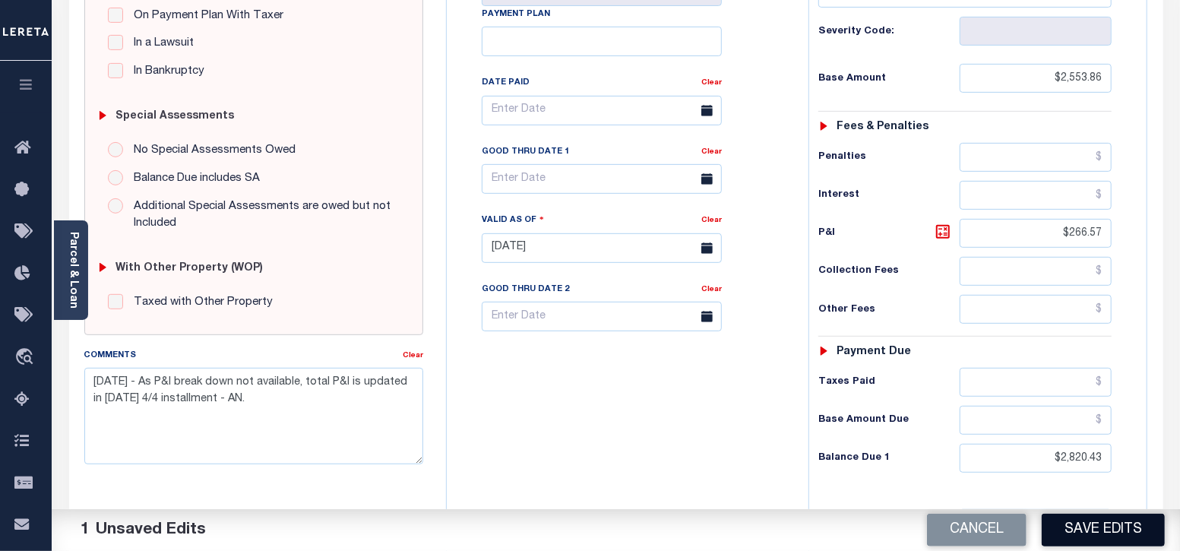
click at [1087, 533] on button "Save Edits" at bounding box center [1103, 530] width 123 height 33
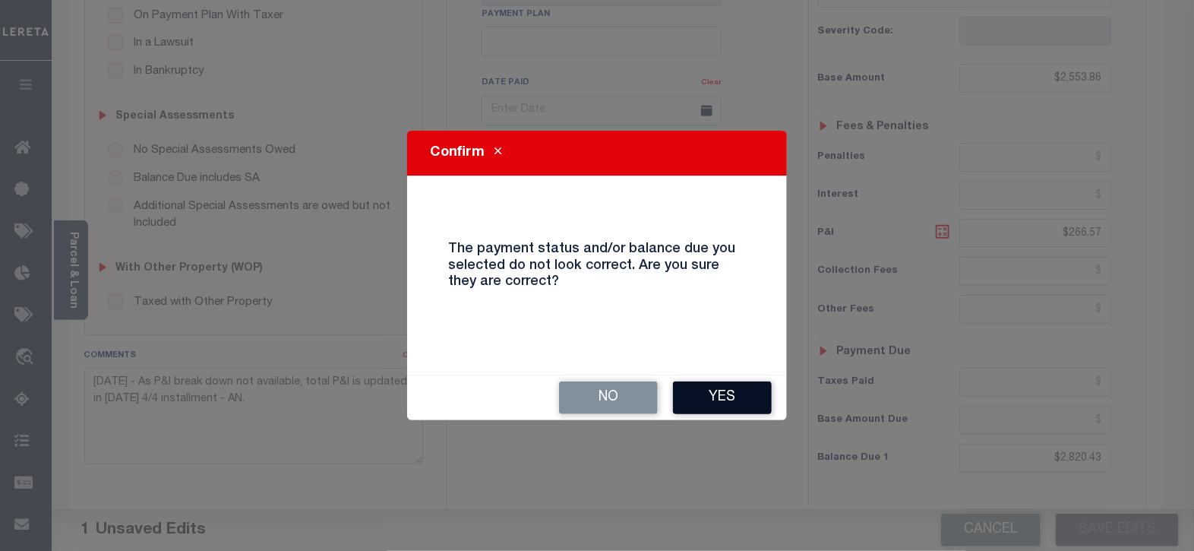
click at [703, 396] on button "Yes" at bounding box center [722, 397] width 99 height 33
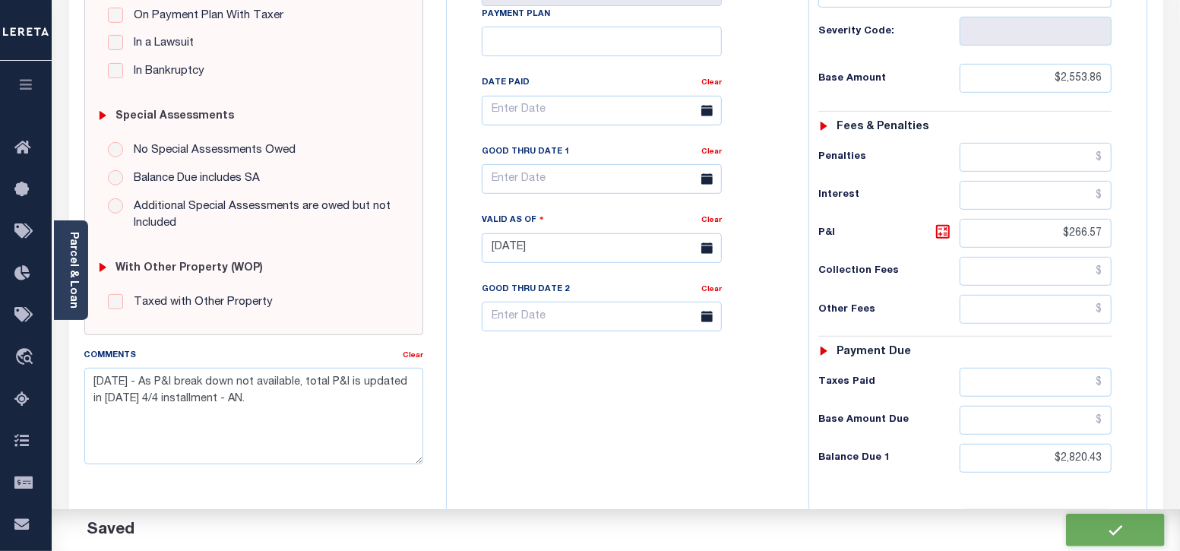
checkbox input "false"
type input "$2,553.86"
type input "$266.57"
type input "$2,820.43"
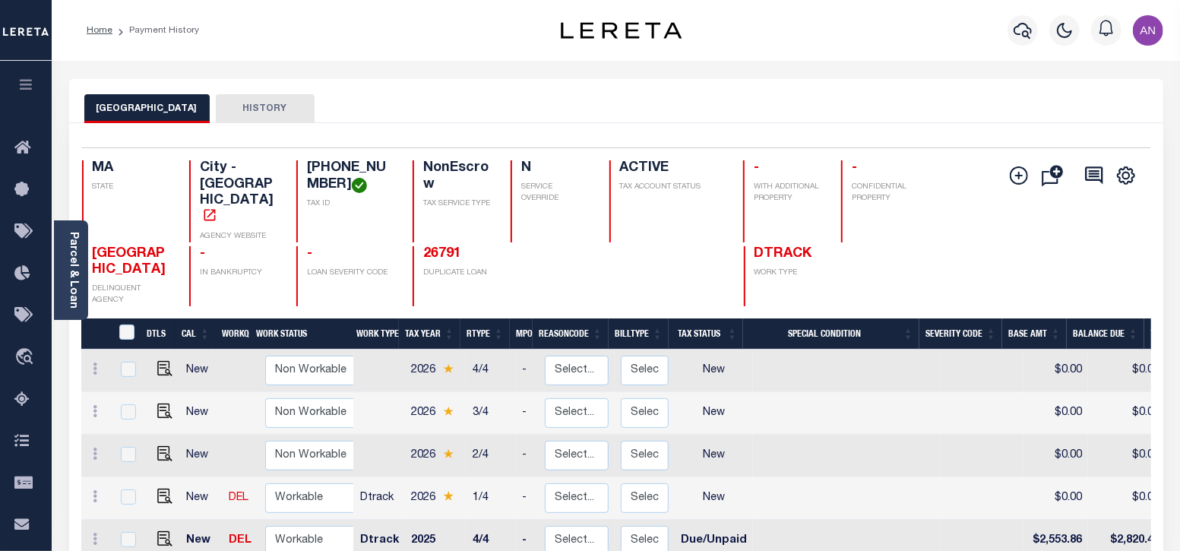
scroll to position [5, 0]
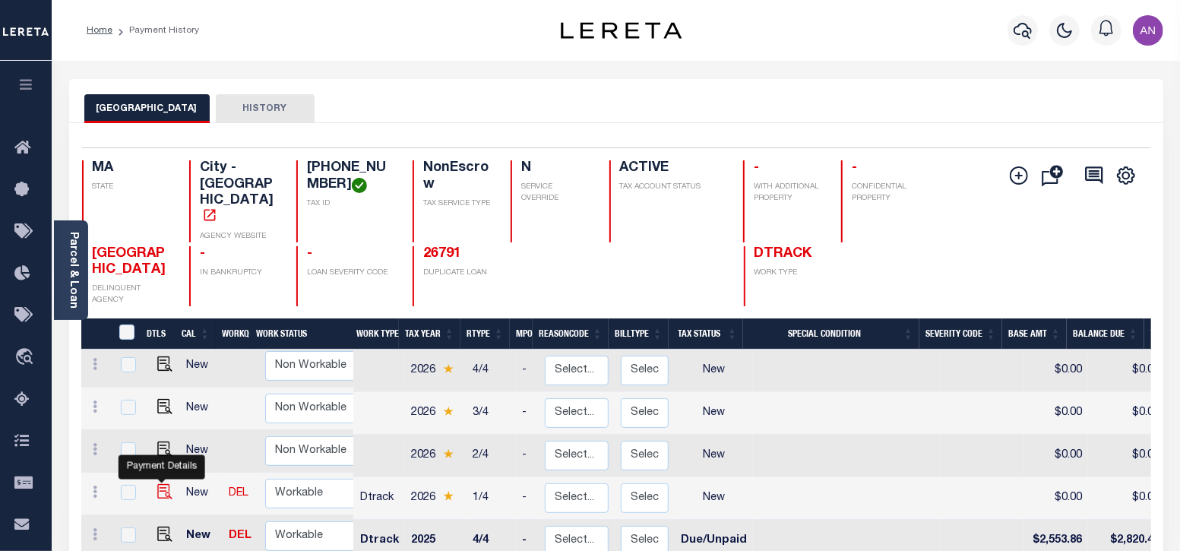
click at [166, 484] on img "" at bounding box center [164, 491] width 15 height 15
checkbox input "true"
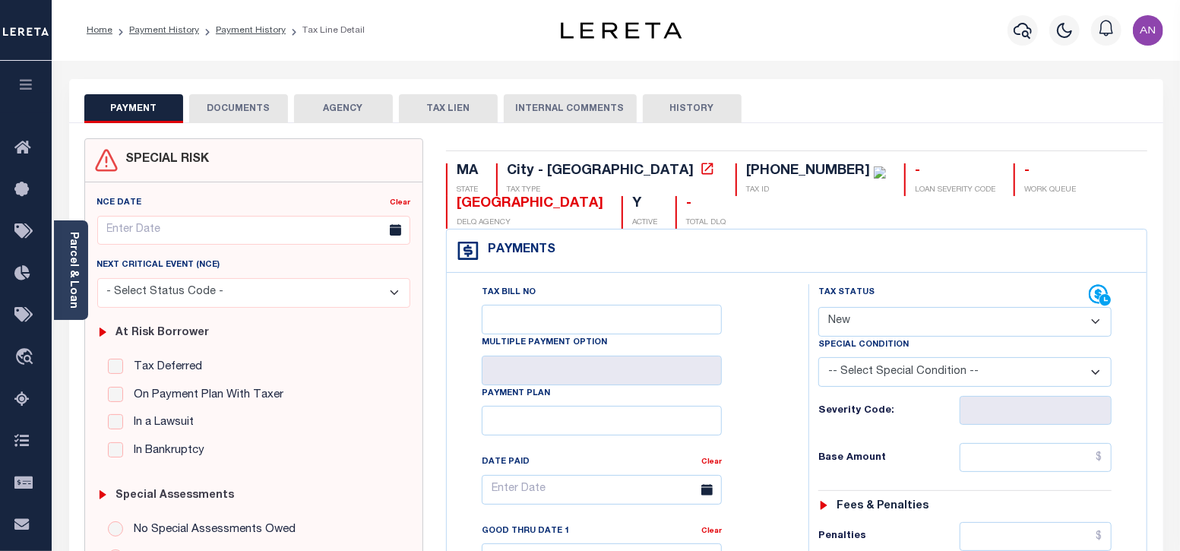
click at [869, 310] on select "- Select Status Code - Open Due/Unpaid Paid Incomplete No Tax Due Internal Refu…" at bounding box center [965, 322] width 294 height 30
select select "DUE"
click at [818, 307] on select "- Select Status Code - Open Due/Unpaid Paid Incomplete No Tax Due Internal Refu…" at bounding box center [965, 322] width 294 height 30
type input "[DATE]"
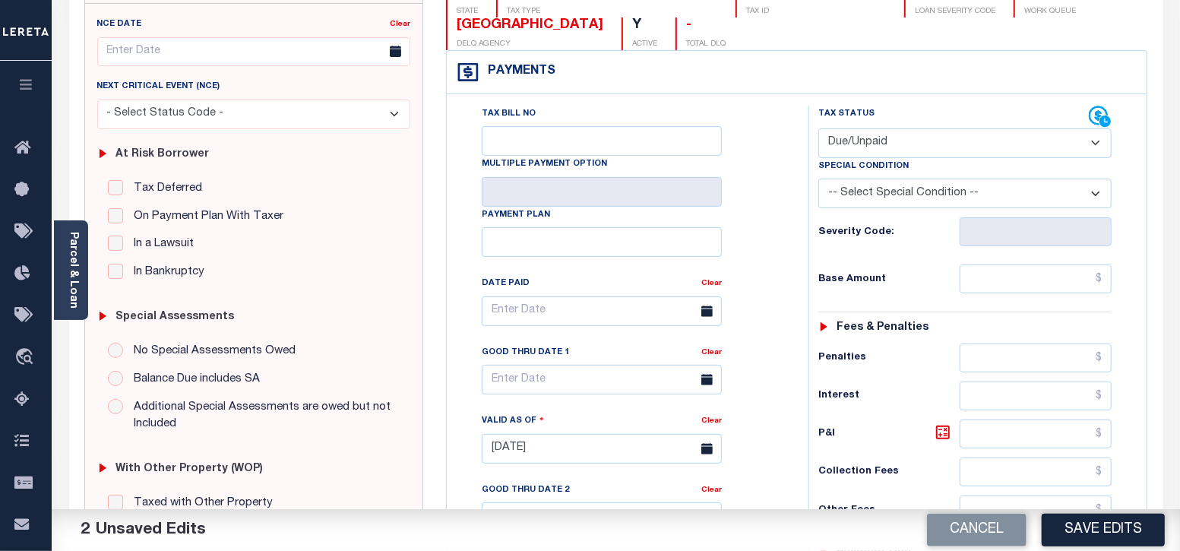
scroll to position [189, 0]
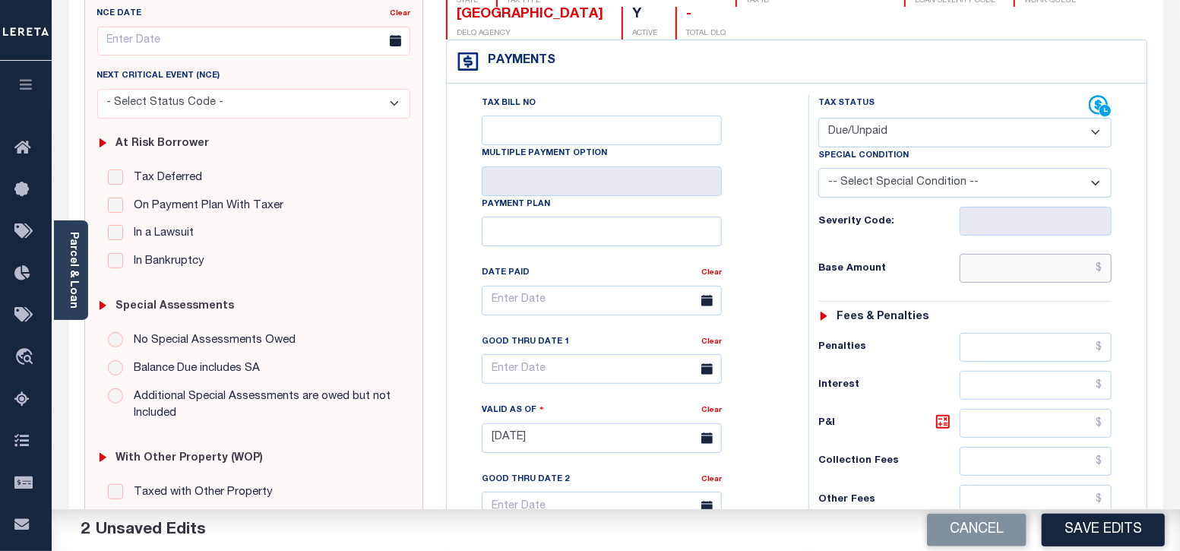
click at [1073, 270] on input "text" at bounding box center [1036, 268] width 152 height 29
click at [767, 215] on div "Tax Bill No Multiple Payment Option Payment Plan Clear" at bounding box center [624, 308] width 324 height 426
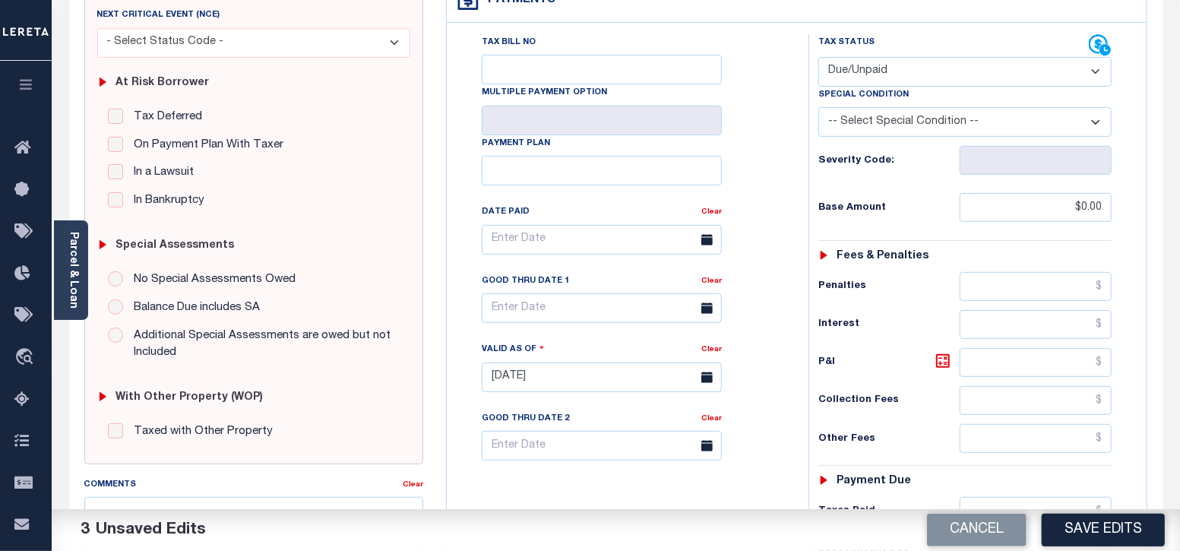
scroll to position [475, 0]
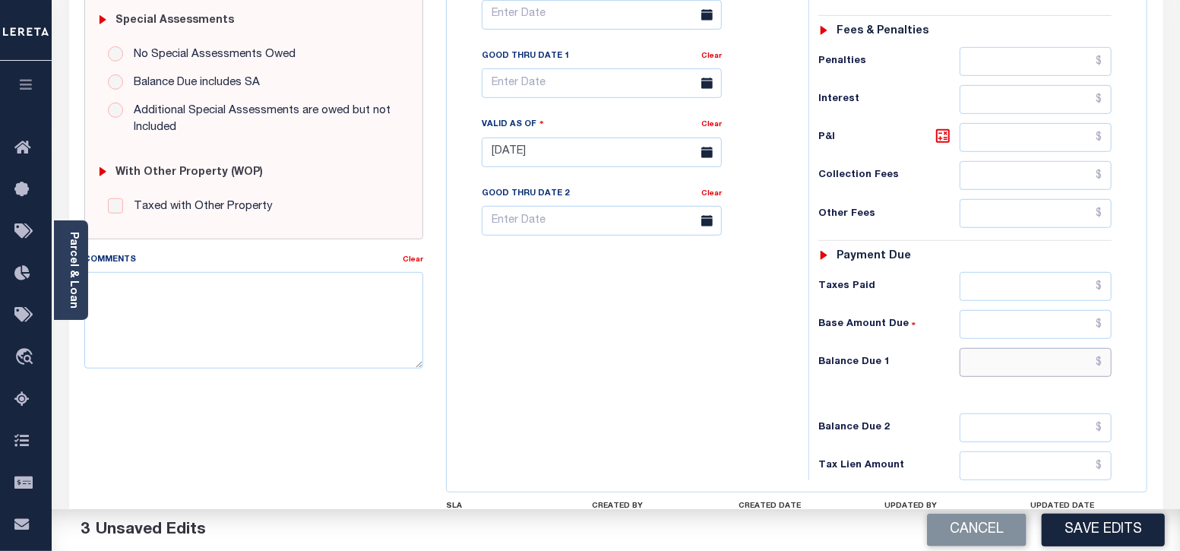
click at [1076, 355] on input "text" at bounding box center [1036, 362] width 152 height 29
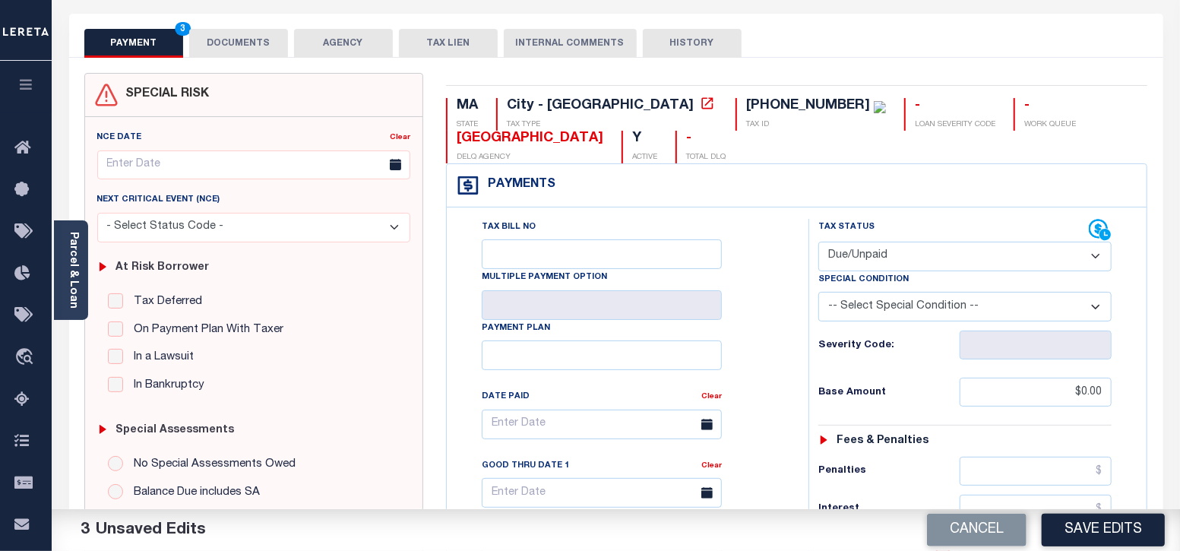
scroll to position [0, 0]
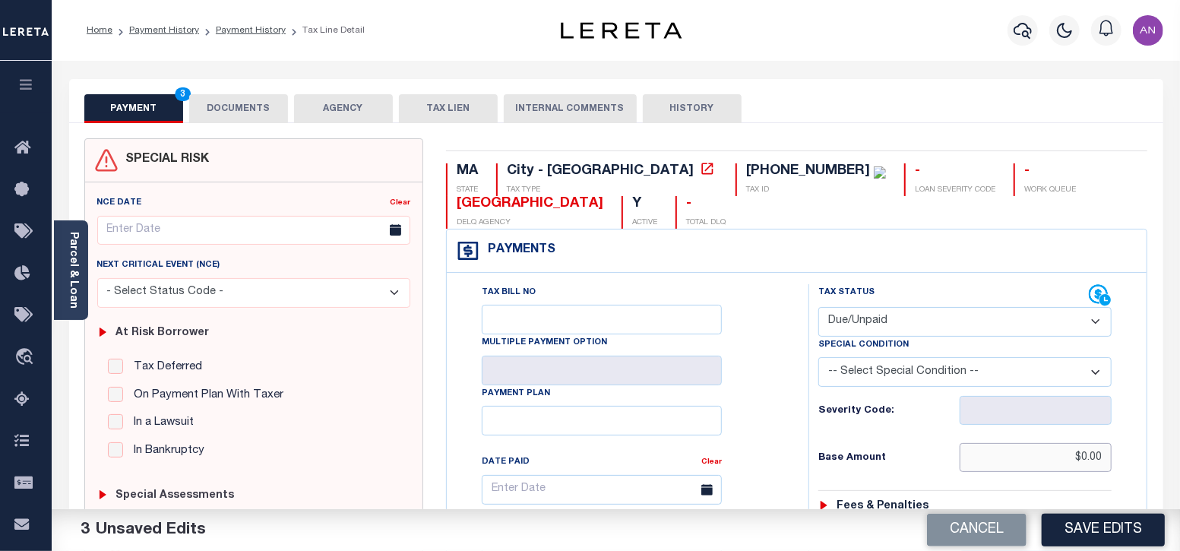
drag, startPoint x: 1083, startPoint y: 458, endPoint x: 1109, endPoint y: 457, distance: 26.6
click at [1109, 457] on input "$0.00" at bounding box center [1036, 457] width 152 height 29
paste input "2,617.37"
type input "$2,617.37"
click at [741, 459] on div "Tax Bill No Multiple Payment Option Payment Plan Clear" at bounding box center [624, 497] width 324 height 426
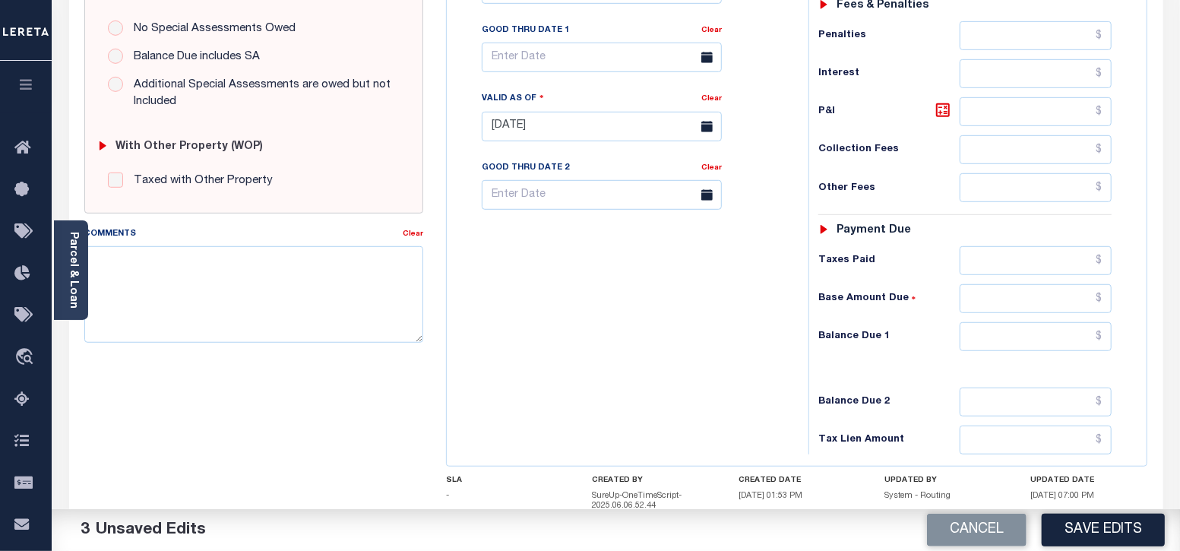
scroll to position [570, 0]
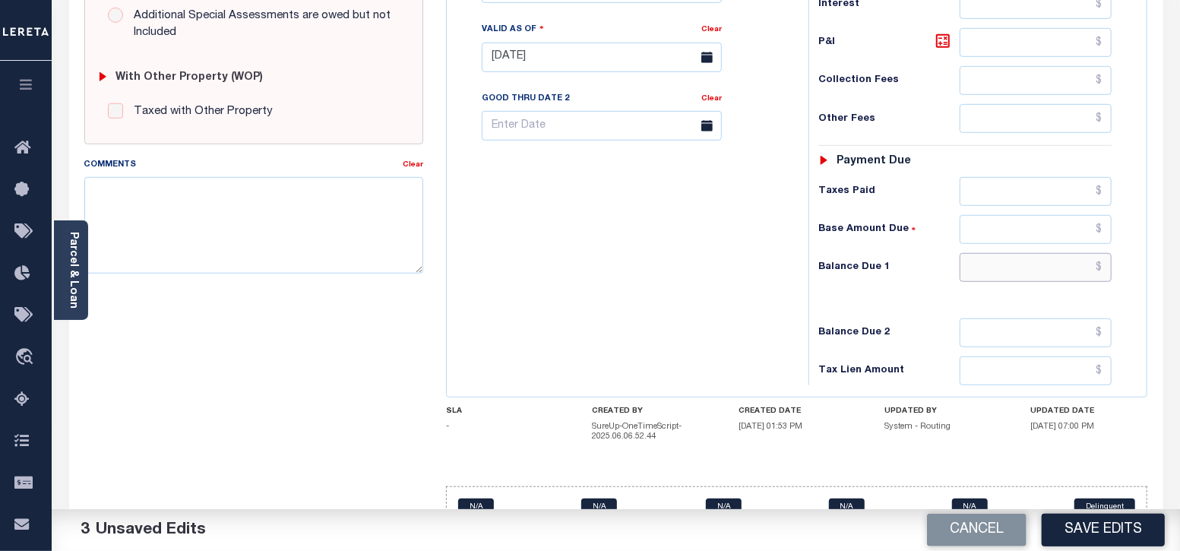
click at [1053, 264] on input "text" at bounding box center [1036, 267] width 152 height 29
paste input "2,645.49"
type input "$2,645.49"
click at [942, 38] on icon at bounding box center [942, 40] width 9 height 9
type input "$28.12"
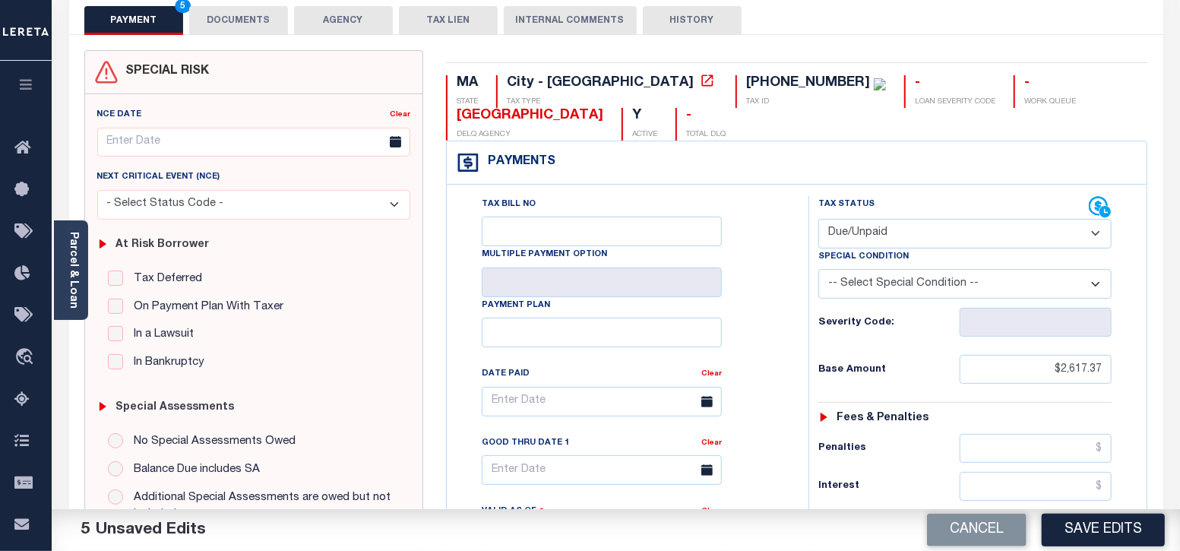
scroll to position [0, 0]
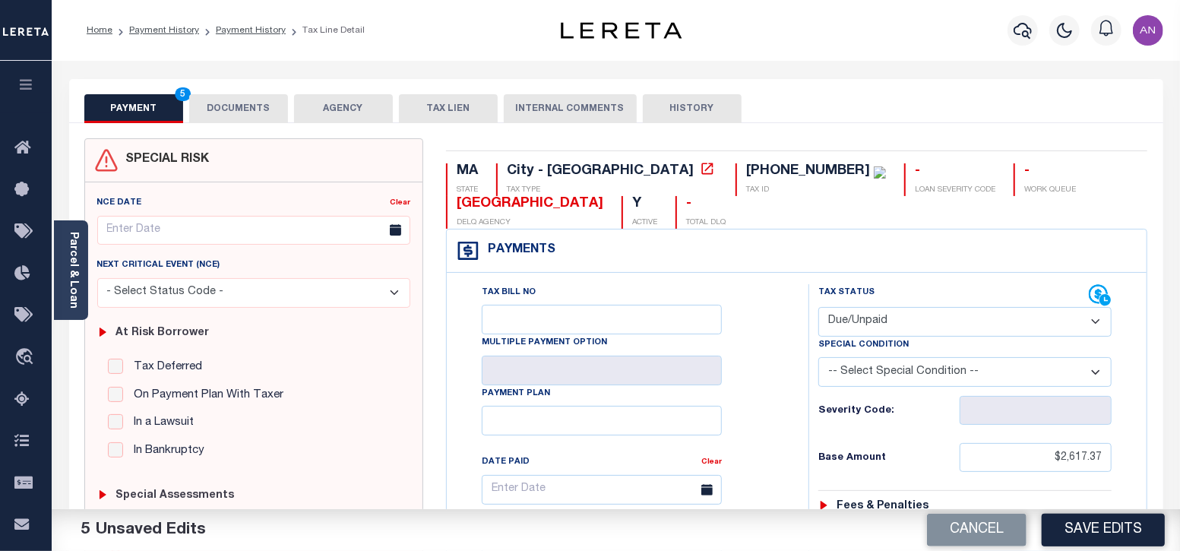
click at [239, 121] on button "DOCUMENTS" at bounding box center [238, 108] width 99 height 29
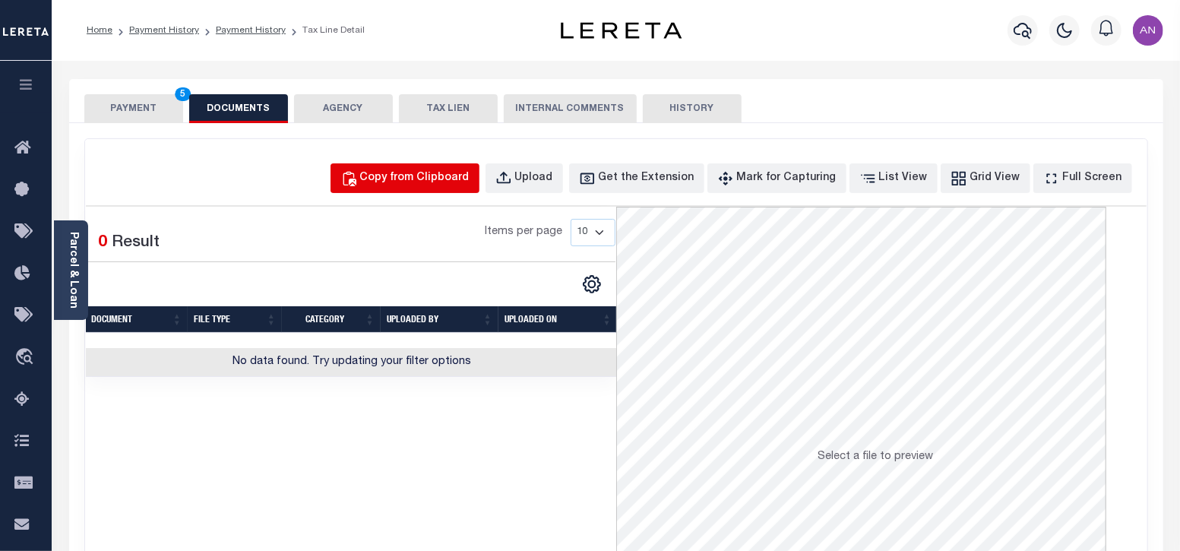
click at [432, 178] on div "Copy from Clipboard" at bounding box center [414, 178] width 109 height 17
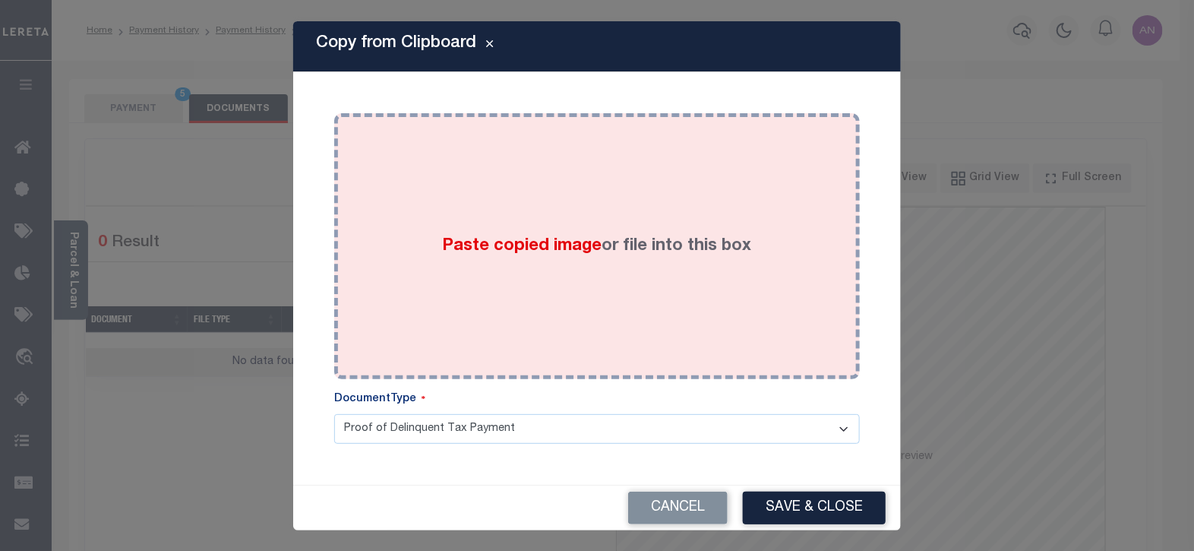
click at [475, 172] on div "Paste copied image or file into this box" at bounding box center [597, 246] width 503 height 243
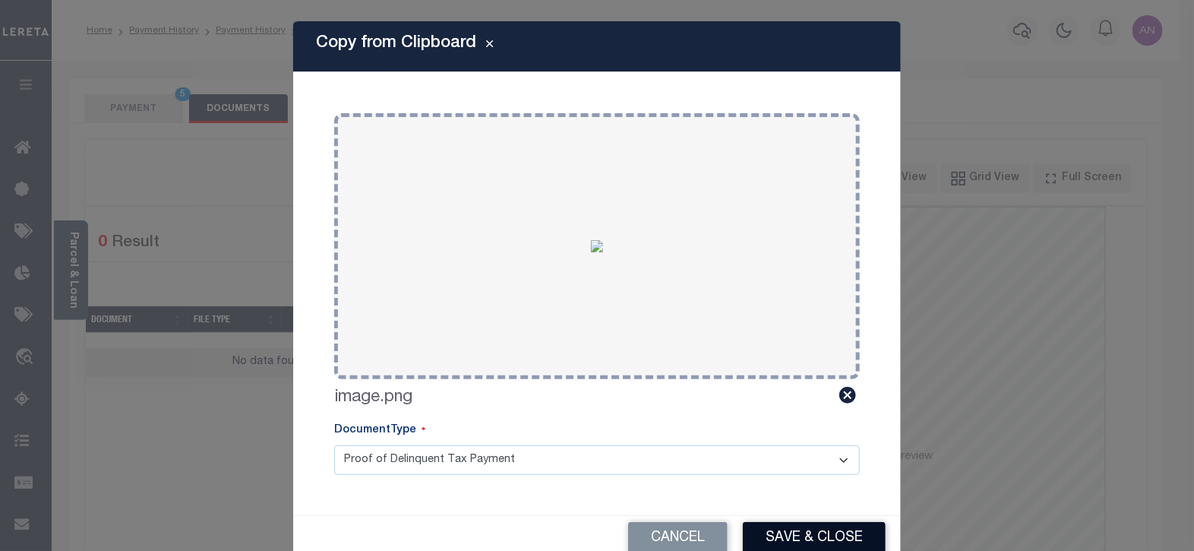
click at [758, 535] on button "Save & Close" at bounding box center [814, 538] width 143 height 33
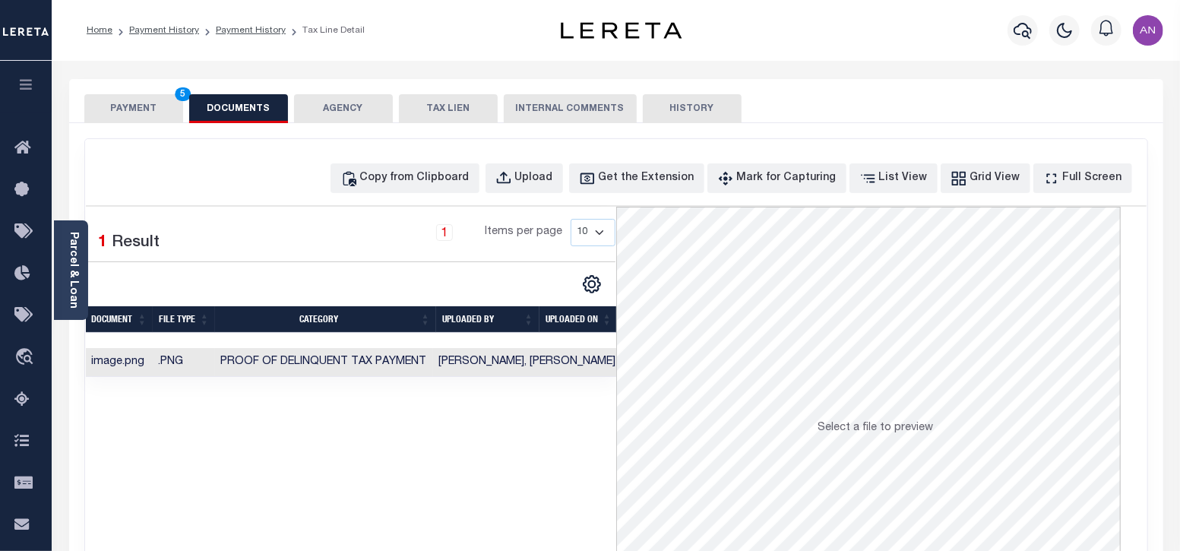
click at [111, 95] on button "PAYMENT 5" at bounding box center [133, 108] width 99 height 29
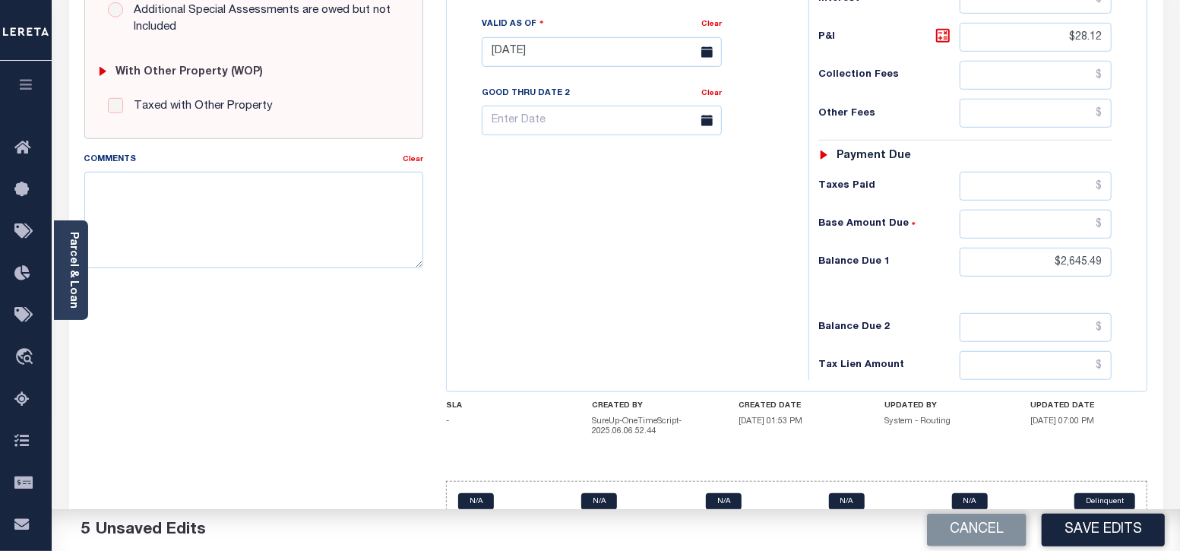
scroll to position [599, 0]
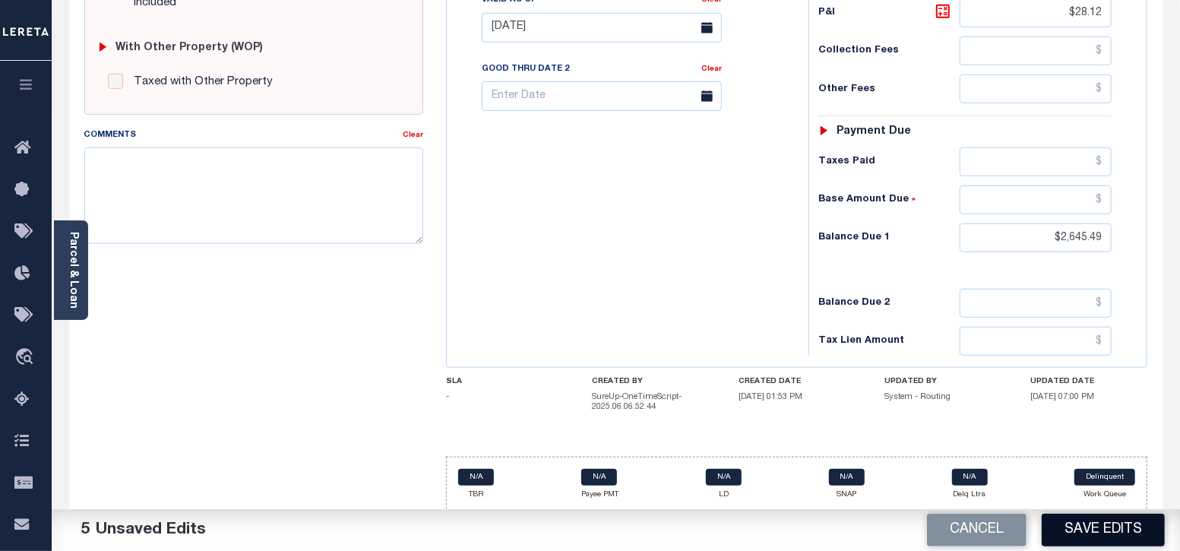
click at [1097, 538] on button "Save Edits" at bounding box center [1103, 530] width 123 height 33
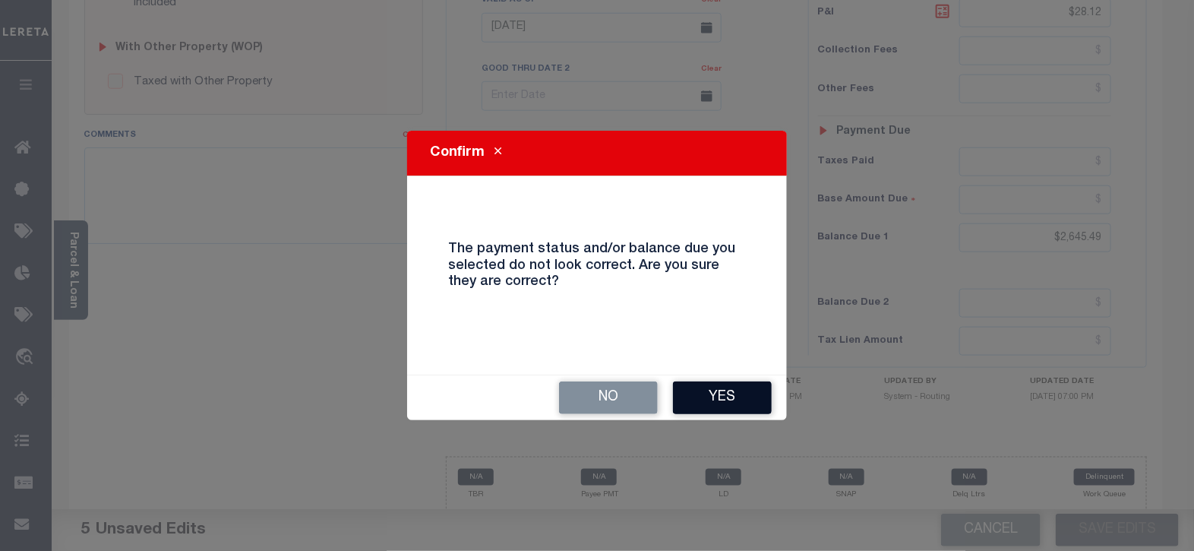
click at [713, 396] on button "Yes" at bounding box center [722, 397] width 99 height 33
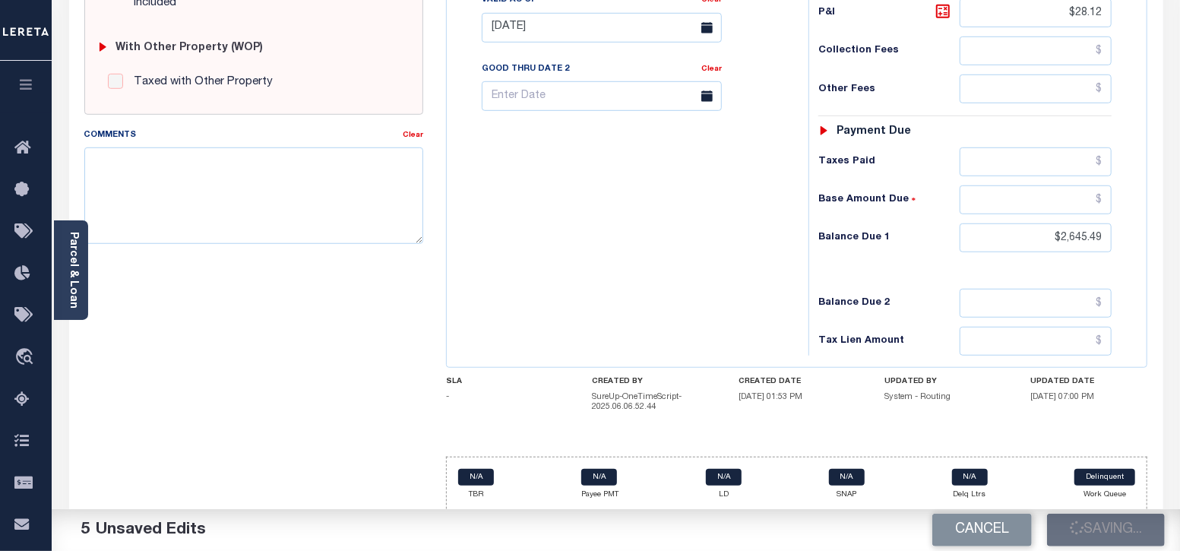
checkbox input "false"
type input "$2,617.37"
type input "$28.12"
type input "$2,645.49"
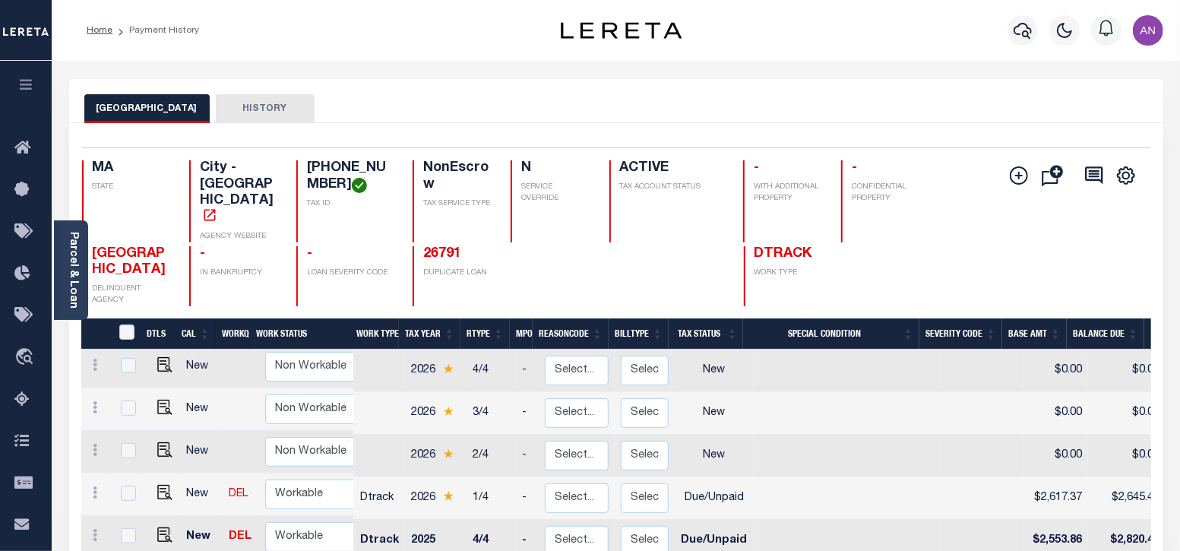
scroll to position [4, 0]
click at [164, 485] on img "" at bounding box center [164, 492] width 15 height 15
checkbox input "true"
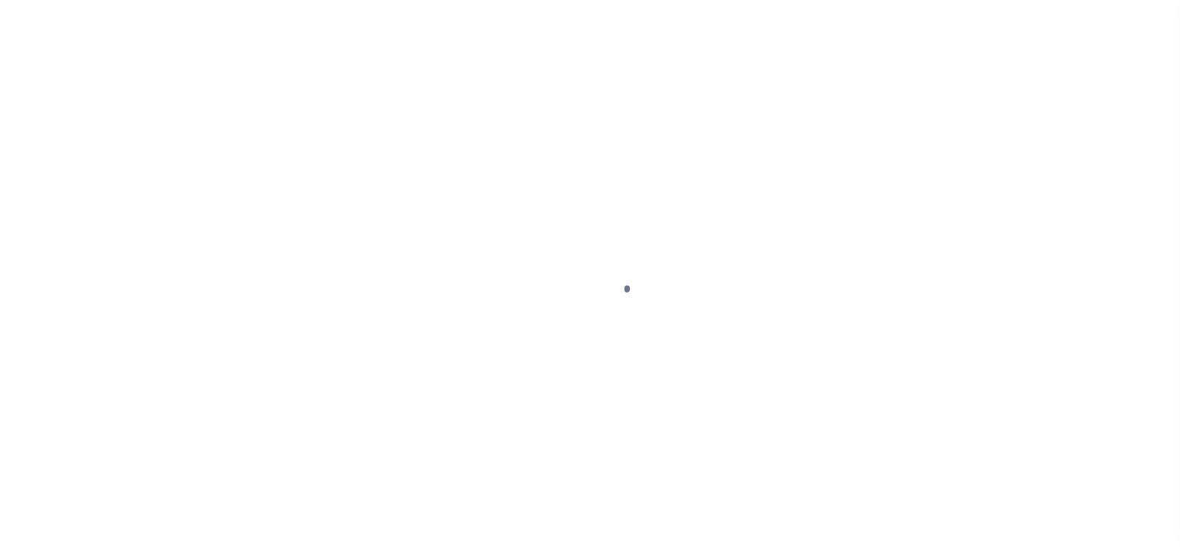
select select "DUE"
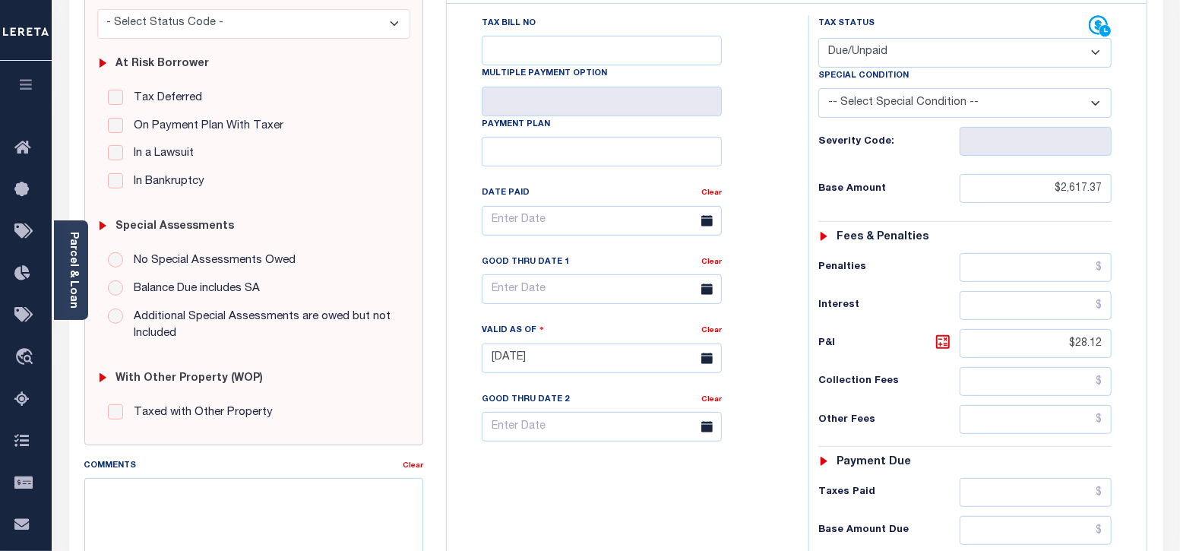
scroll to position [285, 0]
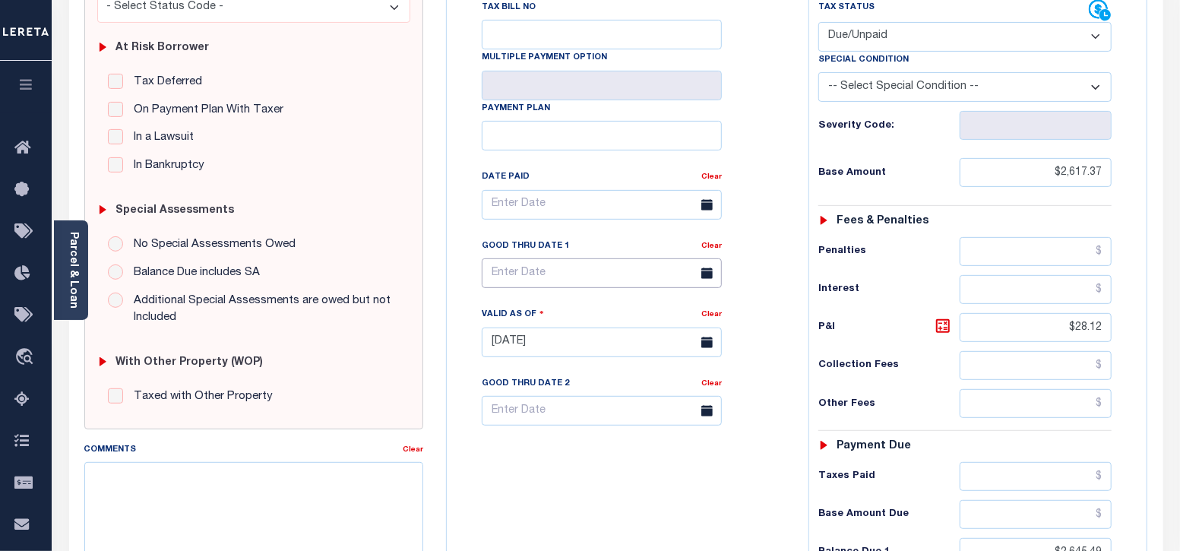
click at [539, 265] on input "text" at bounding box center [602, 273] width 240 height 30
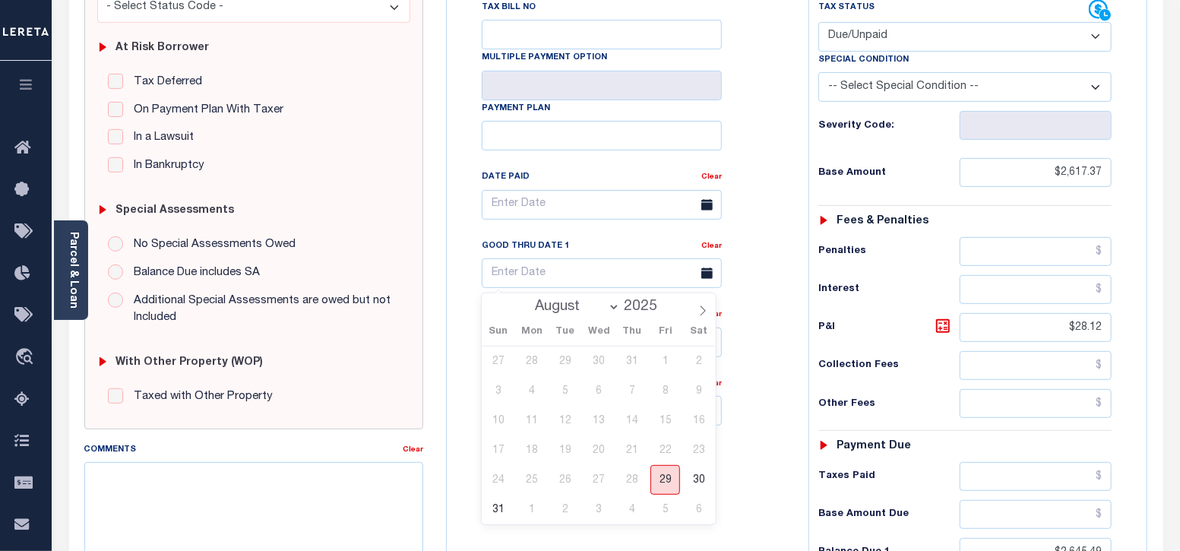
click at [666, 480] on span "29" at bounding box center [665, 480] width 30 height 30
type input "[DATE]"
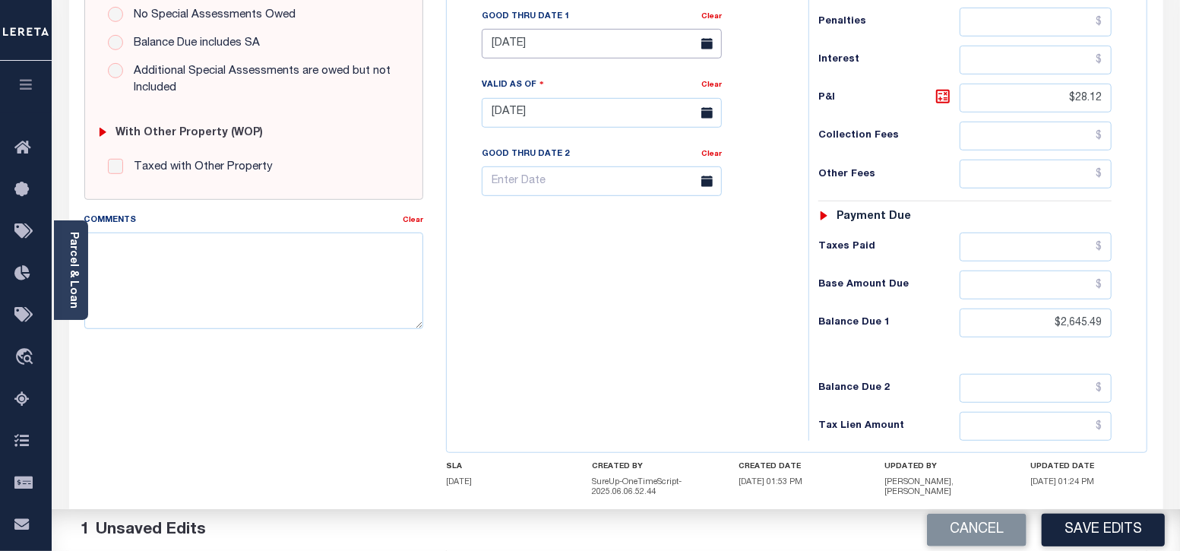
scroll to position [605, 0]
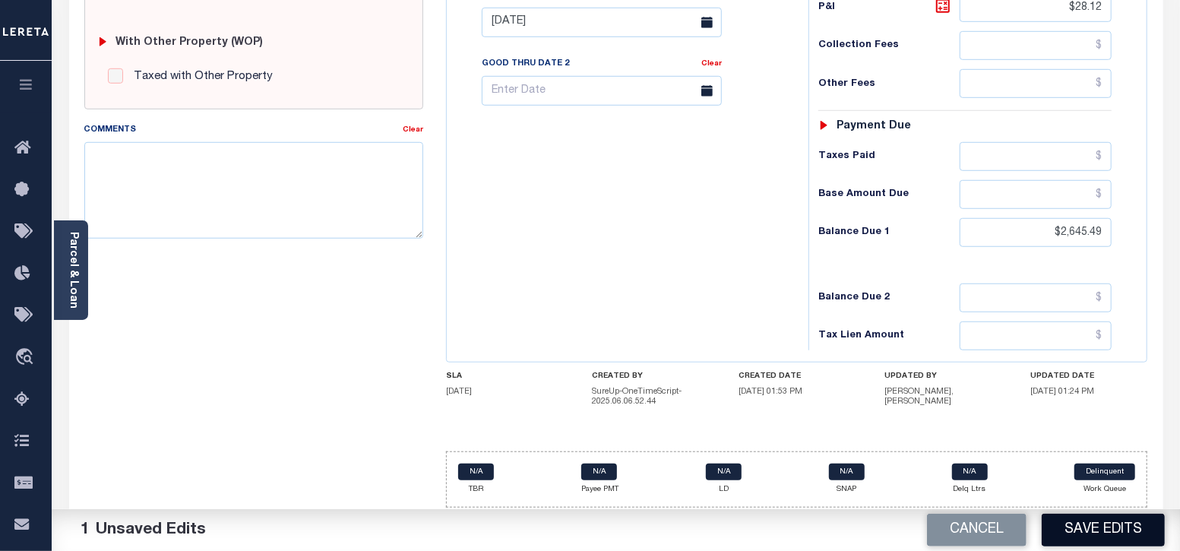
click at [1076, 520] on button "Save Edits" at bounding box center [1103, 530] width 123 height 33
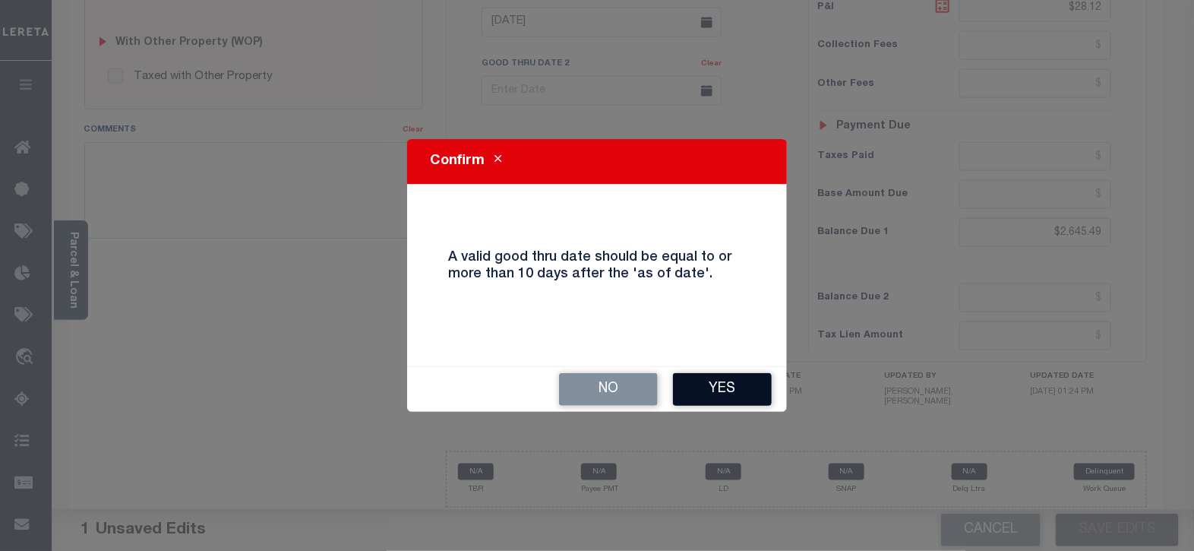
click at [713, 395] on button "Yes" at bounding box center [722, 389] width 99 height 33
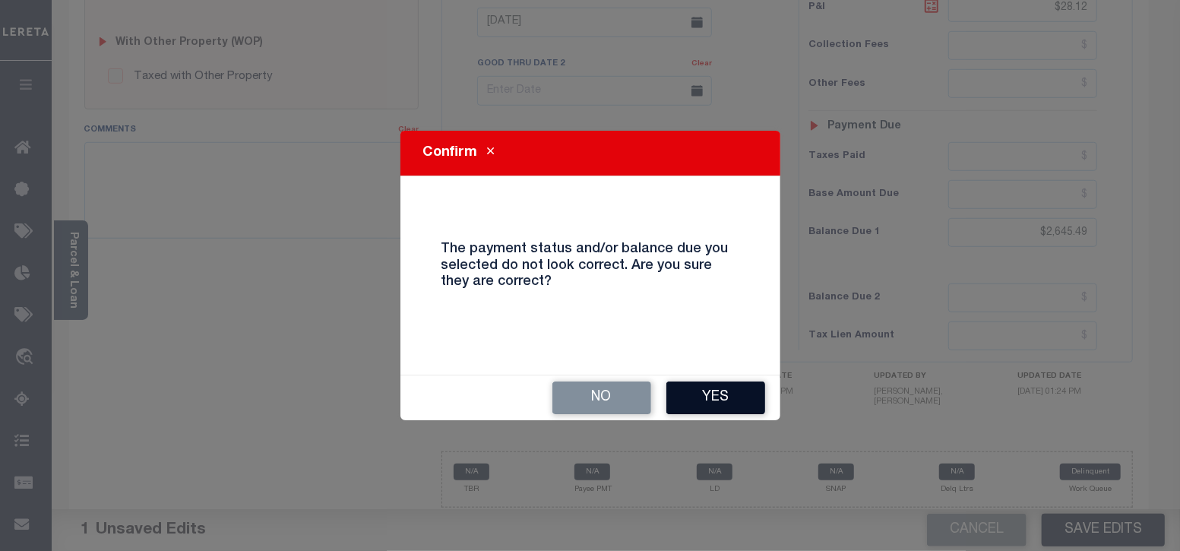
click at [690, 390] on button "Yes" at bounding box center [715, 397] width 99 height 33
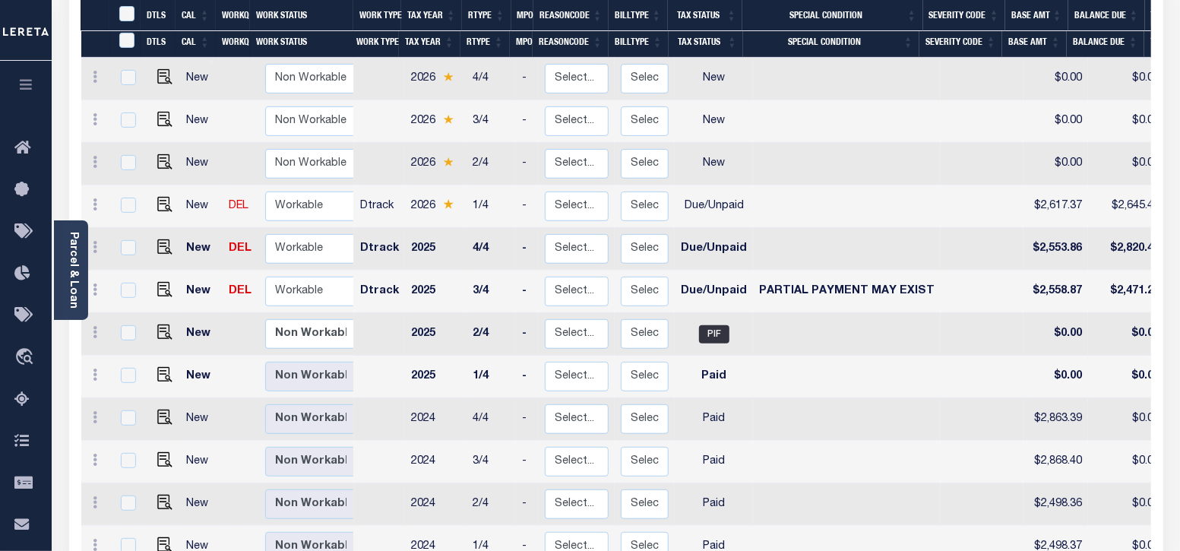
scroll to position [290, 0]
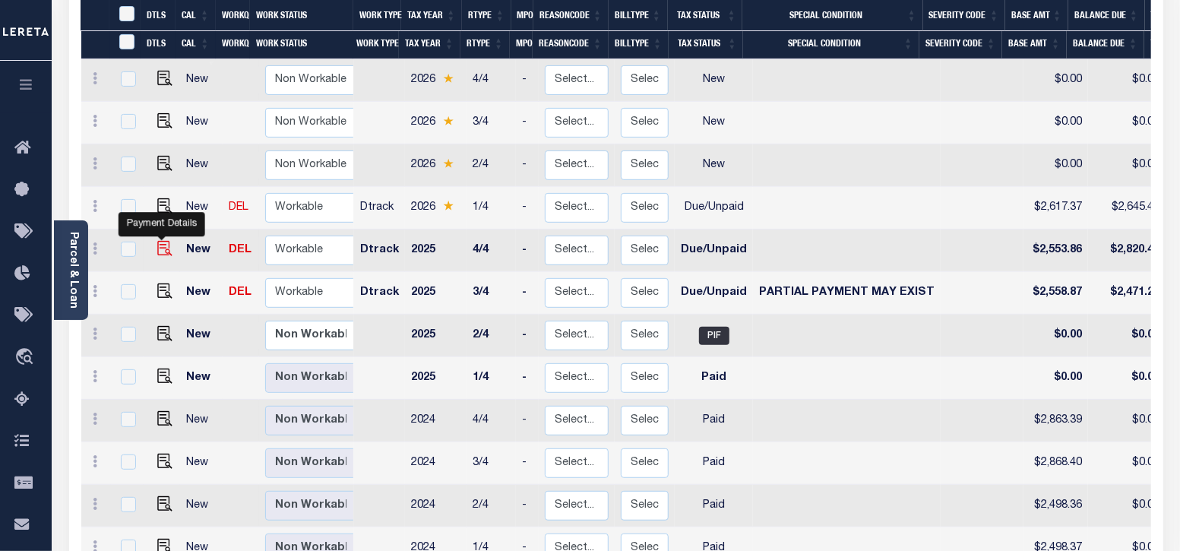
click at [163, 241] on img "" at bounding box center [164, 248] width 15 height 15
checkbox input "true"
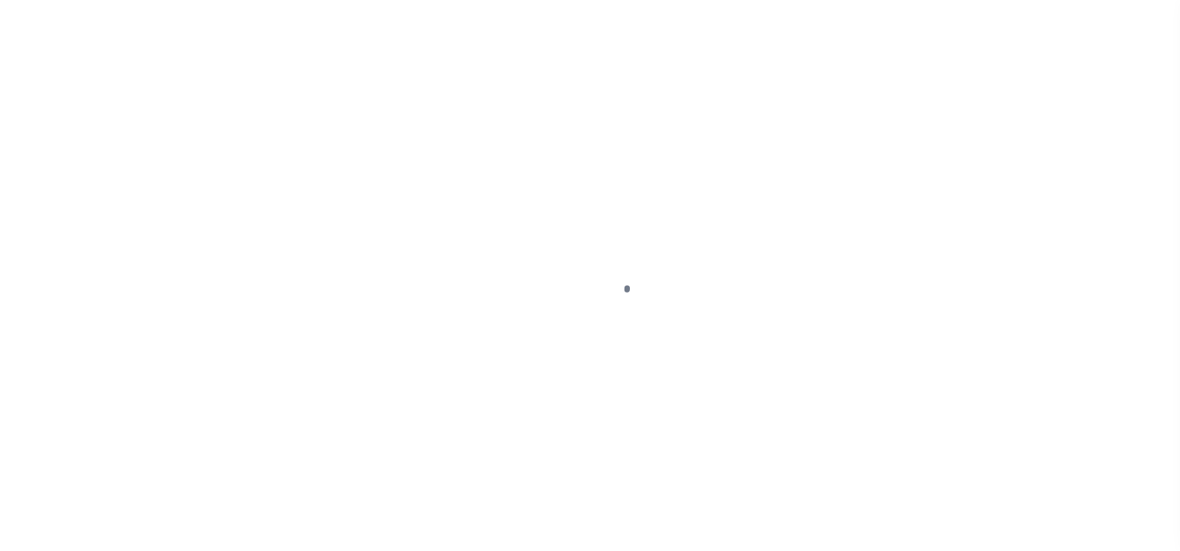
select select "DUE"
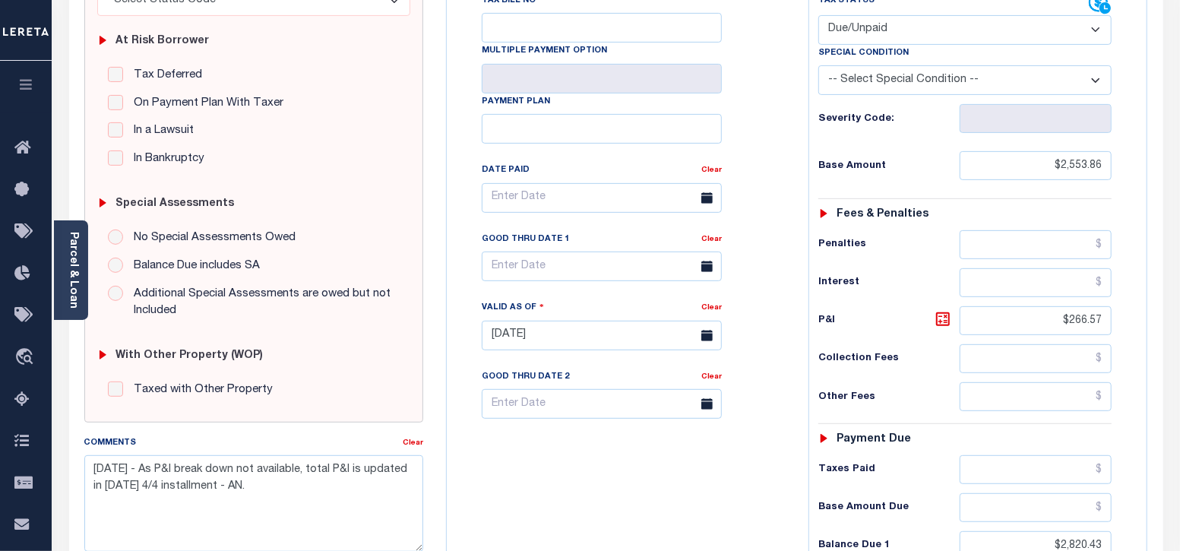
scroll to position [379, 0]
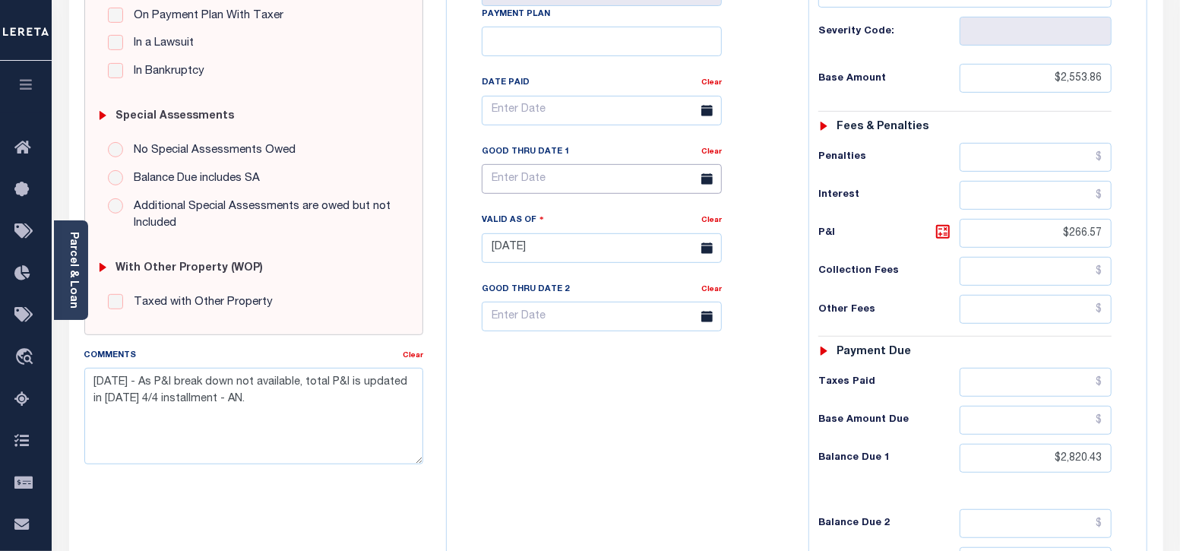
click at [551, 173] on input "text" at bounding box center [602, 179] width 240 height 30
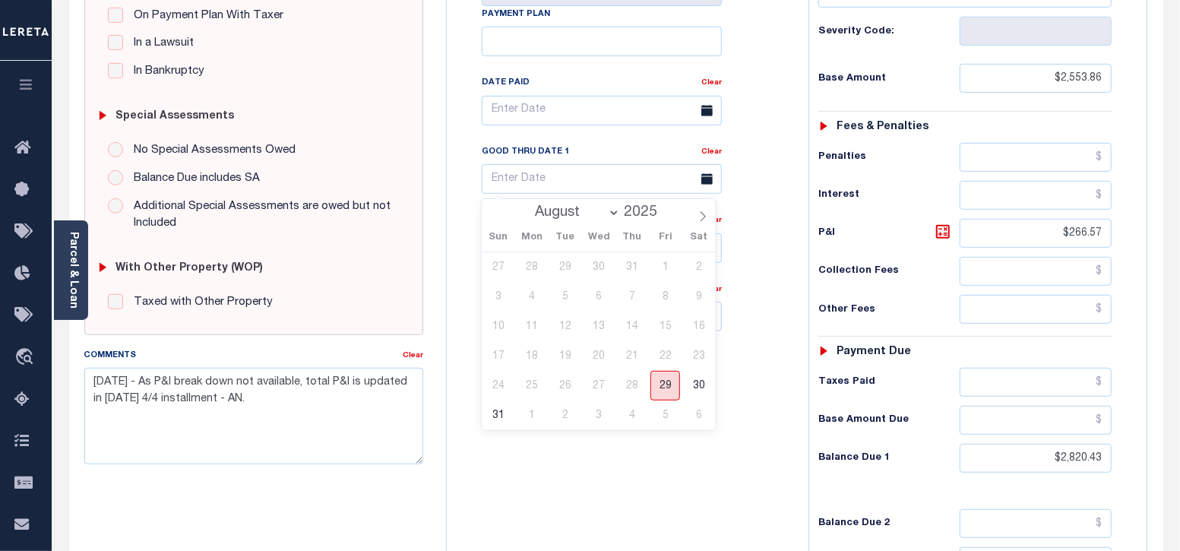
click at [668, 378] on span "29" at bounding box center [665, 386] width 30 height 30
type input "[DATE]"
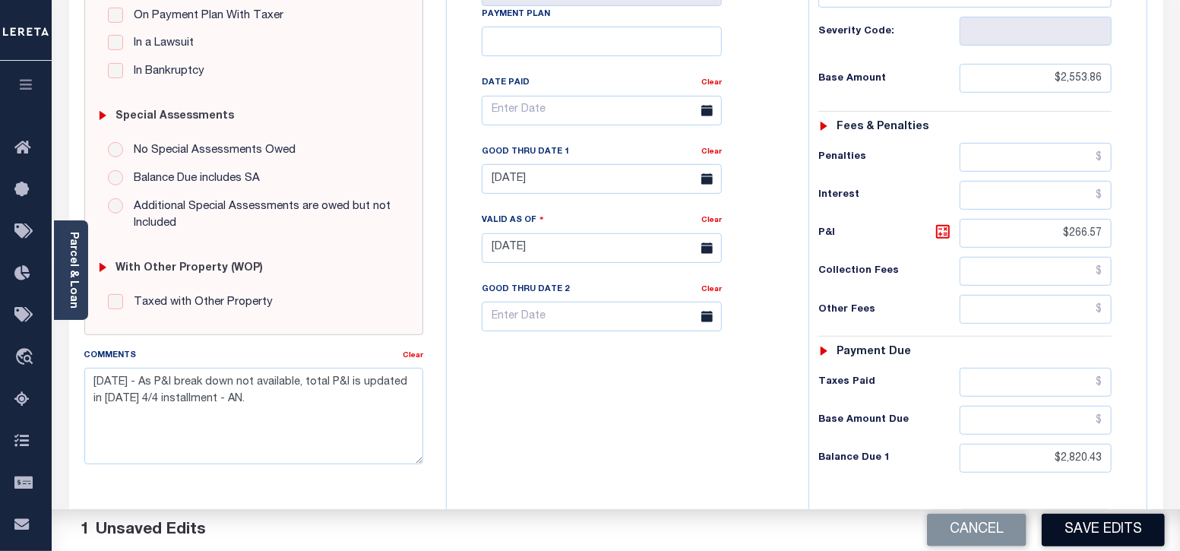
click at [1125, 531] on button "Save Edits" at bounding box center [1103, 530] width 123 height 33
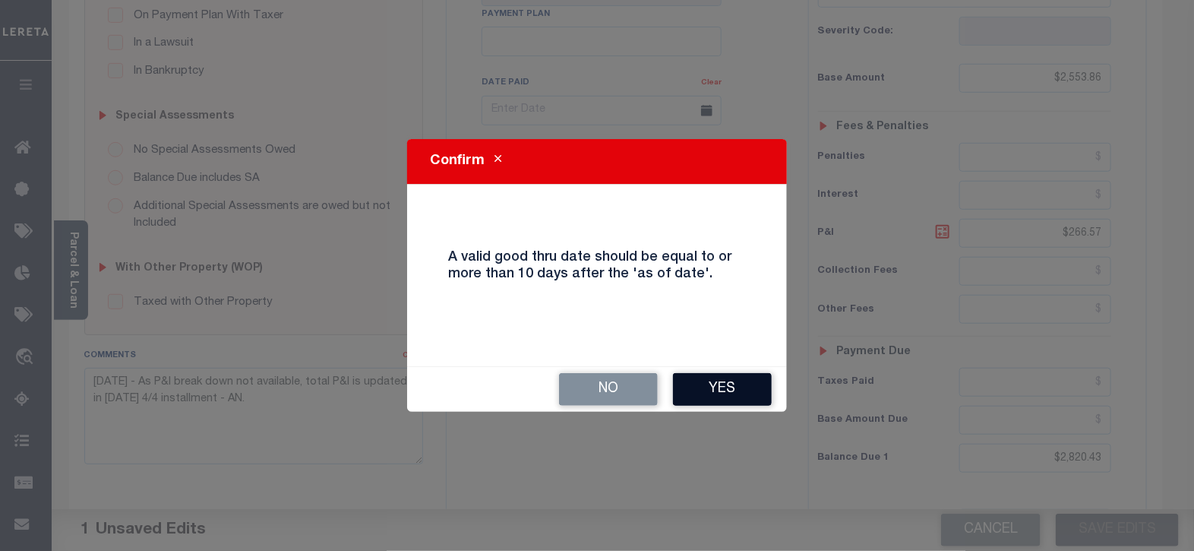
click at [723, 384] on button "Yes" at bounding box center [722, 389] width 99 height 33
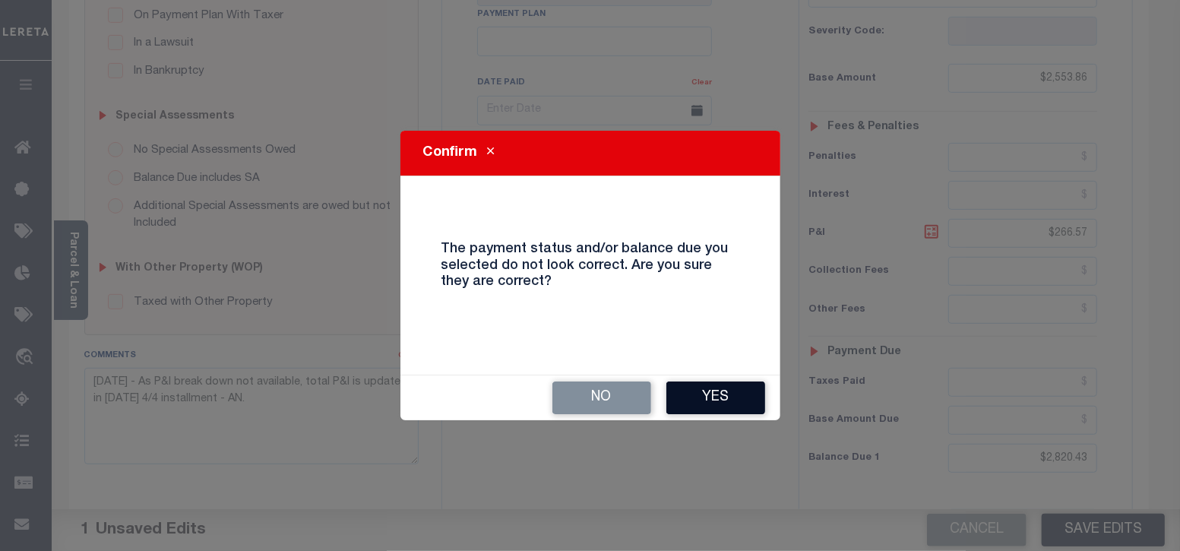
click at [700, 396] on button "Yes" at bounding box center [715, 397] width 99 height 33
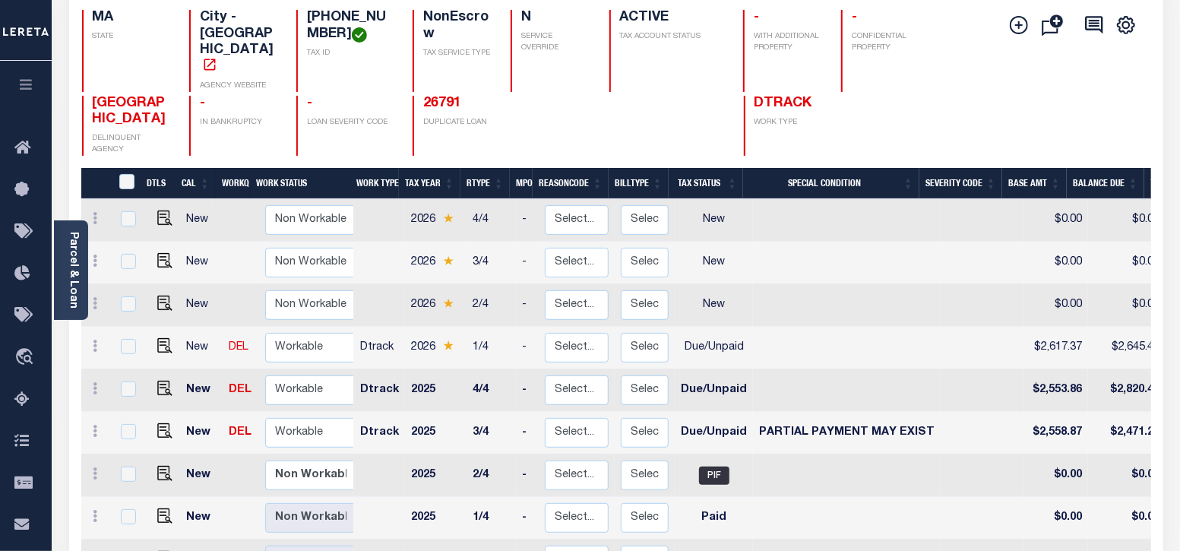
scroll to position [285, 0]
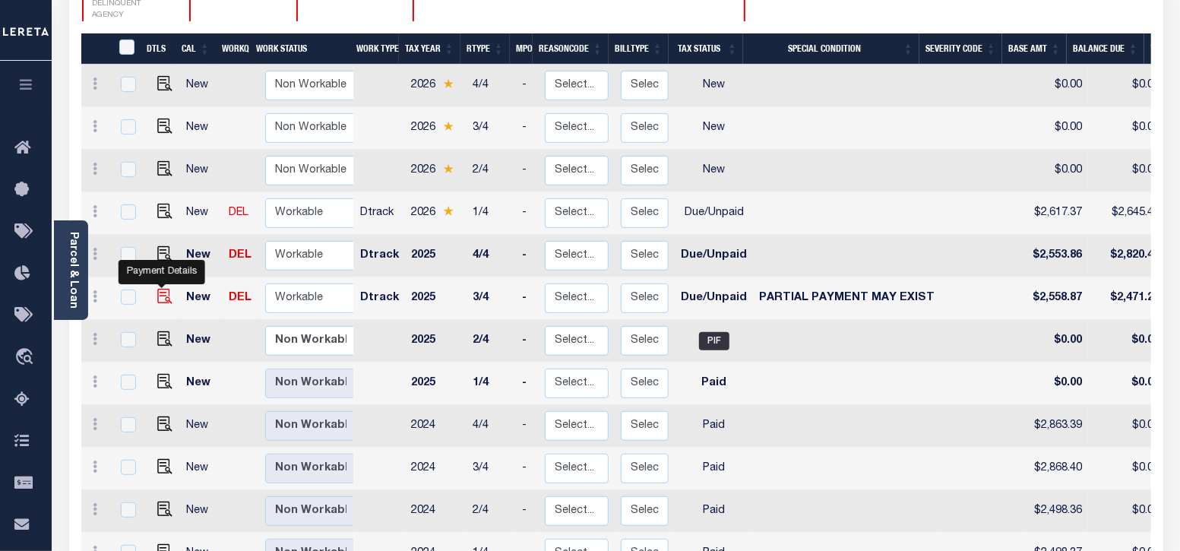
click at [165, 289] on img "" at bounding box center [164, 296] width 15 height 15
checkbox input "true"
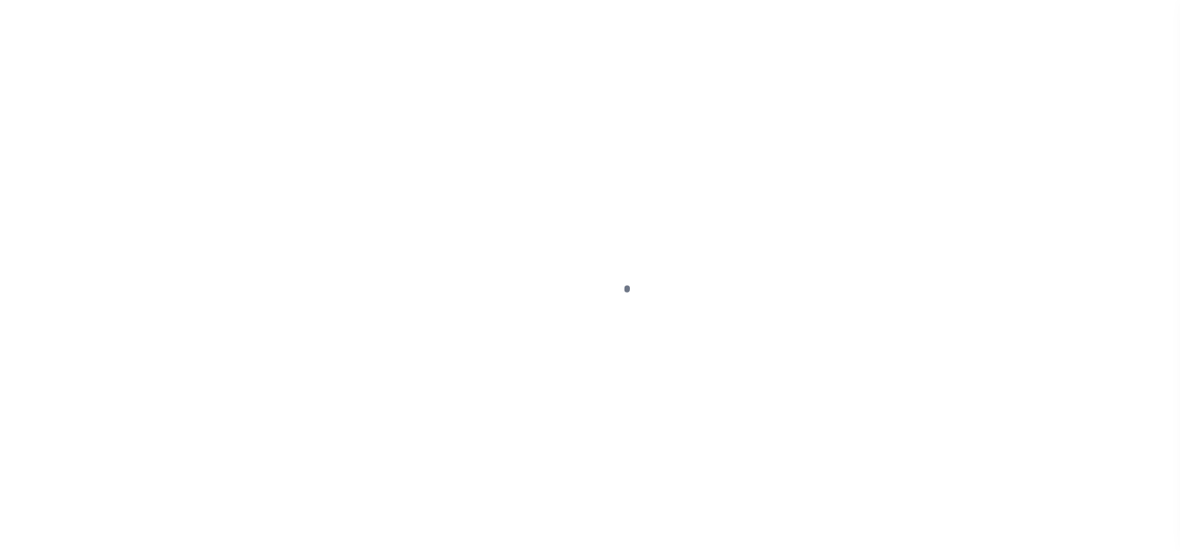
select select "DUE"
select select "15"
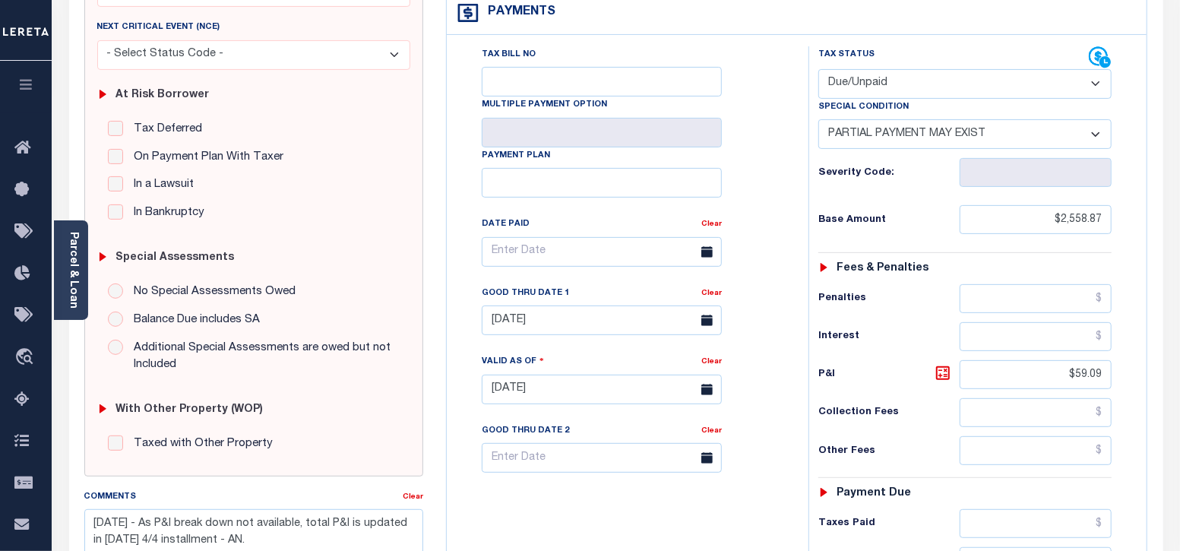
scroll to position [285, 0]
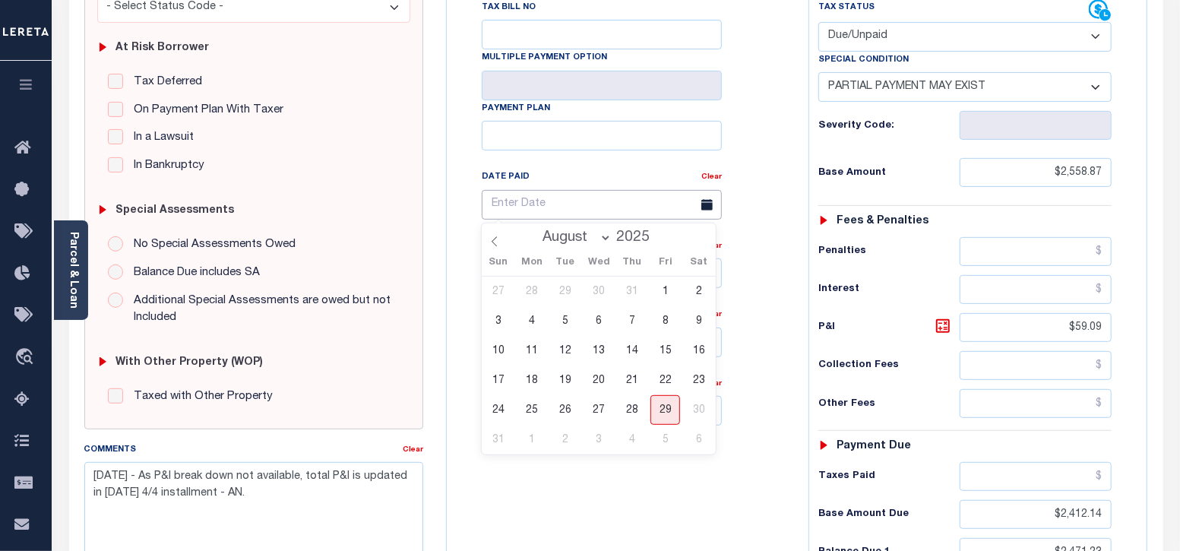
click at [552, 198] on input "text" at bounding box center [602, 205] width 240 height 30
click at [460, 166] on div "Tax Bill No Multiple Payment Option Payment Plan Clear" at bounding box center [624, 334] width 346 height 671
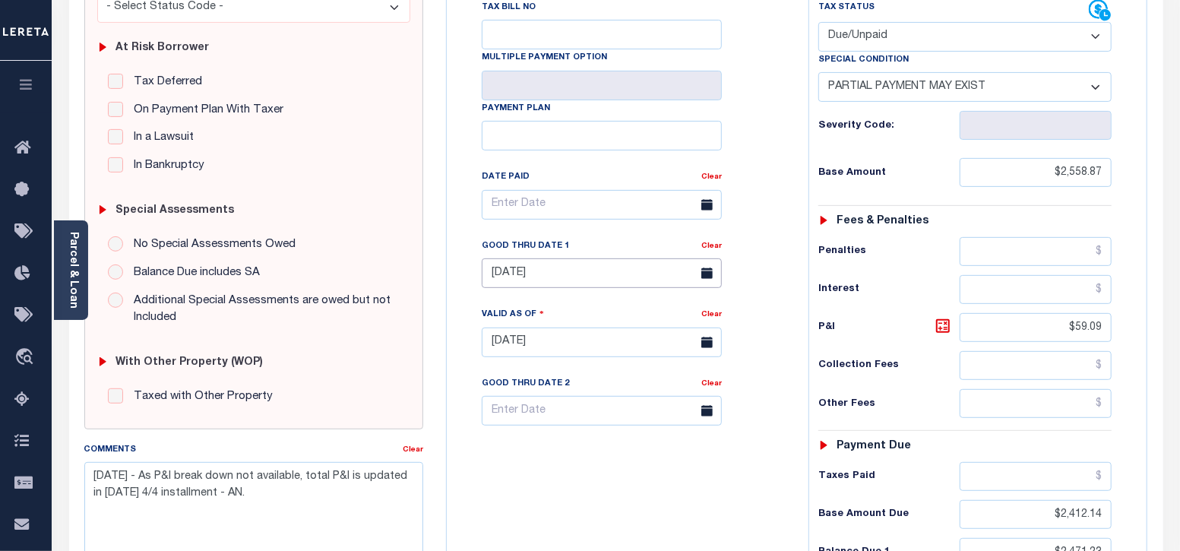
click at [570, 279] on input "[DATE]" at bounding box center [602, 273] width 240 height 30
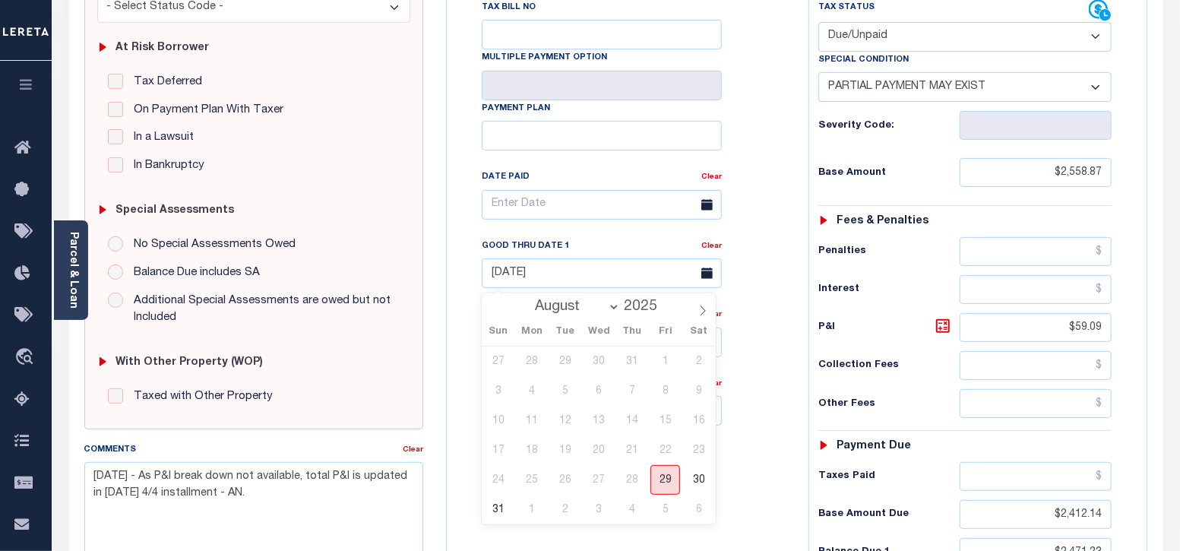
click at [659, 477] on span "29" at bounding box center [665, 480] width 30 height 30
type input "[DATE]"
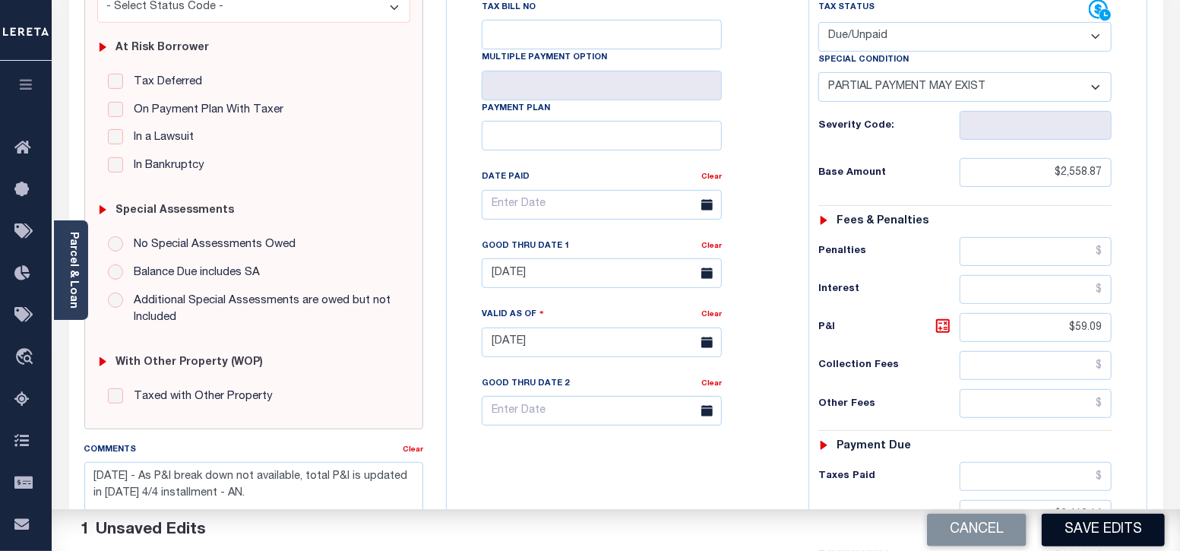
click at [1089, 536] on button "Save Edits" at bounding box center [1103, 530] width 123 height 33
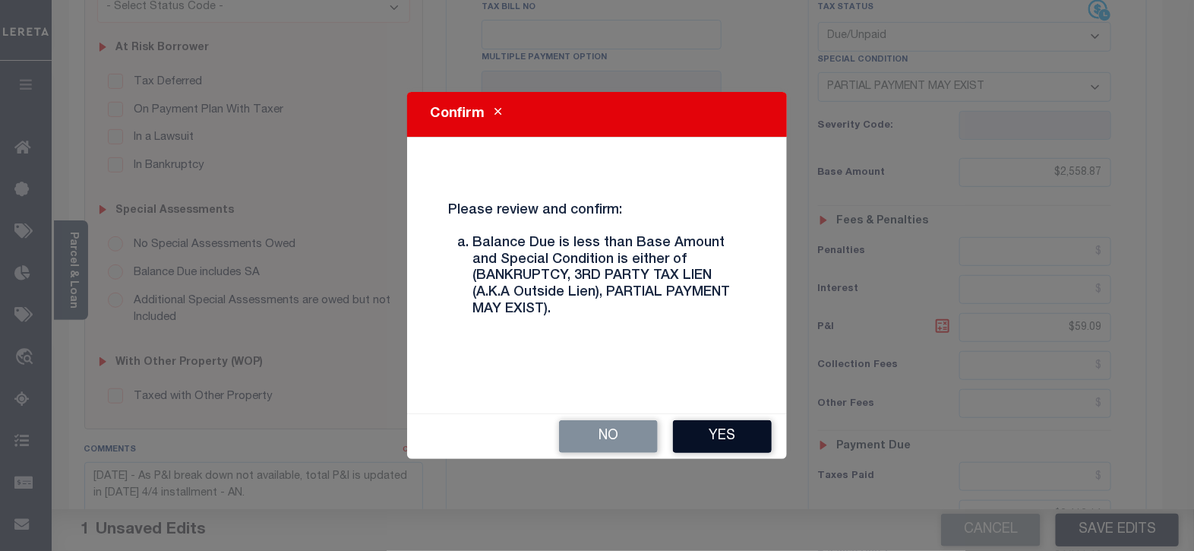
click at [702, 430] on button "Yes" at bounding box center [722, 436] width 99 height 33
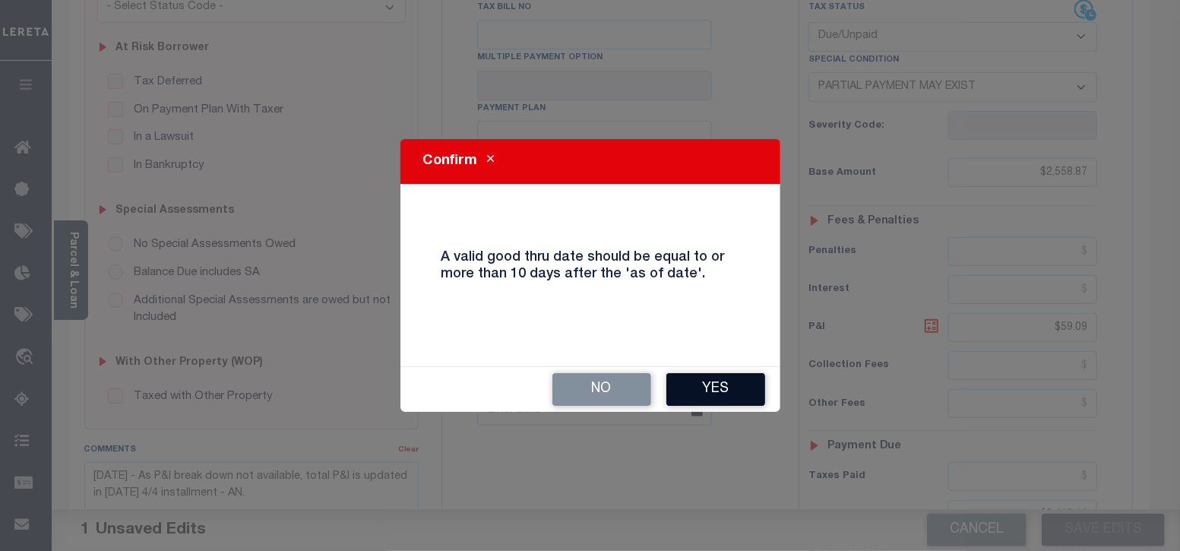
click at [703, 398] on button "Yes" at bounding box center [715, 389] width 99 height 33
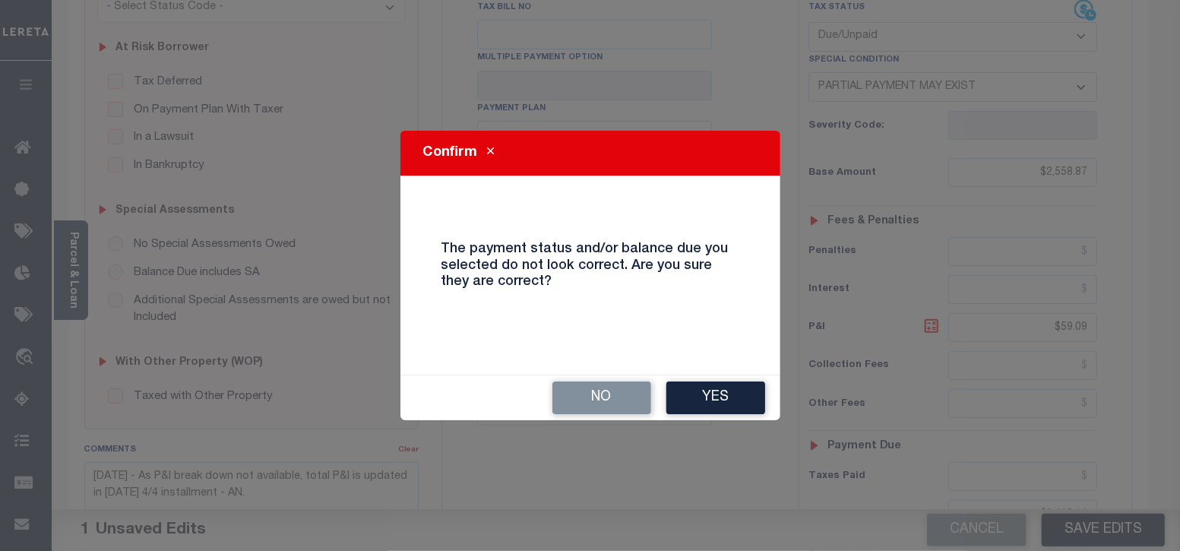
click at [703, 398] on button "Yes" at bounding box center [715, 397] width 99 height 33
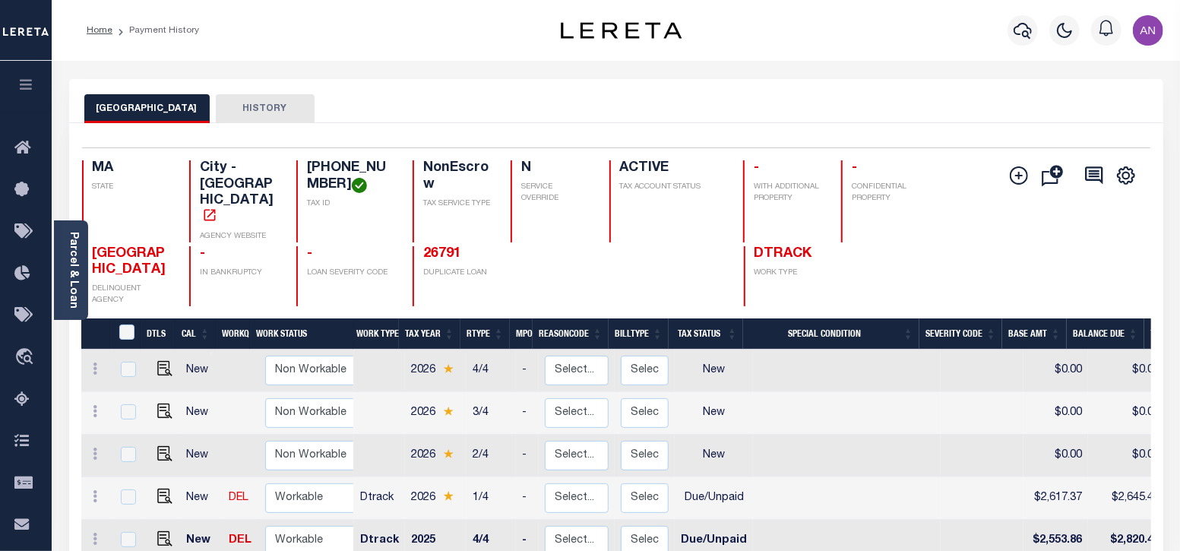
scroll to position [4, 0]
